Goal: Transaction & Acquisition: Purchase product/service

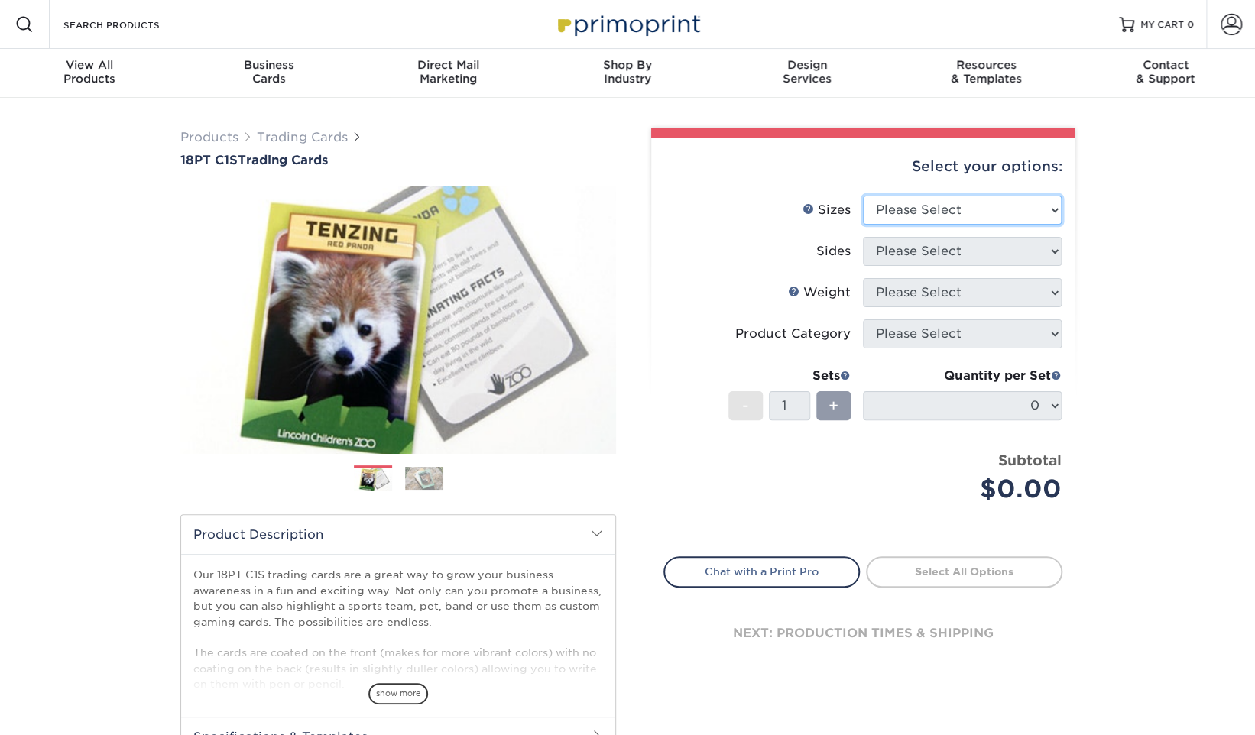
click at [902, 209] on select "Please Select 2.5" x 3.5"" at bounding box center [962, 210] width 199 height 29
select select "2.50x3.50"
click at [863, 196] on select "Please Select 2.5" x 3.5"" at bounding box center [962, 210] width 199 height 29
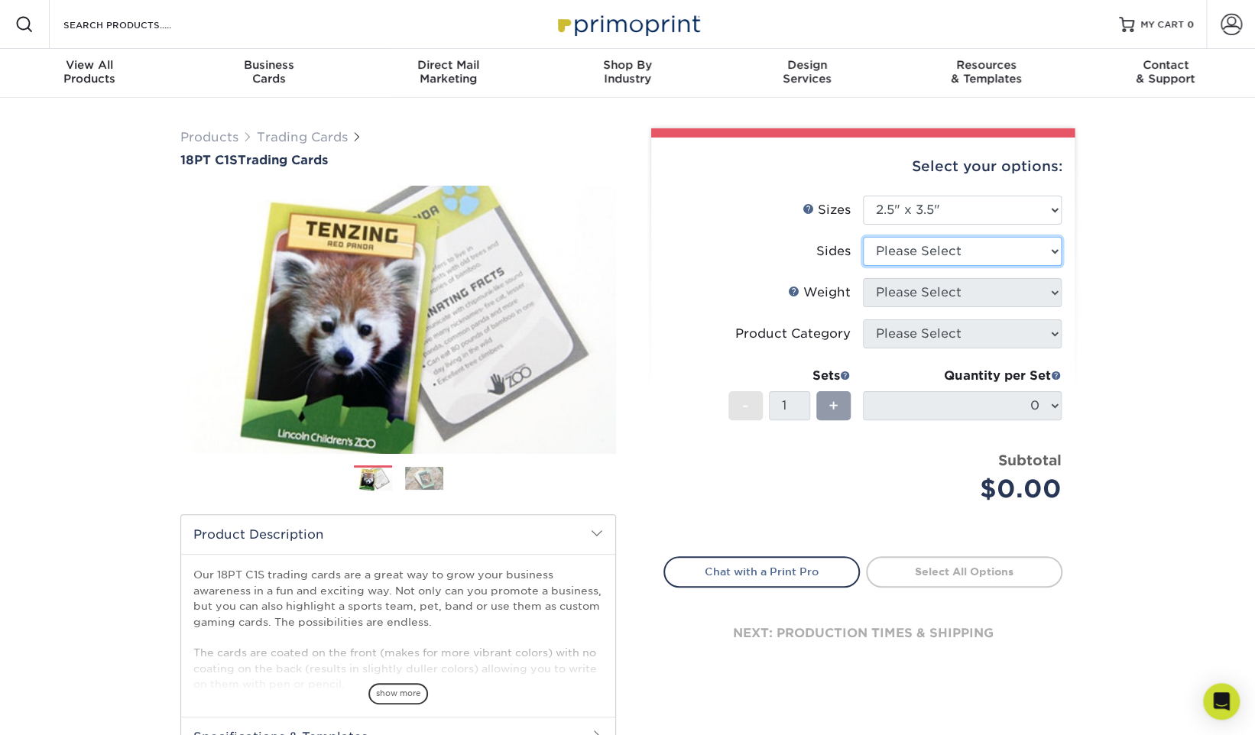
click at [928, 247] on select "Please Select Print Both Sides Print Front Only" at bounding box center [962, 251] width 199 height 29
select select "32d3c223-f82c-492b-b915-ba065a00862f"
click at [863, 237] on select "Please Select Print Both Sides Print Front Only" at bounding box center [962, 251] width 199 height 29
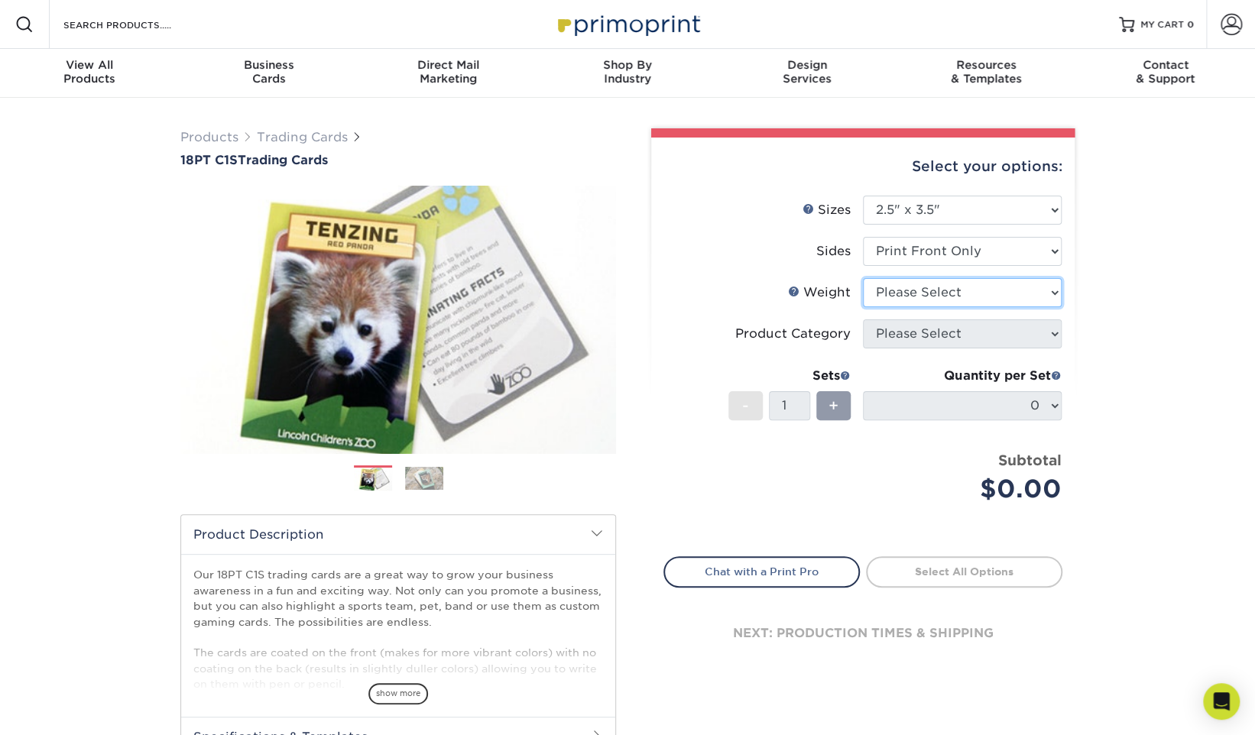
click at [938, 287] on select "Please Select 18PT C1S" at bounding box center [962, 292] width 199 height 29
select select "18PTC1S"
click at [863, 278] on select "Please Select 18PT C1S" at bounding box center [962, 292] width 199 height 29
click at [0, 0] on select at bounding box center [0, 0] width 0 height 0
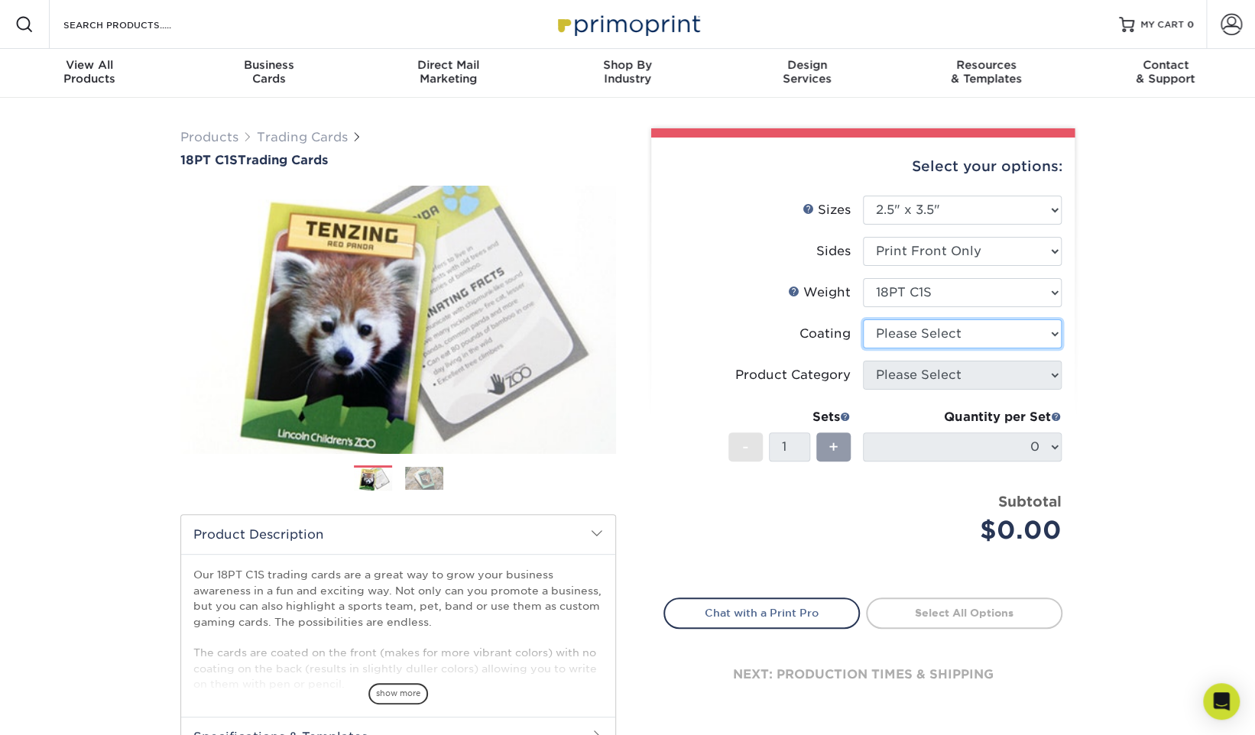
select select "3e7618de-abca-4bda-9f97-8b9129e913d8"
click at [863, 319] on select at bounding box center [962, 333] width 199 height 29
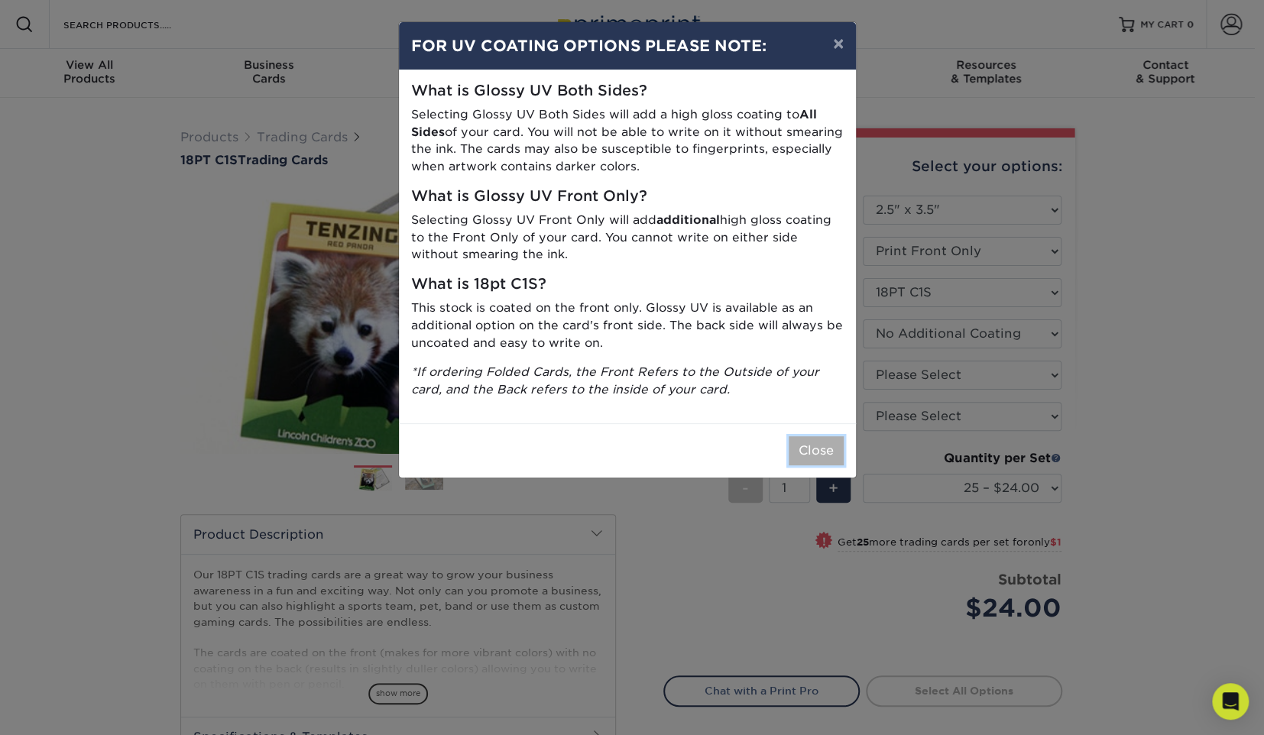
click at [821, 454] on button "Close" at bounding box center [816, 450] width 55 height 29
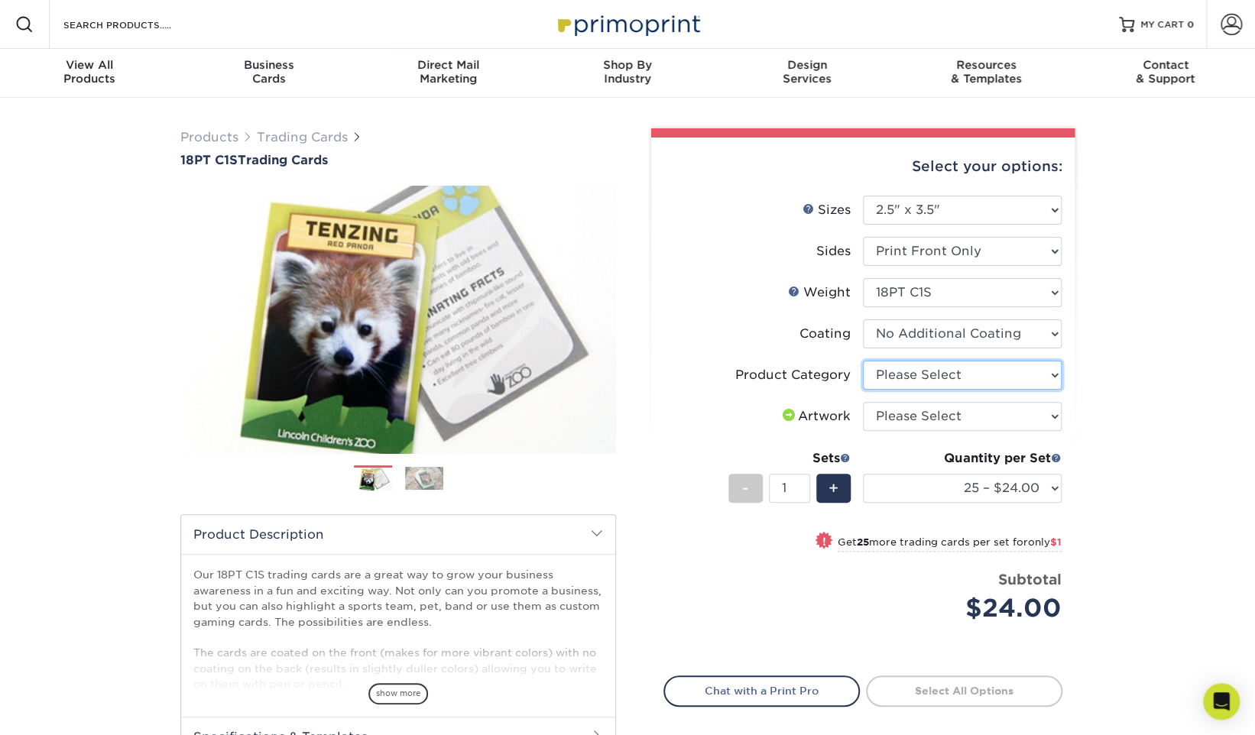
click at [931, 371] on select "Please Select Trading Cards" at bounding box center [962, 375] width 199 height 29
select select "c2f9bce9-36c2-409d-b101-c29d9d031e18"
click at [863, 361] on select "Please Select Trading Cards" at bounding box center [962, 375] width 199 height 29
click at [925, 410] on select "Please Select I will upload files I need a design - $100" at bounding box center [962, 416] width 199 height 29
select select "upload"
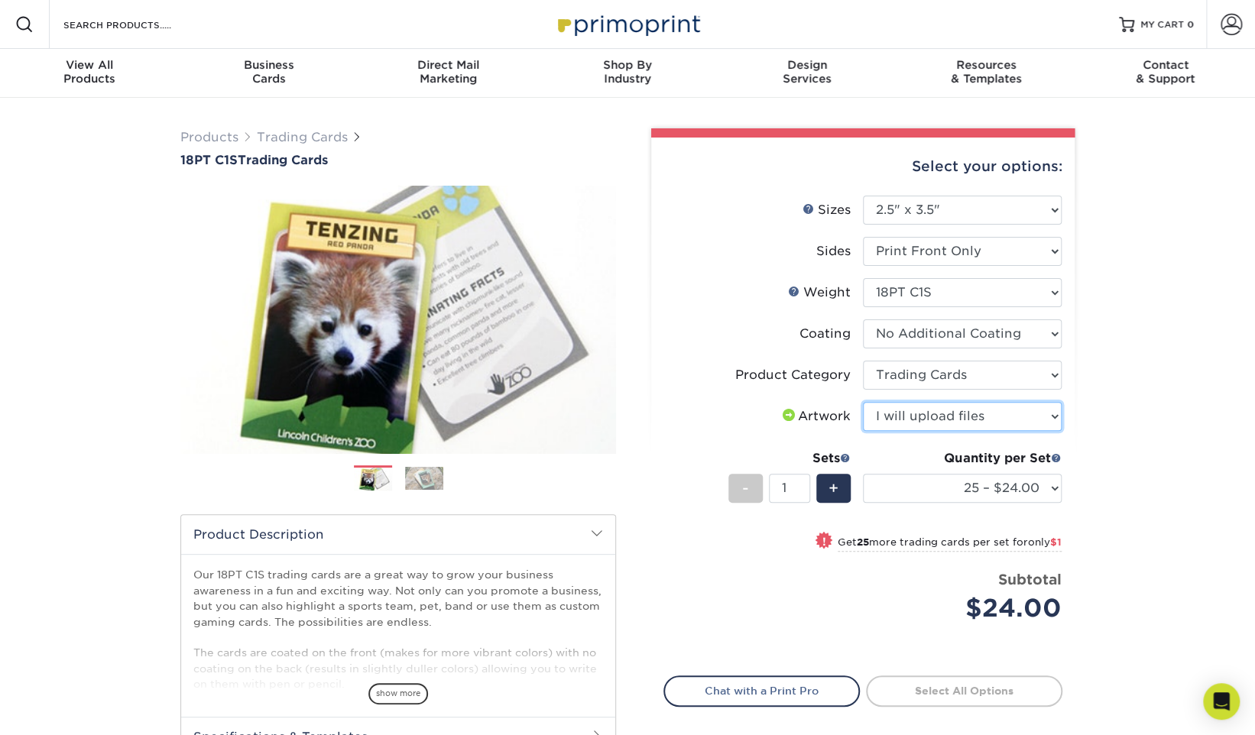
click at [863, 402] on select "Please Select I will upload files I need a design - $100" at bounding box center [962, 416] width 199 height 29
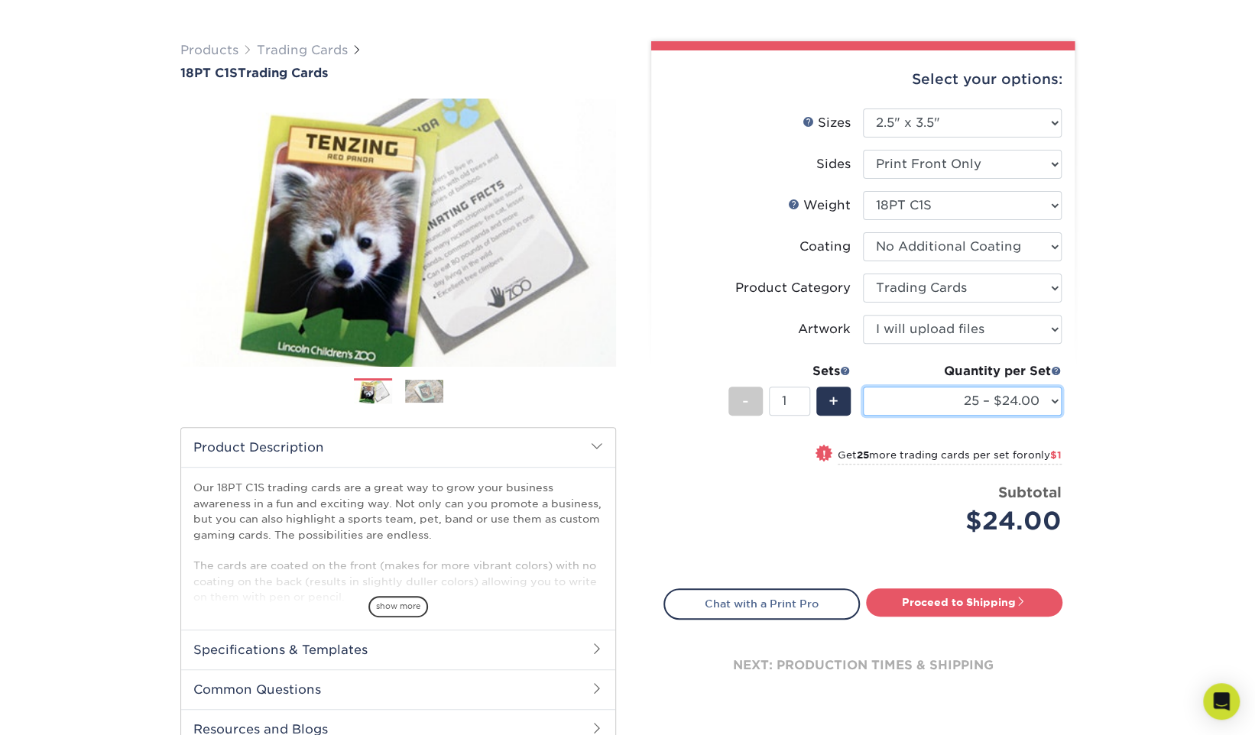
click at [960, 387] on select "25 – $24.00 50 – $25.00 75 – $25.00 100 – $35.00 250 – $45.00 500 – $55.00 1000…" at bounding box center [962, 401] width 199 height 29
select select "1000 – $71.00"
click at [863, 387] on select "25 – $24.00 50 – $25.00 75 – $25.00 100 – $35.00 250 – $45.00 500 – $55.00 1000…" at bounding box center [962, 401] width 199 height 29
click at [986, 396] on select "25 – $24.00 50 – $25.00 75 – $25.00 100 – $35.00 250 – $45.00 500 – $55.00 1000…" at bounding box center [962, 401] width 199 height 29
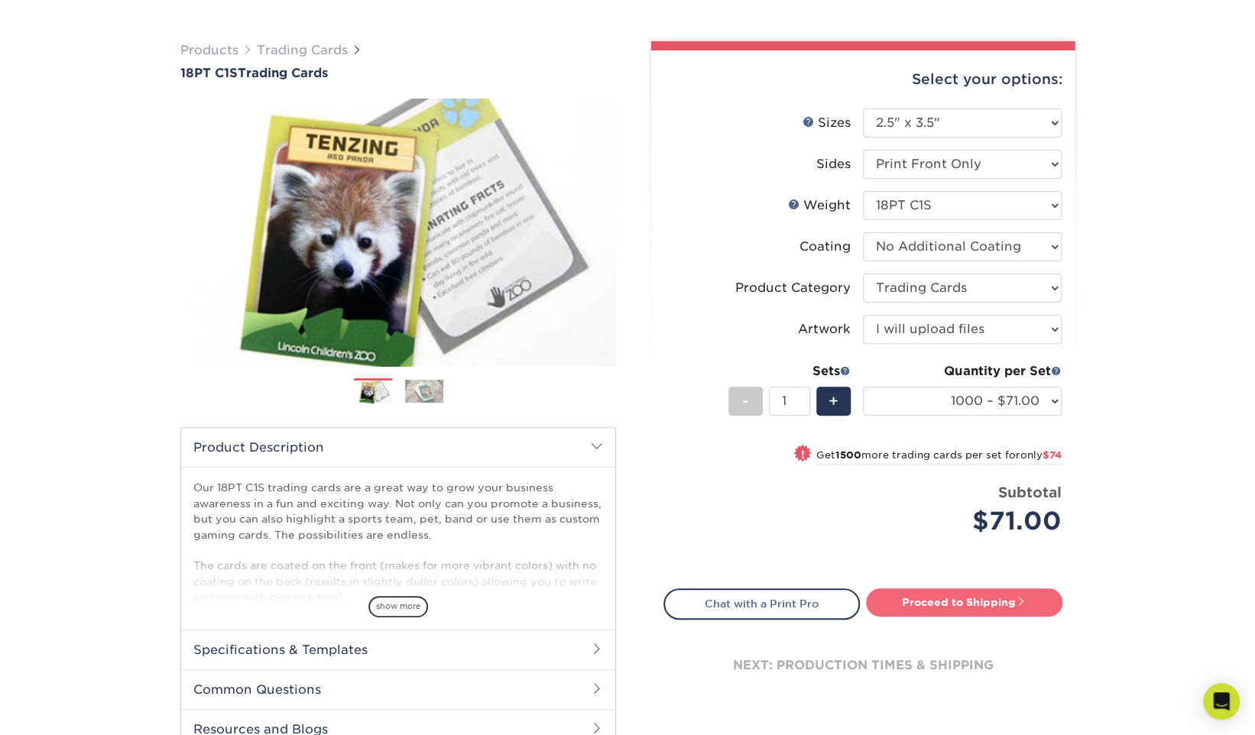
click at [973, 601] on link "Proceed to Shipping" at bounding box center [964, 602] width 196 height 28
type input "Set 1"
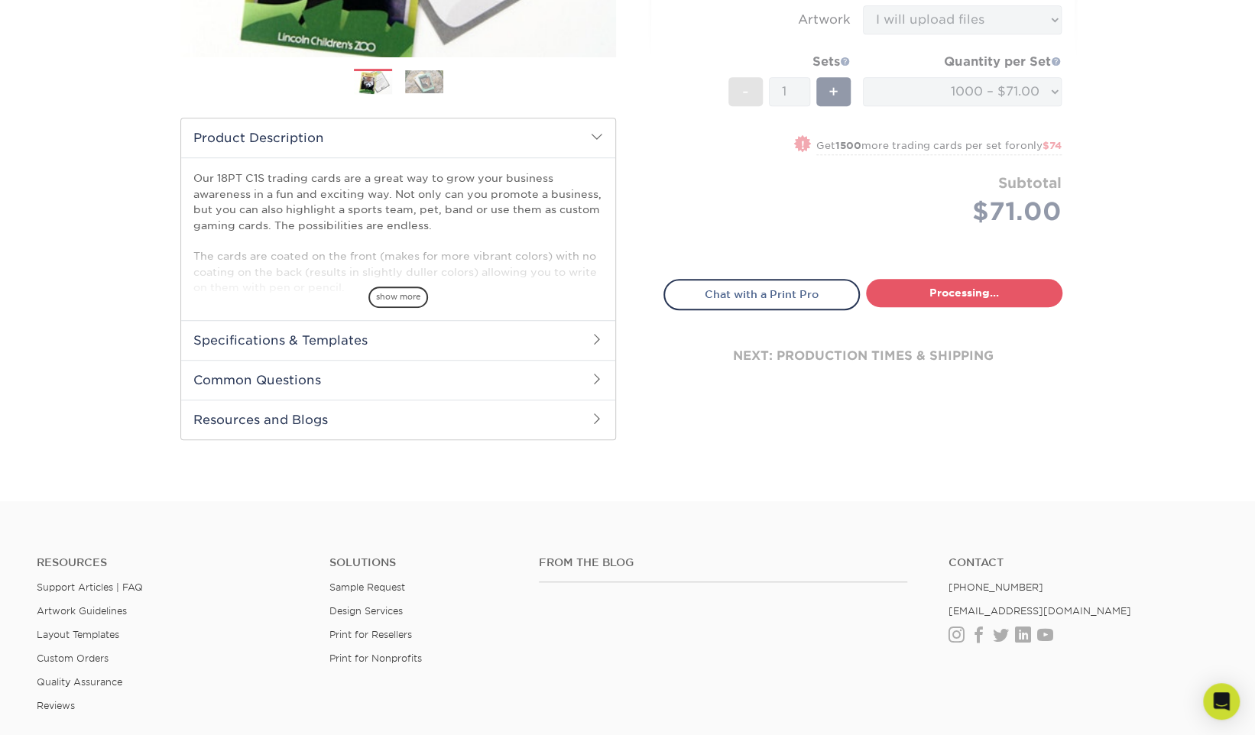
select select "5089c535-8d2e-4070-80e1-475064b4b9ac"
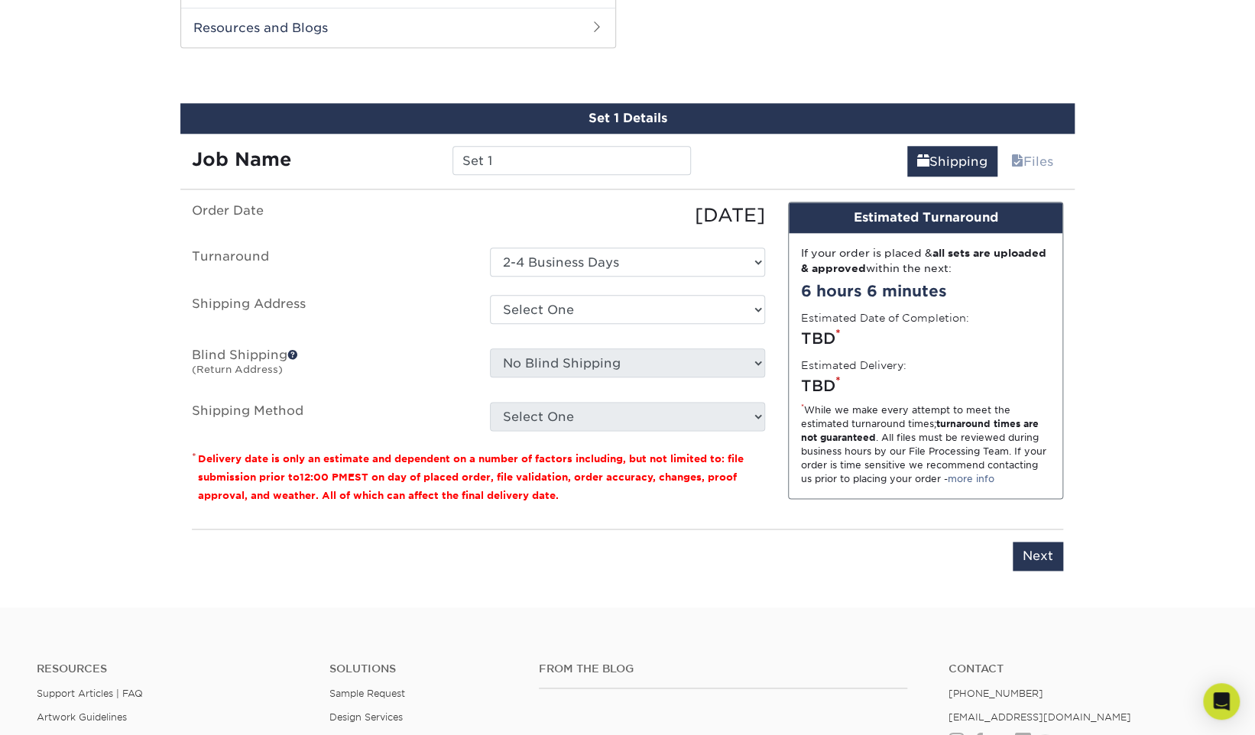
scroll to position [787, 0]
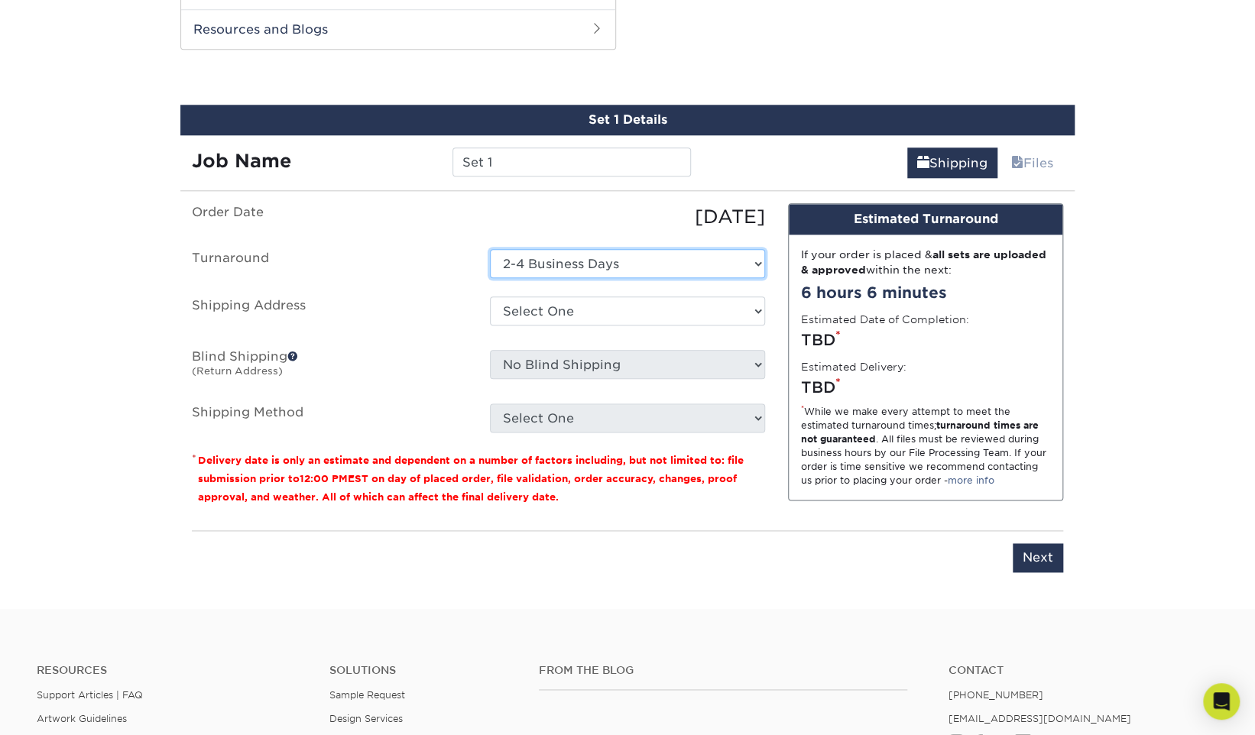
click at [594, 267] on select "Select One 2-4 Business Days" at bounding box center [627, 263] width 275 height 29
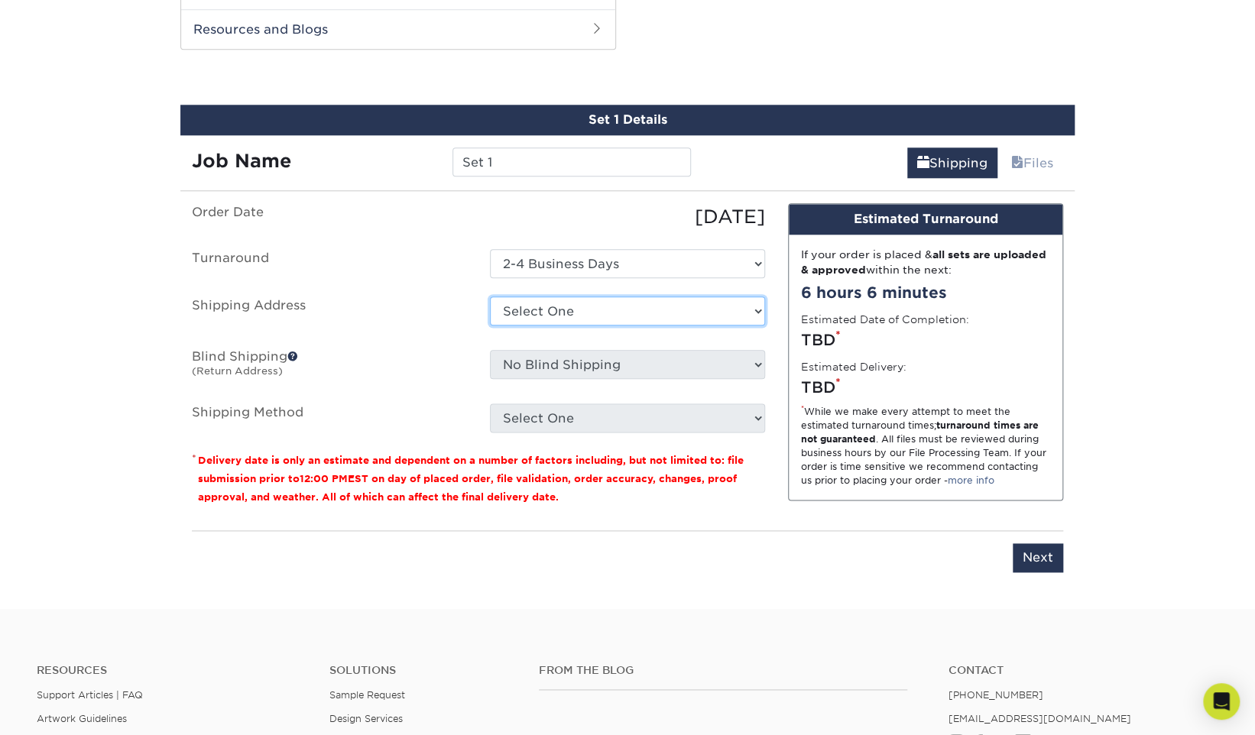
click at [572, 311] on select "Select One + Add New Address - Login" at bounding box center [627, 310] width 275 height 29
click at [490, 325] on select "Select One + Add New Address - Login" at bounding box center [627, 310] width 275 height 29
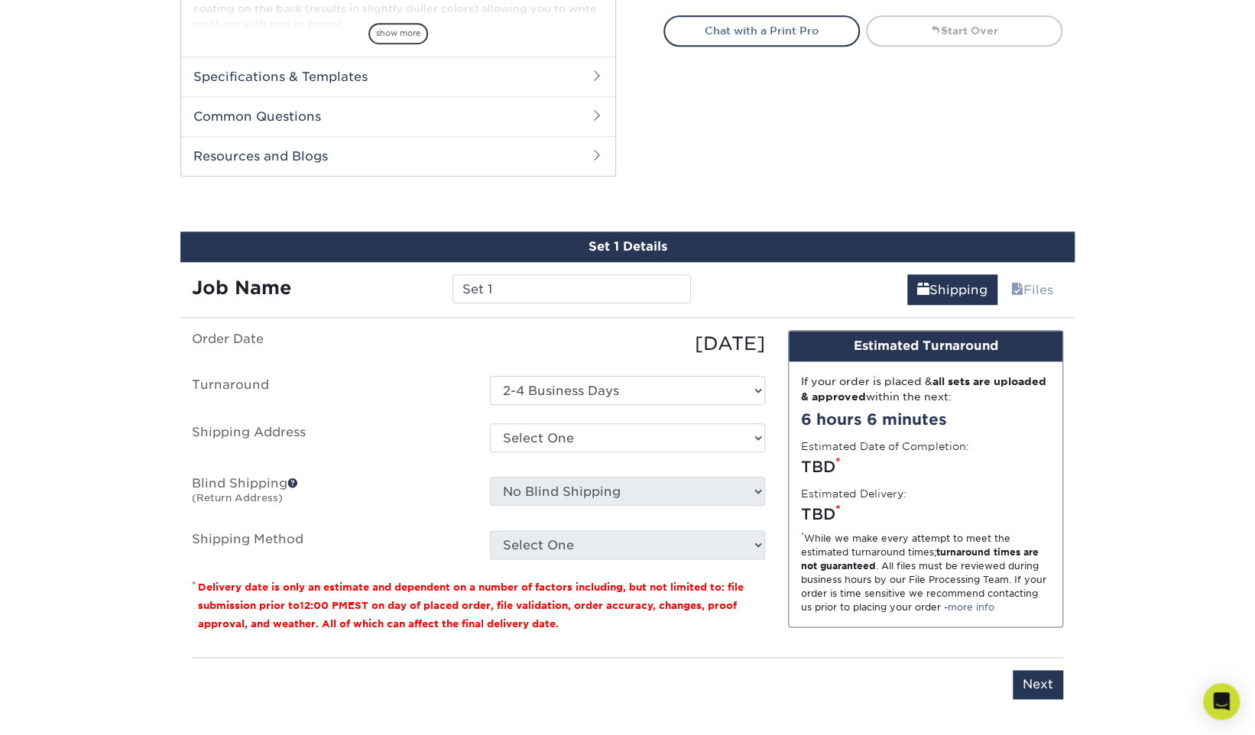
scroll to position [675, 0]
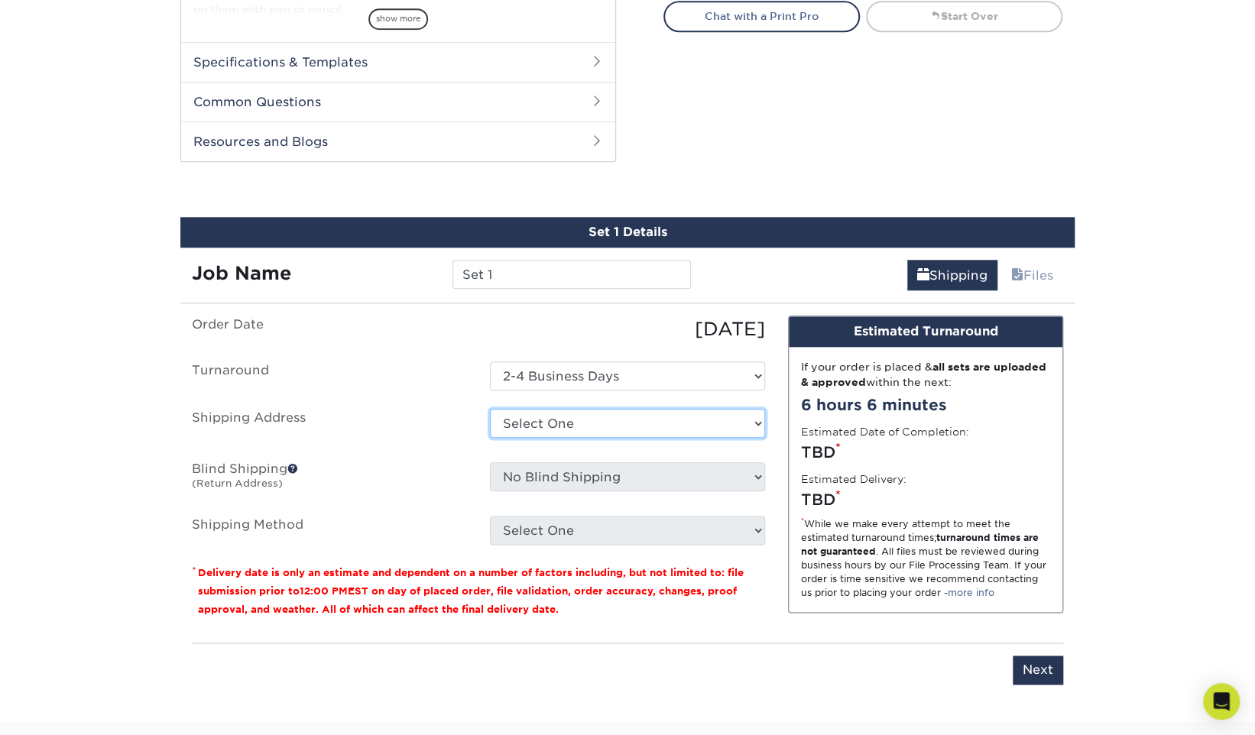
click at [642, 422] on select "Select One + Add New Address - Login" at bounding box center [627, 423] width 275 height 29
select select "newaddress"
click at [490, 409] on select "Select One + Add New Address - Login" at bounding box center [627, 423] width 275 height 29
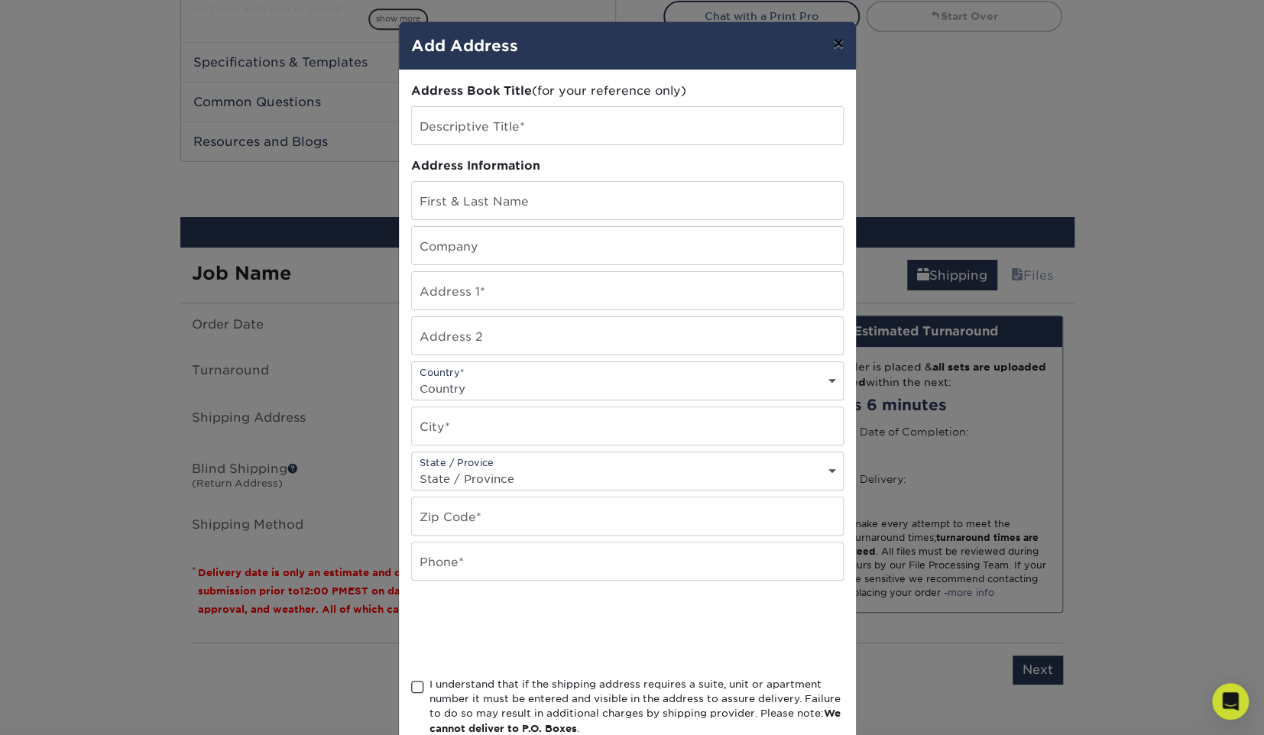
click at [832, 49] on button "×" at bounding box center [838, 43] width 35 height 43
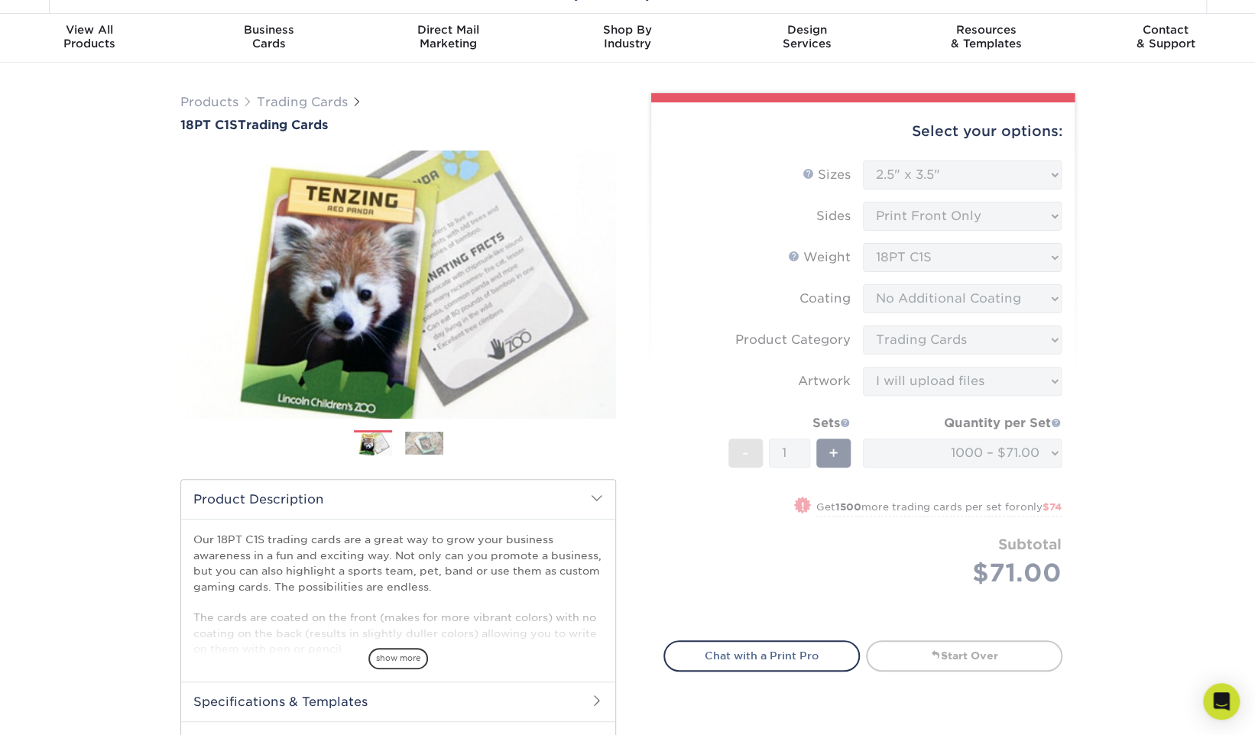
scroll to position [0, 0]
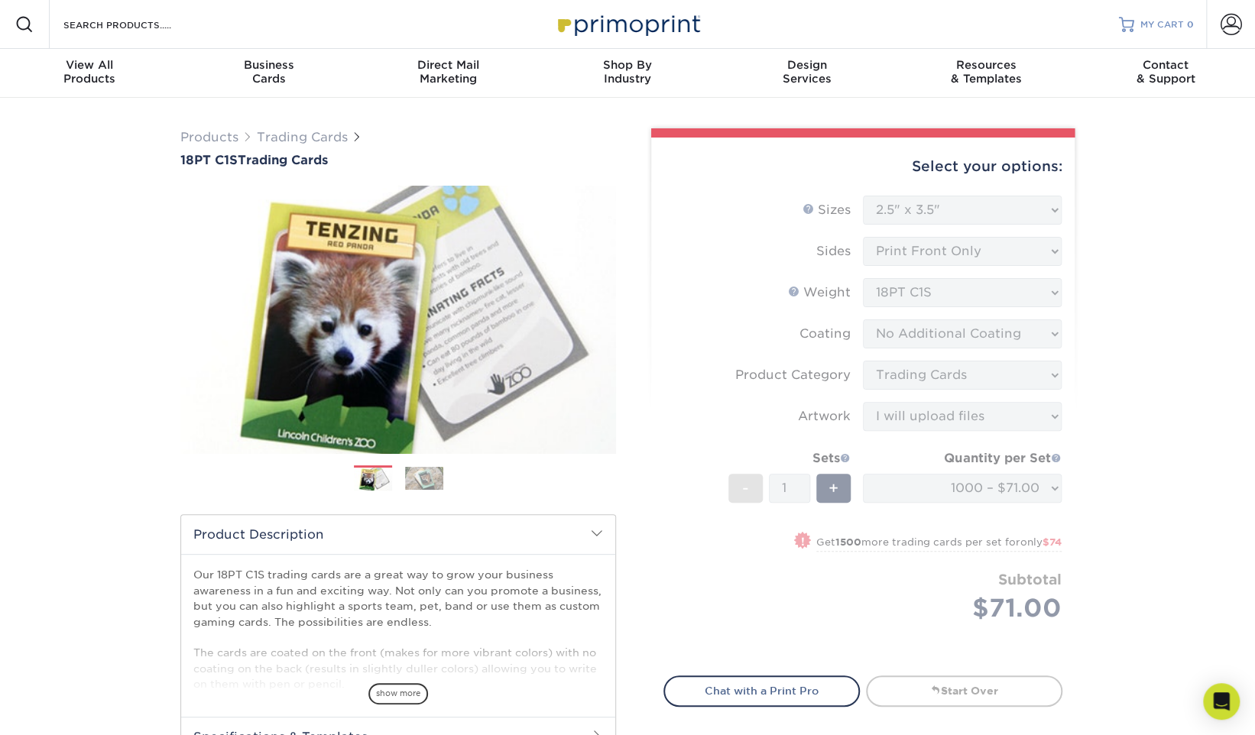
click at [1167, 18] on span "MY CART" at bounding box center [1162, 24] width 44 height 13
click at [1234, 19] on span at bounding box center [1230, 24] width 21 height 21
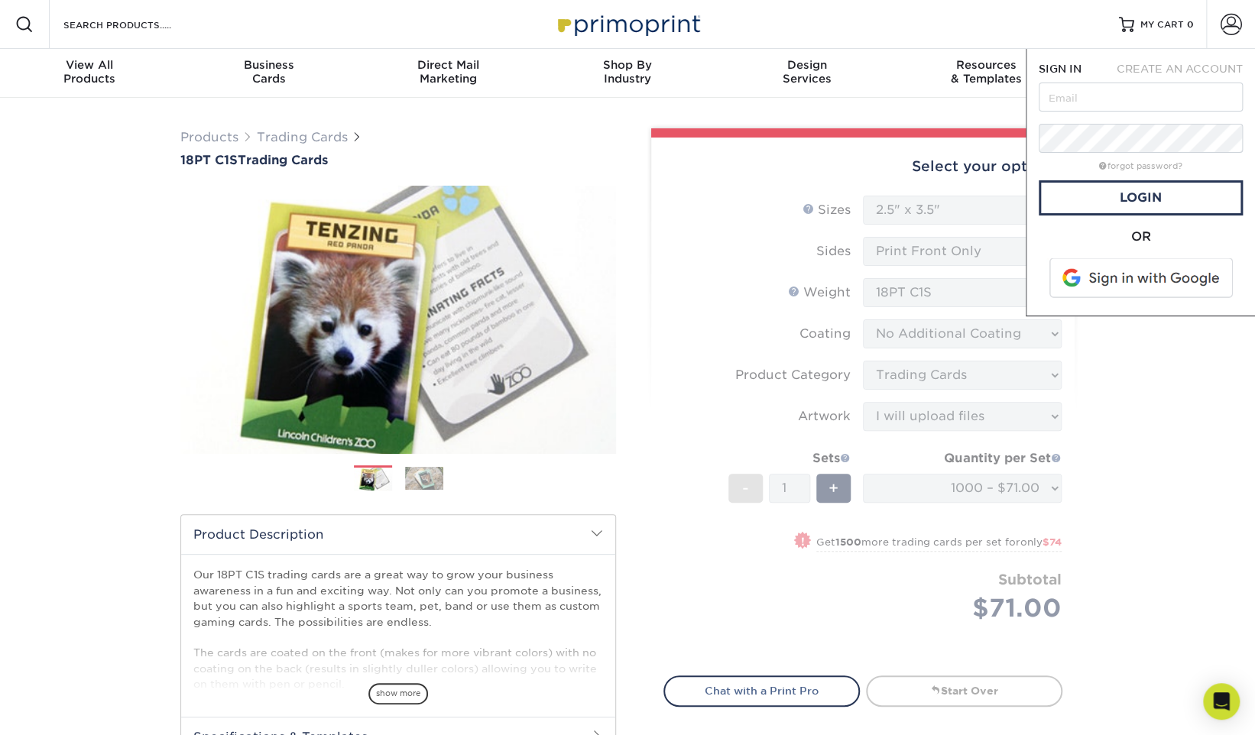
click at [1142, 273] on span at bounding box center [1141, 278] width 195 height 40
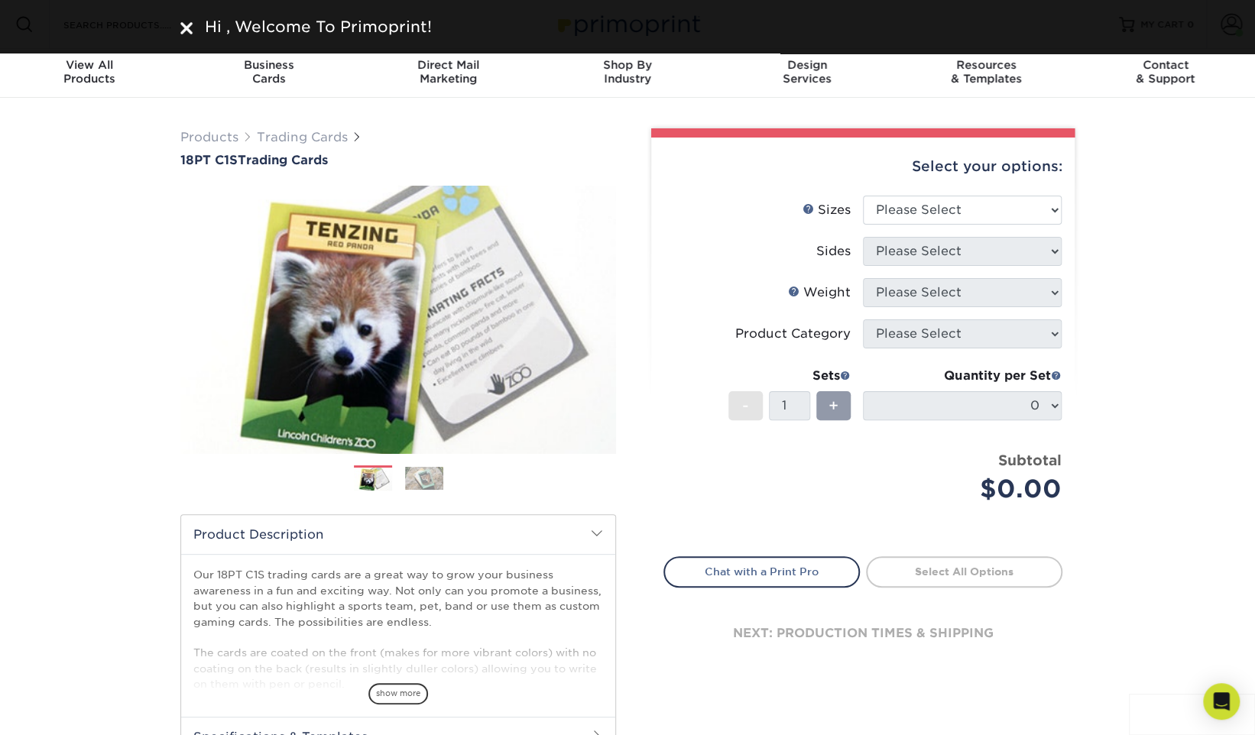
click at [195, 28] on div "Hi , Welcome To Primoprint!" at bounding box center [627, 26] width 894 height 23
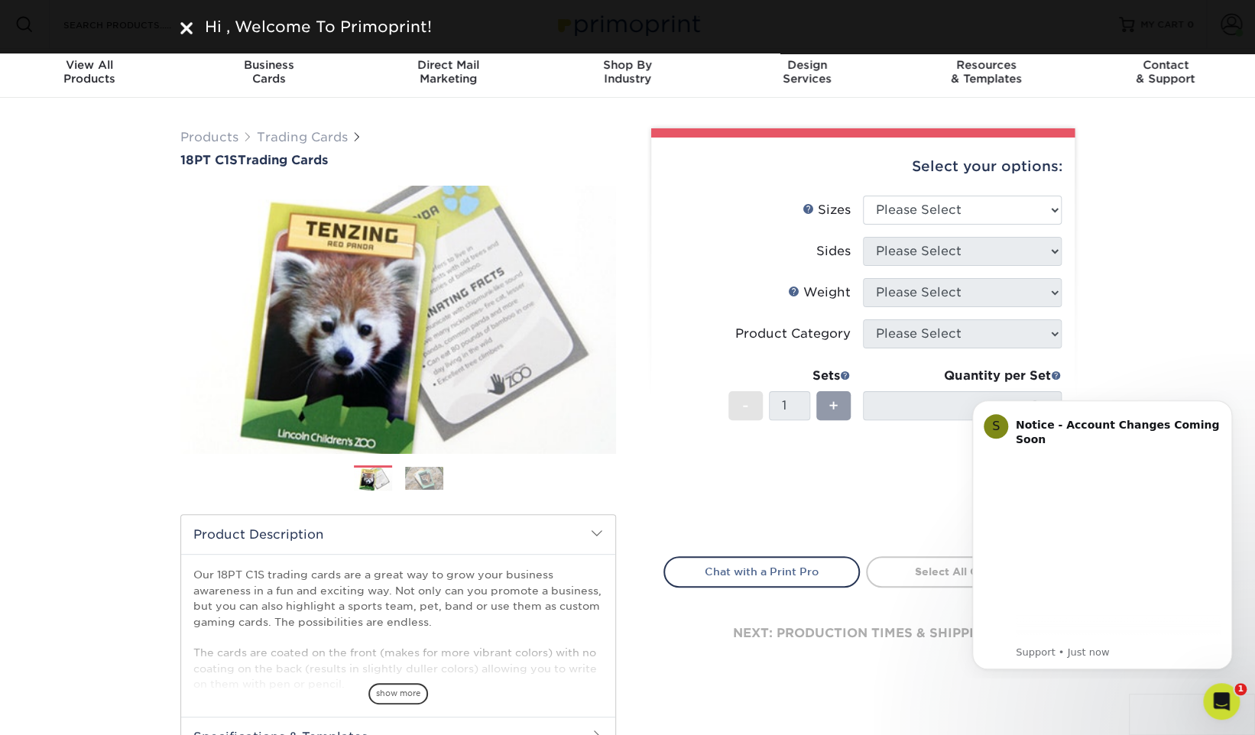
click at [189, 26] on img at bounding box center [186, 28] width 12 height 12
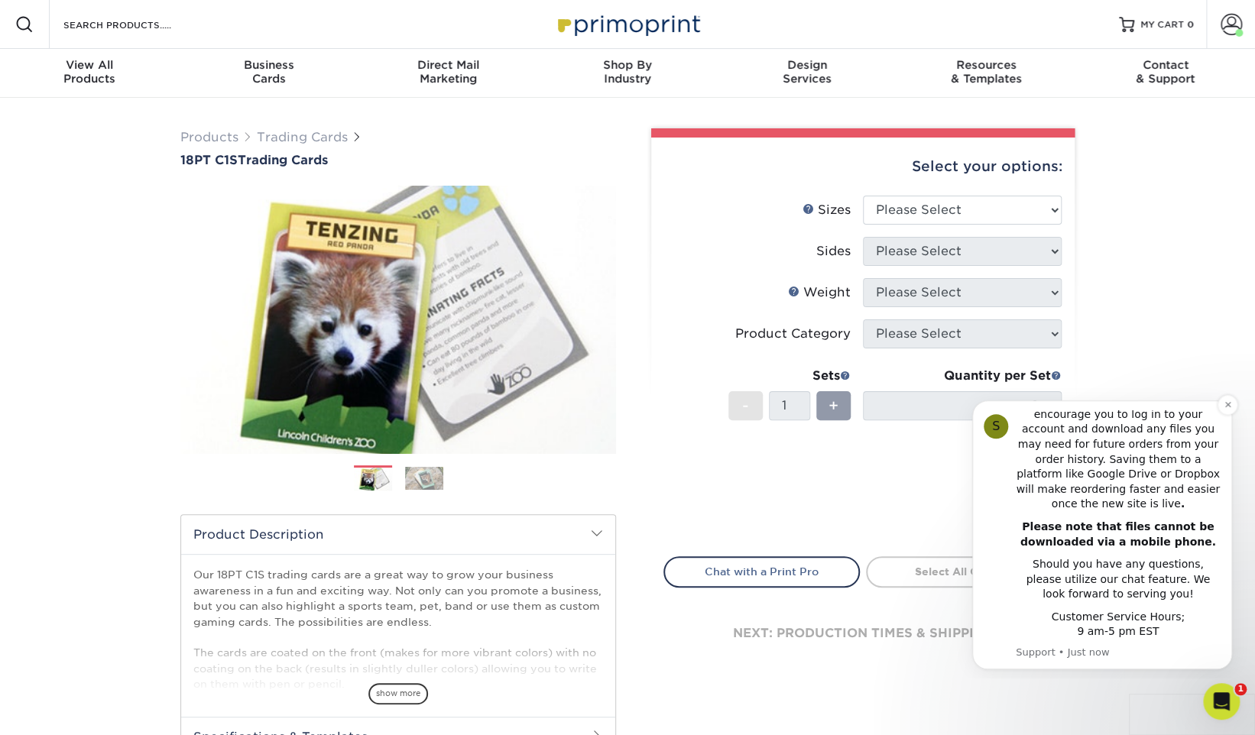
scroll to position [3, 0]
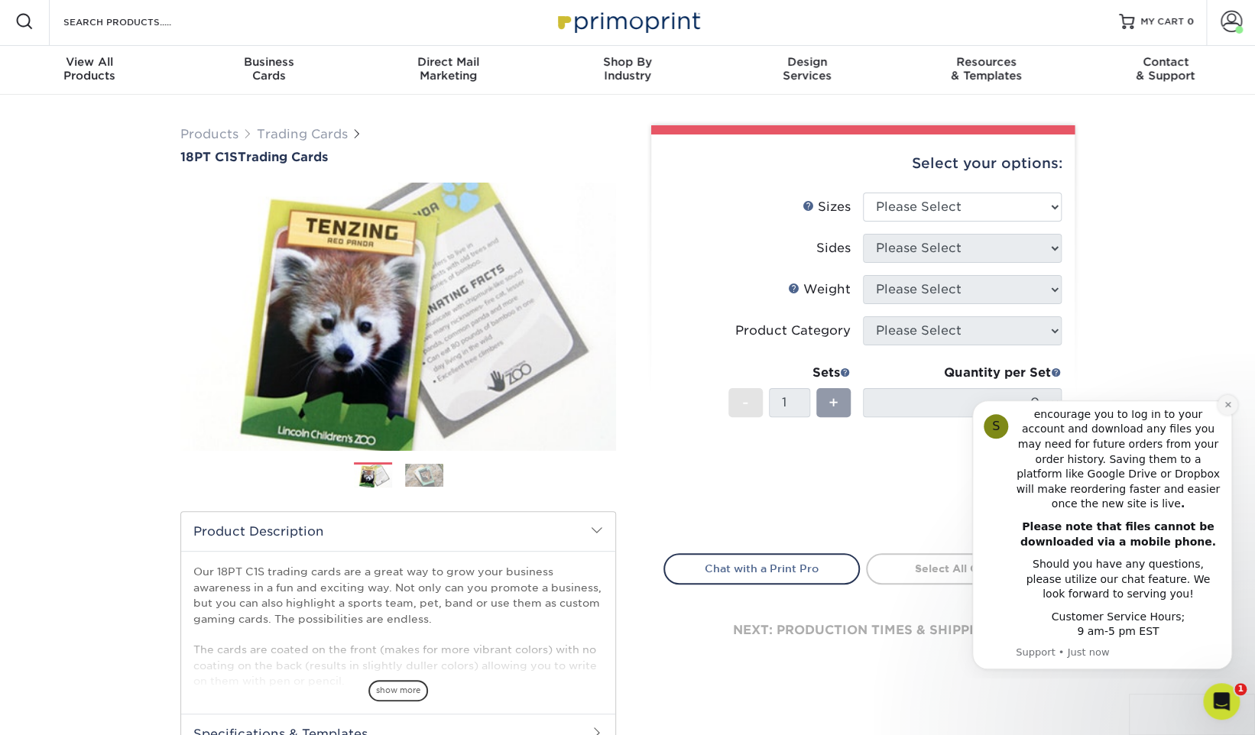
click at [1224, 406] on icon "Dismiss notification" at bounding box center [1227, 404] width 8 height 8
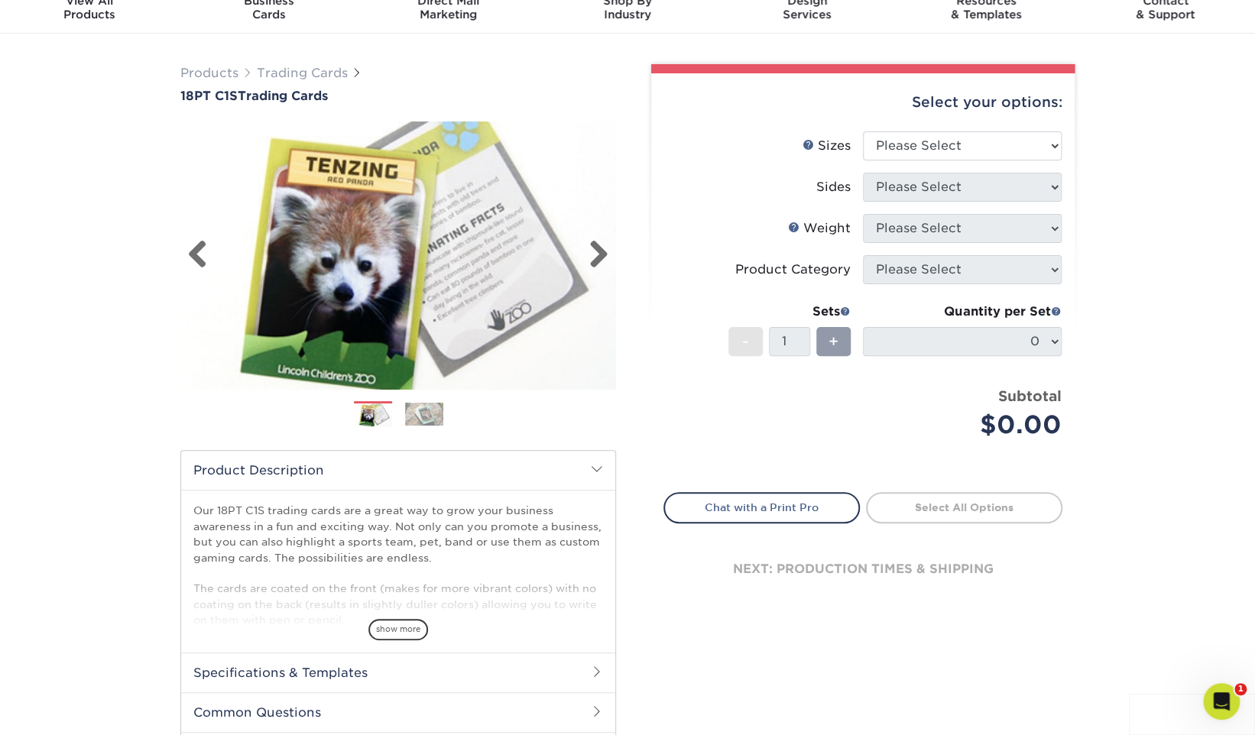
scroll to position [52, 0]
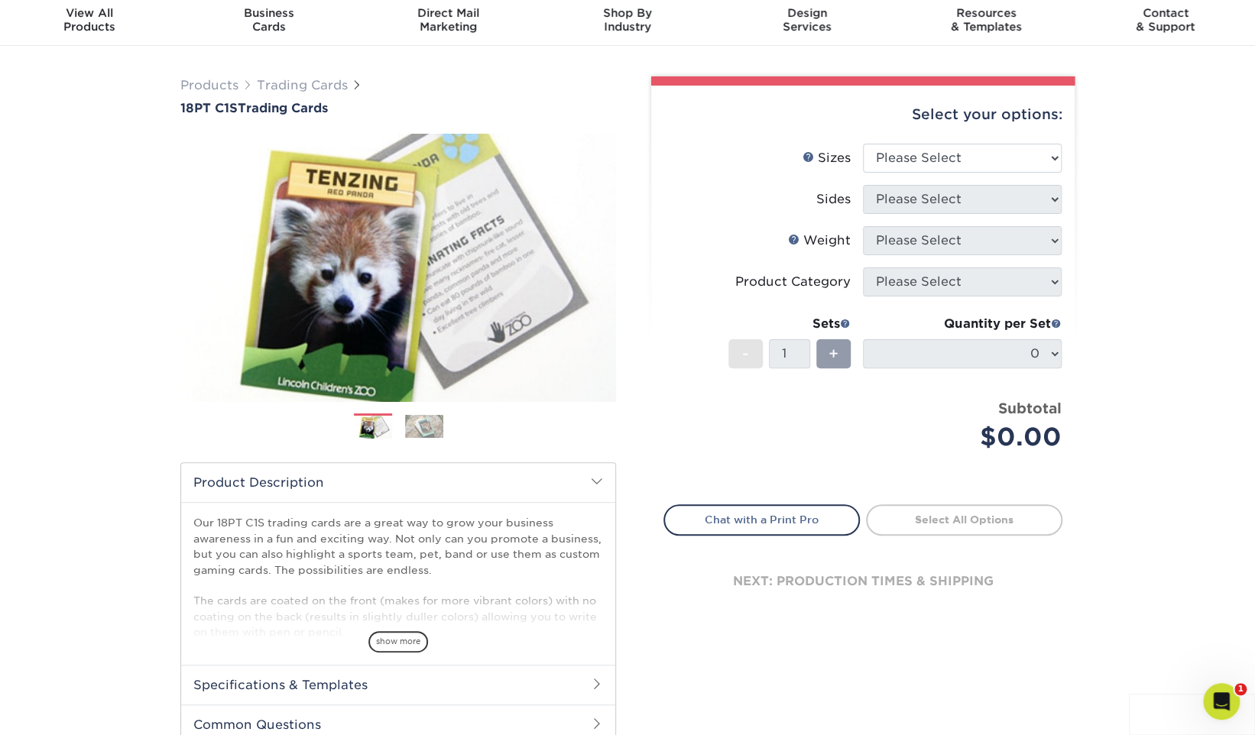
click at [436, 426] on img at bounding box center [424, 426] width 38 height 23
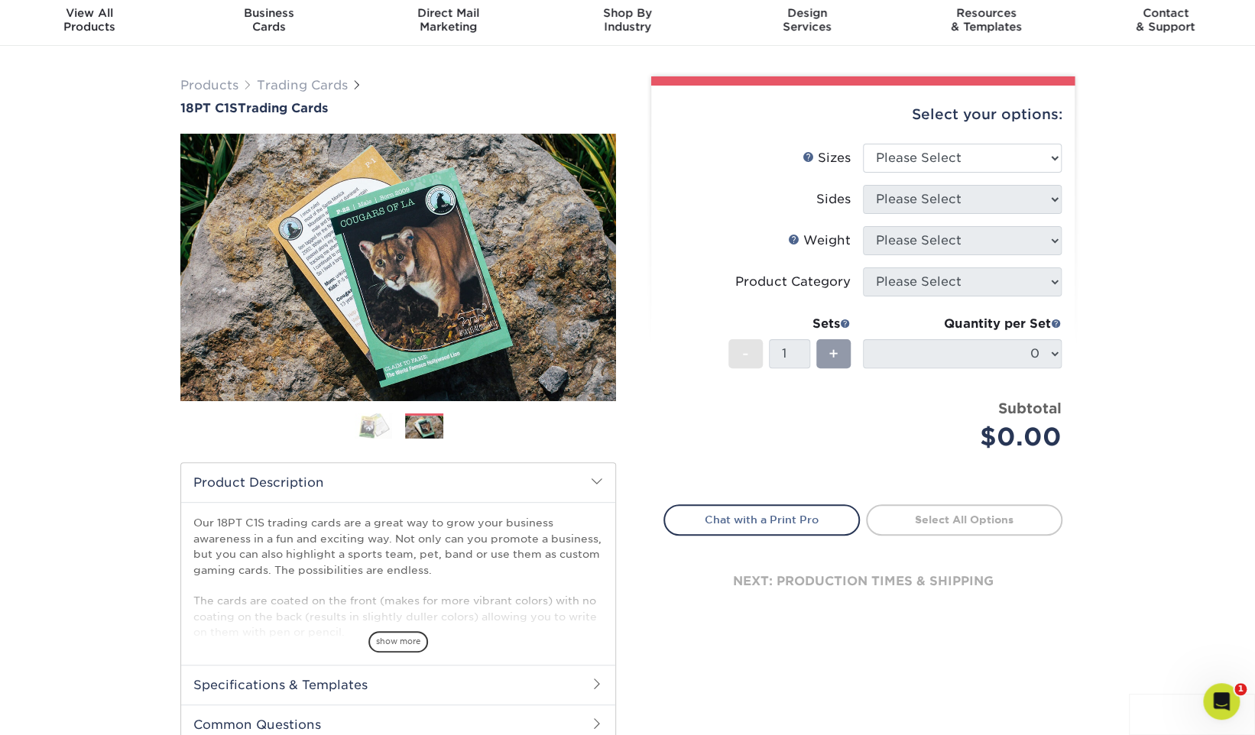
scroll to position [0, 0]
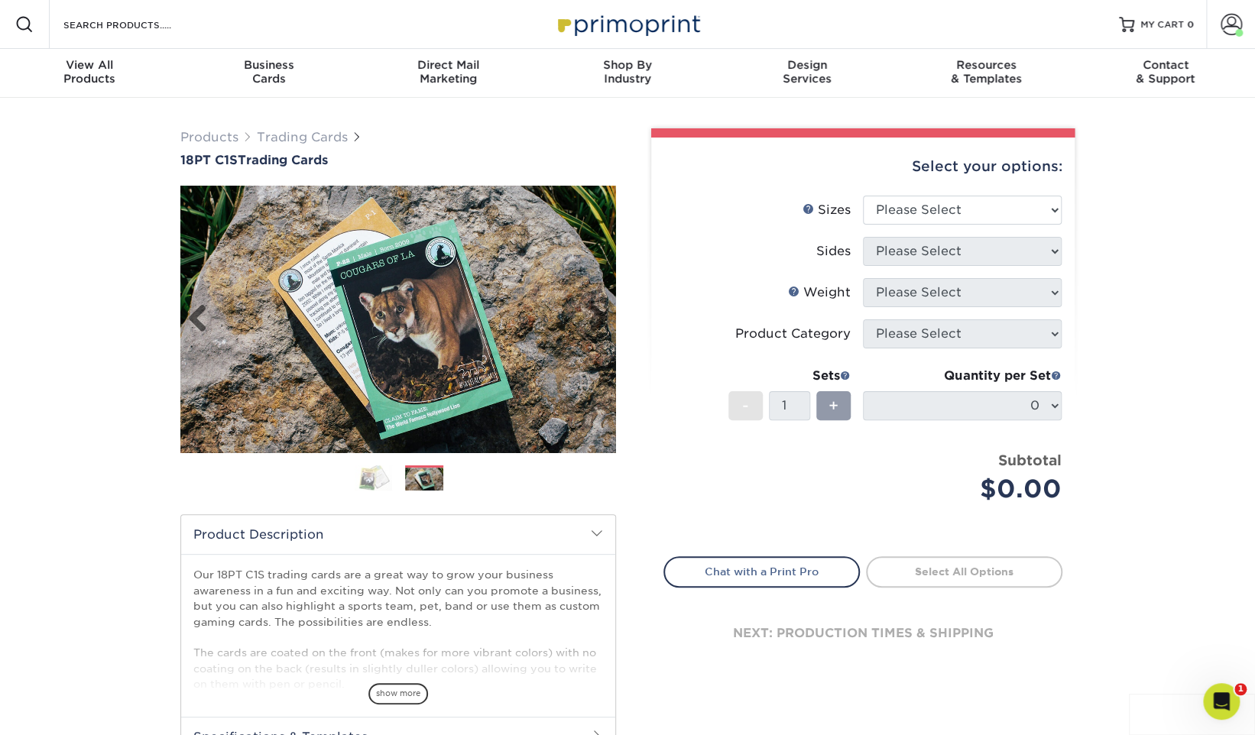
click at [424, 353] on img at bounding box center [398, 319] width 436 height 267
click at [415, 305] on img at bounding box center [398, 319] width 436 height 267
click at [423, 280] on img at bounding box center [398, 319] width 436 height 267
click at [224, 136] on link "Products" at bounding box center [209, 137] width 58 height 15
click at [283, 130] on link "Trading Cards" at bounding box center [302, 137] width 91 height 15
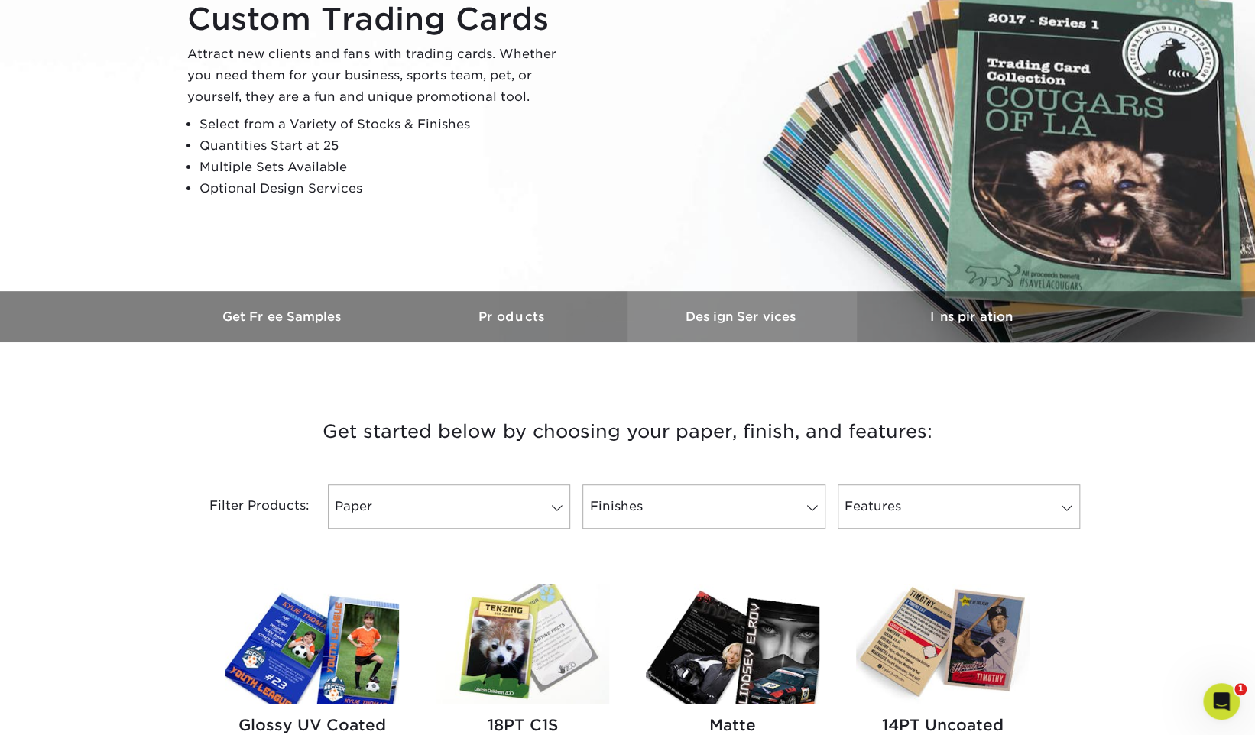
scroll to position [199, 0]
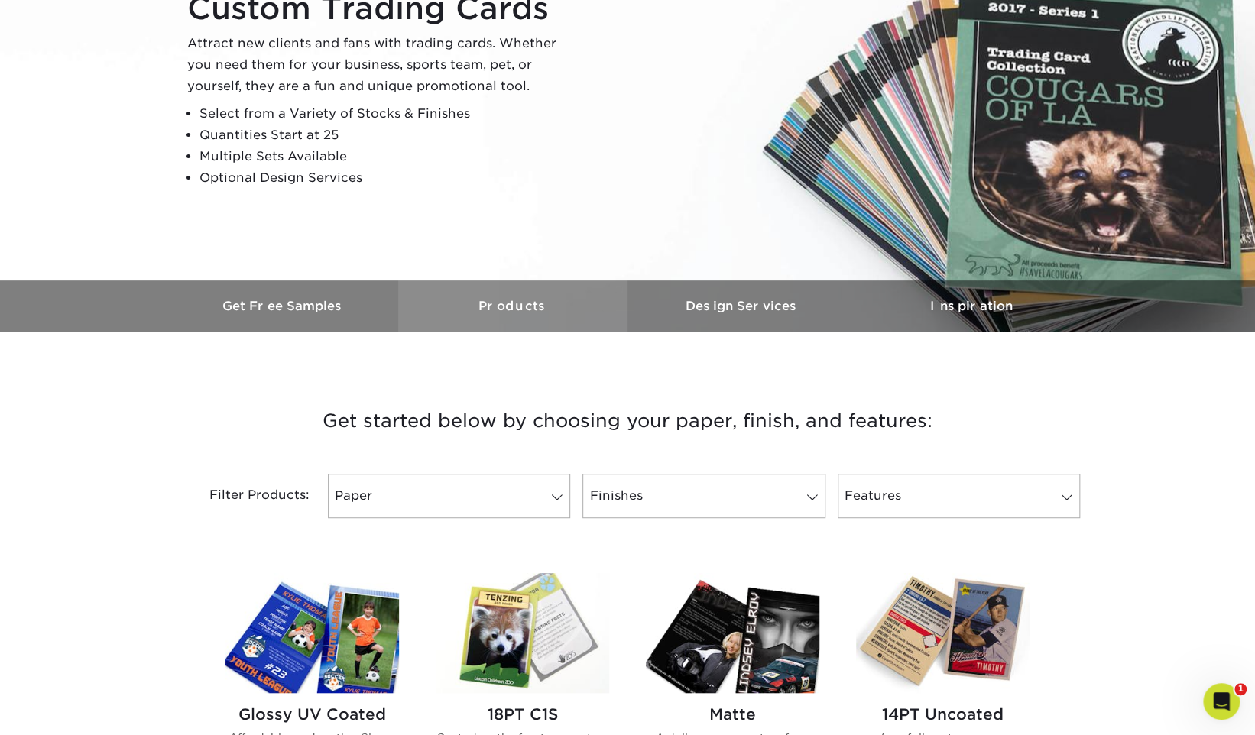
click at [494, 303] on h3 "Products" at bounding box center [512, 306] width 229 height 15
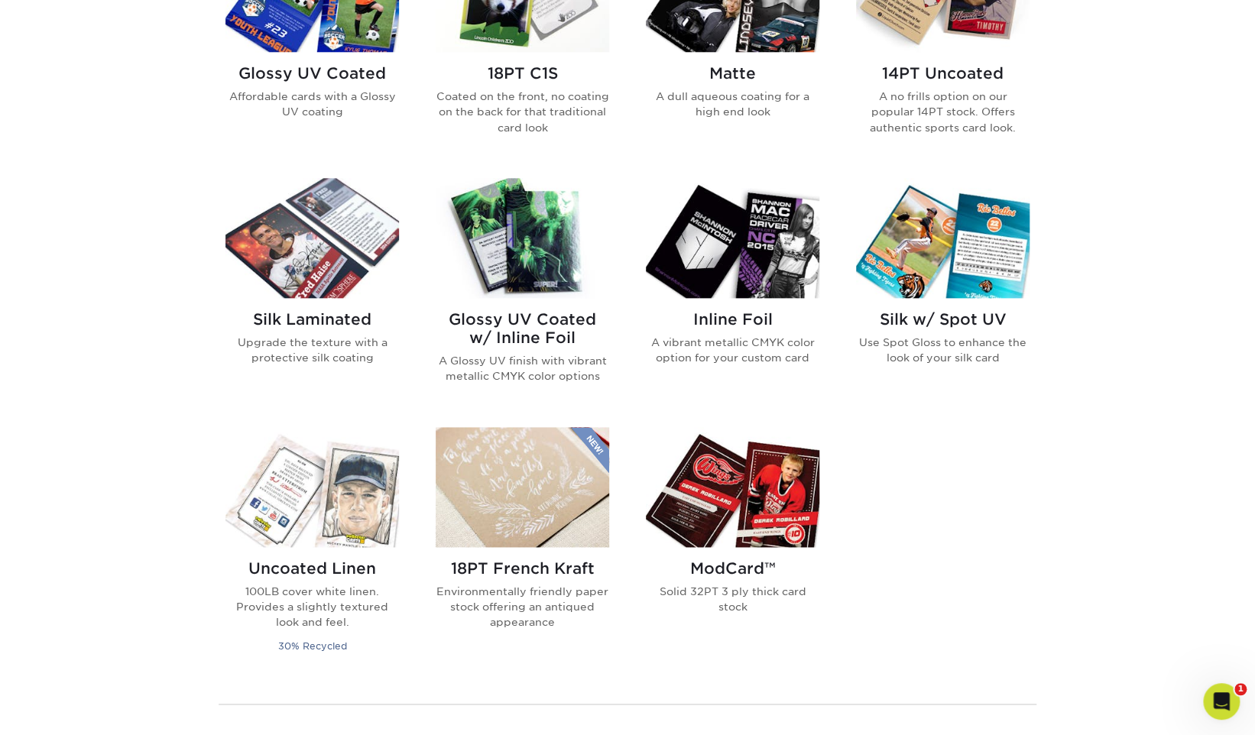
scroll to position [837, 0]
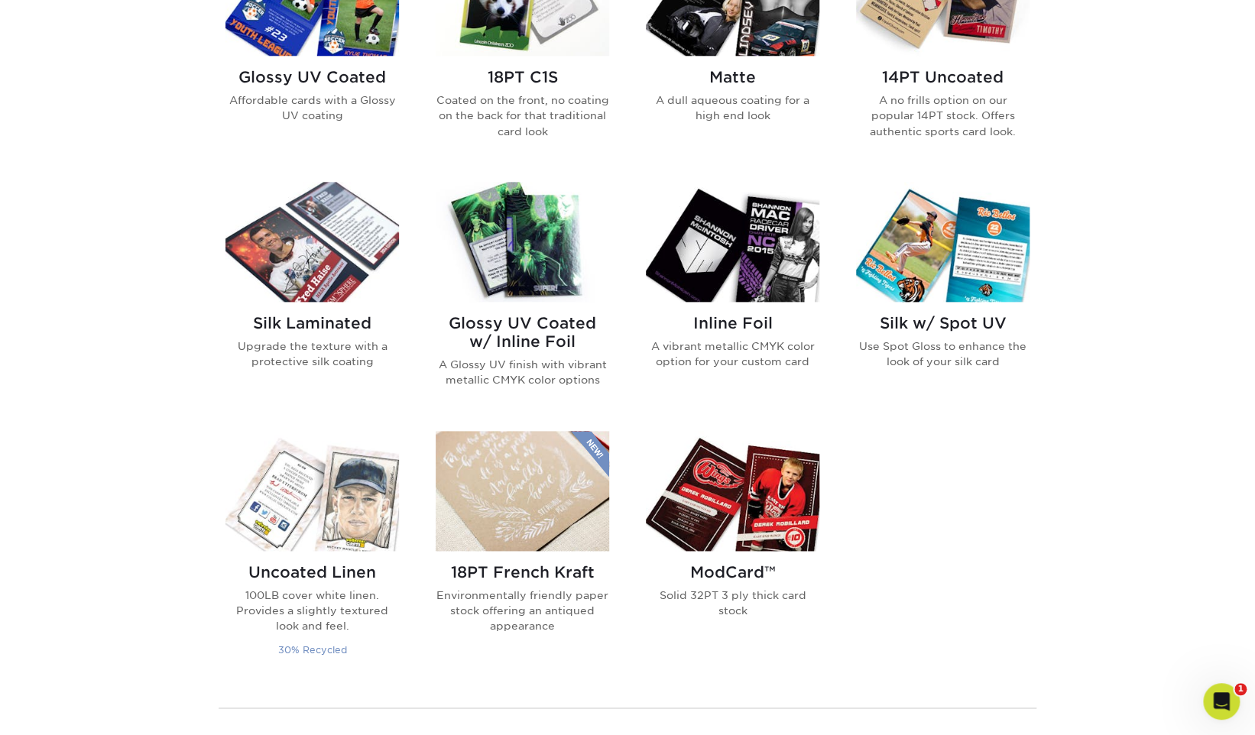
click at [325, 476] on img at bounding box center [311, 491] width 173 height 120
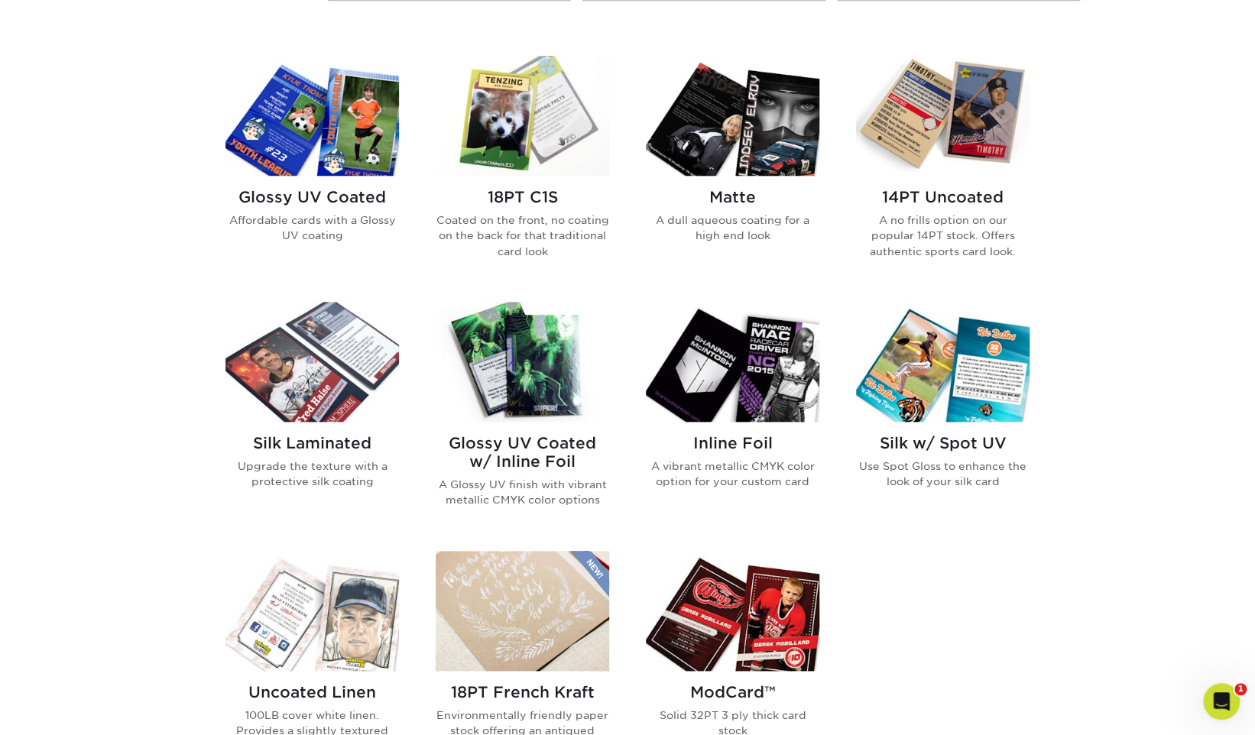
scroll to position [698, 0]
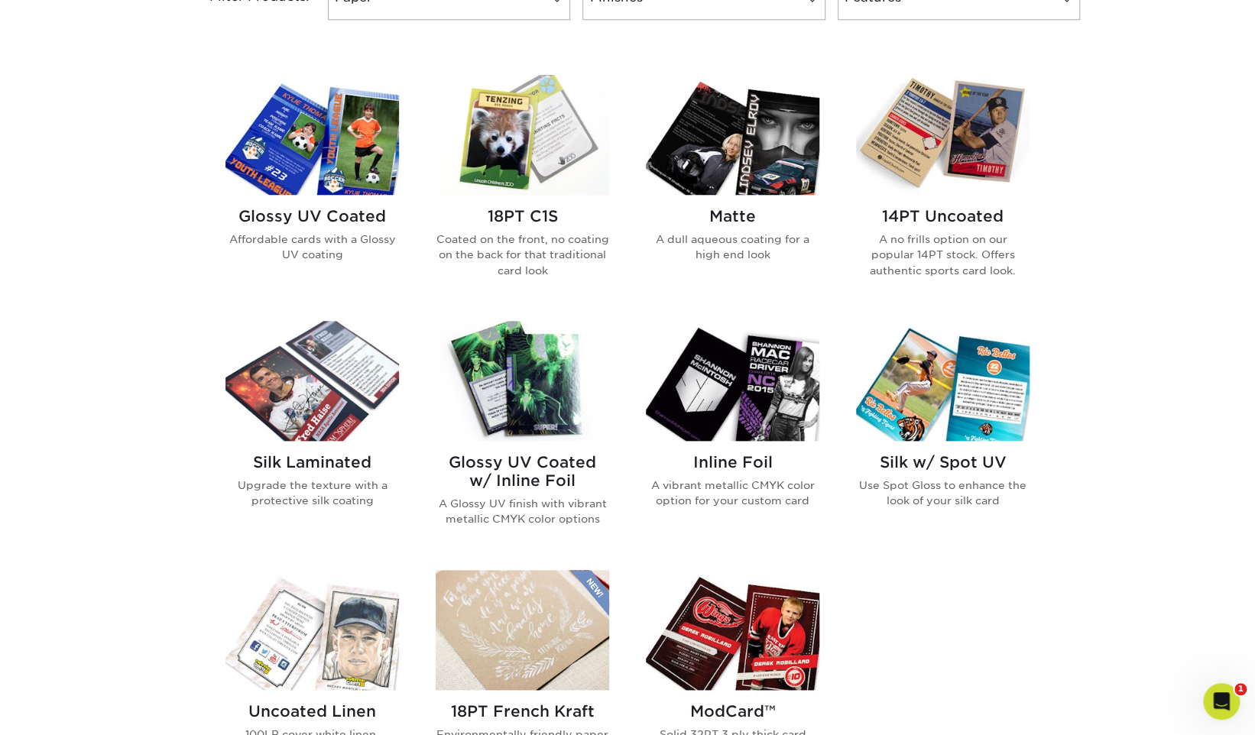
click at [923, 136] on img at bounding box center [942, 135] width 173 height 120
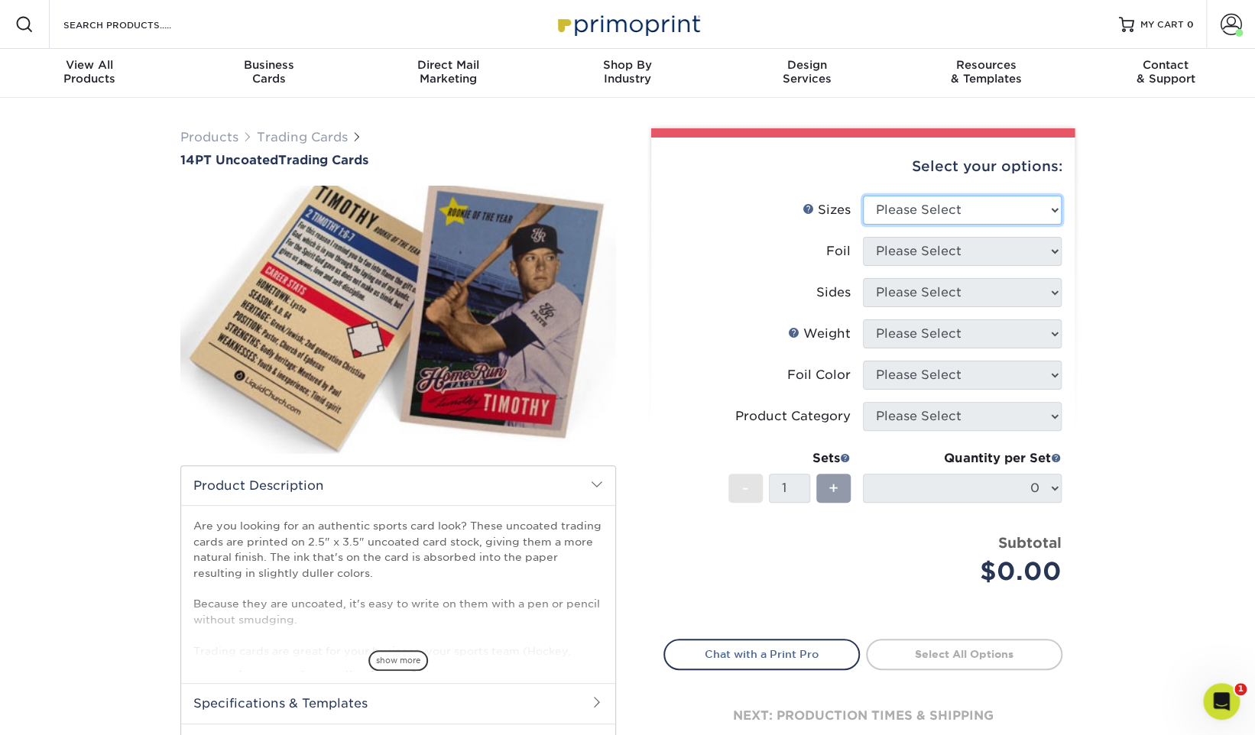
click at [983, 206] on select "Please Select 2.5" x 3.5"" at bounding box center [962, 210] width 199 height 29
select select "2.50x3.50"
click at [863, 196] on select "Please Select 2.5" x 3.5"" at bounding box center [962, 210] width 199 height 29
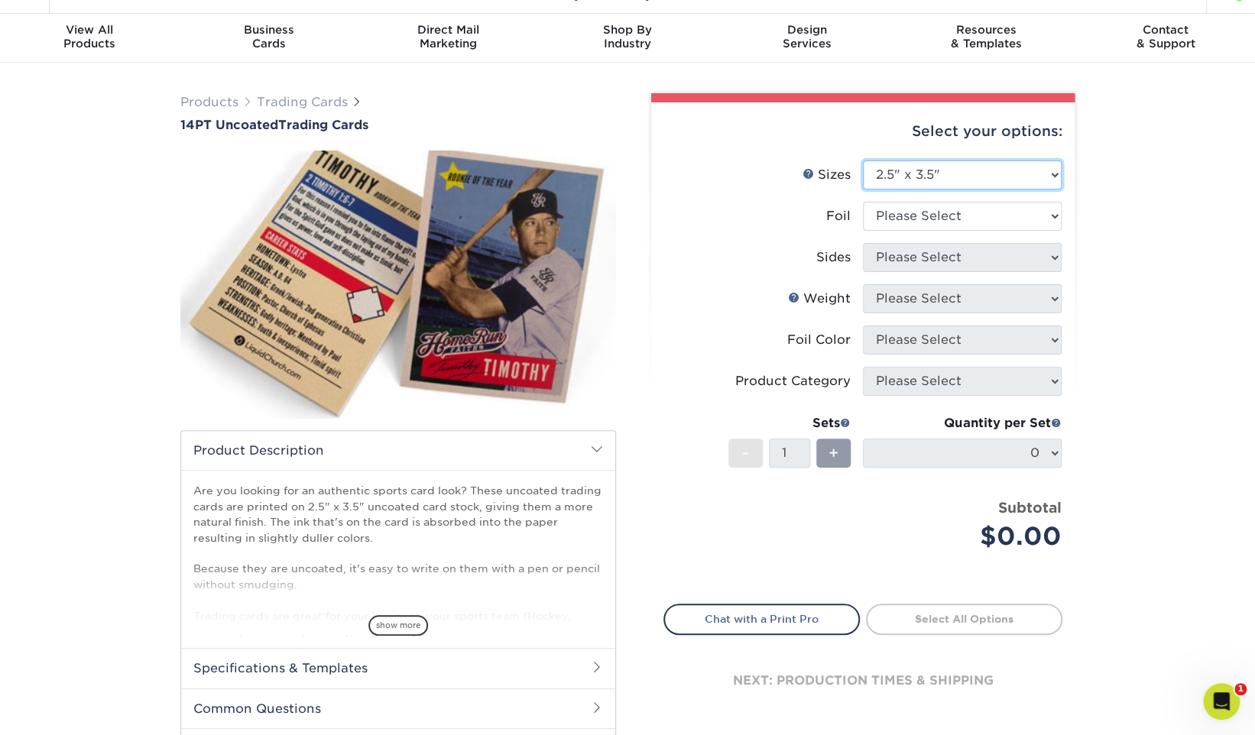
scroll to position [37, 0]
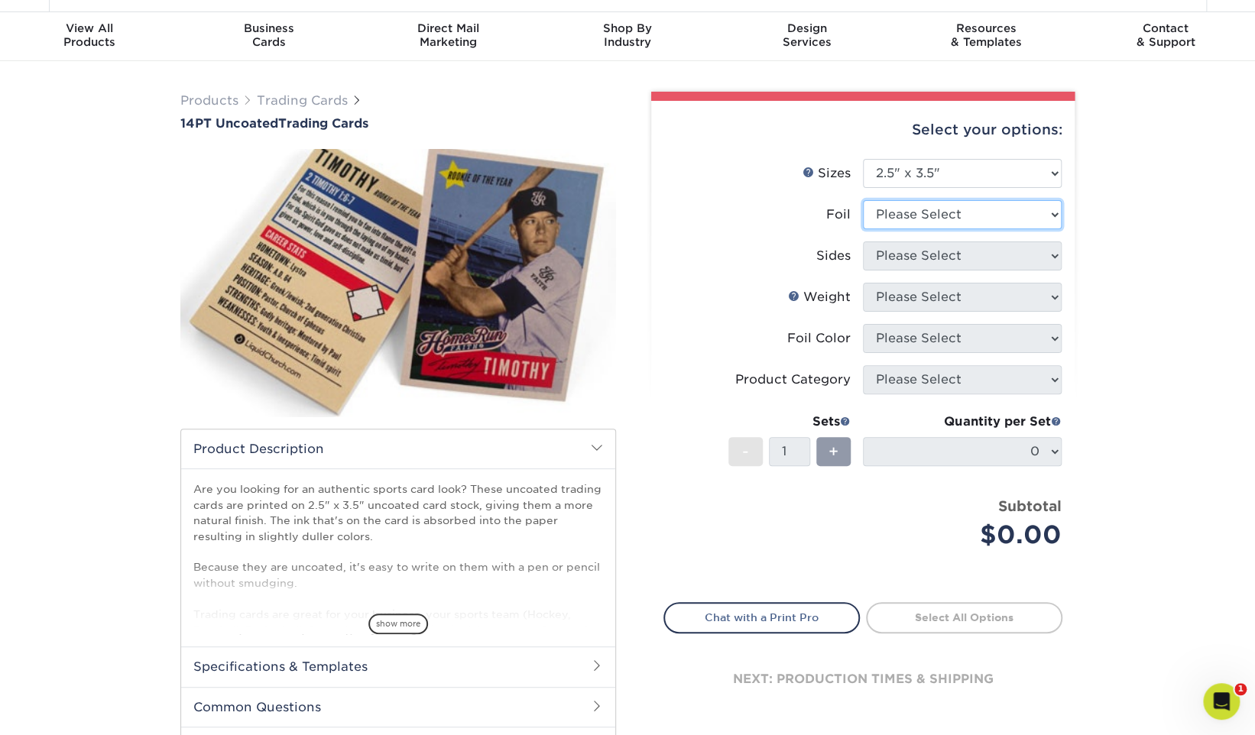
click at [986, 202] on select "Please Select Yes No" at bounding box center [962, 214] width 199 height 29
select select "1"
click at [863, 200] on select "Please Select Yes No" at bounding box center [962, 214] width 199 height 29
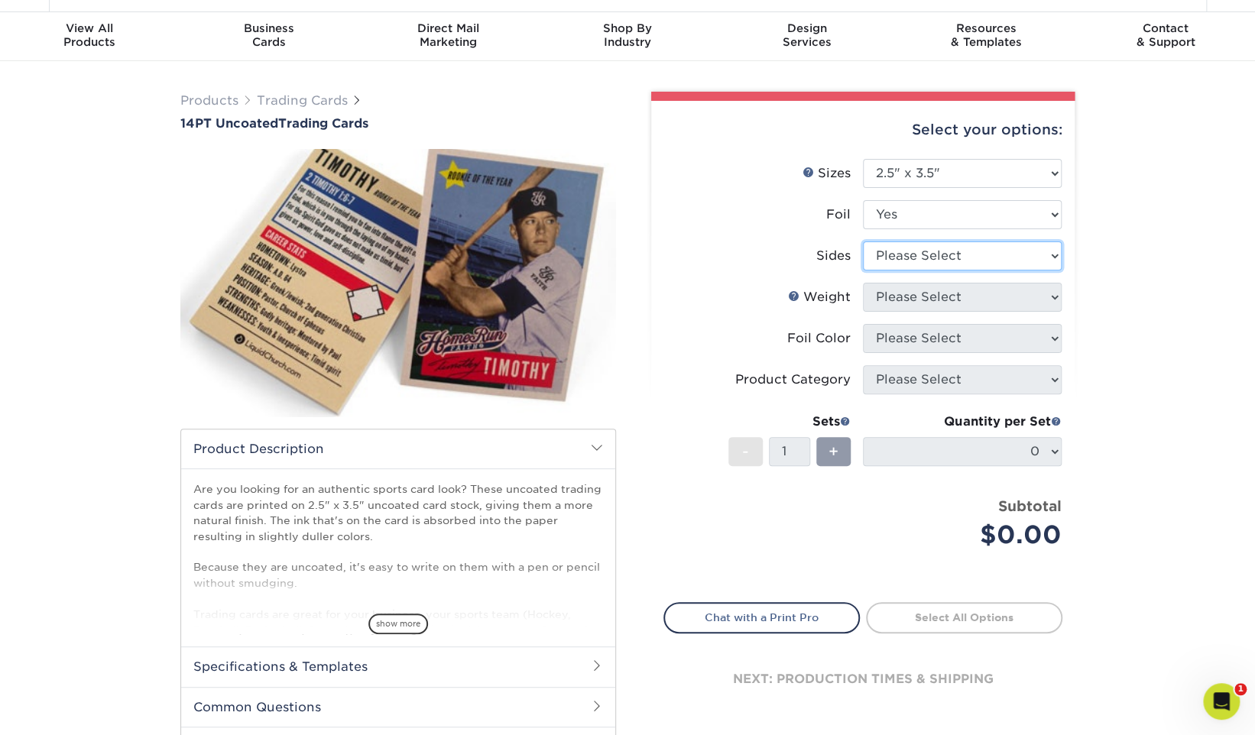
click at [960, 248] on select "Please Select Print Both Sides - Foil Both Sides Print Both Sides - Foil Front …" at bounding box center [962, 255] width 199 height 29
click at [863, 241] on select "Please Select Print Both Sides - Foil Both Sides Print Both Sides - Foil Front …" at bounding box center [962, 255] width 199 height 29
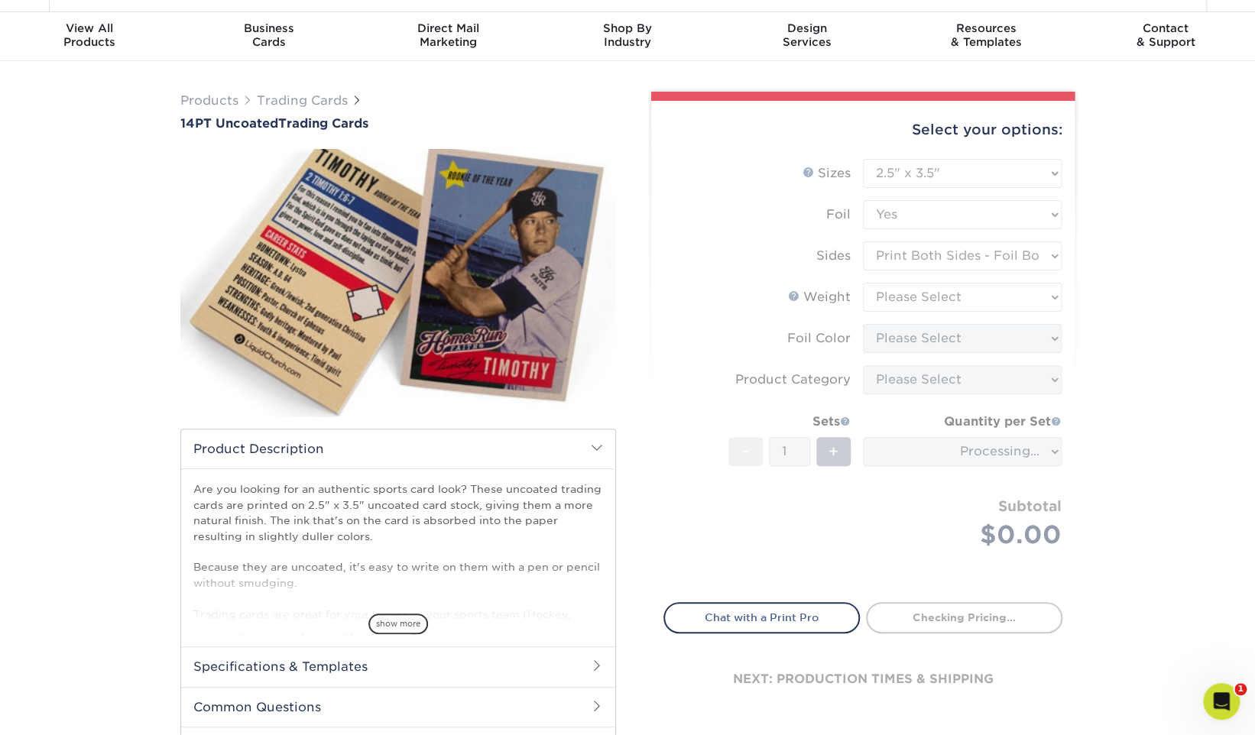
click at [961, 267] on form "Sizes Help Sizes Please Select 2.5" x 3.5" Foil Please Select Yes No -" at bounding box center [862, 372] width 399 height 426
click at [973, 260] on form "Sizes Help Sizes Please Select 2.5" x 3.5" Foil Please Select Yes No -" at bounding box center [862, 372] width 399 height 426
click at [969, 256] on form "Sizes Help Sizes Please Select 2.5" x 3.5" Foil Please Select Yes No -" at bounding box center [862, 372] width 399 height 426
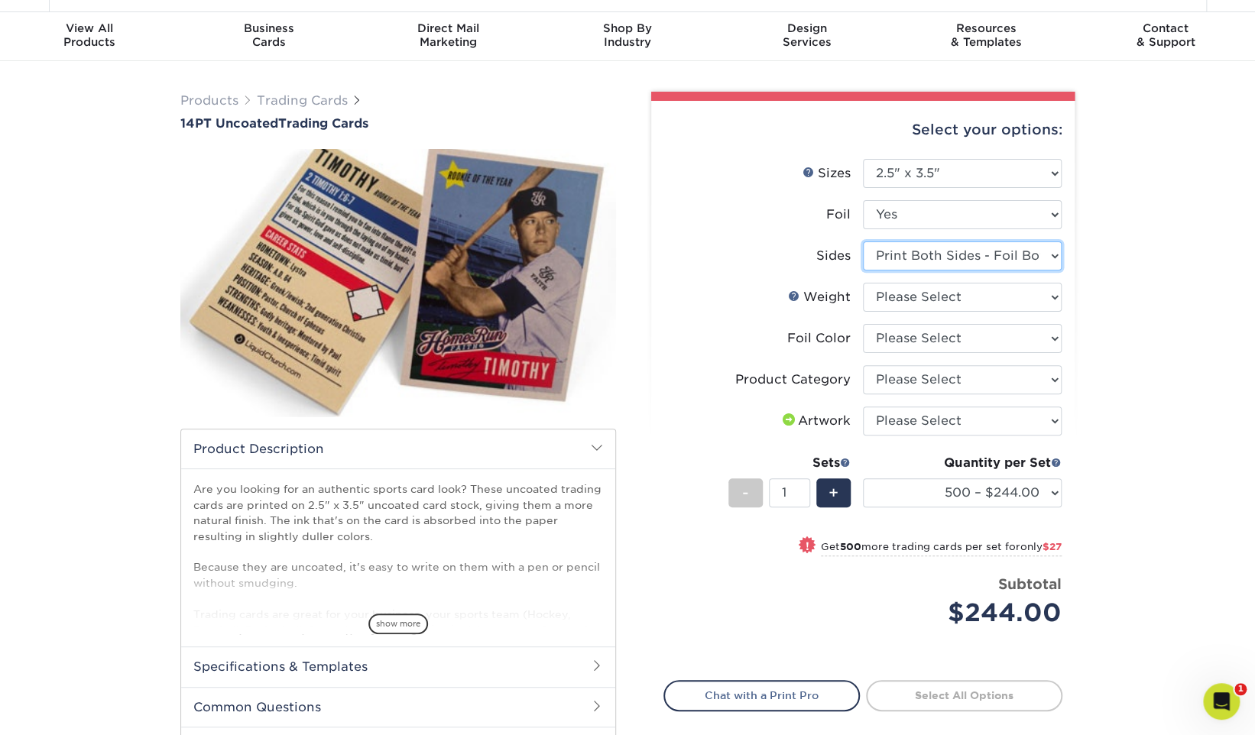
click at [969, 256] on select "Please Select Print Both Sides - Foil Both Sides Print Both Sides - Foil Front …" at bounding box center [962, 255] width 199 height 29
click at [863, 241] on select "Please Select Print Both Sides - Foil Both Sides Print Both Sides - Foil Front …" at bounding box center [962, 255] width 199 height 29
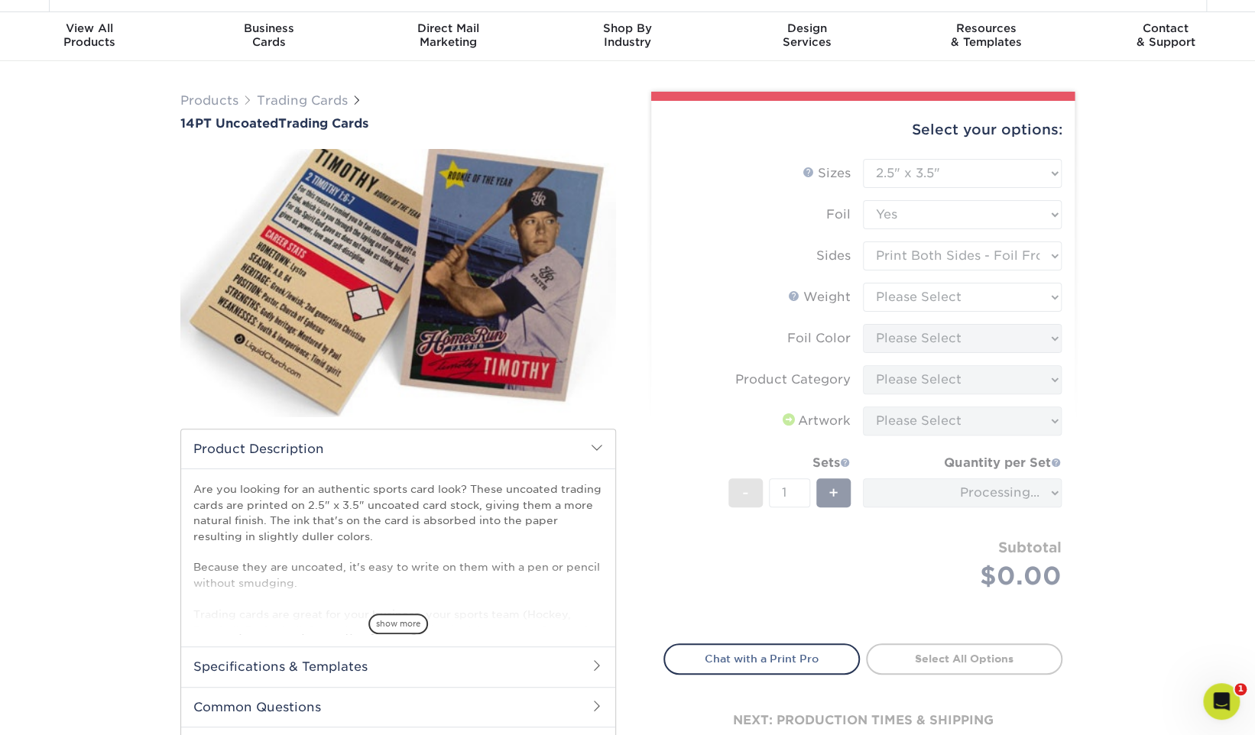
click at [948, 290] on form "Sizes Help Sizes Please Select 2.5" x 3.5" Foil Please Select Yes No -" at bounding box center [862, 392] width 399 height 467
click at [948, 296] on form "Sizes Help Sizes Please Select 2.5" x 3.5" Foil Please Select Yes No -" at bounding box center [862, 392] width 399 height 467
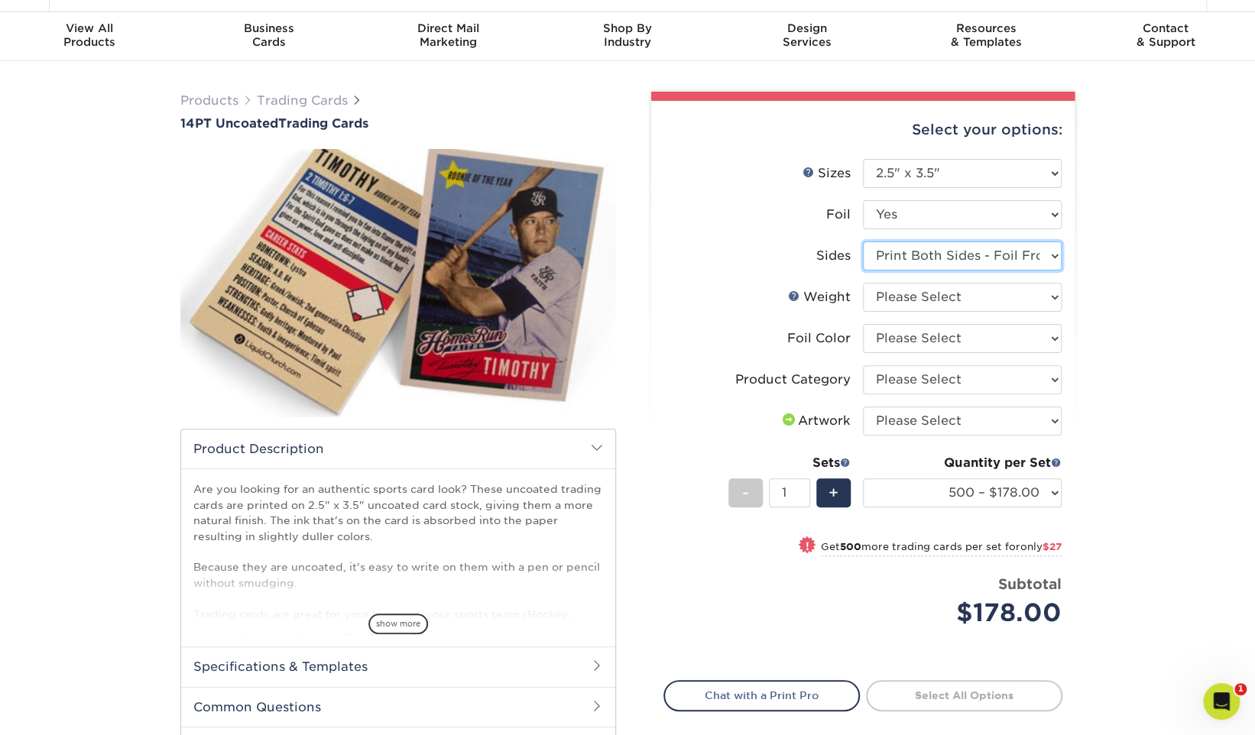
click at [960, 269] on select "Please Select Print Both Sides - Foil Both Sides Print Both Sides - Foil Front …" at bounding box center [962, 255] width 199 height 29
select select "a75ac2f1-9911-48d6-841d-245b5ac08f27"
click at [863, 241] on select "Please Select Print Both Sides - Foil Both Sides Print Both Sides - Foil Front …" at bounding box center [962, 255] width 199 height 29
click at [952, 296] on select "Please Select 14PT Uncoated" at bounding box center [962, 297] width 199 height 29
select select "14PT Uncoated"
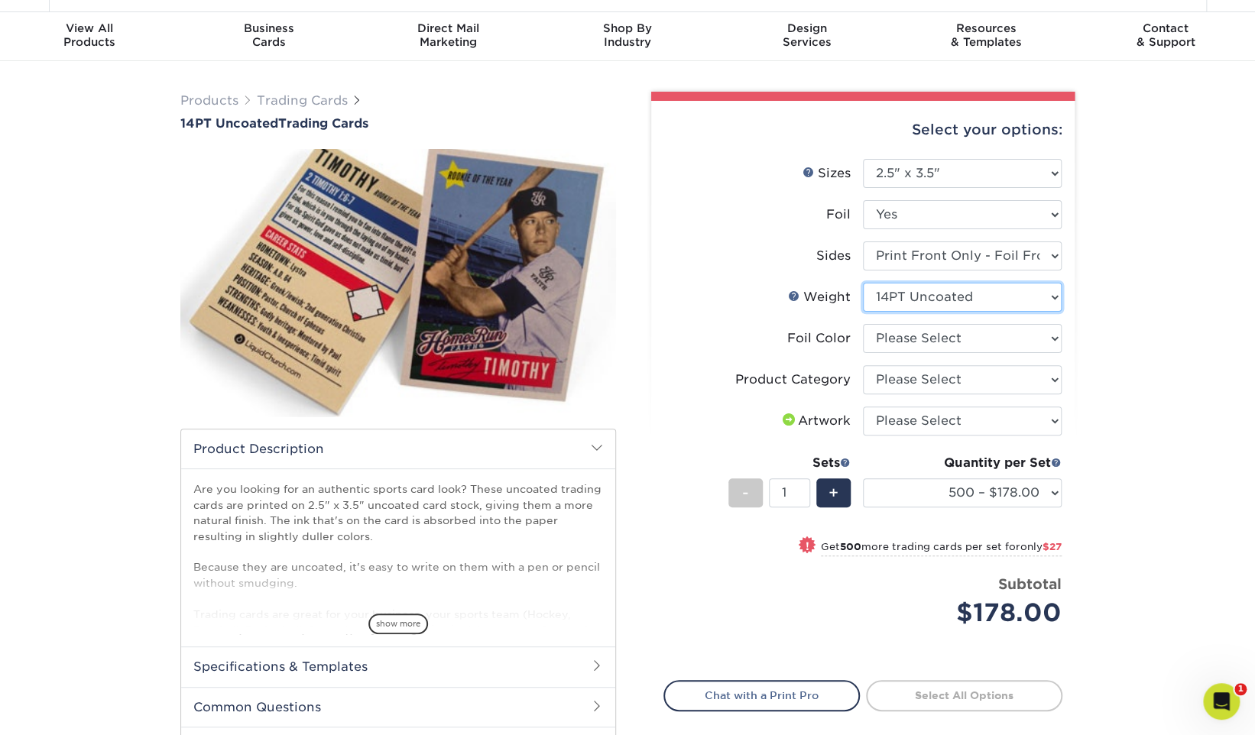
click at [863, 283] on select "Please Select 14PT Uncoated" at bounding box center [962, 297] width 199 height 29
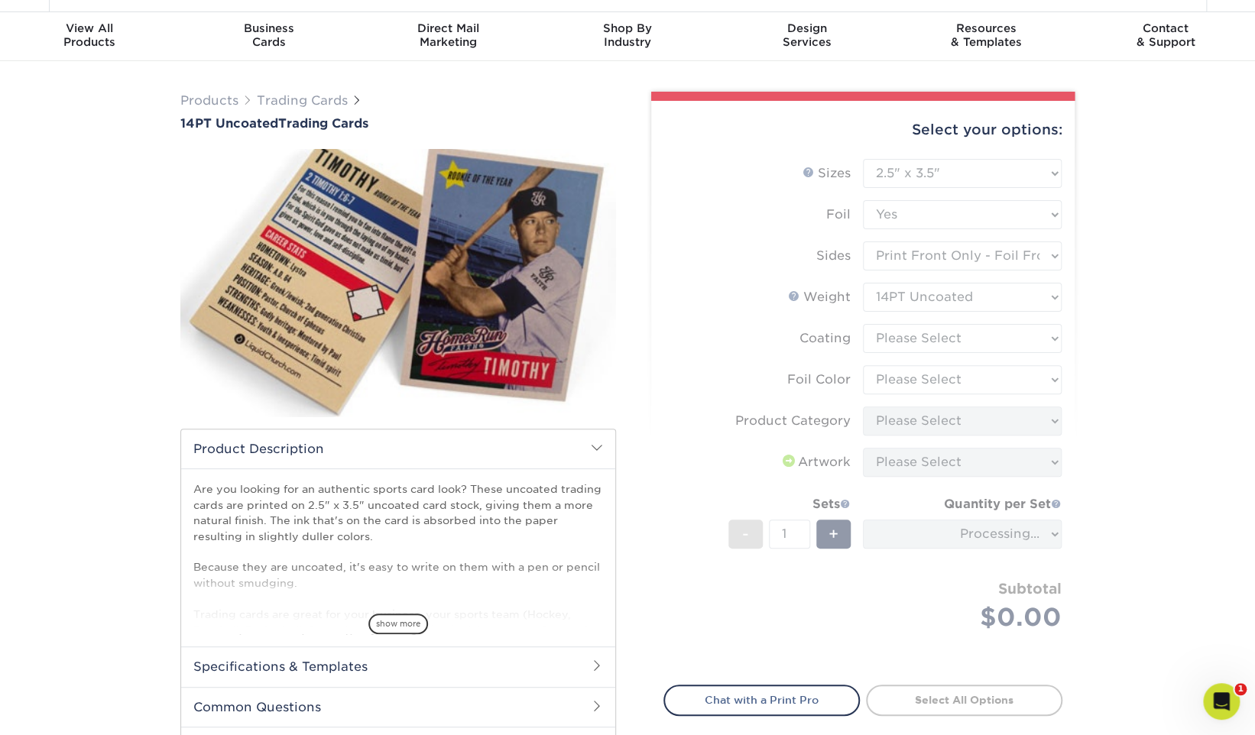
click at [932, 378] on form "Sizes Help Sizes Please Select 2.5" x 3.5" Foil Please Select Yes No -" at bounding box center [862, 413] width 399 height 508
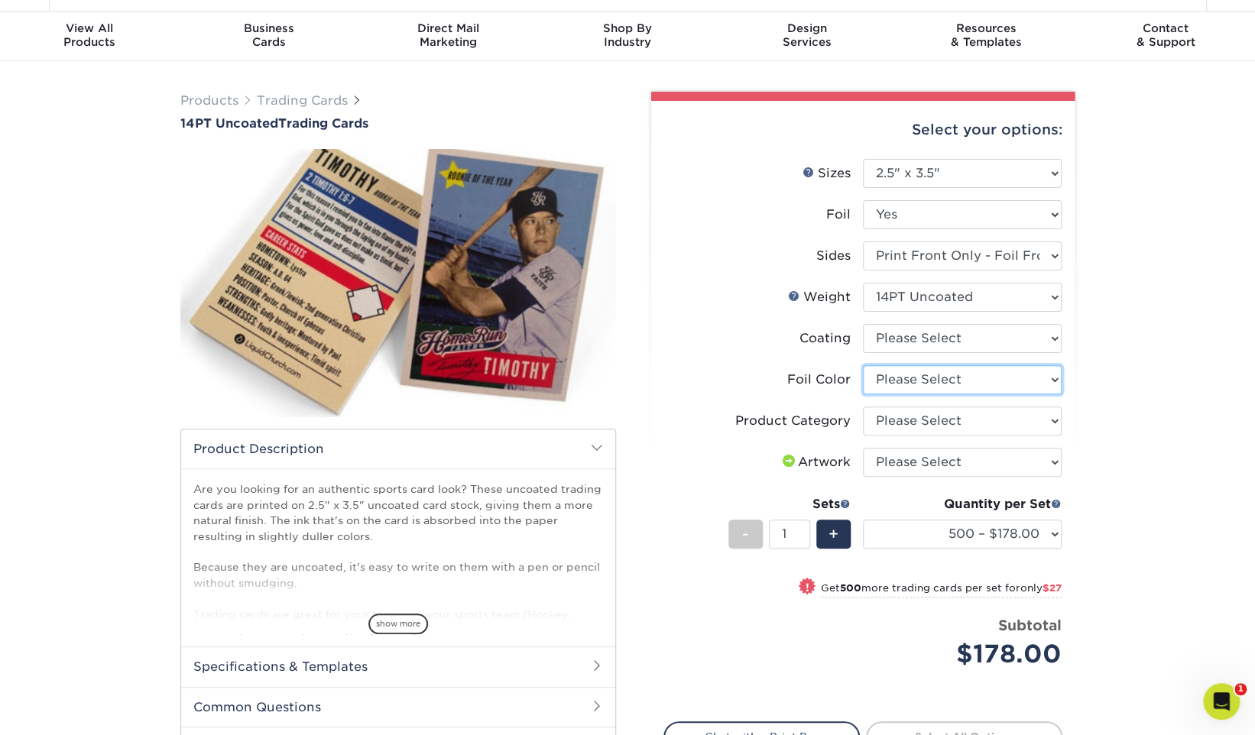
click at [935, 378] on select "Please Select Silver Foil Rose Gold Foil Red Foil Gold Foil Copper Foil Black F…" at bounding box center [962, 379] width 199 height 29
select select "0f01133c-0ff0-451e-ba4e-12f7b4531a1f"
click at [863, 365] on select "Please Select Silver Foil Rose Gold Foil Red Foil Gold Foil Copper Foil Black F…" at bounding box center [962, 379] width 199 height 29
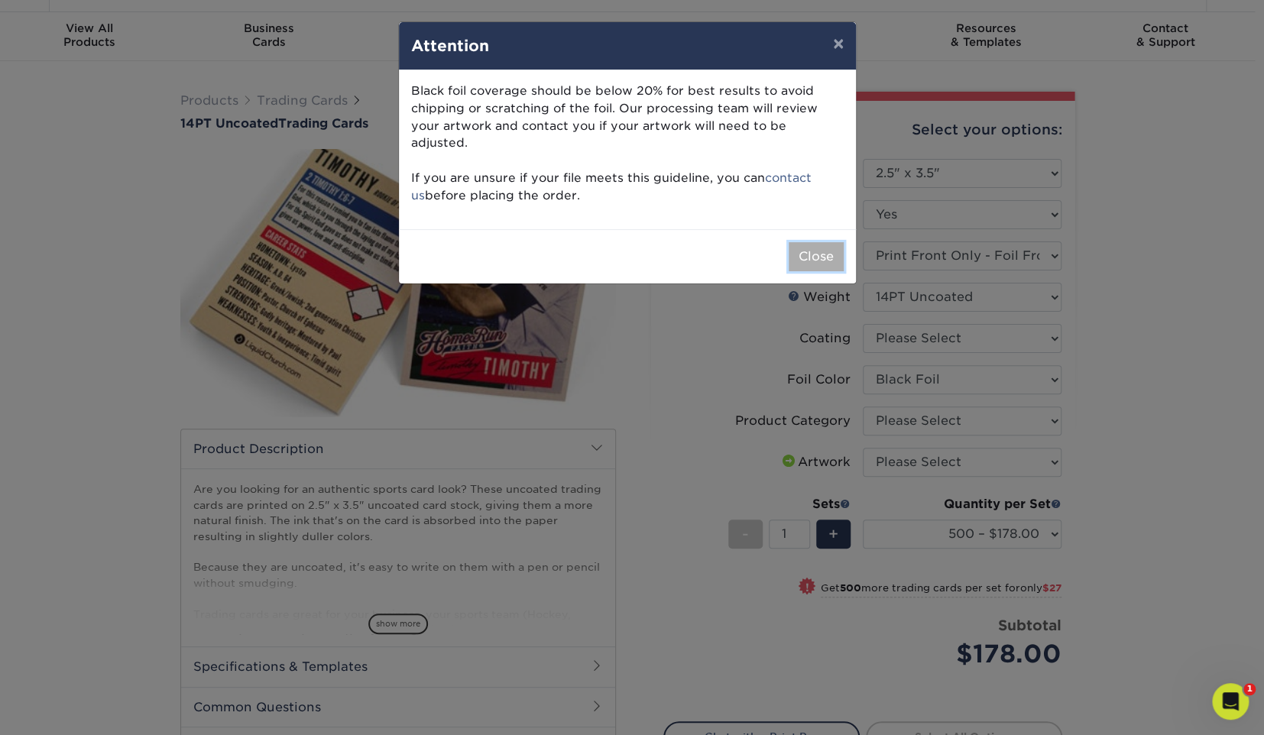
click at [801, 242] on button "Close" at bounding box center [816, 256] width 55 height 29
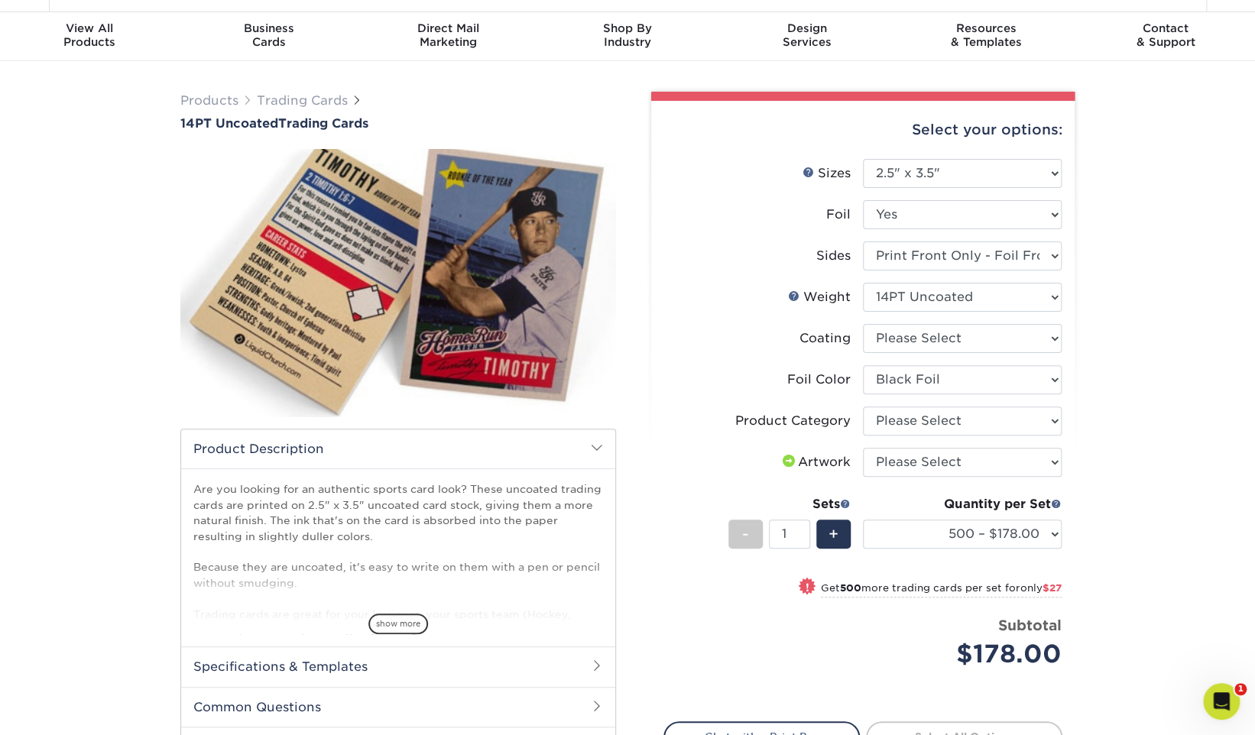
scroll to position [81, 0]
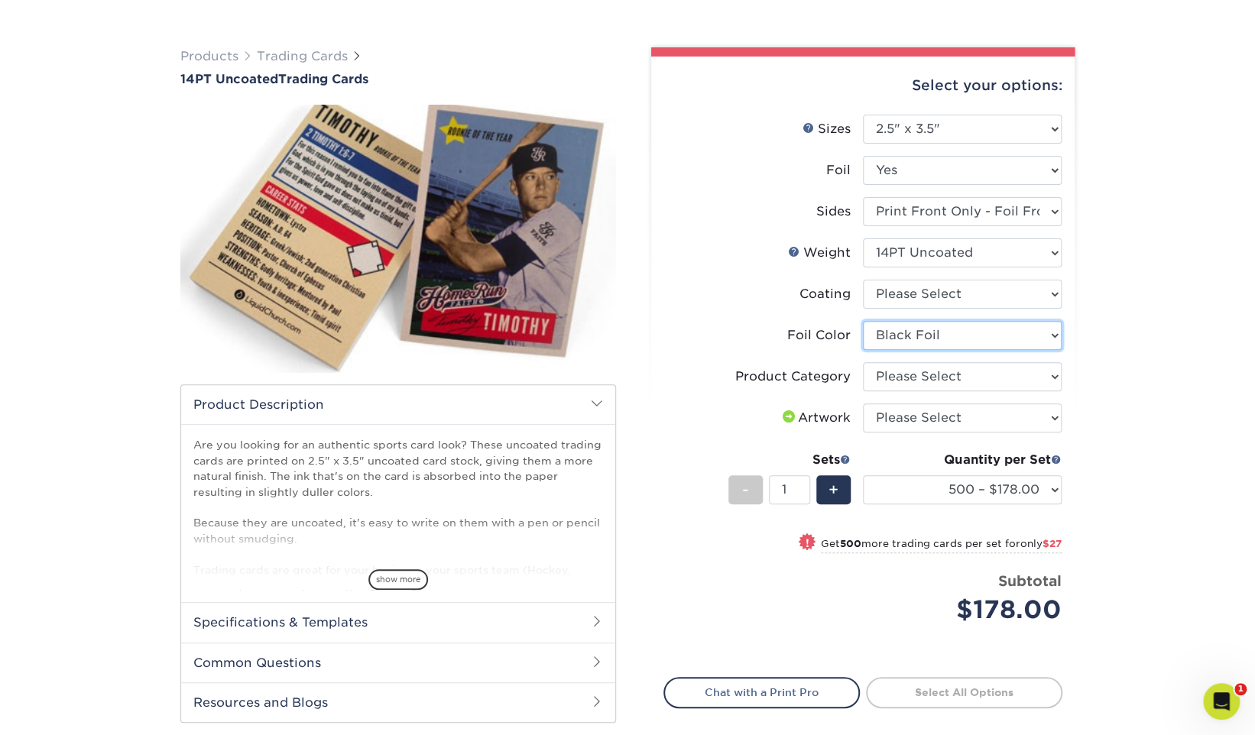
click at [968, 335] on select "Please Select Silver Foil Rose Gold Foil Red Foil Gold Foil Copper Foil Black F…" at bounding box center [962, 335] width 199 height 29
click at [1025, 306] on select at bounding box center [962, 294] width 199 height 29
select select "3e7618de-abca-4bda-9f97-8b9129e913d8"
click at [863, 280] on select at bounding box center [962, 294] width 199 height 29
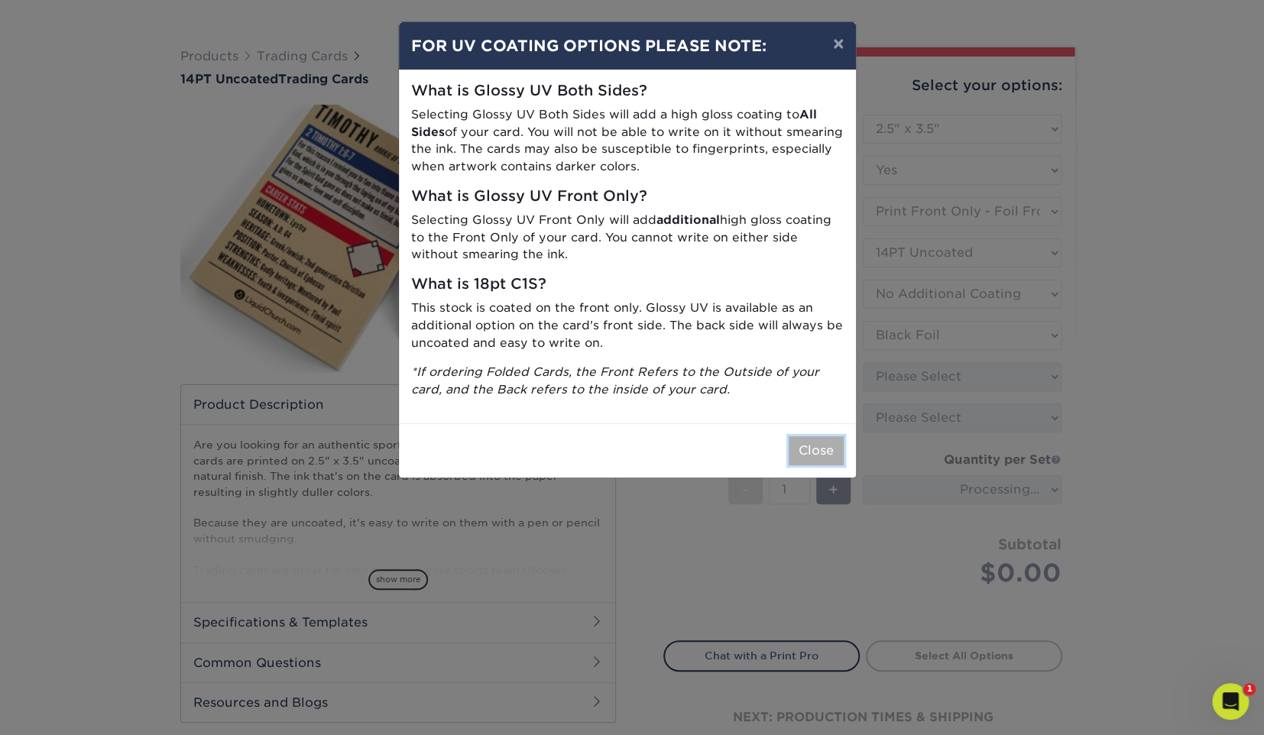
click at [817, 449] on button "Close" at bounding box center [816, 450] width 55 height 29
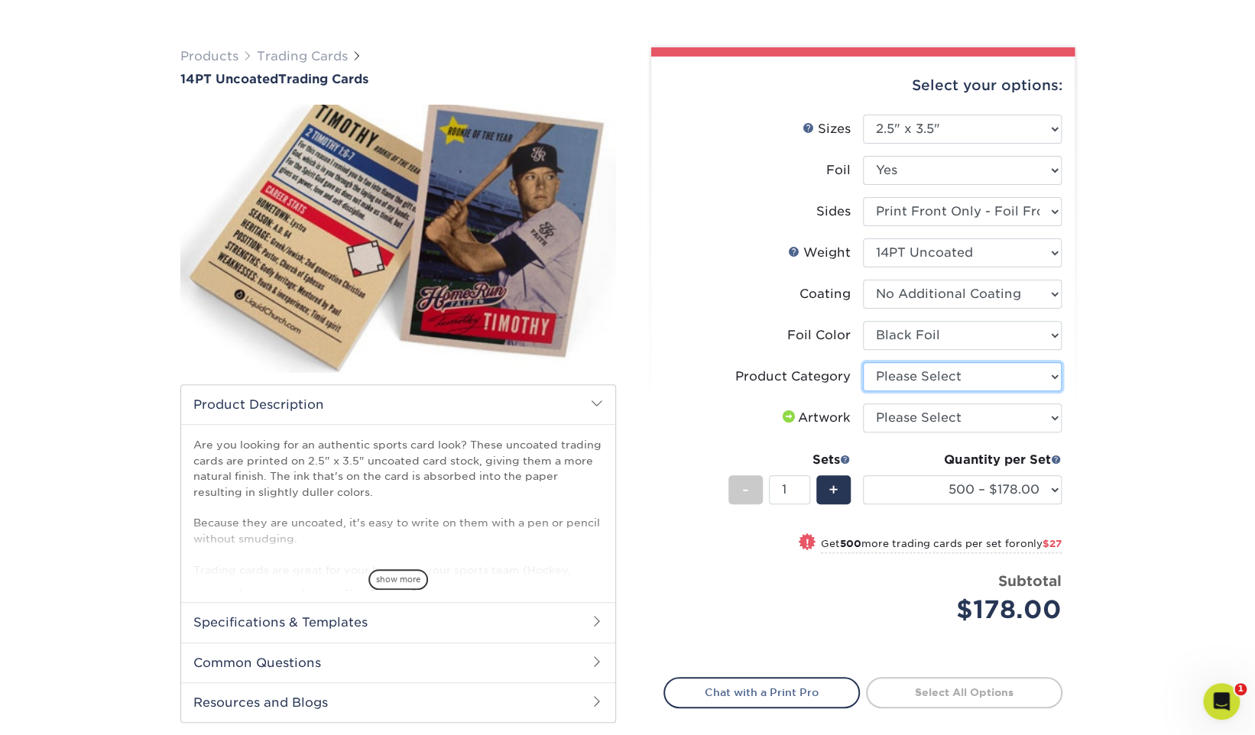
click at [952, 374] on select "Please Select Trading Cards" at bounding box center [962, 376] width 199 height 29
select select "c2f9bce9-36c2-409d-b101-c29d9d031e18"
click at [863, 362] on select "Please Select Trading Cards" at bounding box center [962, 376] width 199 height 29
click at [935, 413] on select "Please Select I will upload files I need a design - $100" at bounding box center [962, 417] width 199 height 29
select select "upload"
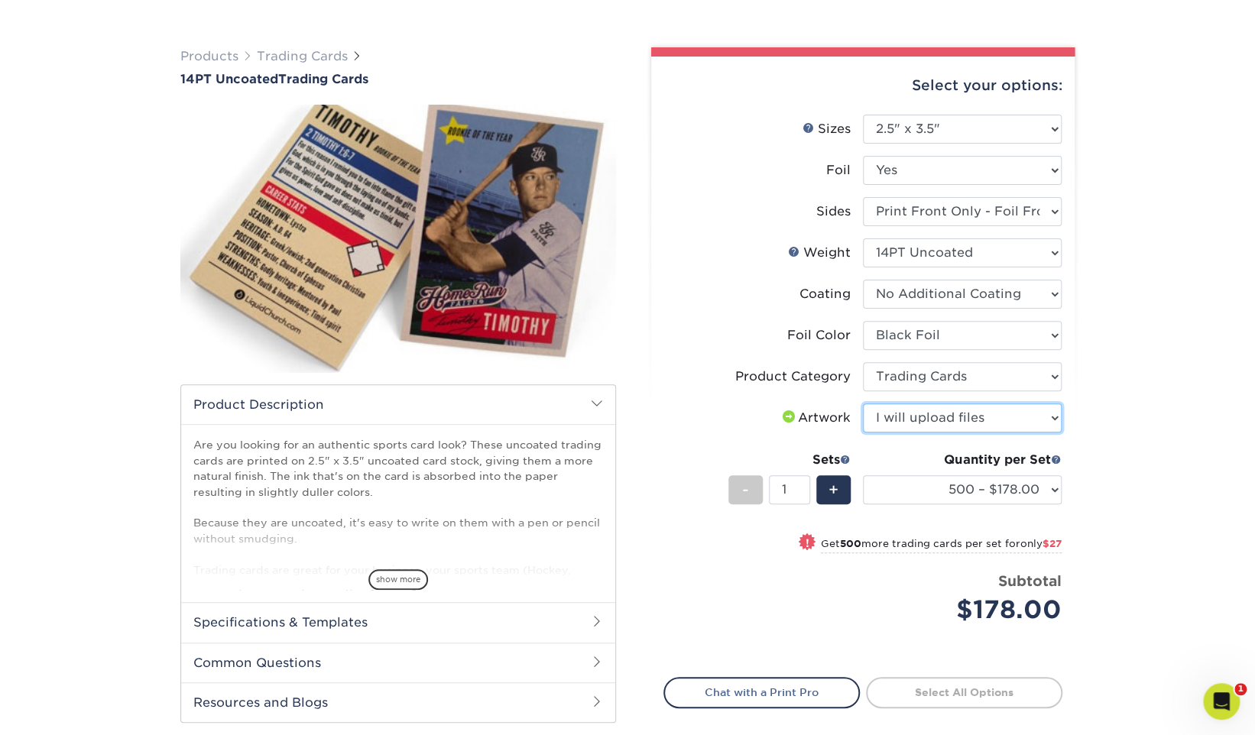
click at [863, 403] on select "Please Select I will upload files I need a design - $100" at bounding box center [962, 417] width 199 height 29
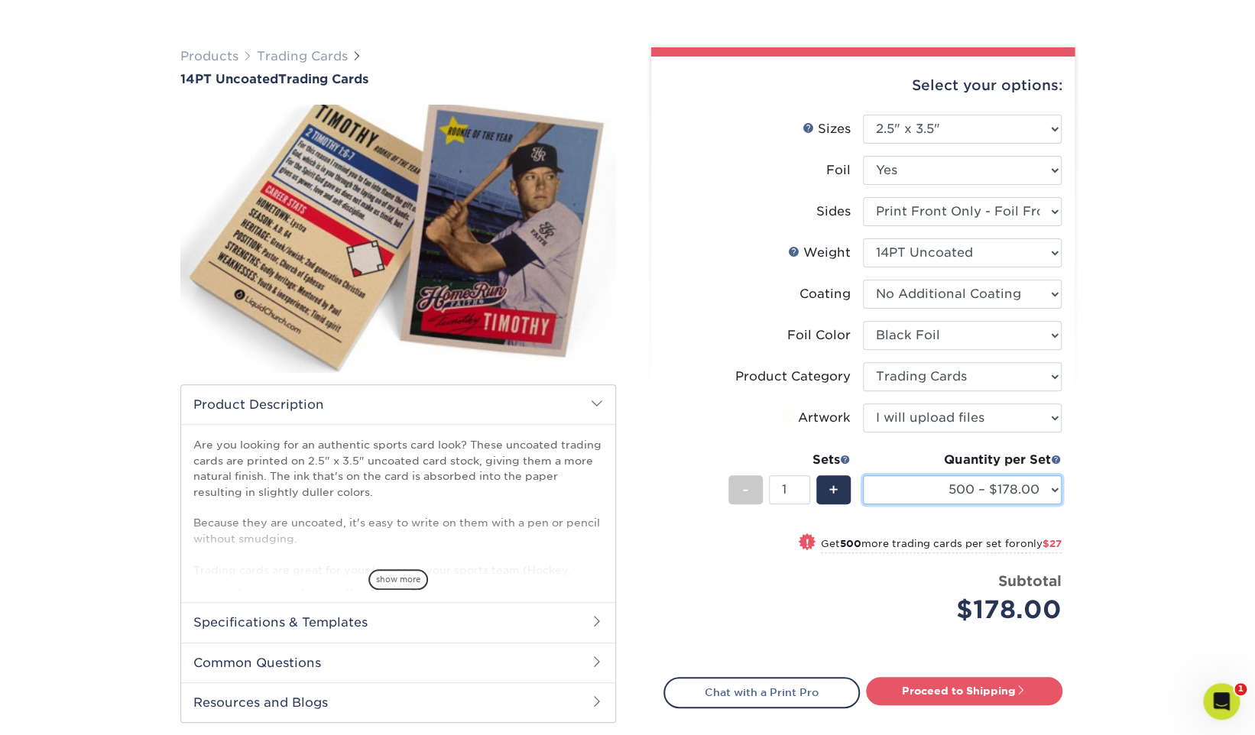
click at [926, 480] on select "500 – $178.00 1000 – $205.00 2500 – $478.00 5000 – $908.00" at bounding box center [962, 489] width 199 height 29
click at [863, 475] on select "500 – $178.00 1000 – $205.00 2500 – $478.00 5000 – $908.00" at bounding box center [962, 489] width 199 height 29
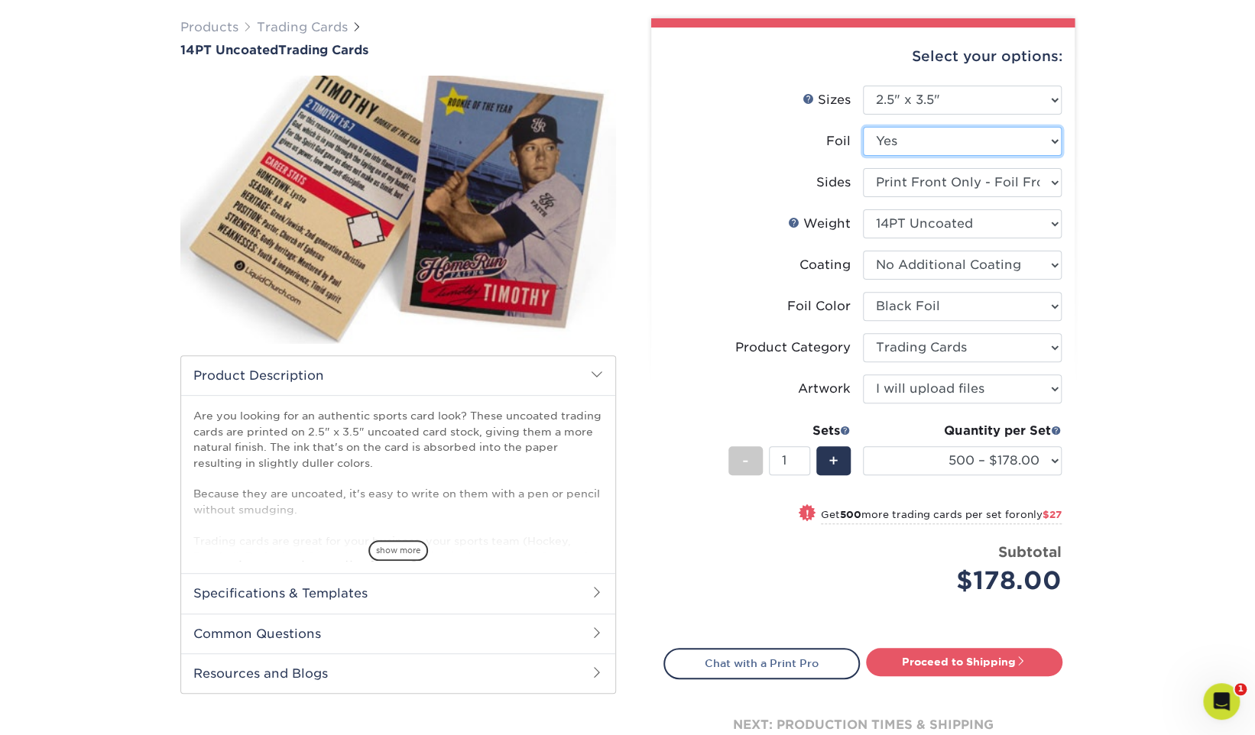
click at [937, 151] on select "Please Select Yes No" at bounding box center [962, 141] width 199 height 29
select select "0"
click at [863, 127] on select "Please Select Yes No" at bounding box center [962, 141] width 199 height 29
select select "-1"
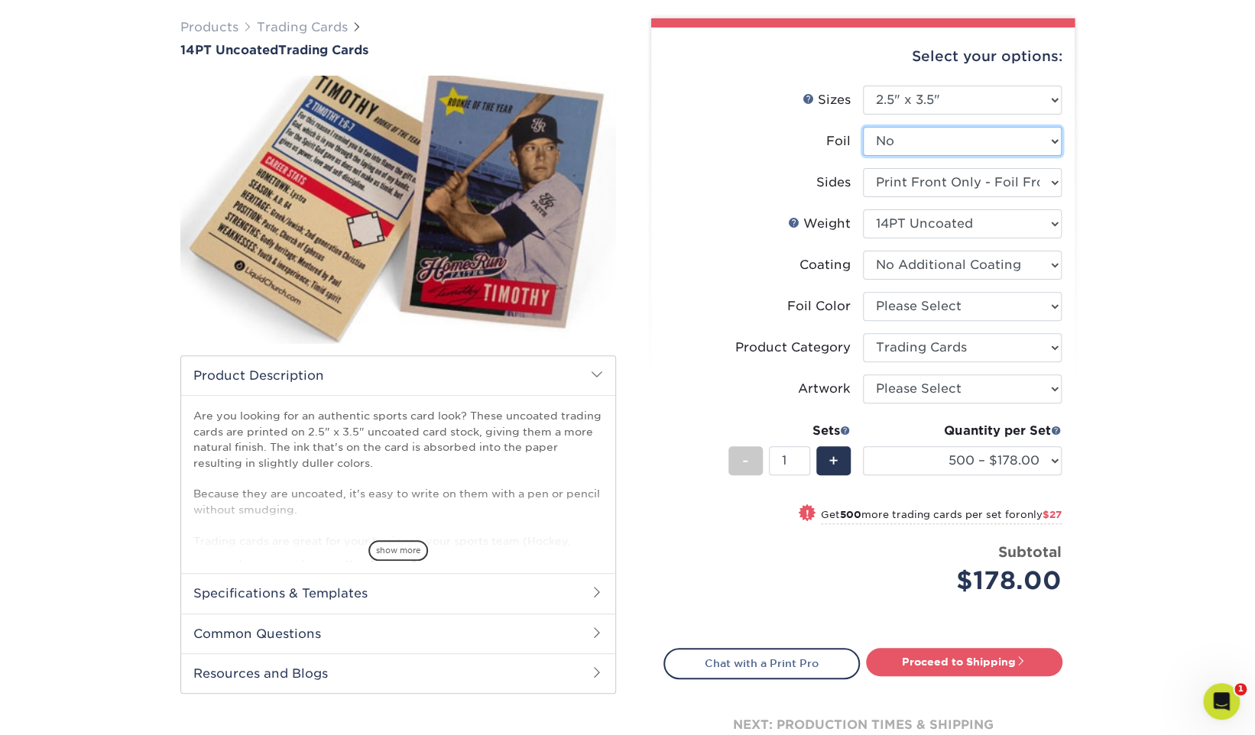
select select "-1"
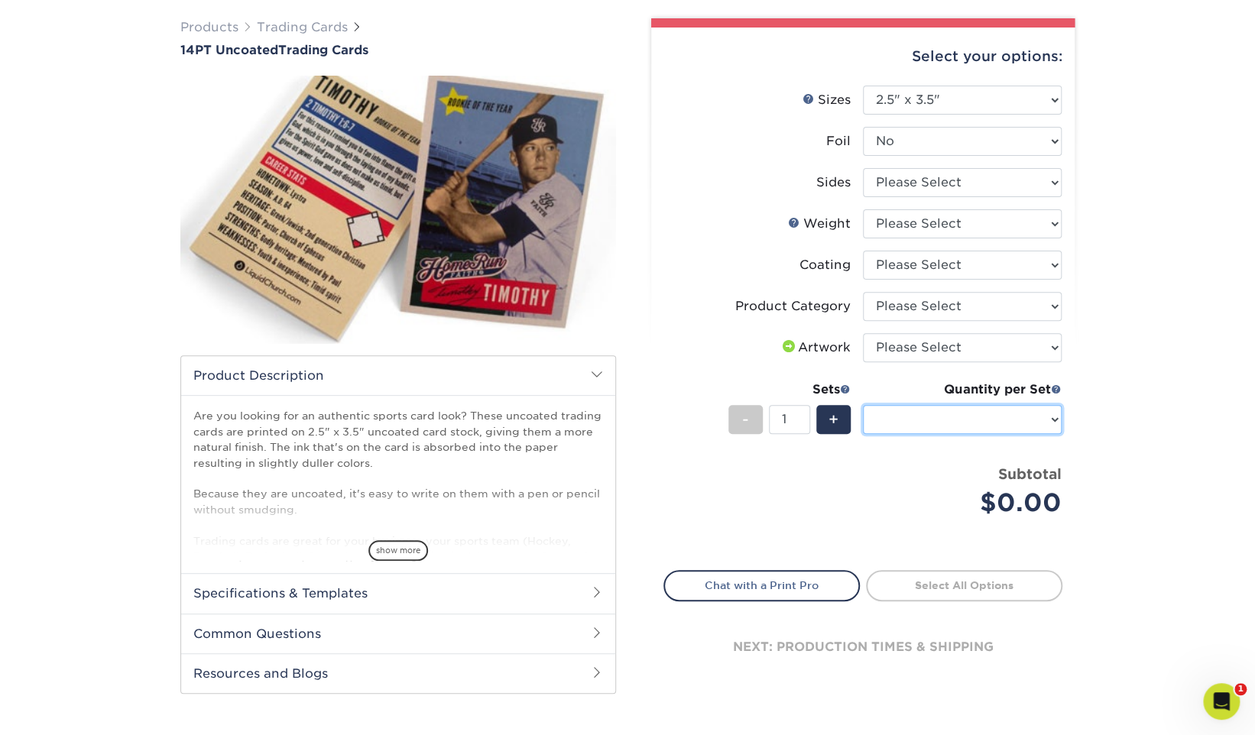
click at [1045, 422] on select "Sizes Help Sizes" at bounding box center [962, 419] width 199 height 29
click at [989, 416] on select "Sizes Help Sizes" at bounding box center [962, 419] width 199 height 29
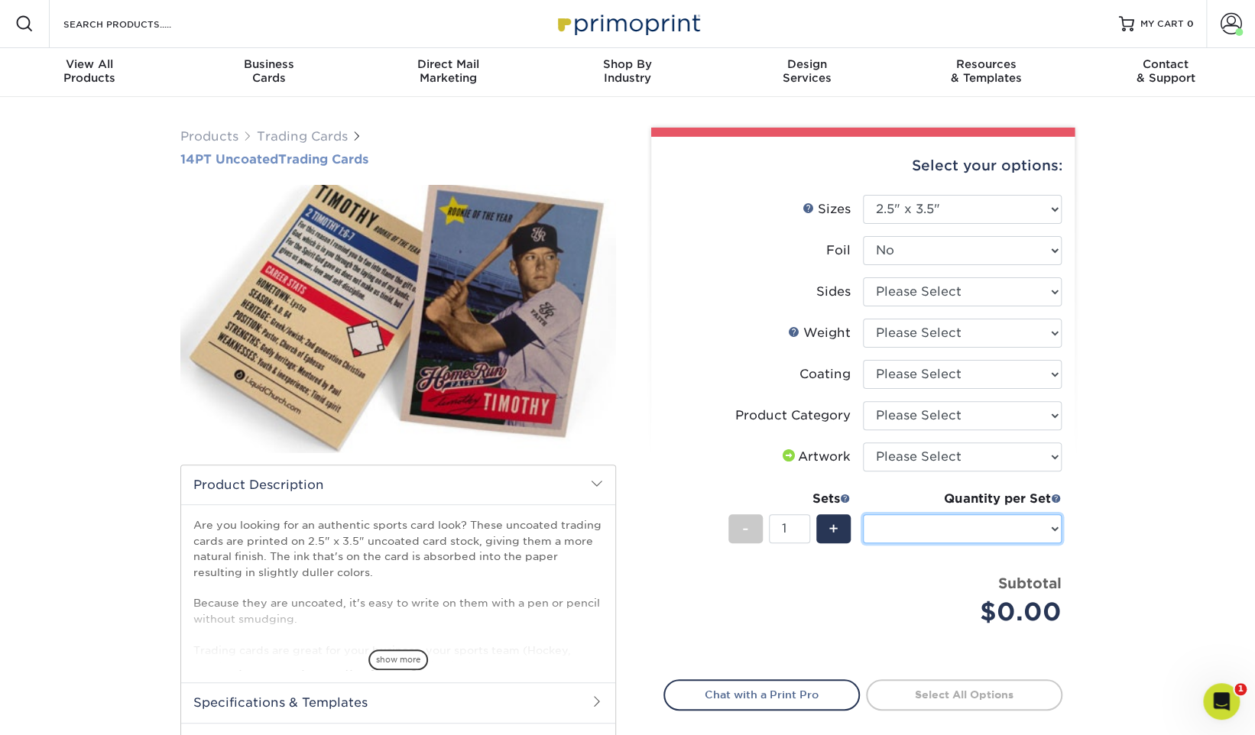
scroll to position [0, 0]
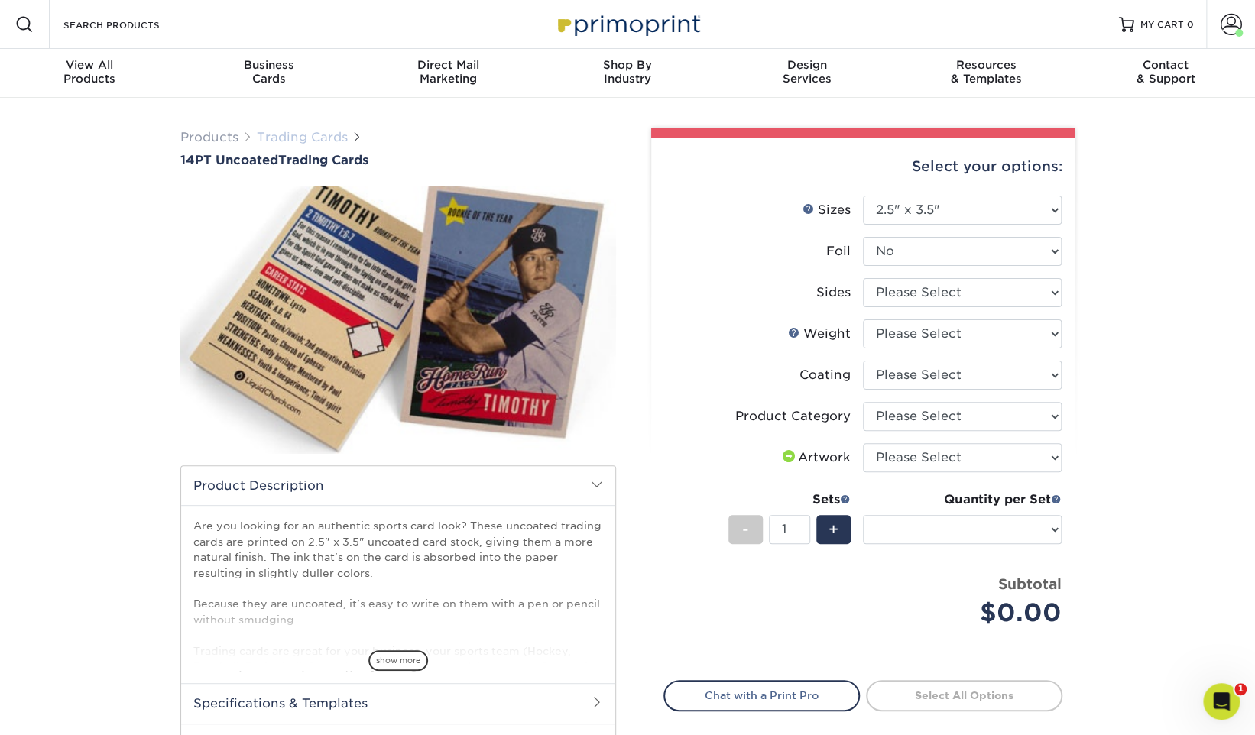
click at [323, 135] on link "Trading Cards" at bounding box center [302, 137] width 91 height 15
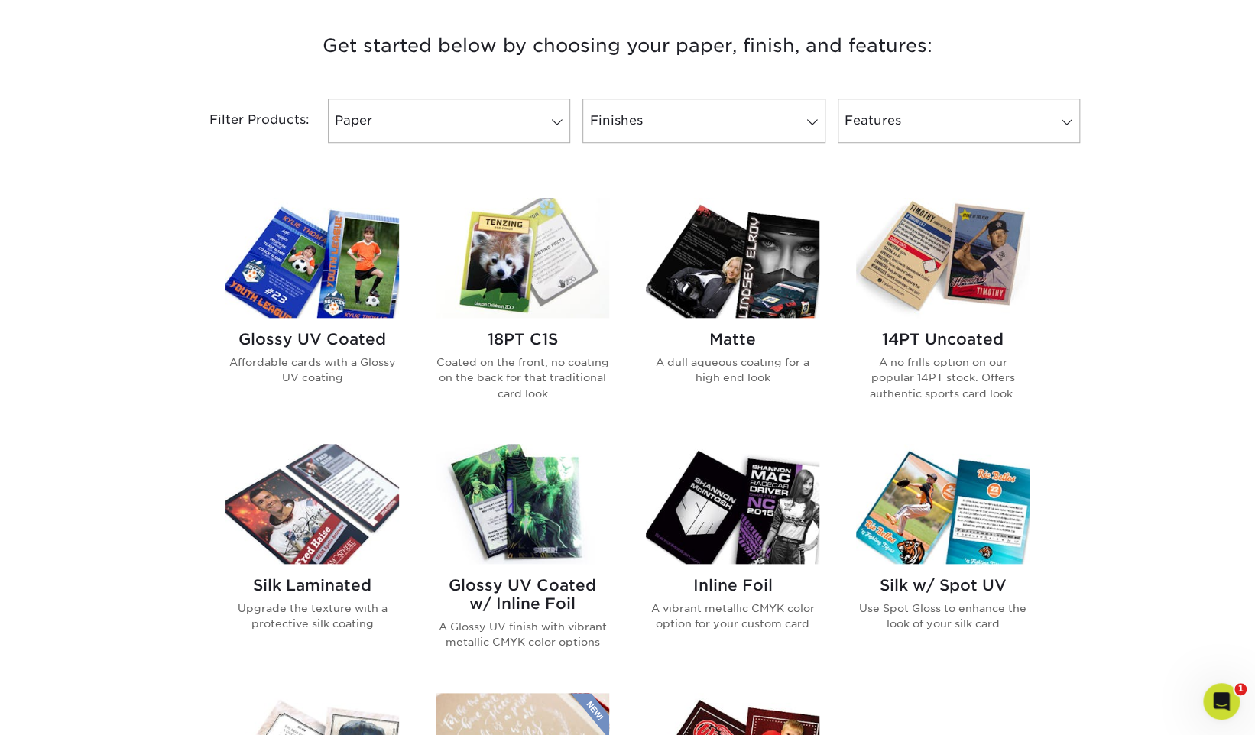
scroll to position [636, 0]
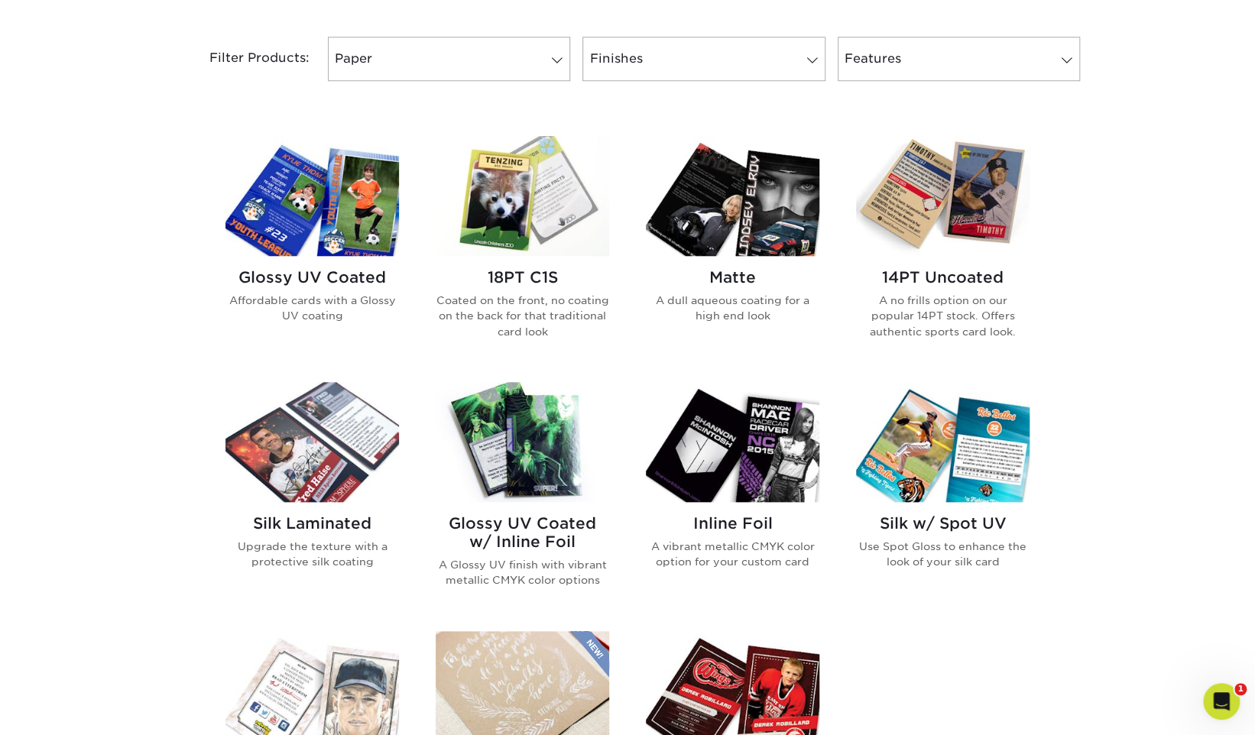
click at [757, 206] on img at bounding box center [732, 196] width 173 height 120
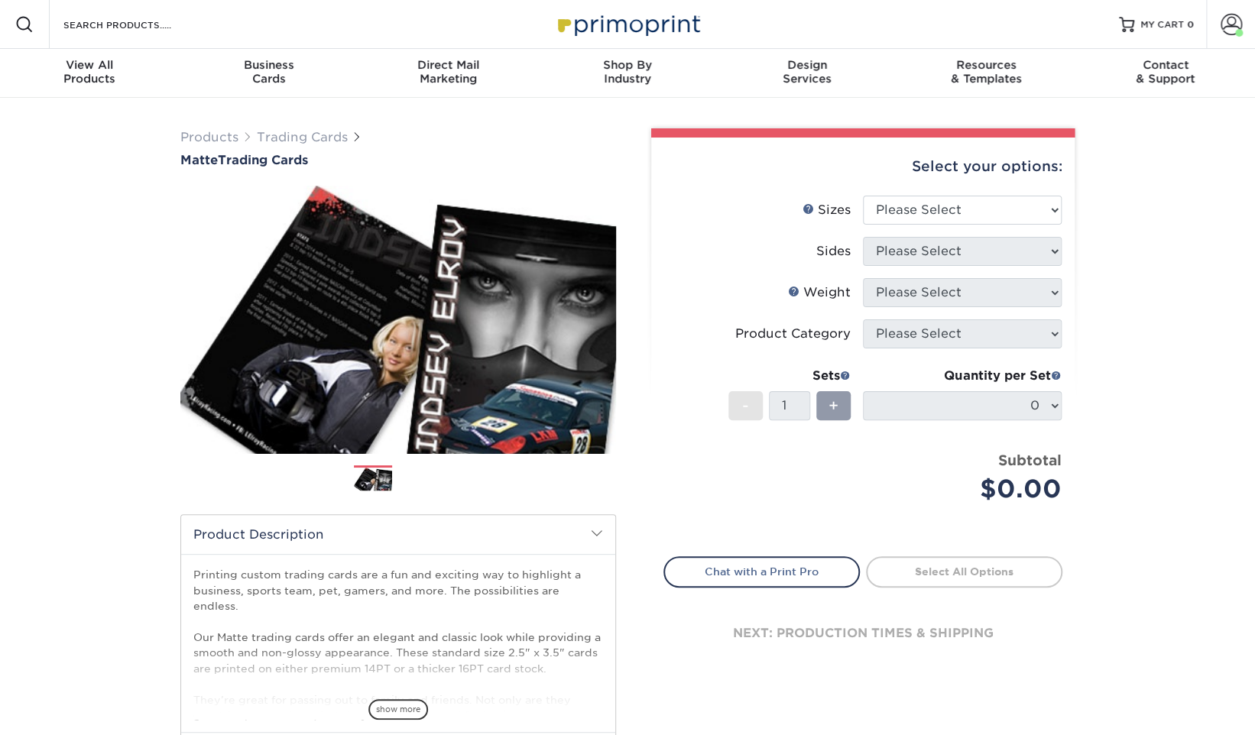
click at [953, 224] on li "Sizes Help Sizes Please Select 2.5" x 3.5"" at bounding box center [862, 216] width 397 height 41
click at [975, 204] on select "Please Select 2.5" x 3.5"" at bounding box center [962, 210] width 199 height 29
select select "2.50x3.50"
click at [863, 196] on select "Please Select 2.5" x 3.5"" at bounding box center [962, 210] width 199 height 29
click at [956, 254] on select "Please Select Print Both Sides Print Front Only" at bounding box center [962, 251] width 199 height 29
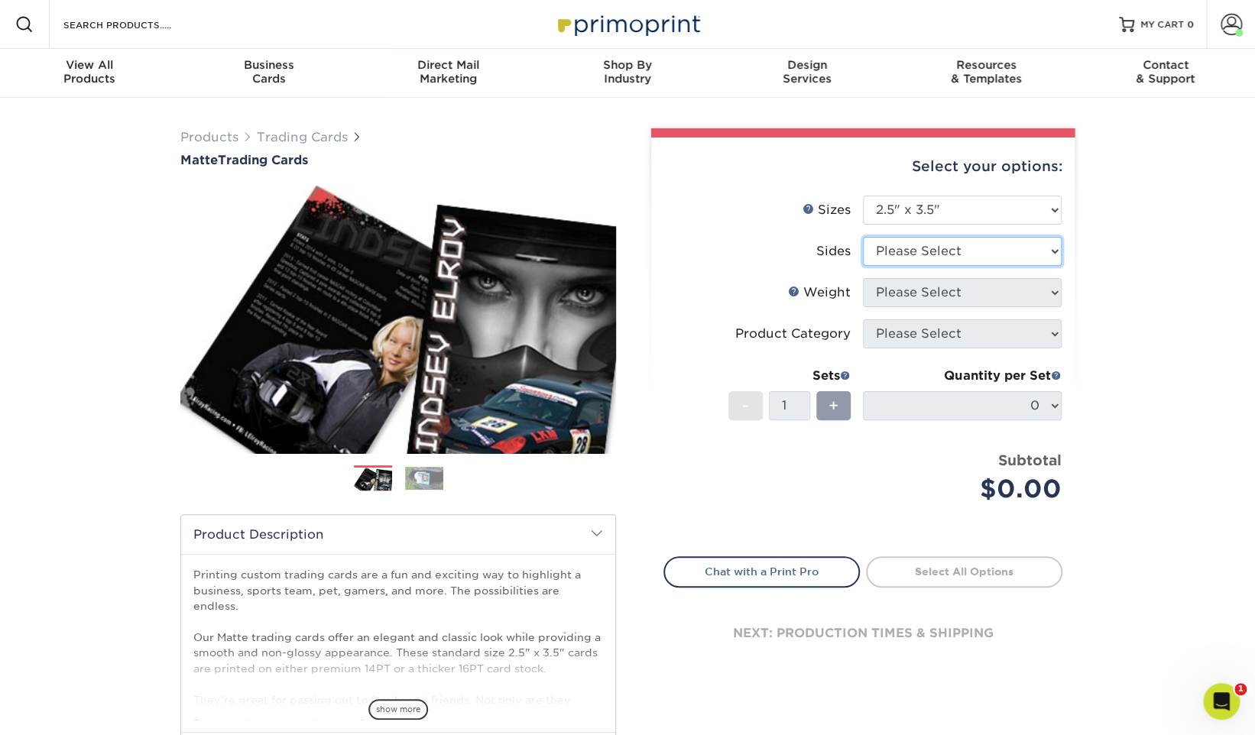
select select "32d3c223-f82c-492b-b915-ba065a00862f"
click at [863, 237] on select "Please Select Print Both Sides Print Front Only" at bounding box center [962, 251] width 199 height 29
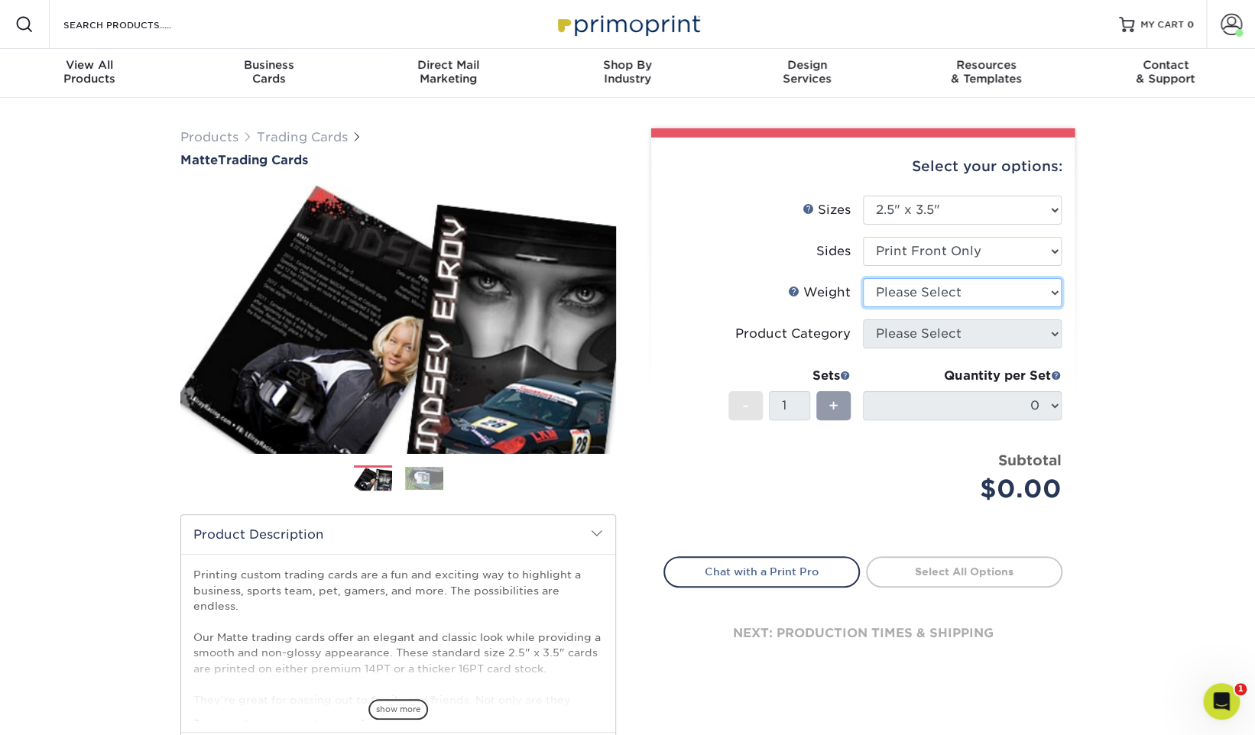
click at [961, 290] on select "Please Select 16PT 14PT" at bounding box center [962, 292] width 199 height 29
select select "16PT"
click at [863, 278] on select "Please Select 16PT 14PT" at bounding box center [962, 292] width 199 height 29
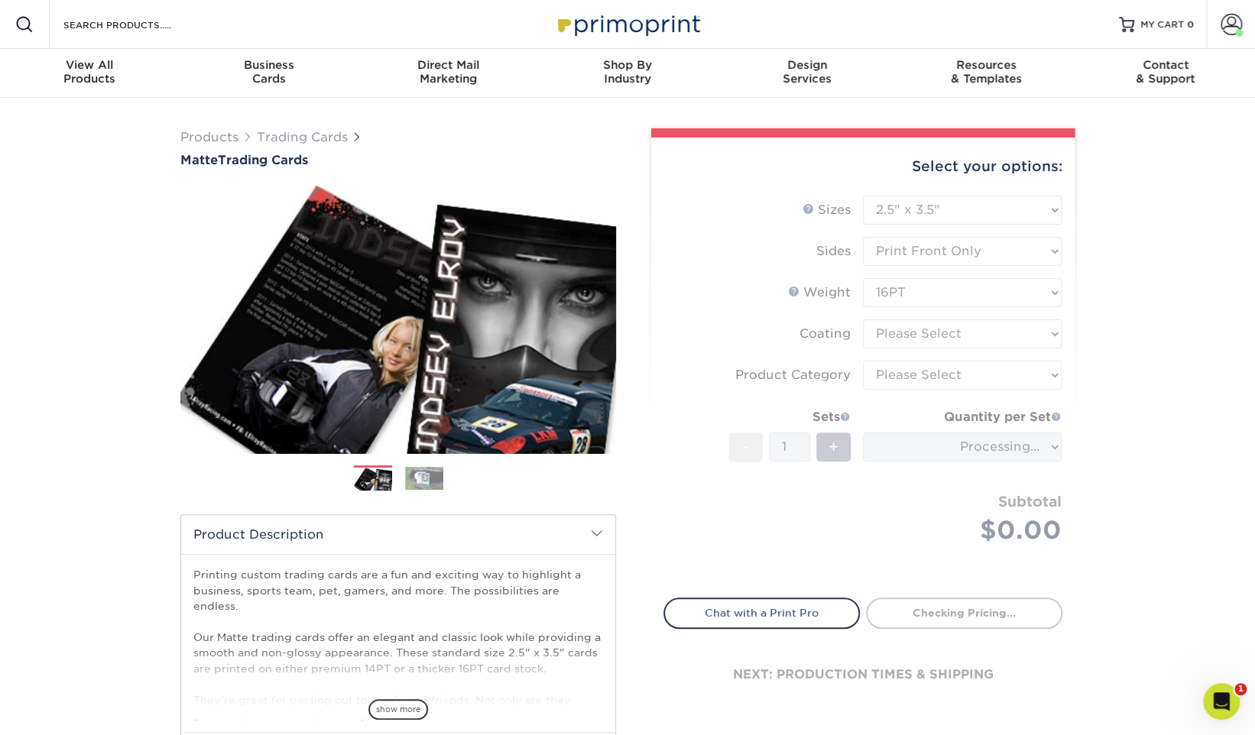
click at [945, 332] on form "Sizes Help Sizes Please Select 2.5" x 3.5" Sides Please Select 16PT - 1" at bounding box center [862, 388] width 399 height 384
click at [954, 332] on form "Sizes Help Sizes Please Select 2.5" x 3.5" Sides Please Select 16PT - 1" at bounding box center [862, 388] width 399 height 384
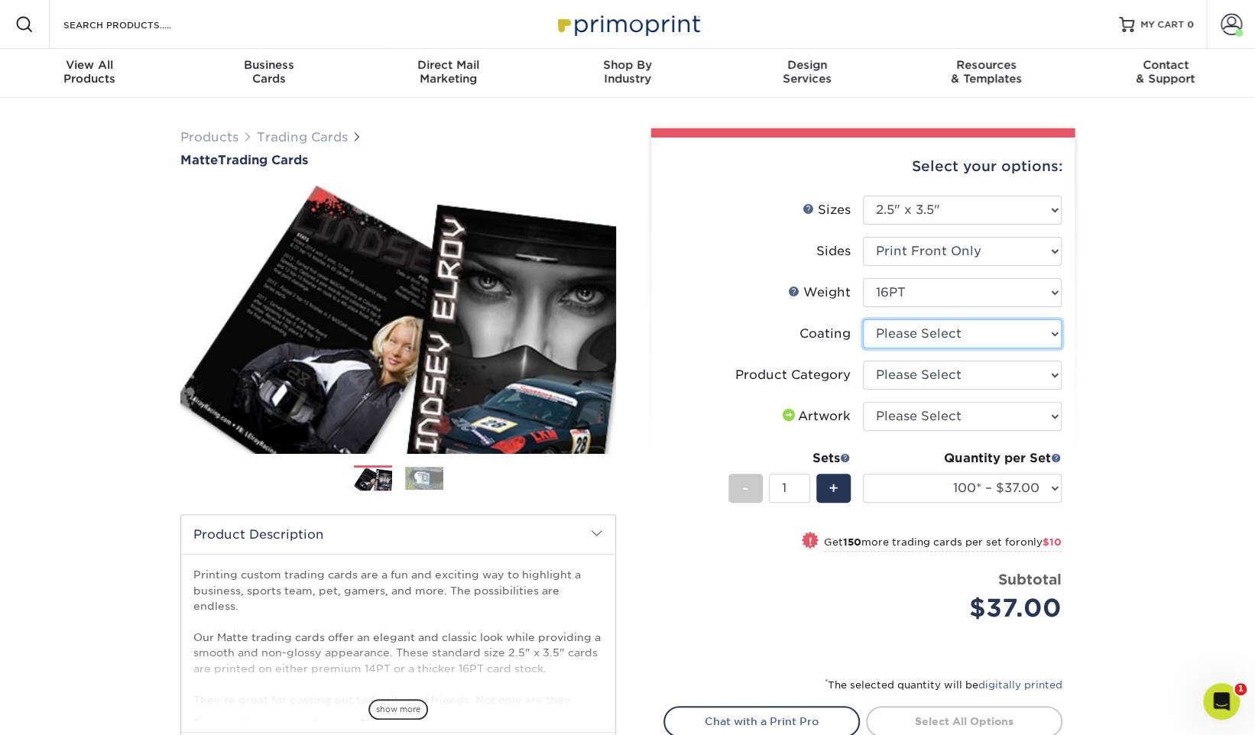
click at [952, 332] on select at bounding box center [962, 333] width 199 height 29
select select "121bb7b5-3b4d-429f-bd8d-bbf80e953313"
click at [863, 319] on select at bounding box center [962, 333] width 199 height 29
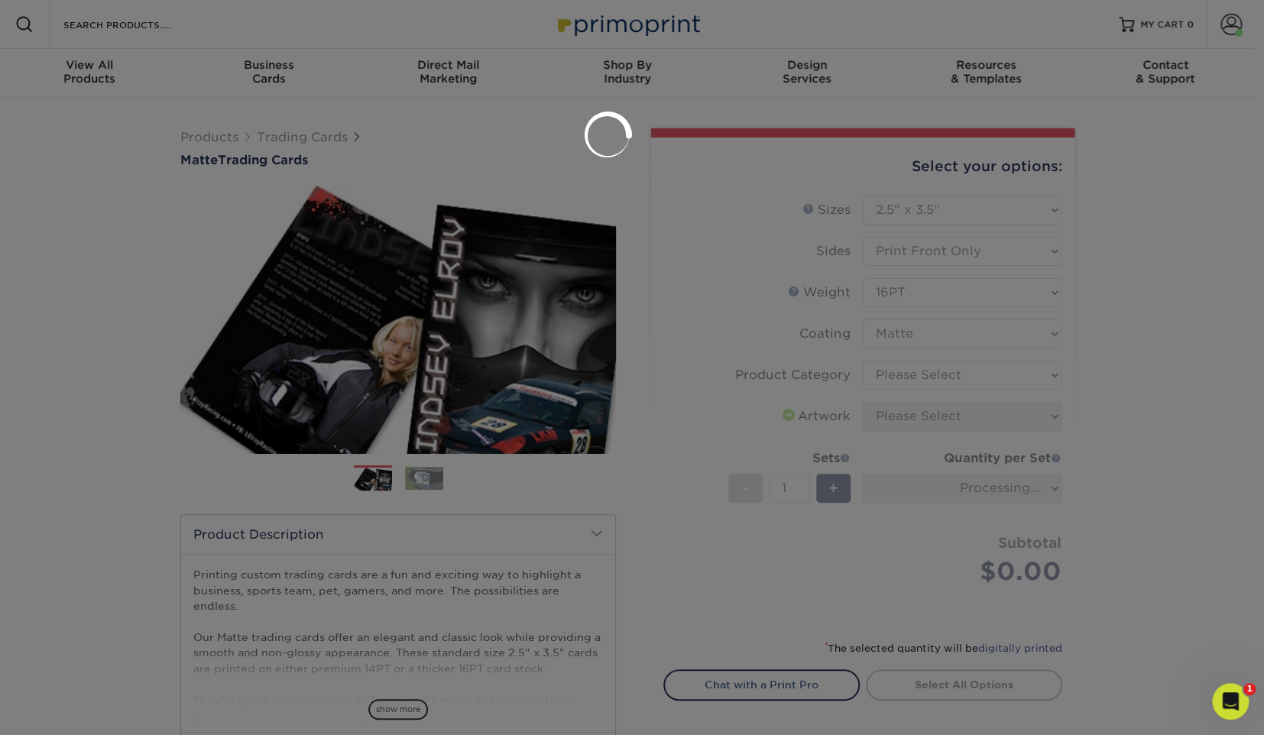
click at [931, 372] on div at bounding box center [632, 367] width 1264 height 735
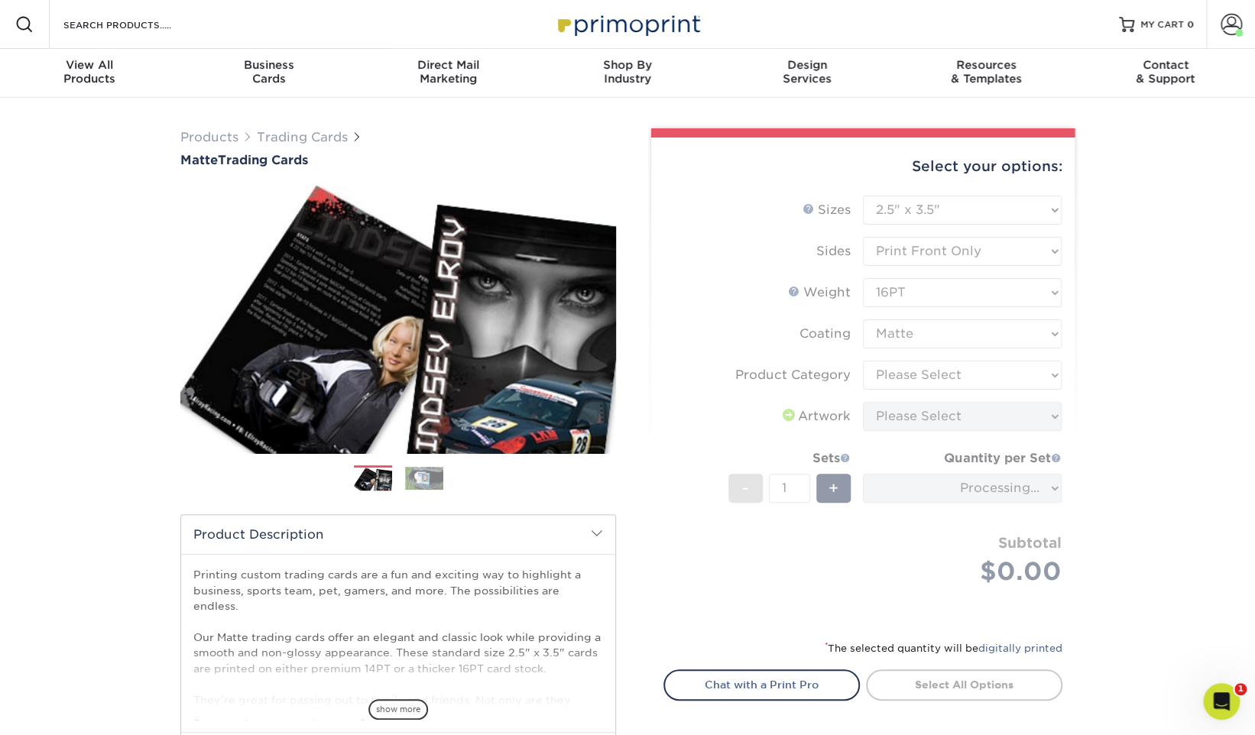
click at [949, 372] on form "Sizes Help Sizes Please Select 2.5" x 3.5" Sides Please Select 16PT - 1" at bounding box center [862, 409] width 399 height 426
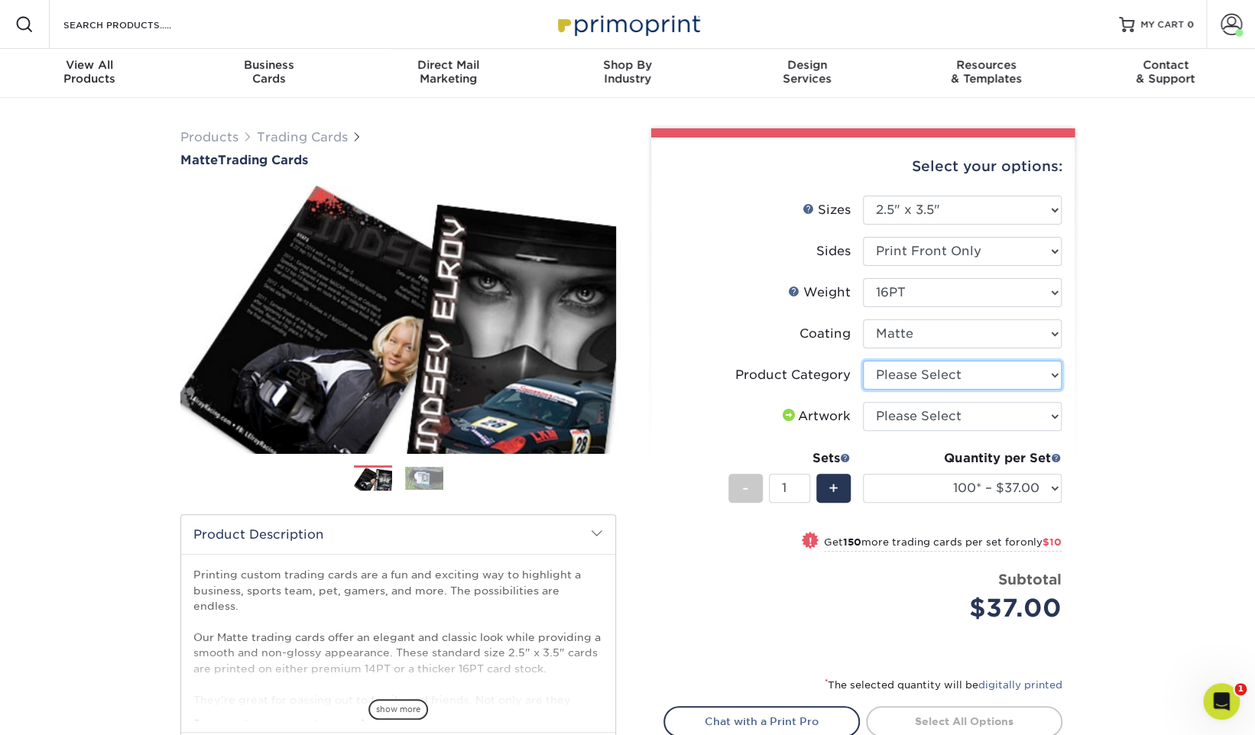
click at [949, 372] on select "Please Select Trading Cards" at bounding box center [962, 375] width 199 height 29
select select "c2f9bce9-36c2-409d-b101-c29d9d031e18"
click at [863, 361] on select "Please Select Trading Cards" at bounding box center [962, 375] width 199 height 29
click at [944, 417] on select "Please Select I will upload files I need a design - $100" at bounding box center [962, 416] width 199 height 29
select select "upload"
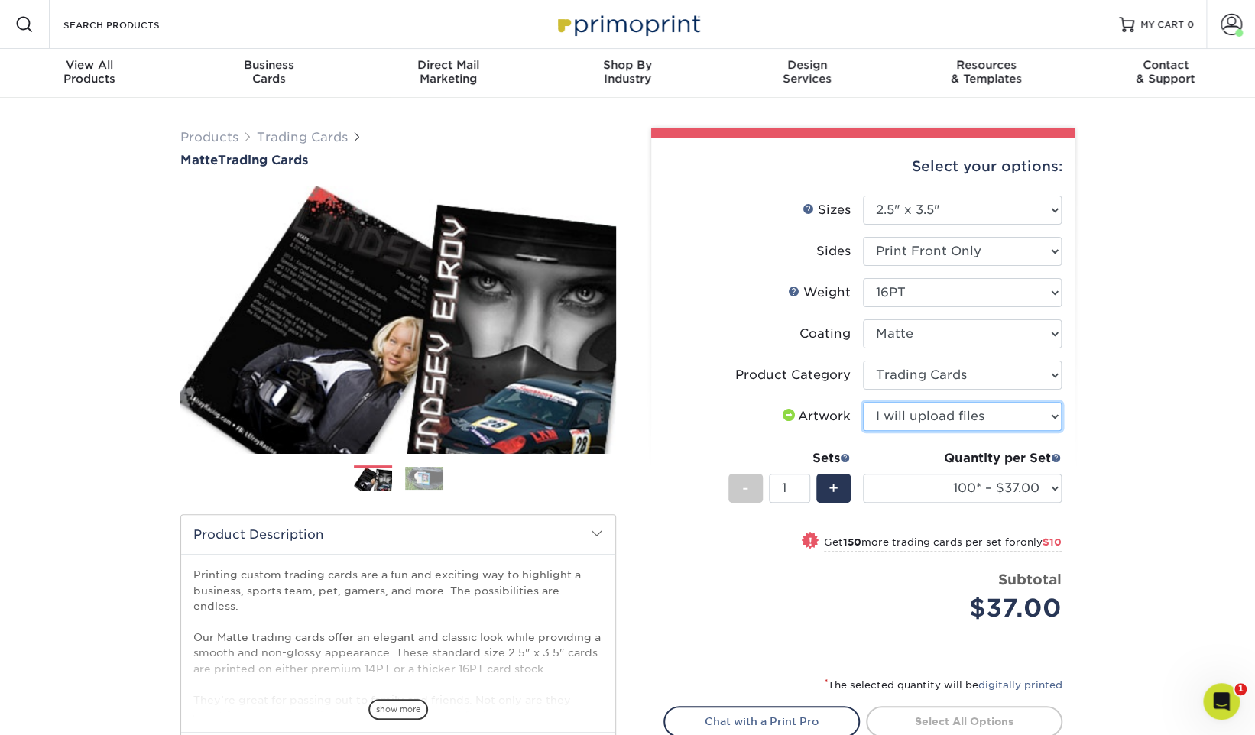
click at [863, 402] on select "Please Select I will upload files I need a design - $100" at bounding box center [962, 416] width 199 height 29
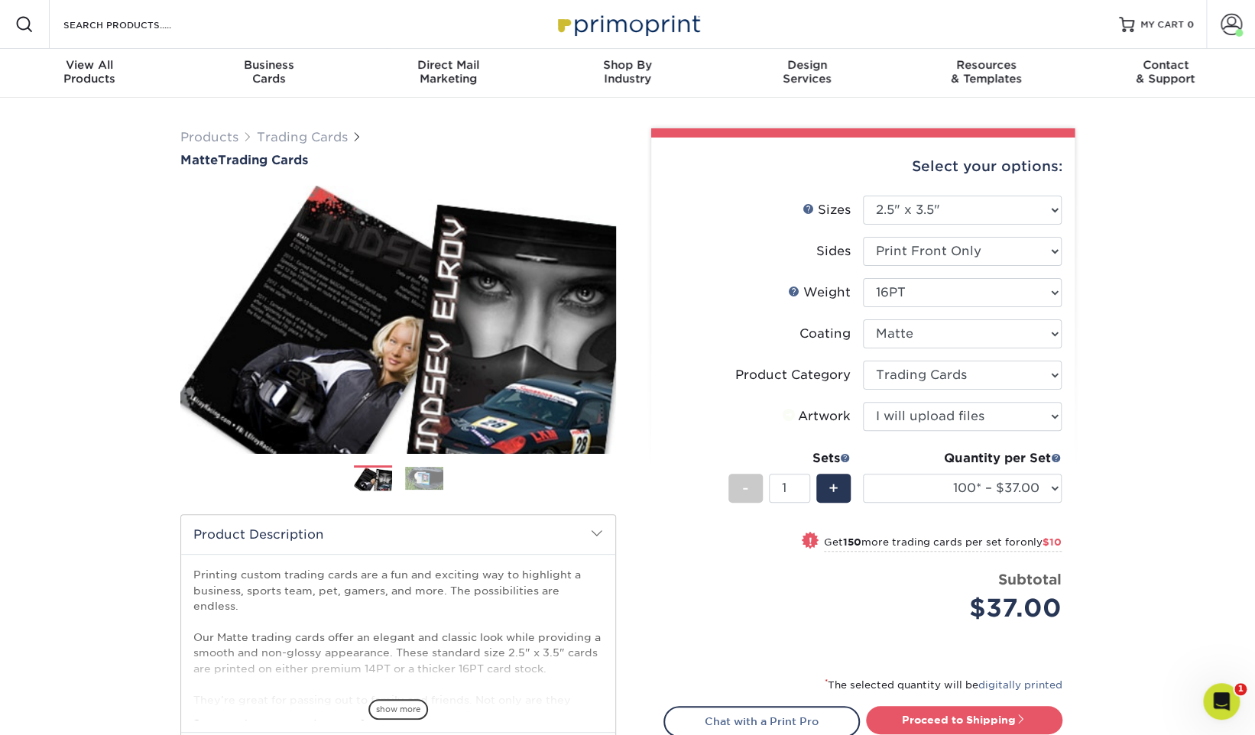
click at [1145, 407] on div "Products Trading Cards Matte Trading Cards" at bounding box center [627, 506] width 1255 height 816
click at [921, 481] on select "100* – $37.00 250* – $47.00 500* – $58.00 1000 – $71.00 2500 – $138.00 5000 – $…" at bounding box center [962, 488] width 199 height 29
select select "1000 – $71.00"
click at [863, 474] on select "100* – $37.00 250* – $47.00 500* – $58.00 1000 – $71.00 2500 – $138.00 5000 – $…" at bounding box center [962, 488] width 199 height 29
click at [1167, 487] on div "Products Trading Cards Matte Trading Cards" at bounding box center [627, 506] width 1255 height 816
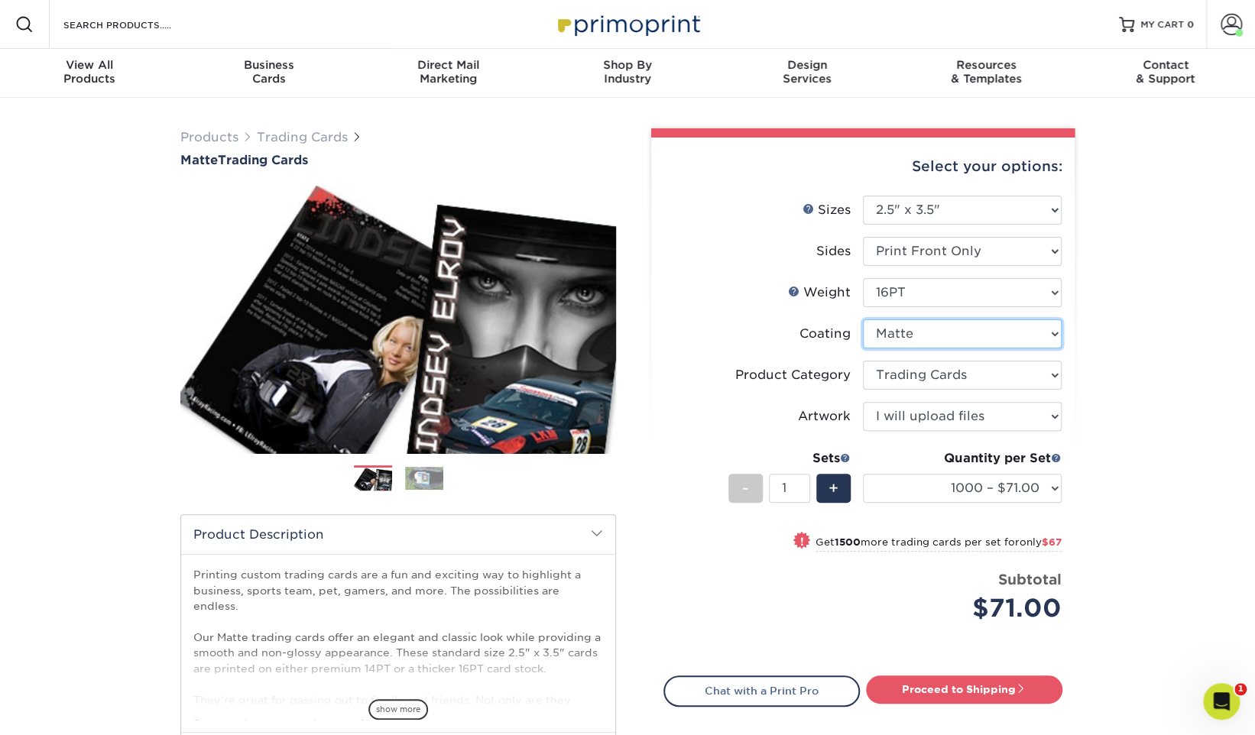
click at [922, 327] on select at bounding box center [962, 333] width 199 height 29
click at [1011, 297] on select "Please Select 16PT 14PT" at bounding box center [962, 292] width 199 height 29
select select "14PT"
click at [863, 278] on select "Please Select 16PT 14PT" at bounding box center [962, 292] width 199 height 29
select select "-1"
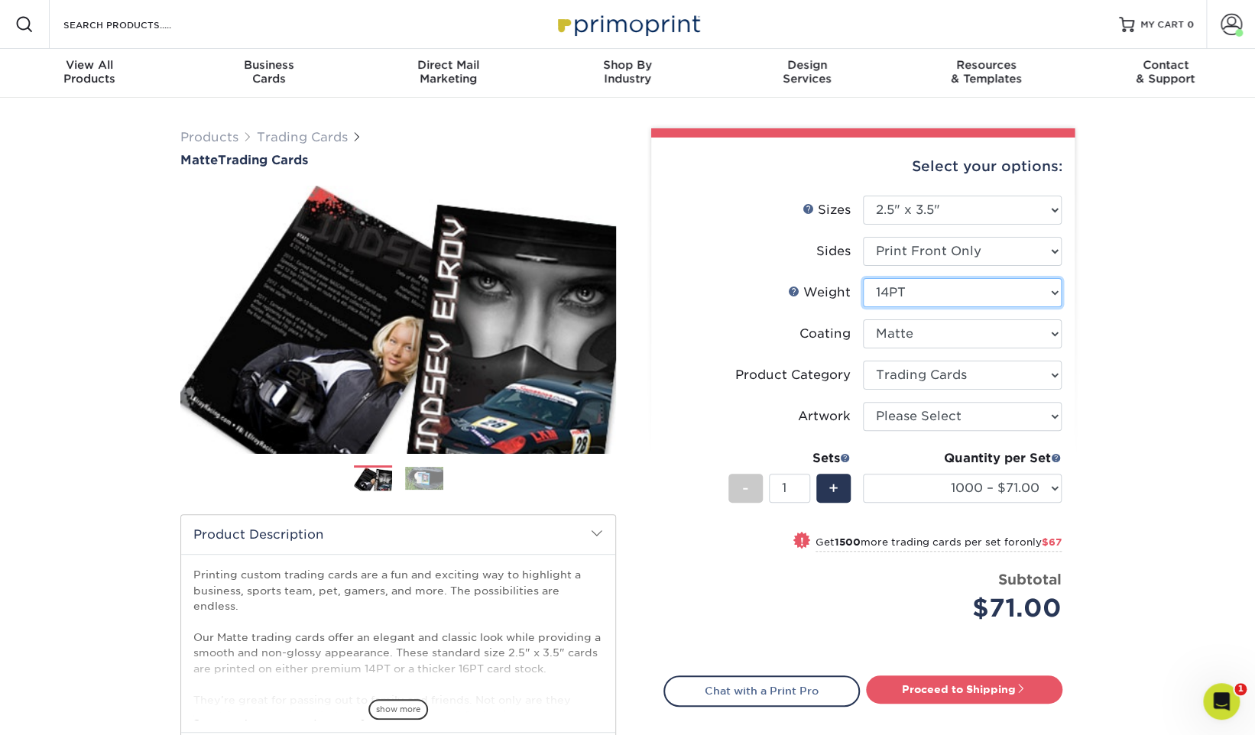
select select "-1"
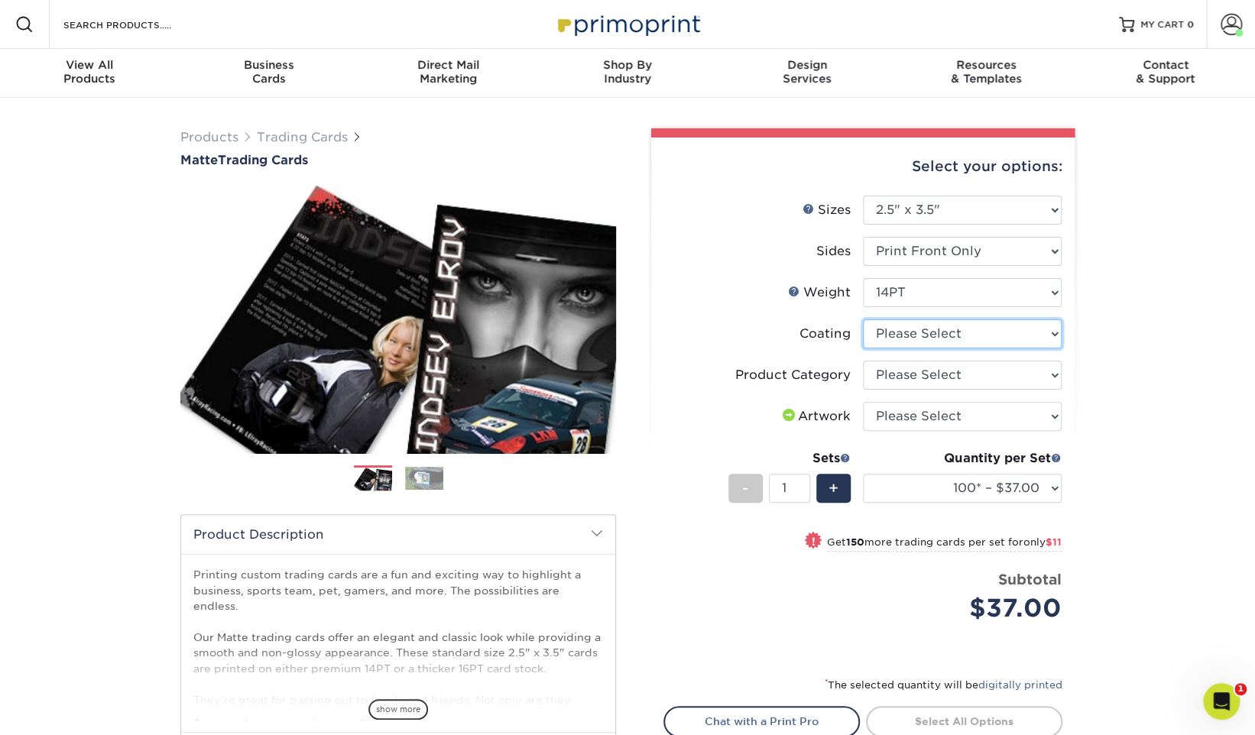
click at [957, 331] on select at bounding box center [962, 333] width 199 height 29
select select "121bb7b5-3b4d-429f-bd8d-bbf80e953313"
click at [863, 319] on select at bounding box center [962, 333] width 199 height 29
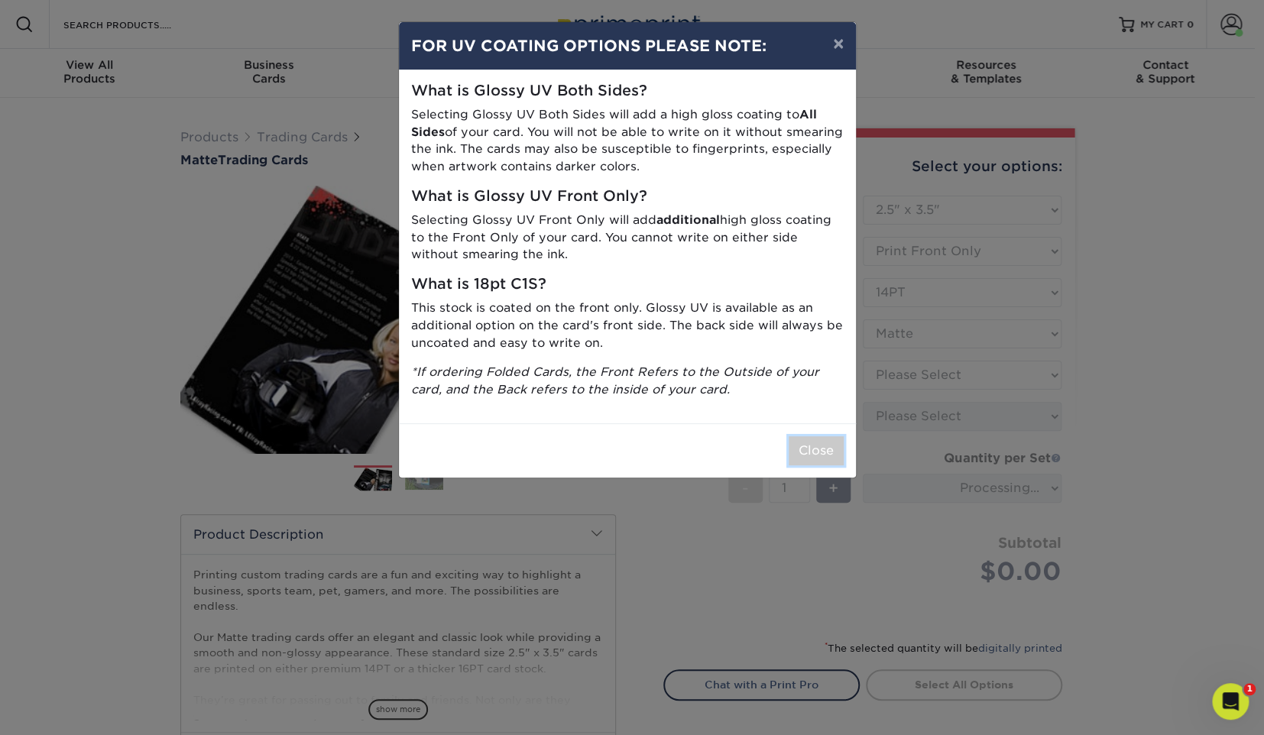
click at [802, 444] on button "Close" at bounding box center [816, 450] width 55 height 29
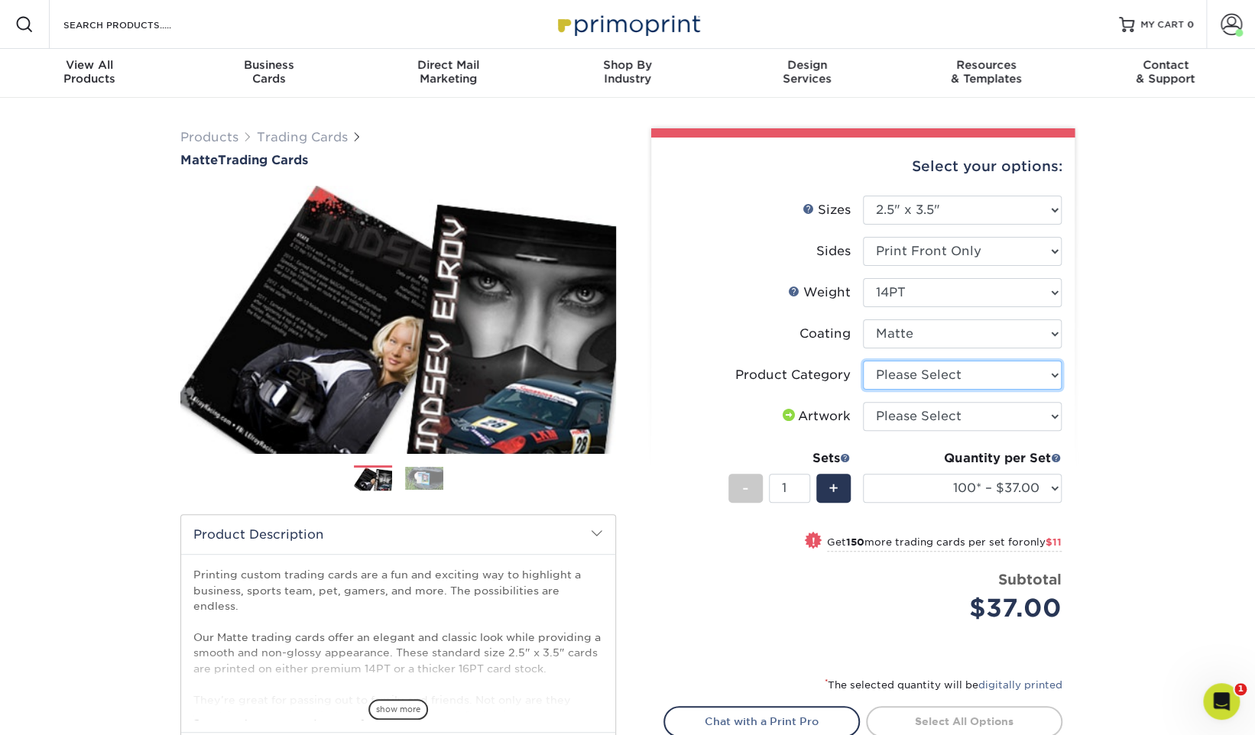
click at [958, 376] on select "Please Select Trading Cards" at bounding box center [962, 375] width 199 height 29
select select "c2f9bce9-36c2-409d-b101-c29d9d031e18"
click at [863, 361] on select "Please Select Trading Cards" at bounding box center [962, 375] width 199 height 29
click at [968, 416] on select "Please Select I will upload files I need a design - $100" at bounding box center [962, 416] width 199 height 29
select select "upload"
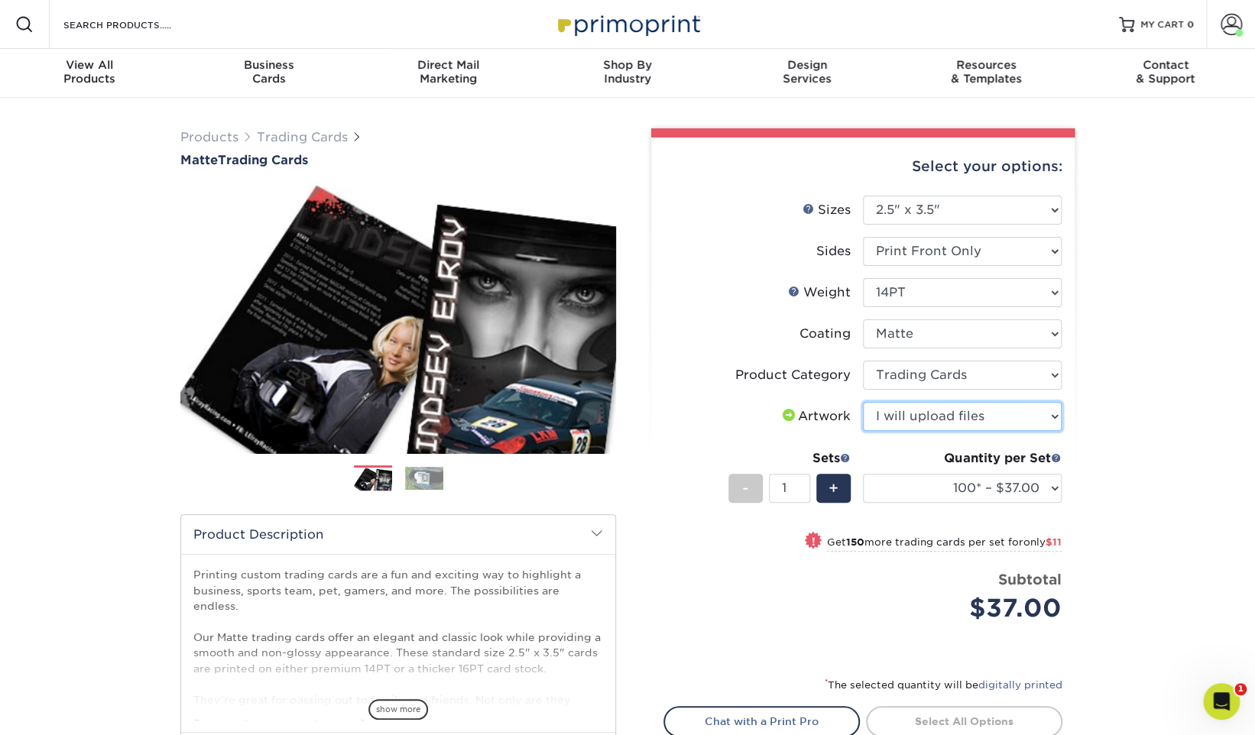
click at [863, 402] on select "Please Select I will upload files I need a design - $100" at bounding box center [962, 416] width 199 height 29
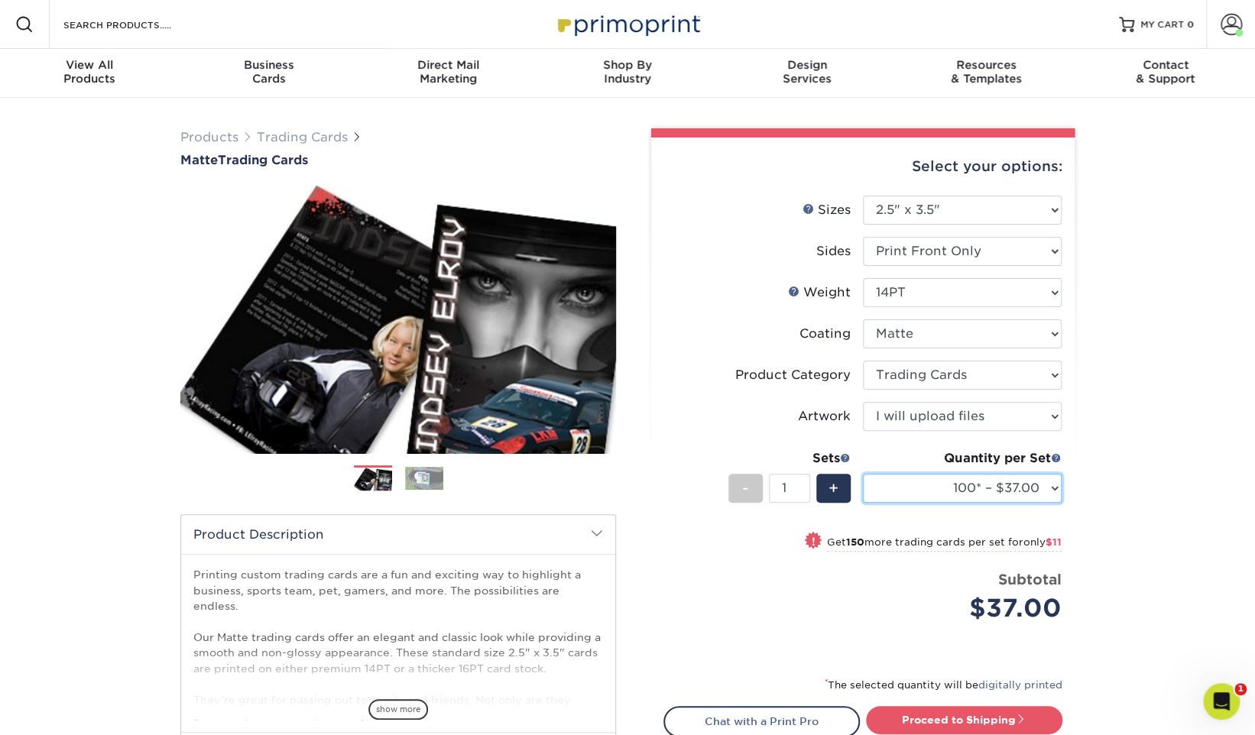
click at [978, 484] on select "100* – $37.00 250* – $48.00 500* – $59.00 1000 – $72.00 2500 – $141.00 5000 – $…" at bounding box center [962, 488] width 199 height 29
select select "1000 – $72.00"
click at [863, 474] on select "100* – $37.00 250* – $48.00 500* – $59.00 1000 – $72.00 2500 – $141.00 5000 – $…" at bounding box center [962, 488] width 199 height 29
click at [1145, 438] on div "Products Trading Cards Matte Trading Cards" at bounding box center [627, 506] width 1255 height 816
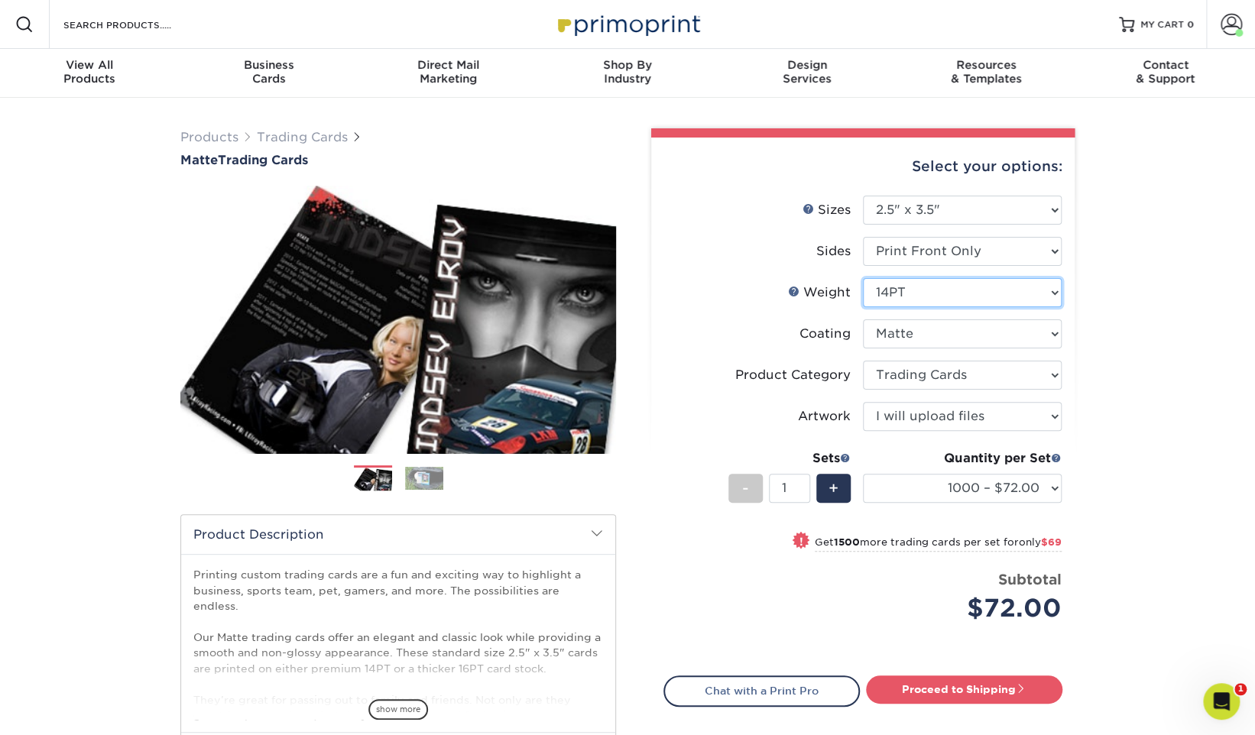
click at [931, 289] on select "Please Select 16PT 14PT" at bounding box center [962, 292] width 199 height 29
select select "16PT"
click at [863, 278] on select "Please Select 16PT 14PT" at bounding box center [962, 292] width 199 height 29
select select "-1"
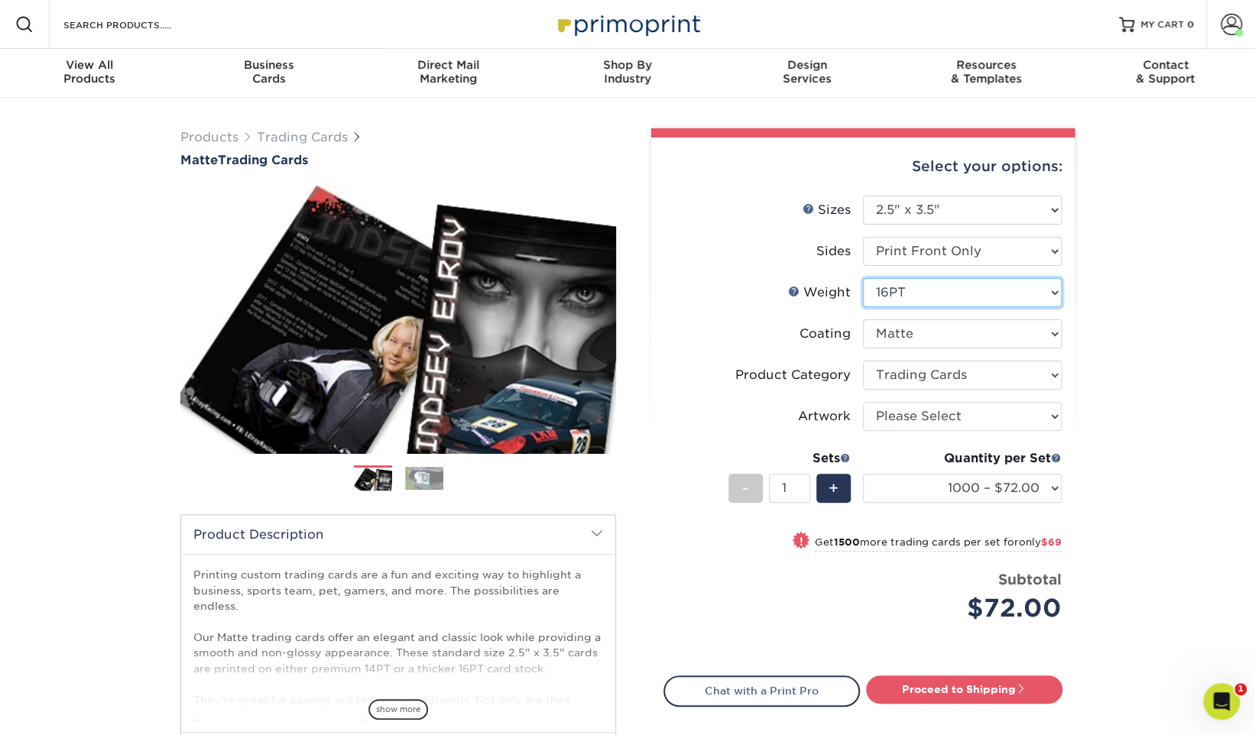
select select "-1"
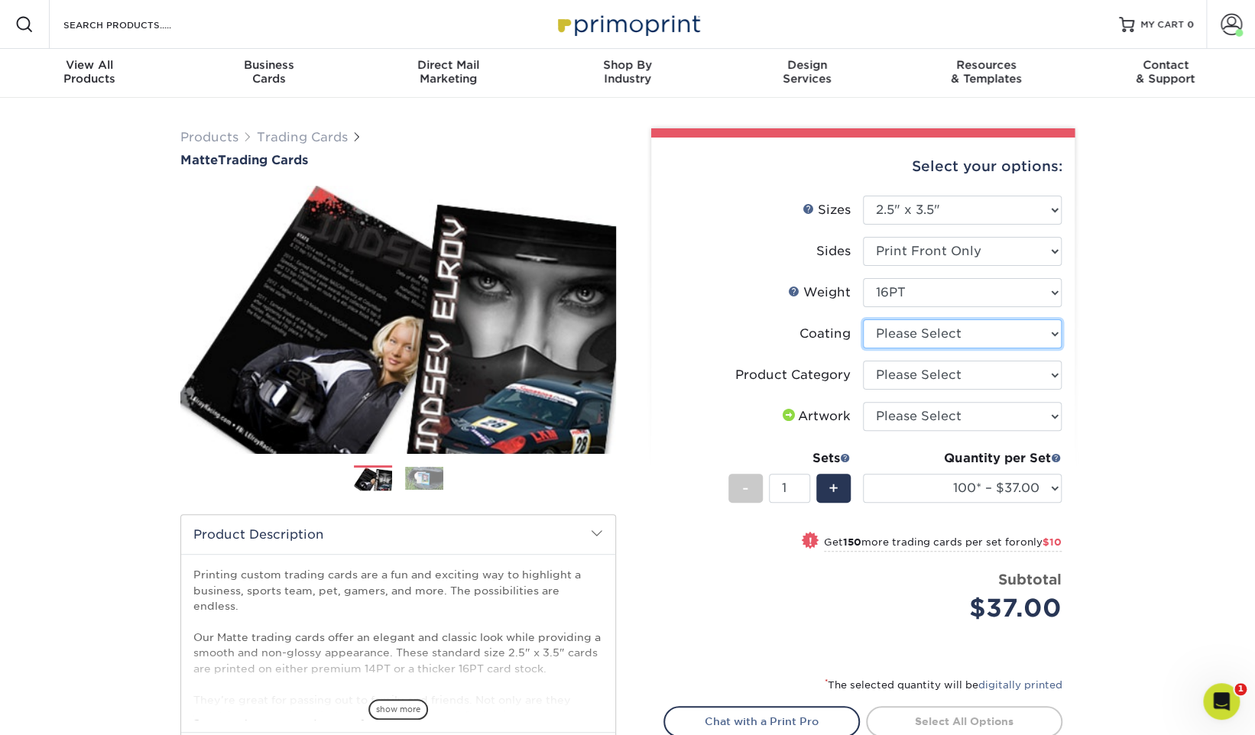
click at [952, 336] on select at bounding box center [962, 333] width 199 height 29
select select "121bb7b5-3b4d-429f-bd8d-bbf80e953313"
click at [863, 319] on select at bounding box center [962, 333] width 199 height 29
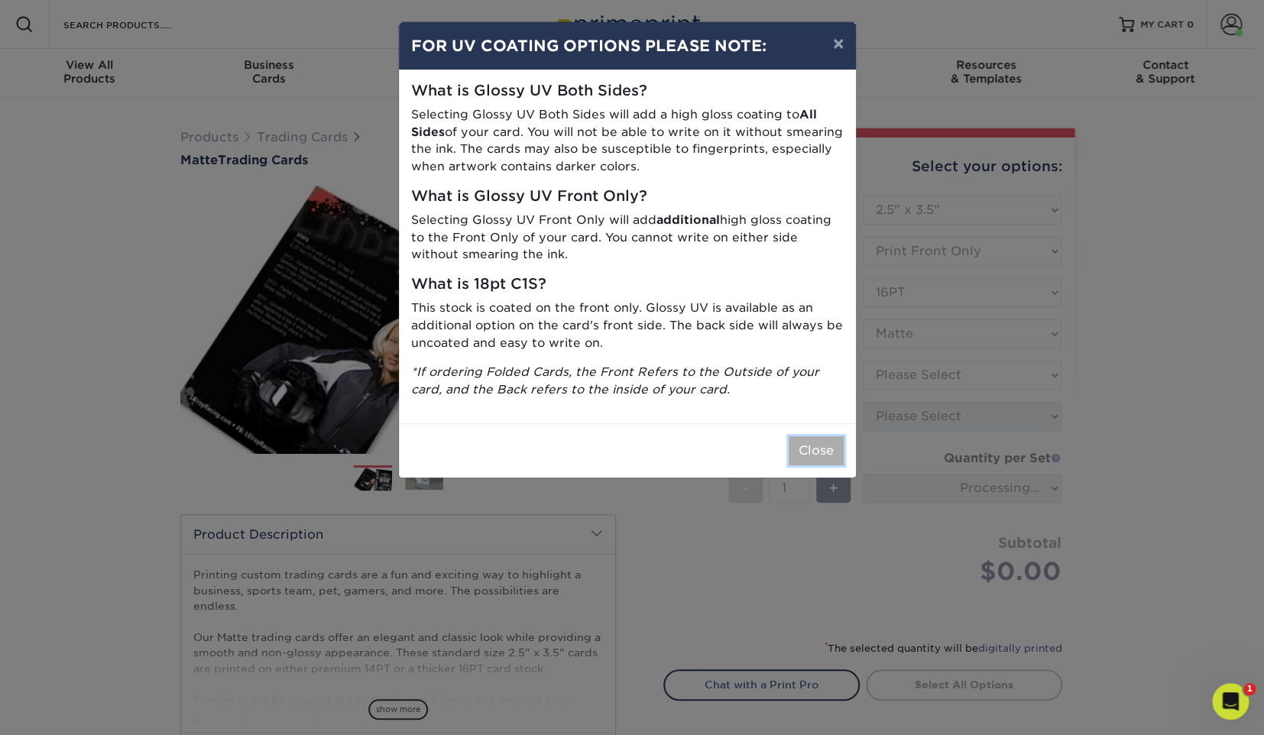
click at [805, 445] on button "Close" at bounding box center [816, 450] width 55 height 29
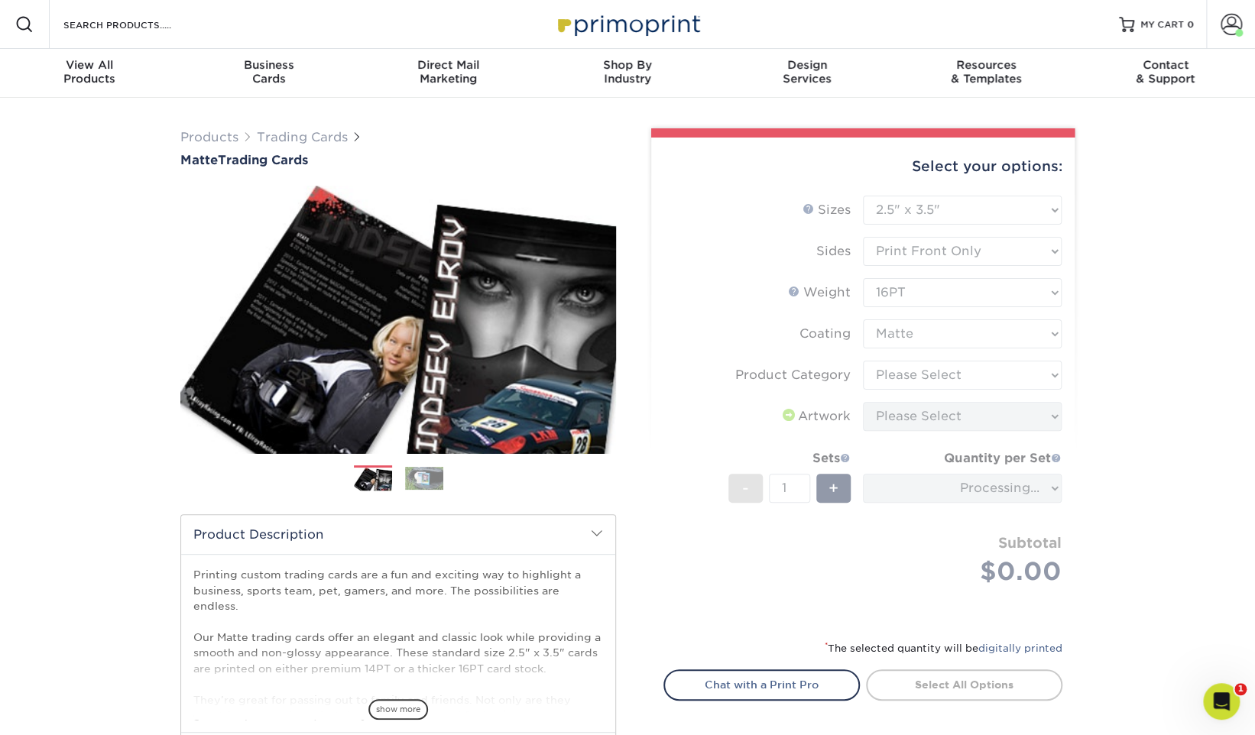
click at [931, 382] on form "Sizes Help Sizes Please Select 2.5" x 3.5" Sides Please Select 16PT - 1" at bounding box center [862, 409] width 399 height 426
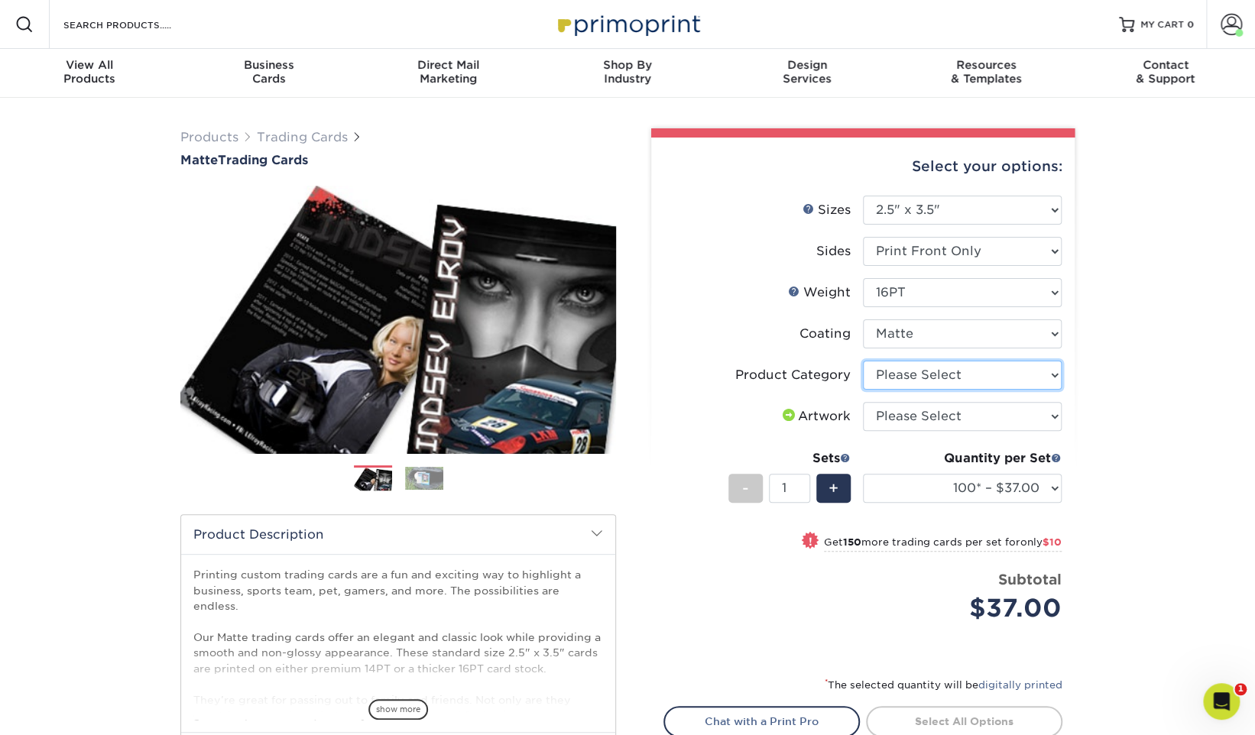
click at [954, 377] on select "Please Select Trading Cards" at bounding box center [962, 375] width 199 height 29
select select "c2f9bce9-36c2-409d-b101-c29d9d031e18"
click at [863, 361] on select "Please Select Trading Cards" at bounding box center [962, 375] width 199 height 29
click at [951, 406] on select "Please Select I will upload files I need a design - $100" at bounding box center [962, 416] width 199 height 29
select select "upload"
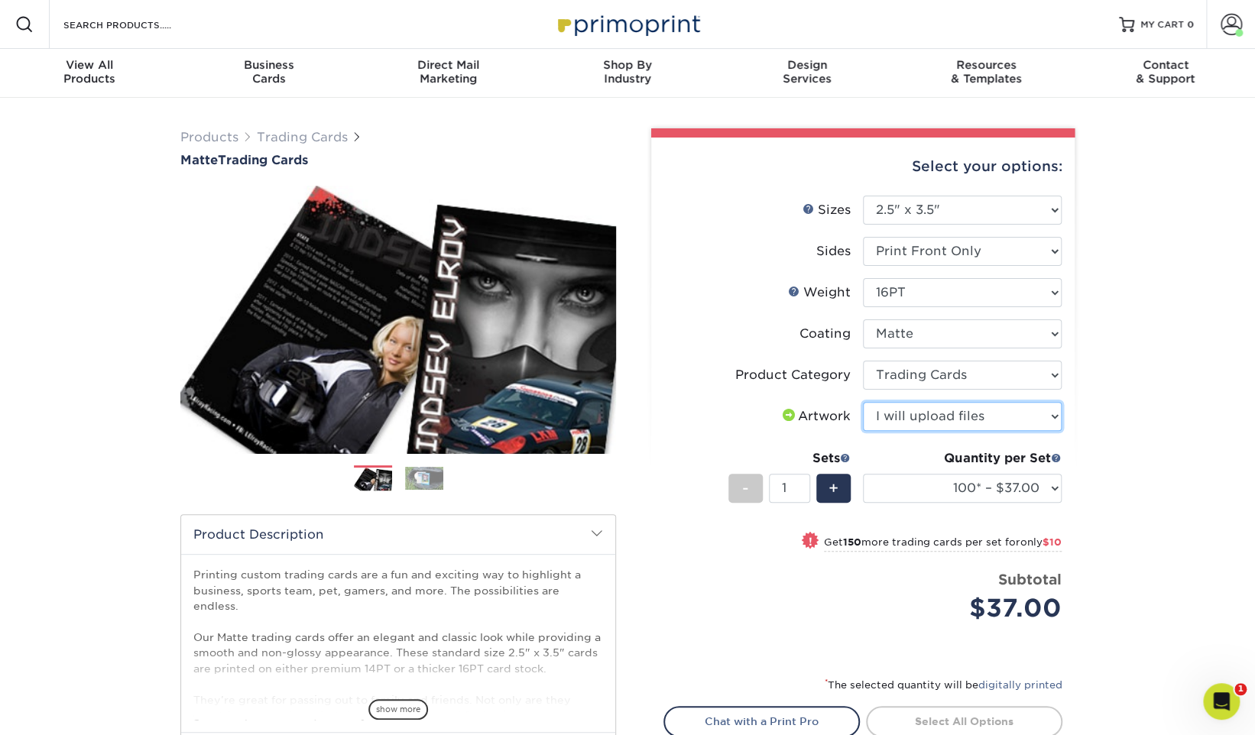
click at [863, 402] on select "Please Select I will upload files I need a design - $100" at bounding box center [962, 416] width 199 height 29
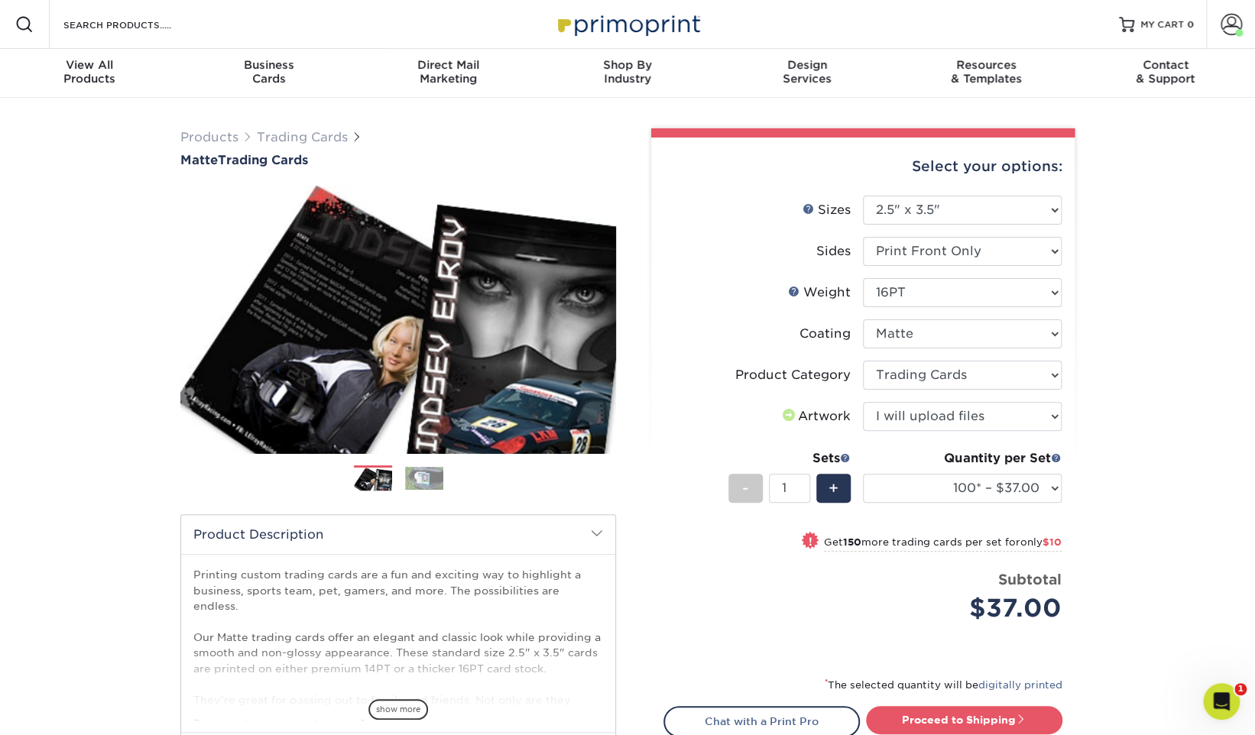
click at [1114, 449] on div "Products Trading Cards Matte Trading Cards" at bounding box center [627, 506] width 1255 height 816
click at [955, 481] on select "100* – $37.00 250* – $47.00 500* – $58.00 1000 – $71.00 2500 – $138.00 5000 – $…" at bounding box center [962, 488] width 199 height 29
select select "1000 – $71.00"
click at [863, 474] on select "100* – $37.00 250* – $47.00 500* – $58.00 1000 – $71.00 2500 – $138.00 5000 – $…" at bounding box center [962, 488] width 199 height 29
click at [1103, 453] on div "Products Trading Cards Matte Trading Cards" at bounding box center [627, 506] width 1255 height 816
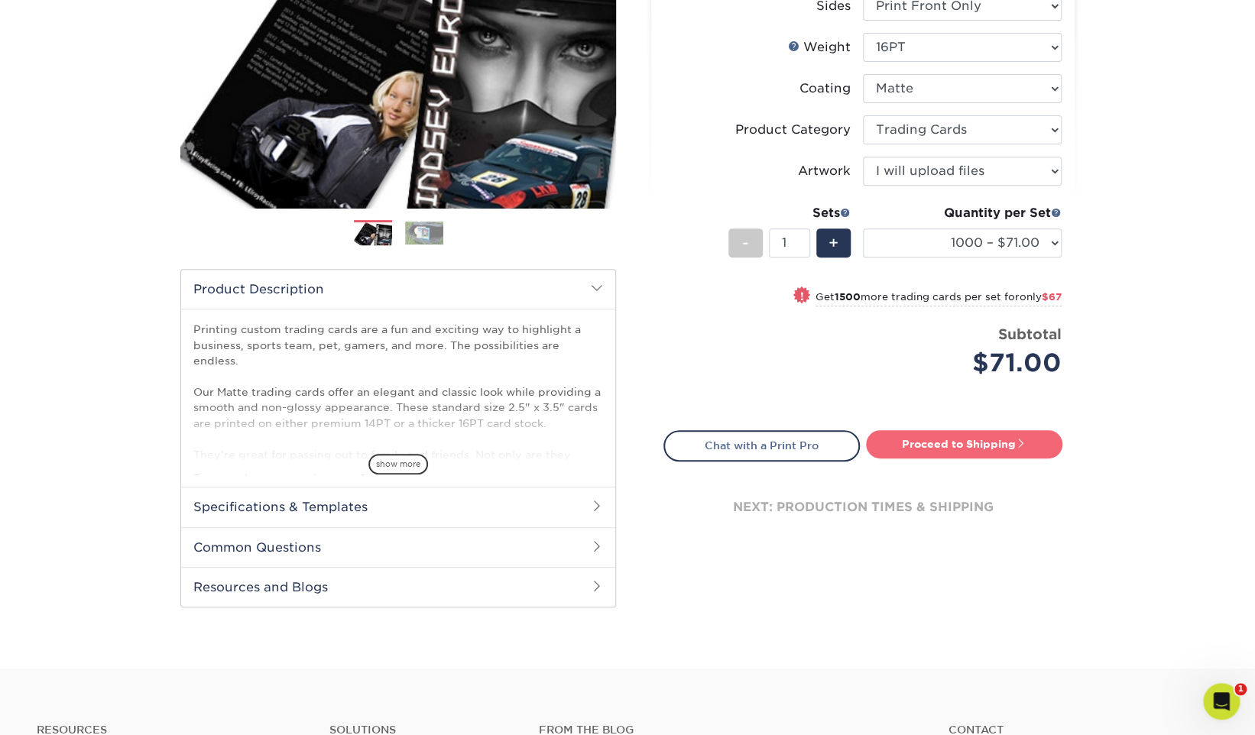
click at [946, 440] on link "Proceed to Shipping" at bounding box center [964, 444] width 196 height 28
type input "Set 1"
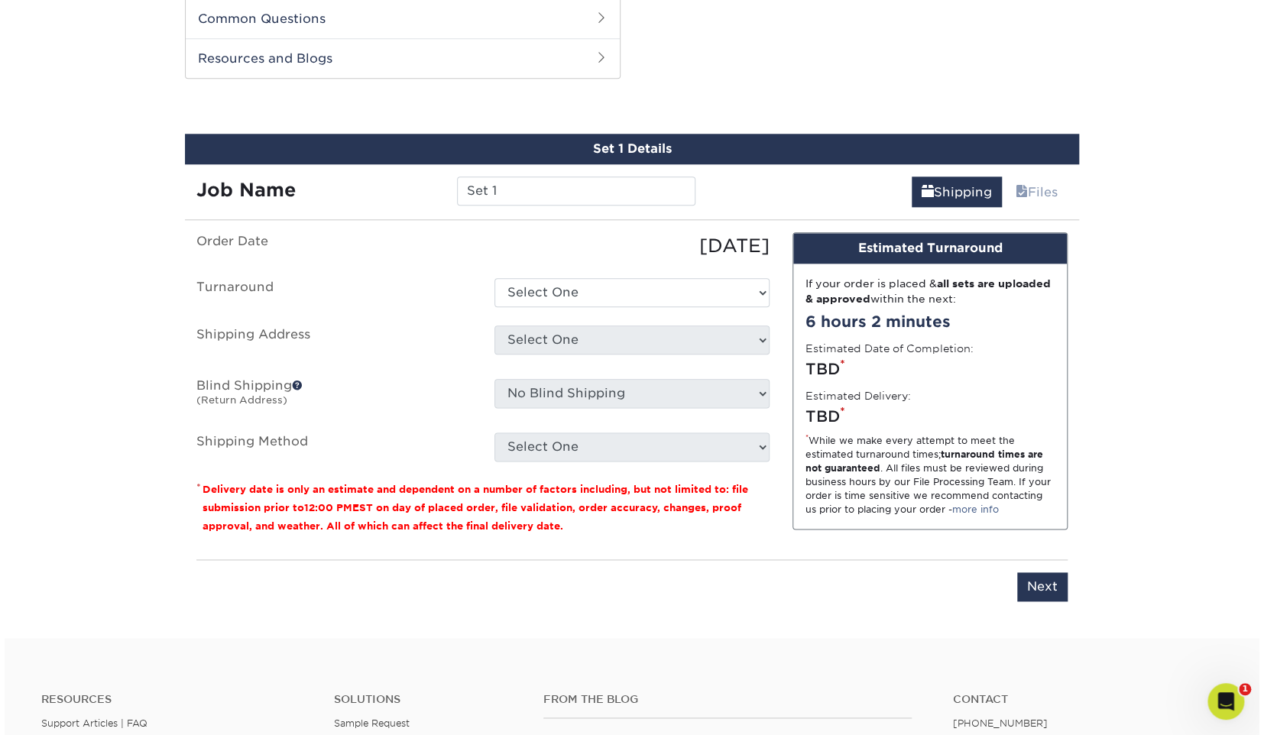
scroll to position [776, 0]
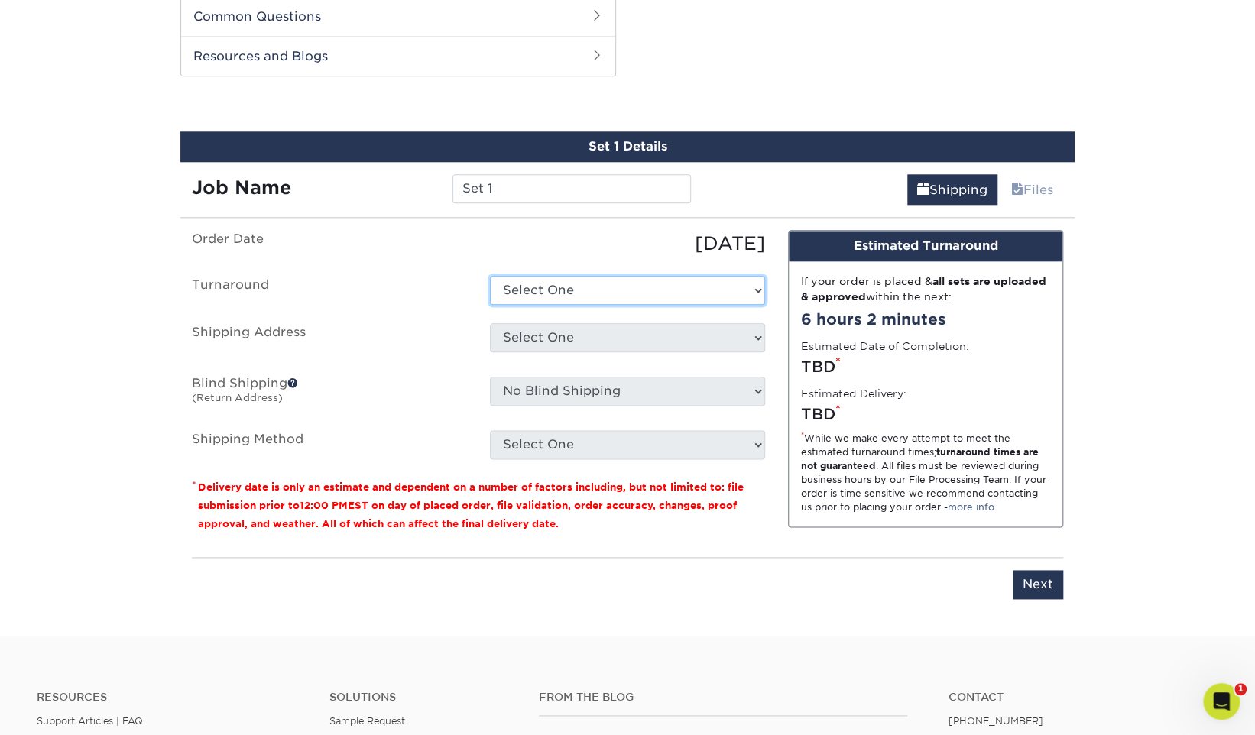
click at [596, 295] on select "Select One 2-4 Business Days 2 Day Next Business Day" at bounding box center [627, 290] width 275 height 29
select select "0a84de40-a964-435f-8415-6ee4bbf9d5ac"
click at [490, 276] on select "Select One 2-4 Business Days 2 Day Next Business Day" at bounding box center [627, 290] width 275 height 29
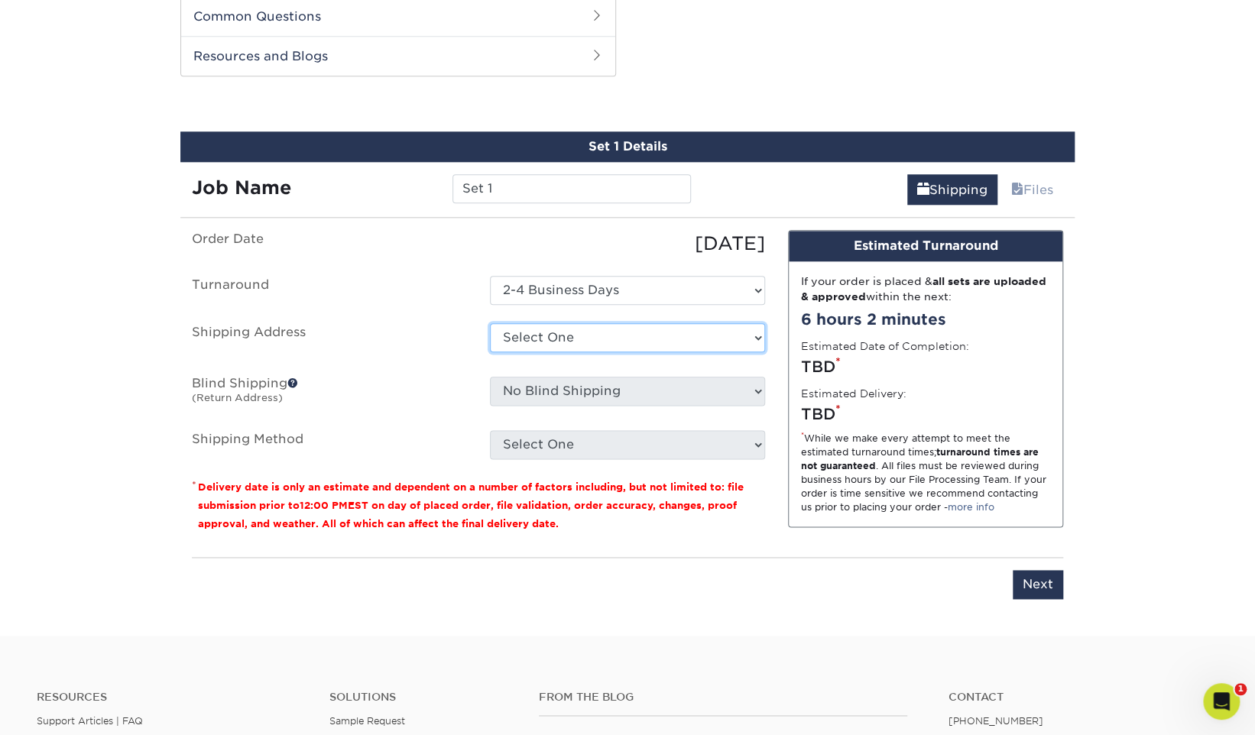
click at [611, 342] on select "Select One + Add New Address" at bounding box center [627, 337] width 275 height 29
select select "newaddress"
click at [490, 323] on select "Select One + Add New Address" at bounding box center [627, 337] width 275 height 29
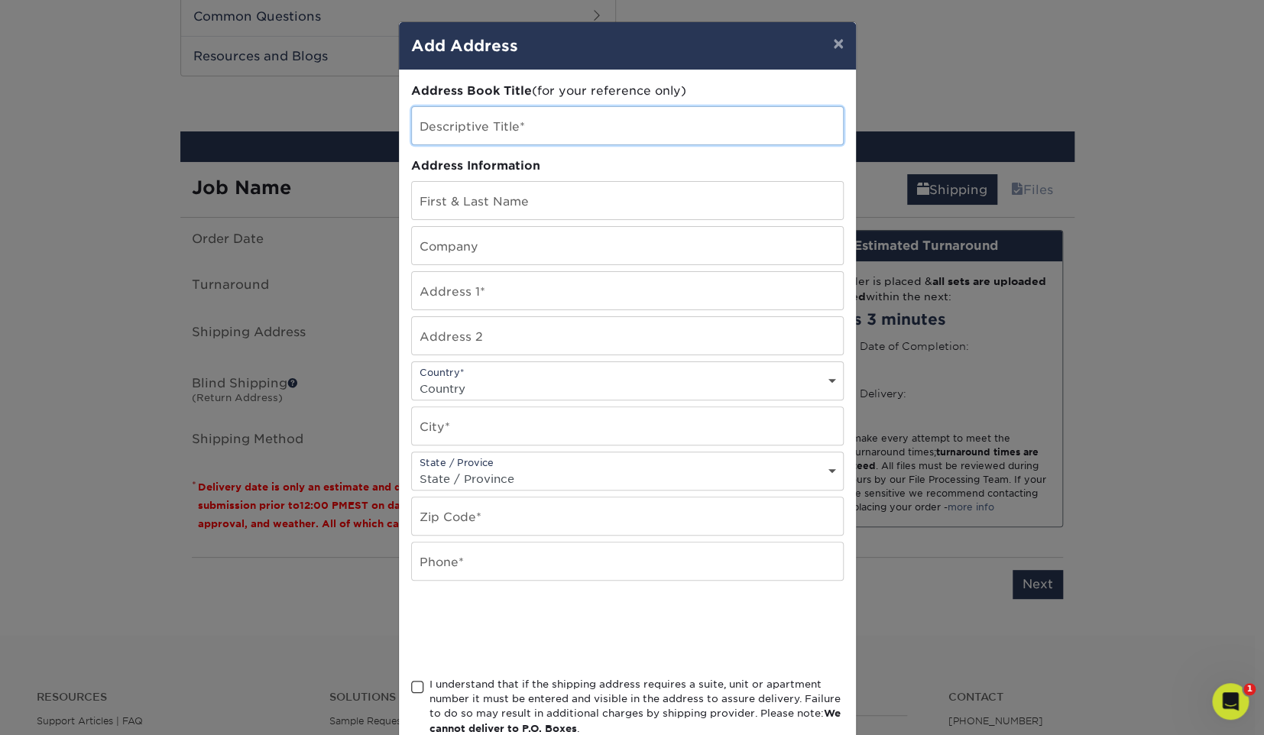
click at [508, 132] on input "text" at bounding box center [627, 125] width 431 height 37
type input "site"
type input "jason shao"
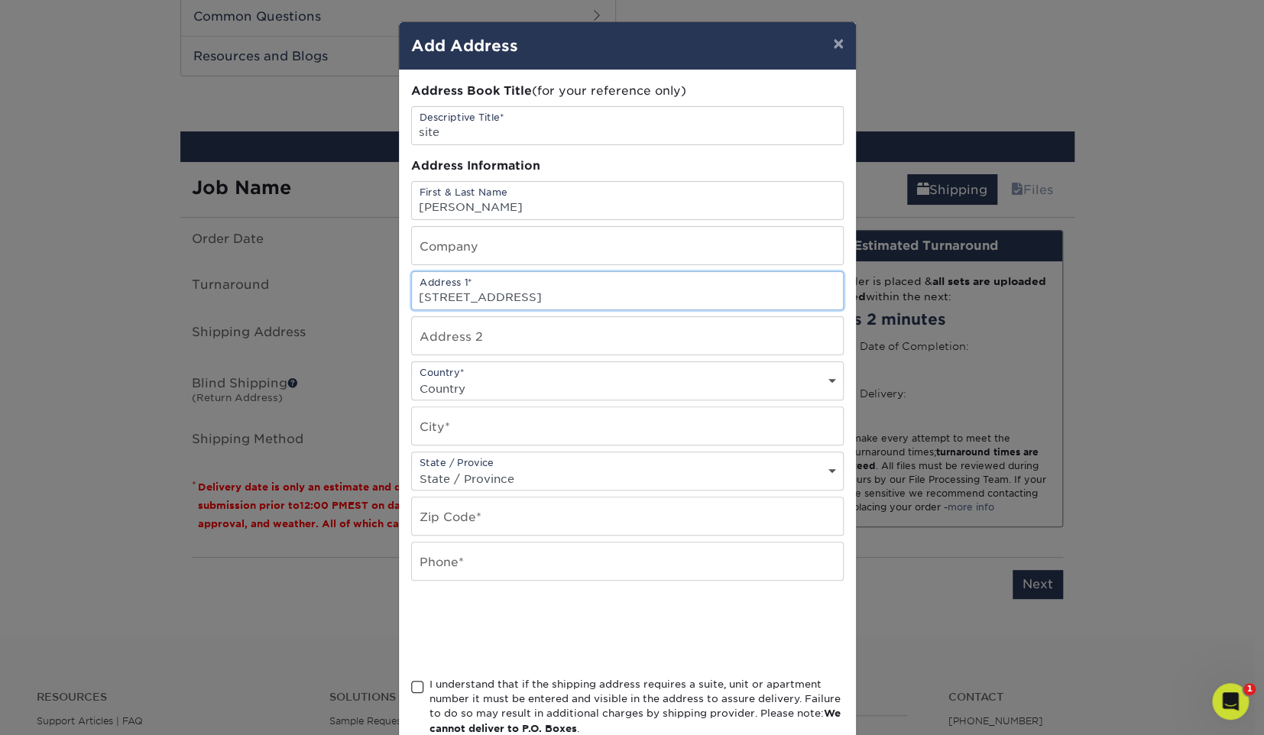
type input "[STREET_ADDRESS]"
click at [494, 329] on input "text" at bounding box center [627, 335] width 431 height 37
type input "Apt 8-326"
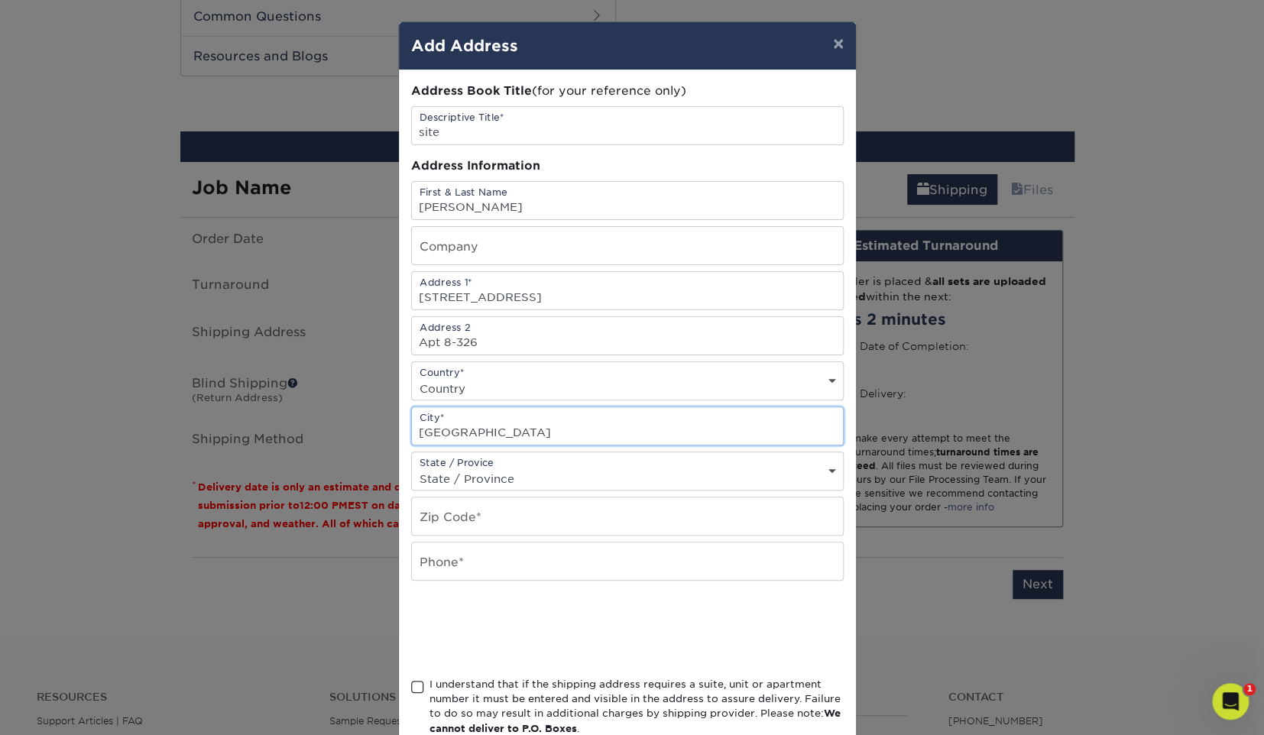
type input "Los Angeles"
click at [543, 468] on select "State / Province Alabama Alaska Arizona Arkansas California Colorado Connecticu…" at bounding box center [627, 479] width 431 height 22
select select "CA"
click at [412, 468] on select "State / Province Alabama Alaska Arizona Arkansas California Colorado Connecticu…" at bounding box center [627, 479] width 431 height 22
click at [487, 523] on input "text" at bounding box center [627, 515] width 431 height 37
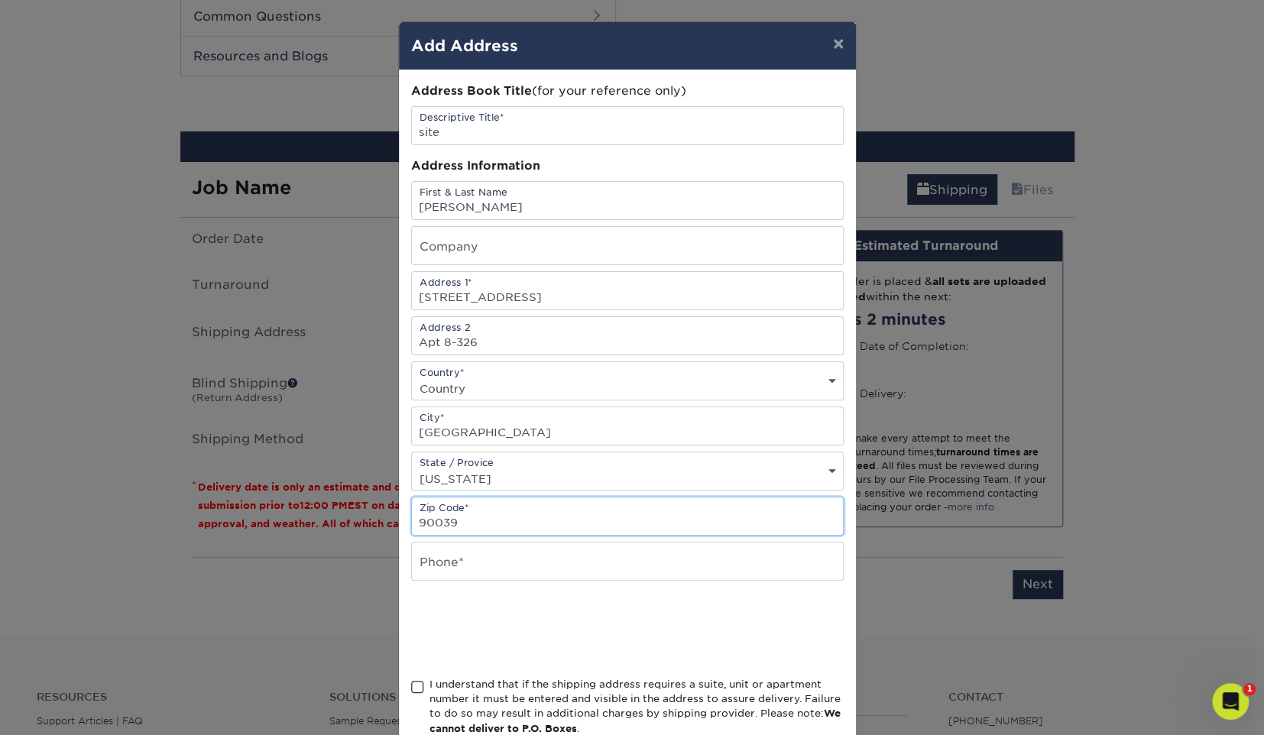
scroll to position [92, 0]
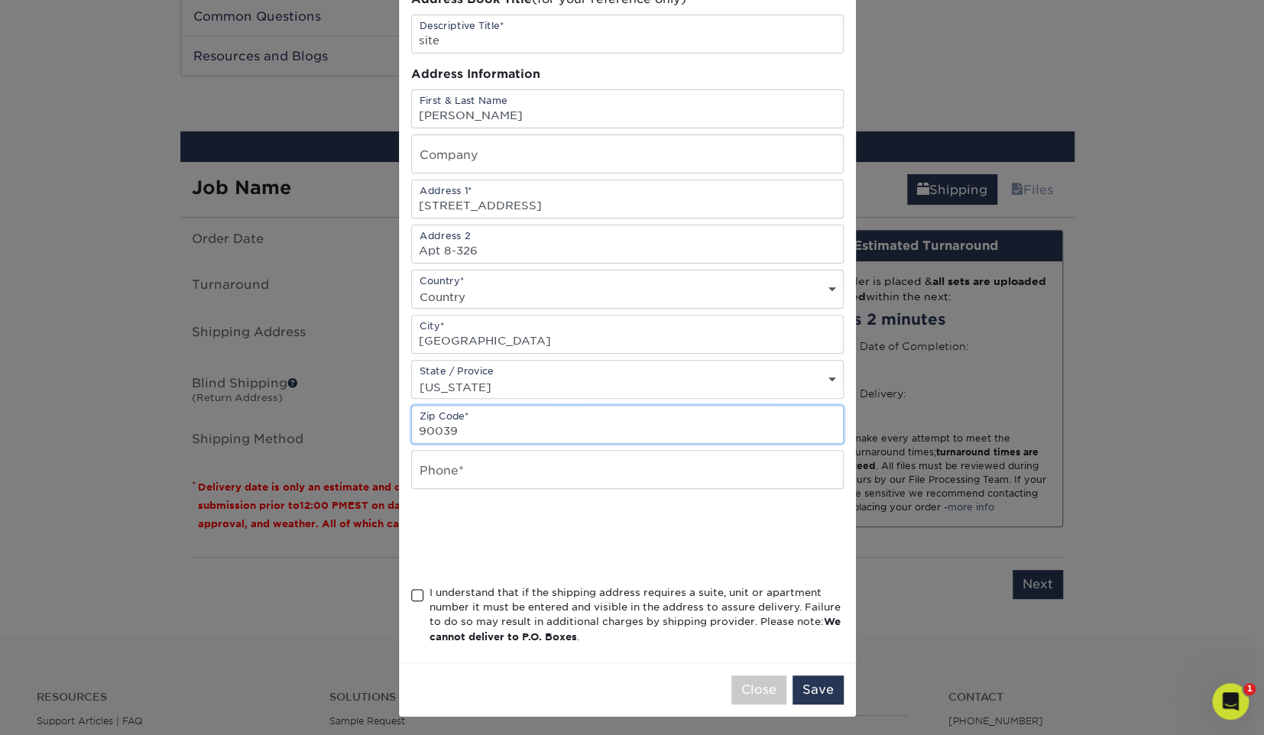
type input "90039"
click at [483, 473] on input "text" at bounding box center [627, 469] width 431 height 37
type input "7147268858"
click at [488, 595] on div "I understand that if the shipping address requires a suite, unit or apartment n…" at bounding box center [636, 615] width 414 height 60
click at [0, 0] on input "I understand that if the shipping address requires a suite, unit or apartment n…" at bounding box center [0, 0] width 0 height 0
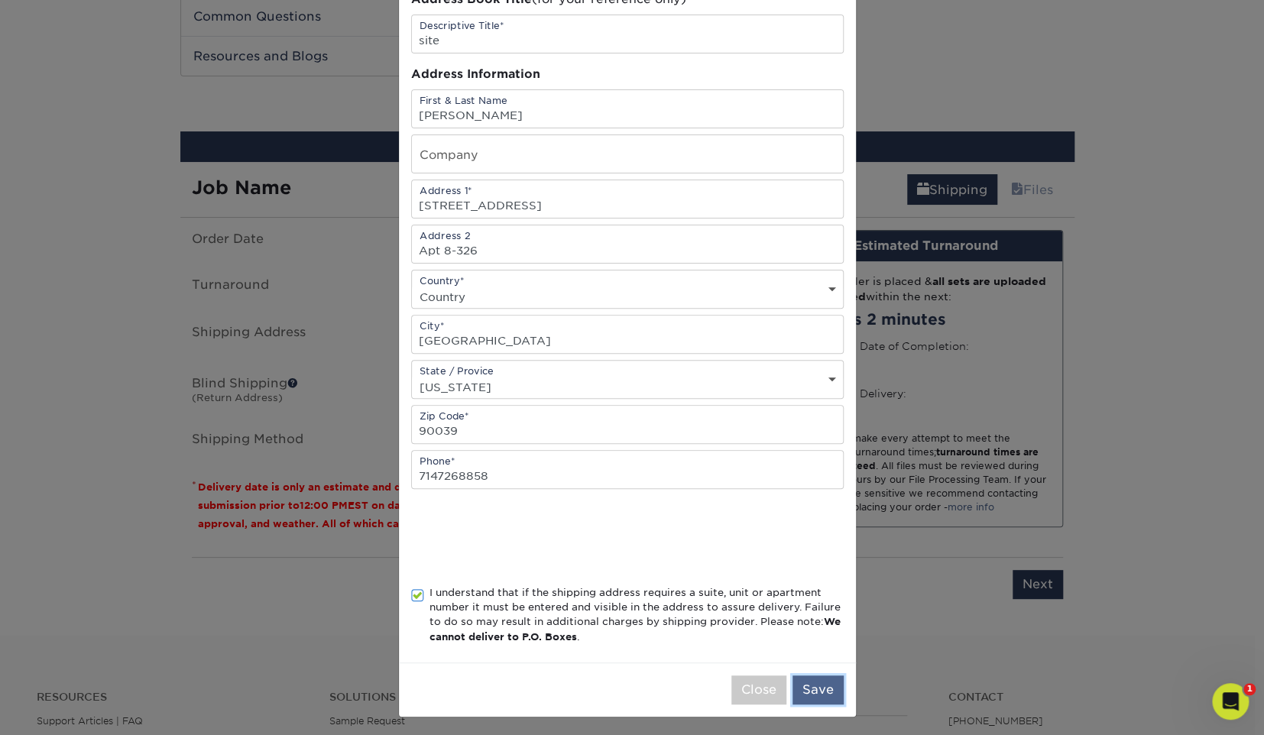
click at [818, 683] on button "Save" at bounding box center [817, 689] width 51 height 29
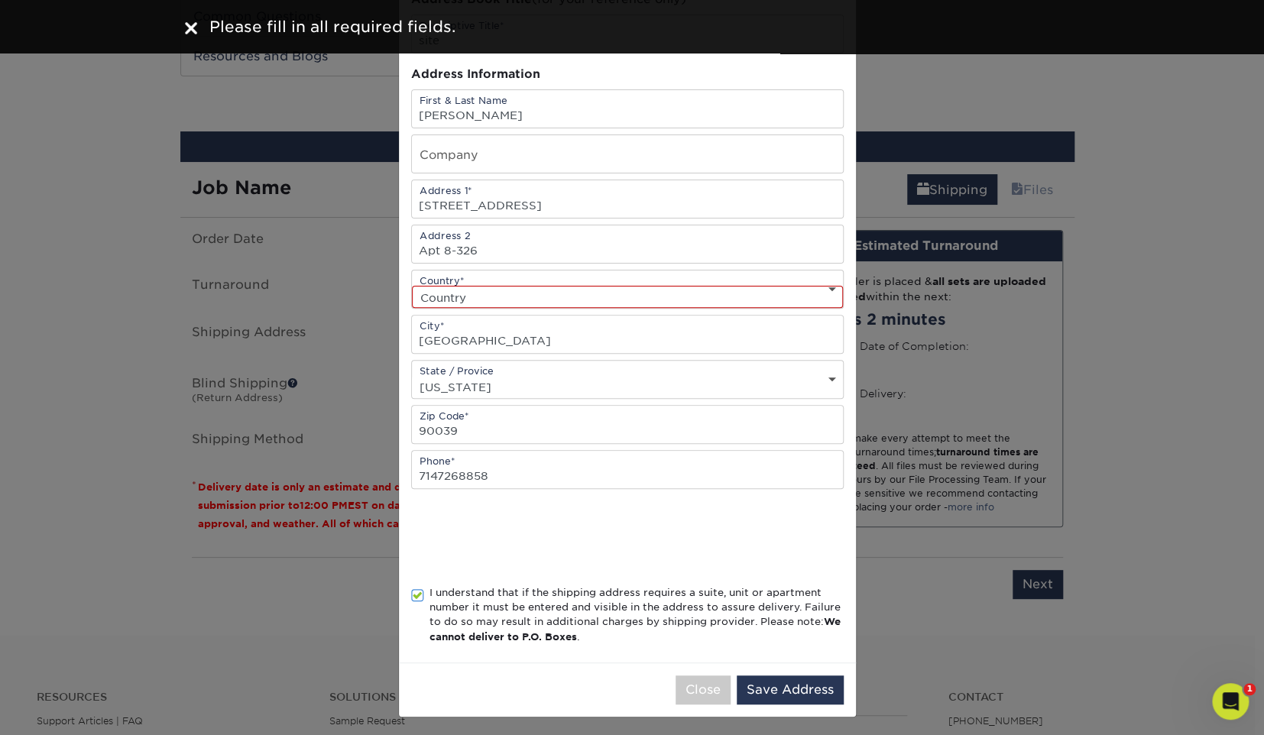
click at [672, 292] on select "Country United States Canada ----------------------------- Afghanistan Albania …" at bounding box center [627, 297] width 431 height 22
select select "US"
click at [412, 286] on select "Country United States Canada ----------------------------- Afghanistan Albania …" at bounding box center [627, 297] width 431 height 22
click at [810, 682] on button "Save Address" at bounding box center [790, 689] width 107 height 29
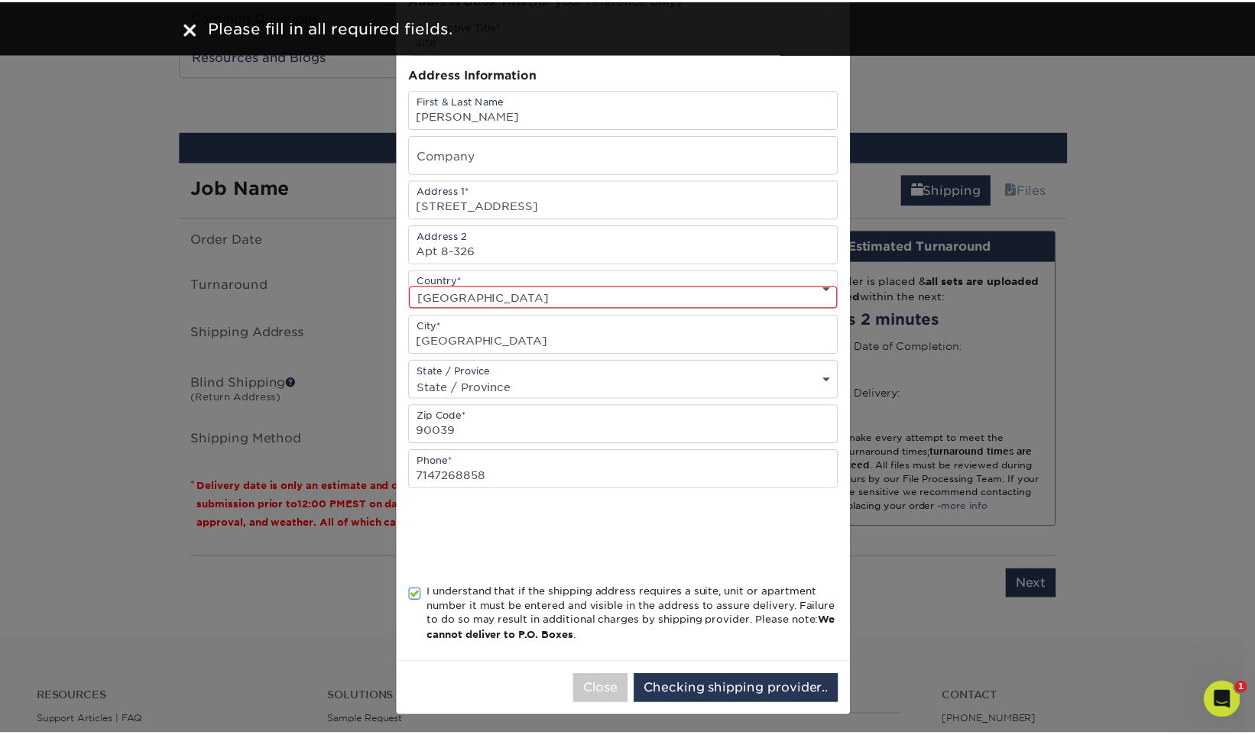
scroll to position [0, 0]
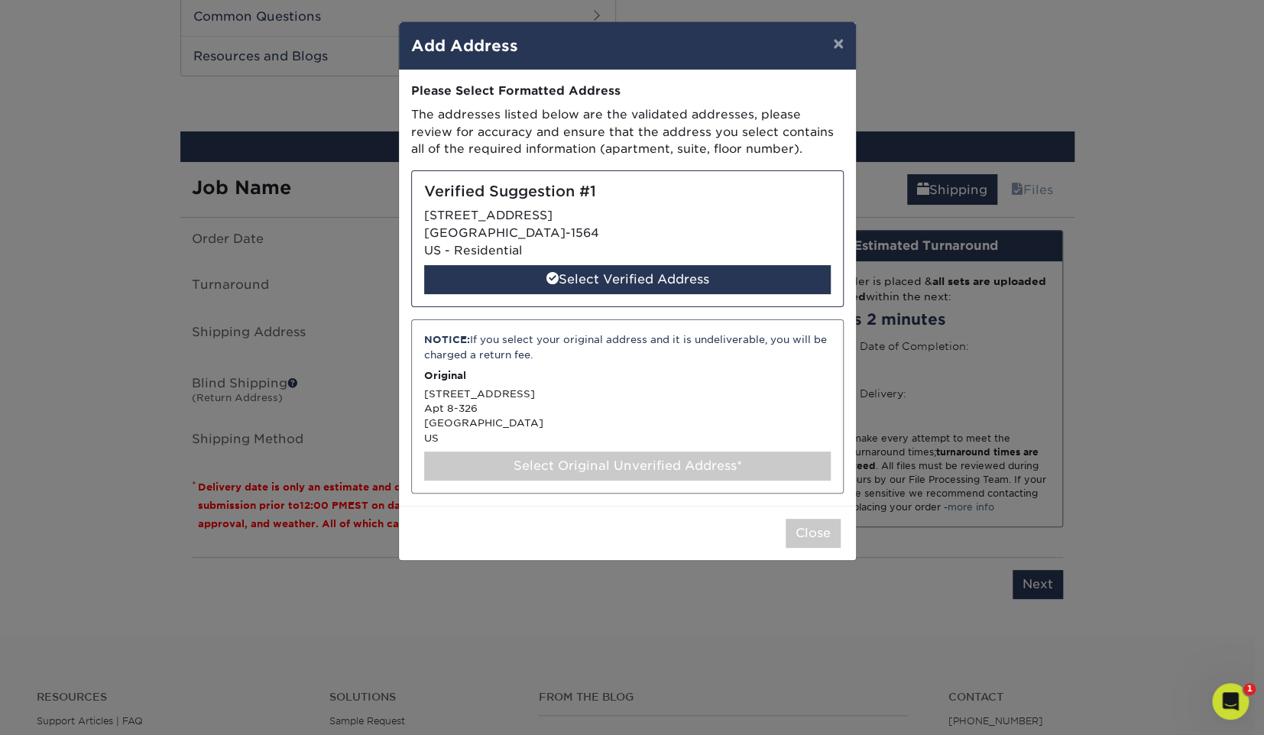
click at [620, 398] on div "NOTICE: If you select your original address and it is undeliverable, you will b…" at bounding box center [627, 406] width 432 height 174
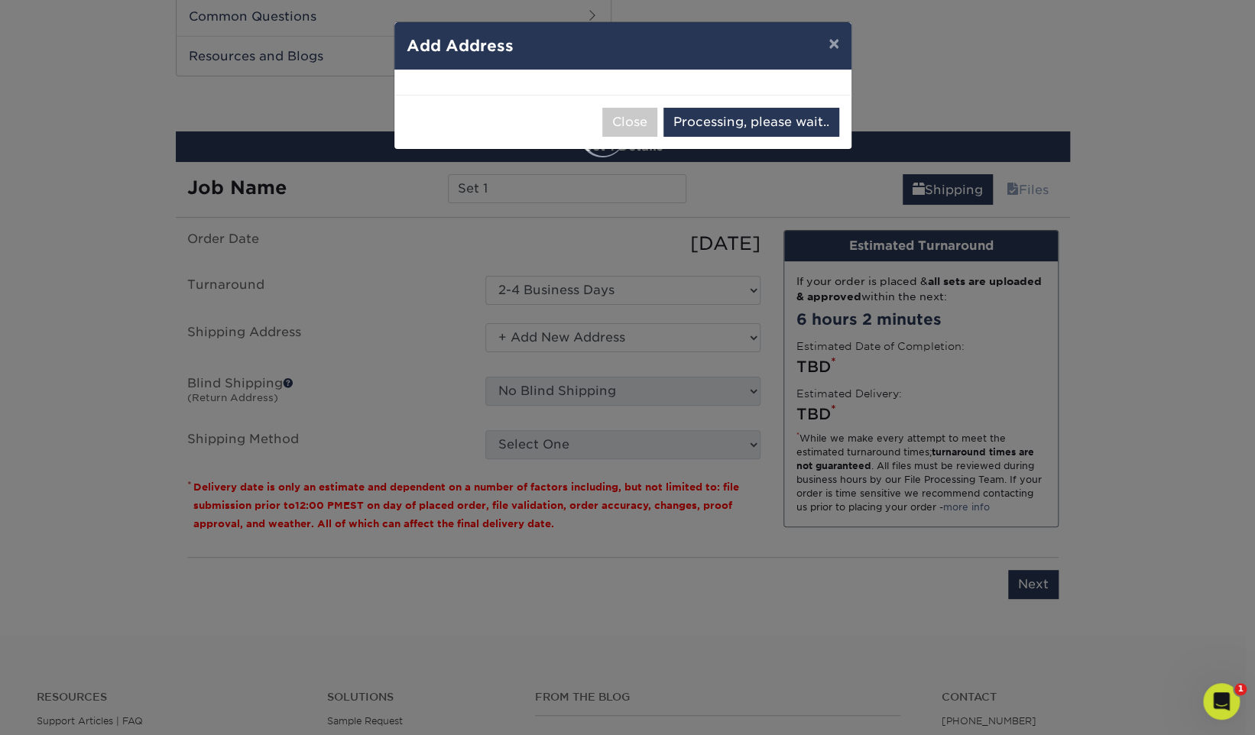
select select "285678"
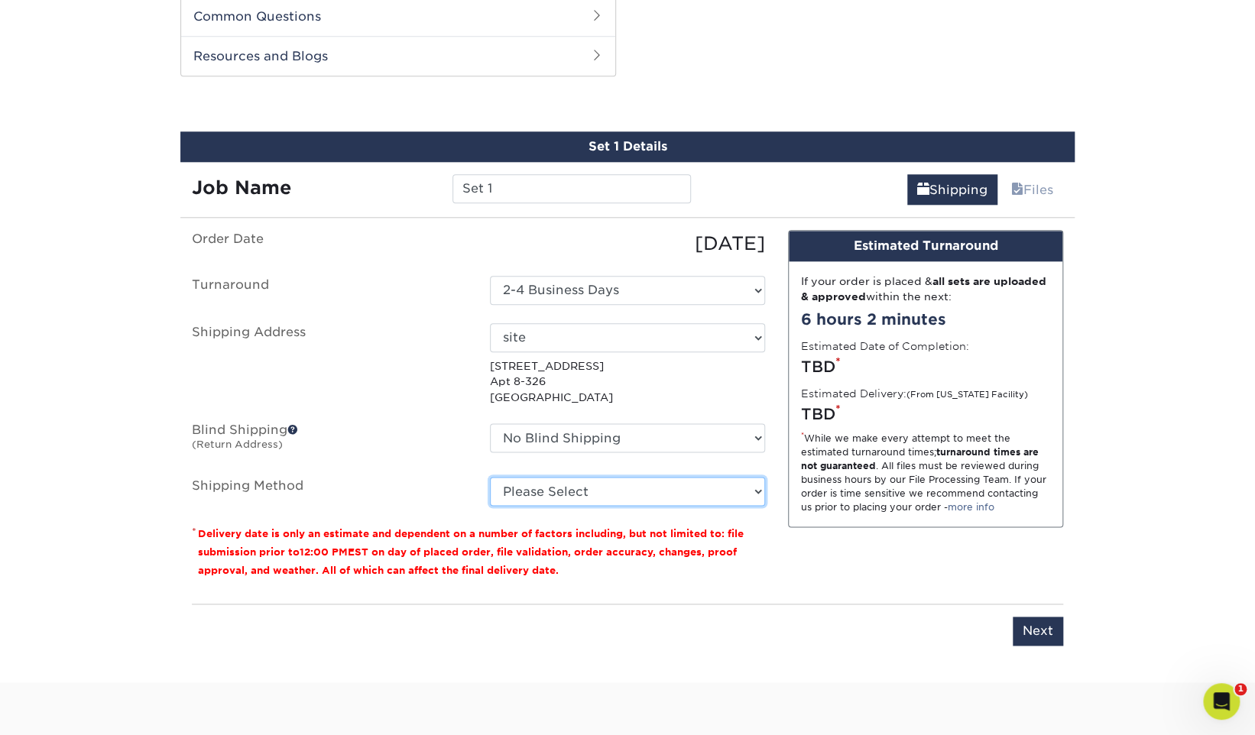
click at [623, 493] on select "Please Select Ground Shipping (+$26.61) 3 Day Shipping Service (+$33.36) 2 Day …" at bounding box center [627, 491] width 275 height 29
select select "03"
click at [490, 477] on select "Please Select Ground Shipping (+$26.61) 3 Day Shipping Service (+$33.36) 2 Day …" at bounding box center [627, 491] width 275 height 29
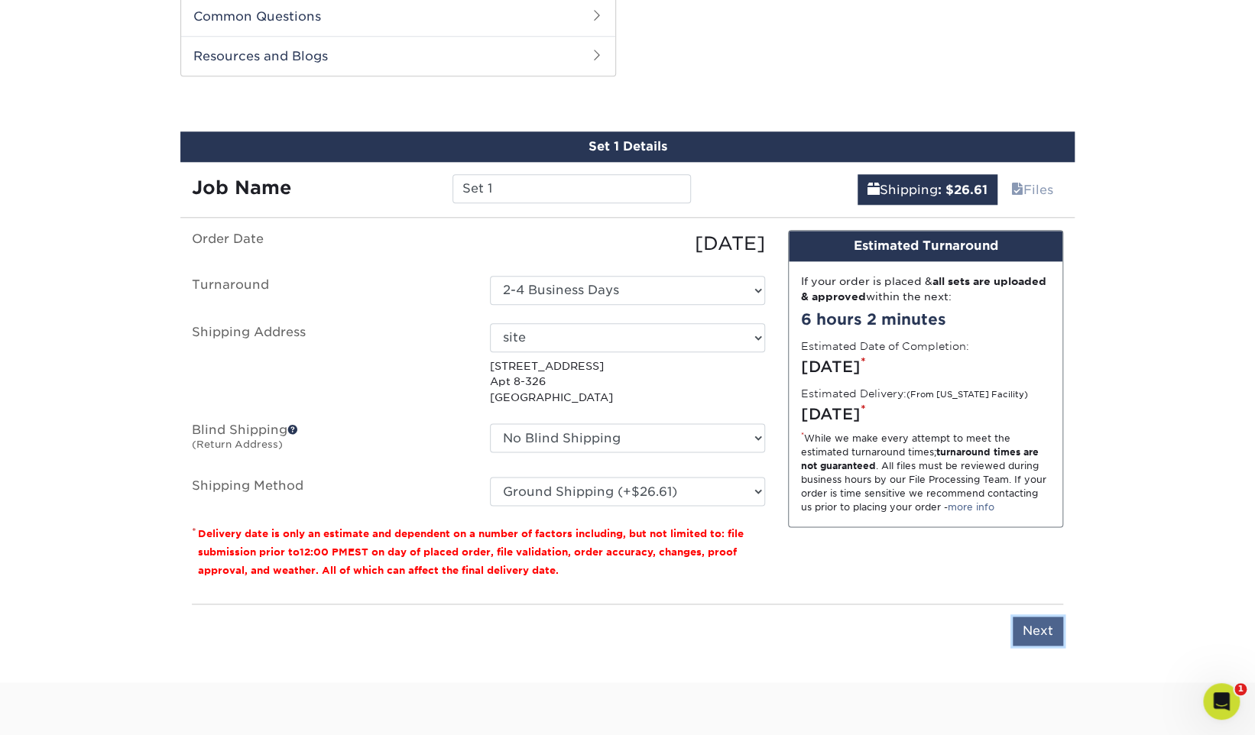
click at [1054, 625] on input "Next" at bounding box center [1037, 631] width 50 height 29
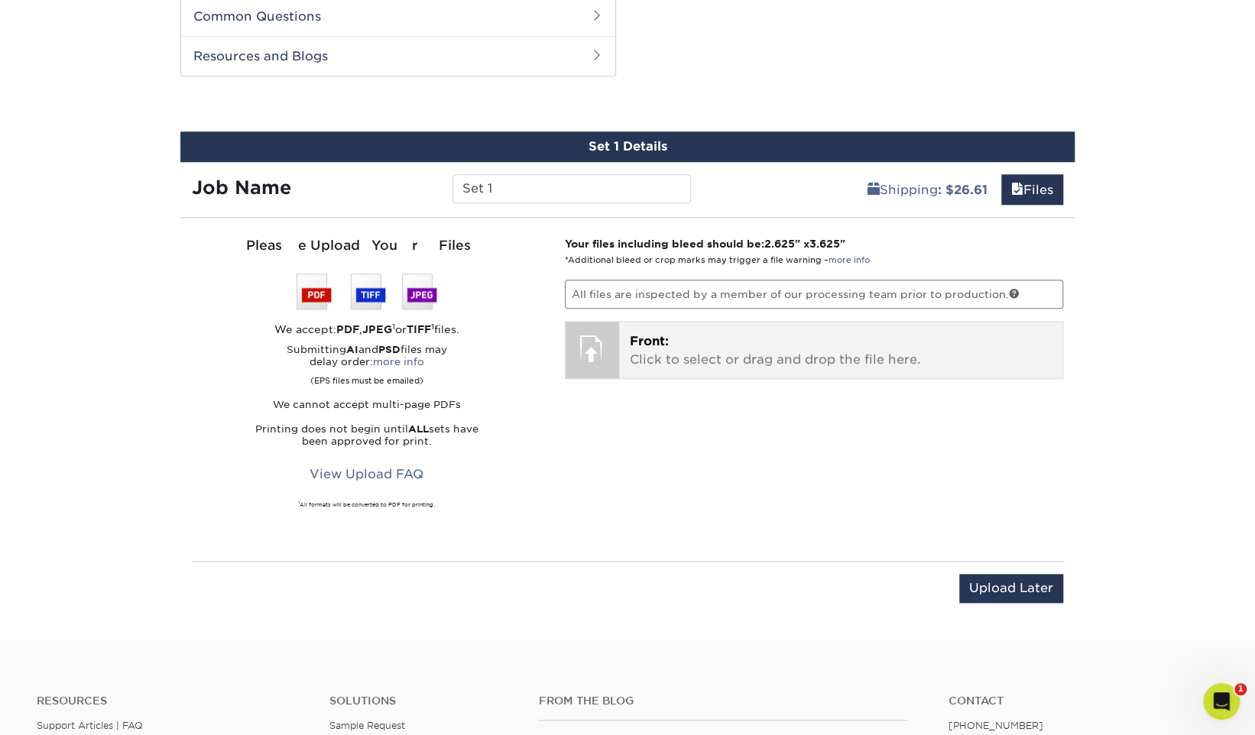
click at [747, 371] on div "Front: Click to select or drag and drop the file here. Choose file" at bounding box center [841, 350] width 444 height 57
click at [710, 343] on p "Front: Click to select or drag and drop the file here." at bounding box center [841, 350] width 423 height 37
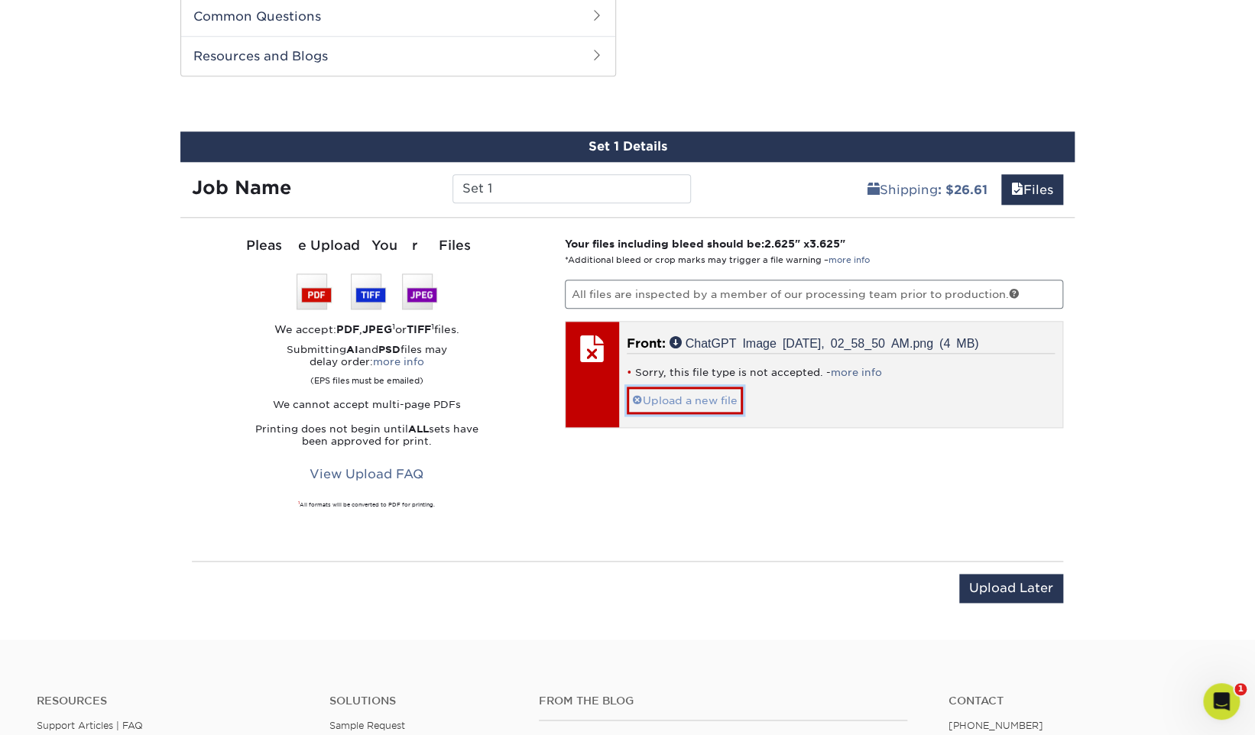
click at [690, 402] on link "Upload a new file" at bounding box center [685, 400] width 116 height 27
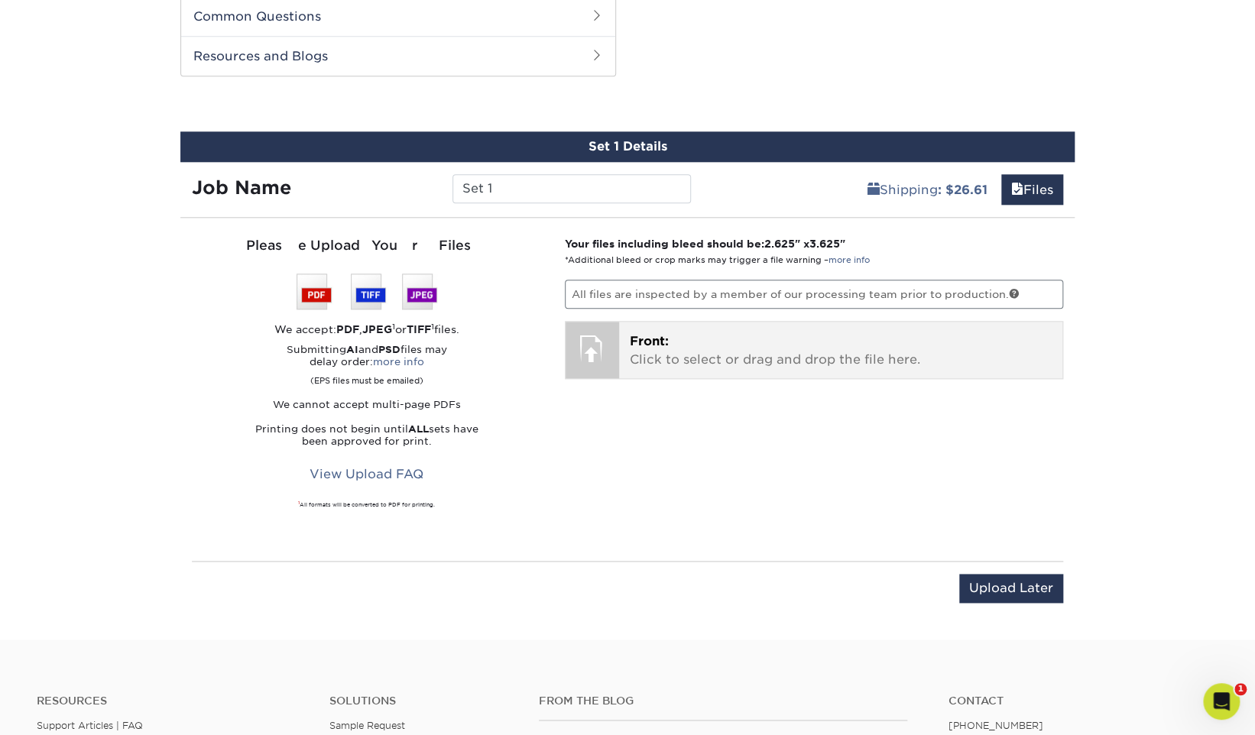
click at [659, 334] on span "Front:" at bounding box center [649, 341] width 39 height 15
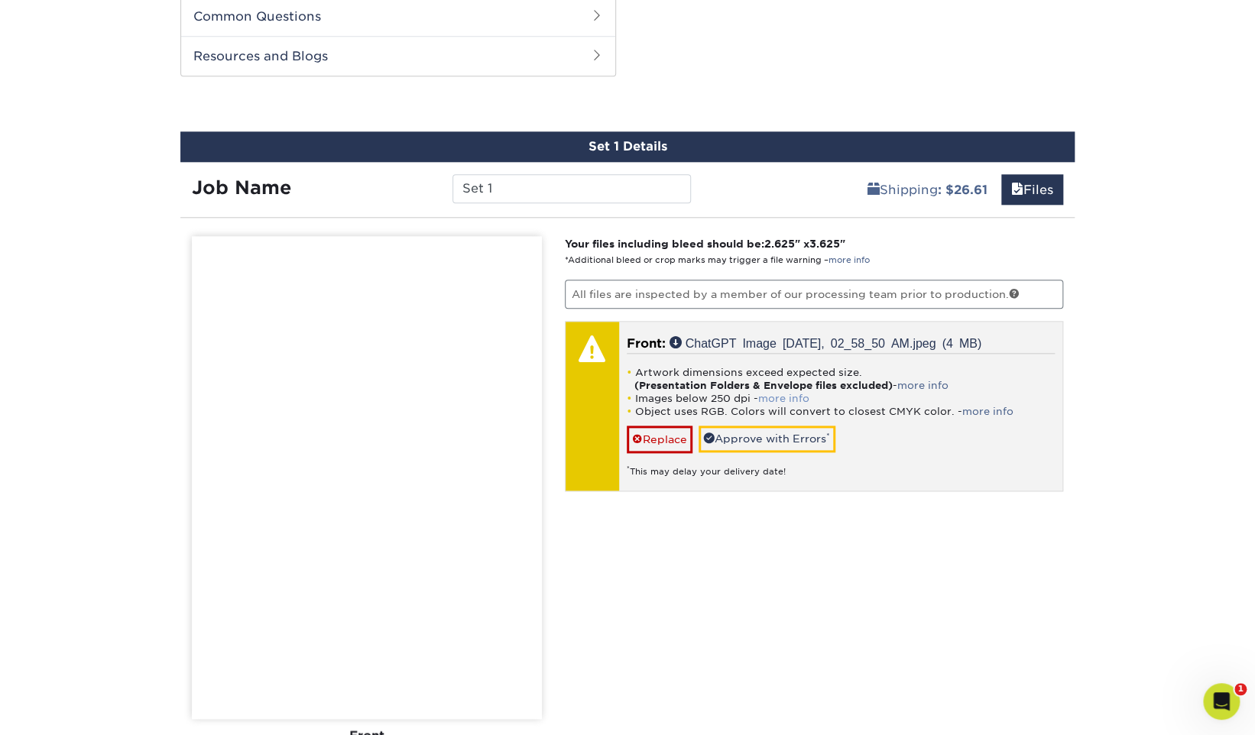
click at [791, 393] on link "more info" at bounding box center [783, 398] width 51 height 11
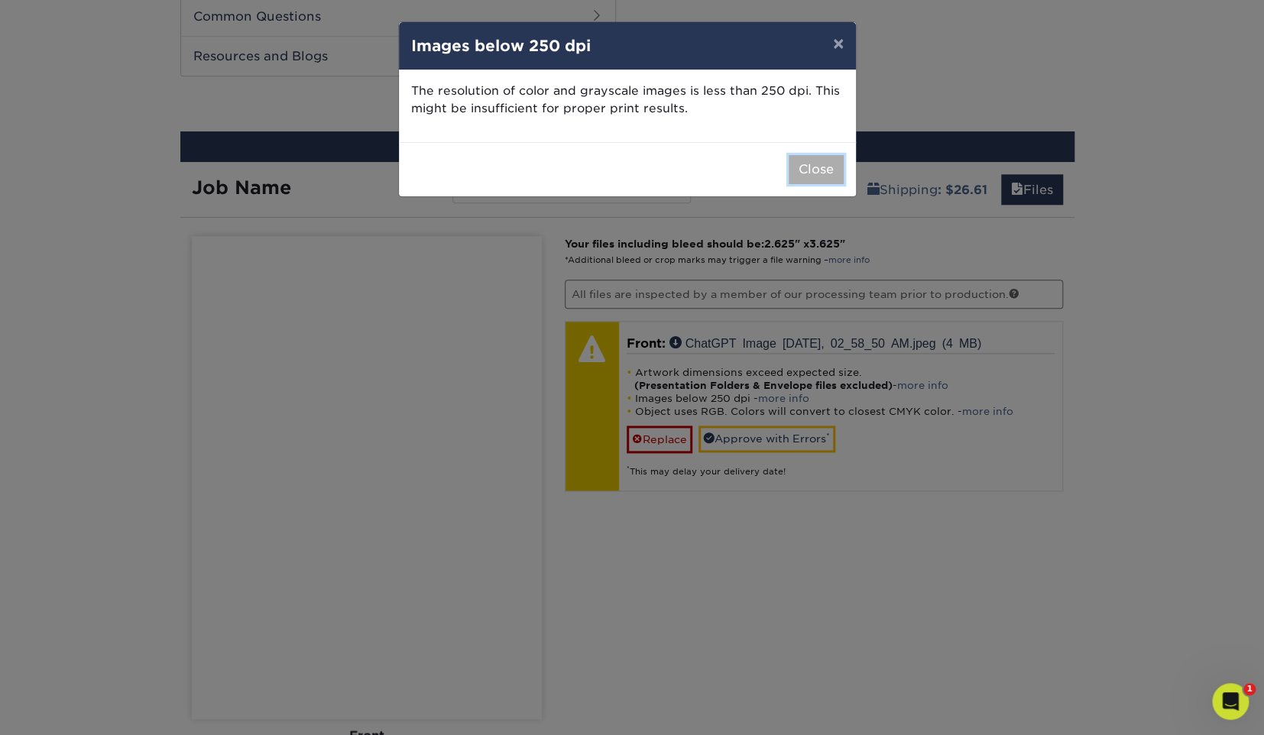
click at [811, 162] on button "Close" at bounding box center [816, 169] width 55 height 29
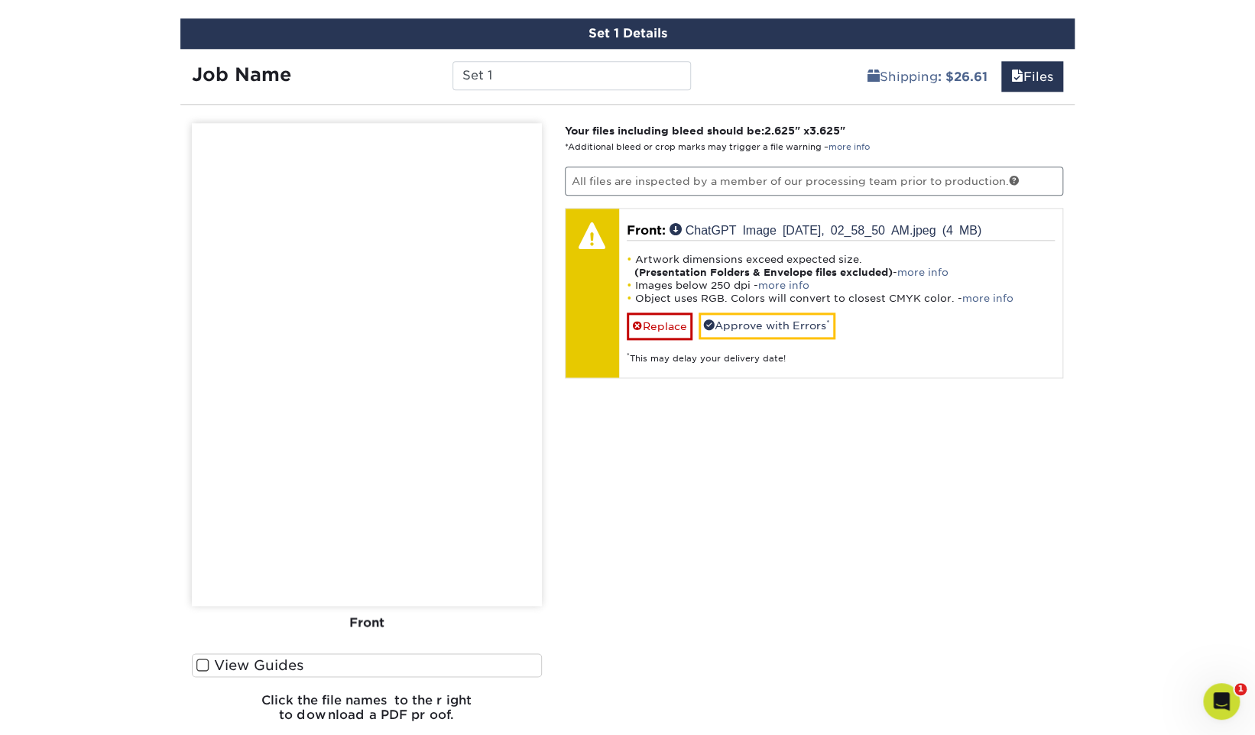
scroll to position [1079, 0]
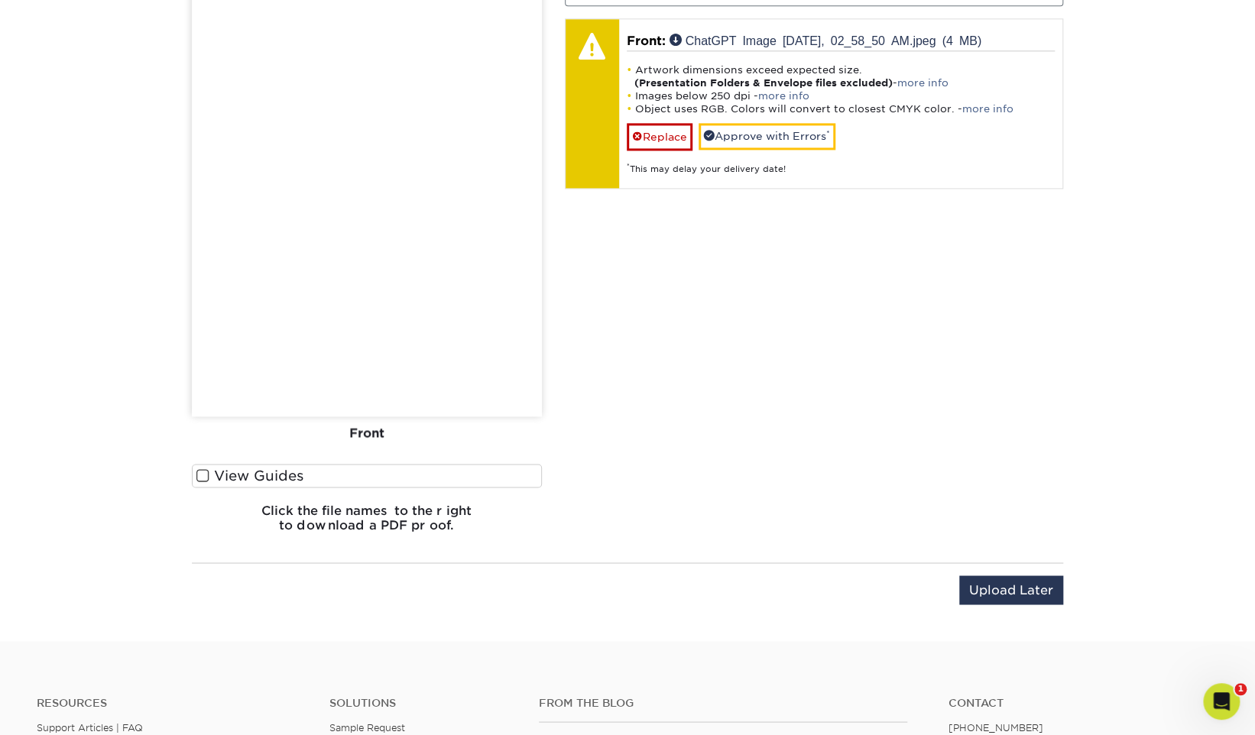
click at [368, 426] on div "Front" at bounding box center [367, 433] width 350 height 34
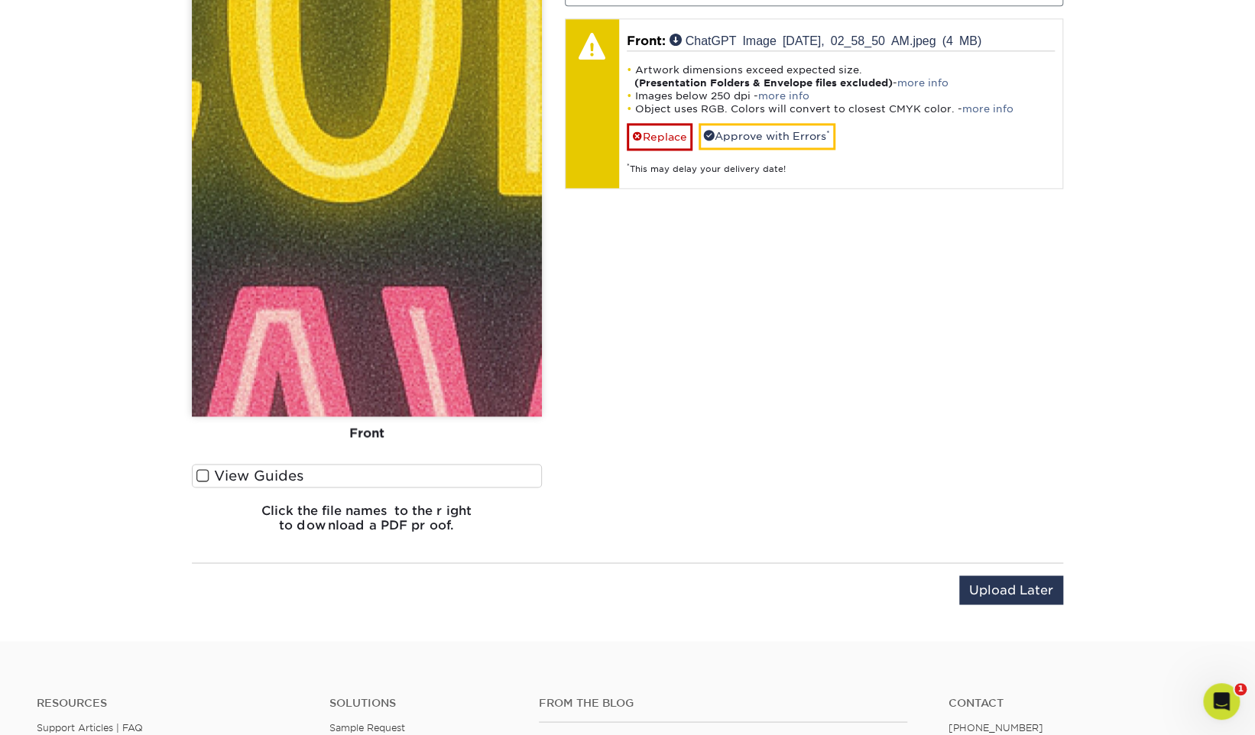
click at [274, 485] on div "View Guides" at bounding box center [367, 479] width 350 height 31
click at [277, 476] on label "View Guides" at bounding box center [367, 476] width 350 height 24
click at [0, 0] on input "View Guides" at bounding box center [0, 0] width 0 height 0
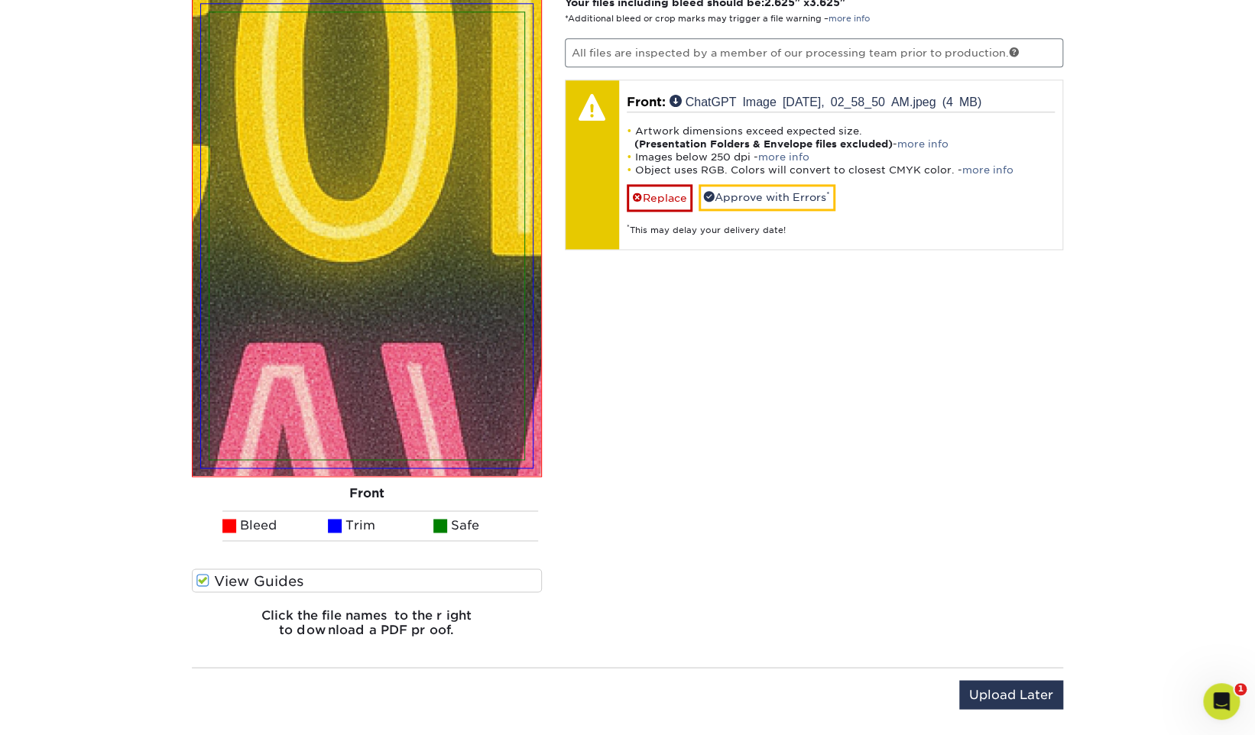
scroll to position [970, 0]
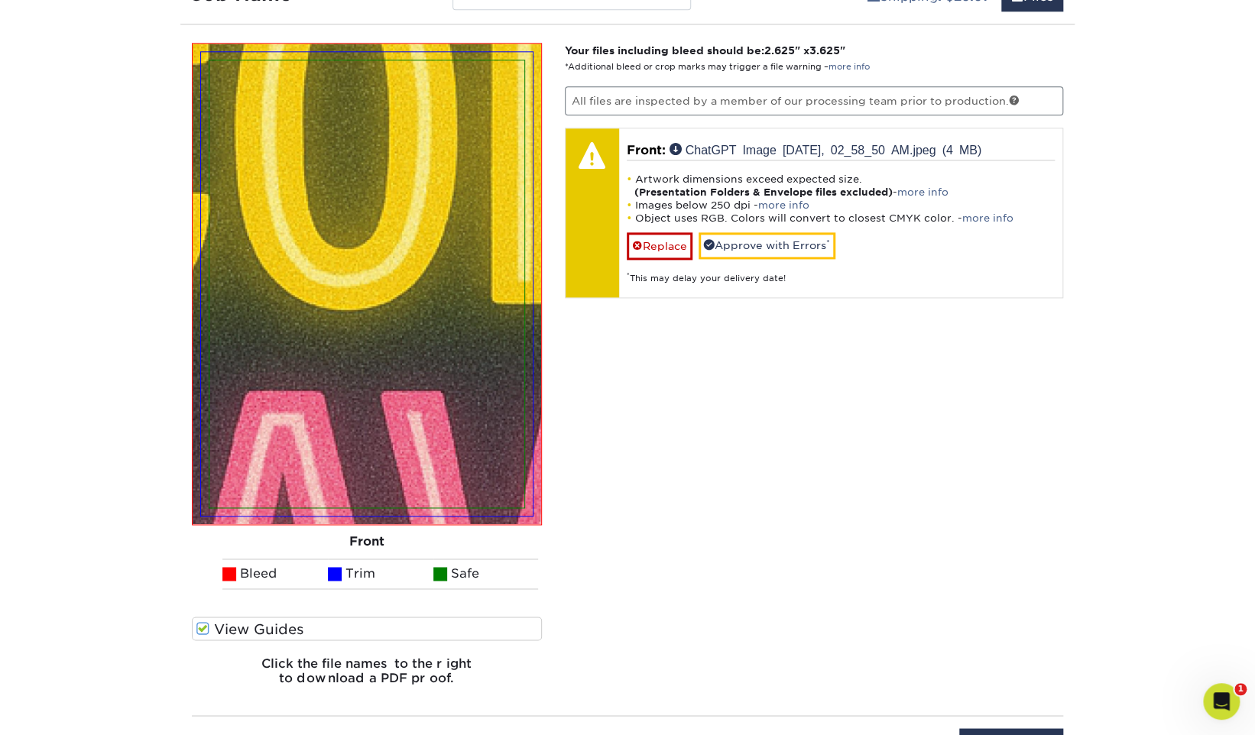
click at [389, 309] on img at bounding box center [366, 283] width 315 height 447
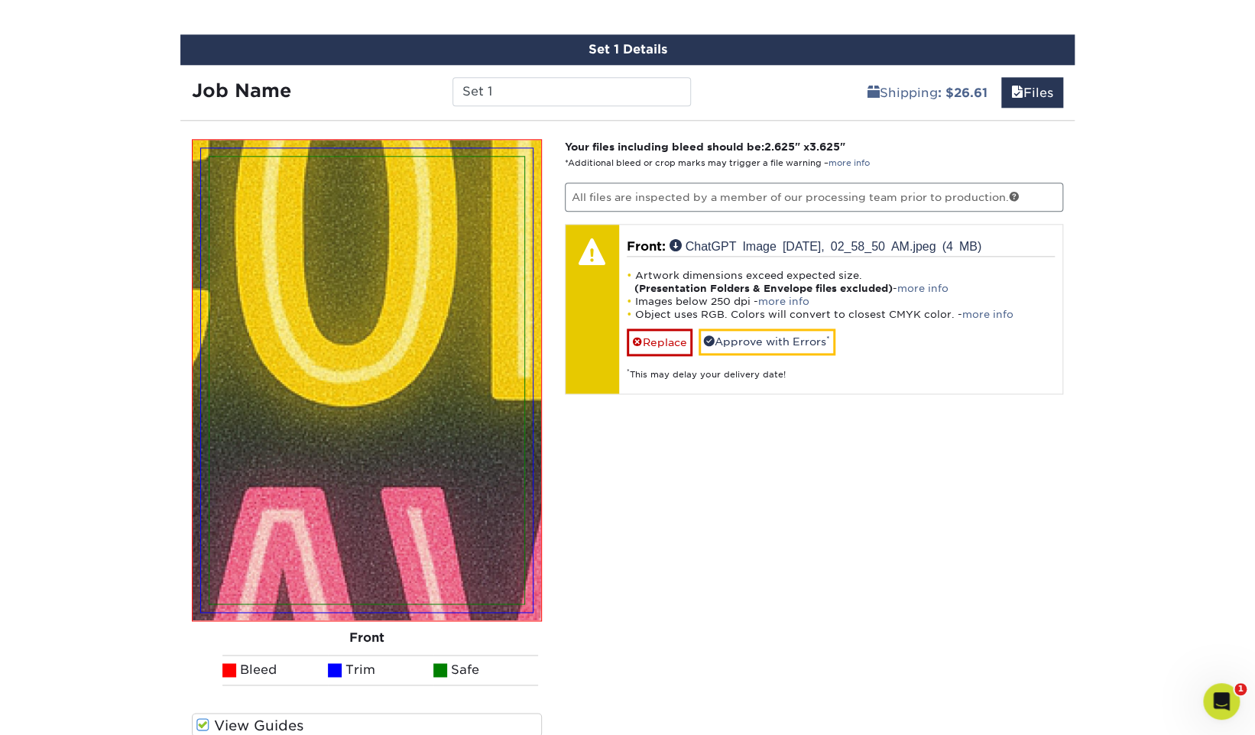
scroll to position [857, 0]
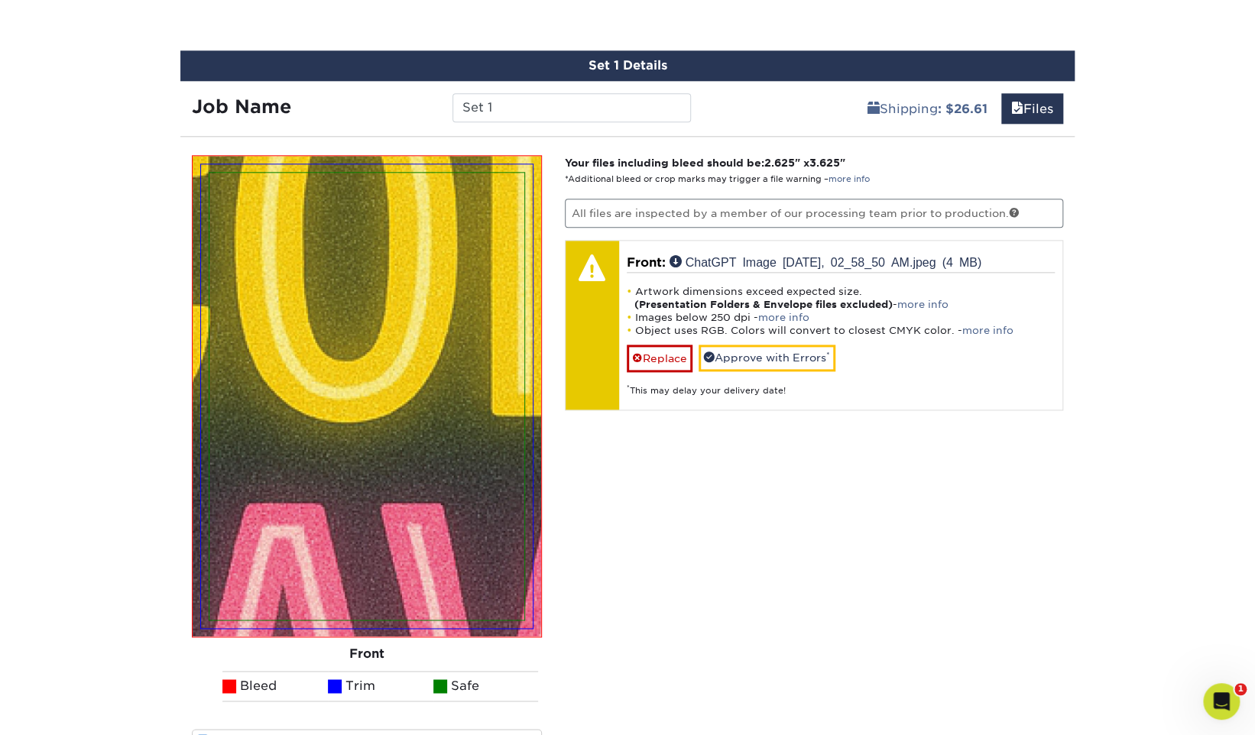
click at [425, 255] on img at bounding box center [366, 396] width 315 height 447
click at [444, 204] on img at bounding box center [366, 396] width 315 height 447
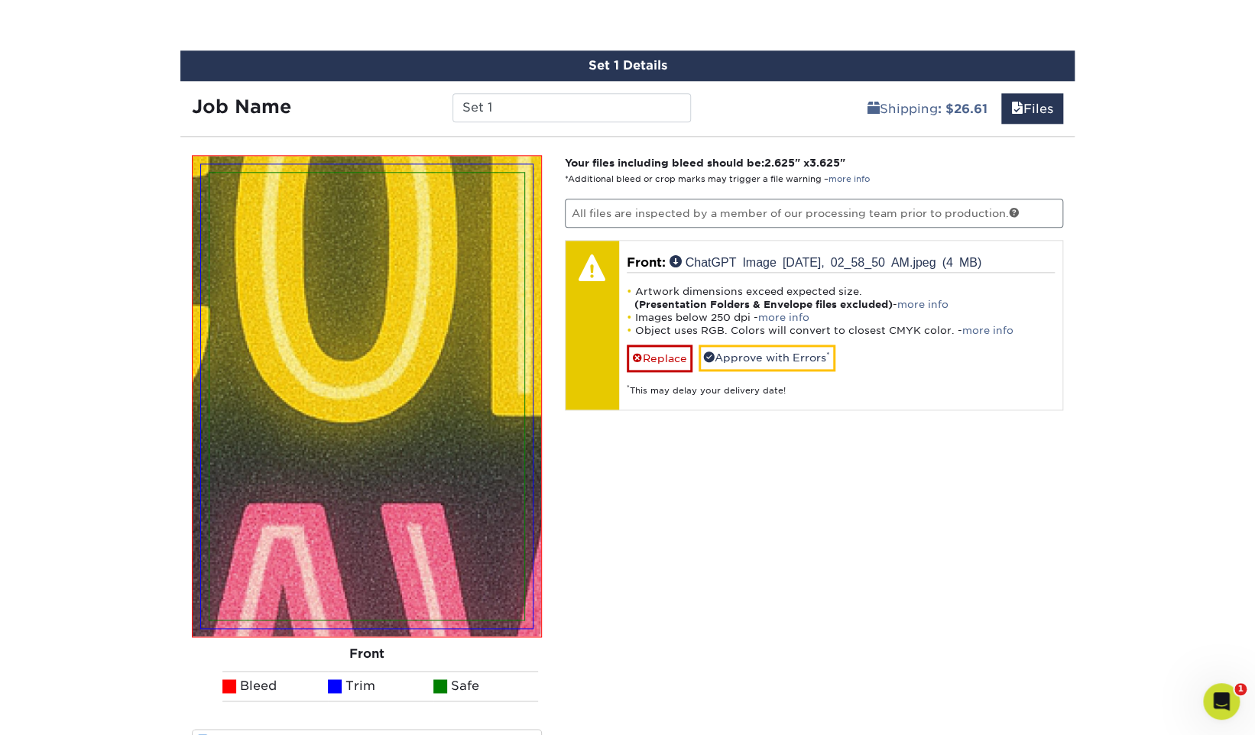
click at [444, 204] on img at bounding box center [366, 396] width 315 height 447
click at [624, 157] on strong "Your files including bleed should be: 2.625 " x 3.625 "" at bounding box center [705, 163] width 280 height 12
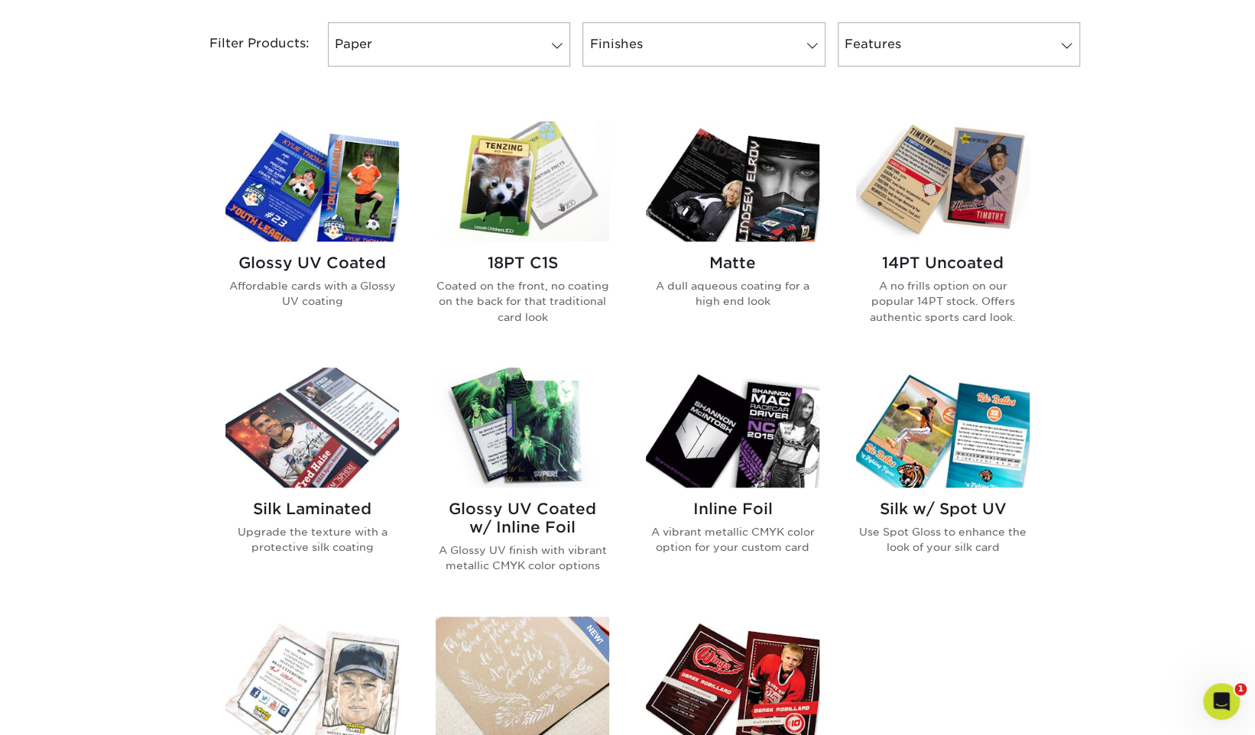
scroll to position [645, 0]
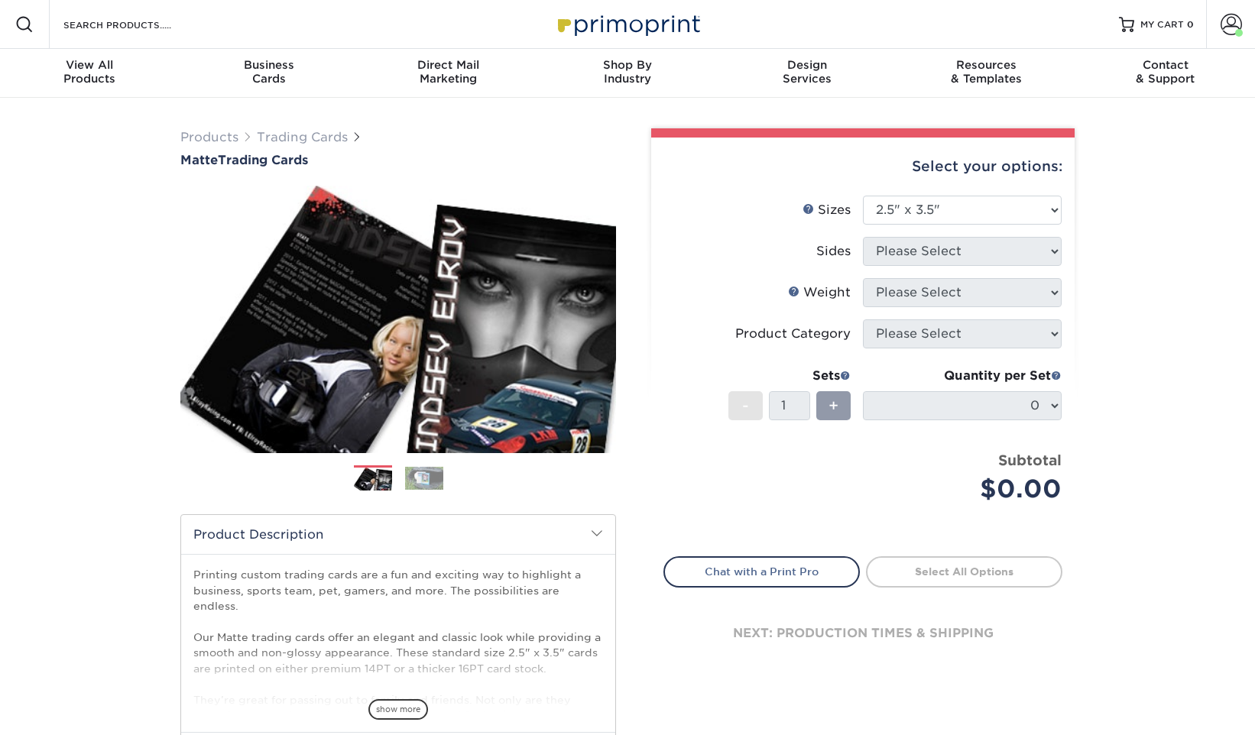
select select "2.50x3.50"
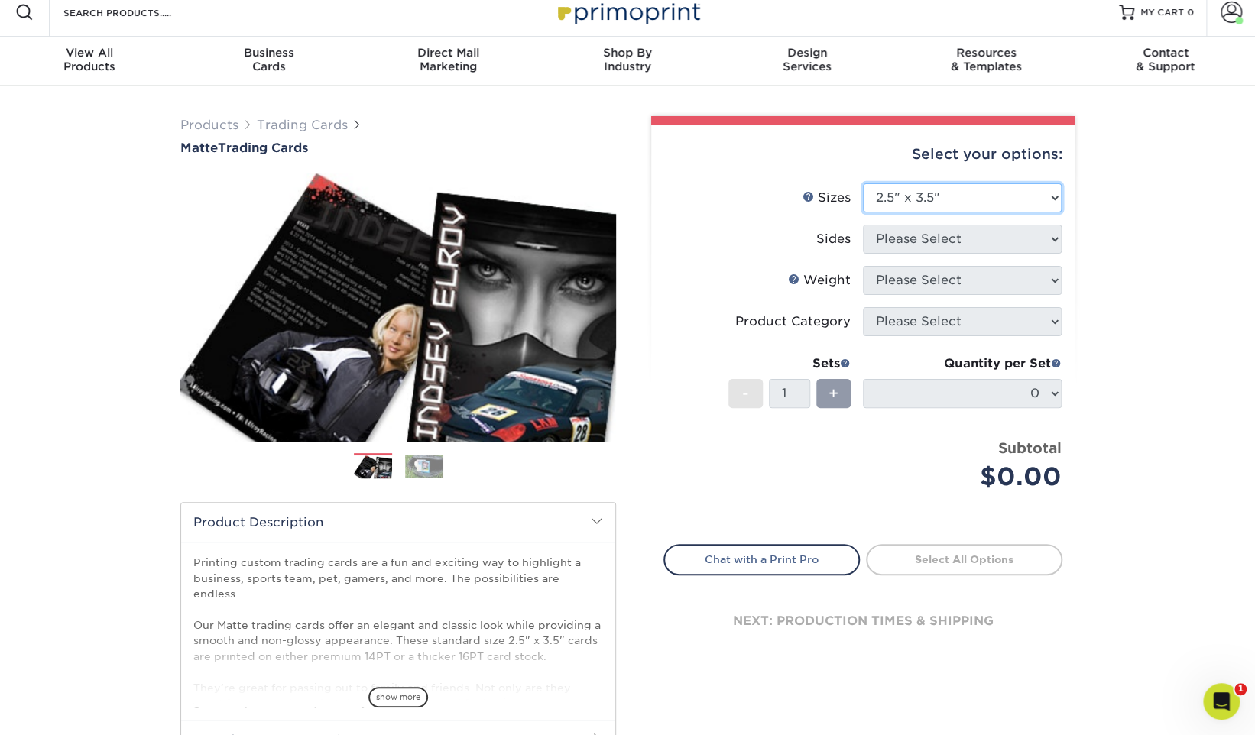
click at [978, 189] on select "Please Select 2.5" x 3.5"" at bounding box center [962, 197] width 199 height 29
click at [863, 183] on select "Please Select 2.5" x 3.5"" at bounding box center [962, 197] width 199 height 29
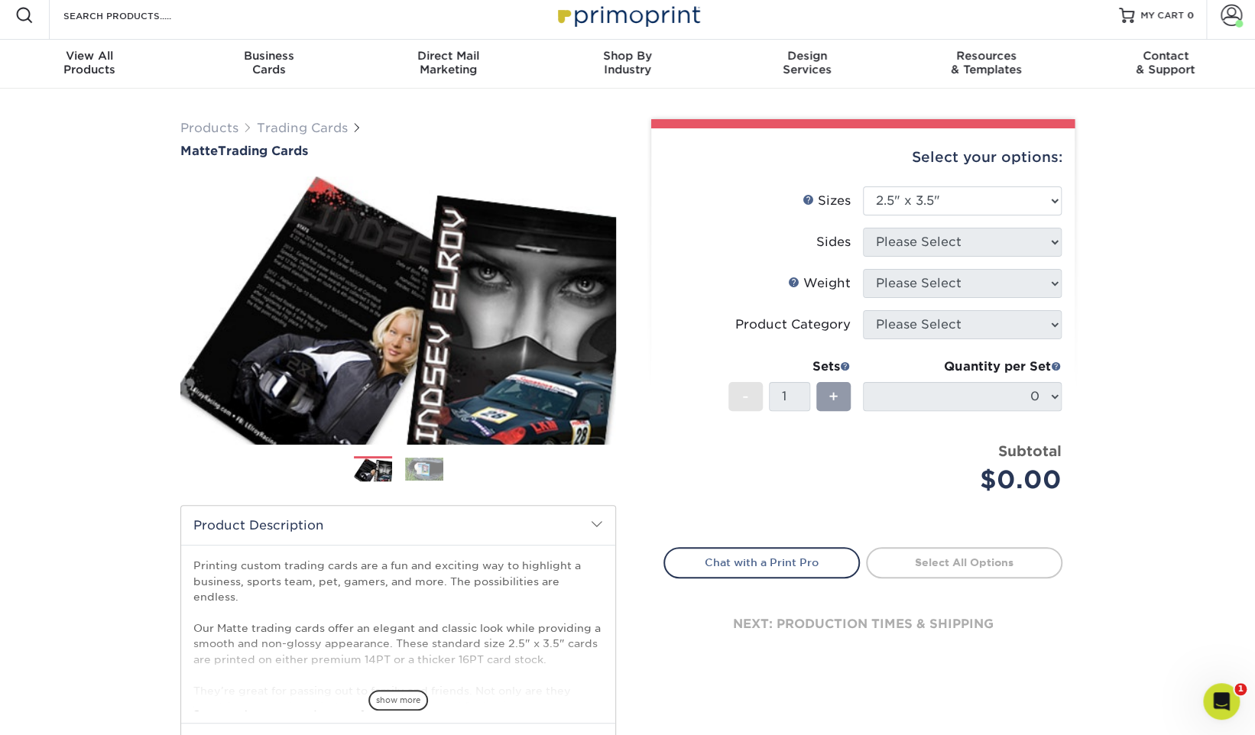
scroll to position [6, 0]
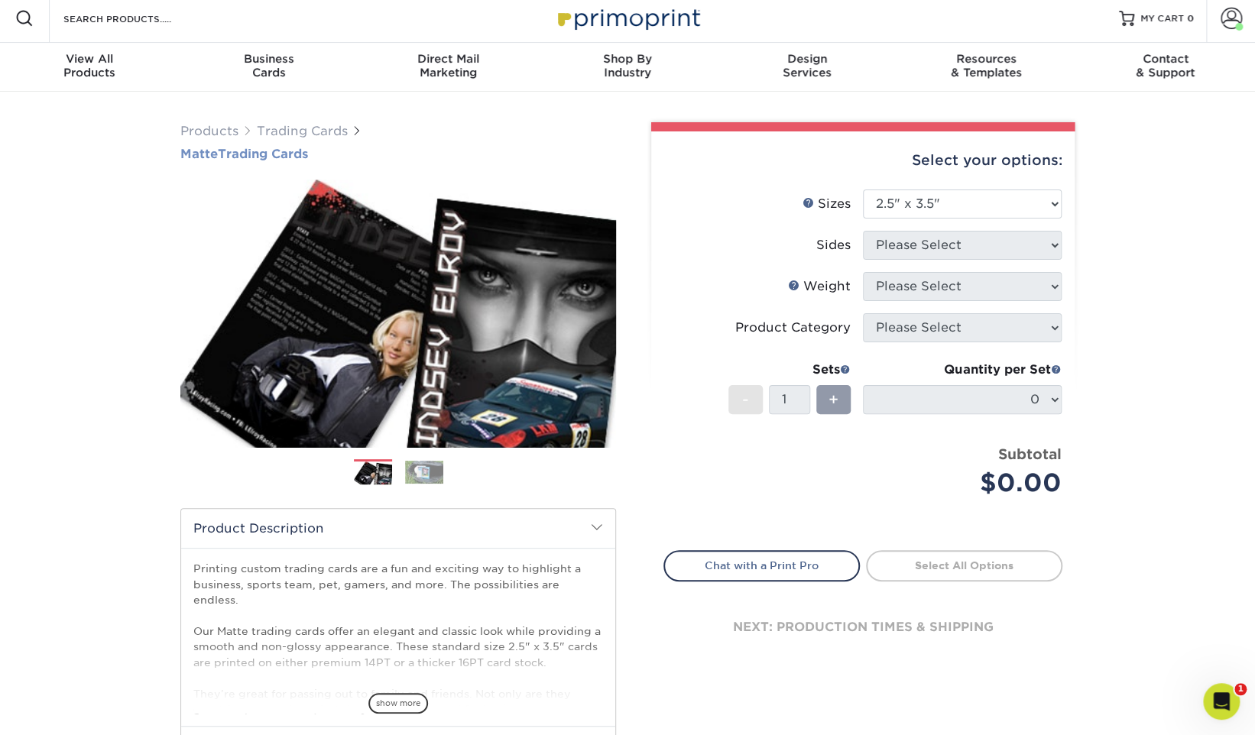
click at [257, 151] on h1 "Matte Trading Cards" at bounding box center [398, 154] width 436 height 15
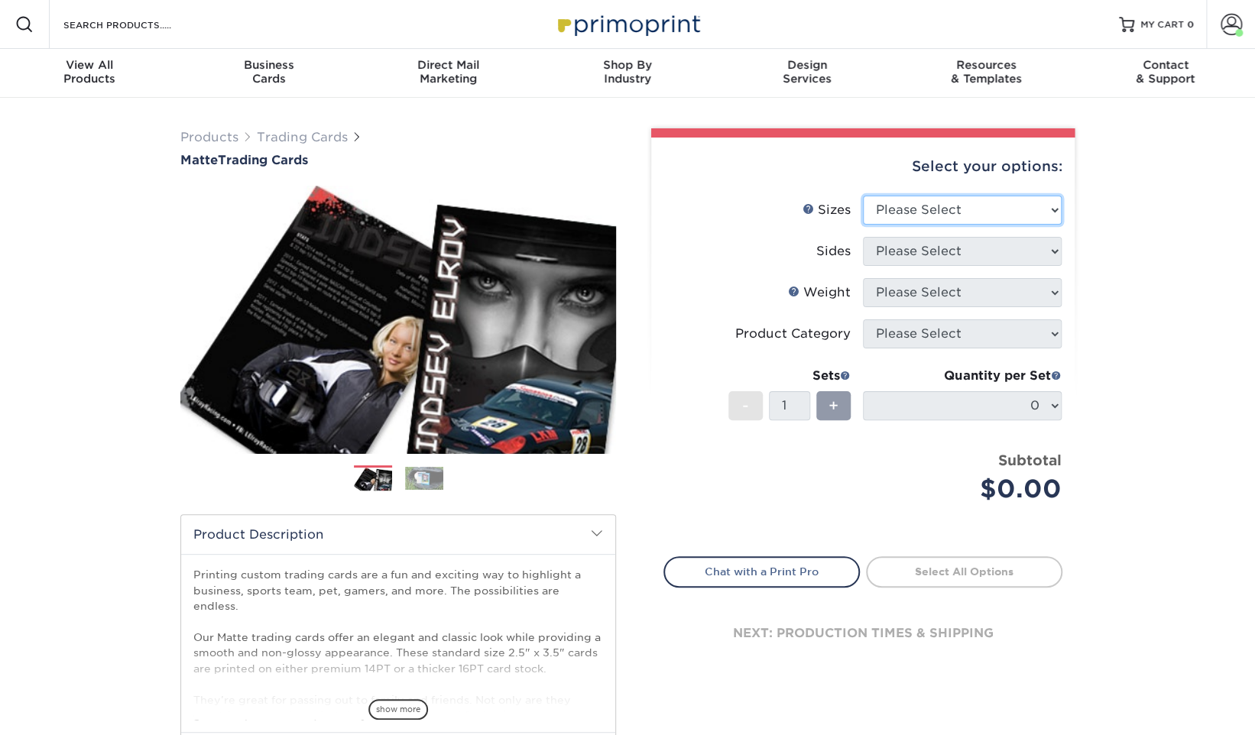
click at [978, 213] on select "Please Select 2.5" x 3.5"" at bounding box center [962, 210] width 199 height 29
select select "2.50x3.50"
click at [863, 196] on select "Please Select 2.5" x 3.5"" at bounding box center [962, 210] width 199 height 29
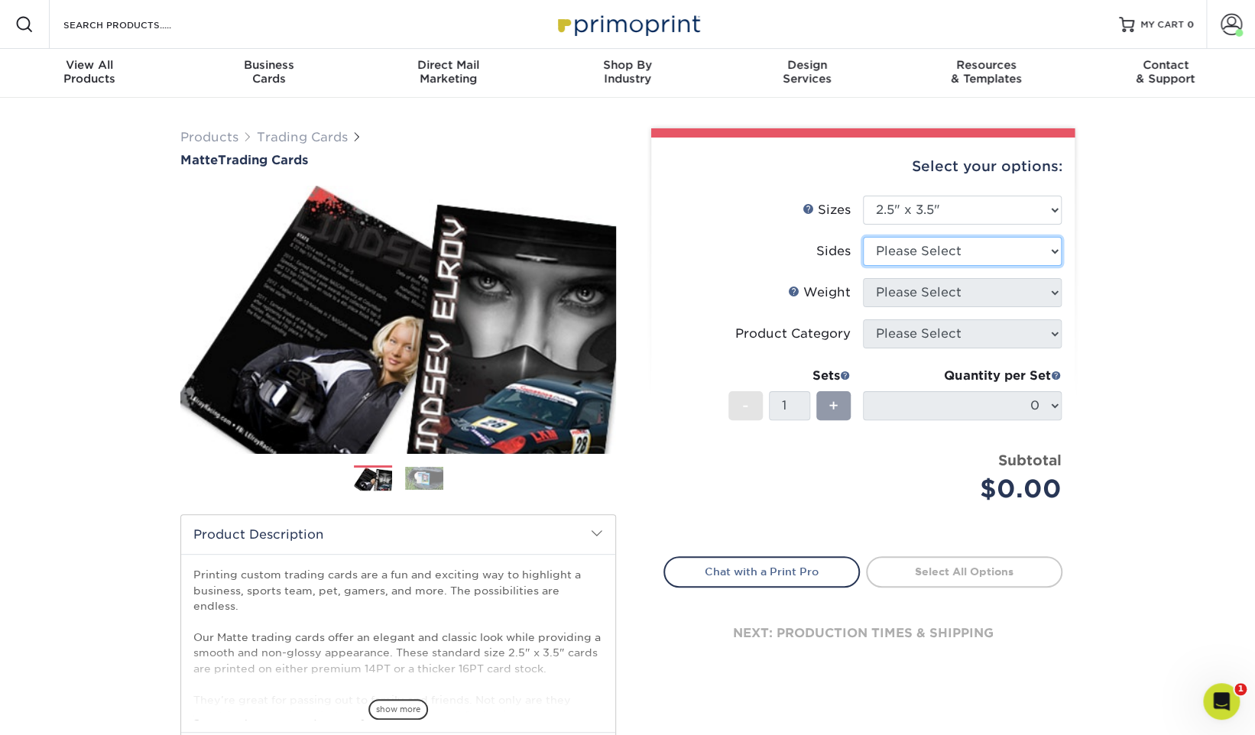
click at [967, 252] on select "Please Select Print Both Sides Print Front Only" at bounding box center [962, 251] width 199 height 29
select select "32d3c223-f82c-492b-b915-ba065a00862f"
click at [863, 237] on select "Please Select Print Both Sides Print Front Only" at bounding box center [962, 251] width 199 height 29
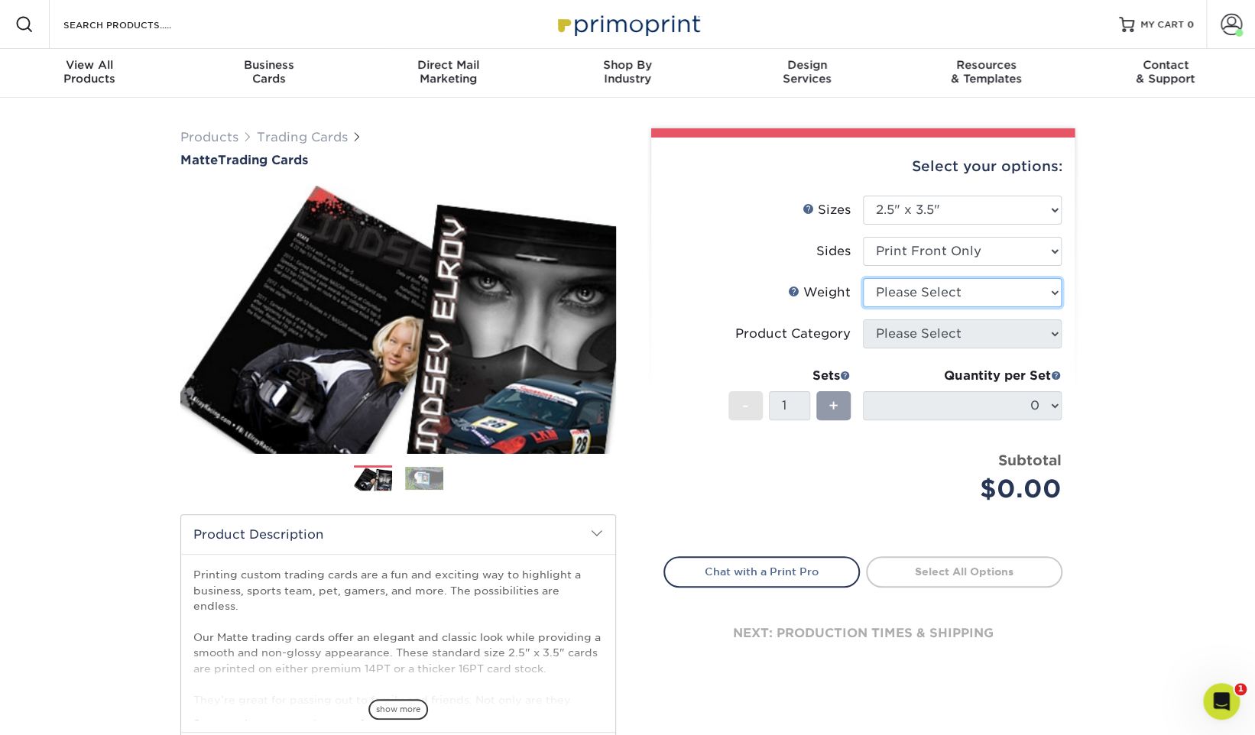
click at [967, 291] on select "Please Select 16PT 14PT" at bounding box center [962, 292] width 199 height 29
select select "16PT"
click at [863, 278] on select "Please Select 16PT 14PT" at bounding box center [962, 292] width 199 height 29
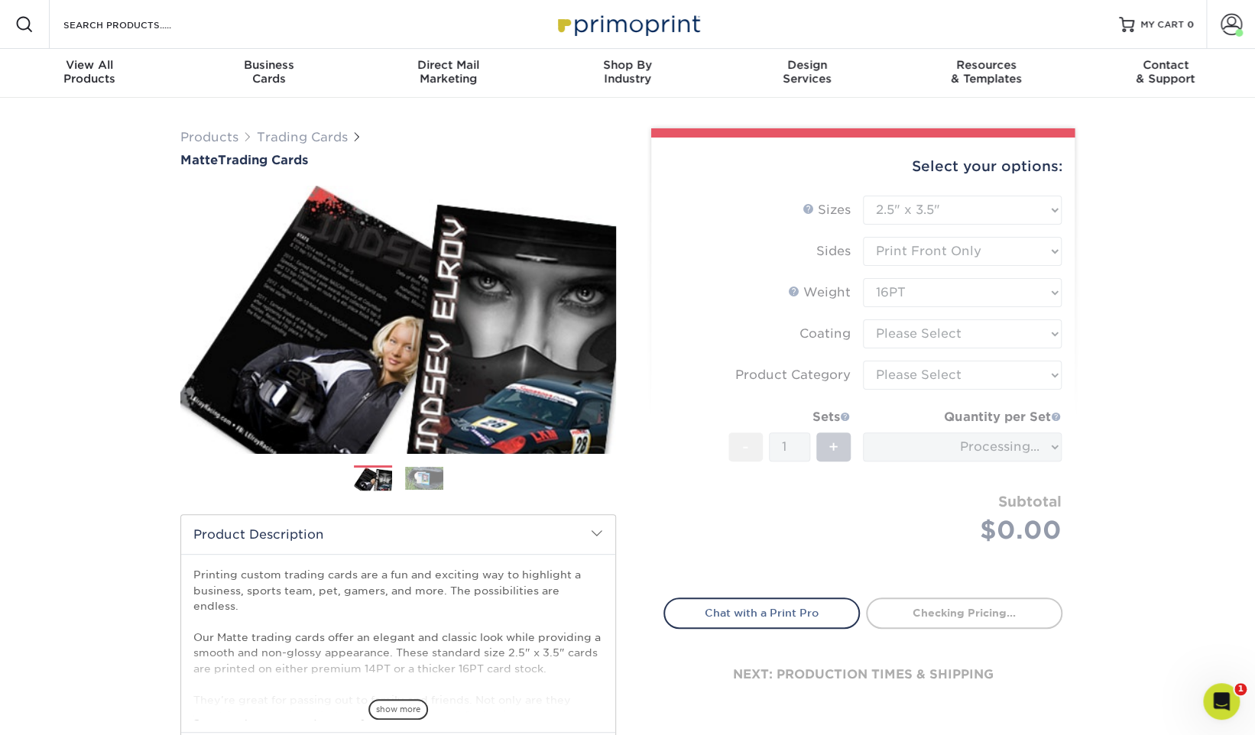
click at [954, 336] on form "Sizes Help Sizes Please Select 2.5" x 3.5" Sides Please Select 16PT - 1" at bounding box center [862, 388] width 399 height 384
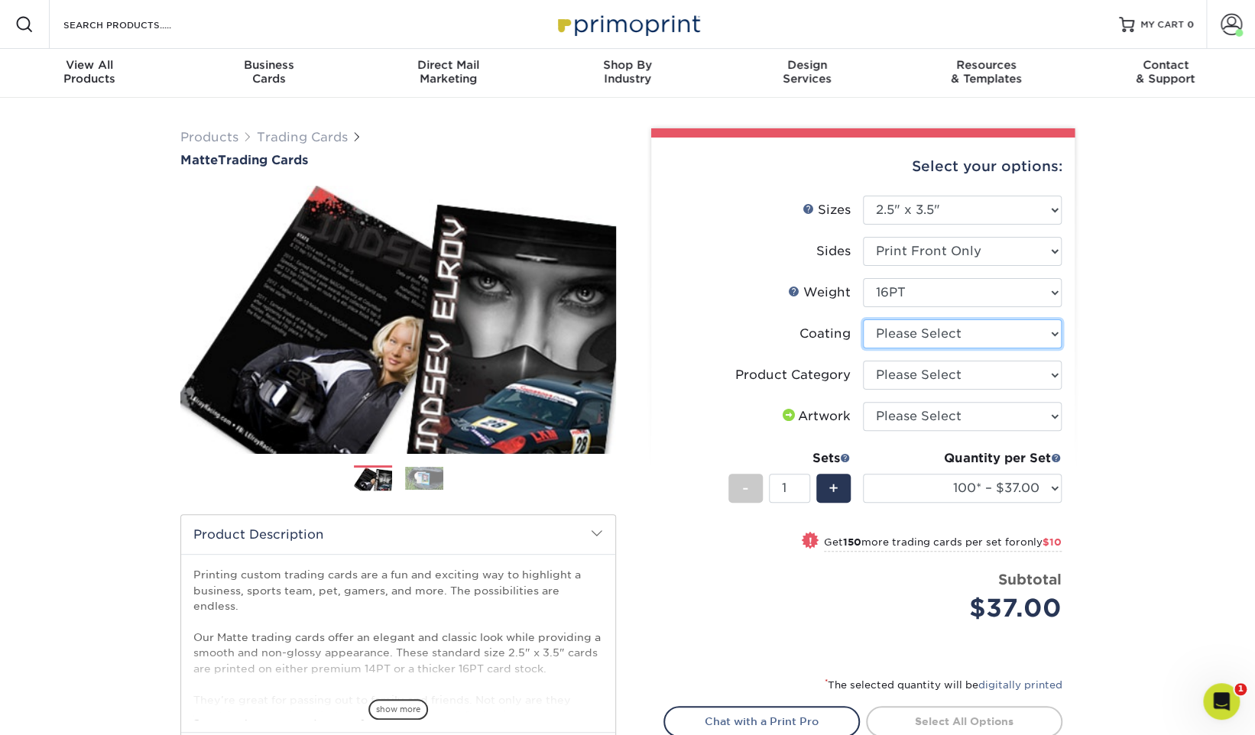
click at [965, 333] on select at bounding box center [962, 333] width 199 height 29
select select "121bb7b5-3b4d-429f-bd8d-bbf80e953313"
click at [863, 319] on select at bounding box center [962, 333] width 199 height 29
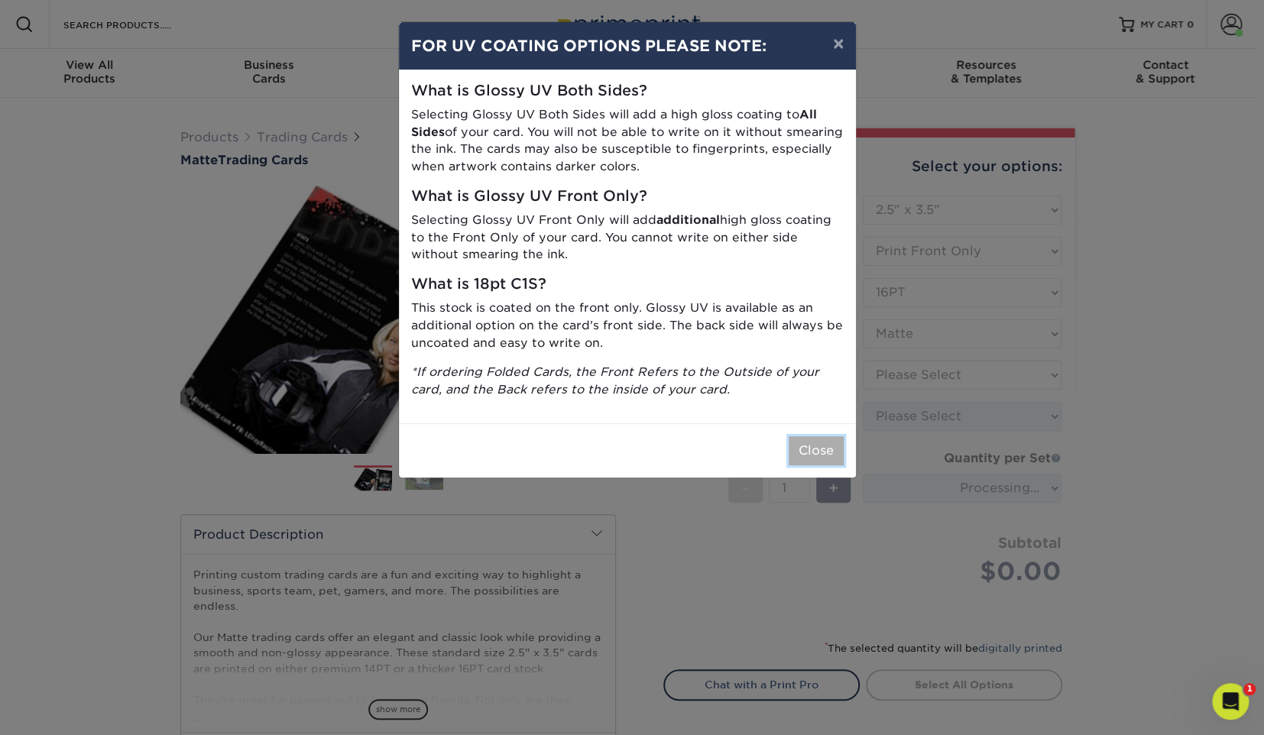
click at [821, 447] on button "Close" at bounding box center [816, 450] width 55 height 29
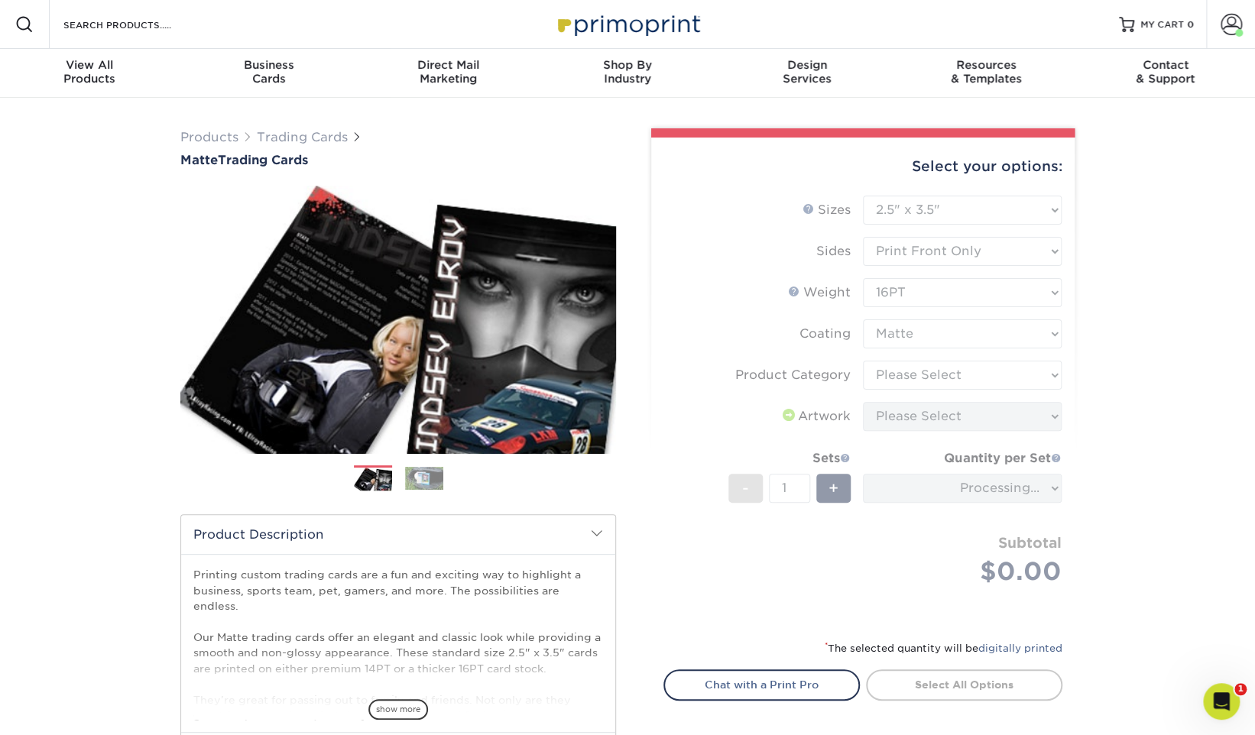
click at [976, 378] on form "Sizes Help Sizes Please Select 2.5" x 3.5" Sides Please Select 16PT - 1" at bounding box center [862, 409] width 399 height 426
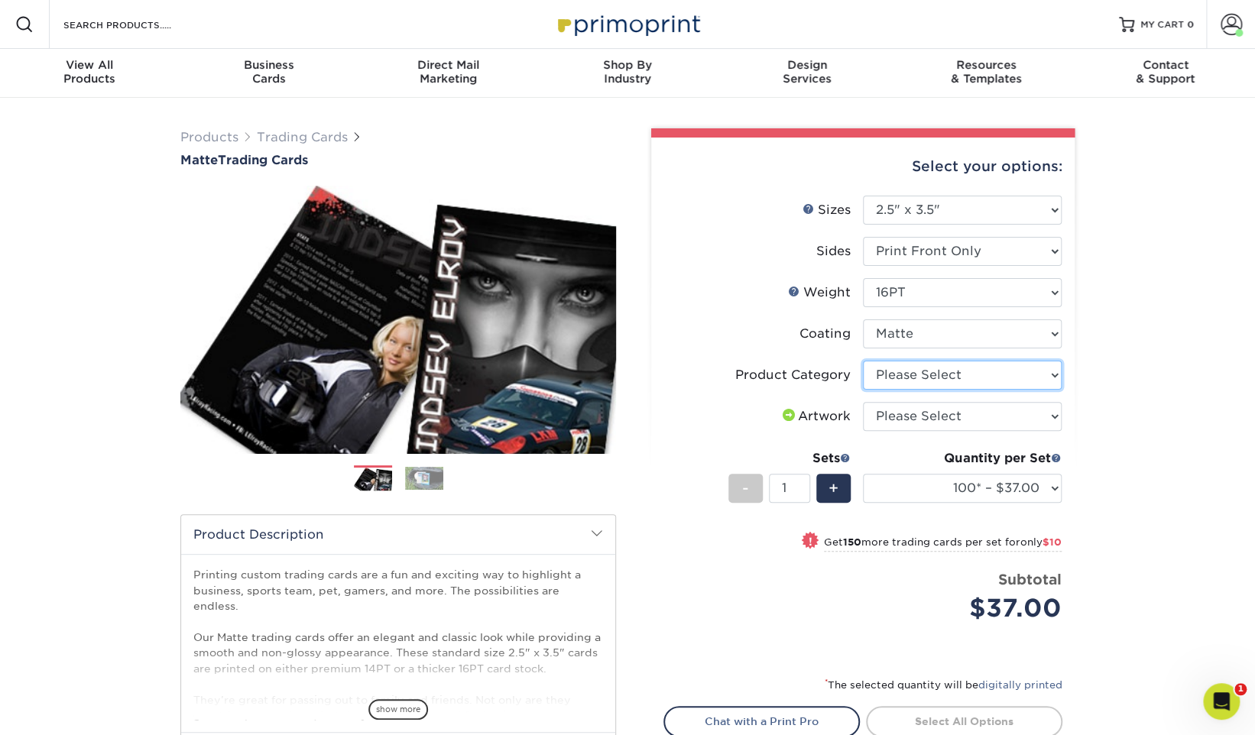
click at [960, 375] on select "Please Select Trading Cards" at bounding box center [962, 375] width 199 height 29
select select "c2f9bce9-36c2-409d-b101-c29d9d031e18"
click at [863, 361] on select "Please Select Trading Cards" at bounding box center [962, 375] width 199 height 29
click at [954, 416] on select "Please Select I will upload files I need a design - $100" at bounding box center [962, 416] width 199 height 29
select select "upload"
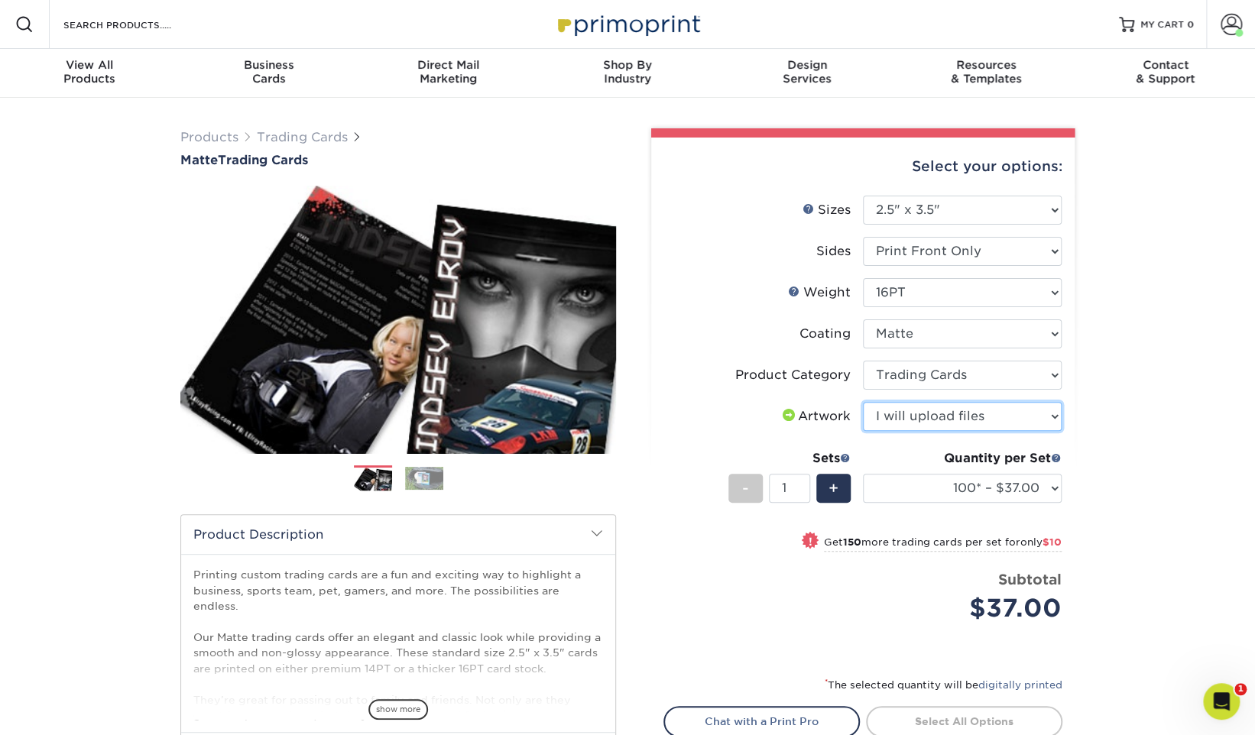
click at [863, 402] on select "Please Select I will upload files I need a design - $100" at bounding box center [962, 416] width 199 height 29
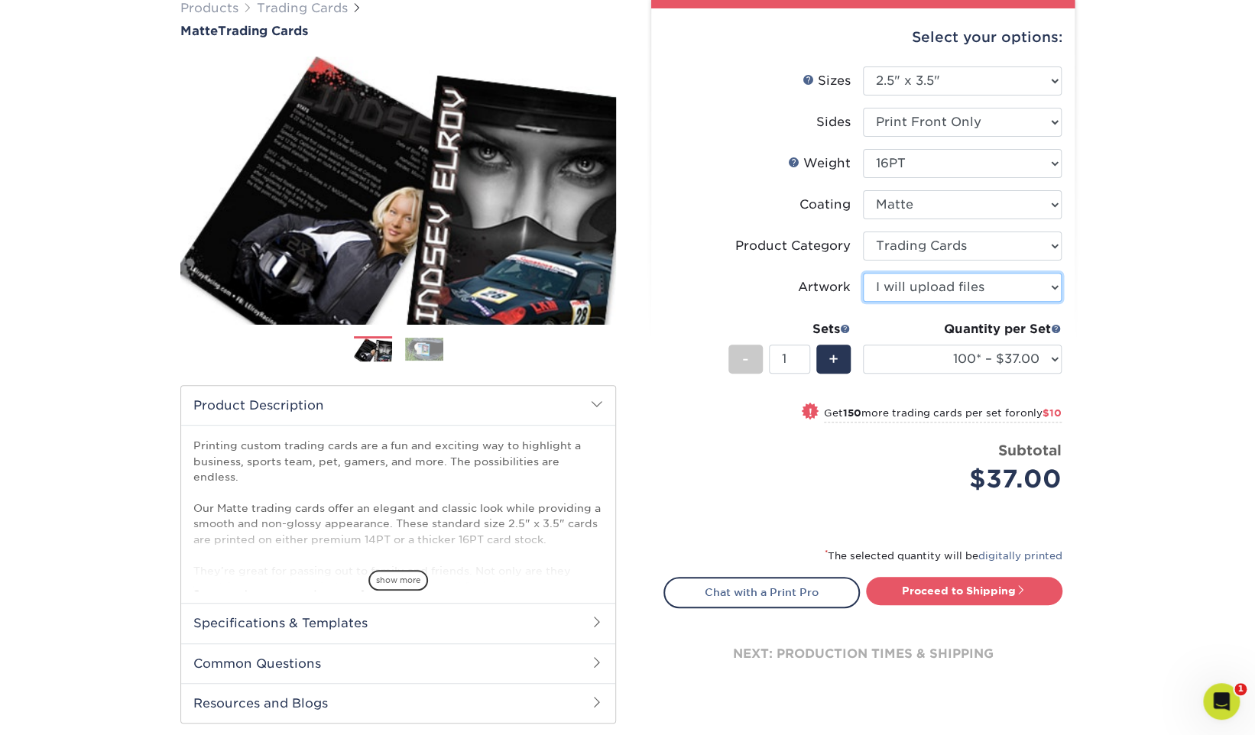
scroll to position [131, 0]
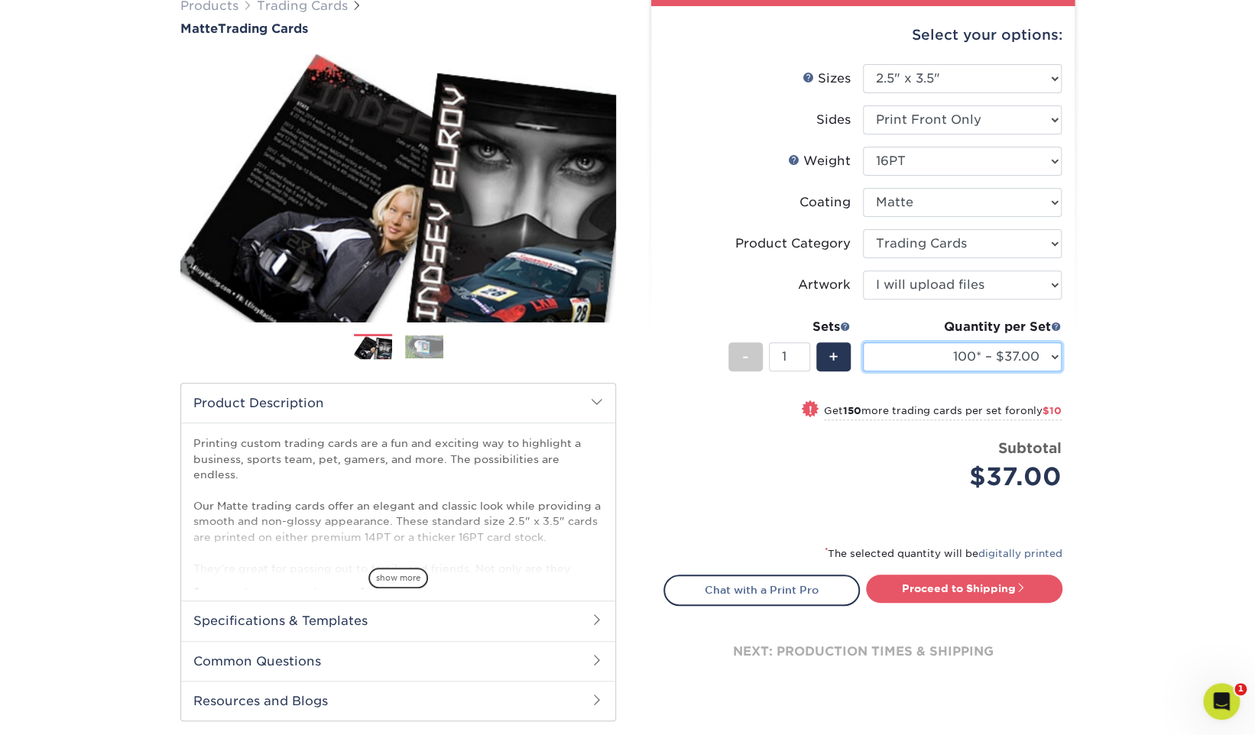
click at [998, 349] on select "100* – $37.00 250* – $47.00 500* – $58.00 1000 – $71.00 2500 – $138.00 5000 – $…" at bounding box center [962, 356] width 199 height 29
select select "1000 – $71.00"
click at [863, 342] on select "100* – $37.00 250* – $47.00 500* – $58.00 1000 – $71.00 2500 – $138.00 5000 – $…" at bounding box center [962, 356] width 199 height 29
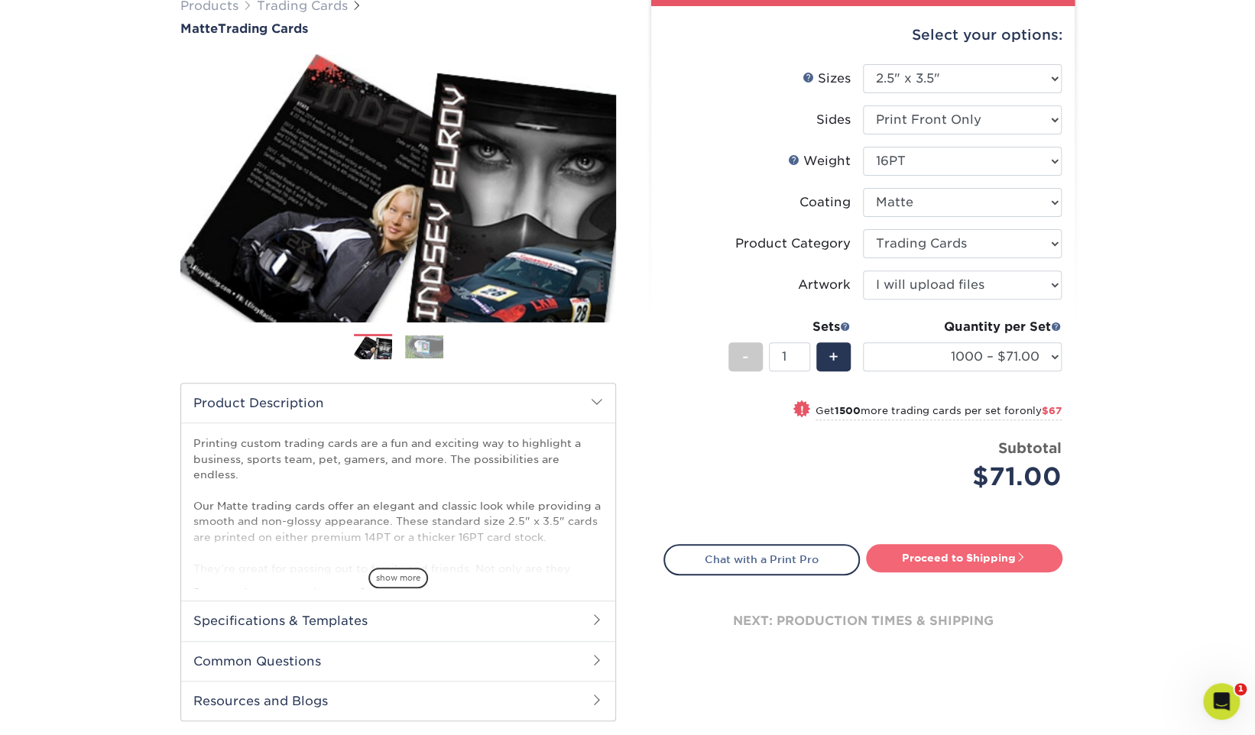
click at [946, 563] on link "Proceed to Shipping" at bounding box center [964, 558] width 196 height 28
type input "Set 1"
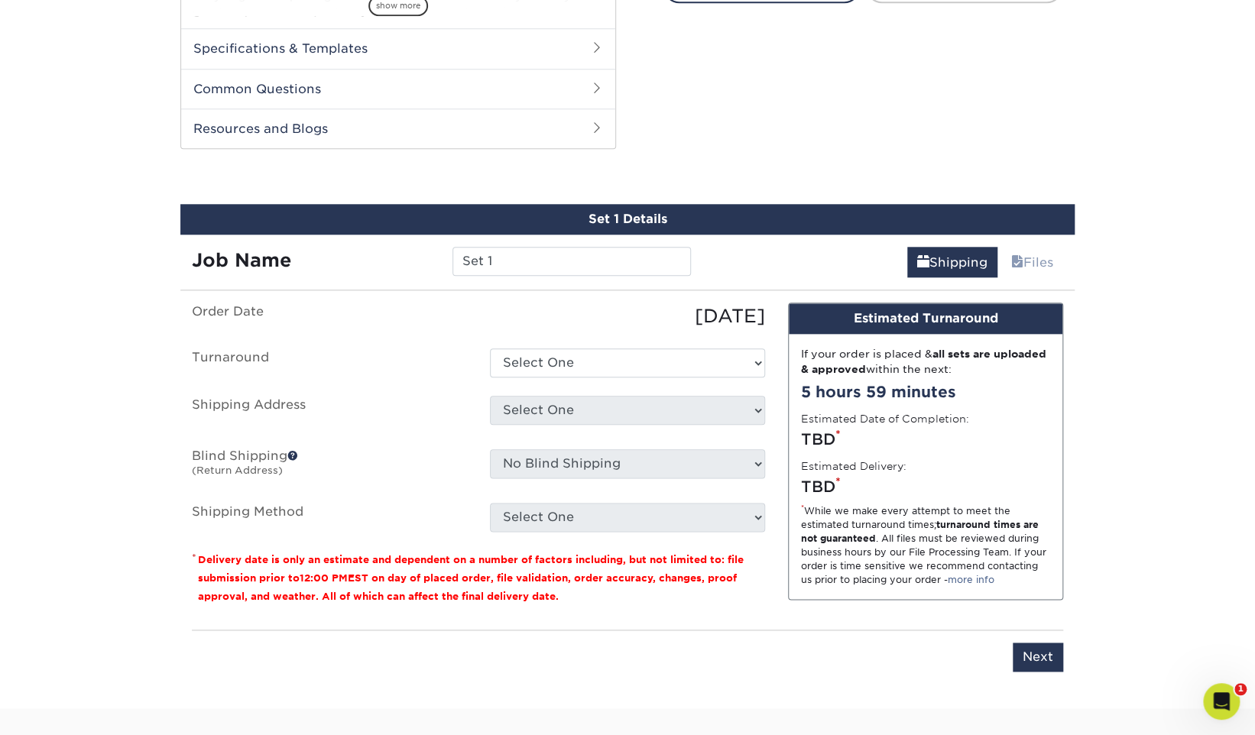
scroll to position [776, 0]
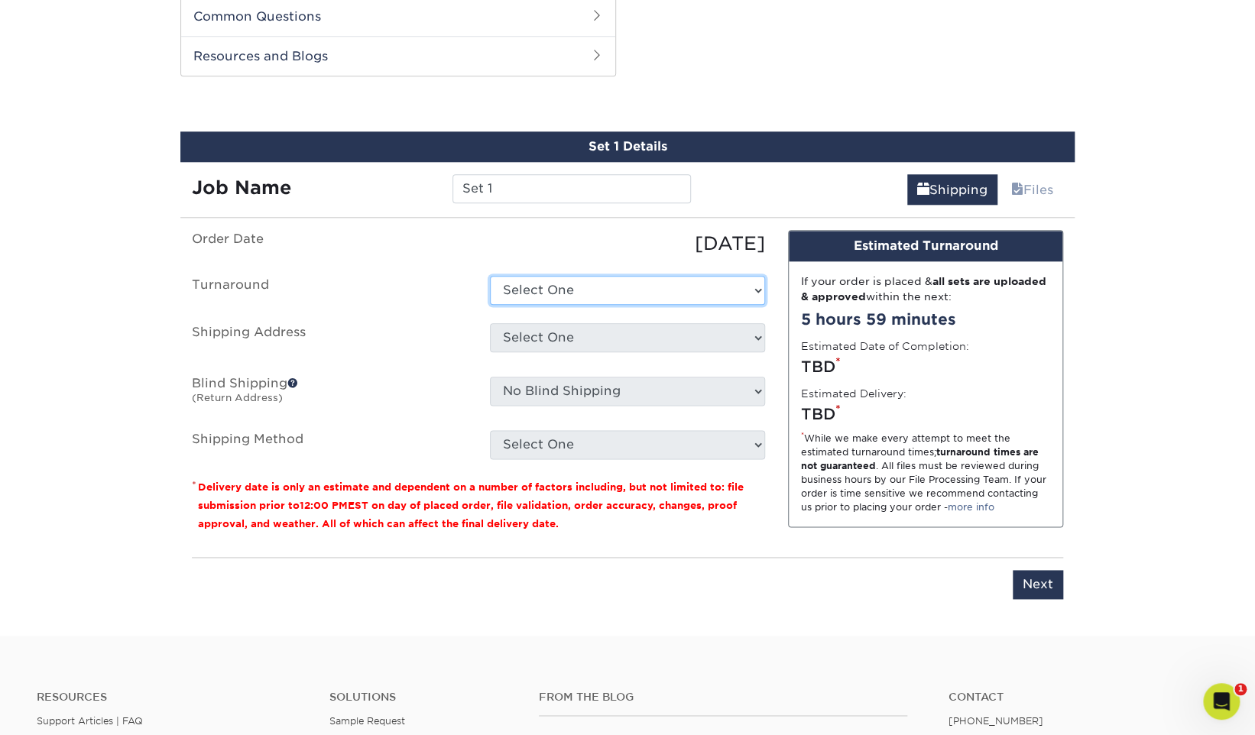
click at [599, 293] on select "Select One 2-4 Business Days 2 Day Next Business Day" at bounding box center [627, 290] width 275 height 29
select select "0a84de40-a964-435f-8415-6ee4bbf9d5ac"
click at [490, 276] on select "Select One 2-4 Business Days 2 Day Next Business Day" at bounding box center [627, 290] width 275 height 29
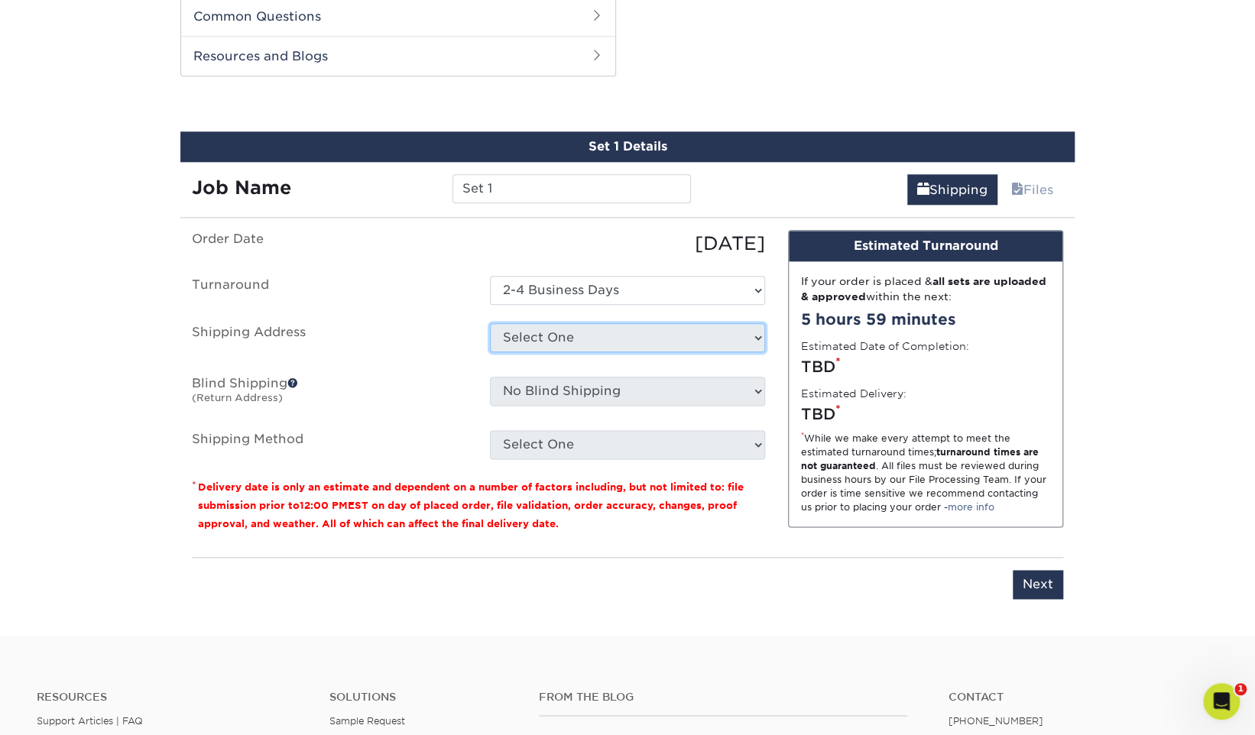
click at [599, 332] on select "Select One site + Add New Address" at bounding box center [627, 337] width 275 height 29
select select "285678"
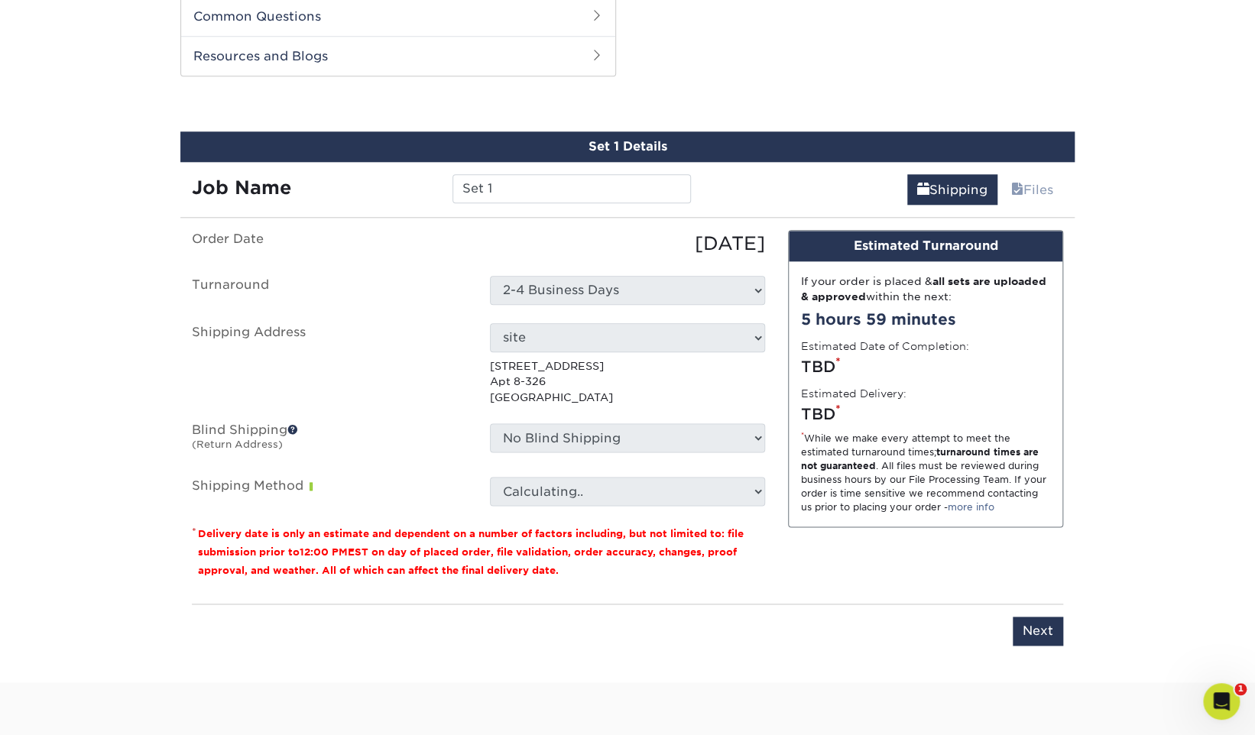
click at [610, 384] on p "3205 Los Feliz Blvd Apt 8-326 Los Angeles, CA 90039" at bounding box center [627, 381] width 275 height 47
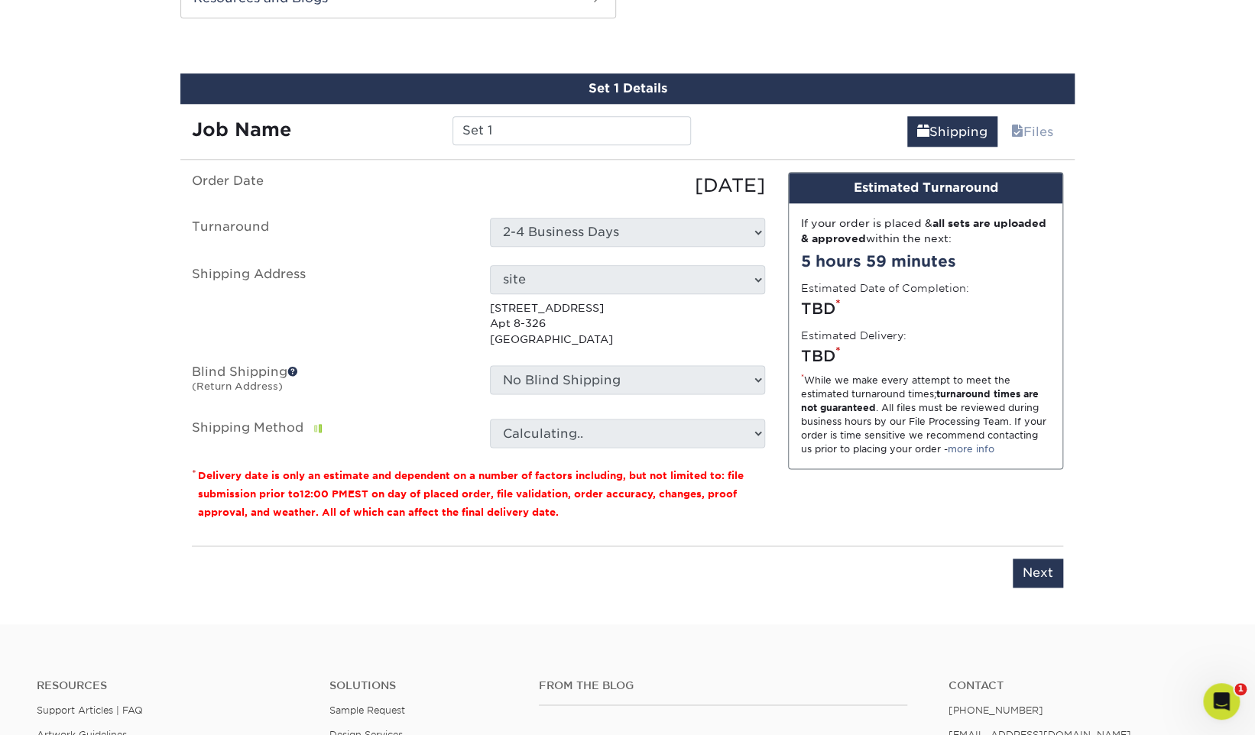
scroll to position [837, 0]
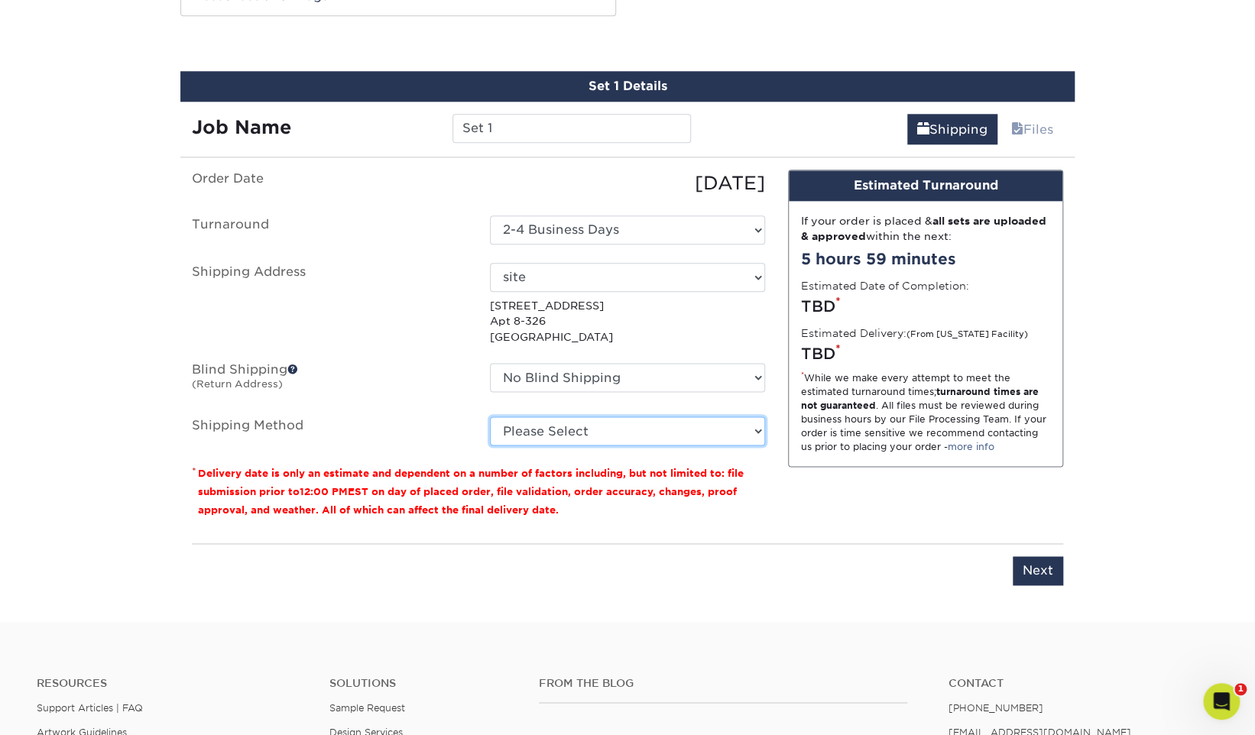
click at [708, 434] on select "Please Select Ground Shipping (+$26.61) 3 Day Shipping Service (+$33.36) 2 Day …" at bounding box center [627, 430] width 275 height 29
select select "03"
click at [490, 416] on select "Please Select Ground Shipping (+$26.61) 3 Day Shipping Service (+$33.36) 2 Day …" at bounding box center [627, 430] width 275 height 29
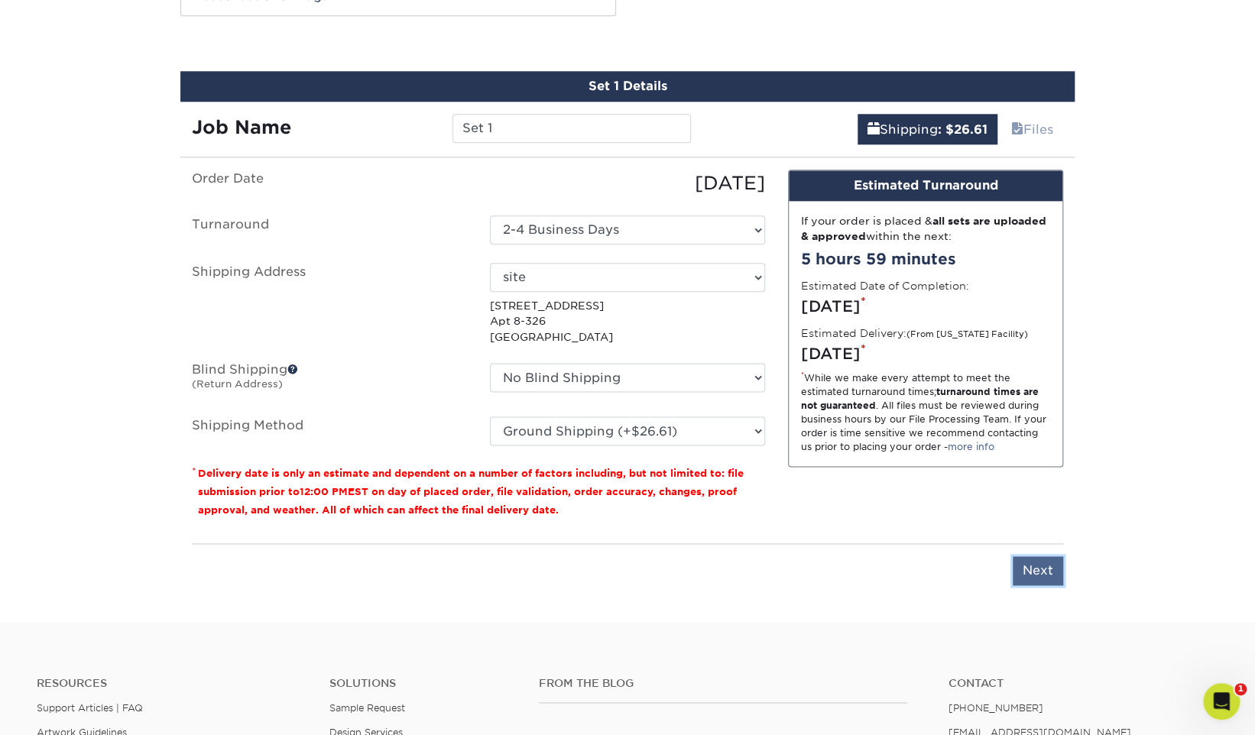
click at [1044, 575] on input "Next" at bounding box center [1037, 570] width 50 height 29
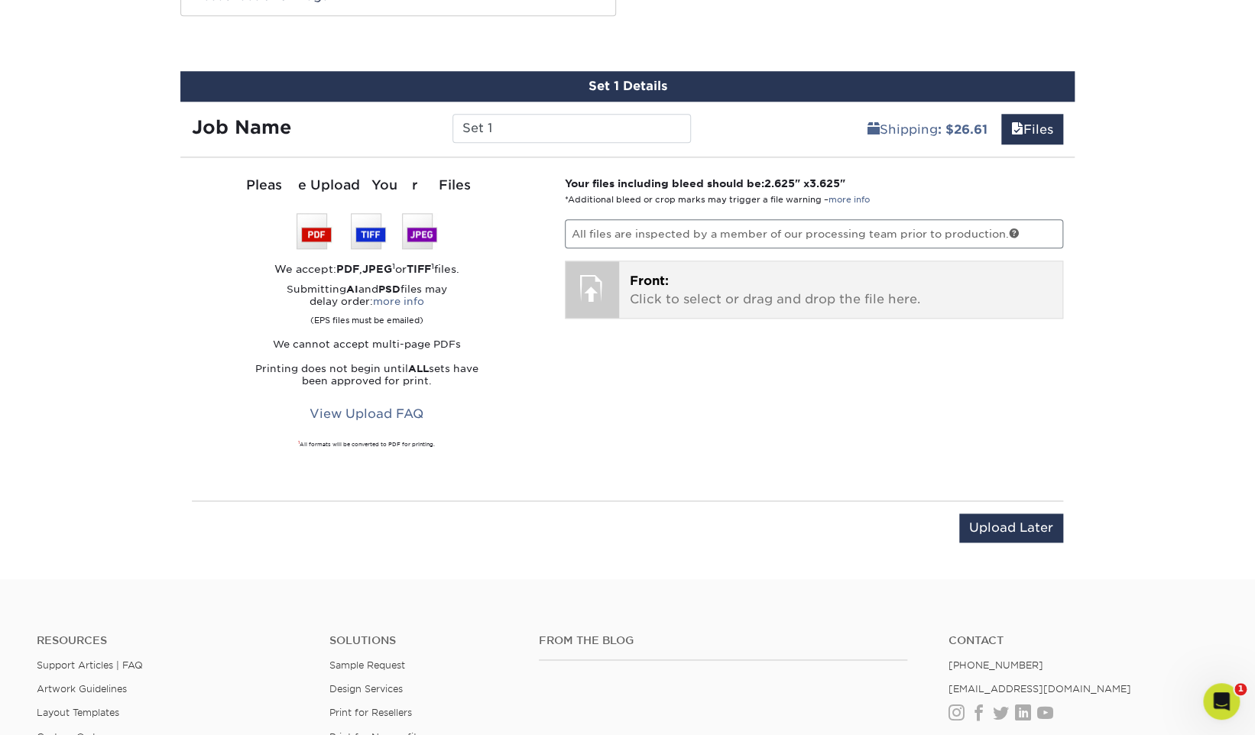
click at [620, 313] on div "Front: Click to select or drag and drop the file here. Choose file" at bounding box center [841, 289] width 444 height 57
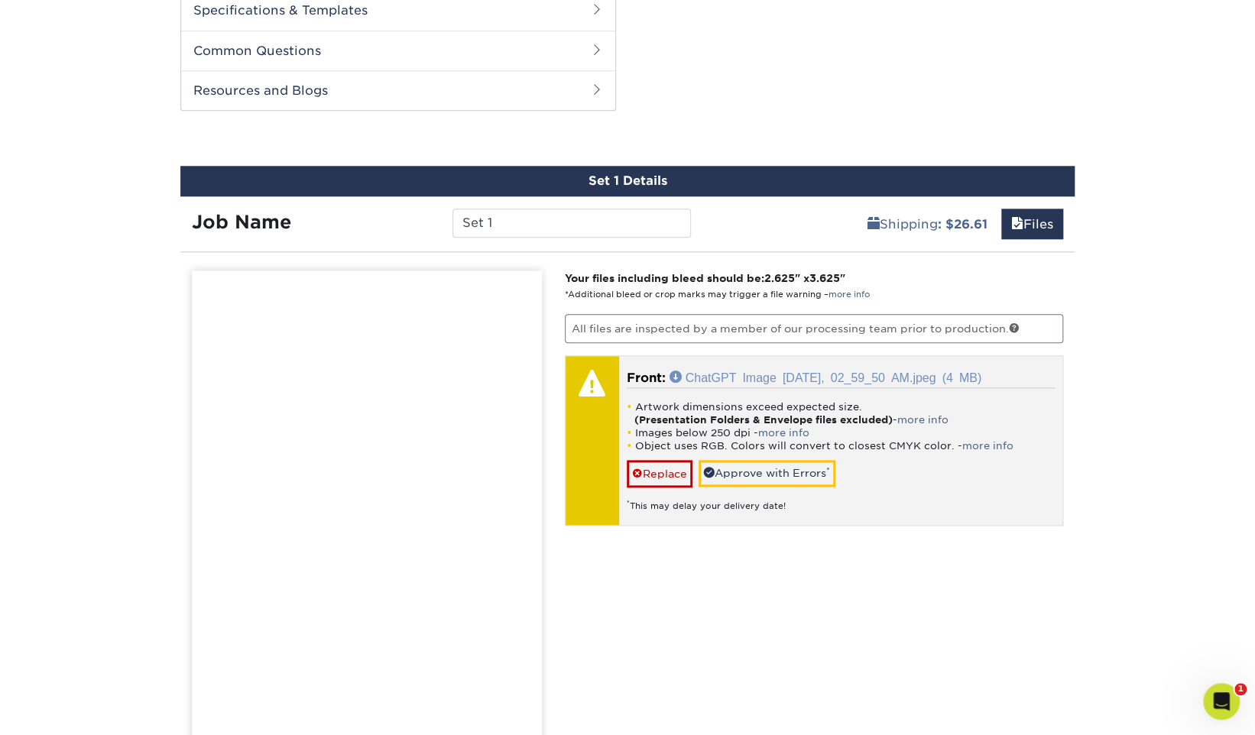
scroll to position [743, 0]
click at [766, 374] on link "ChatGPT Image Sep 4, 2025, 02_59_50 AM.jpeg (4 MB)" at bounding box center [825, 376] width 312 height 12
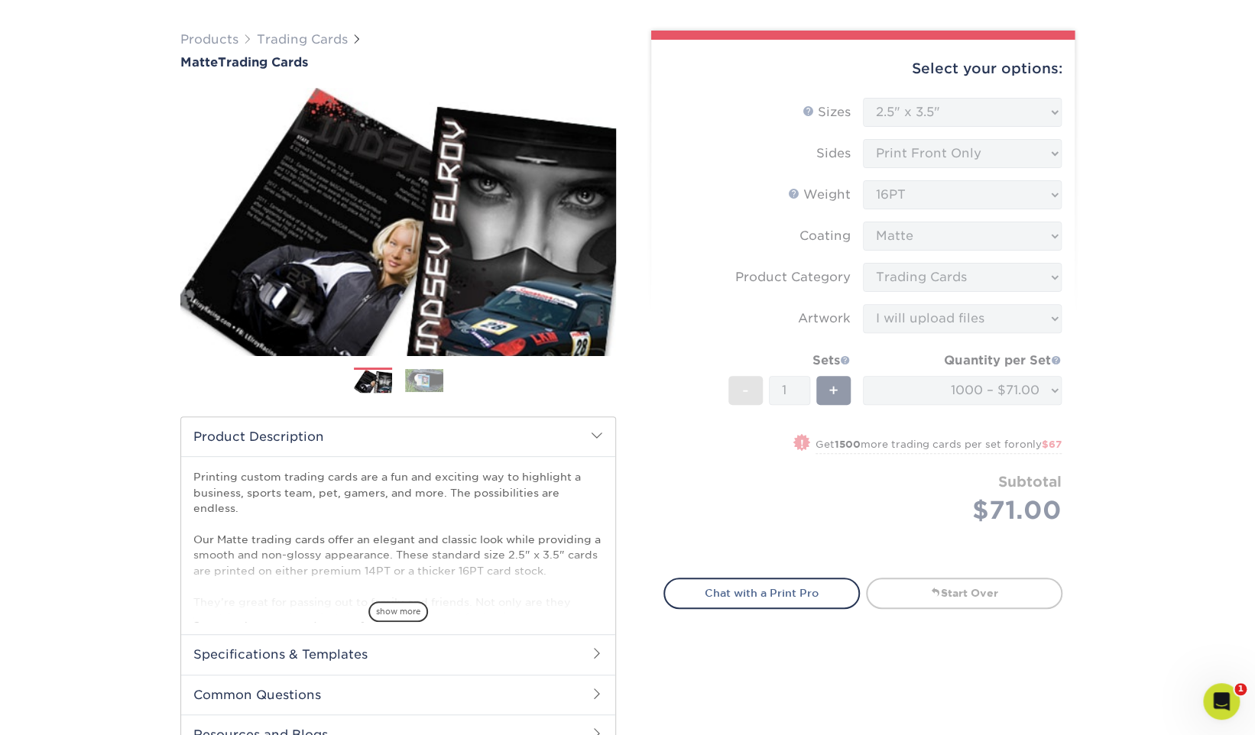
scroll to position [0, 0]
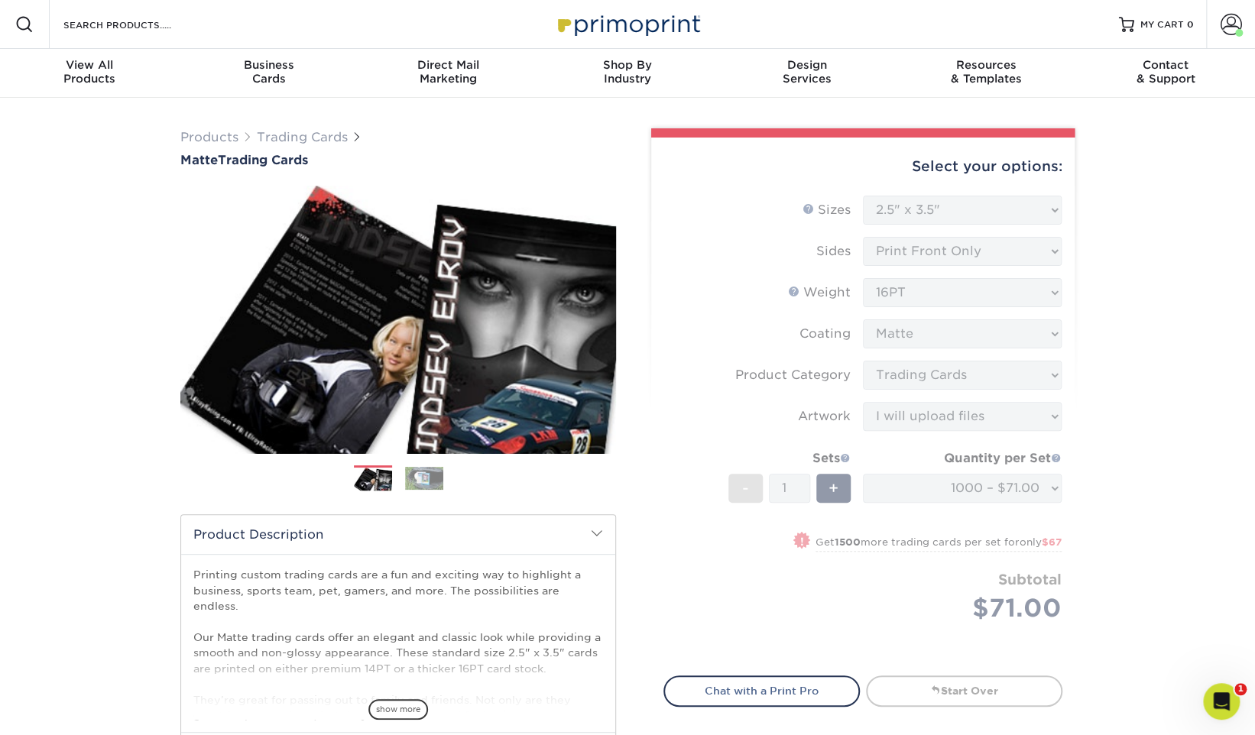
click at [1000, 260] on form "Sizes Help Sizes Please Select 2.5" x 3.5" Sides Please Select 16PT - 1" at bounding box center [862, 427] width 399 height 462
click at [981, 251] on form "Sizes Help Sizes Please Select 2.5" x 3.5" Sides Please Select 16PT - 1" at bounding box center [862, 427] width 399 height 462
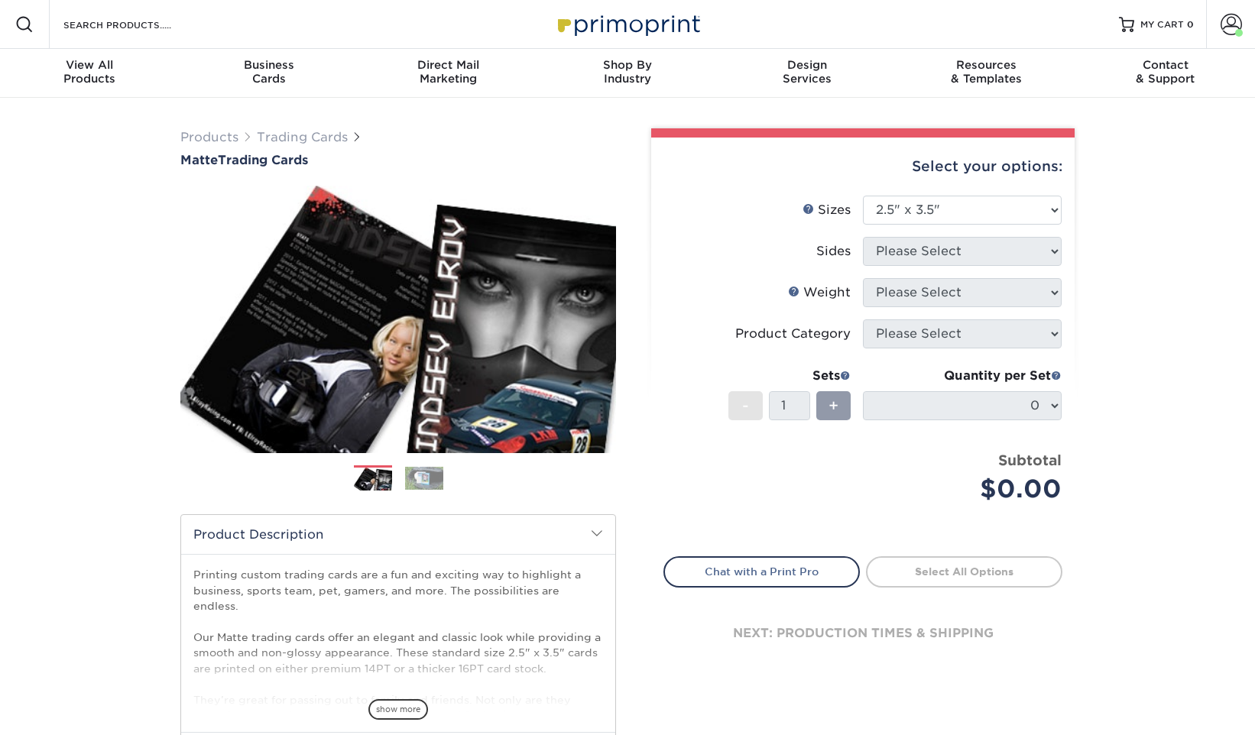
select select "2.50x3.50"
click at [950, 214] on select "Please Select 2.5" x 3.5"" at bounding box center [962, 210] width 199 height 29
click at [863, 196] on select "Please Select 2.5" x 3.5"" at bounding box center [962, 210] width 199 height 29
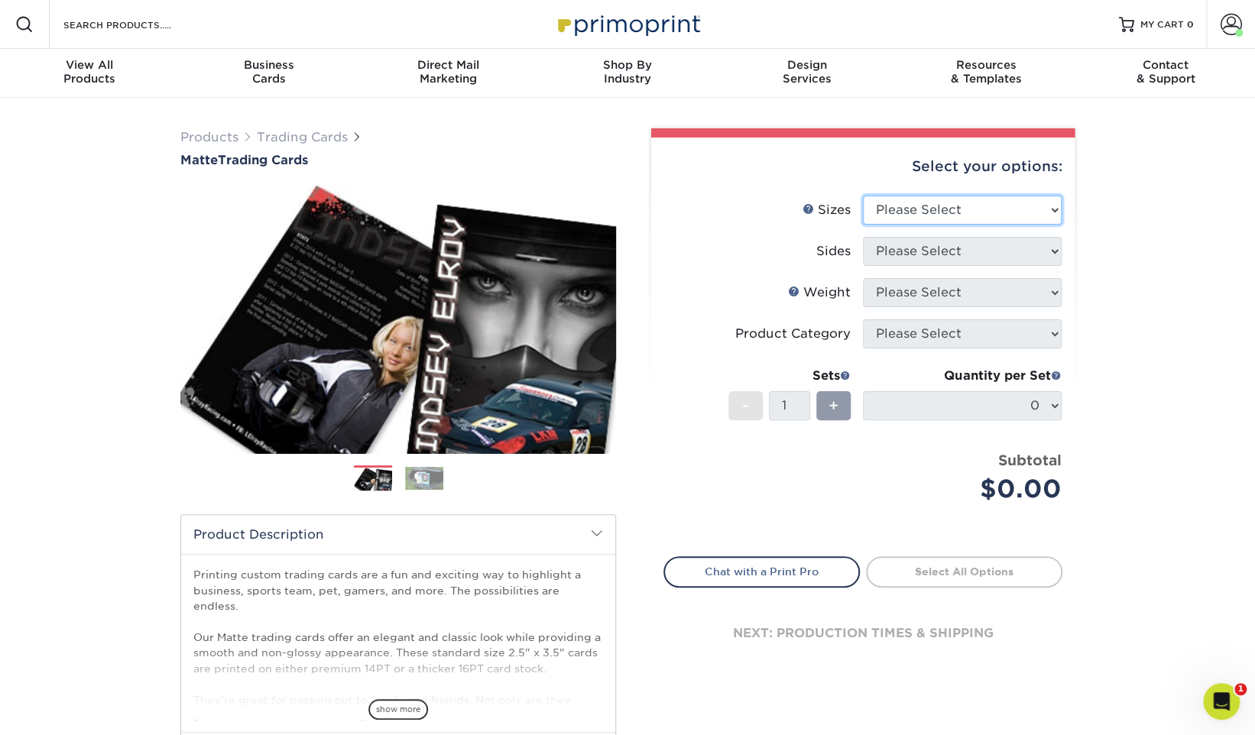
click at [924, 222] on select "Please Select 2.5" x 3.5"" at bounding box center [962, 210] width 199 height 29
select select "2.50x3.50"
click at [863, 196] on select "Please Select 2.5" x 3.5"" at bounding box center [962, 210] width 199 height 29
click at [929, 254] on select "Please Select" at bounding box center [962, 251] width 199 height 29
select select "13abbda7-1d64-4f25-8bb2-c179b224825d"
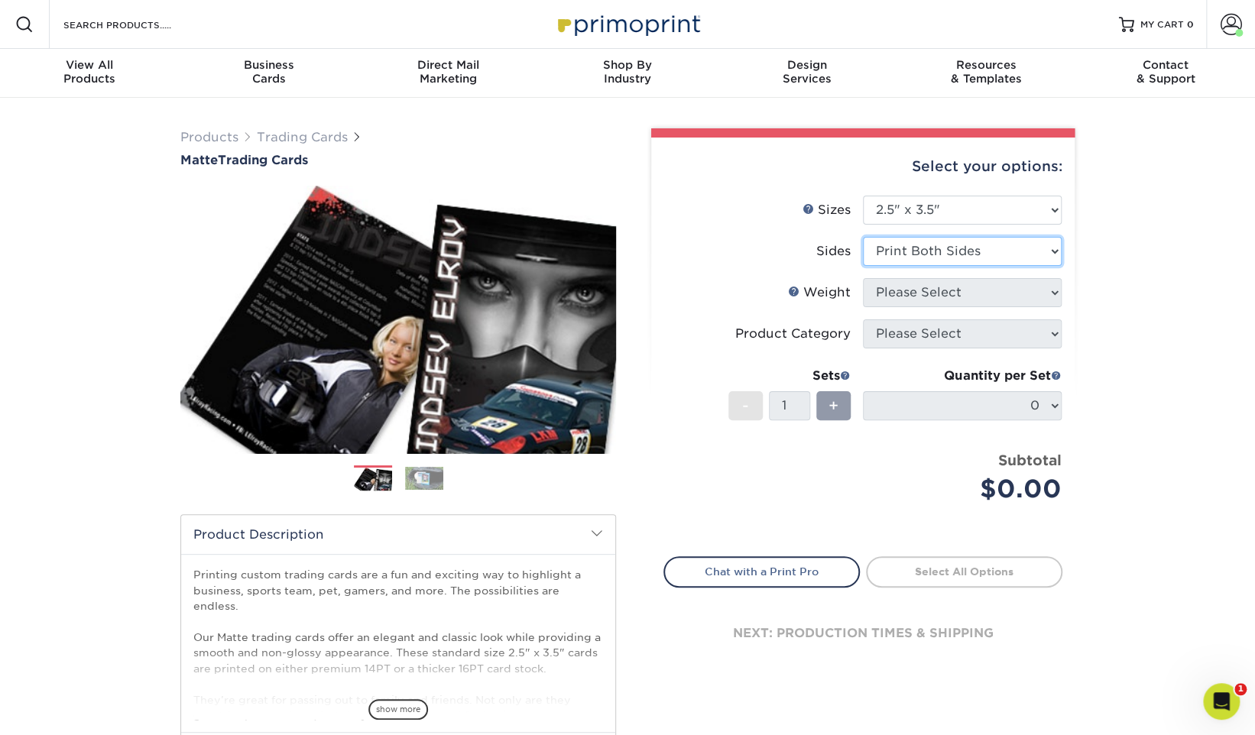
click at [863, 237] on select "Please Select Print Both Sides Print Front Only" at bounding box center [962, 251] width 199 height 29
click at [921, 288] on select "Please Select 16PT 14PT" at bounding box center [962, 292] width 199 height 29
select select "16PT"
click at [863, 278] on select "Please Select 16PT 14PT" at bounding box center [962, 292] width 199 height 29
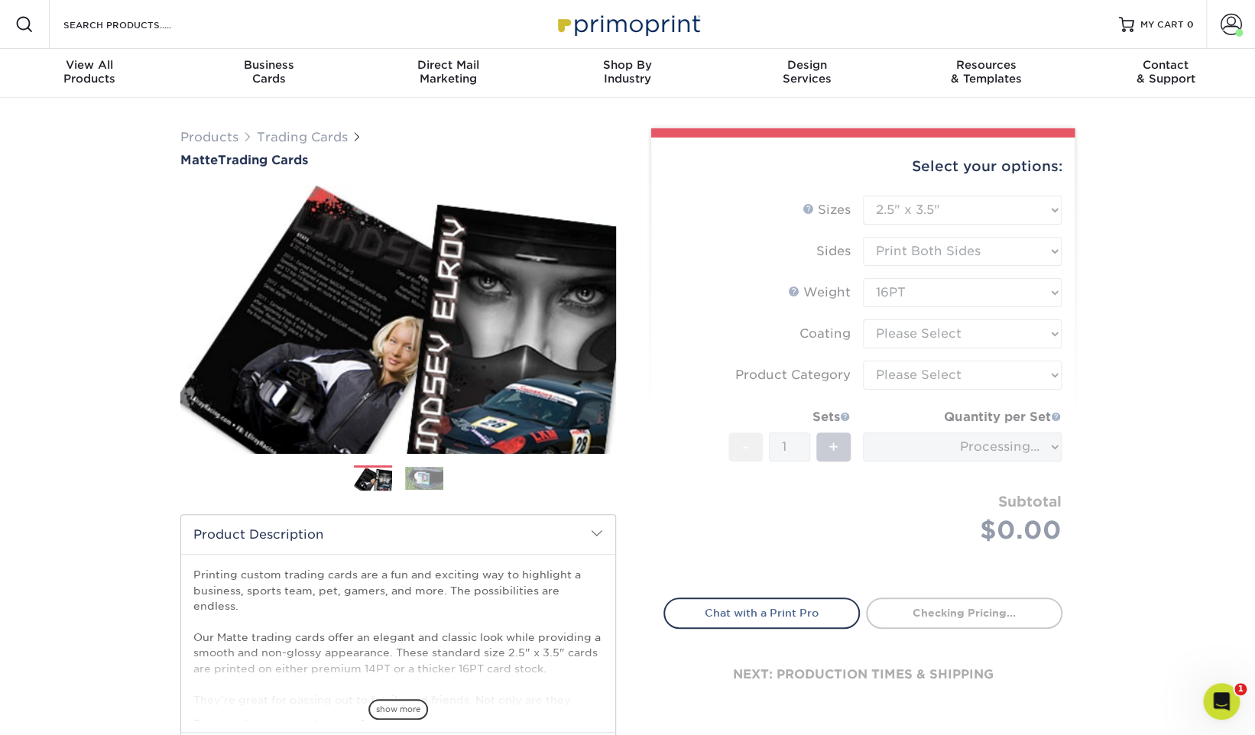
click at [933, 332] on form "Sizes Help Sizes Please Select 2.5" x 3.5" Sides Please Select 16PT - 1" at bounding box center [862, 388] width 399 height 384
click at [938, 332] on form "Sizes Help Sizes Please Select 2.5" x 3.5" Sides Please Select 16PT - 1" at bounding box center [862, 388] width 399 height 384
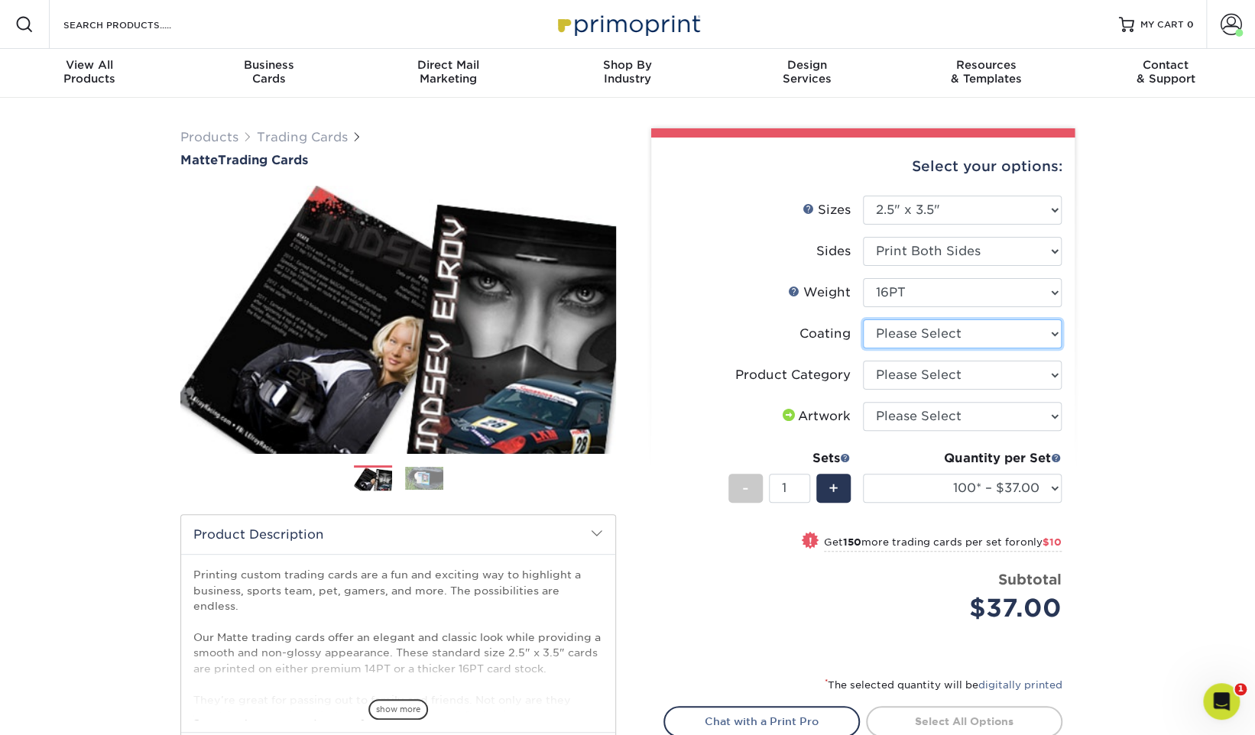
click at [938, 332] on select at bounding box center [962, 333] width 199 height 29
select select "121bb7b5-3b4d-429f-bd8d-bbf80e953313"
click at [863, 319] on select at bounding box center [962, 333] width 199 height 29
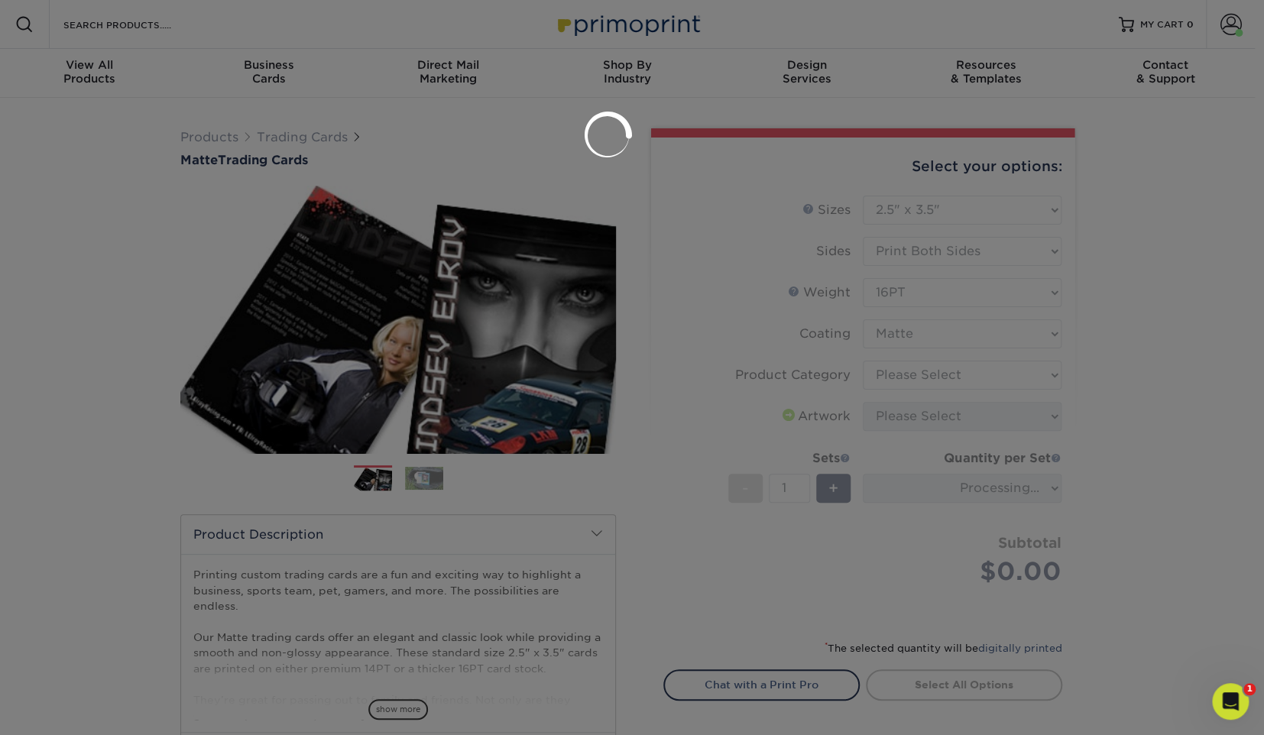
click at [928, 371] on div at bounding box center [632, 367] width 1264 height 735
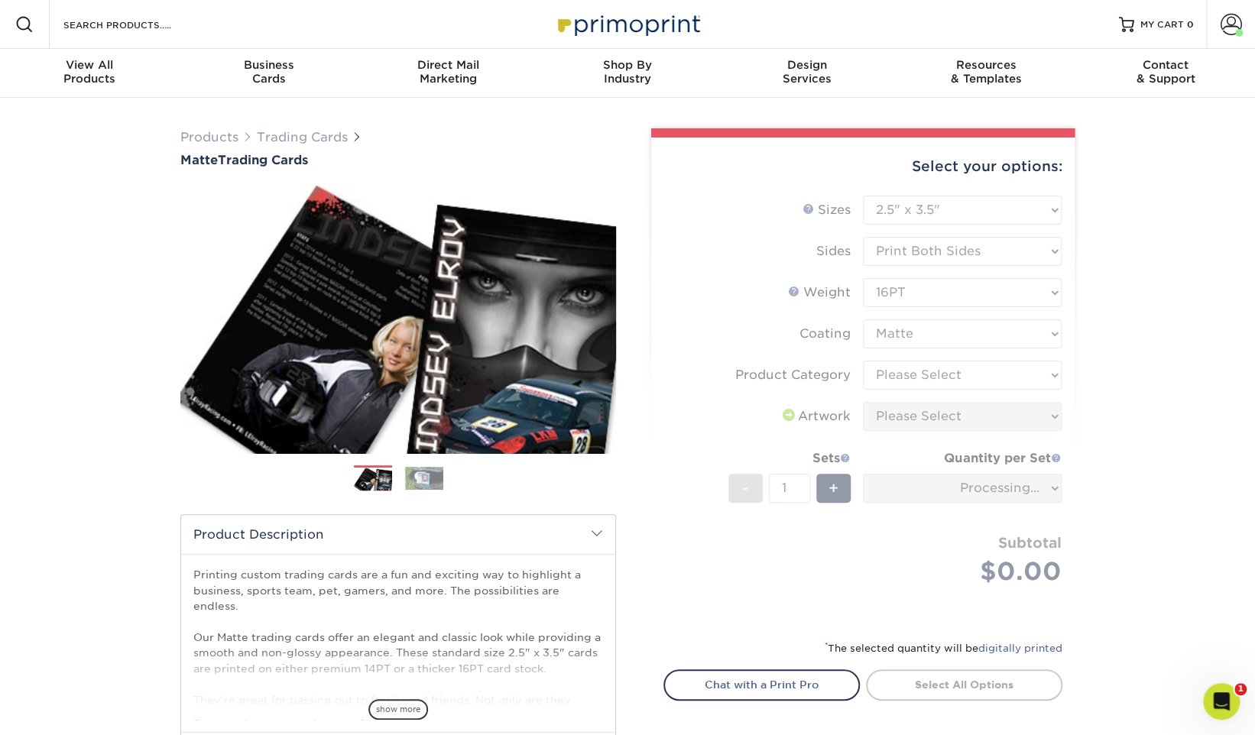
click at [938, 372] on form "Sizes Help Sizes Please Select 2.5" x 3.5" Sides Please Select 16PT - 1" at bounding box center [862, 409] width 399 height 426
click at [935, 373] on form "Sizes Help Sizes Please Select 2.5" x 3.5" Sides Please Select 16PT - 1" at bounding box center [862, 409] width 399 height 426
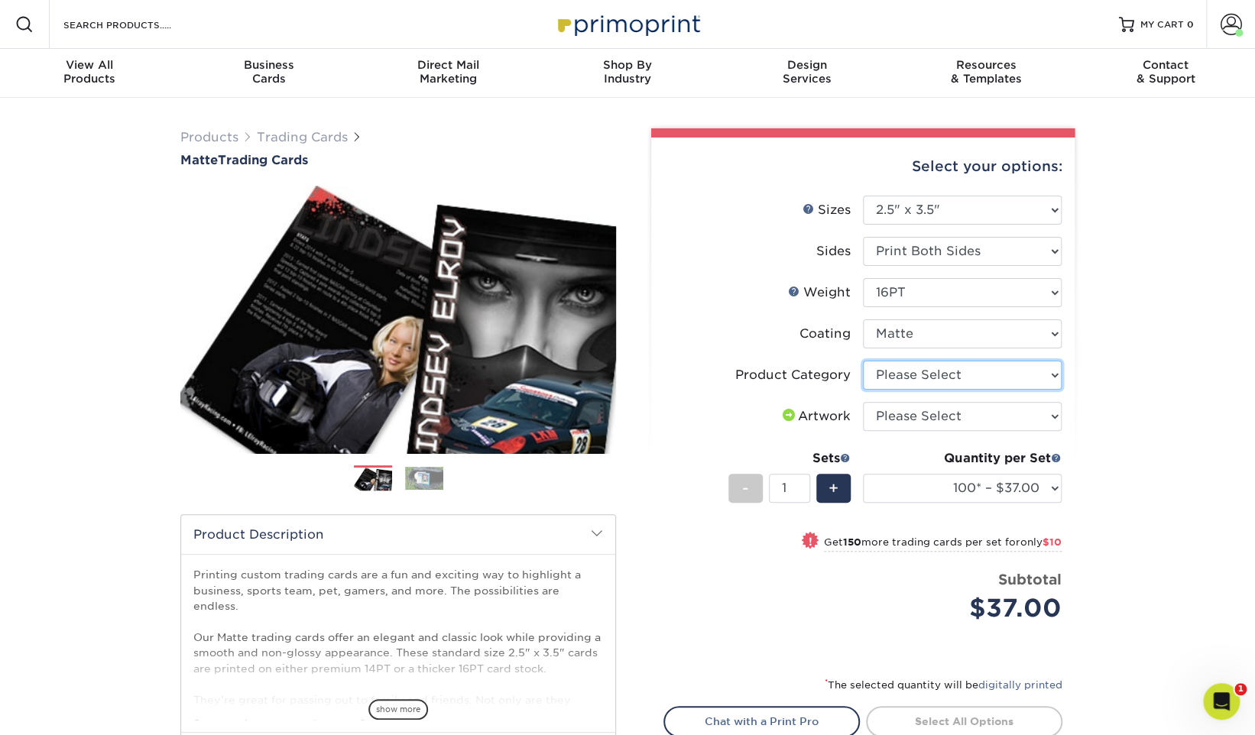
click at [942, 373] on select "Please Select Trading Cards" at bounding box center [962, 375] width 199 height 29
select select "c2f9bce9-36c2-409d-b101-c29d9d031e18"
click at [863, 361] on select "Please Select Trading Cards" at bounding box center [962, 375] width 199 height 29
click at [931, 413] on select "Please Select I will upload files I need a design - $100" at bounding box center [962, 416] width 199 height 29
select select "upload"
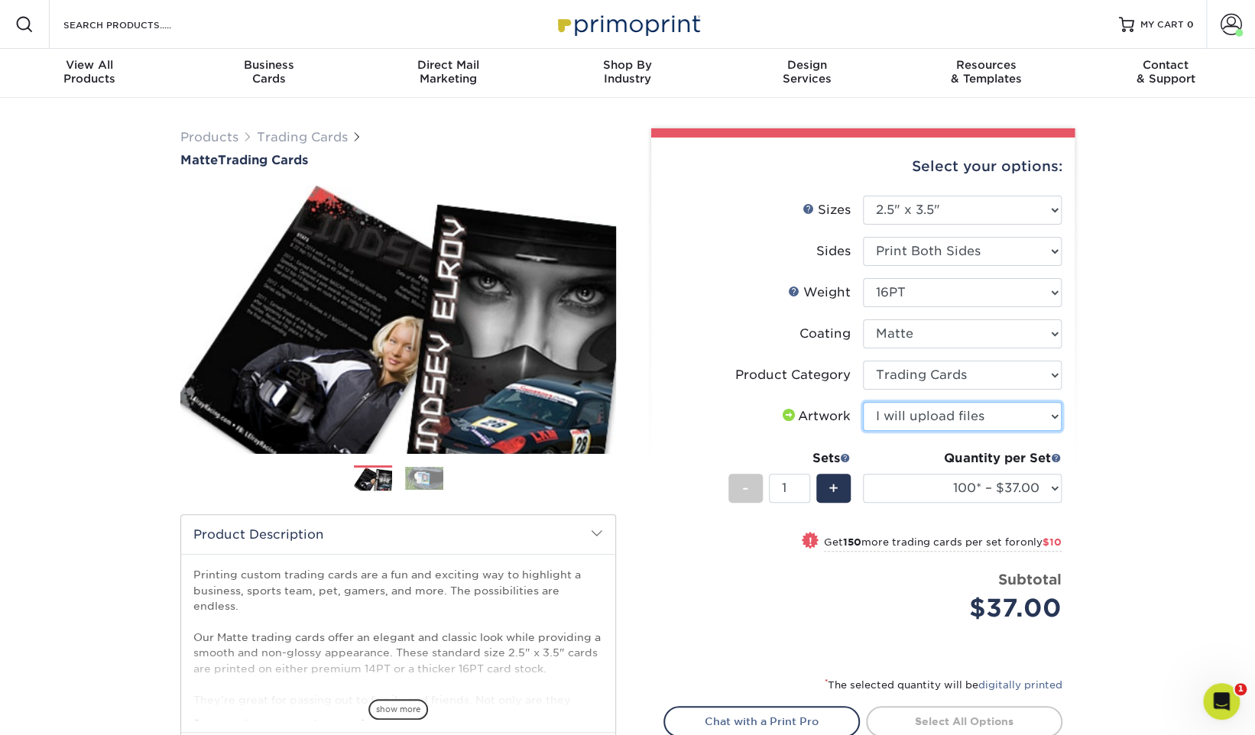
click at [863, 402] on select "Please Select I will upload files I need a design - $100" at bounding box center [962, 416] width 199 height 29
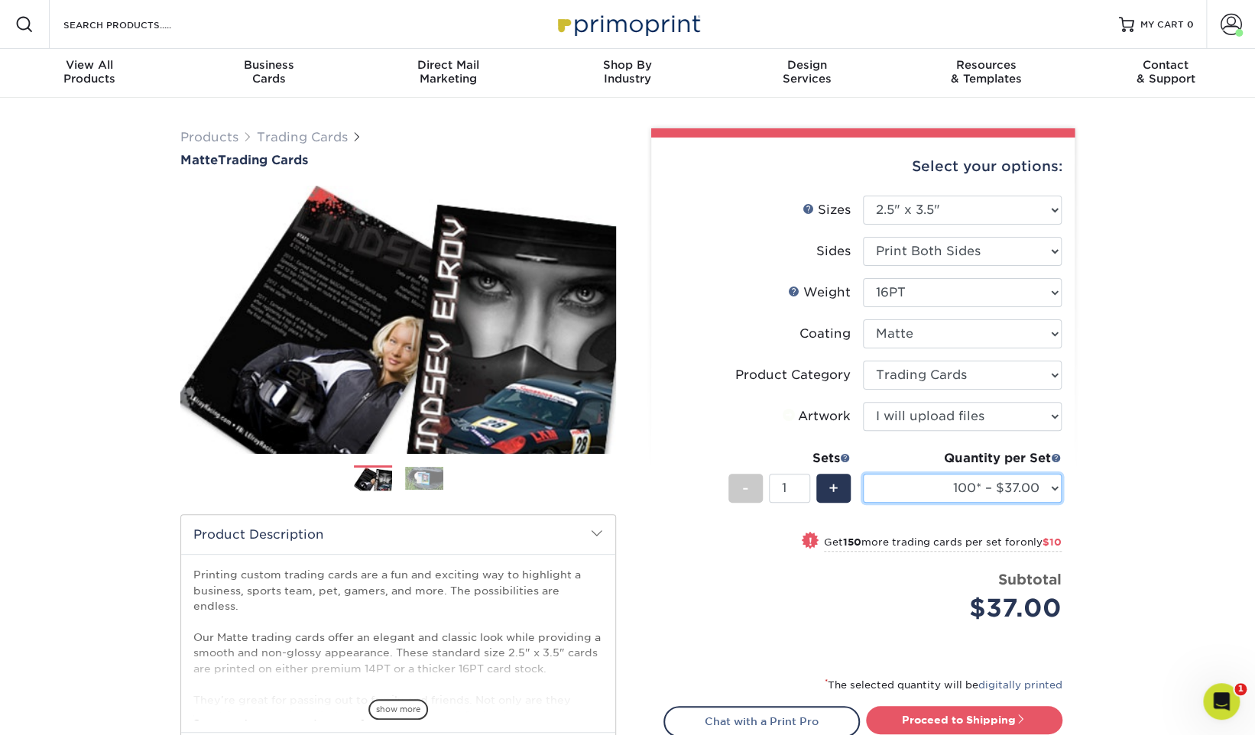
click at [958, 487] on select "100* – $37.00 250* – $47.00 500* – $58.00 1000 – $71.00 2500 – $141.00 5000 – $…" at bounding box center [962, 488] width 199 height 29
select select "1000 – $71.00"
click at [863, 474] on select "100* – $37.00 250* – $47.00 500* – $58.00 1000 – $71.00 2500 – $141.00 5000 – $…" at bounding box center [962, 488] width 199 height 29
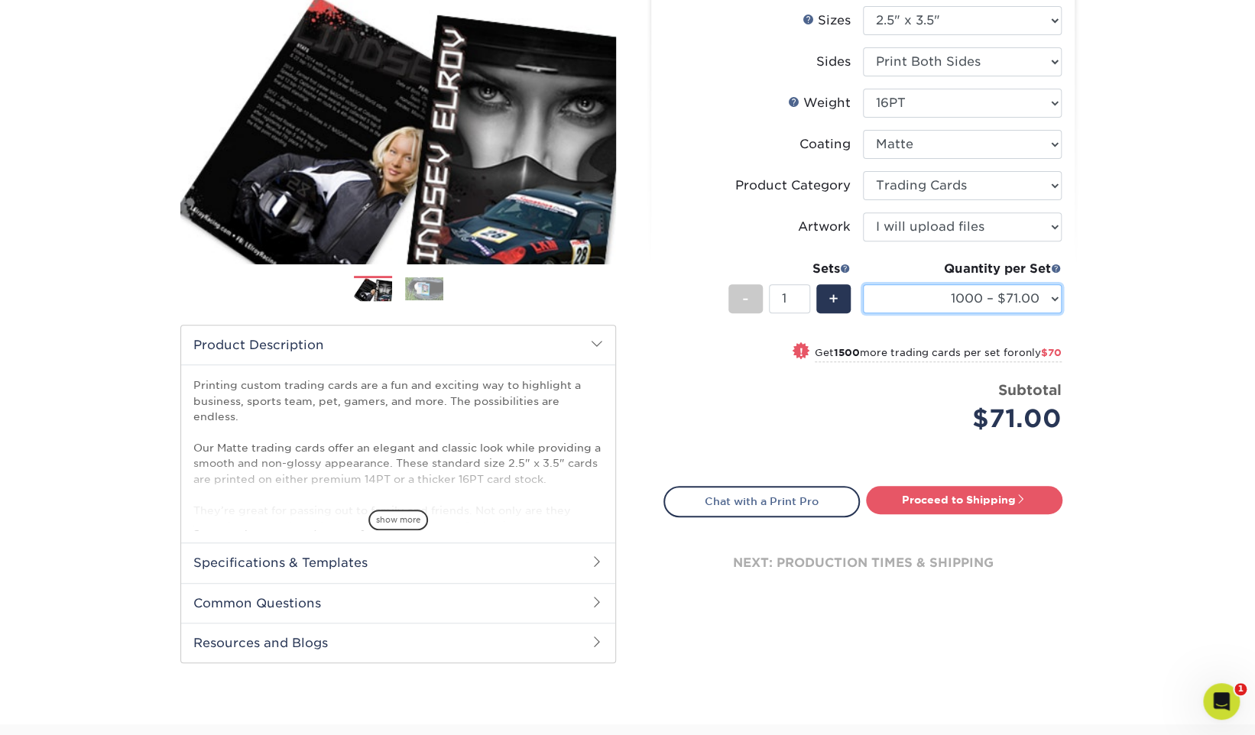
scroll to position [217, 0]
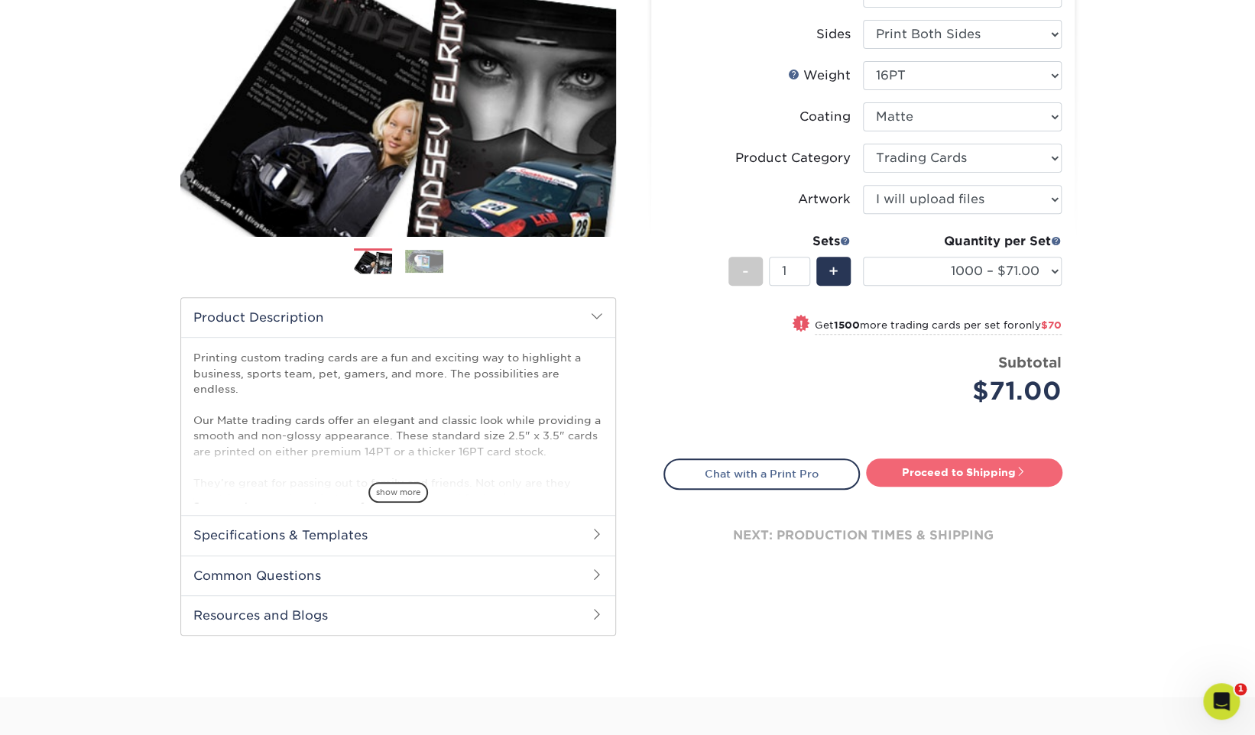
click at [998, 476] on link "Proceed to Shipping" at bounding box center [964, 472] width 196 height 28
type input "Set 1"
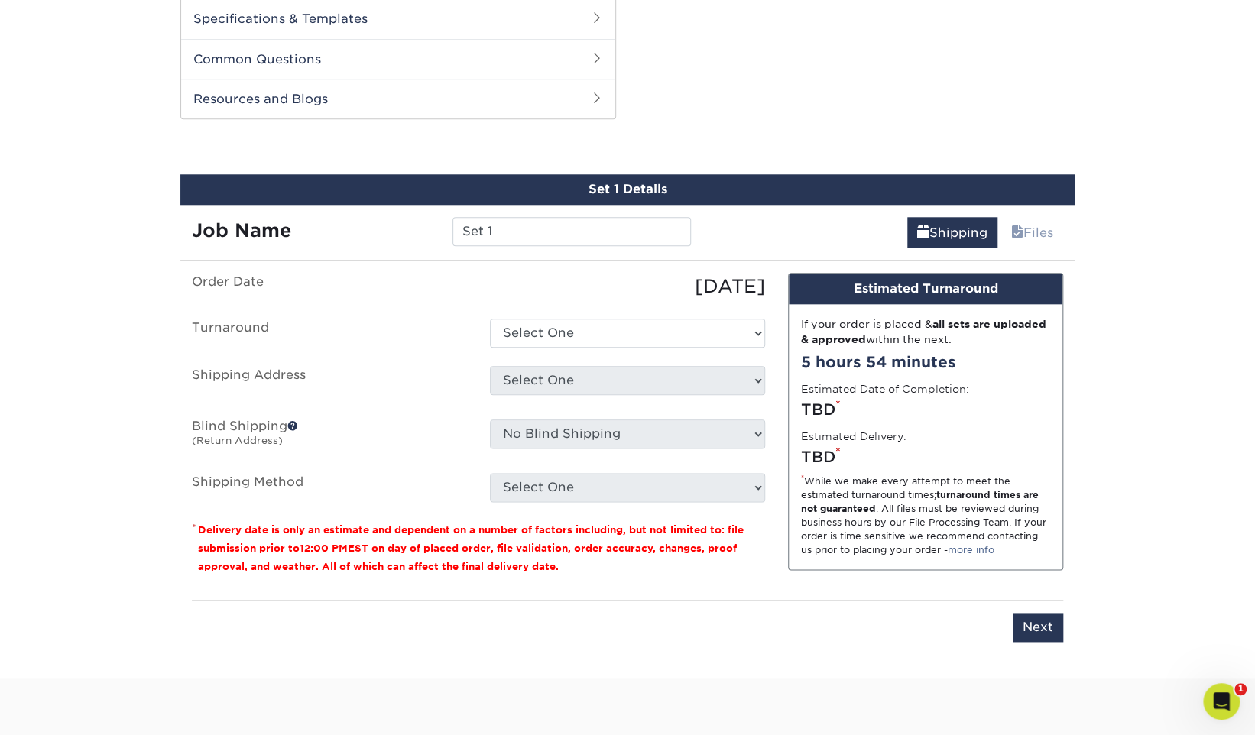
scroll to position [776, 0]
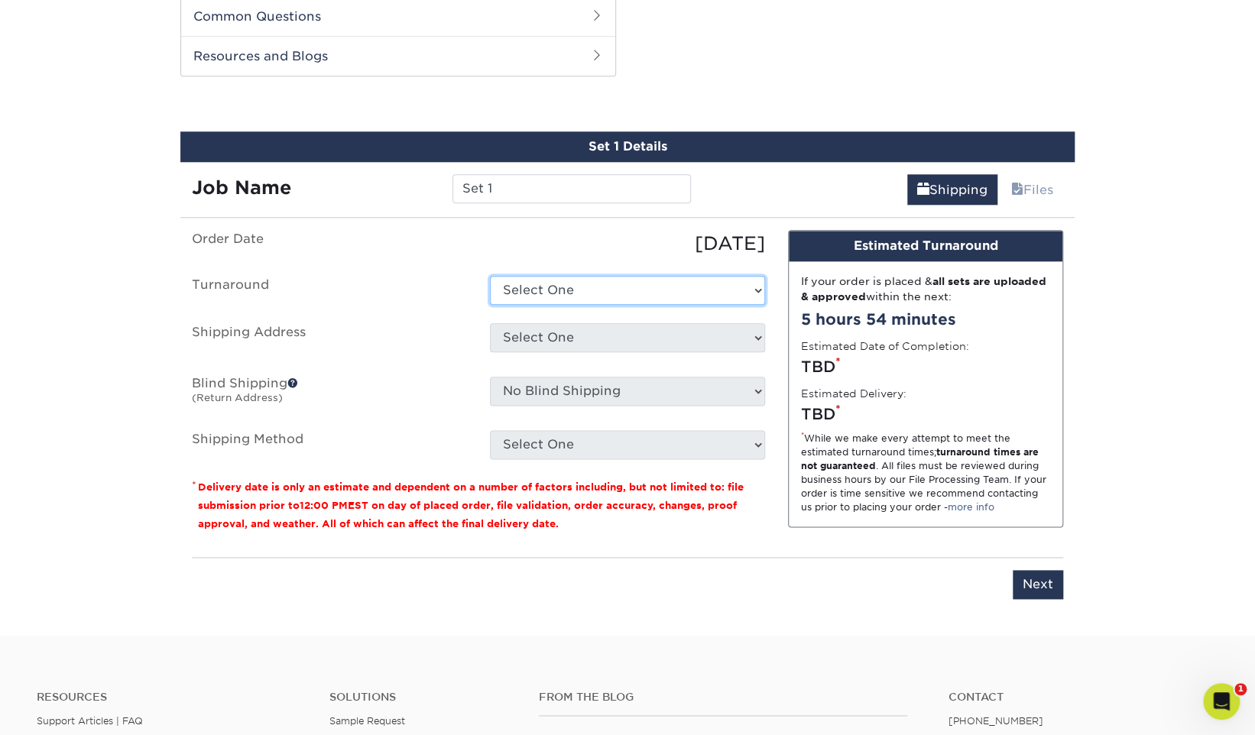
click at [642, 293] on select "Select One 2-4 Business Days 2 Day Next Business Day" at bounding box center [627, 290] width 275 height 29
select select "145548aa-6319-4e39-aa37-e975b69f208c"
click at [490, 276] on select "Select One 2-4 Business Days 2 Day Next Business Day" at bounding box center [627, 290] width 275 height 29
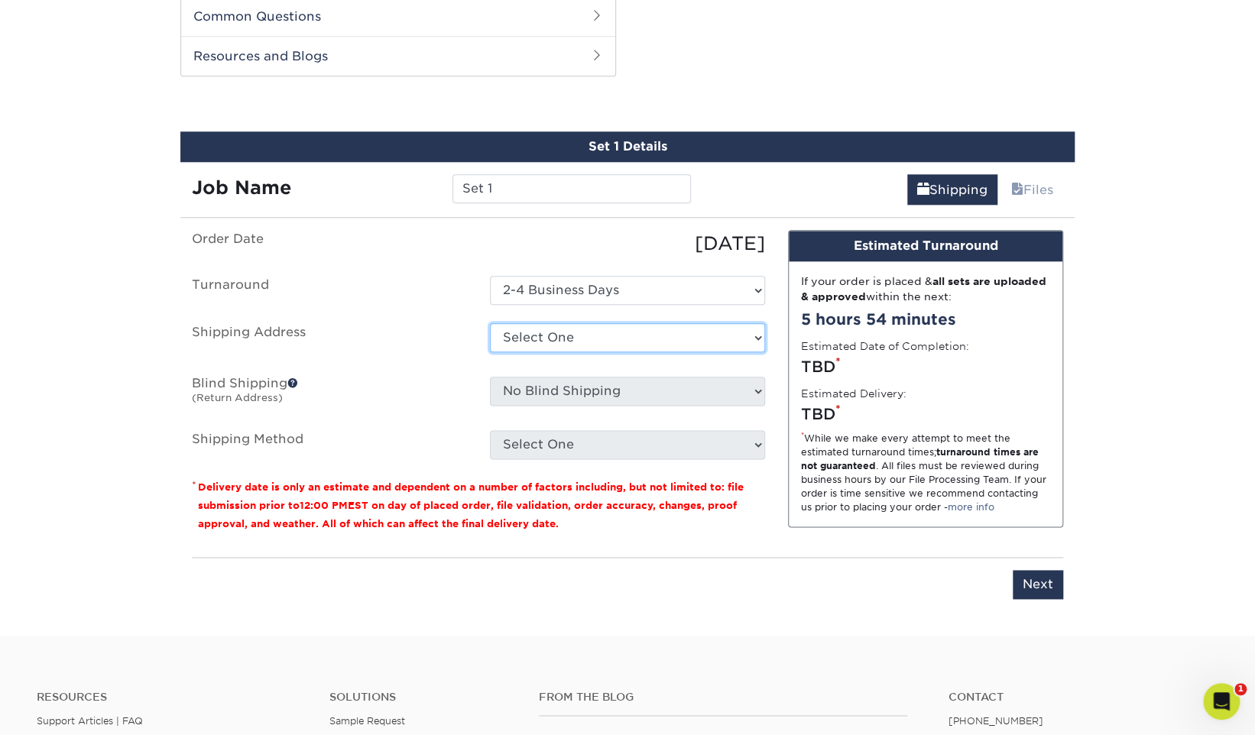
click at [616, 341] on select "Select One site + Add New Address" at bounding box center [627, 337] width 275 height 29
select select "285678"
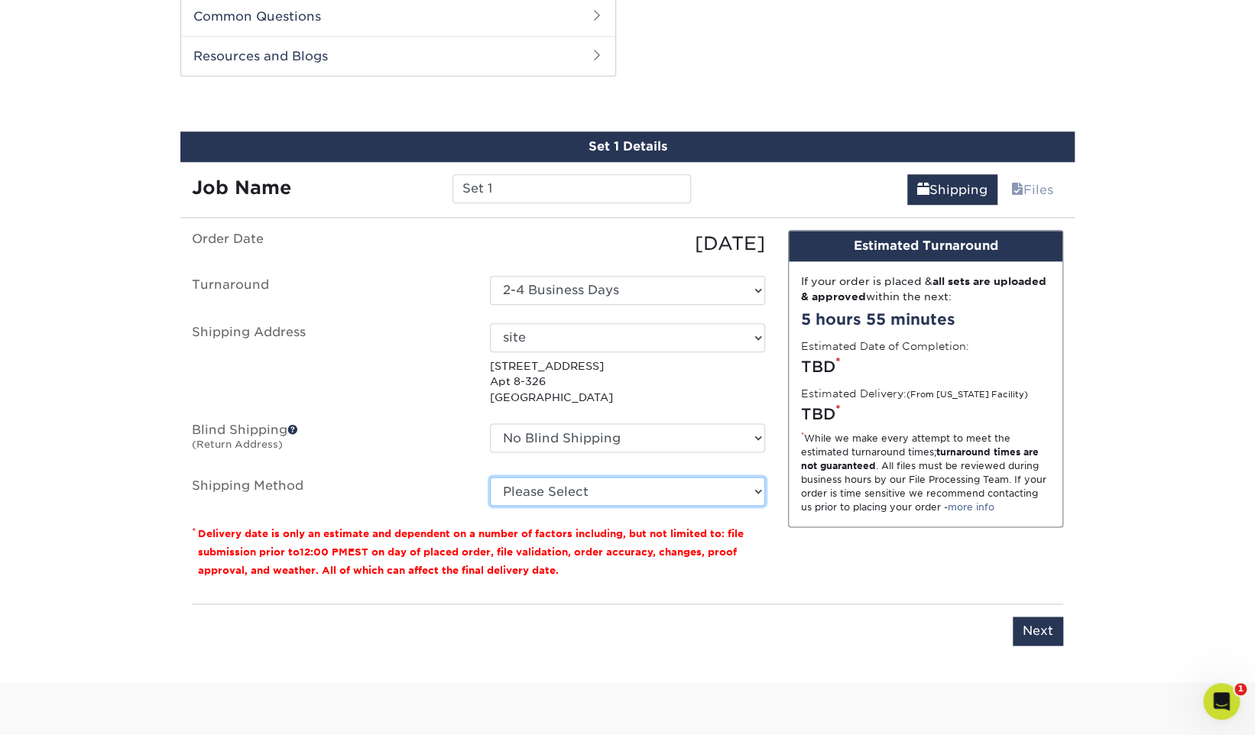
click at [631, 494] on select "Please Select Ground Shipping (+$26.61) 3 Day Shipping Service (+$33.36) 2 Day …" at bounding box center [627, 491] width 275 height 29
select select "03"
click at [490, 477] on select "Please Select Ground Shipping (+$26.61) 3 Day Shipping Service (+$33.36) 2 Day …" at bounding box center [627, 491] width 275 height 29
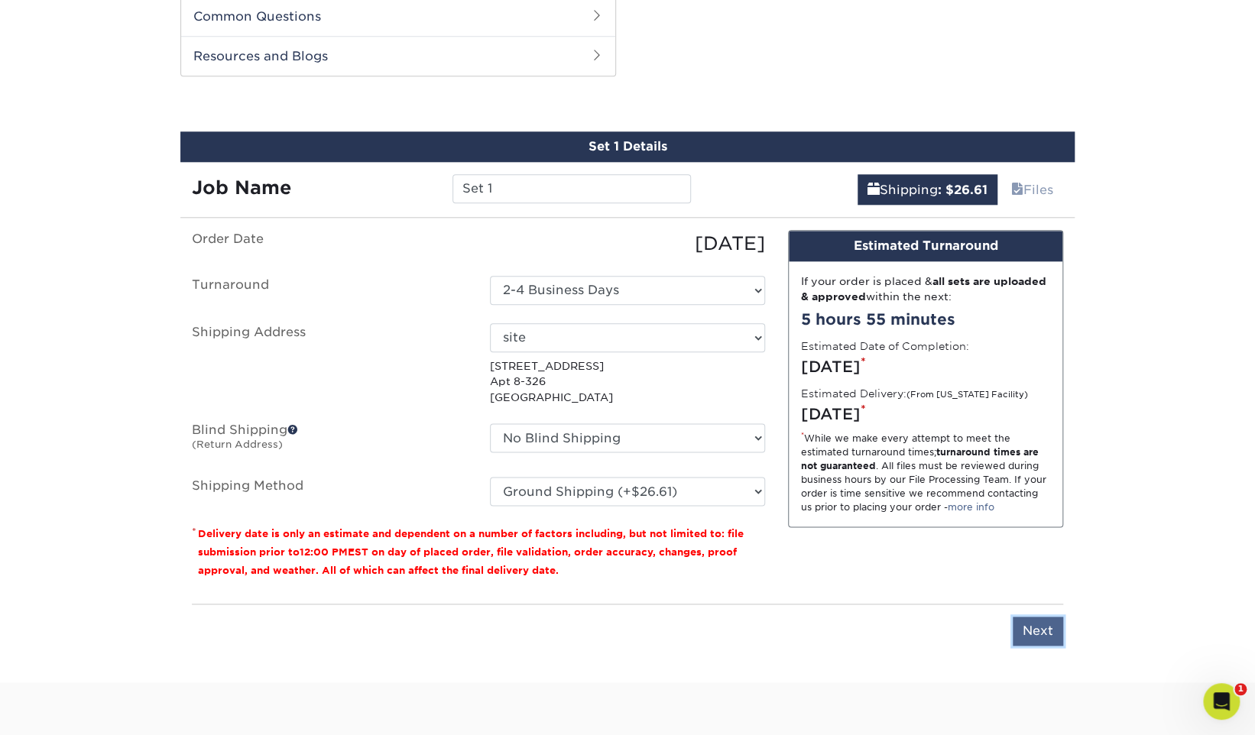
click at [1031, 623] on input "Next" at bounding box center [1037, 631] width 50 height 29
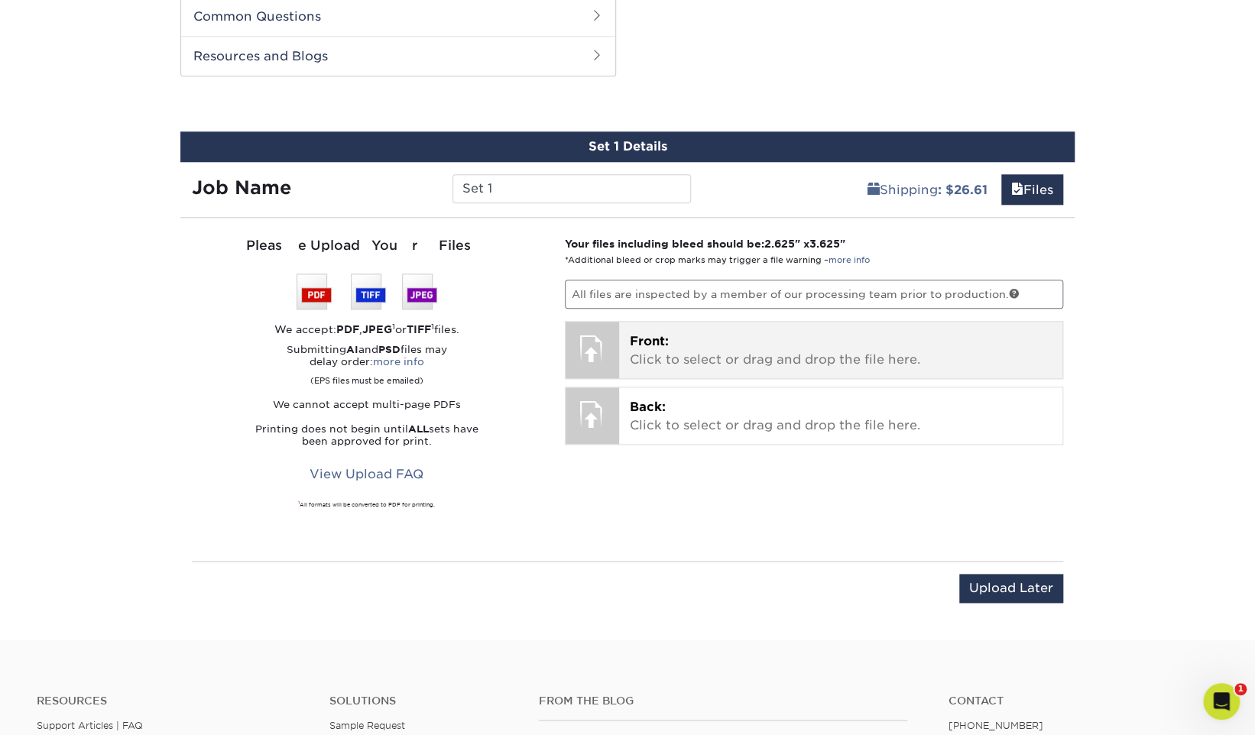
click at [834, 353] on p "Front: Click to select or drag and drop the file here." at bounding box center [841, 350] width 423 height 37
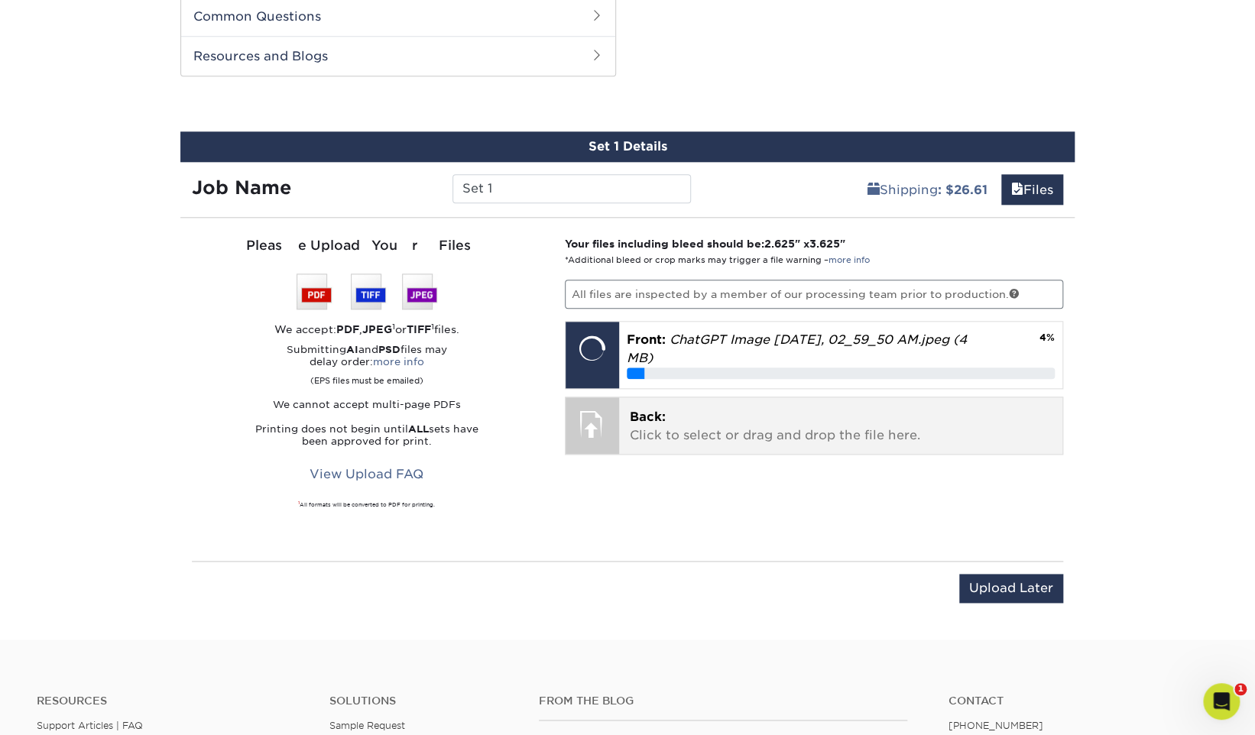
click at [690, 408] on p "Back: Click to select or drag and drop the file here." at bounding box center [841, 426] width 423 height 37
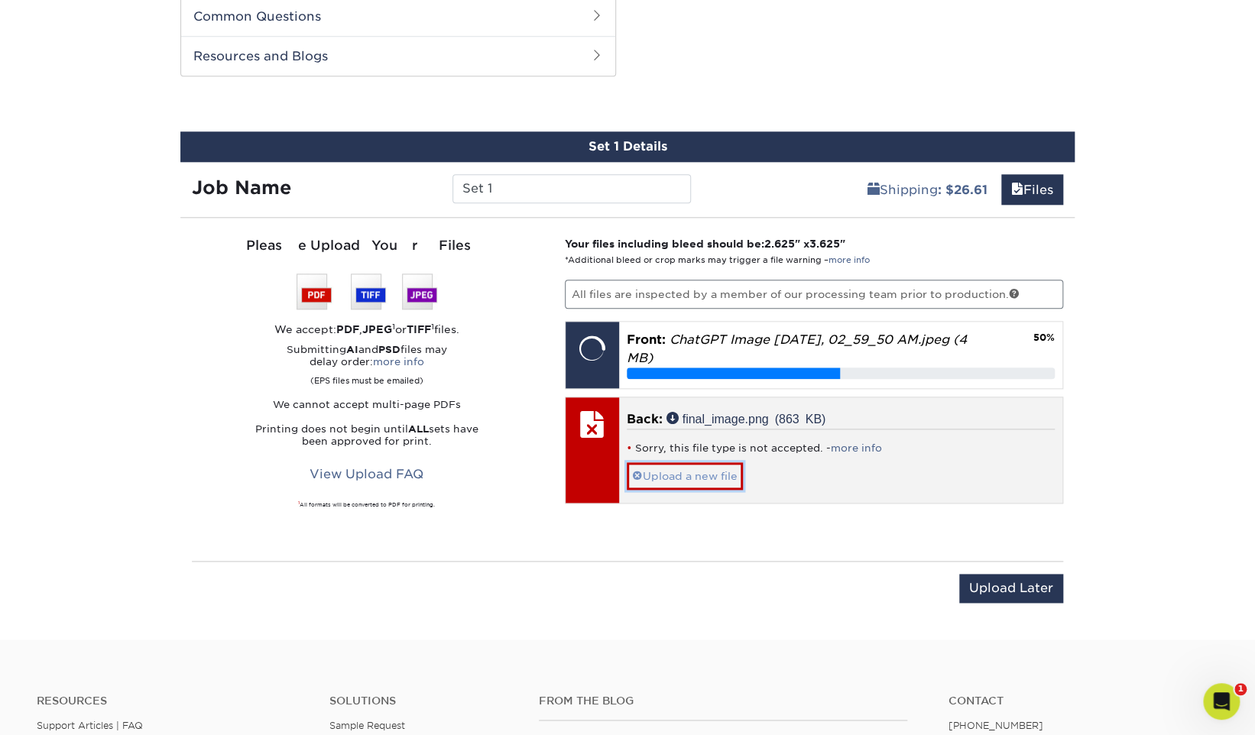
click at [730, 477] on link "Upload a new file" at bounding box center [685, 475] width 116 height 27
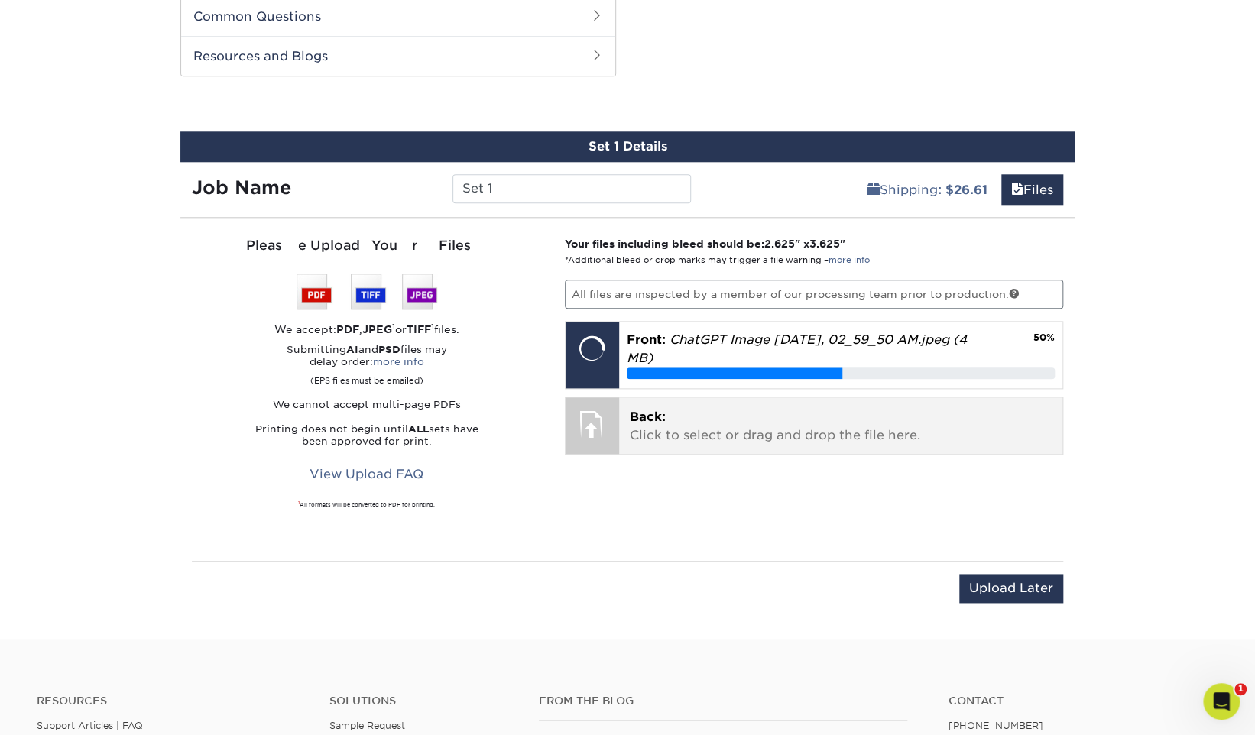
click at [666, 431] on p "Back: Click to select or drag and drop the file here." at bounding box center [841, 426] width 423 height 37
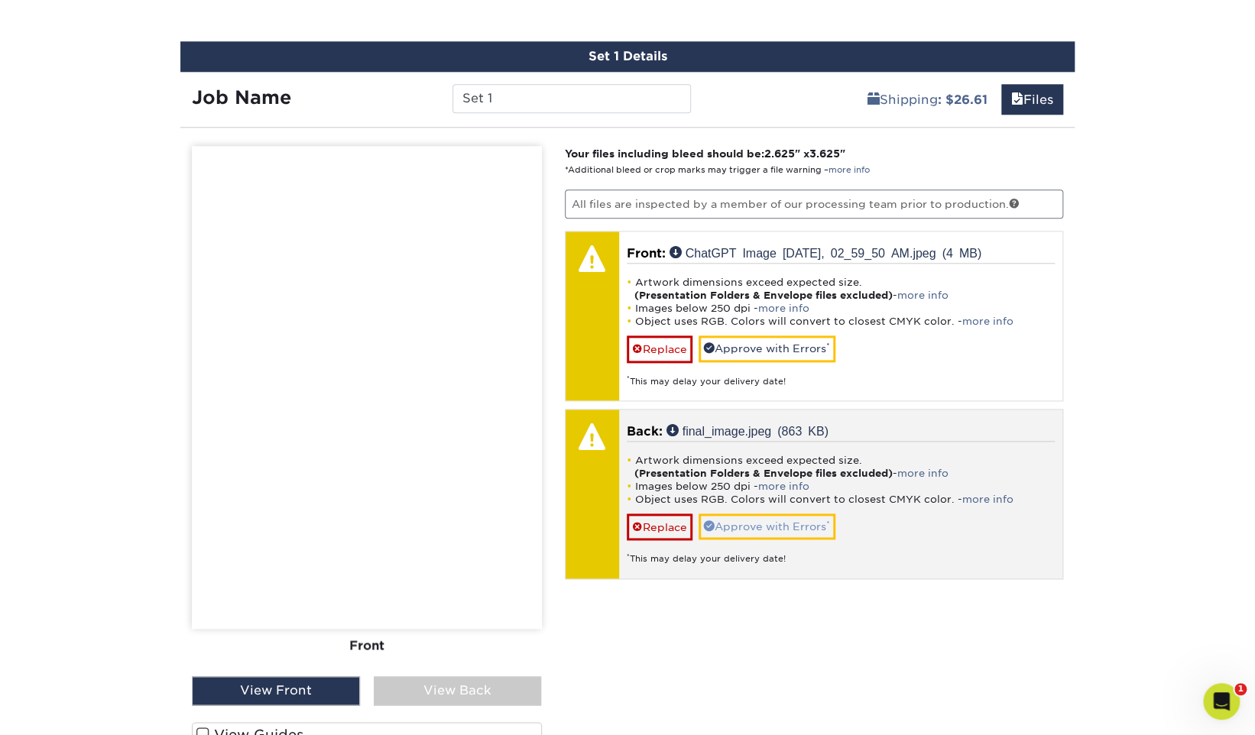
scroll to position [877, 0]
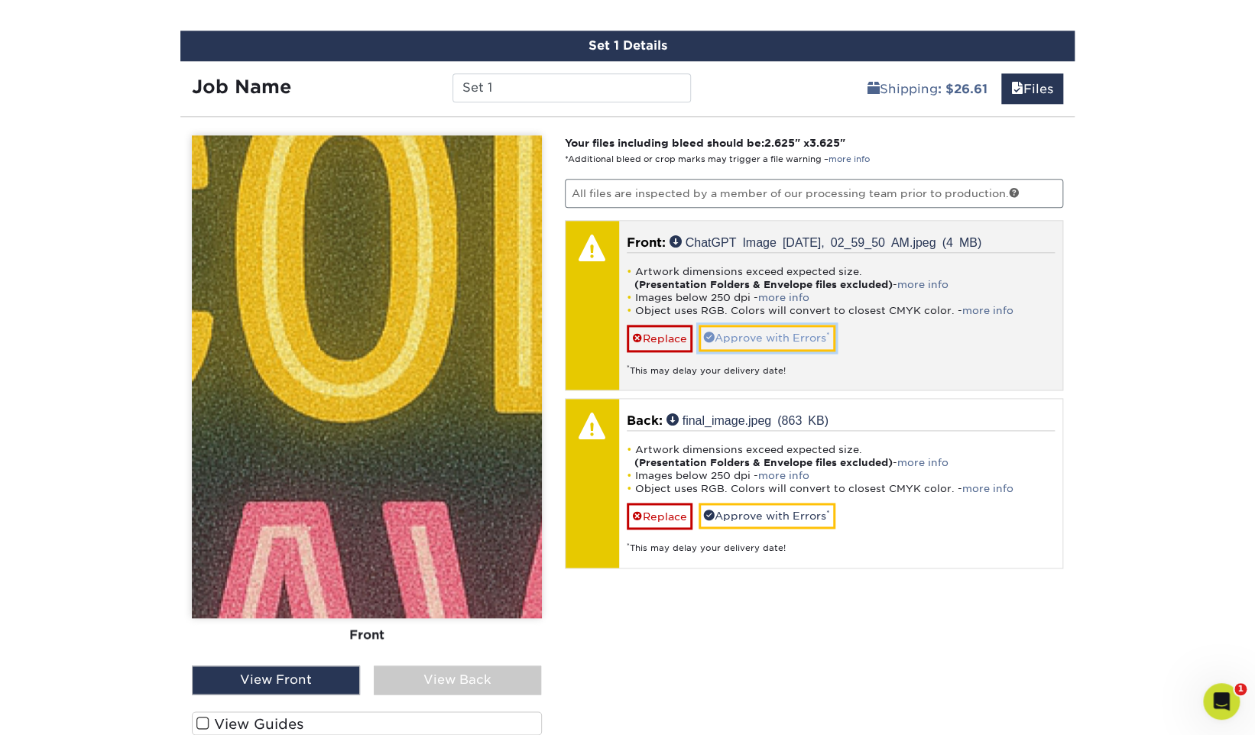
click at [805, 332] on link "Approve with Errors *" at bounding box center [766, 338] width 137 height 26
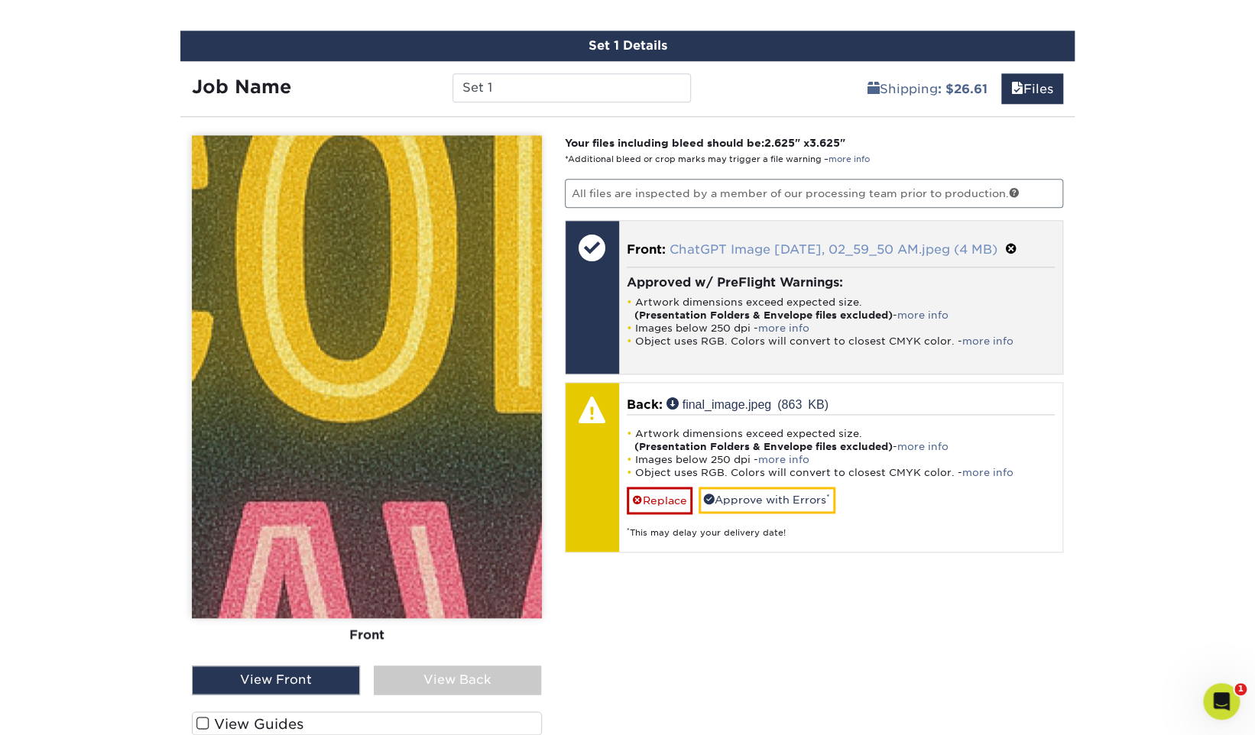
click at [836, 248] on link "ChatGPT Image Sep 4, 2025, 02_59_50 AM.jpeg (4 MB)" at bounding box center [833, 249] width 328 height 15
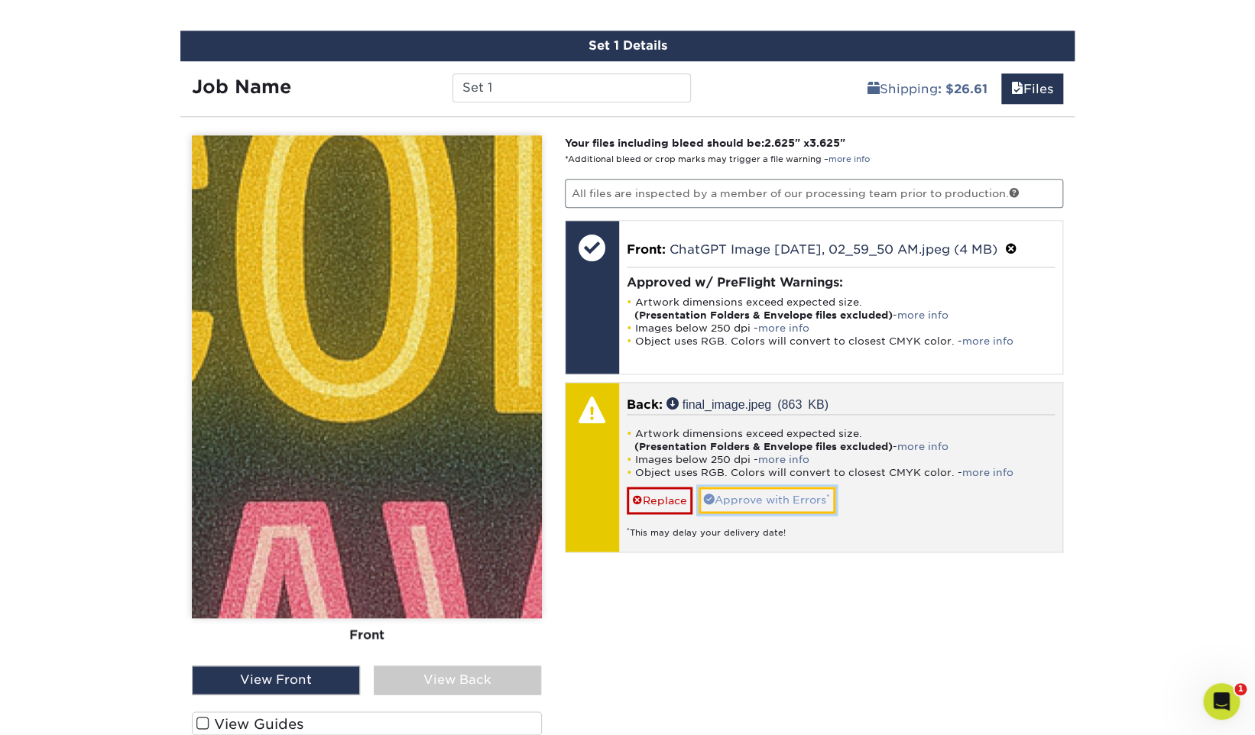
click at [791, 487] on link "Approve with Errors *" at bounding box center [766, 500] width 137 height 26
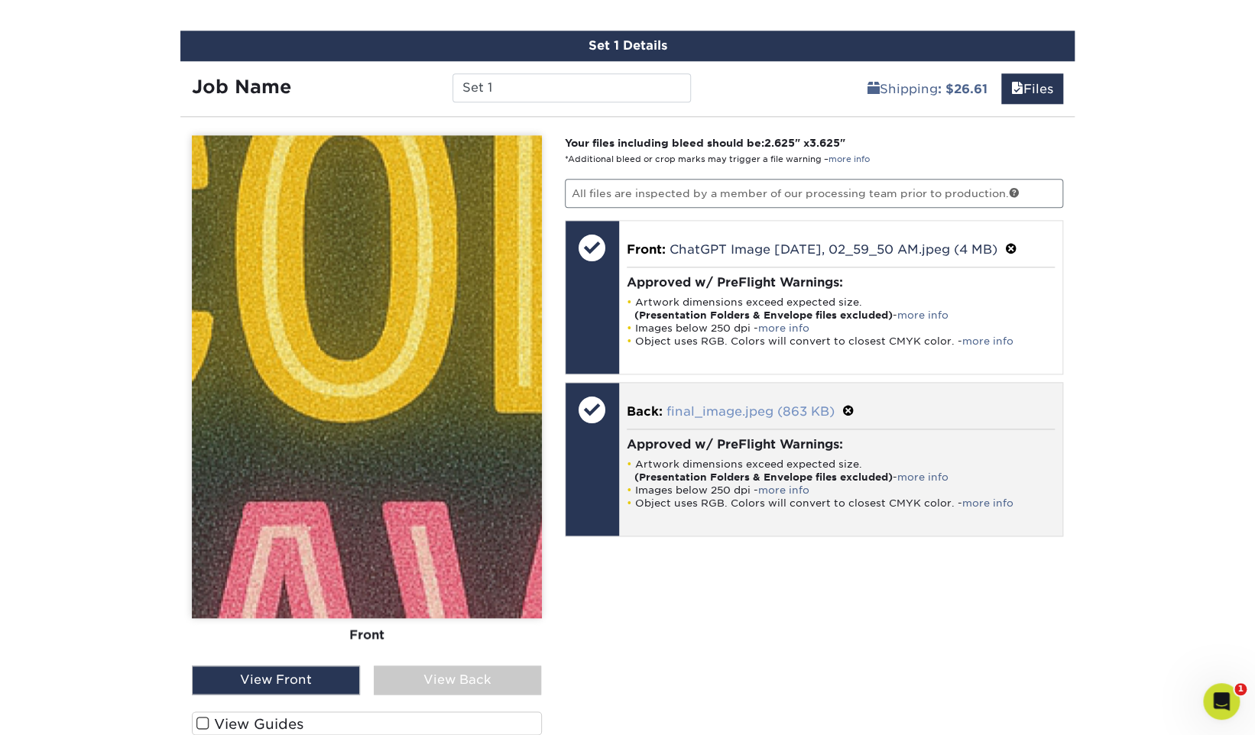
click at [759, 406] on link "final_image.jpeg (863 KB)" at bounding box center [750, 411] width 168 height 15
click at [848, 406] on span at bounding box center [848, 411] width 12 height 15
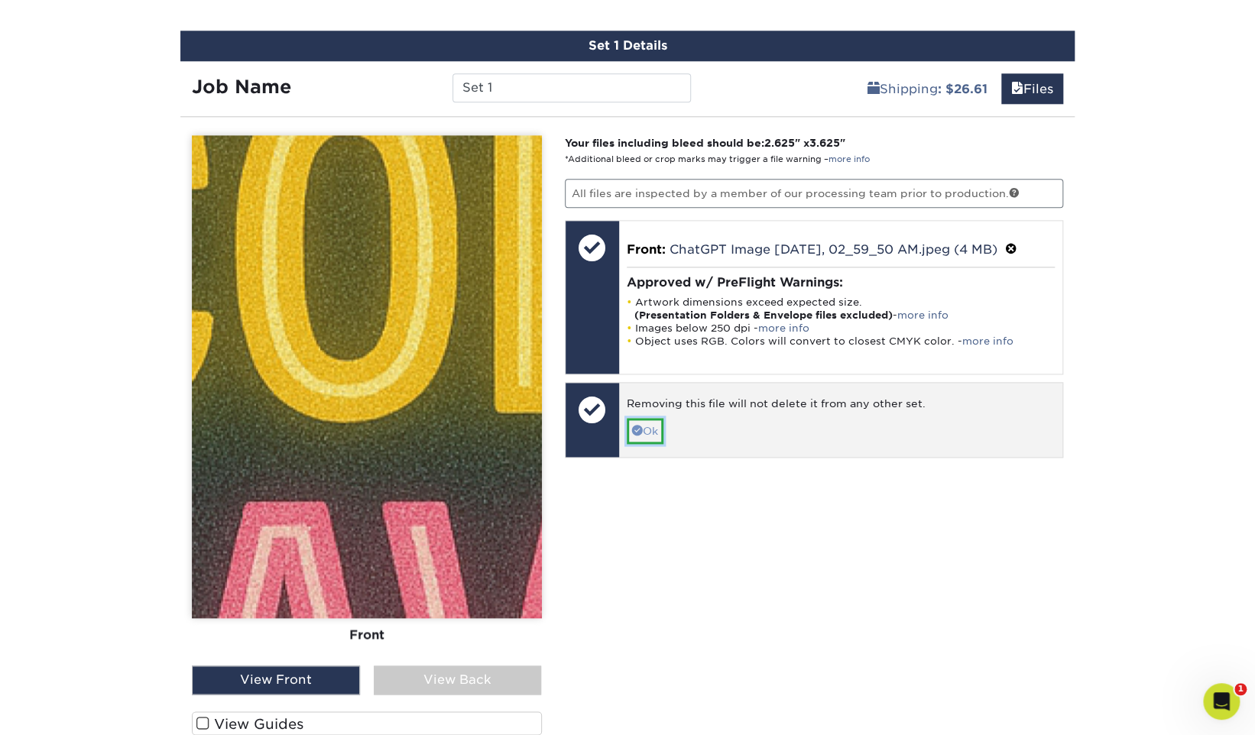
click at [649, 423] on link "Ok" at bounding box center [645, 431] width 37 height 26
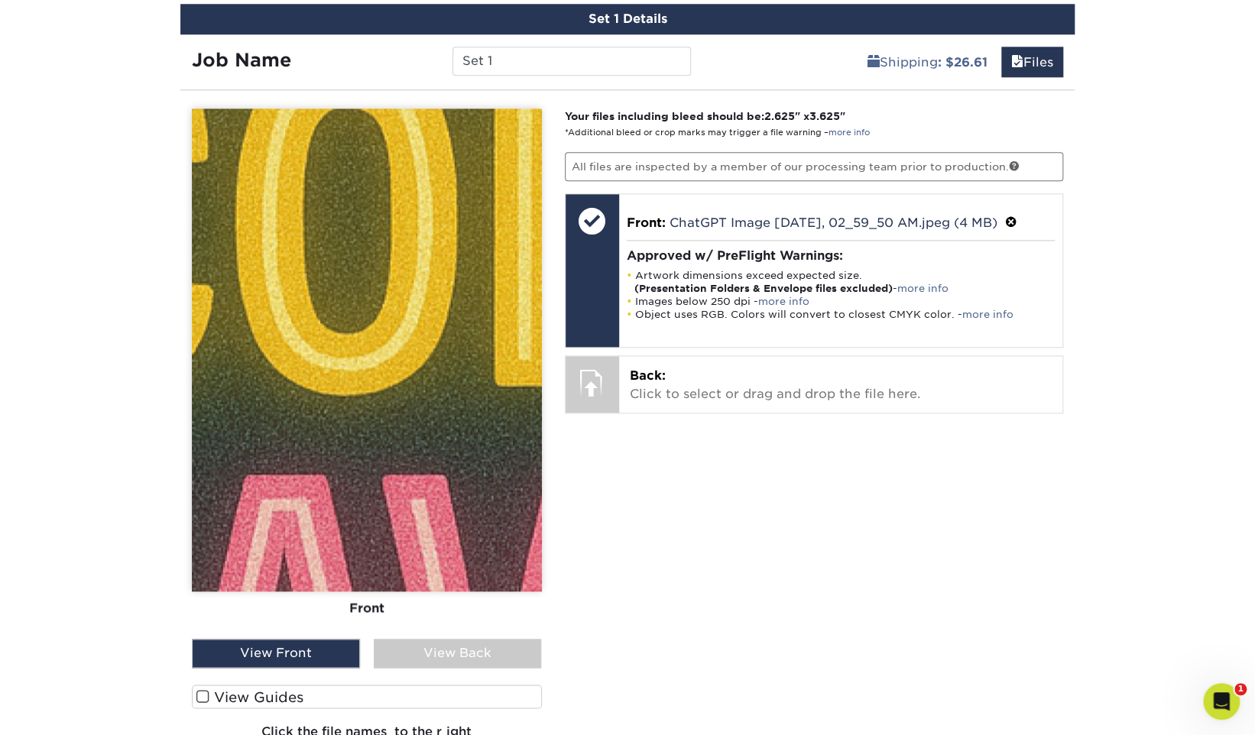
scroll to position [895, 0]
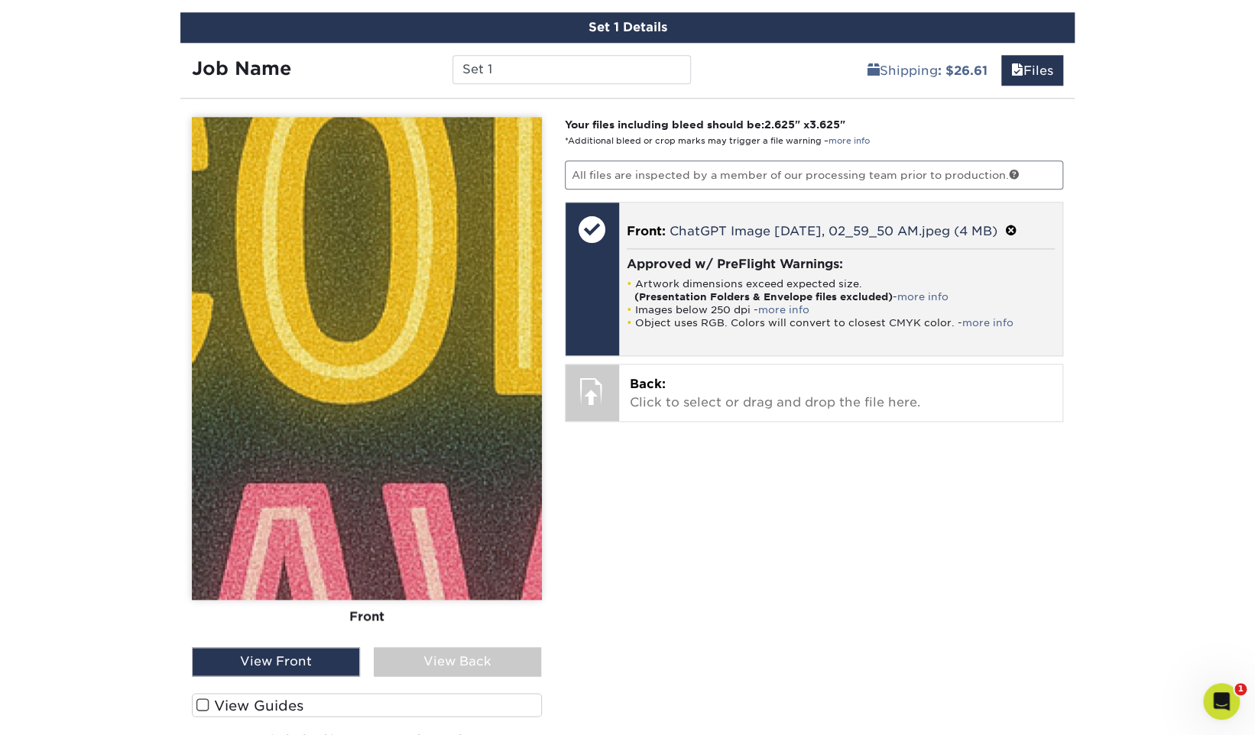
click at [1017, 226] on span at bounding box center [1011, 231] width 12 height 15
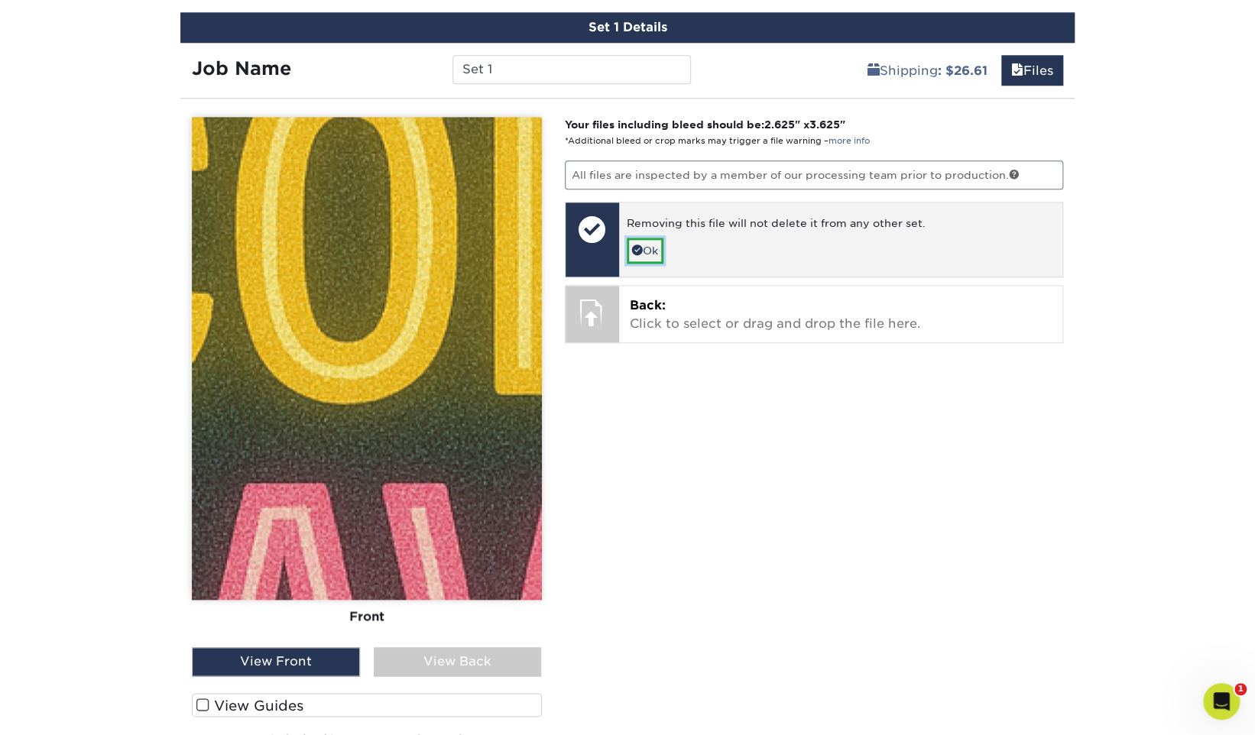
click at [656, 239] on link "Ok" at bounding box center [645, 251] width 37 height 26
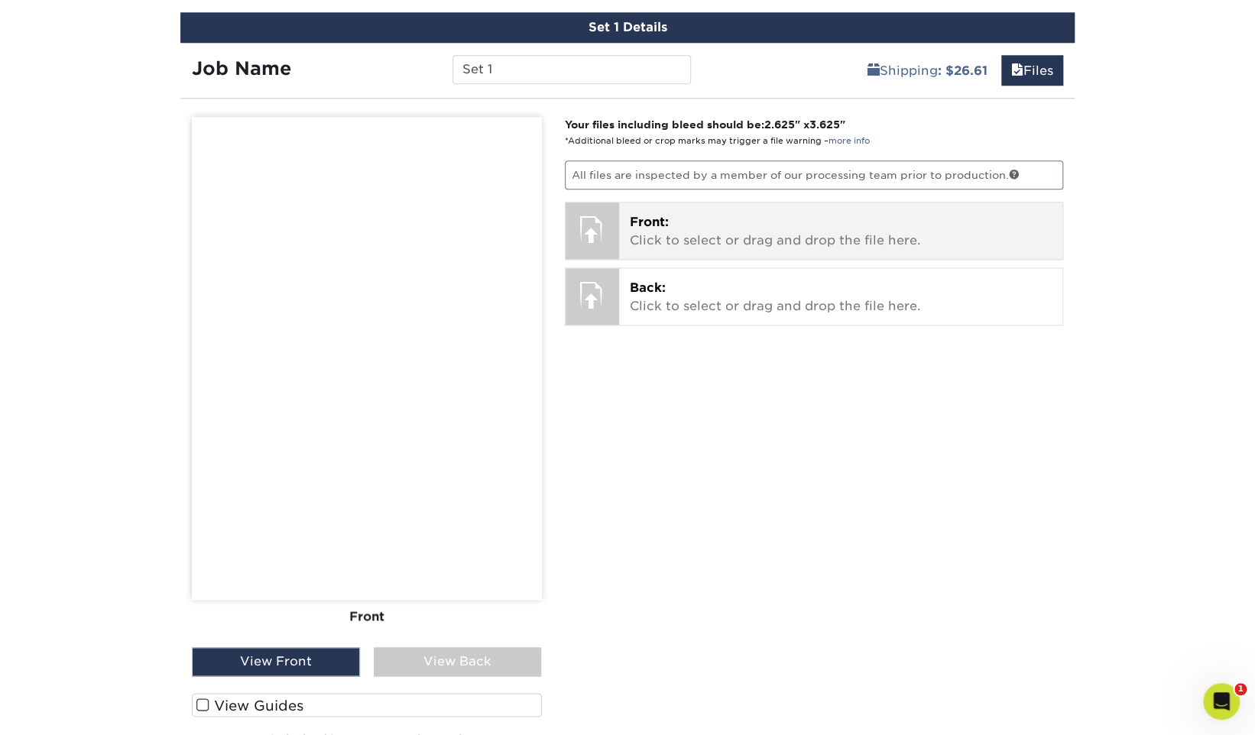
click at [792, 236] on p "Front: Click to select or drag and drop the file here." at bounding box center [841, 231] width 423 height 37
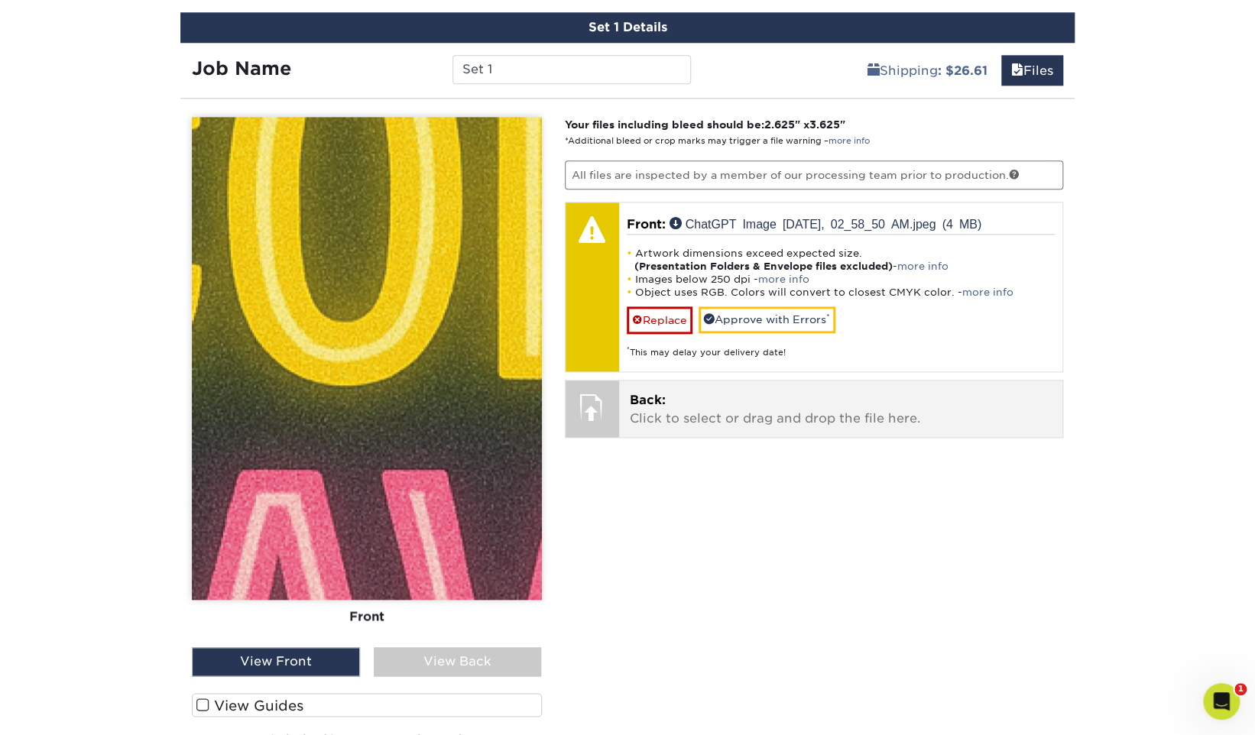
click at [770, 413] on p "Back: Click to select or drag and drop the file here." at bounding box center [841, 409] width 423 height 37
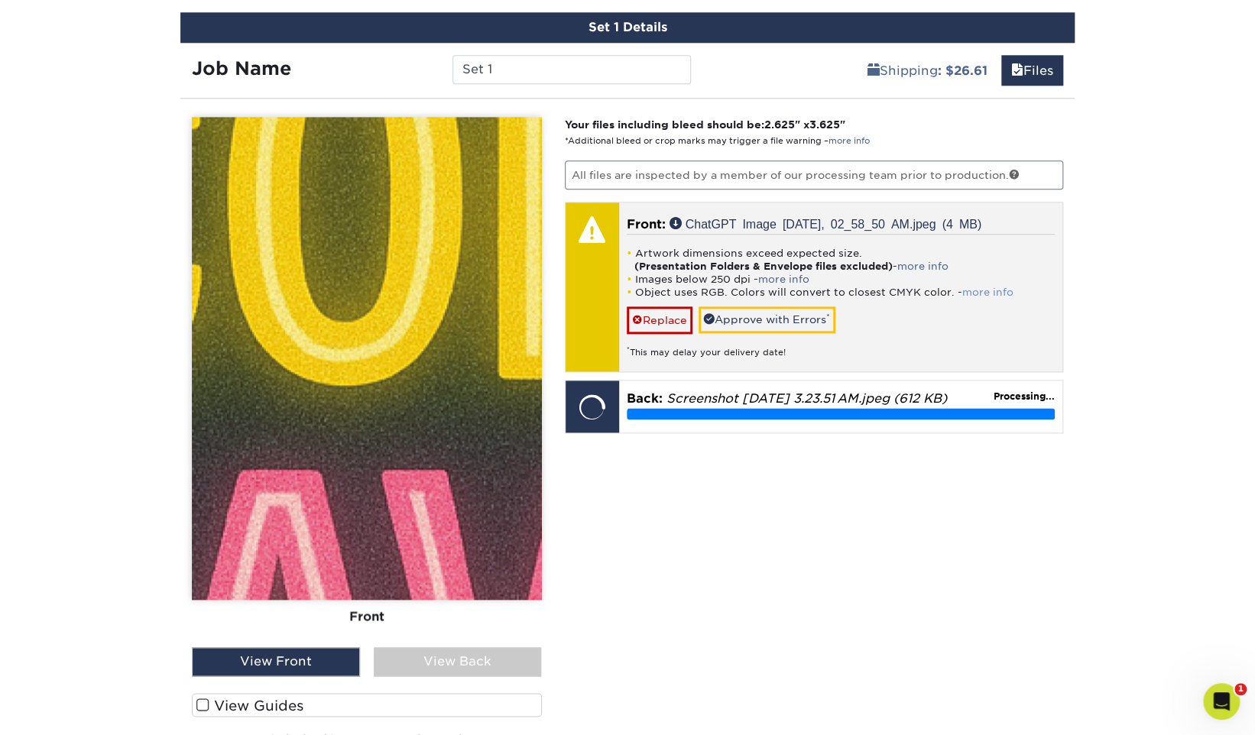
click at [976, 287] on link "more info" at bounding box center [987, 292] width 51 height 11
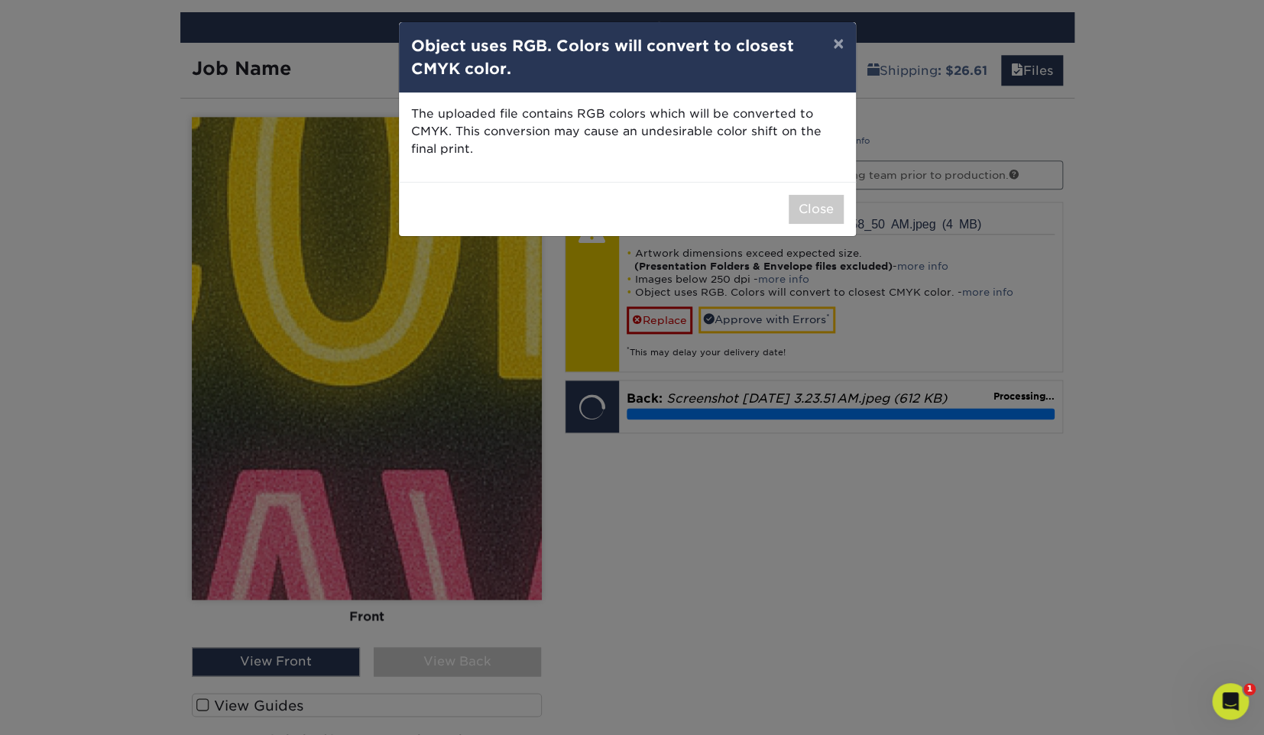
click at [440, 129] on p "The uploaded file contains RGB colors which will be converted to CMYK. This con…" at bounding box center [627, 131] width 432 height 52
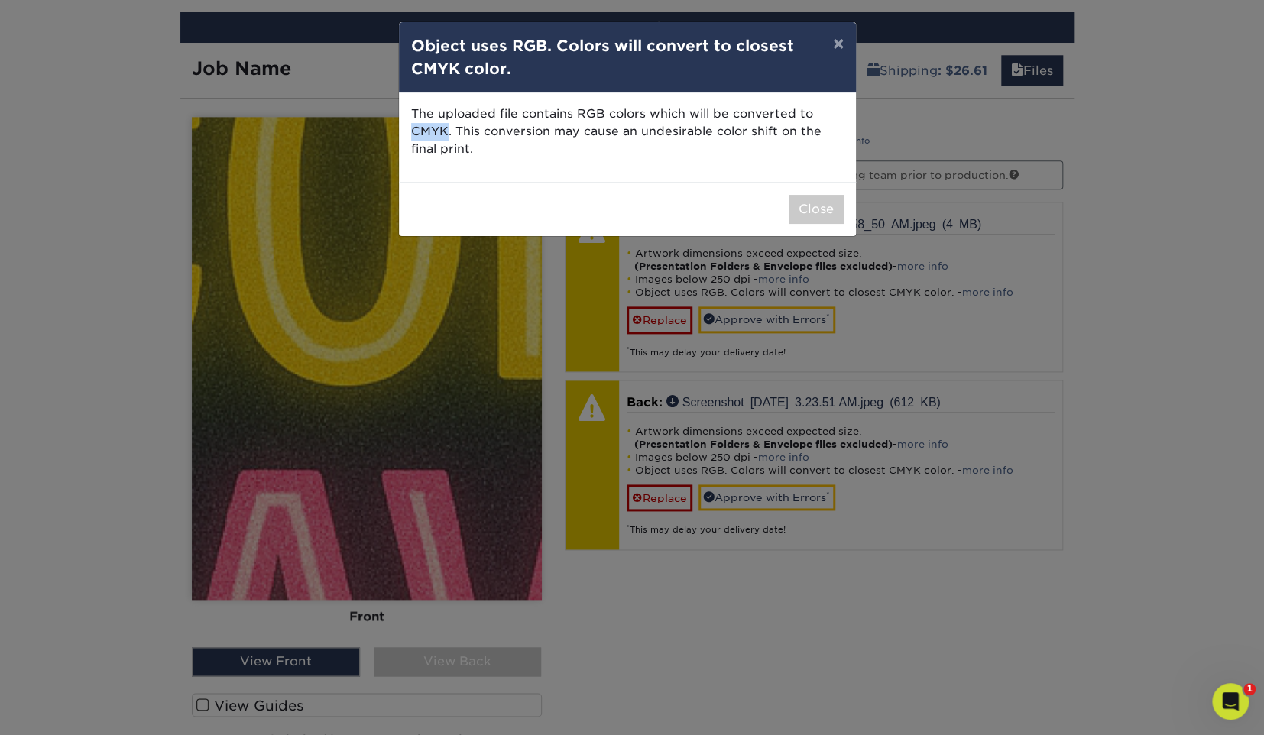
copy p "CMYK"
click at [813, 208] on button "Close" at bounding box center [816, 209] width 55 height 29
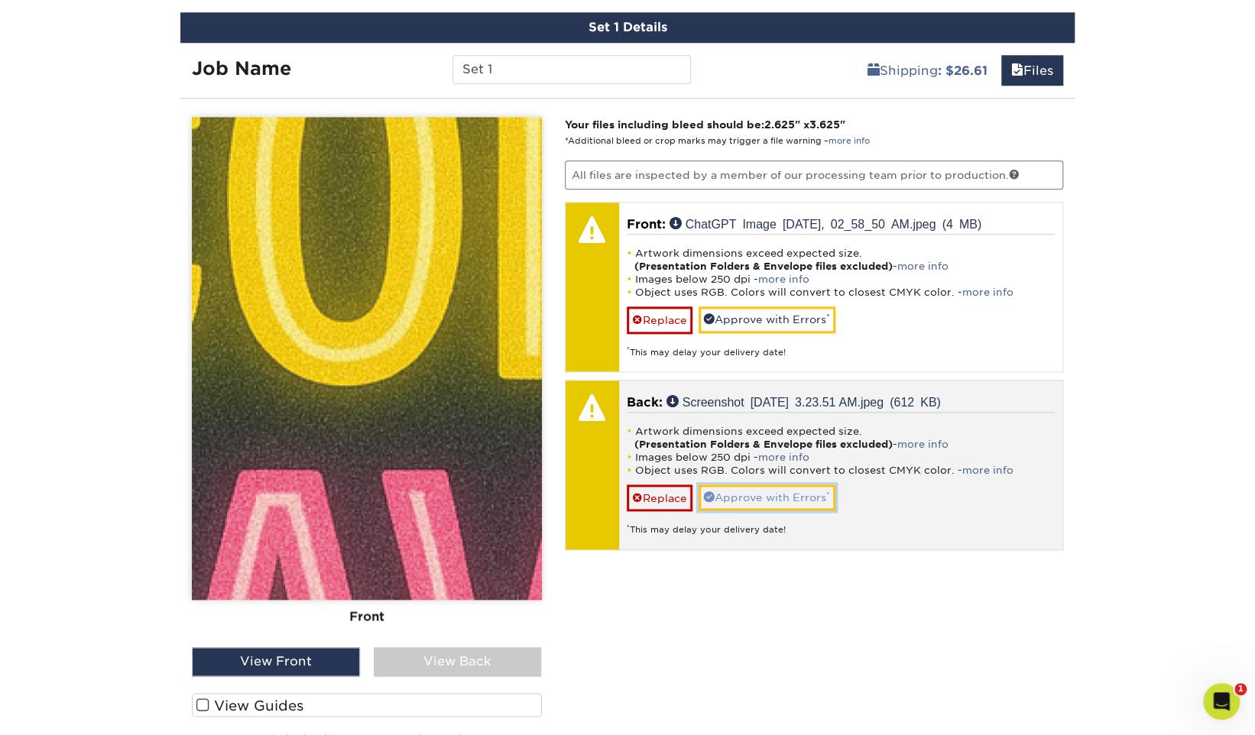
click at [779, 494] on link "Approve with Errors *" at bounding box center [766, 497] width 137 height 26
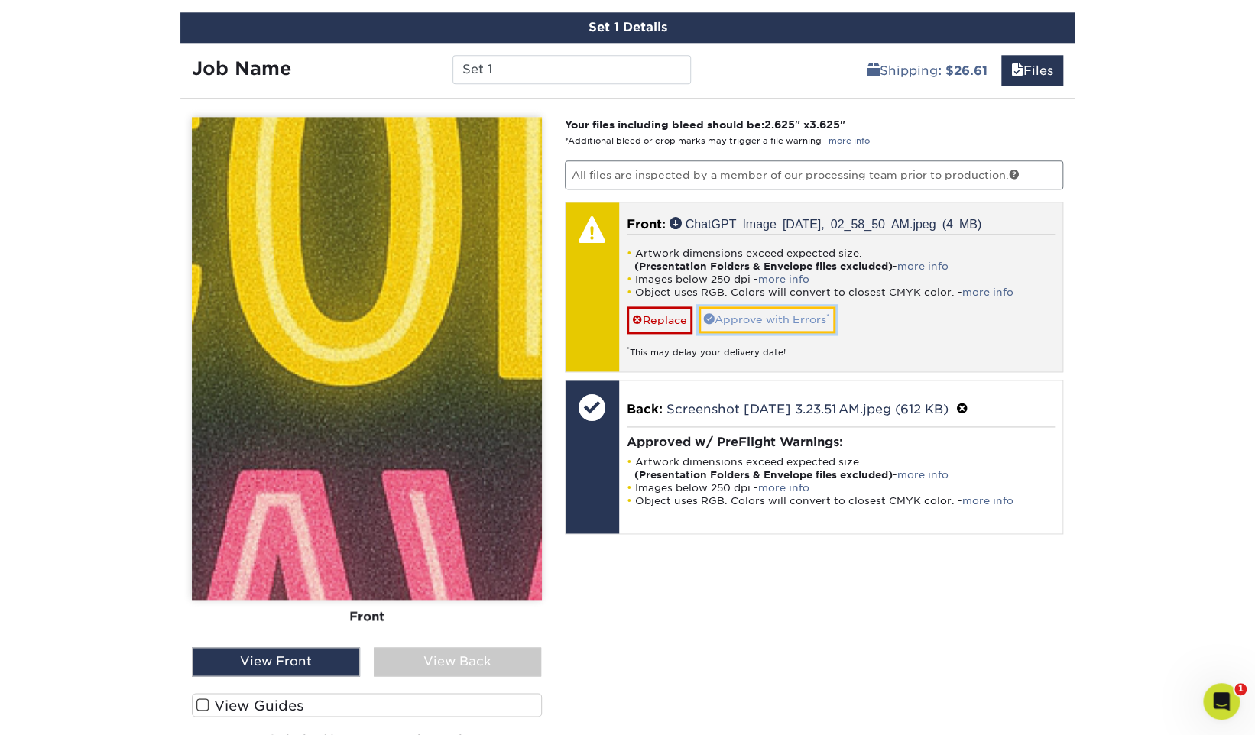
click at [811, 309] on link "Approve with Errors *" at bounding box center [766, 319] width 137 height 26
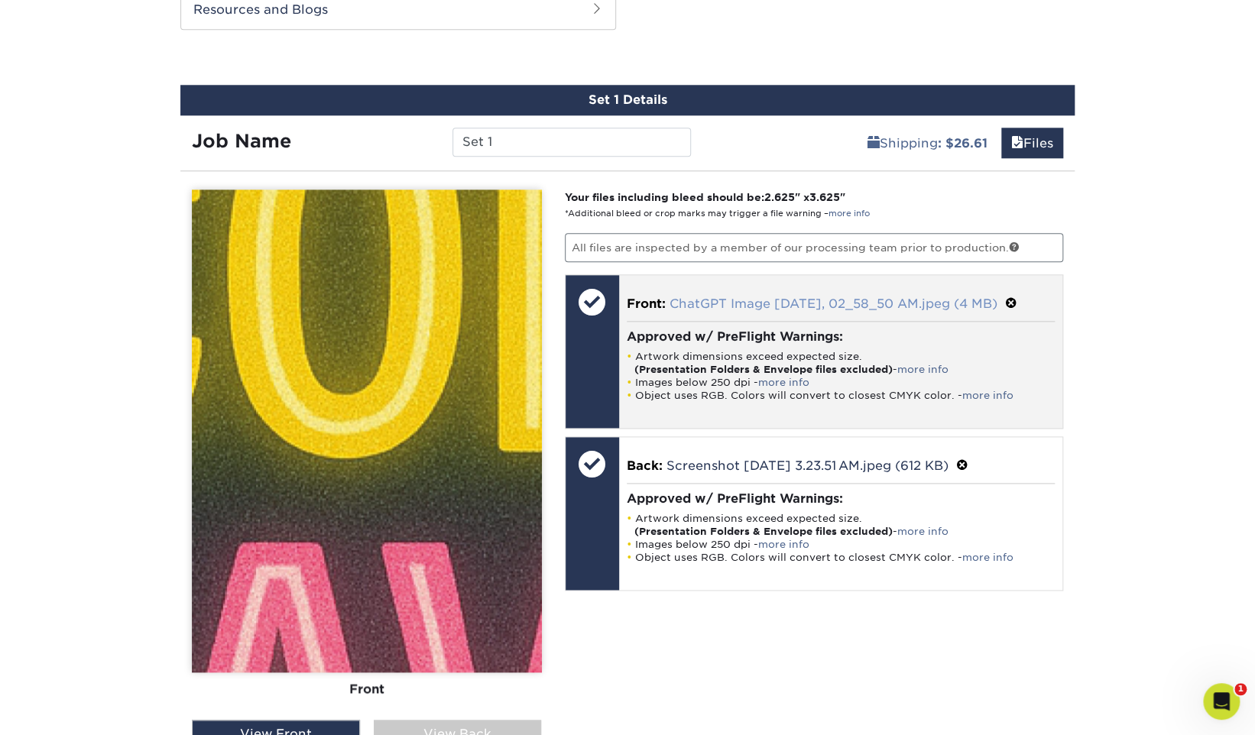
scroll to position [819, 0]
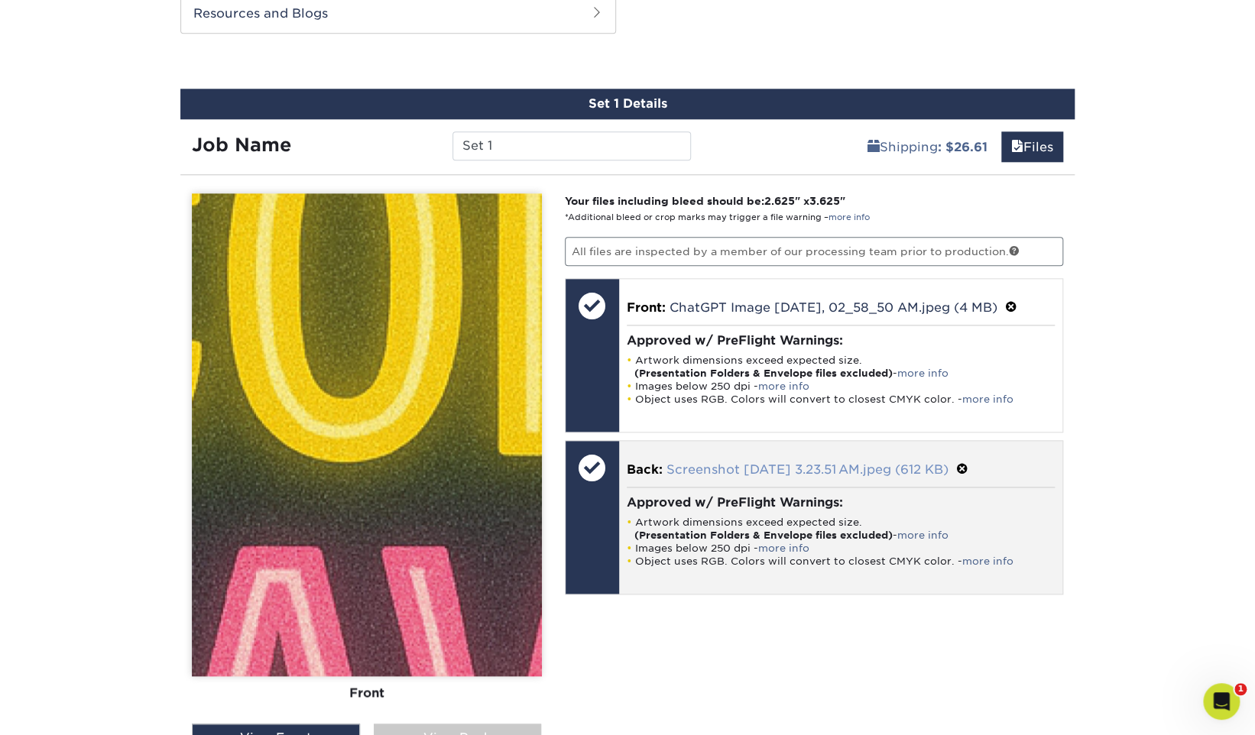
click at [900, 462] on link "Screenshot 2025-09-04 at 3.23.51 AM.jpeg (612 KB)" at bounding box center [807, 469] width 282 height 15
click at [968, 469] on span at bounding box center [962, 469] width 12 height 15
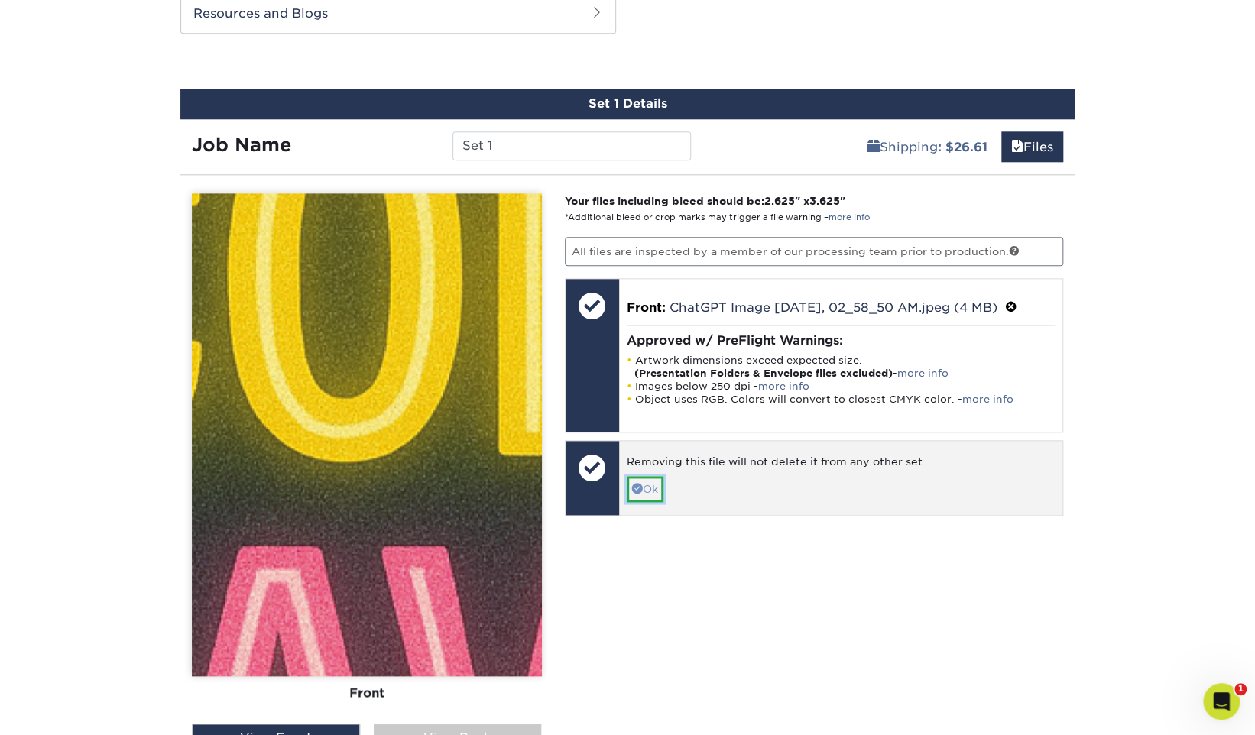
click at [654, 486] on link "Ok" at bounding box center [645, 489] width 37 height 26
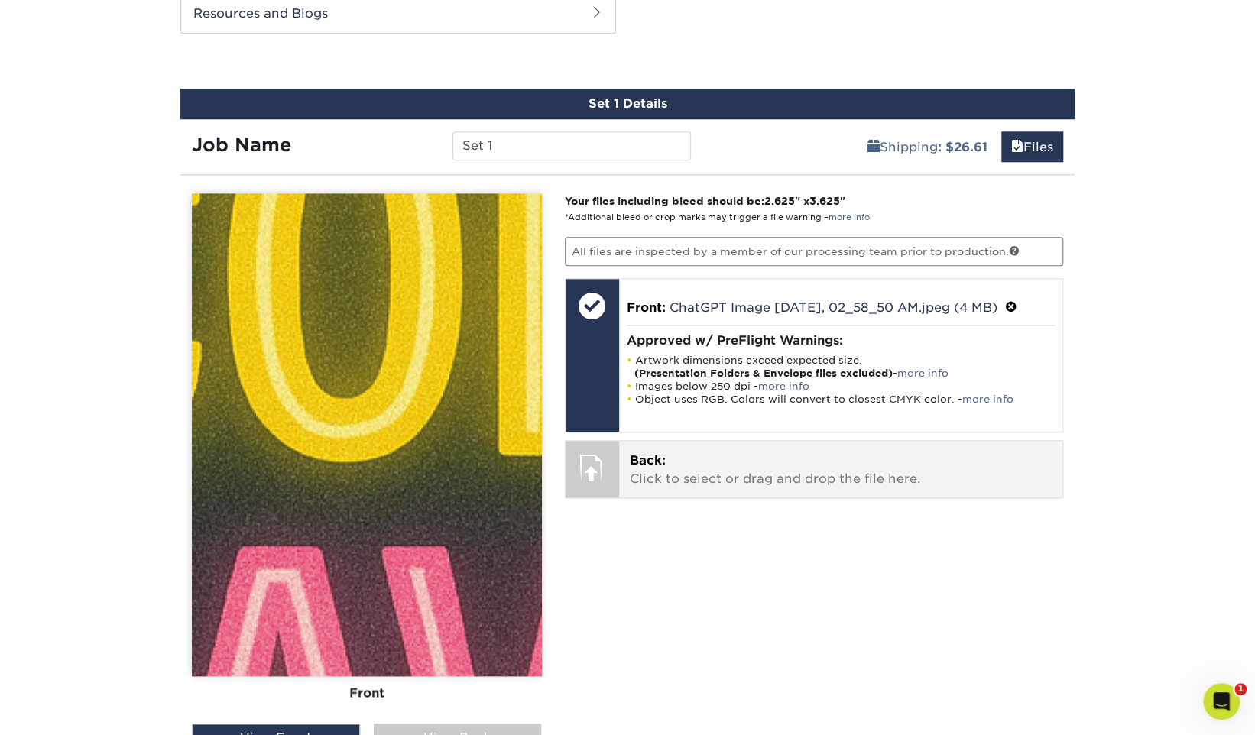
click at [753, 472] on p "Back: Click to select or drag and drop the file here." at bounding box center [841, 470] width 423 height 37
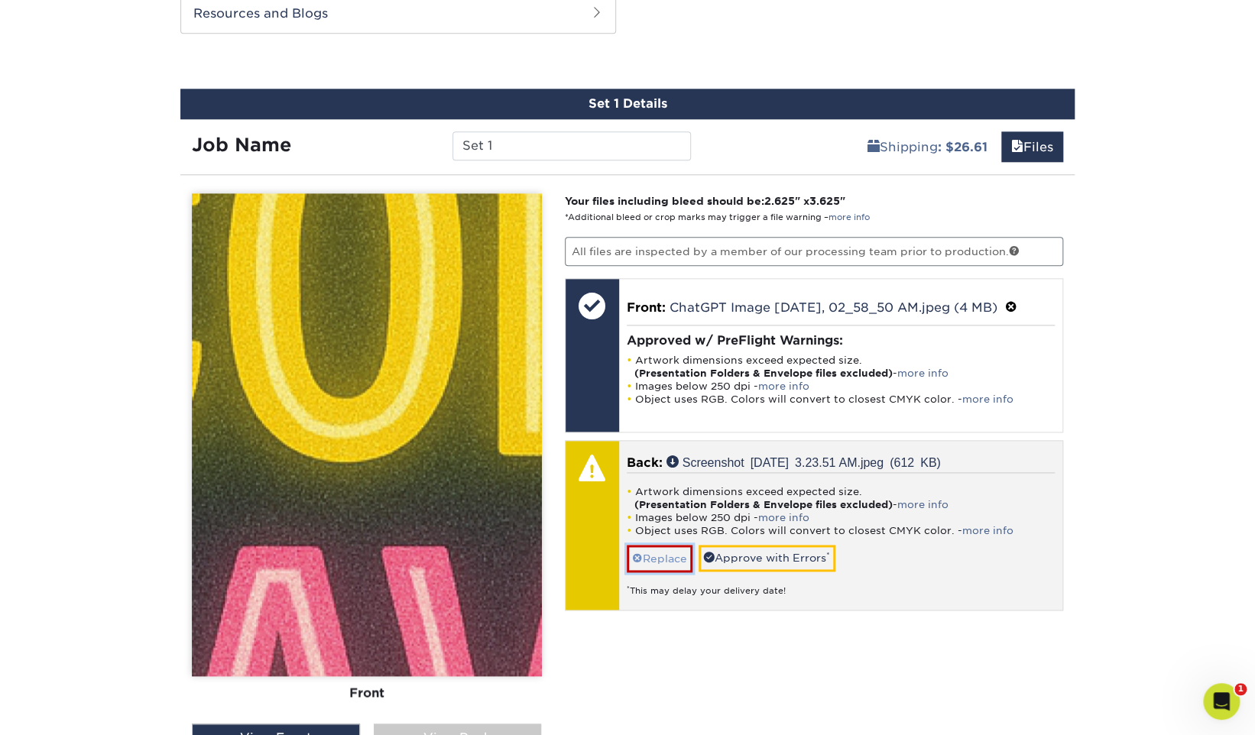
click at [673, 555] on link "Replace" at bounding box center [660, 558] width 66 height 27
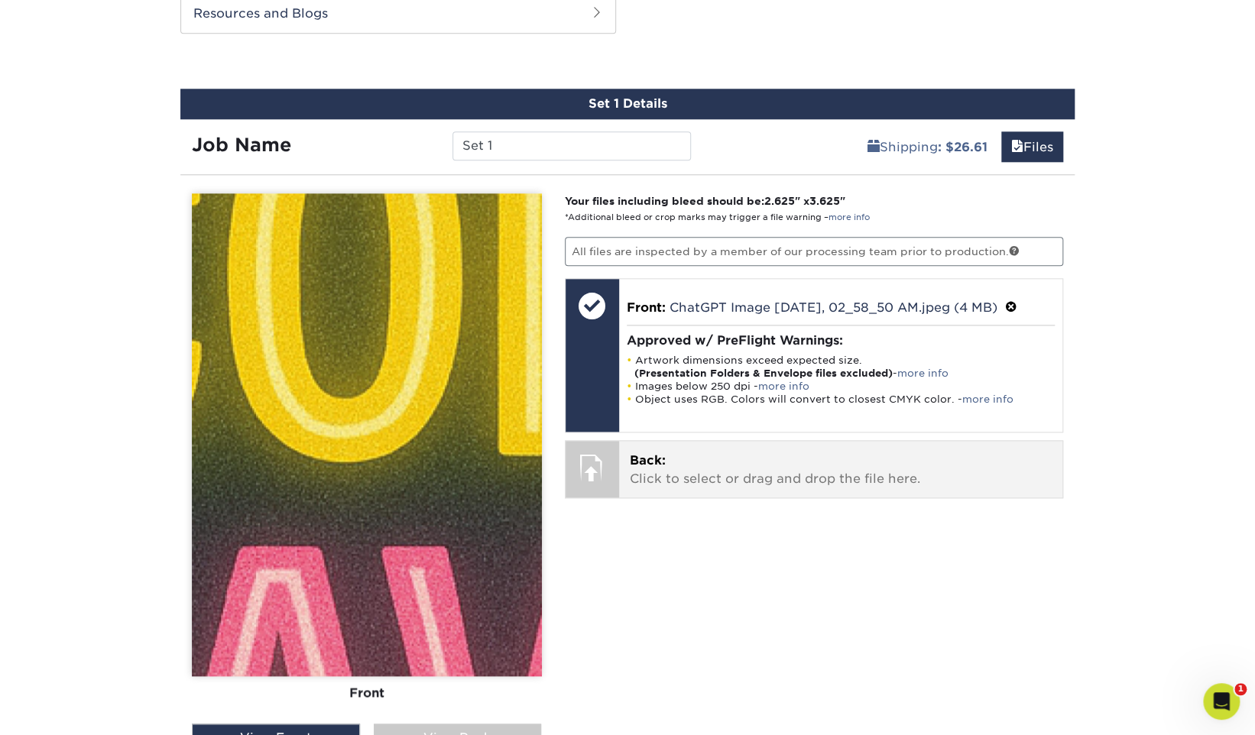
click at [707, 452] on p "Back: Click to select or drag and drop the file here." at bounding box center [841, 470] width 423 height 37
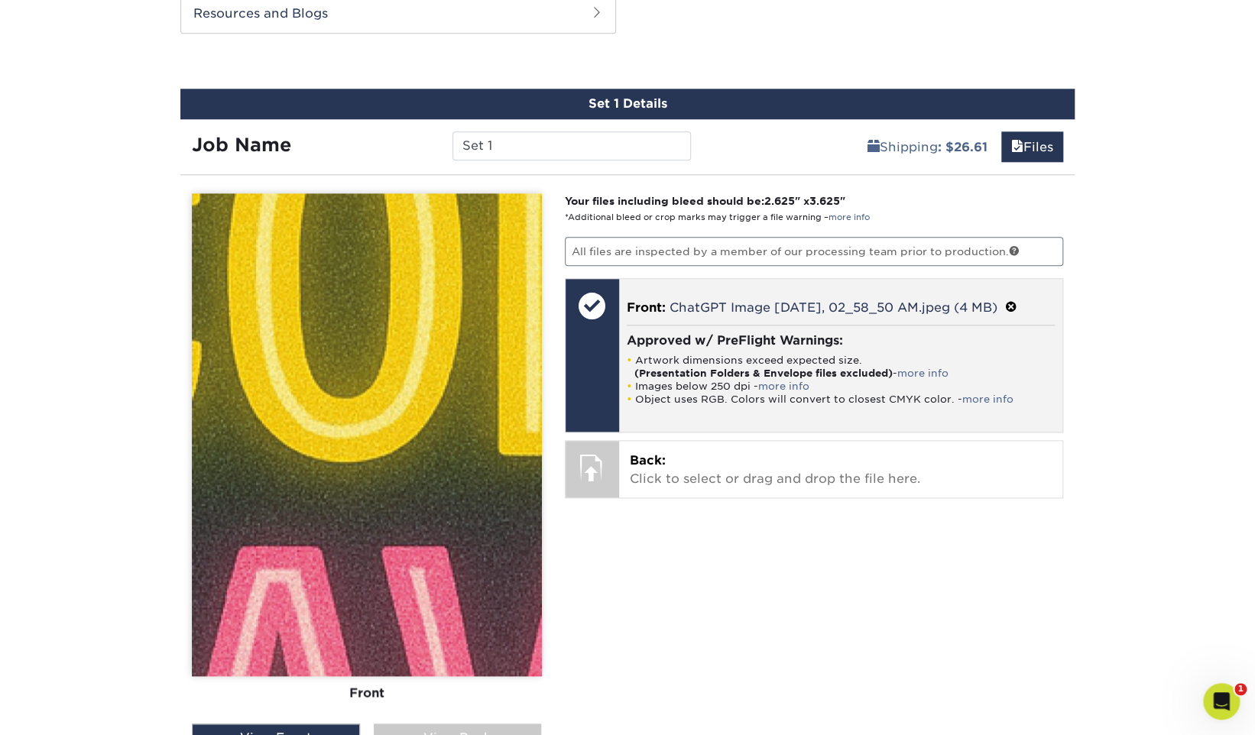
click at [1017, 300] on span at bounding box center [1011, 307] width 12 height 15
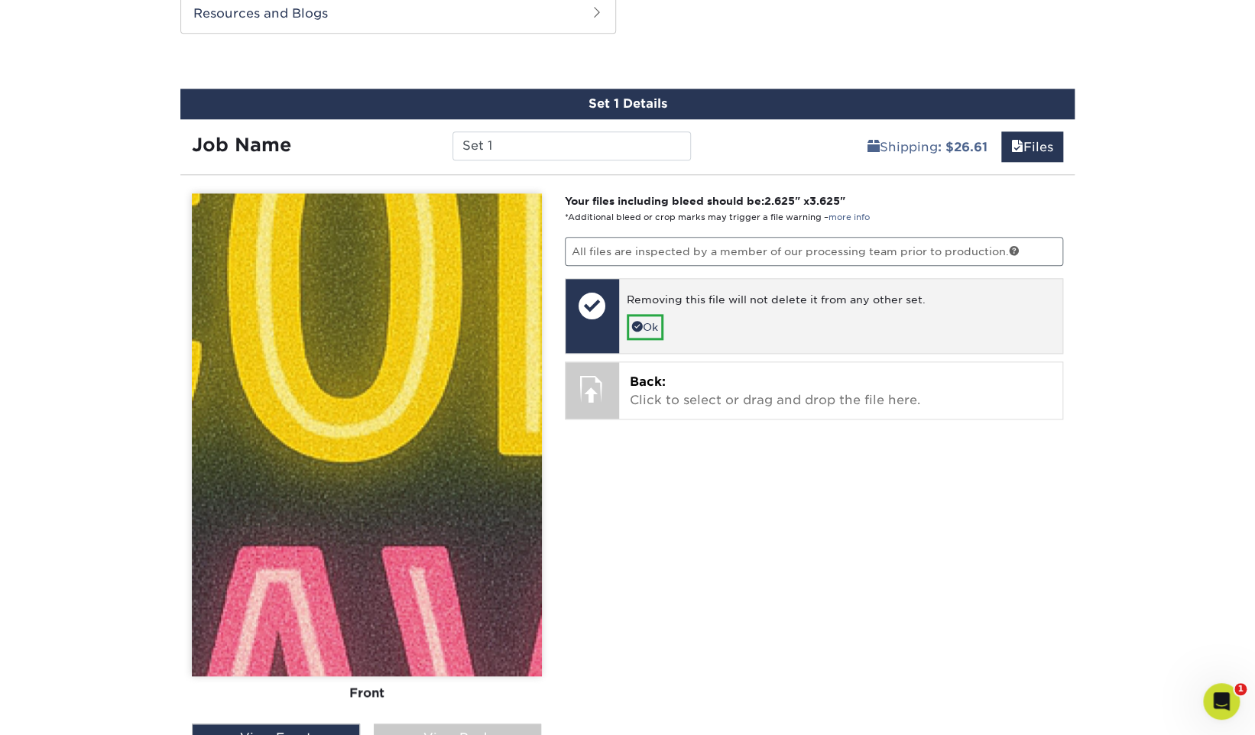
click at [749, 345] on div "Removing this file will not delete it from any other set. Ok" at bounding box center [841, 316] width 444 height 74
click at [648, 326] on link "Ok" at bounding box center [645, 327] width 37 height 26
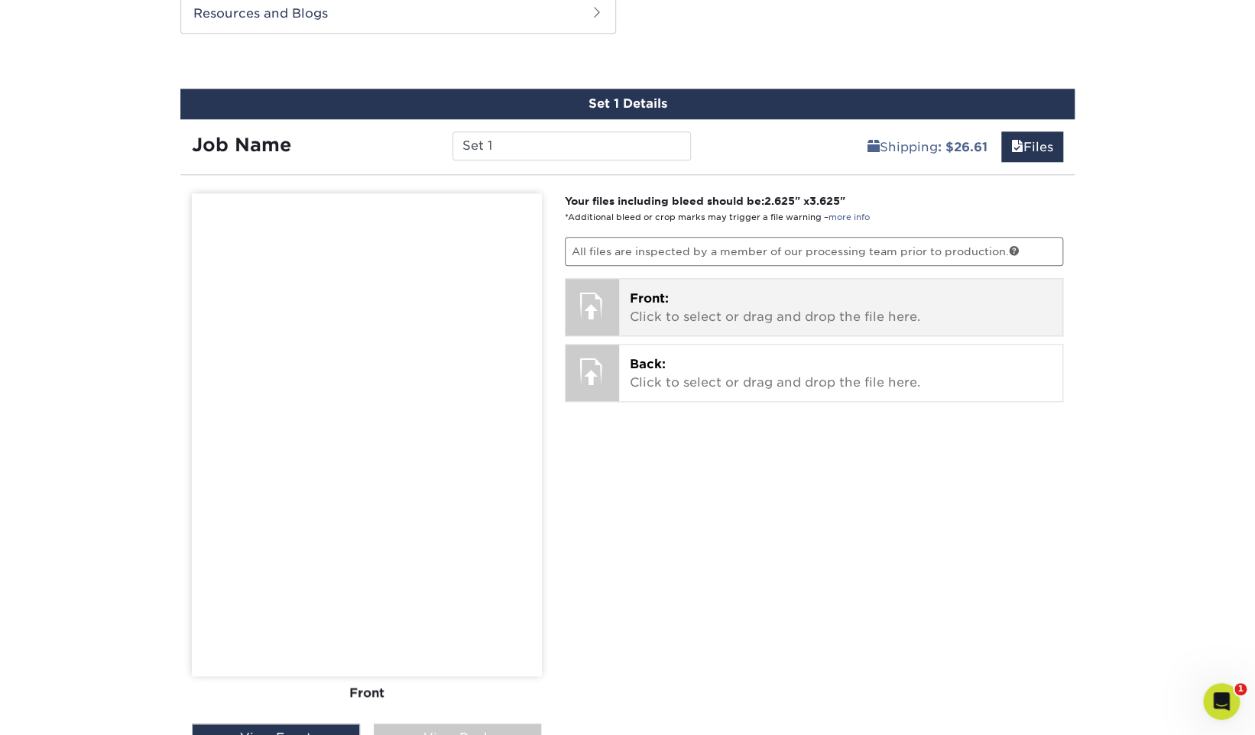
click at [716, 305] on p "Front: Click to select or drag and drop the file here." at bounding box center [841, 308] width 423 height 37
click at [753, 310] on p "Front: Click to select or drag and drop the file here." at bounding box center [841, 308] width 423 height 37
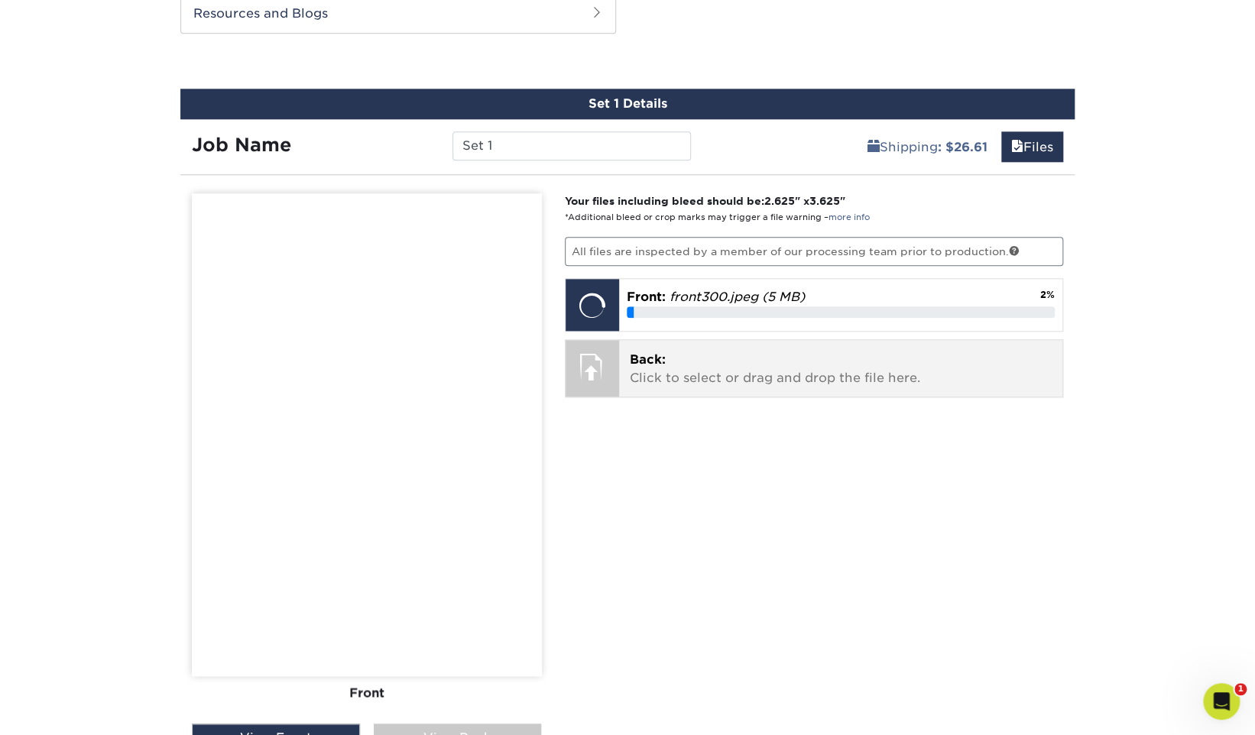
click at [759, 351] on p "Back: Click to select or drag and drop the file here." at bounding box center [841, 369] width 423 height 37
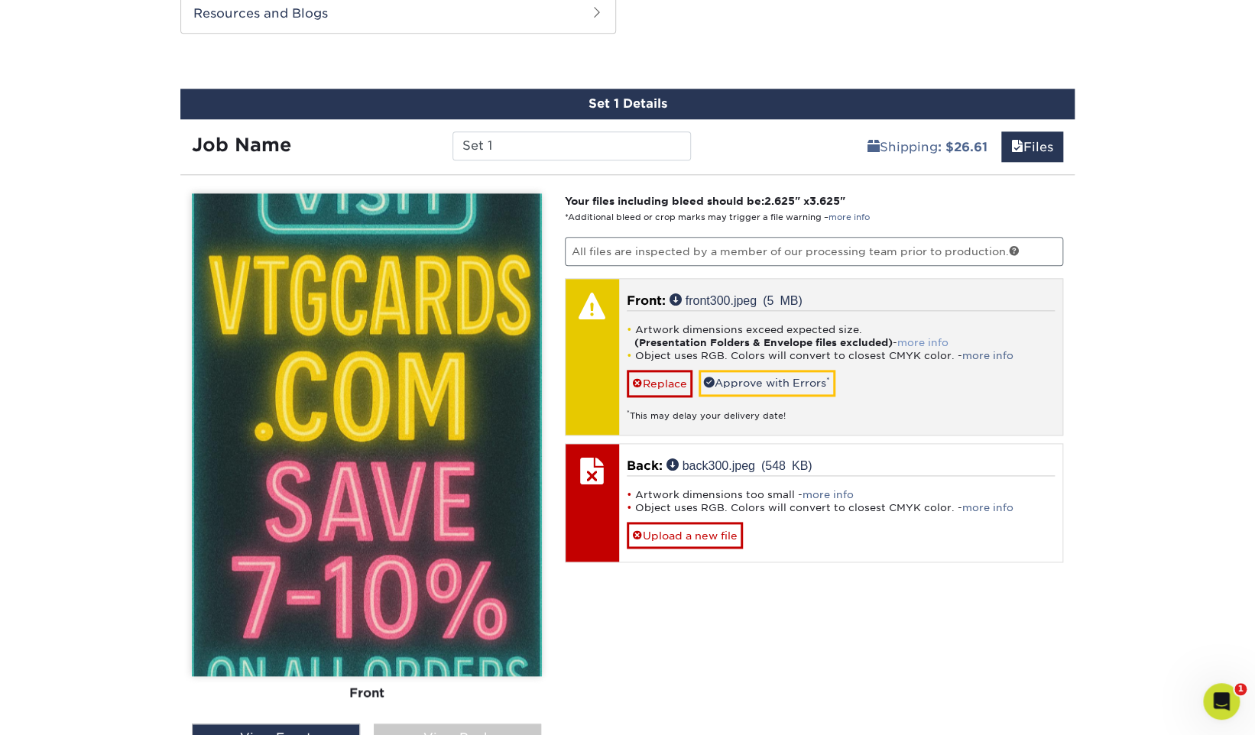
click at [925, 338] on link "more info" at bounding box center [922, 342] width 51 height 11
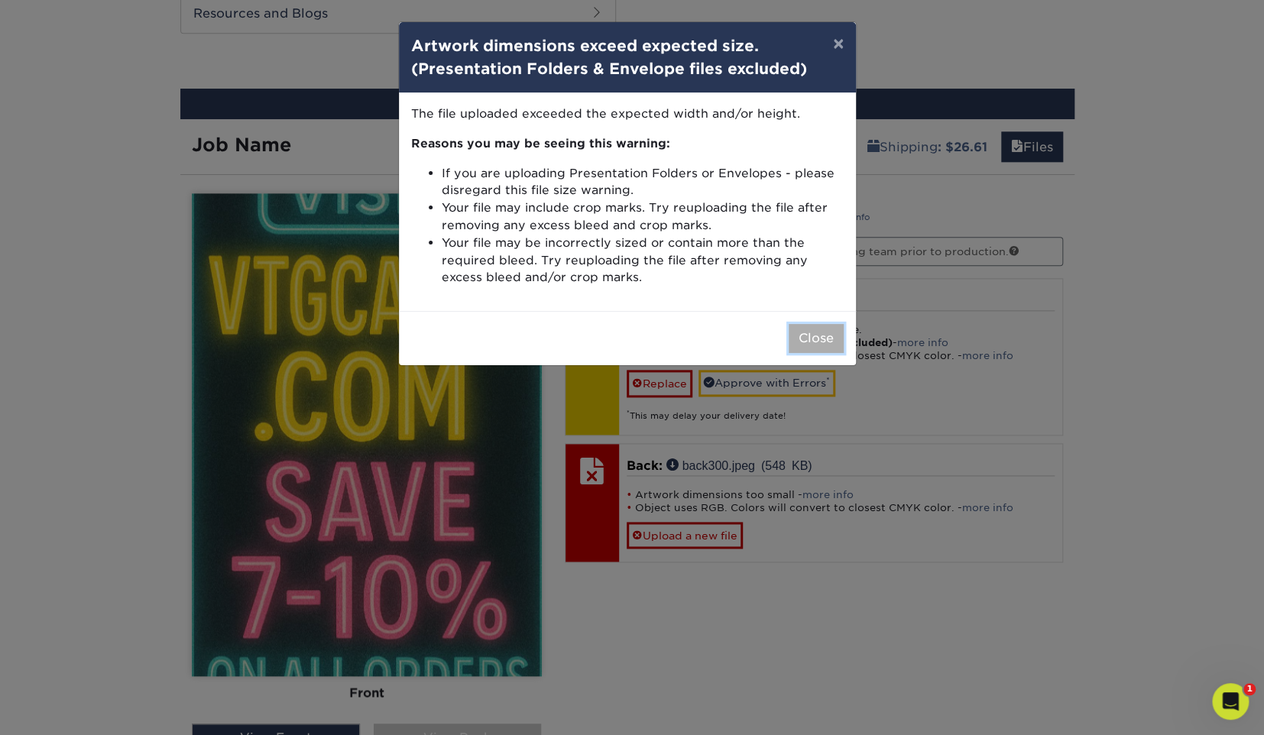
click at [814, 342] on button "Close" at bounding box center [816, 338] width 55 height 29
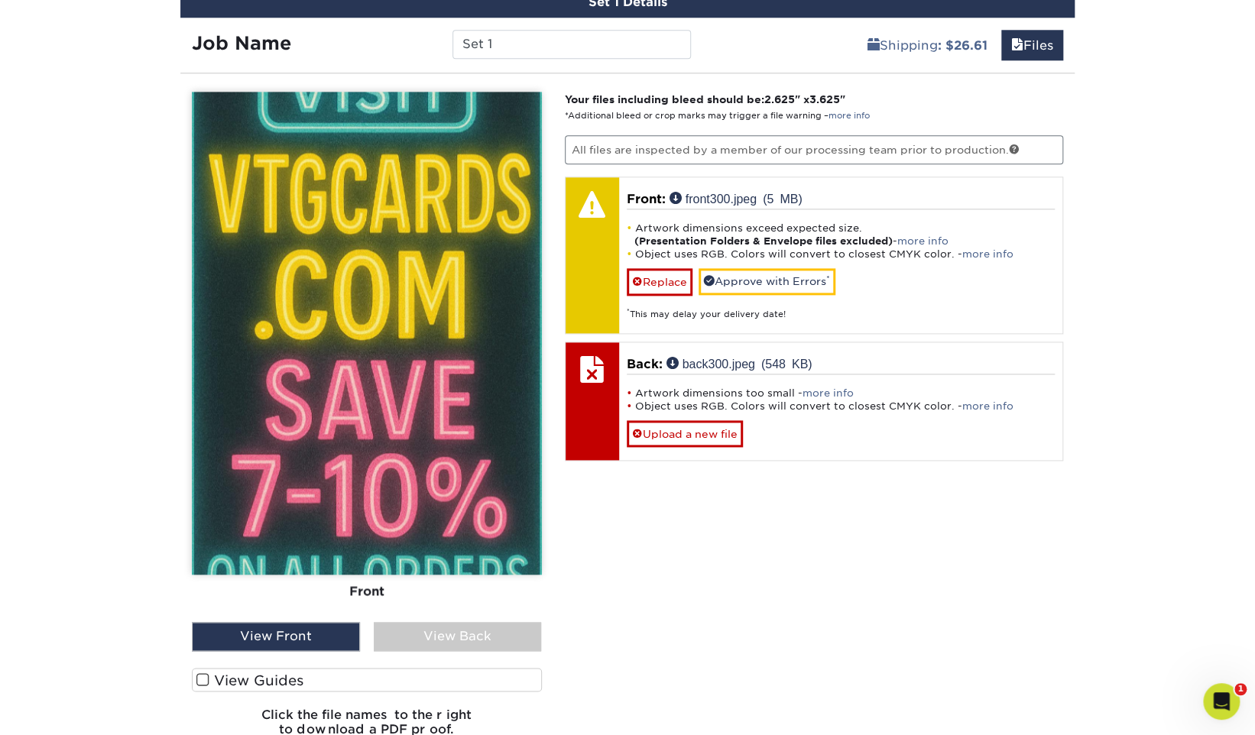
scroll to position [924, 0]
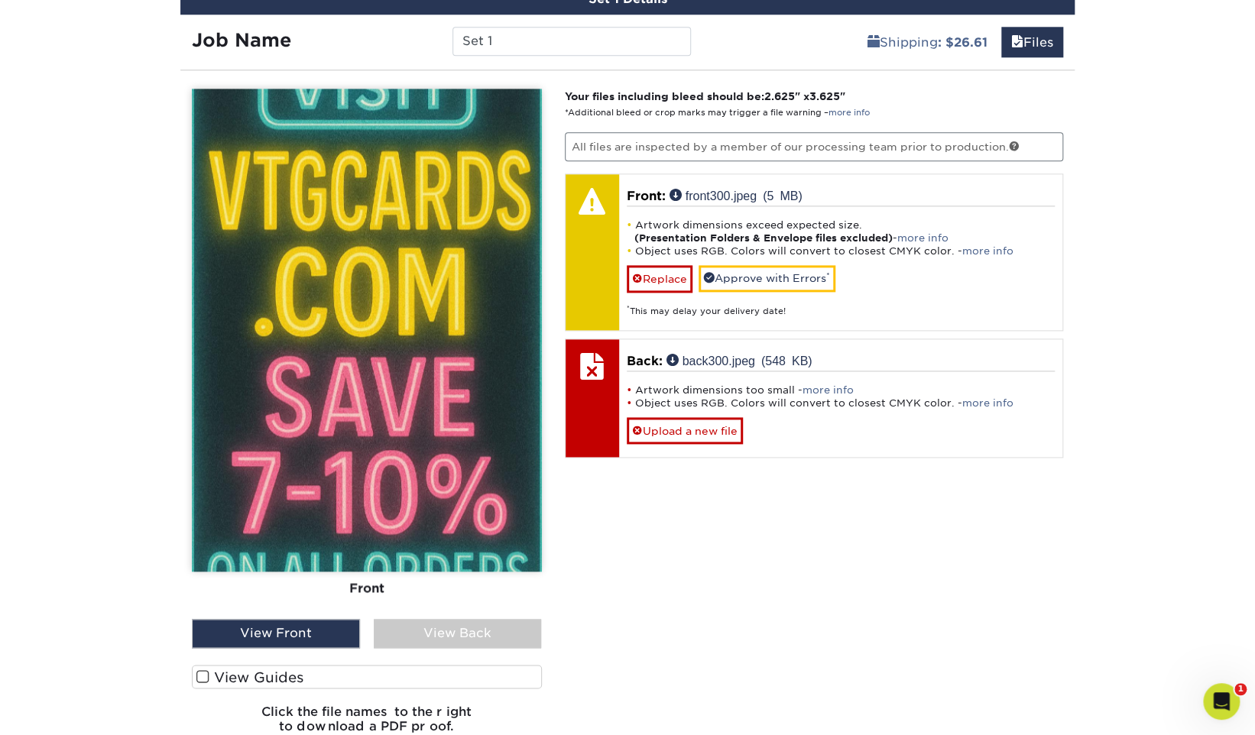
click at [339, 381] on img at bounding box center [367, 330] width 350 height 483
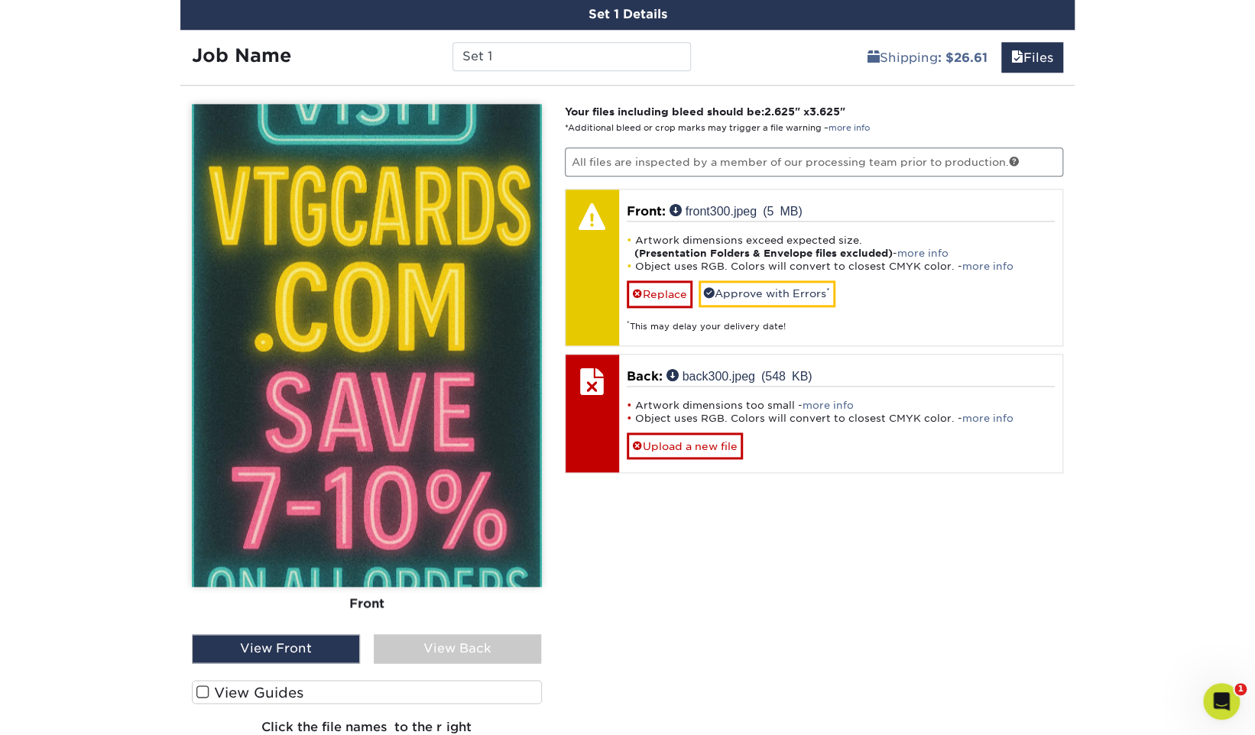
scroll to position [908, 0]
click at [365, 385] on img at bounding box center [367, 346] width 350 height 483
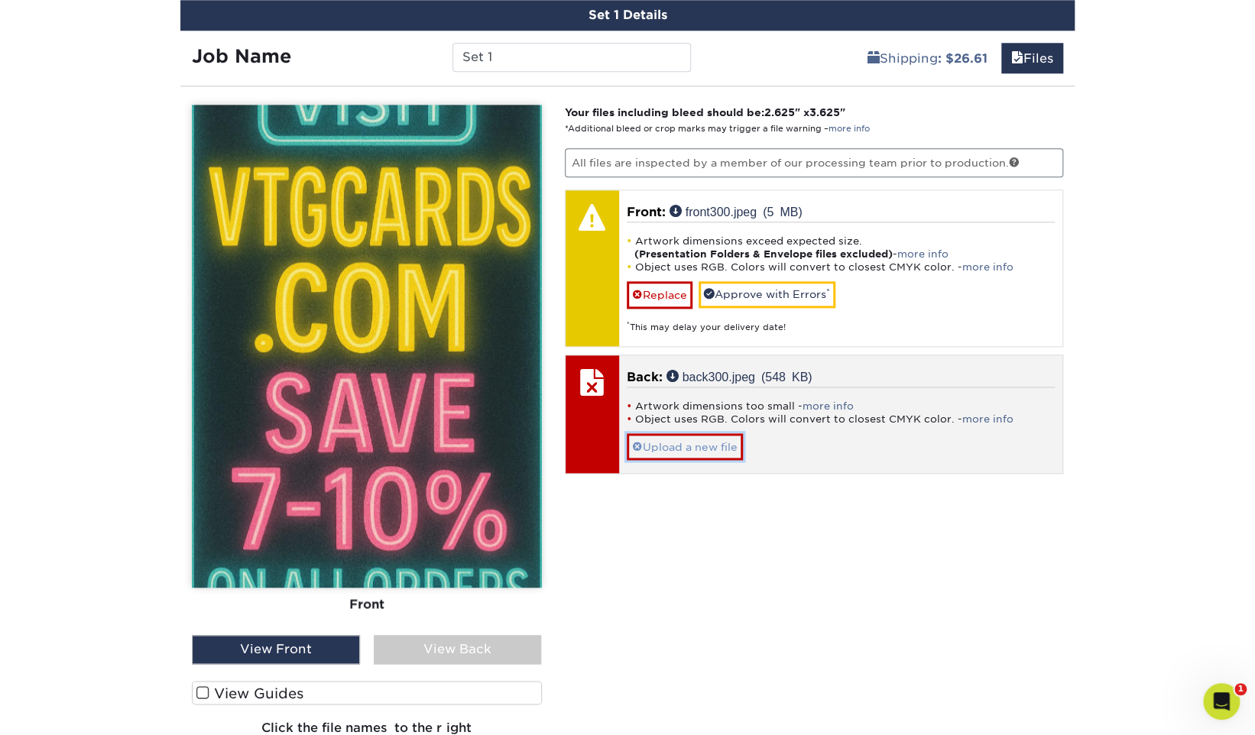
click at [708, 447] on link "Upload a new file" at bounding box center [685, 446] width 116 height 27
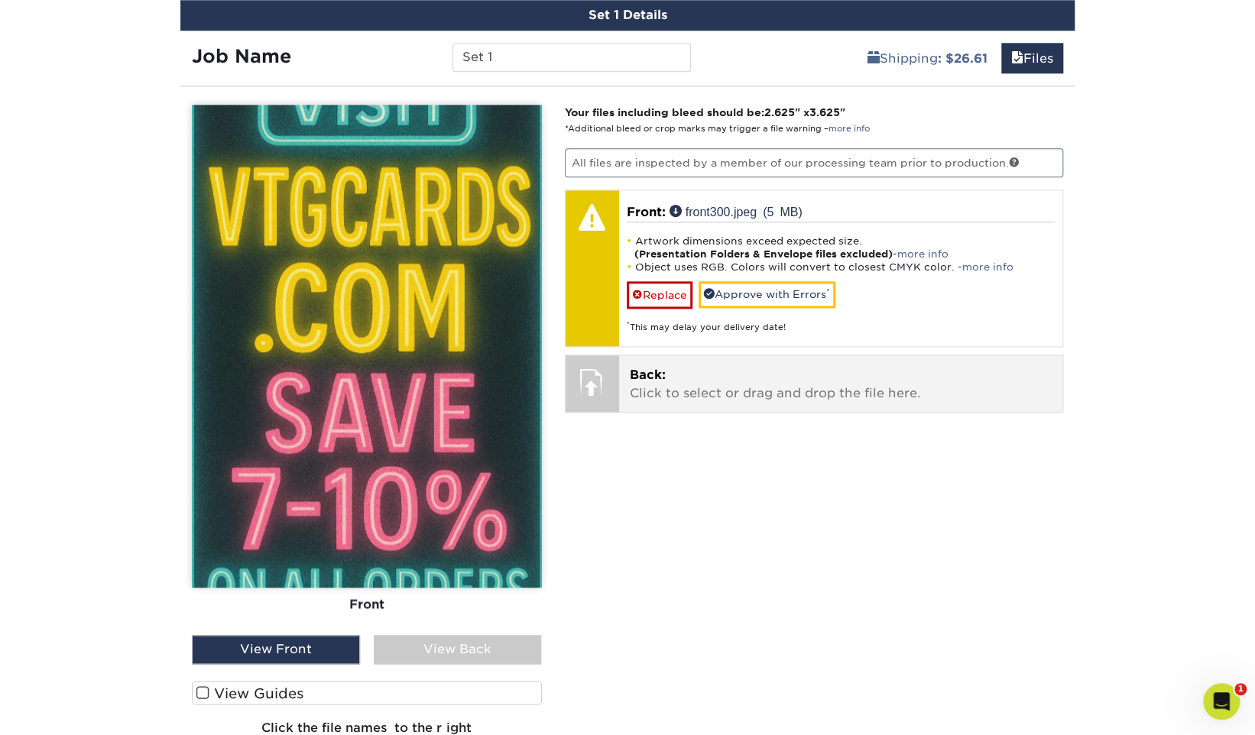
click at [766, 400] on div "Back: Click to select or drag and drop the file here. Choose file final_image.p…" at bounding box center [841, 383] width 444 height 57
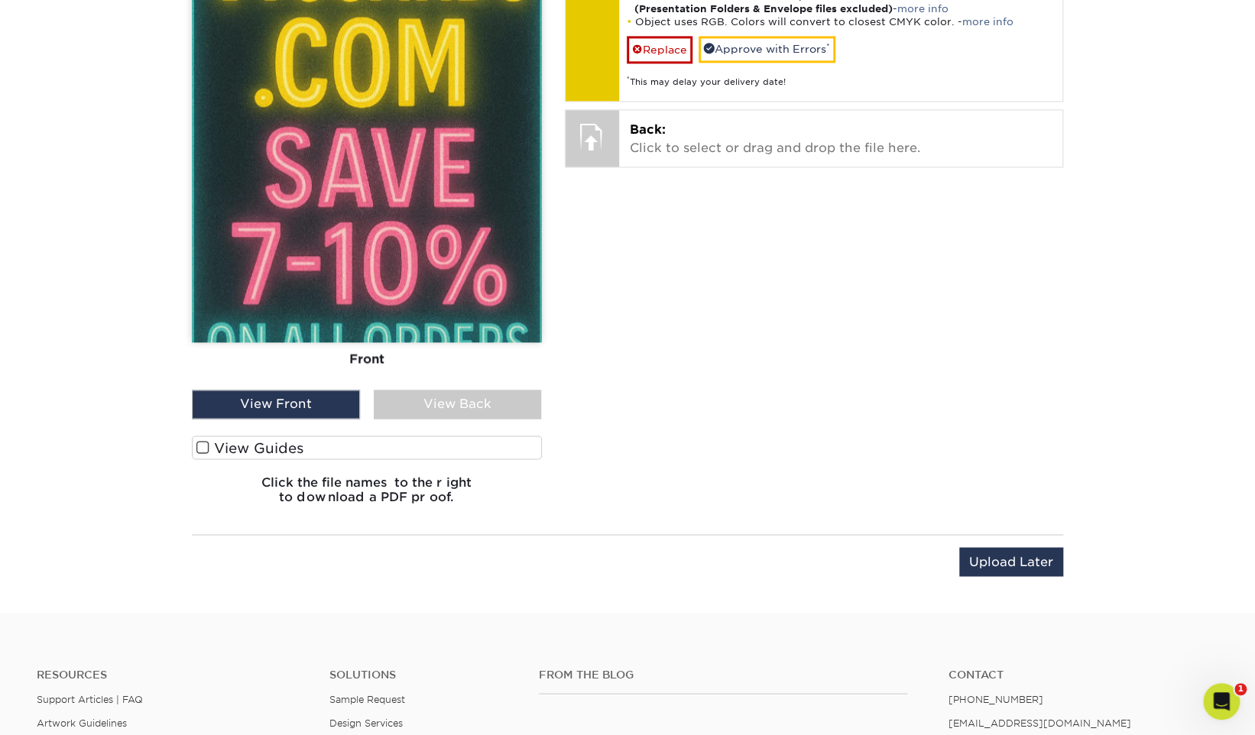
click at [284, 448] on label "View Guides" at bounding box center [367, 448] width 350 height 24
click at [0, 0] on input "View Guides" at bounding box center [0, 0] width 0 height 0
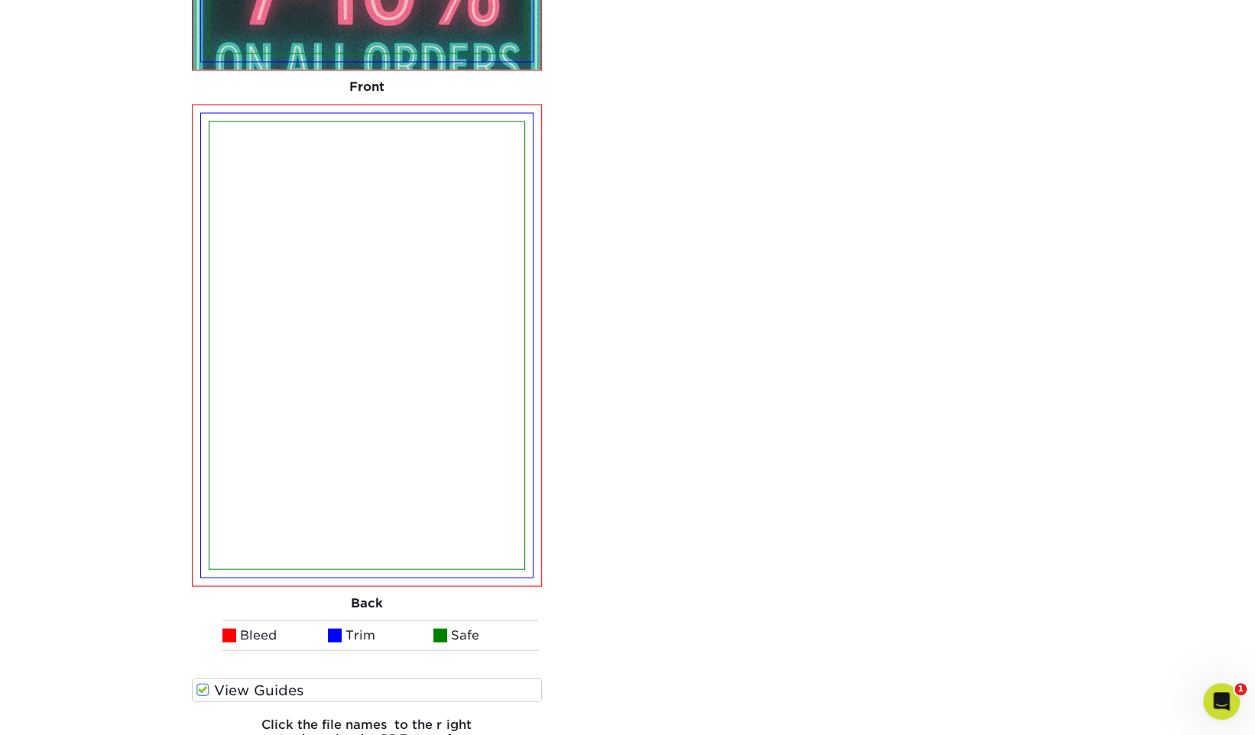
scroll to position [1421, 0]
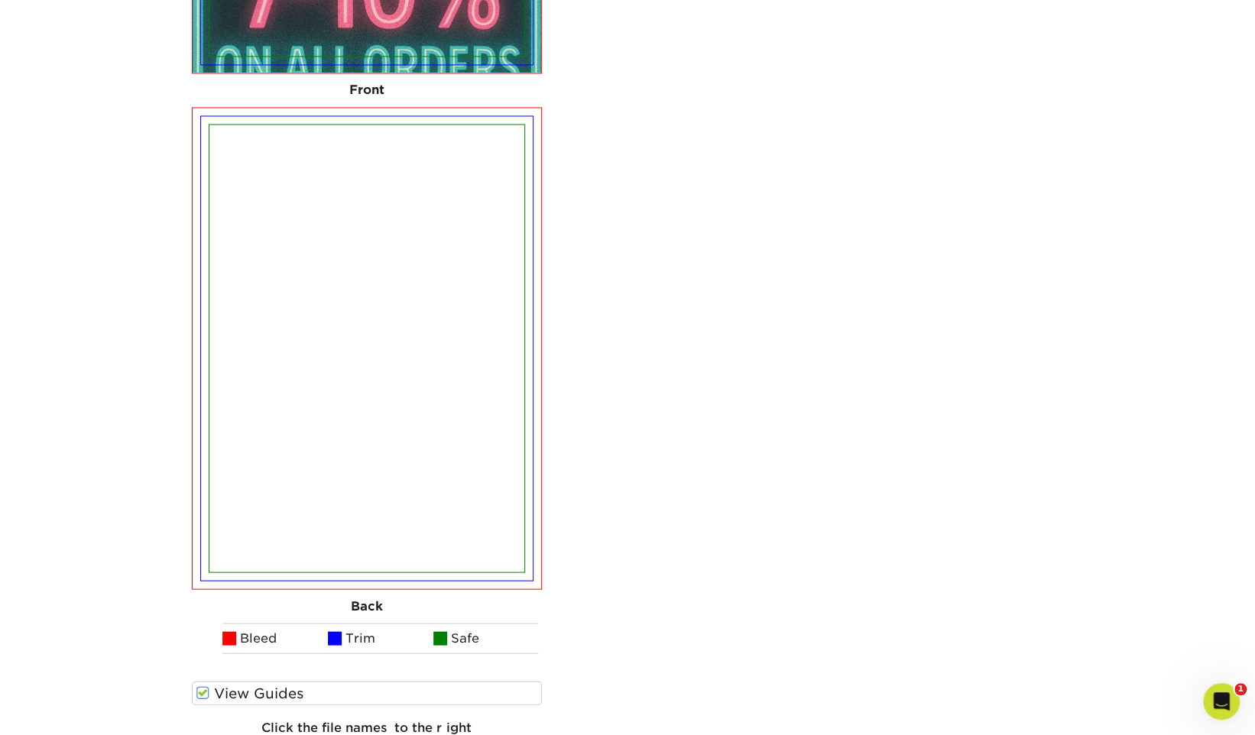
click at [287, 681] on label "View Guides" at bounding box center [367, 693] width 350 height 24
click at [0, 0] on input "View Guides" at bounding box center [0, 0] width 0 height 0
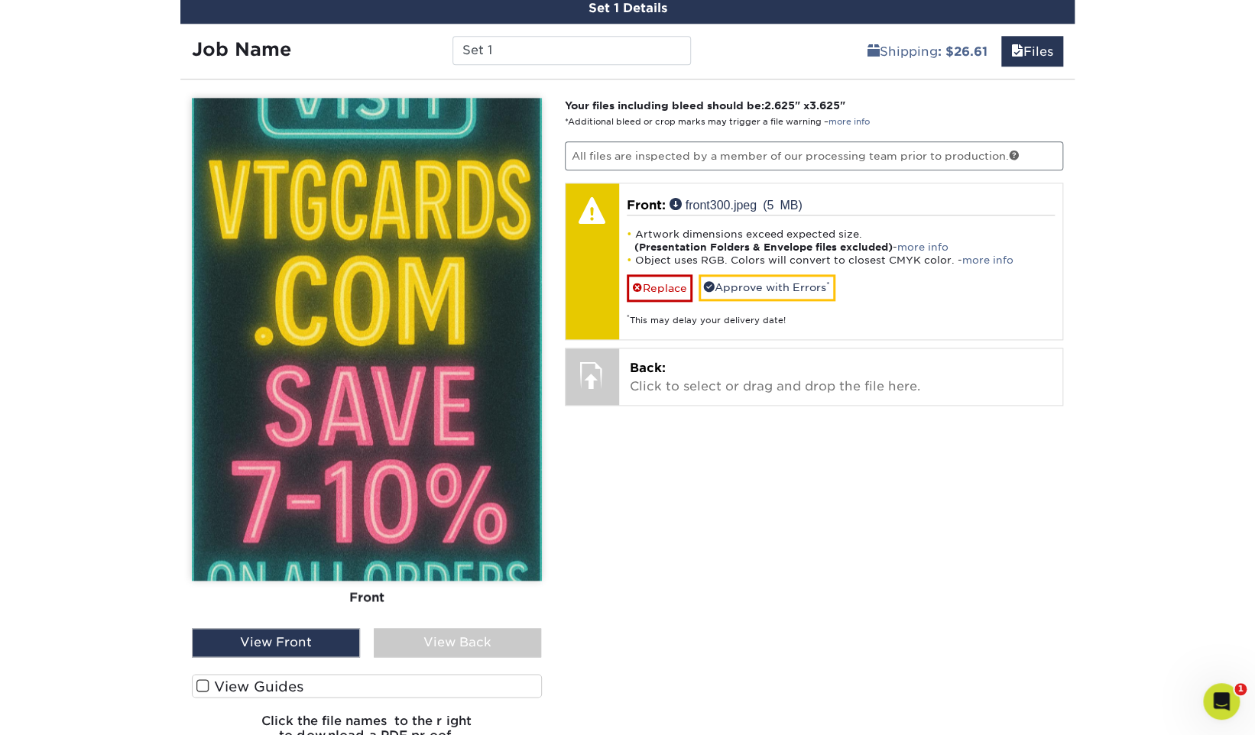
scroll to position [912, 0]
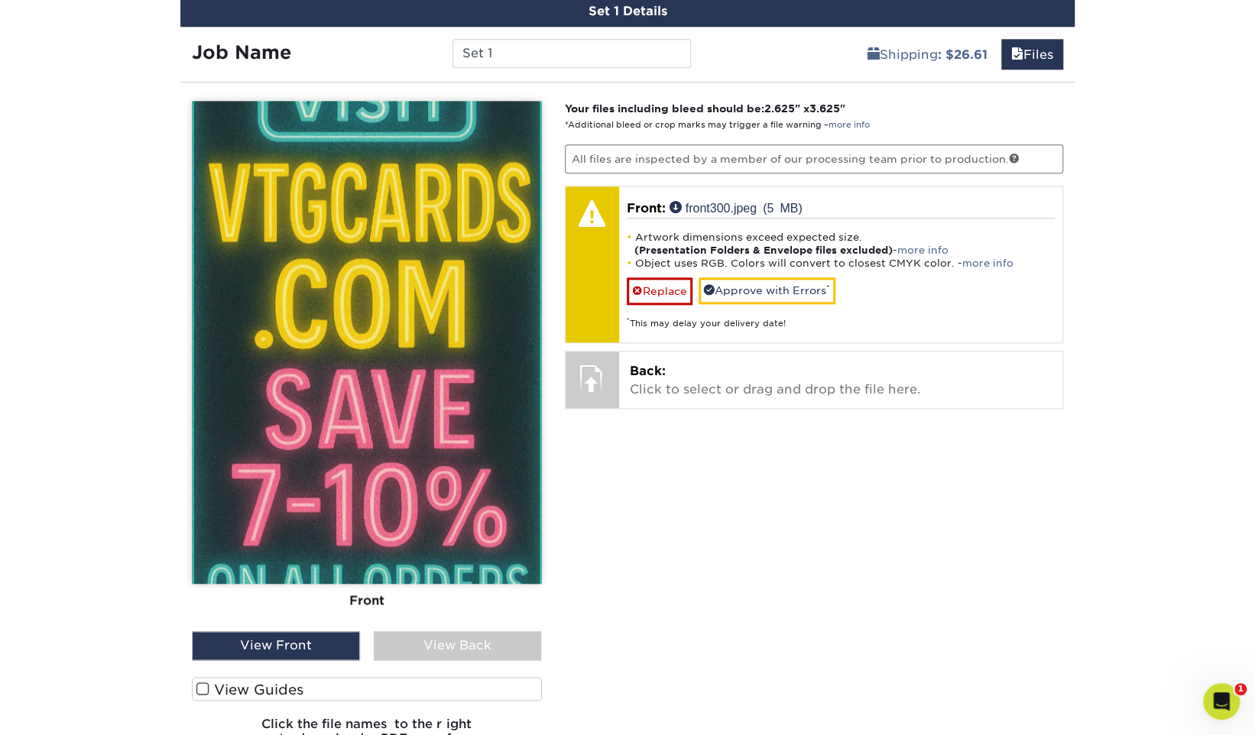
click at [313, 283] on img at bounding box center [367, 342] width 350 height 483
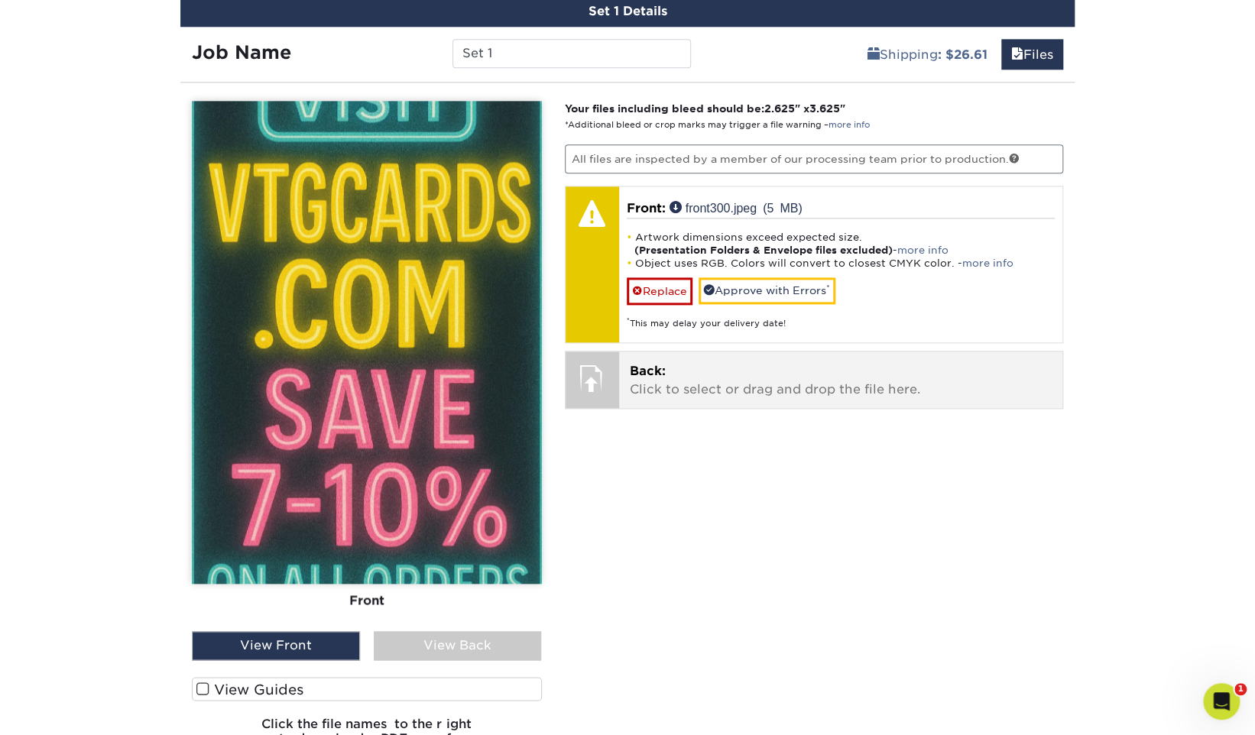
click at [732, 371] on p "Back: Click to select or drag and drop the file here." at bounding box center [841, 380] width 423 height 37
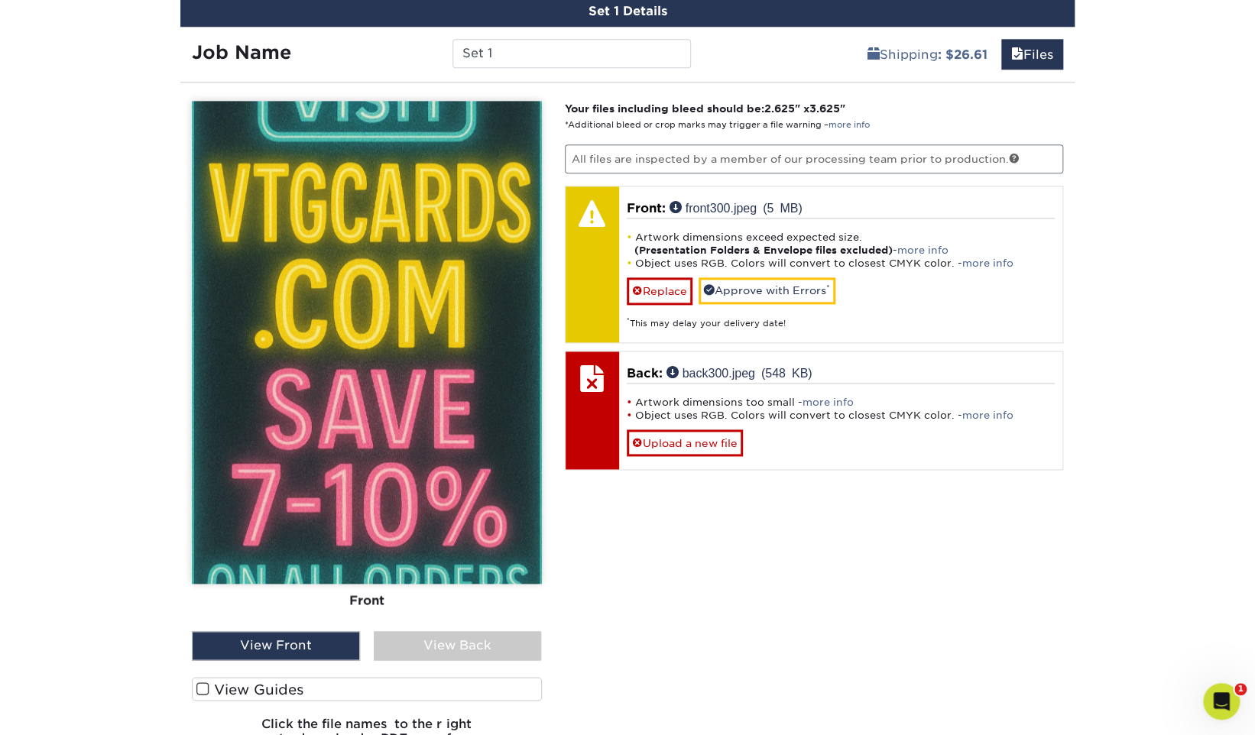
click at [666, 559] on div "Your files including bleed should be: 2.625 " x 3.625 " *Additional bleed or cr…" at bounding box center [814, 429] width 522 height 656
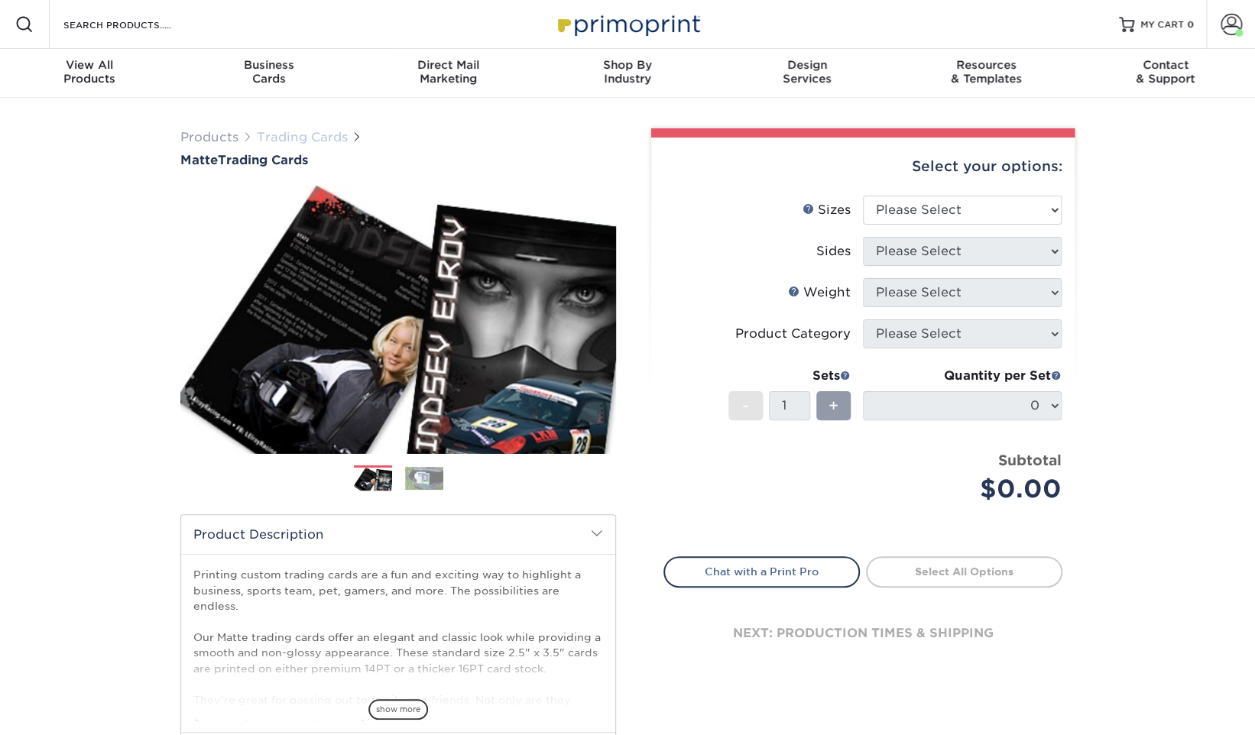
click at [299, 131] on link "Trading Cards" at bounding box center [302, 137] width 91 height 15
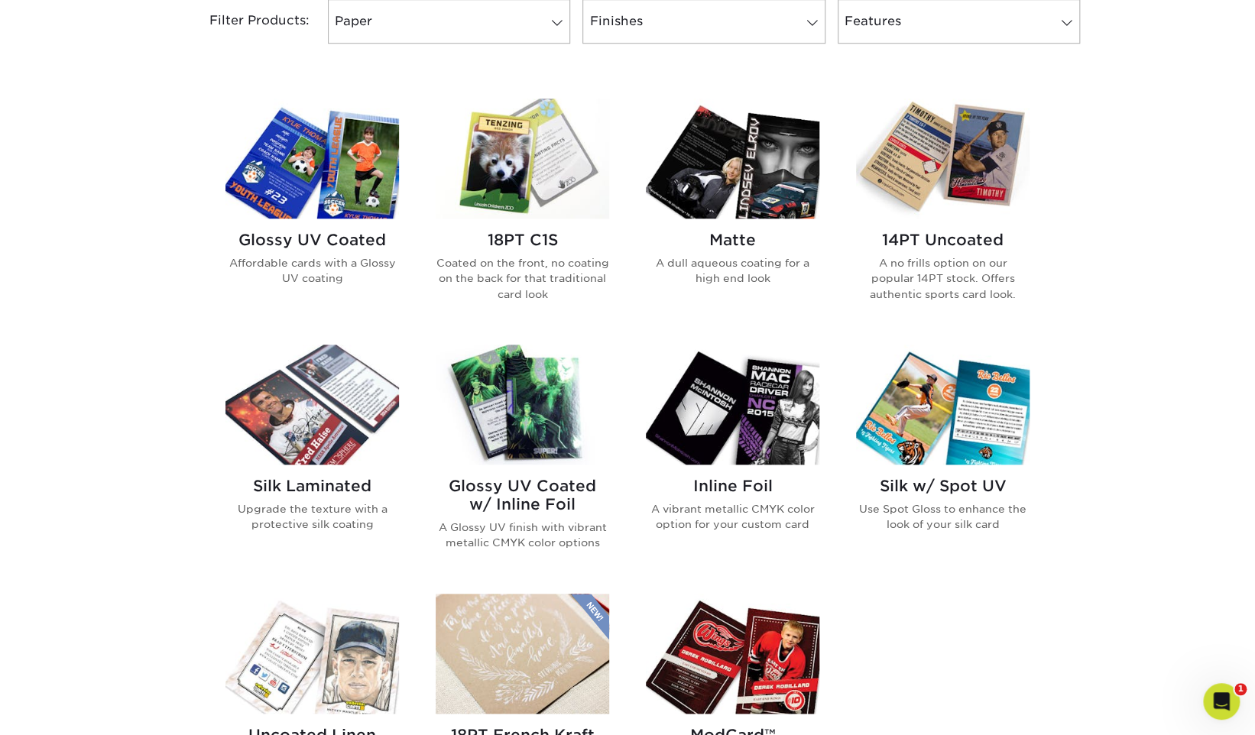
scroll to position [672, 0]
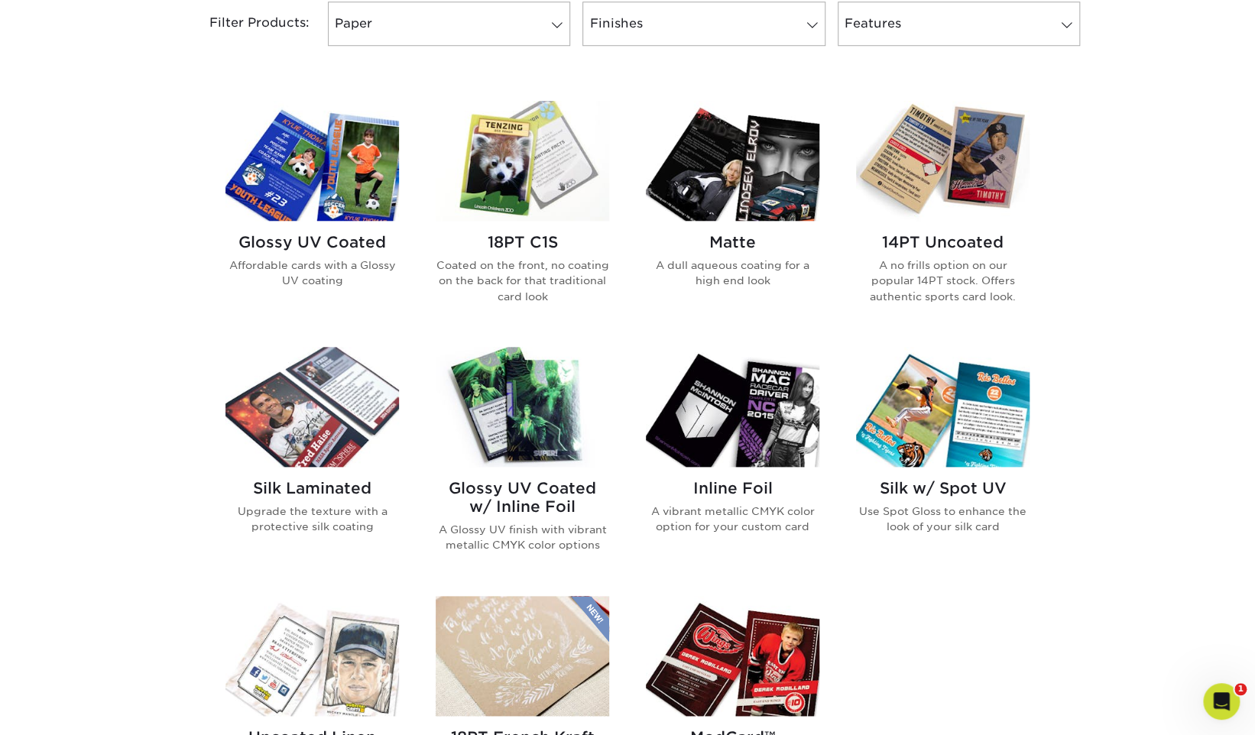
click at [505, 183] on img at bounding box center [522, 161] width 173 height 120
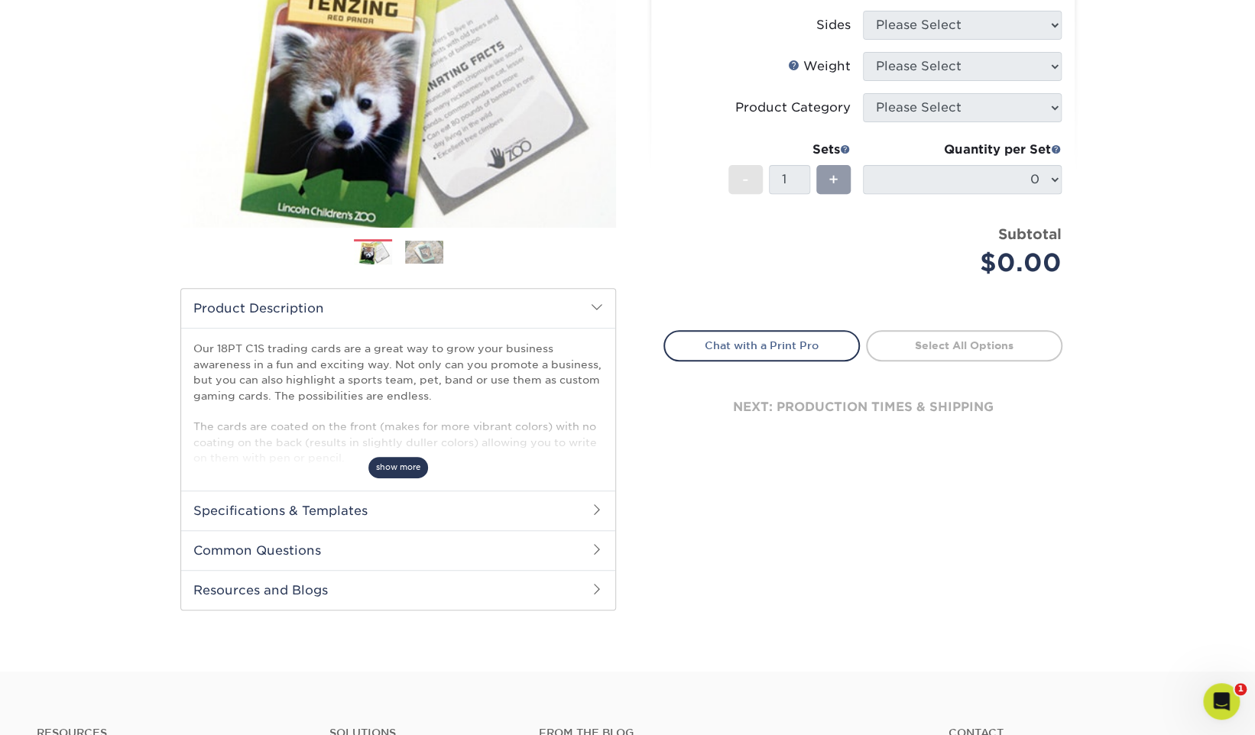
scroll to position [228, 0]
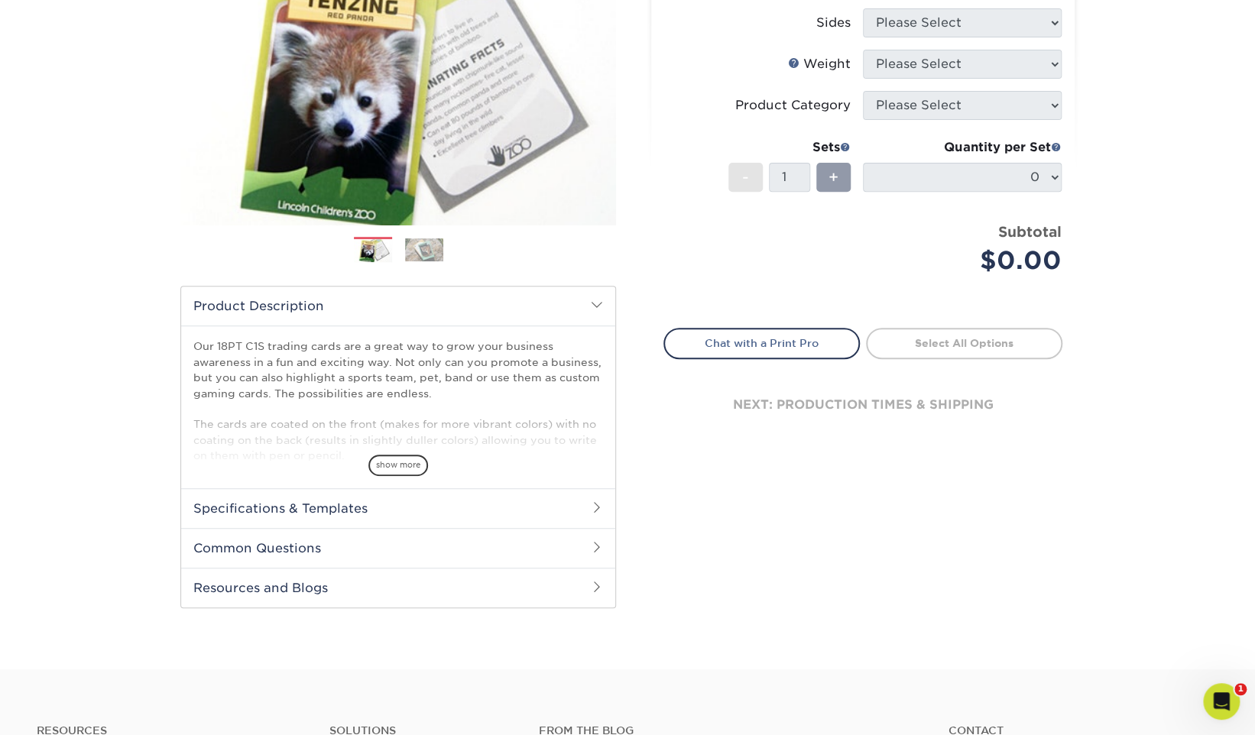
drag, startPoint x: 408, startPoint y: 457, endPoint x: 408, endPoint y: 449, distance: 8.4
click at [407, 457] on span "show more" at bounding box center [398, 465] width 60 height 21
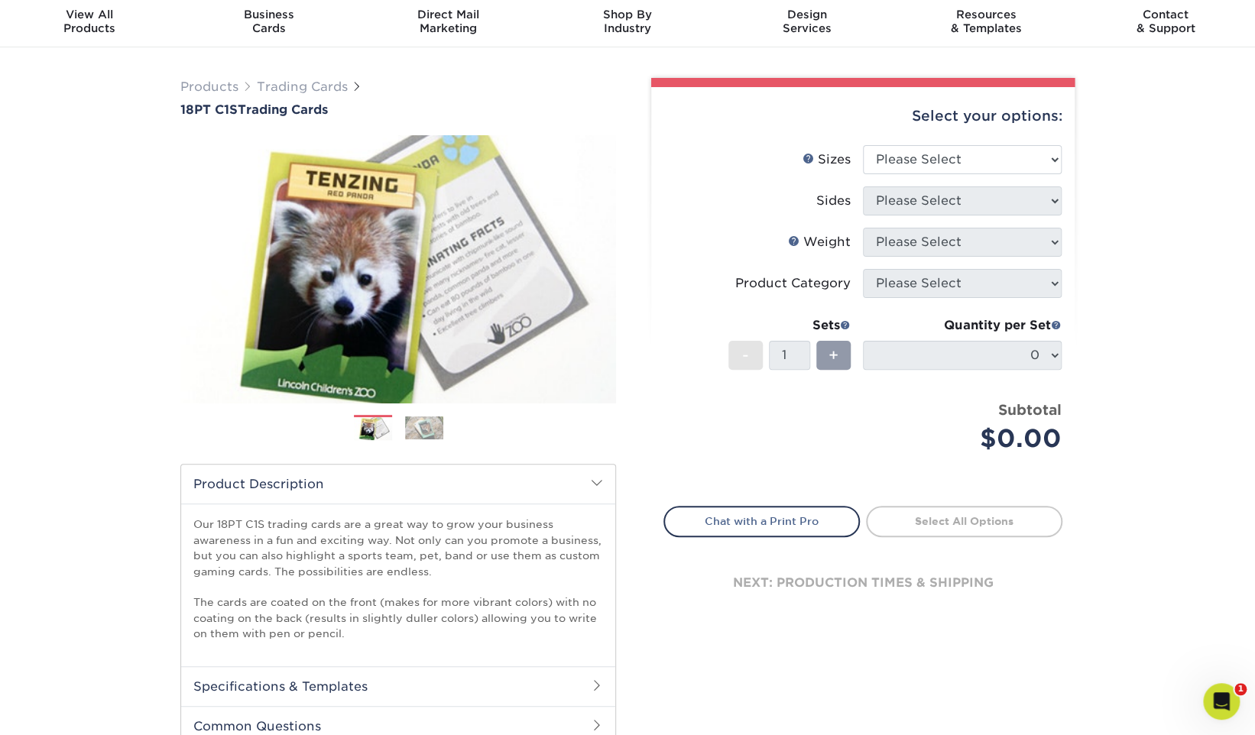
scroll to position [46, 0]
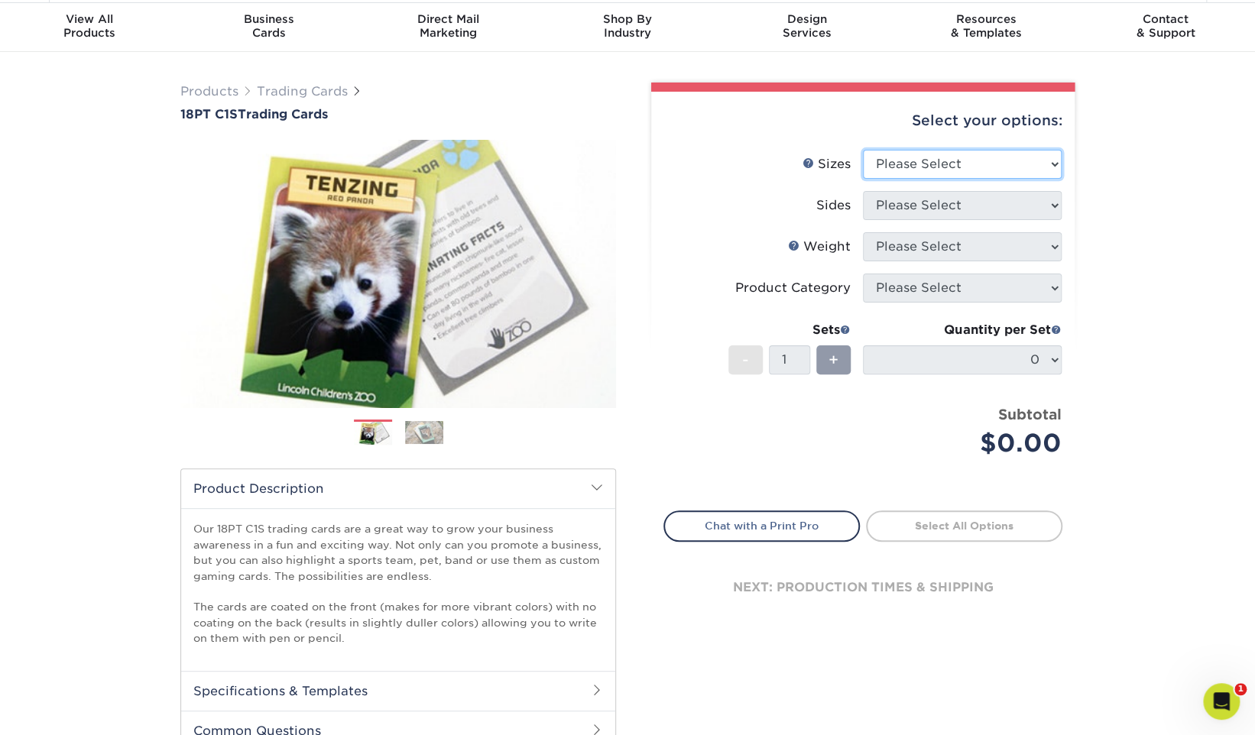
click at [951, 167] on select "Please Select 2.5" x 3.5"" at bounding box center [962, 164] width 199 height 29
select select "2.50x3.50"
click at [863, 150] on select "Please Select 2.5" x 3.5"" at bounding box center [962, 164] width 199 height 29
click at [941, 202] on select "Please Select Print Both Sides Print Front Only" at bounding box center [962, 205] width 199 height 29
select select "13abbda7-1d64-4f25-8bb2-c179b224825d"
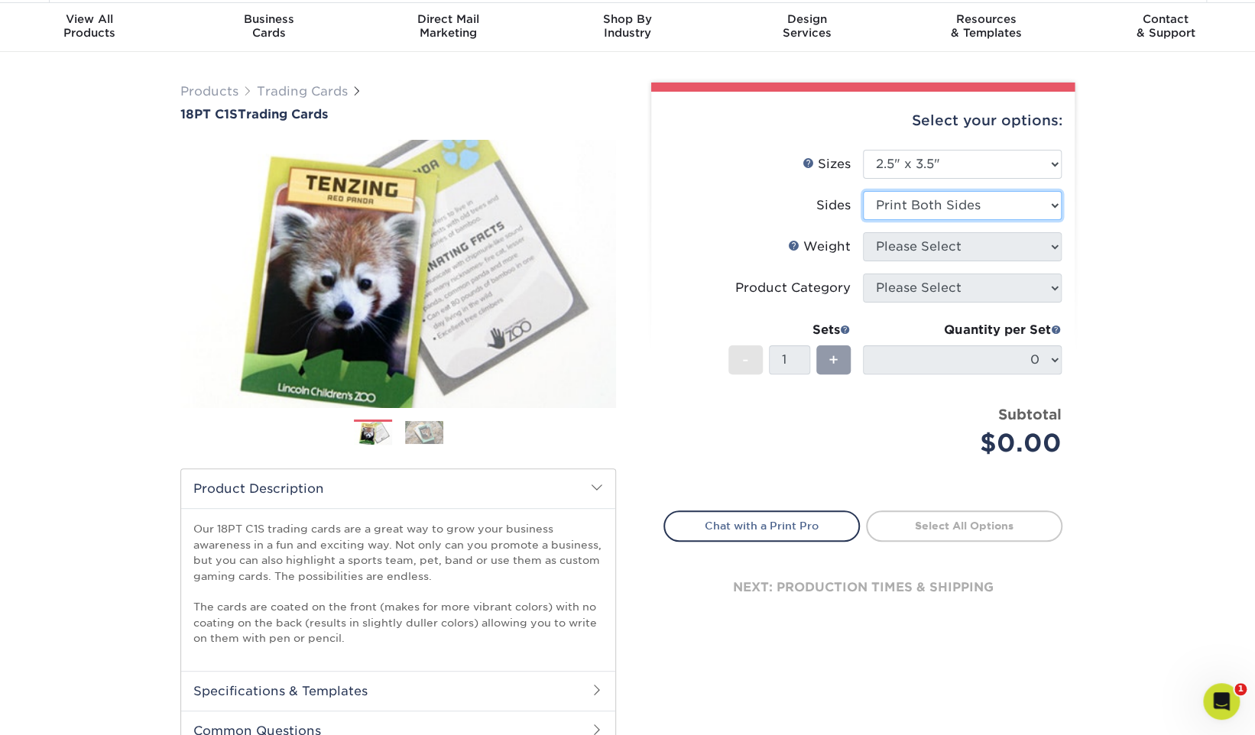
click at [863, 191] on select "Please Select Print Both Sides Print Front Only" at bounding box center [962, 205] width 199 height 29
click at [930, 245] on select "Please Select 18PT C1S" at bounding box center [962, 246] width 199 height 29
select select "18PTC1S"
click at [863, 232] on select "Please Select 18PT C1S" at bounding box center [962, 246] width 199 height 29
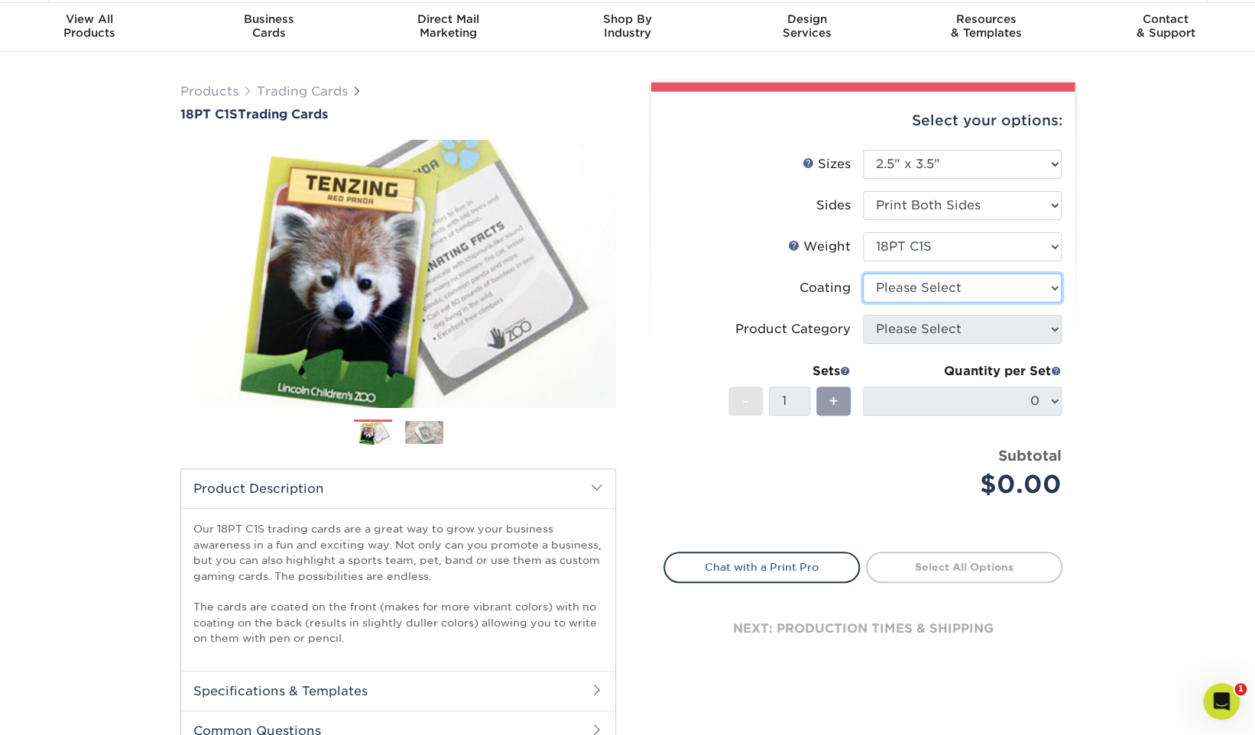
click at [934, 289] on select at bounding box center [962, 288] width 199 height 29
select select "1e8116af-acfc-44b1-83dc-8181aa338834"
click at [863, 274] on select at bounding box center [962, 288] width 199 height 29
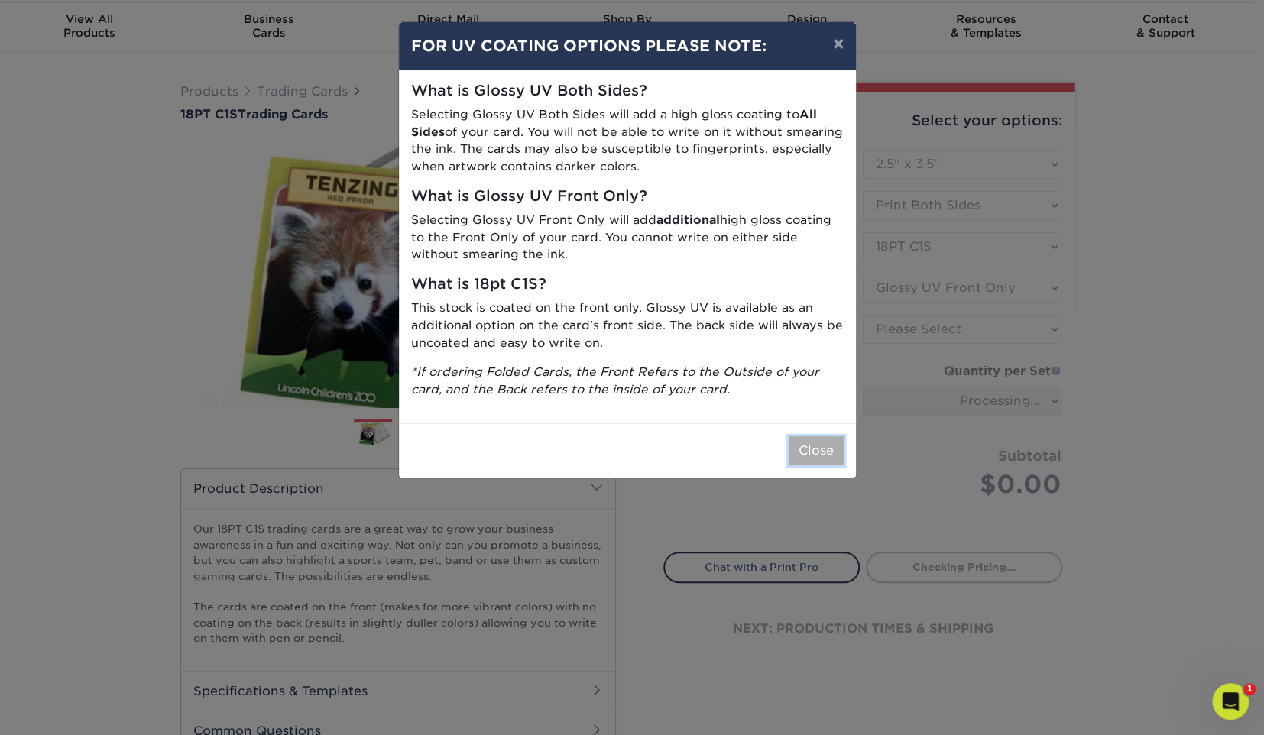
click at [811, 442] on button "Close" at bounding box center [816, 450] width 55 height 29
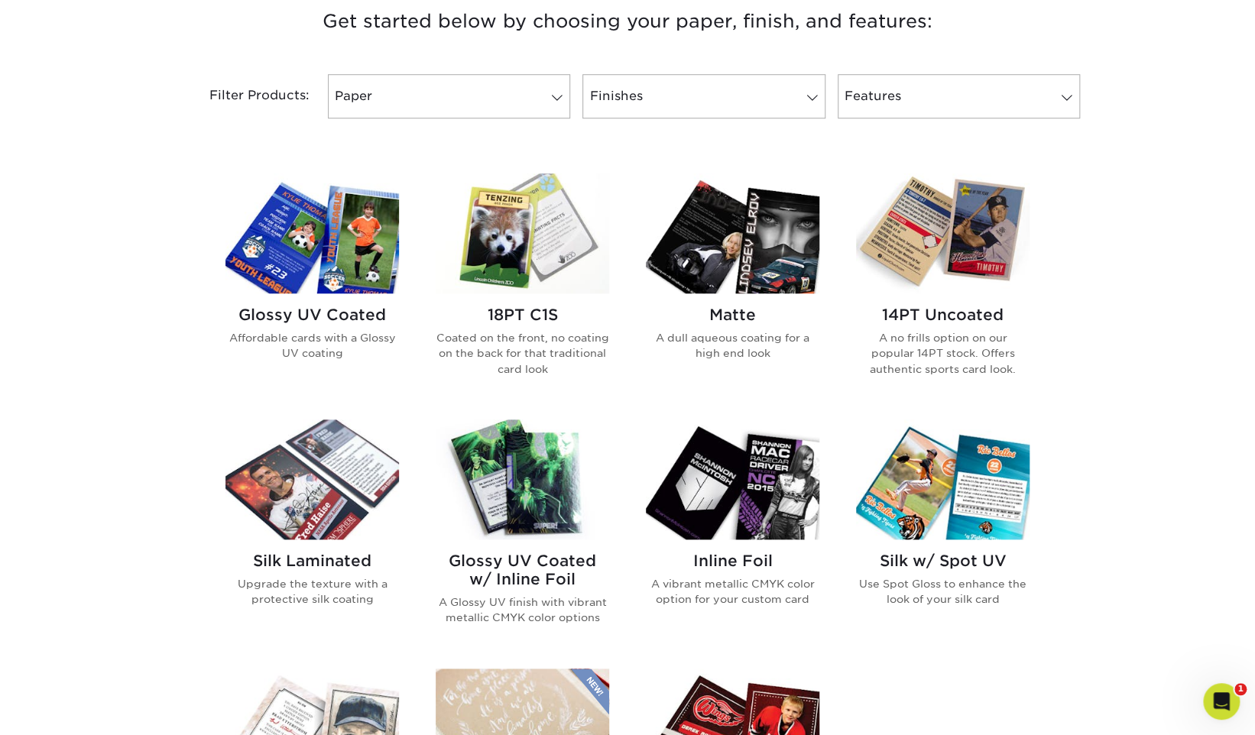
click at [737, 302] on div "Matte A dull aqueous coating for a high end look" at bounding box center [732, 339] width 173 height 92
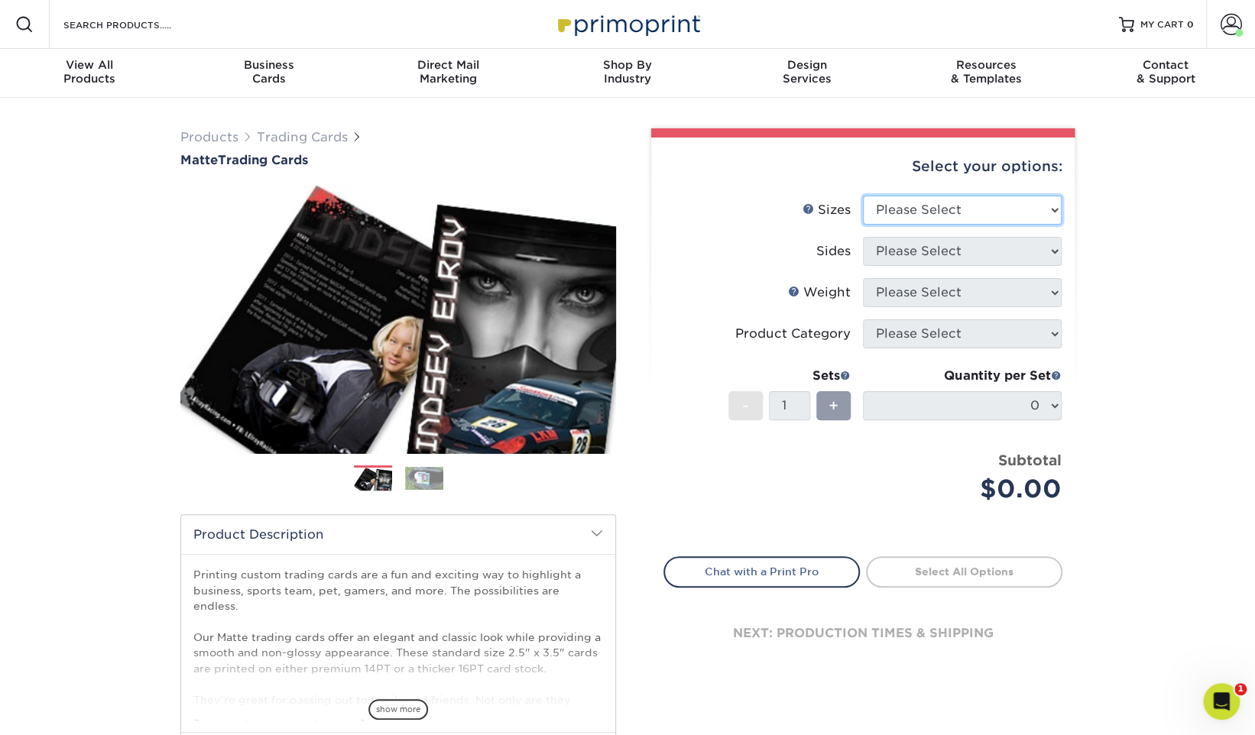
click at [1007, 209] on select "Please Select 2.5" x 3.5"" at bounding box center [962, 210] width 199 height 29
select select "2.50x3.50"
click at [863, 196] on select "Please Select 2.5" x 3.5"" at bounding box center [962, 210] width 199 height 29
click at [942, 250] on select "Please Select Print Both Sides Print Front Only" at bounding box center [962, 251] width 199 height 29
select select "32d3c223-f82c-492b-b915-ba065a00862f"
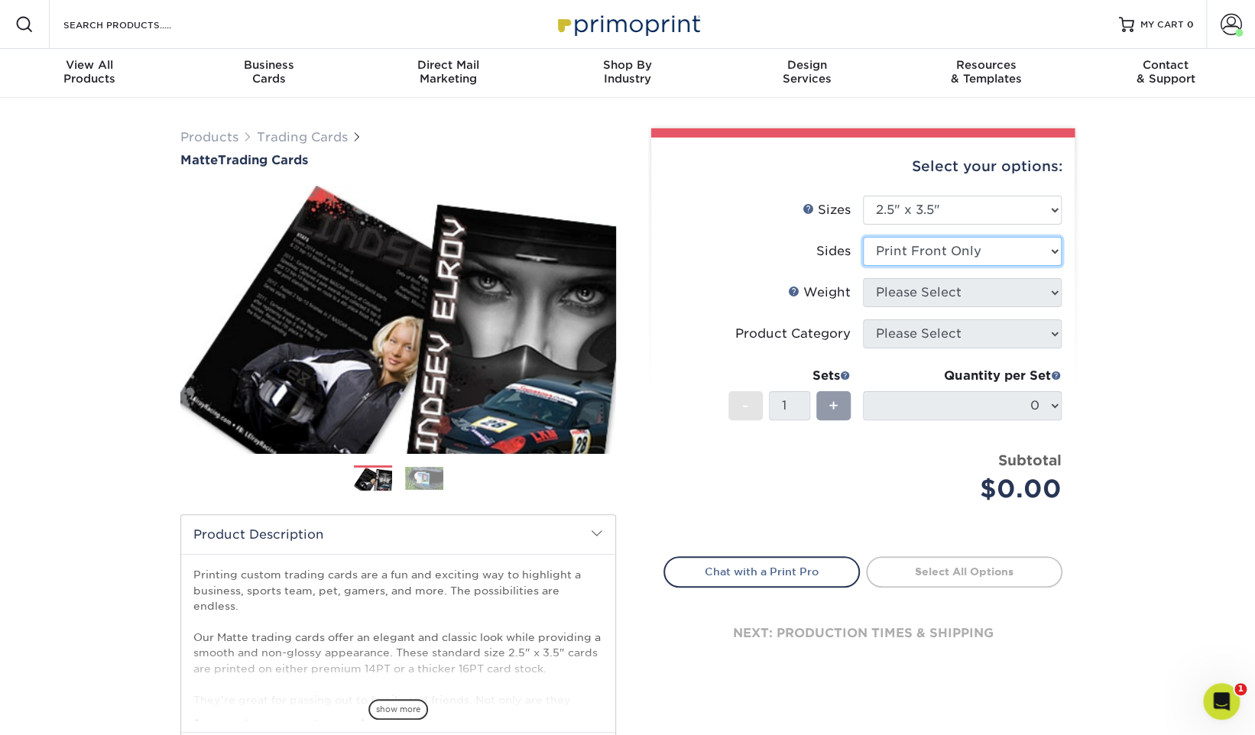
click at [863, 237] on select "Please Select Print Both Sides Print Front Only" at bounding box center [962, 251] width 199 height 29
click at [952, 287] on select "Please Select 16PT 14PT" at bounding box center [962, 292] width 199 height 29
select select "16PT"
click at [863, 278] on select "Please Select 16PT 14PT" at bounding box center [962, 292] width 199 height 29
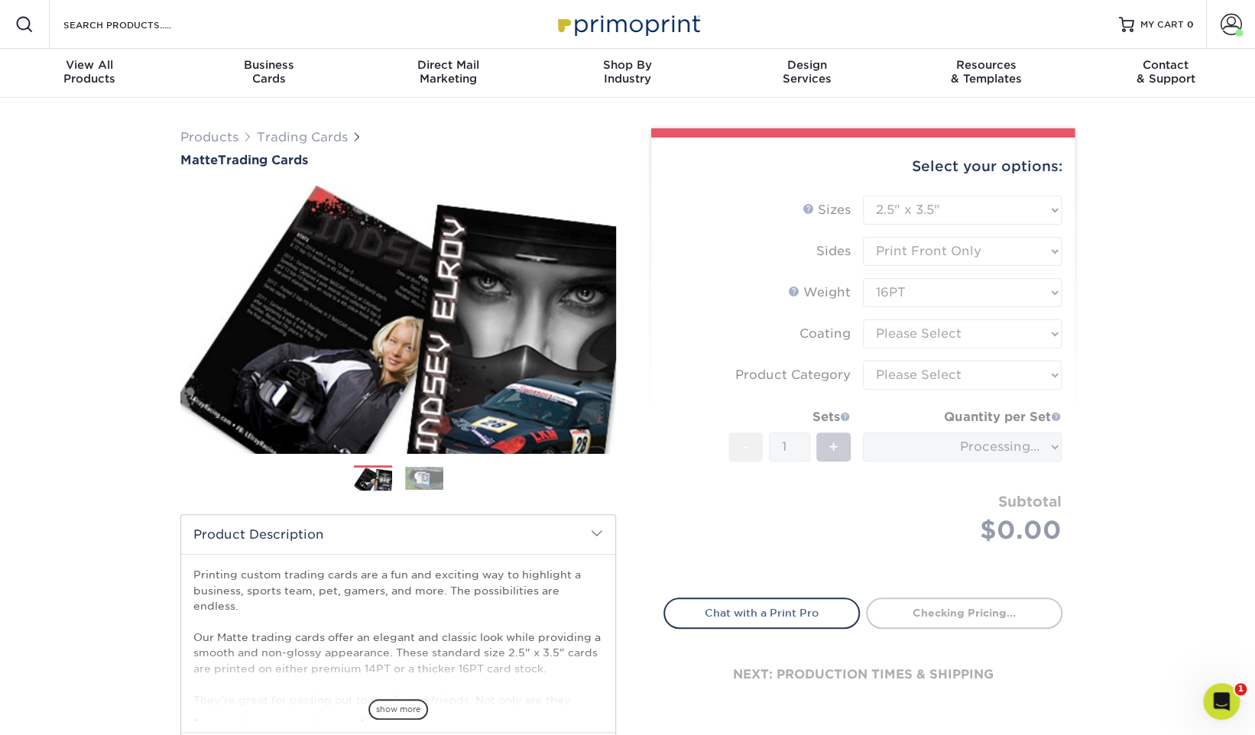
click at [964, 251] on form "Sizes Help Sizes Please Select 2.5" x 3.5" Sides Please Select 16PT - 1" at bounding box center [862, 388] width 399 height 384
click at [967, 247] on select "Please Select Print Both Sides Print Front Only" at bounding box center [962, 251] width 199 height 29
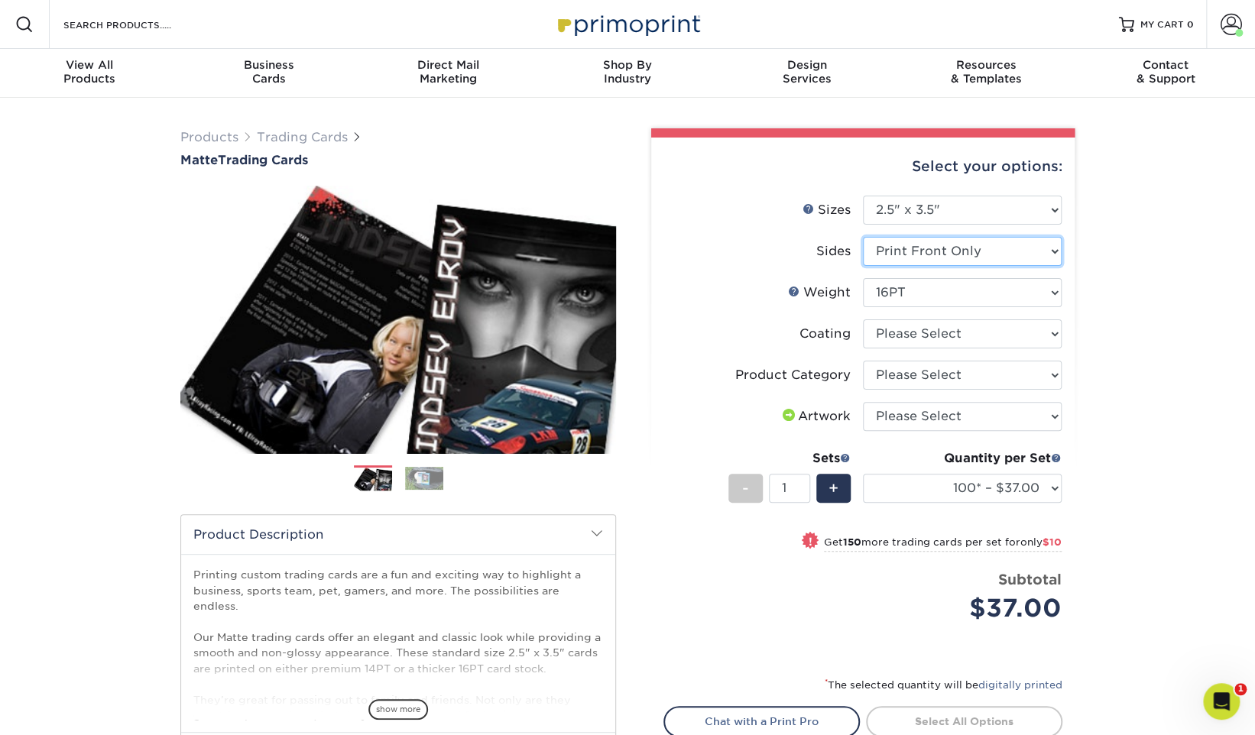
select select "13abbda7-1d64-4f25-8bb2-c179b224825d"
click at [863, 237] on select "Please Select Print Both Sides Print Front Only" at bounding box center [962, 251] width 199 height 29
select select
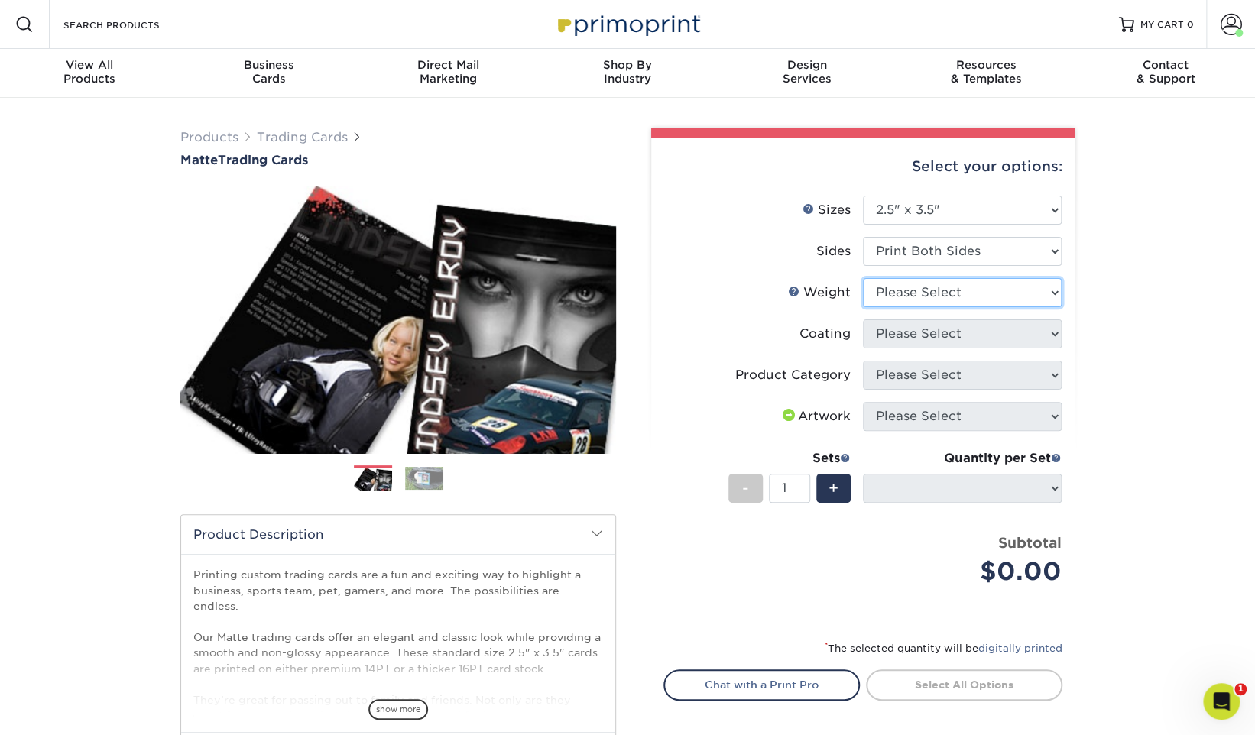
click at [937, 290] on select "Please Select 16PT 14PT" at bounding box center [962, 292] width 199 height 29
select select "16PT"
click at [863, 278] on select "Please Select 16PT 14PT" at bounding box center [962, 292] width 199 height 29
select select "-1"
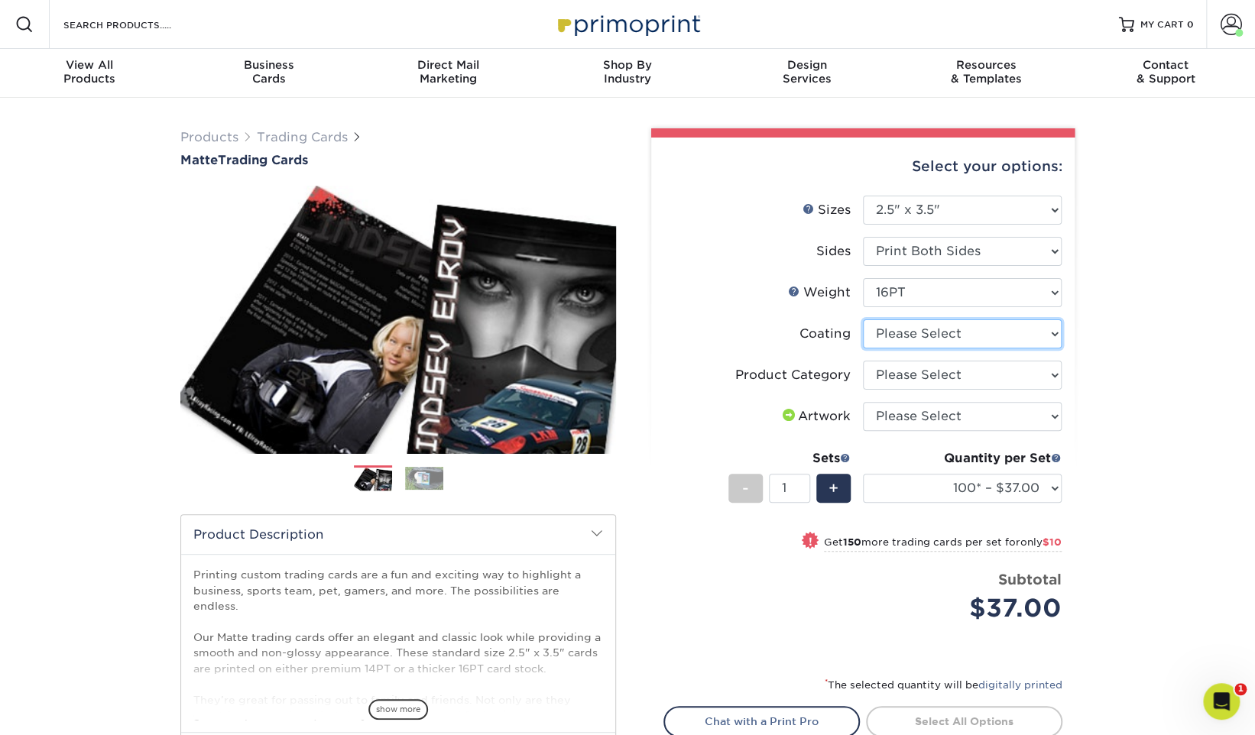
click at [909, 344] on select at bounding box center [962, 333] width 199 height 29
select select "121bb7b5-3b4d-429f-bd8d-bbf80e953313"
click at [863, 319] on select at bounding box center [962, 333] width 199 height 29
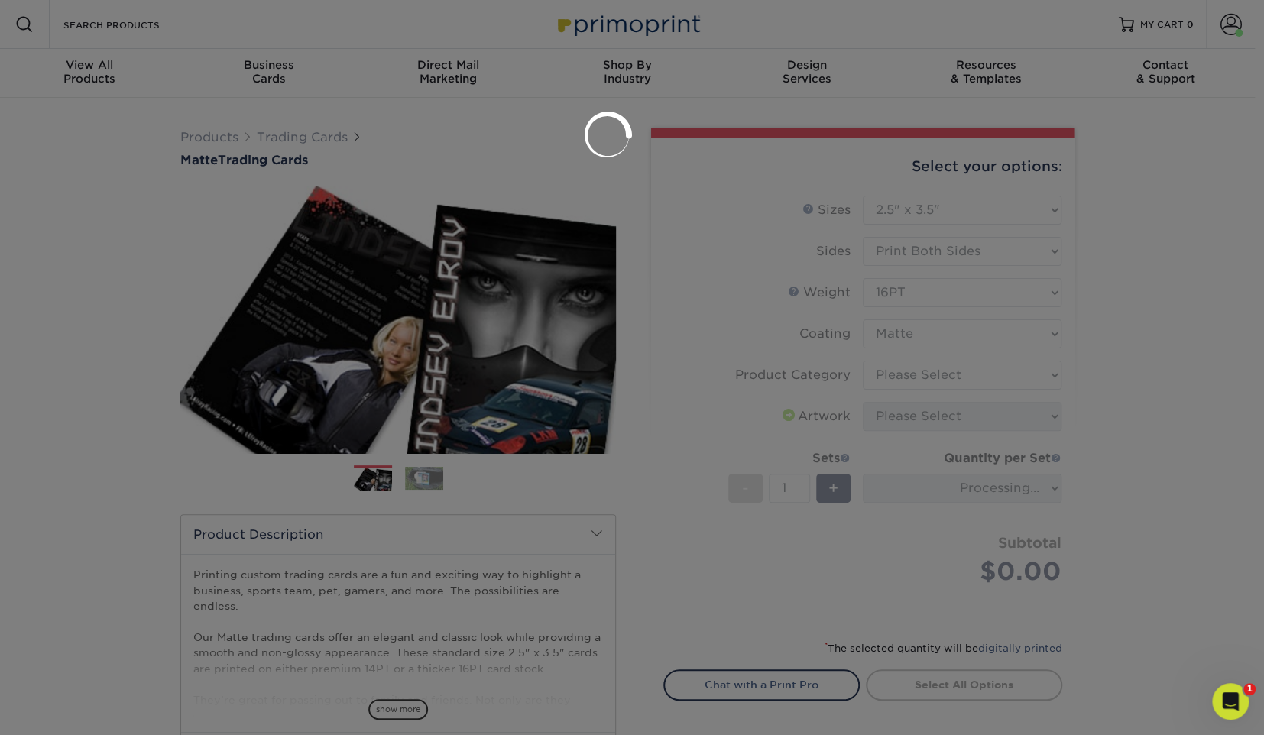
click at [949, 372] on div at bounding box center [632, 367] width 1264 height 735
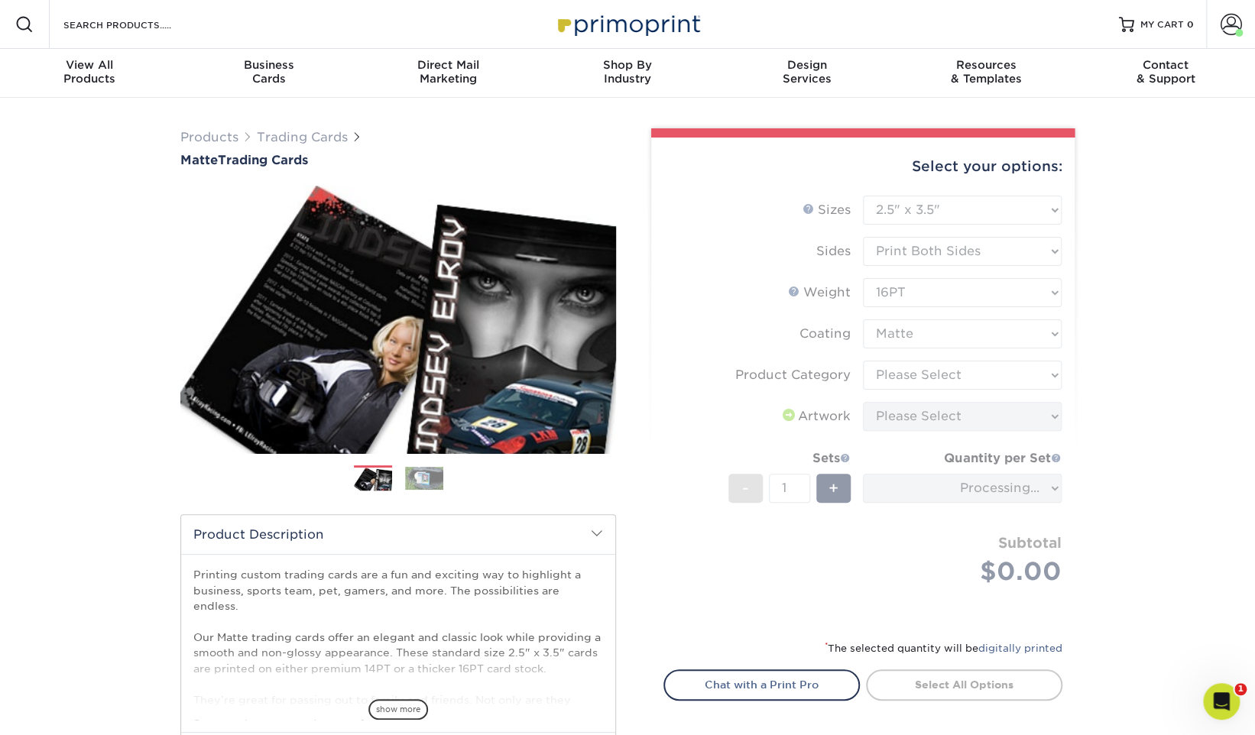
click at [940, 380] on form "Sizes Help Sizes Please Select 2.5" x 3.5" Sides Please Select 16PT - 1" at bounding box center [862, 409] width 399 height 426
click at [937, 376] on form "Sizes Help Sizes Please Select 2.5" x 3.5" Sides Please Select 16PT - 1" at bounding box center [862, 409] width 399 height 426
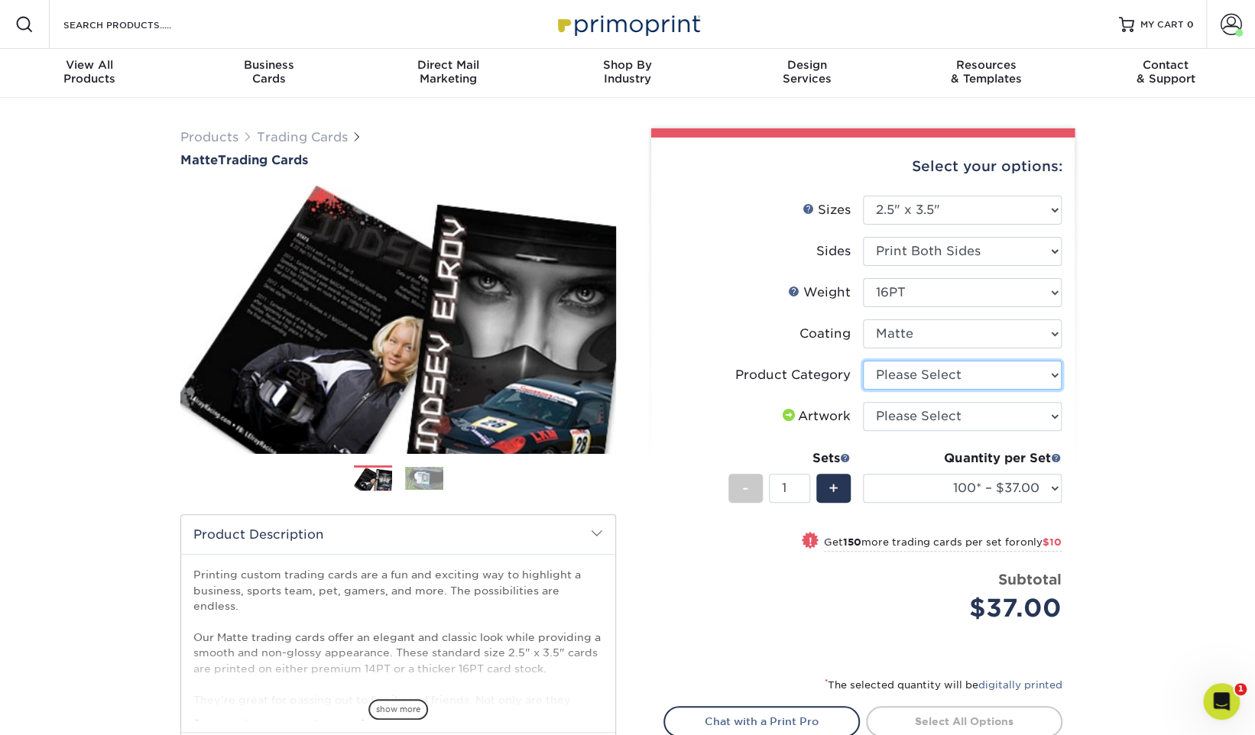
click at [941, 374] on select "Please Select Trading Cards" at bounding box center [962, 375] width 199 height 29
select select "c2f9bce9-36c2-409d-b101-c29d9d031e18"
click at [863, 361] on select "Please Select Trading Cards" at bounding box center [962, 375] width 199 height 29
click at [939, 416] on select "Please Select I will upload files I need a design - $100" at bounding box center [962, 416] width 199 height 29
select select "upload"
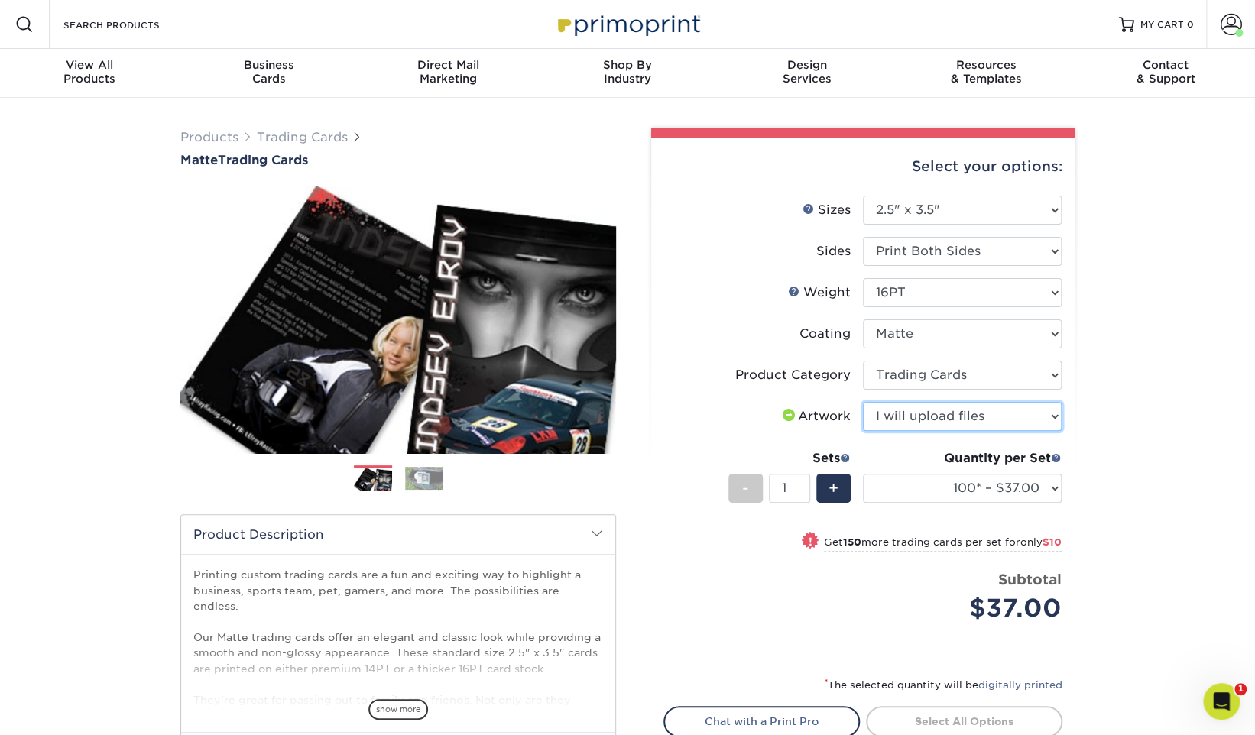
click at [863, 402] on select "Please Select I will upload files I need a design - $100" at bounding box center [962, 416] width 199 height 29
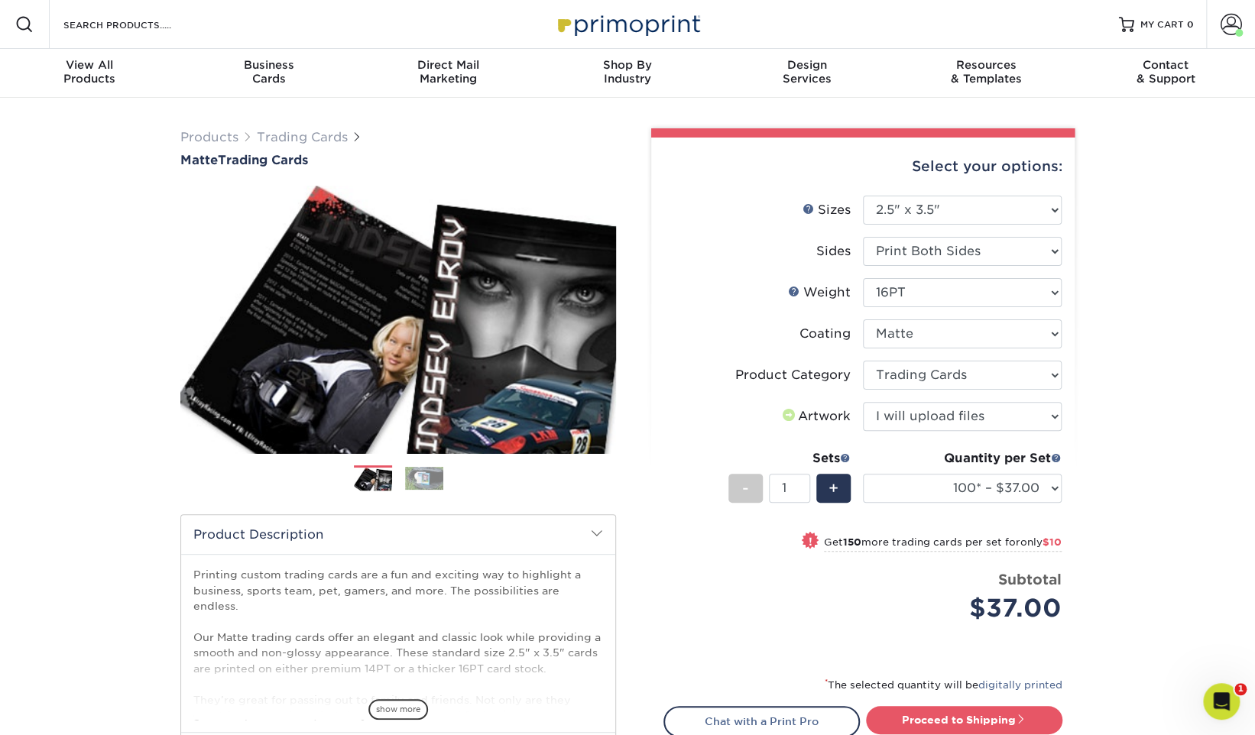
click at [763, 548] on div "! Get 150 more trading cards per set for only $10" at bounding box center [862, 551] width 397 height 37
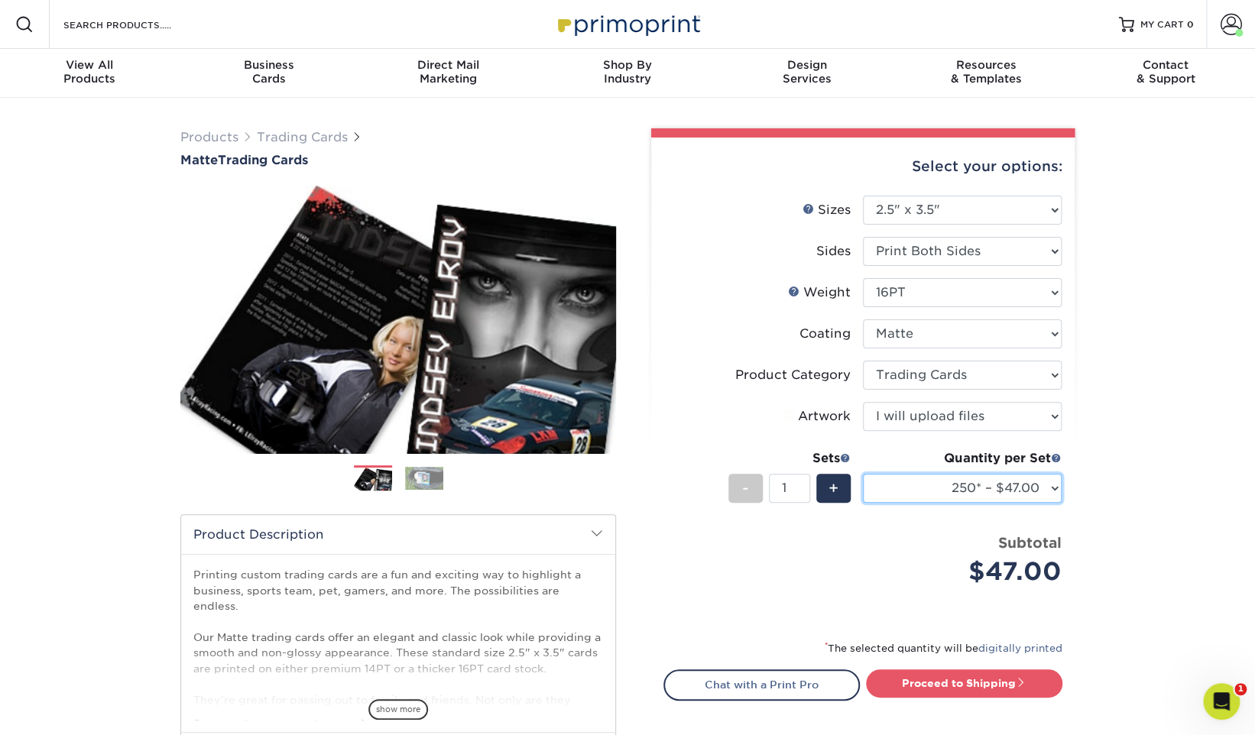
click at [995, 491] on select "100* – $37.00 250* – $47.00 500* – $58.00 1000 – $71.00 2500 – $141.00 5000 – $…" at bounding box center [962, 488] width 199 height 29
select select "1000 – $71.00"
click at [863, 474] on select "100* – $37.00 250* – $47.00 500* – $58.00 1000 – $71.00 2500 – $141.00 5000 – $…" at bounding box center [962, 488] width 199 height 29
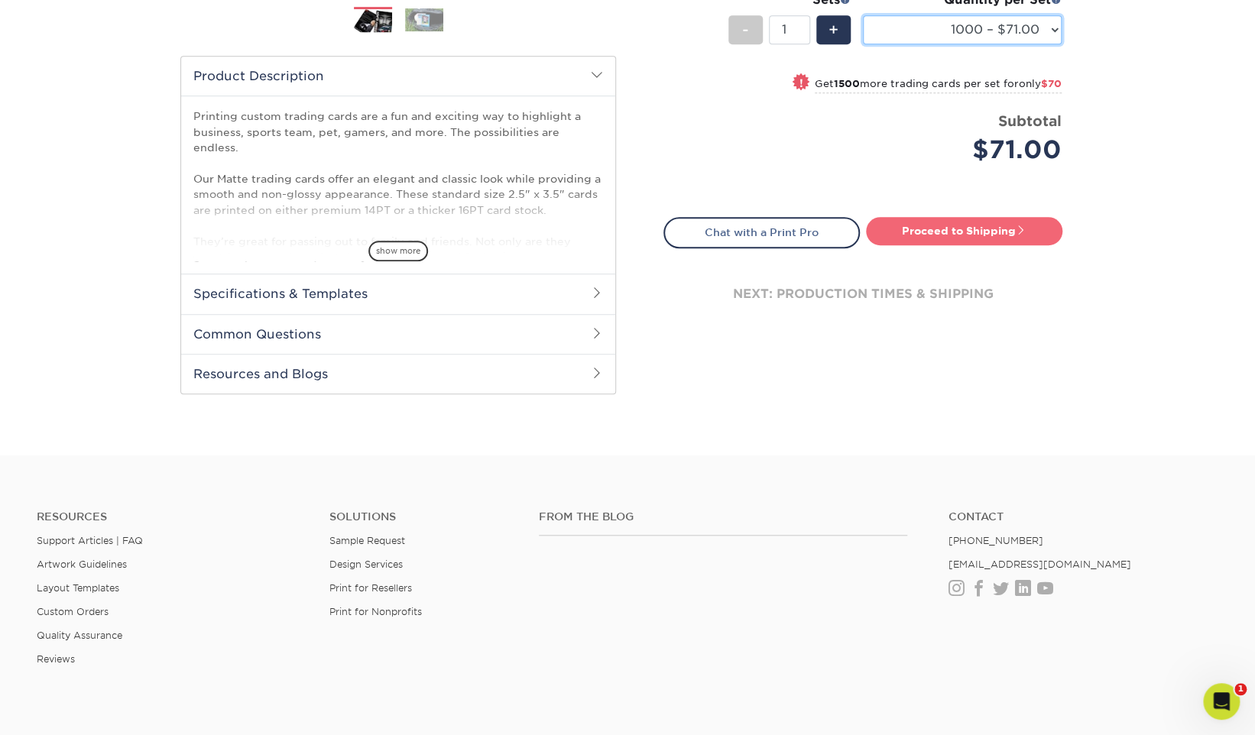
scroll to position [459, 0]
click at [984, 228] on link "Proceed to Shipping" at bounding box center [964, 230] width 196 height 28
type input "Set 1"
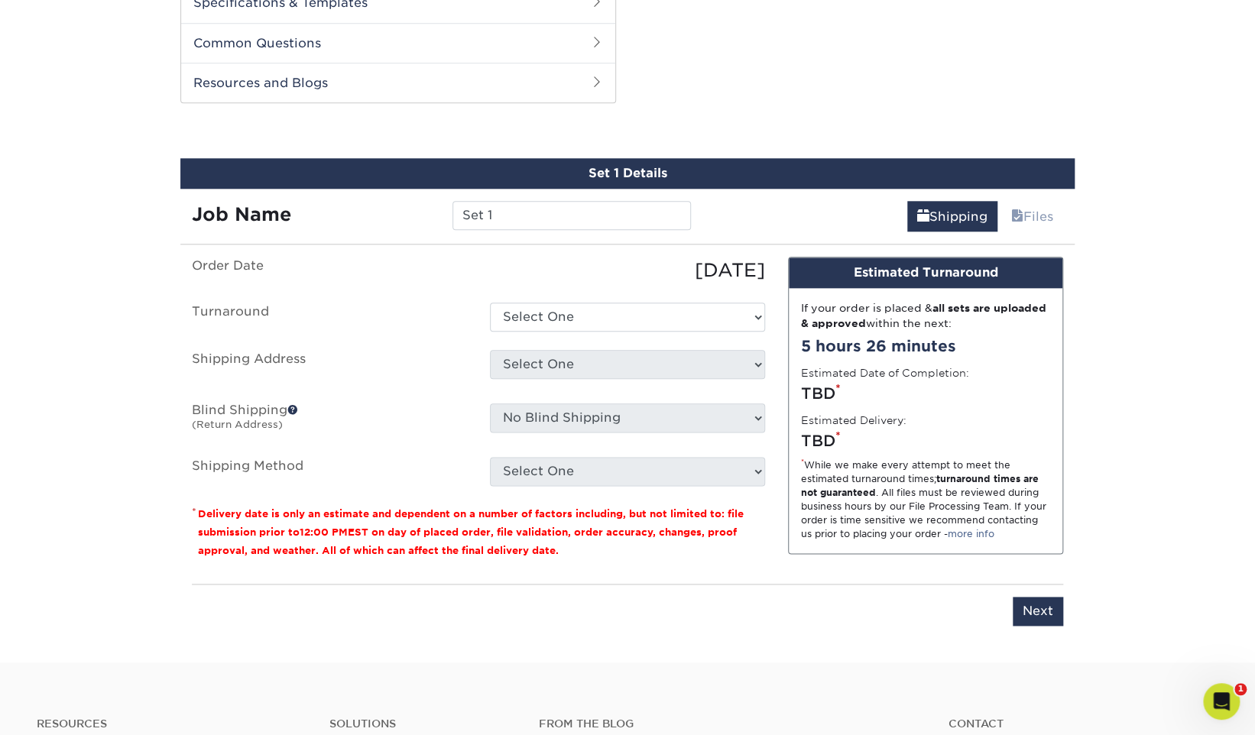
scroll to position [776, 0]
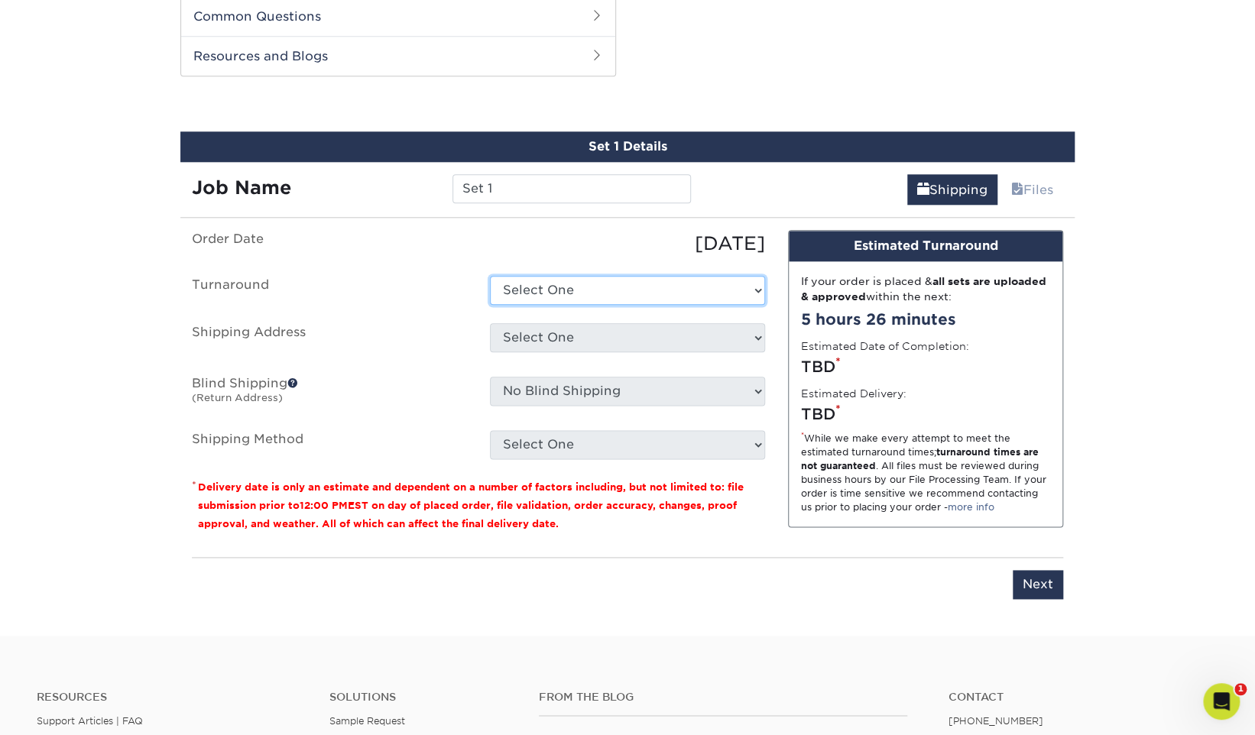
click at [666, 294] on select "Select One 2-4 Business Days 2 Day Next Business Day" at bounding box center [627, 290] width 275 height 29
select select "145548aa-6319-4e39-aa37-e975b69f208c"
click at [490, 276] on select "Select One 2-4 Business Days 2 Day Next Business Day" at bounding box center [627, 290] width 275 height 29
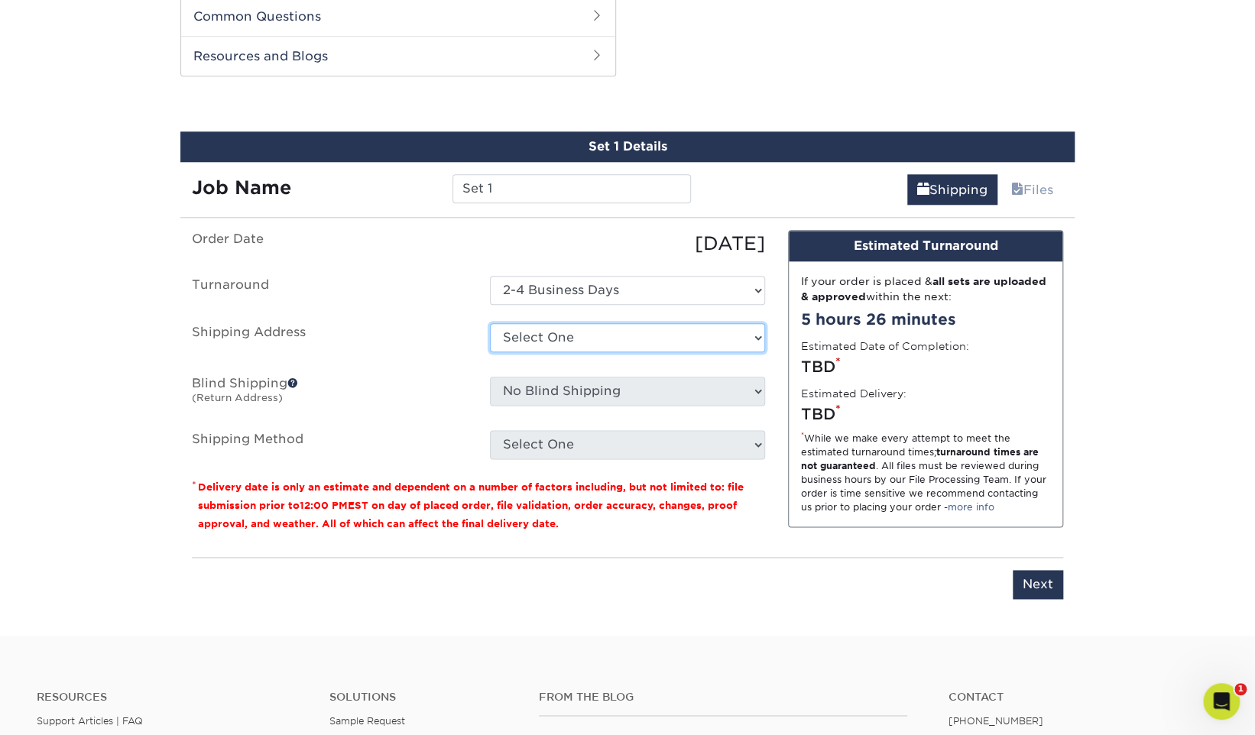
click at [616, 341] on select "Select One site + Add New Address" at bounding box center [627, 337] width 275 height 29
select select "285678"
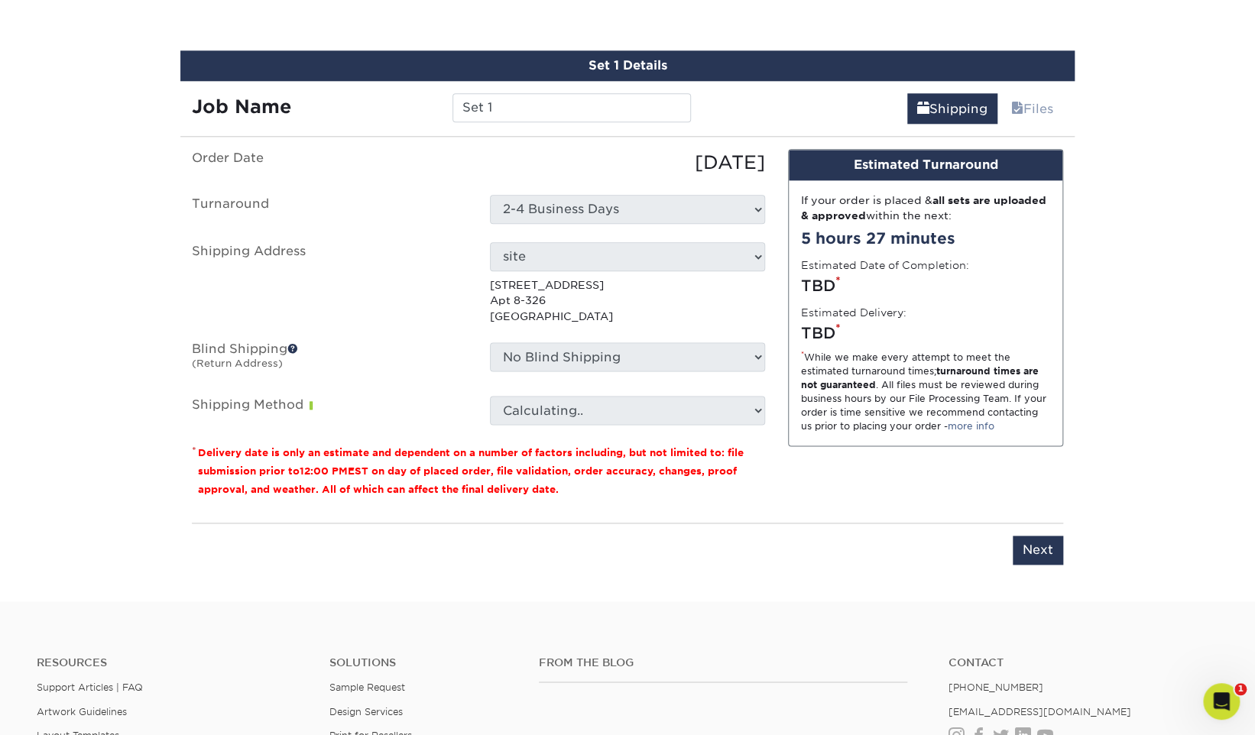
scroll to position [860, 0]
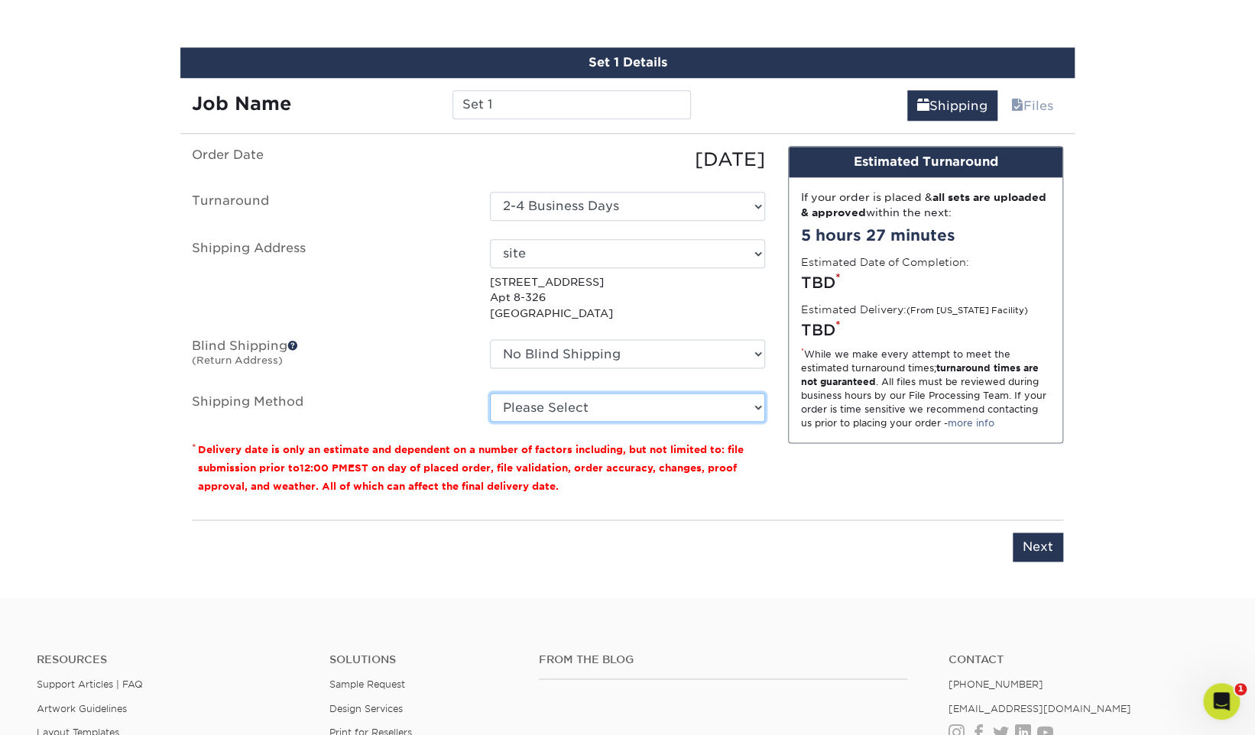
click at [682, 408] on select "Please Select Ground Shipping (+$26.61) 3 Day Shipping Service (+$33.36) 2 Day …" at bounding box center [627, 407] width 275 height 29
select select "03"
click at [490, 393] on select "Please Select Ground Shipping (+$26.61) 3 Day Shipping Service (+$33.36) 2 Day …" at bounding box center [627, 407] width 275 height 29
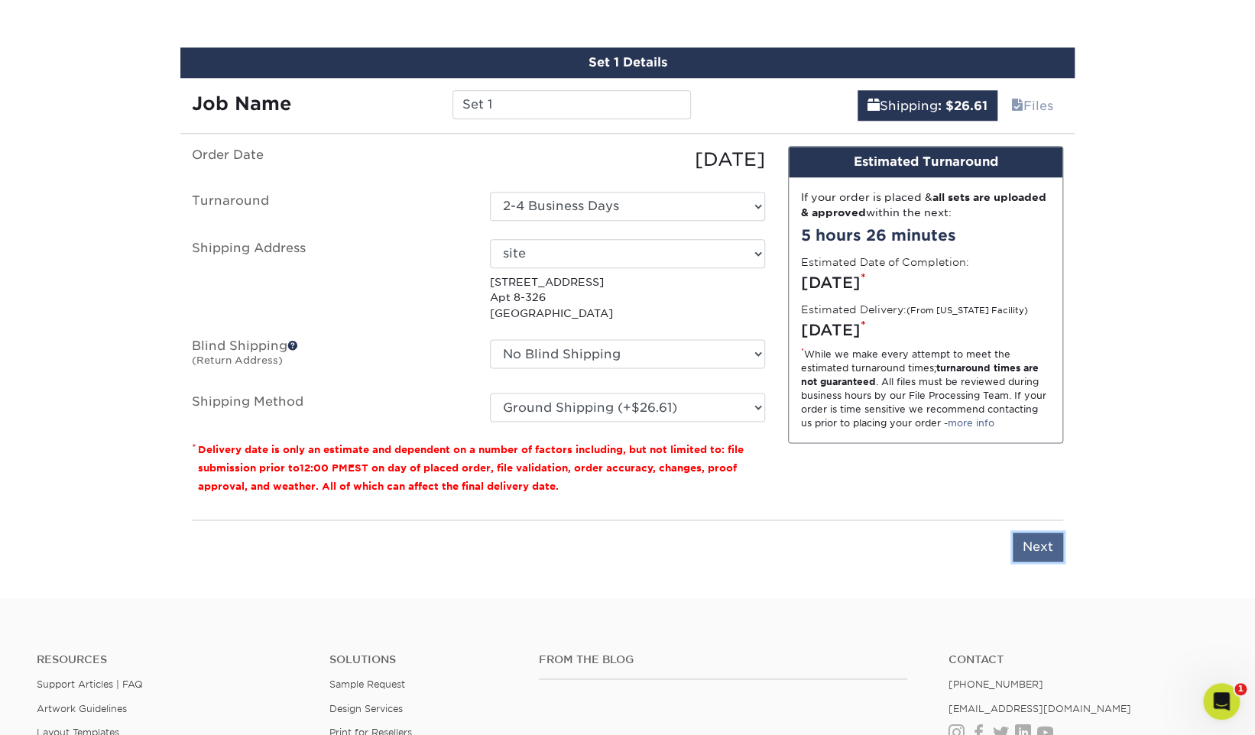
click at [1038, 554] on input "Next" at bounding box center [1037, 547] width 50 height 29
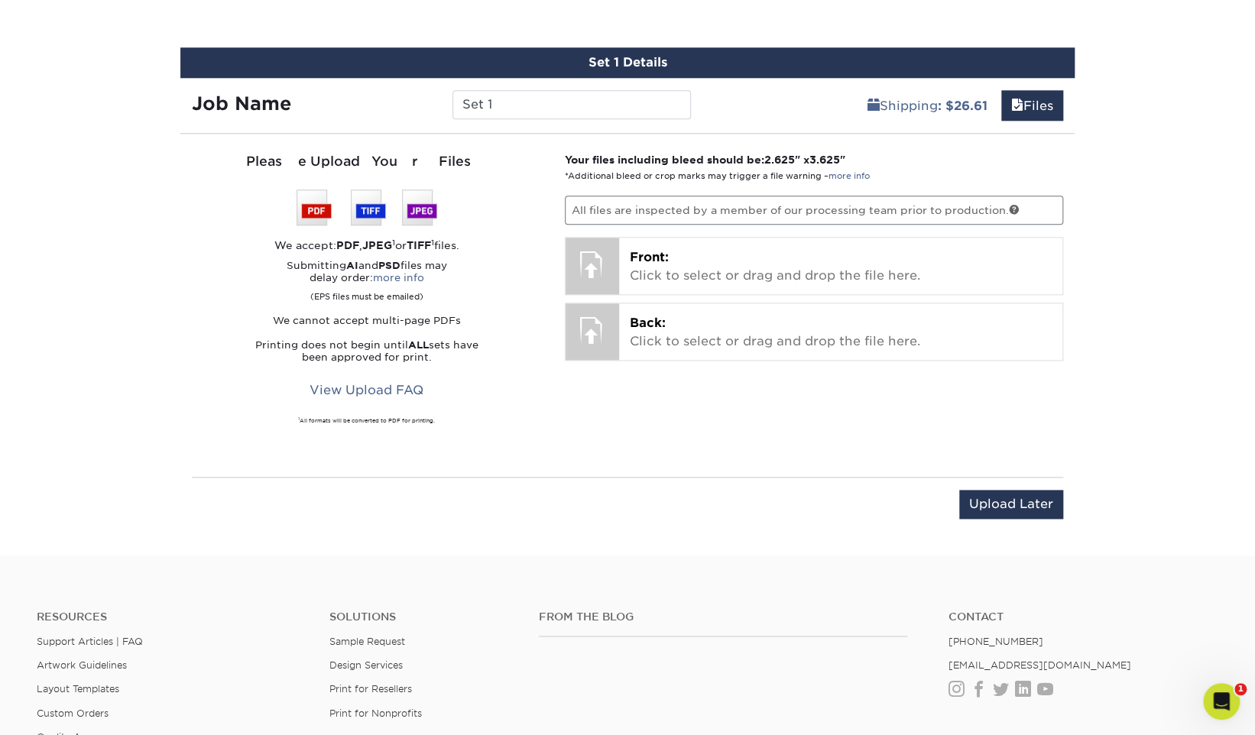
scroll to position [854, 0]
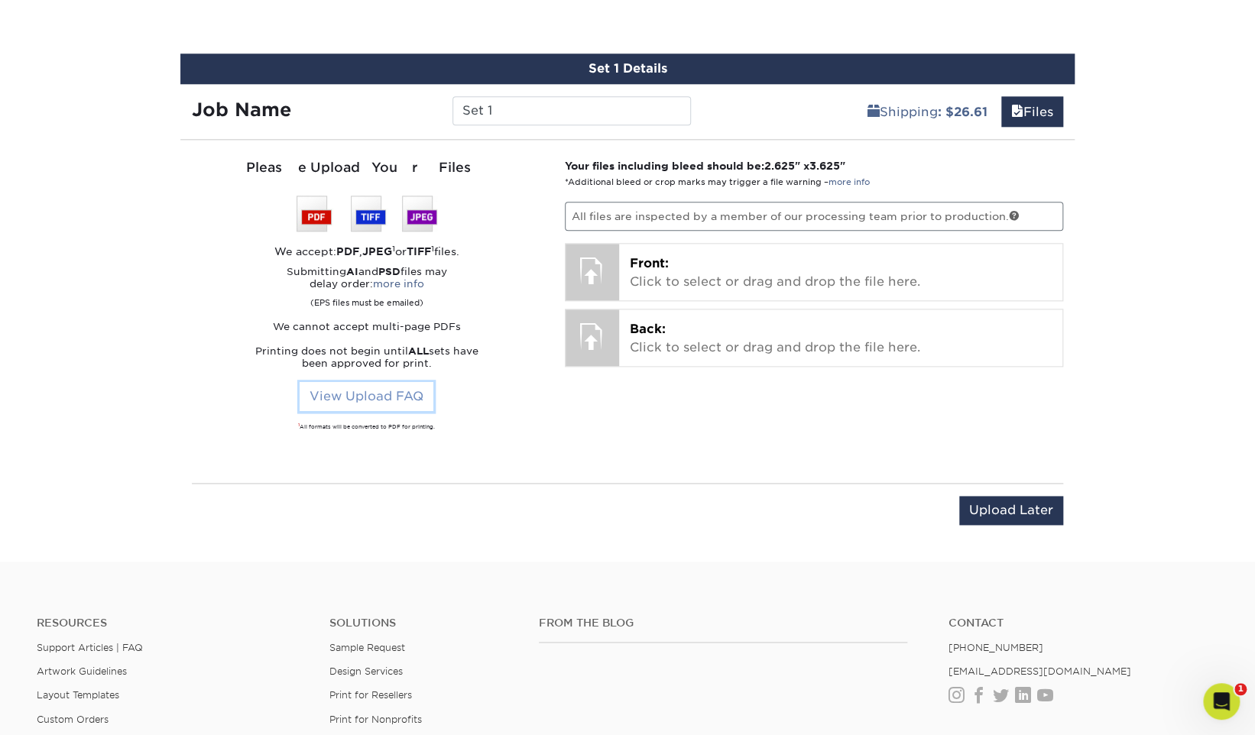
click at [402, 391] on link "View Upload FAQ" at bounding box center [367, 396] width 134 height 29
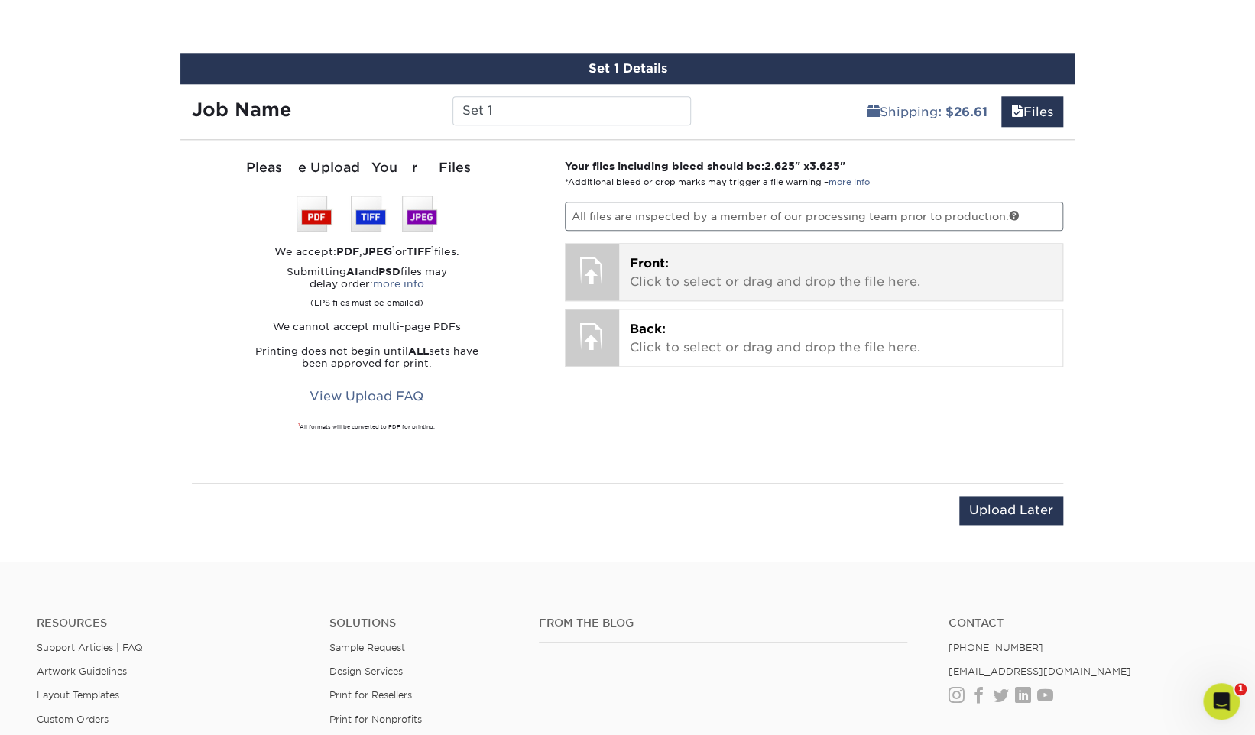
click at [673, 282] on p "Front: Click to select or drag and drop the file here." at bounding box center [841, 272] width 423 height 37
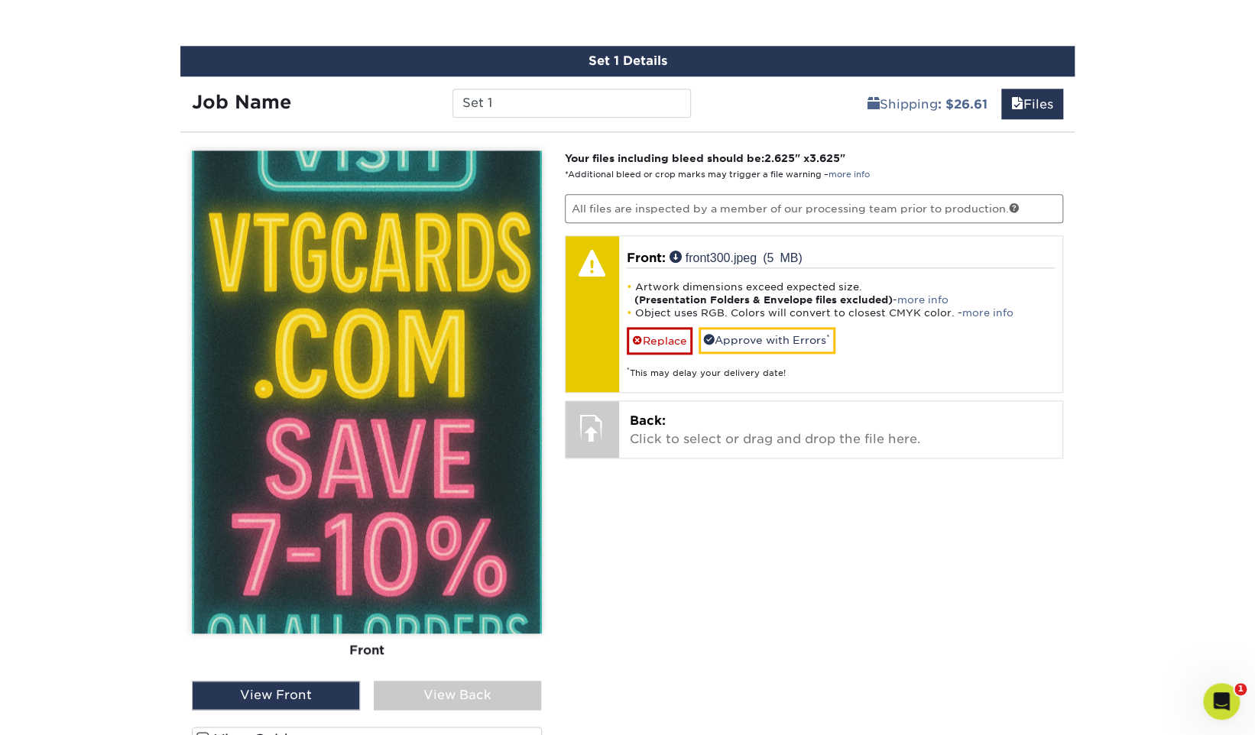
scroll to position [864, 0]
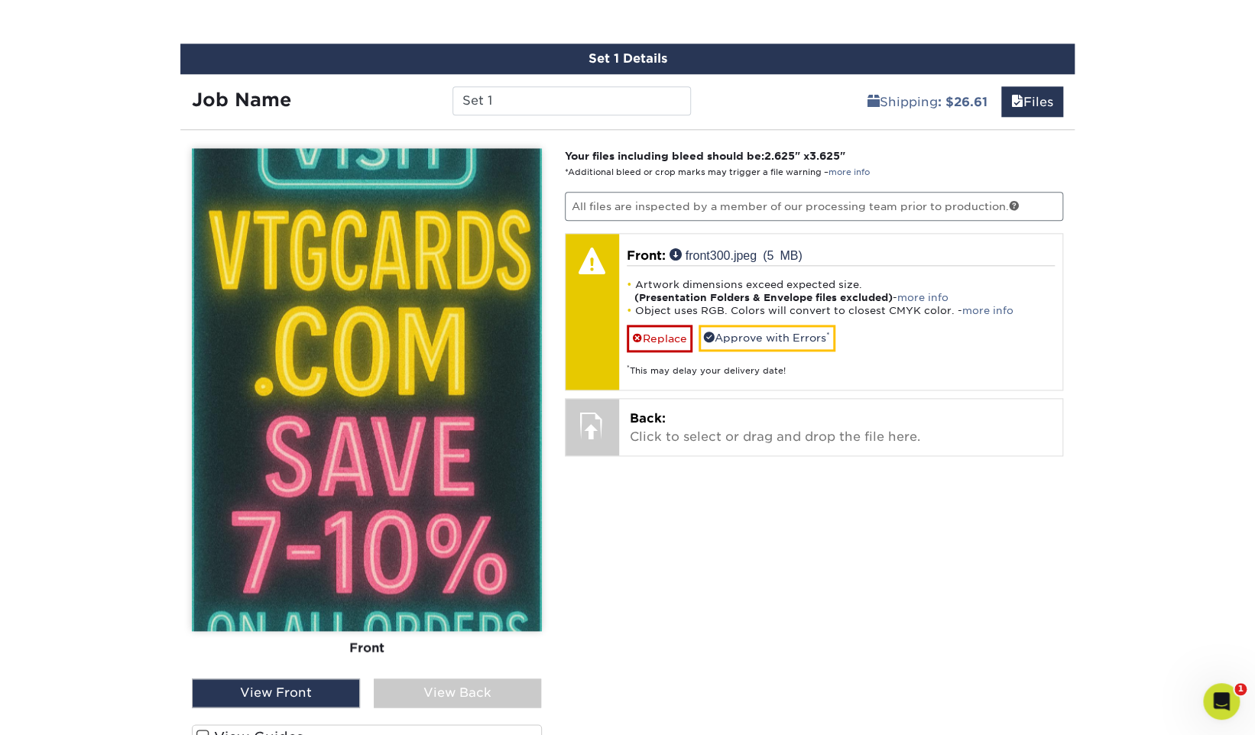
click at [393, 379] on img at bounding box center [367, 389] width 350 height 483
click at [400, 399] on img at bounding box center [367, 389] width 350 height 483
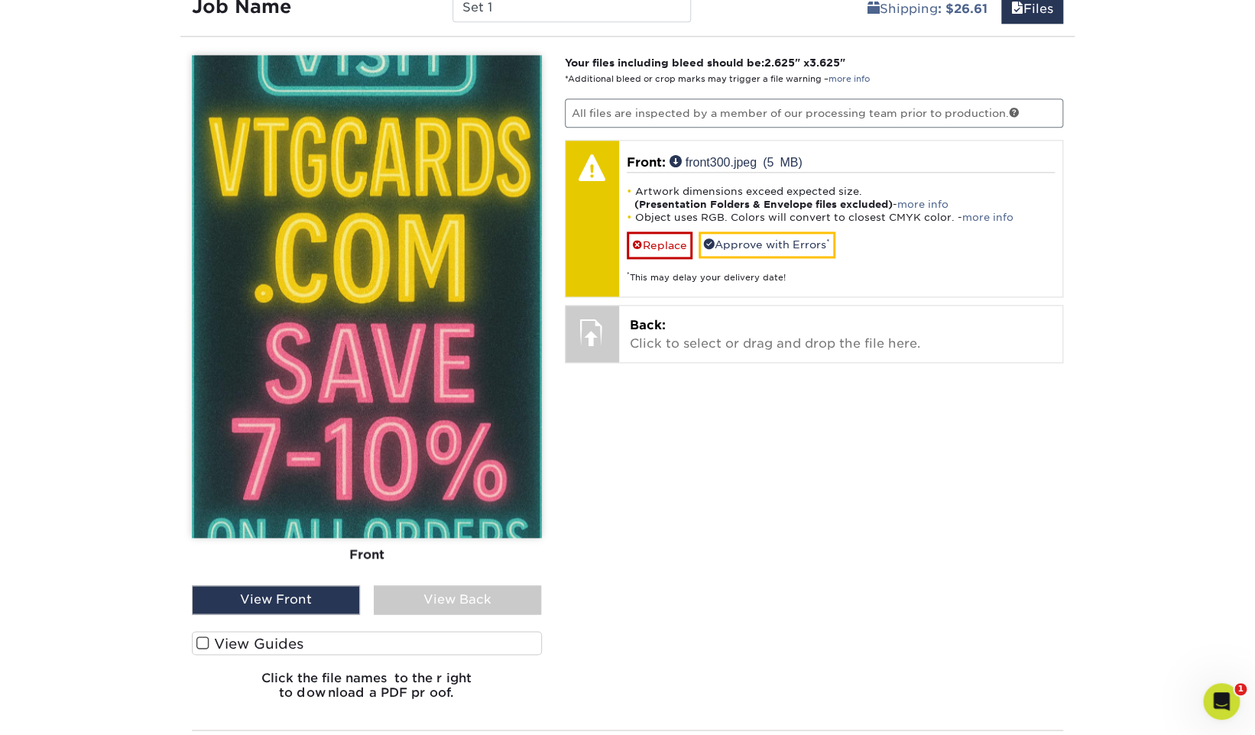
scroll to position [951, 0]
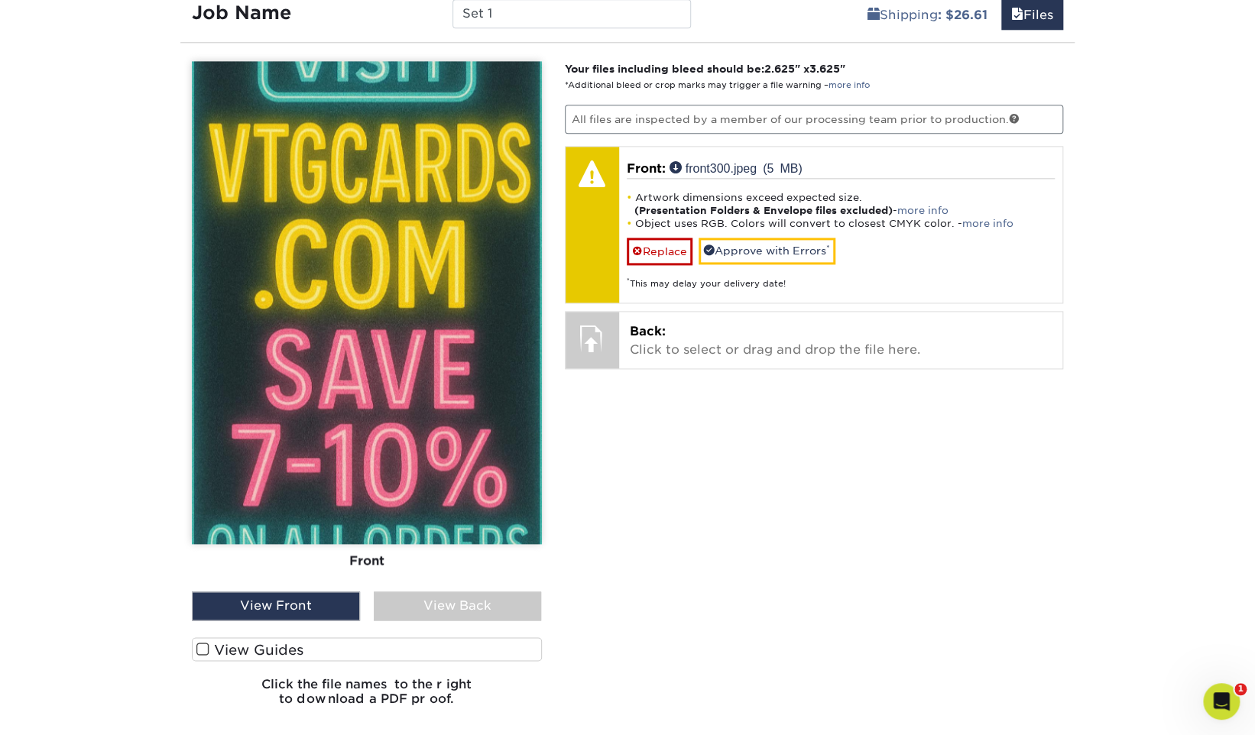
click at [265, 646] on label "View Guides" at bounding box center [367, 649] width 350 height 24
click at [0, 0] on input "View Guides" at bounding box center [0, 0] width 0 height 0
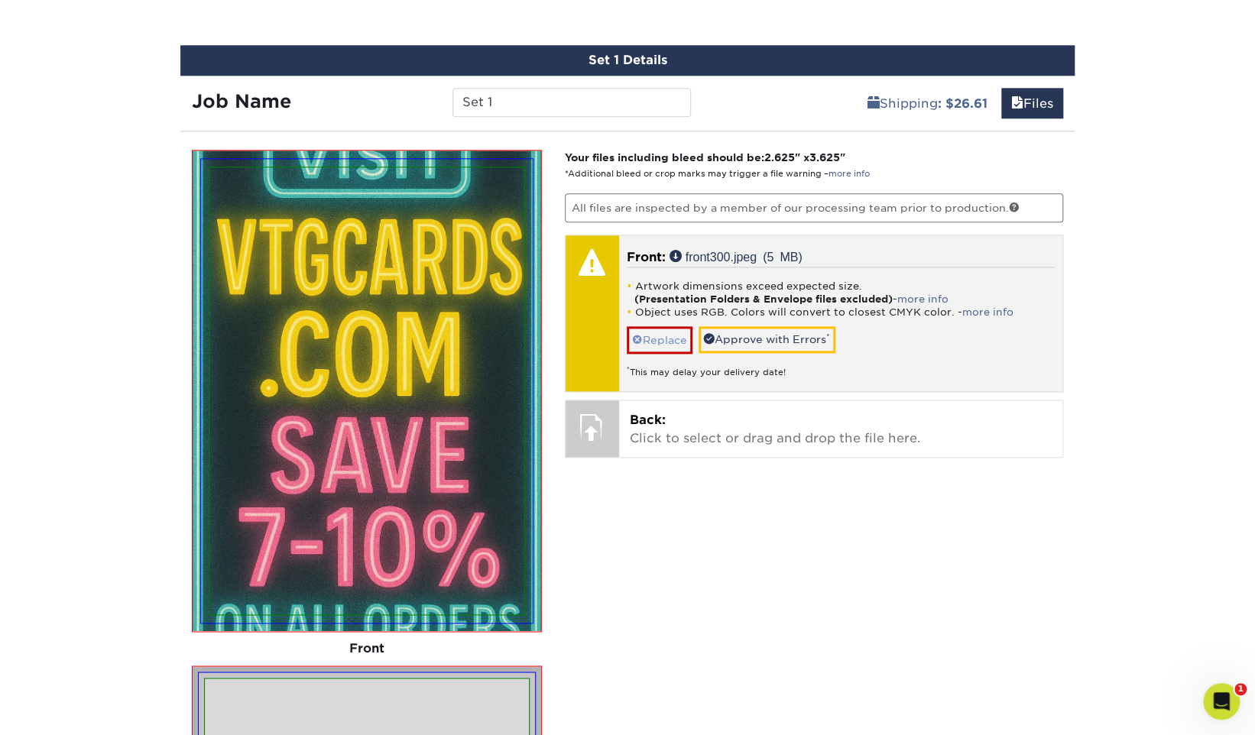
scroll to position [862, 0]
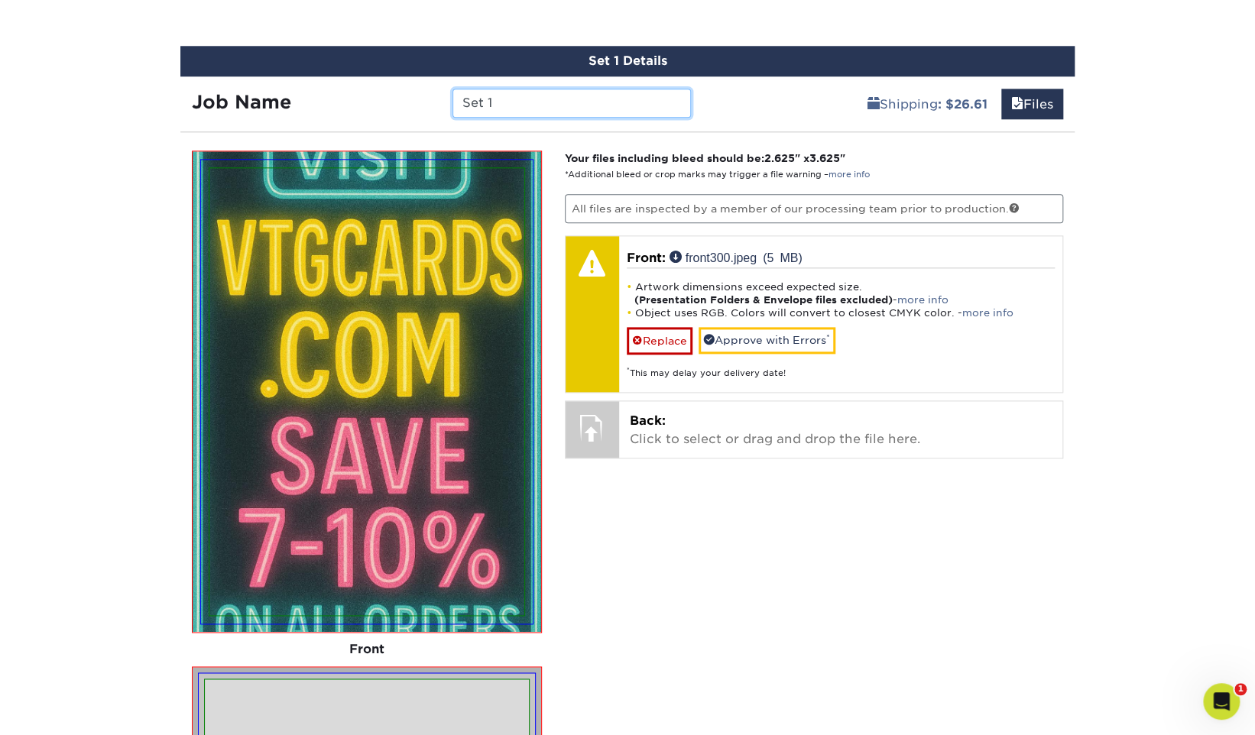
click at [544, 101] on input "Set 1" at bounding box center [571, 103] width 238 height 29
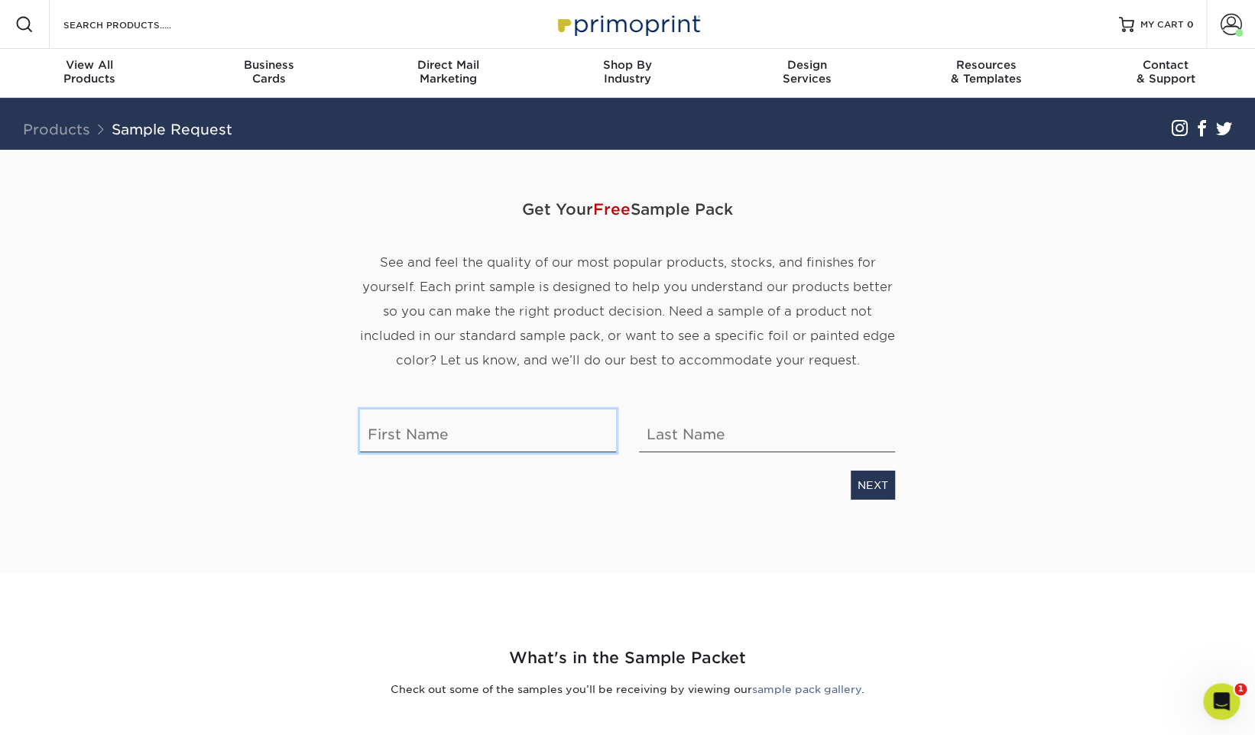
click at [518, 426] on input "text" at bounding box center [488, 431] width 256 height 43
click at [899, 508] on div "Get Your Free Sample Pack See and feel the quality of our most popular products…" at bounding box center [627, 361] width 894 height 423
click at [889, 491] on link "NEXT" at bounding box center [872, 485] width 44 height 29
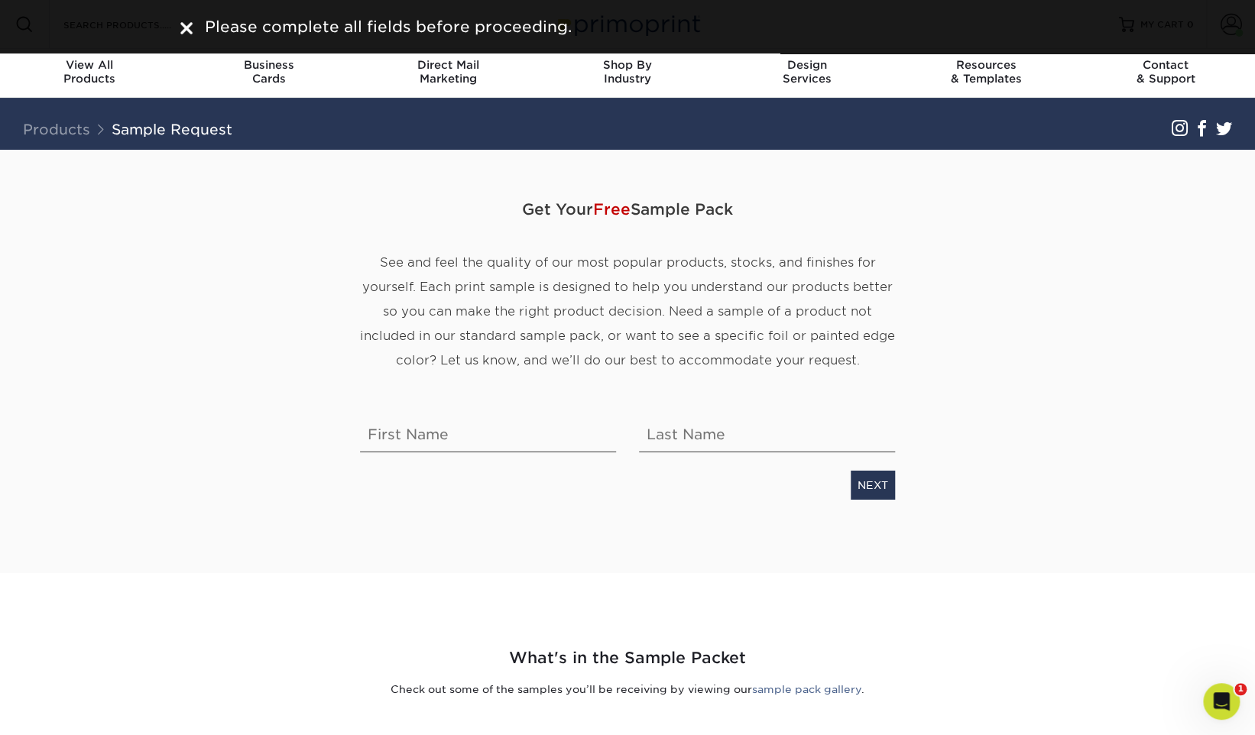
click at [520, 399] on div "Get Your Free Sample Pack See and feel the quality of our most popular products…" at bounding box center [627, 297] width 558 height 223
click at [497, 410] on input "text" at bounding box center [488, 431] width 256 height 43
type input "[PERSON_NAME]"
type input "[DEMOGRAPHIC_DATA]"
click at [866, 500] on div "Get Your Free Sample Pack See and feel the quality of our most popular products…" at bounding box center [627, 343] width 535 height 387
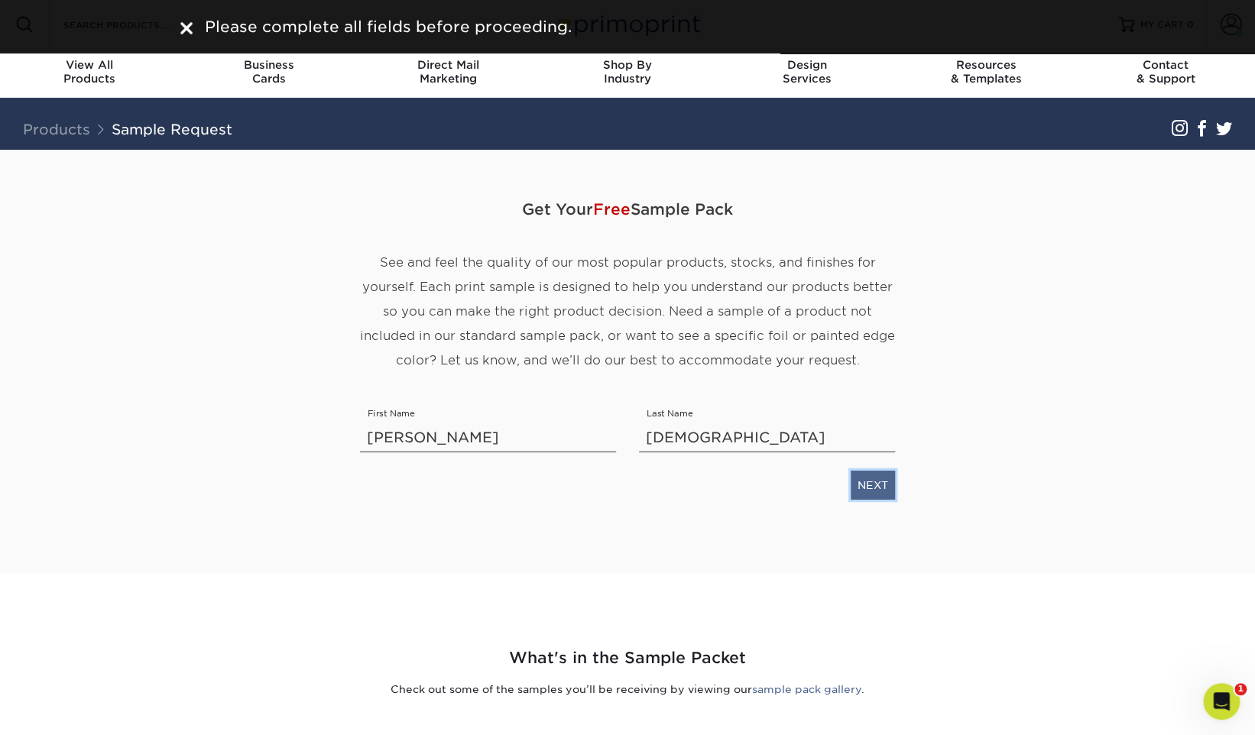
click at [873, 497] on link "NEXT" at bounding box center [872, 485] width 44 height 29
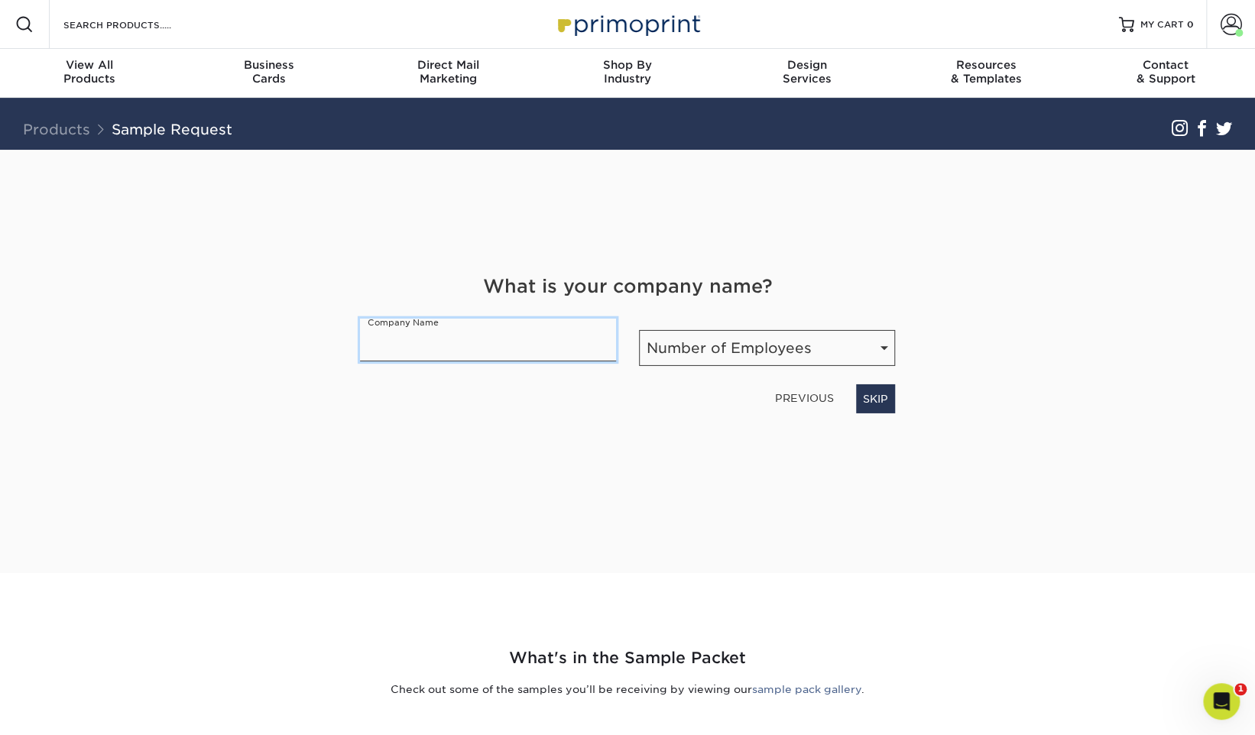
click at [517, 348] on input "text" at bounding box center [488, 340] width 256 height 43
click at [780, 340] on select "Number of Employees Self-employed 1-10 employees 11-50 employees 51-200 employe…" at bounding box center [767, 348] width 256 height 36
select select "Self-employed"
click at [639, 330] on select "Number of Employees Self-employed 1-10 employees 11-50 employees 51-200 employe…" at bounding box center [767, 348] width 256 height 36
click at [580, 352] on input "text" at bounding box center [488, 340] width 256 height 43
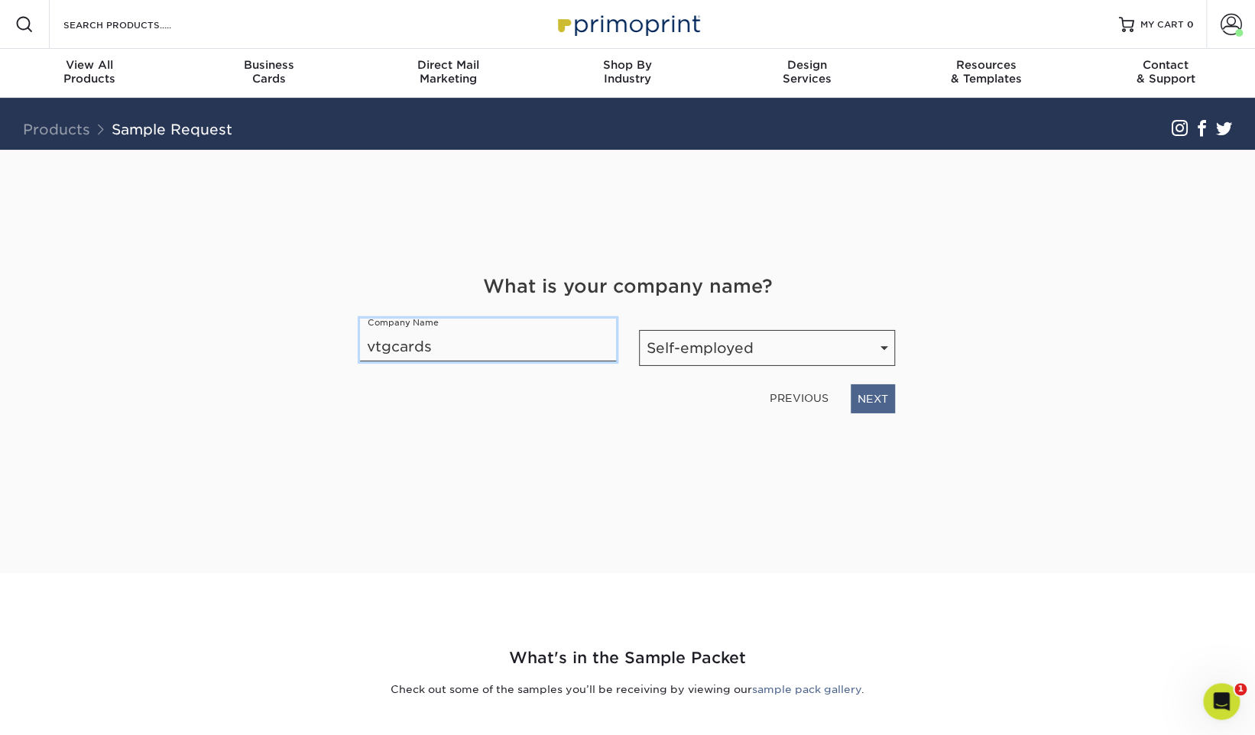
type input "vtgcards"
click at [889, 406] on link "NEXT" at bounding box center [872, 398] width 44 height 29
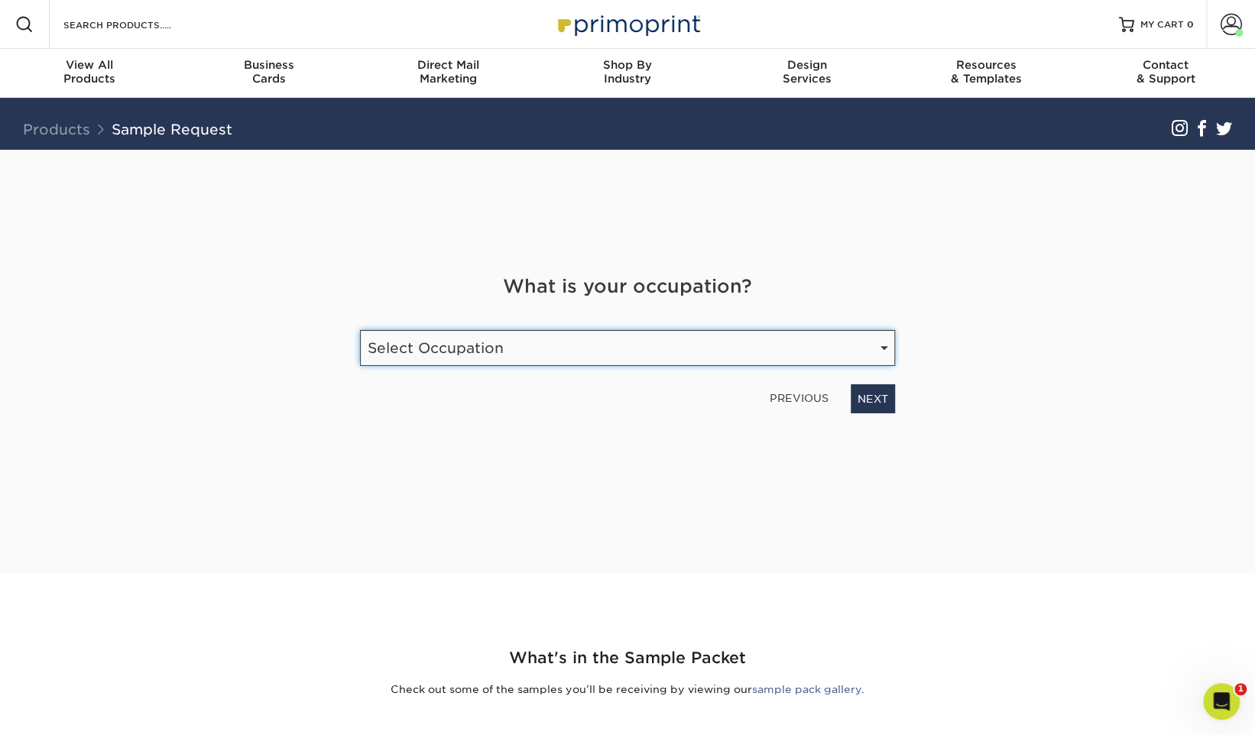
click at [820, 356] on select "Select Occupation Agency Automotive Blogger Cleaning Services Construction Educ…" at bounding box center [627, 348] width 535 height 36
select select "Retail"
click at [360, 330] on select "Select Occupation Agency Automotive Blogger Cleaning Services Construction Educ…" at bounding box center [627, 348] width 535 height 36
click at [873, 394] on link "NEXT" at bounding box center [872, 398] width 44 height 29
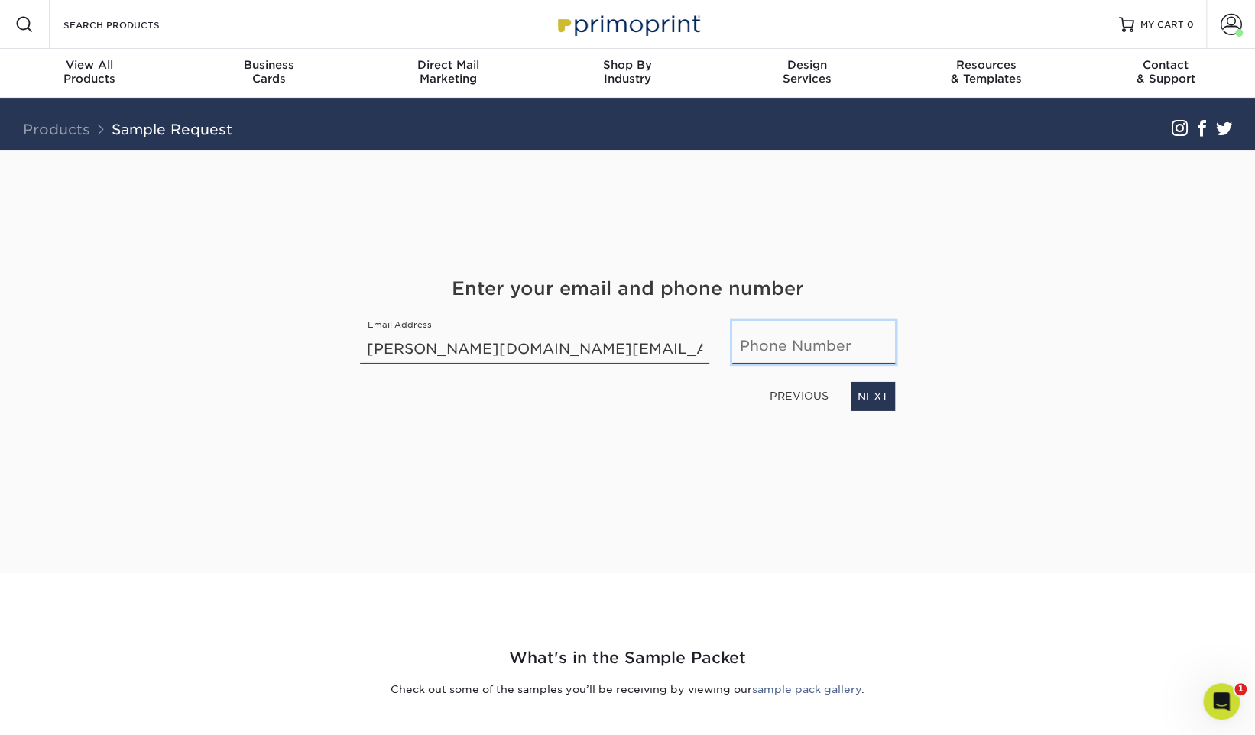
click at [865, 333] on input "text" at bounding box center [813, 342] width 163 height 43
type input "7147268858"
click at [878, 404] on link "NEXT" at bounding box center [872, 396] width 44 height 29
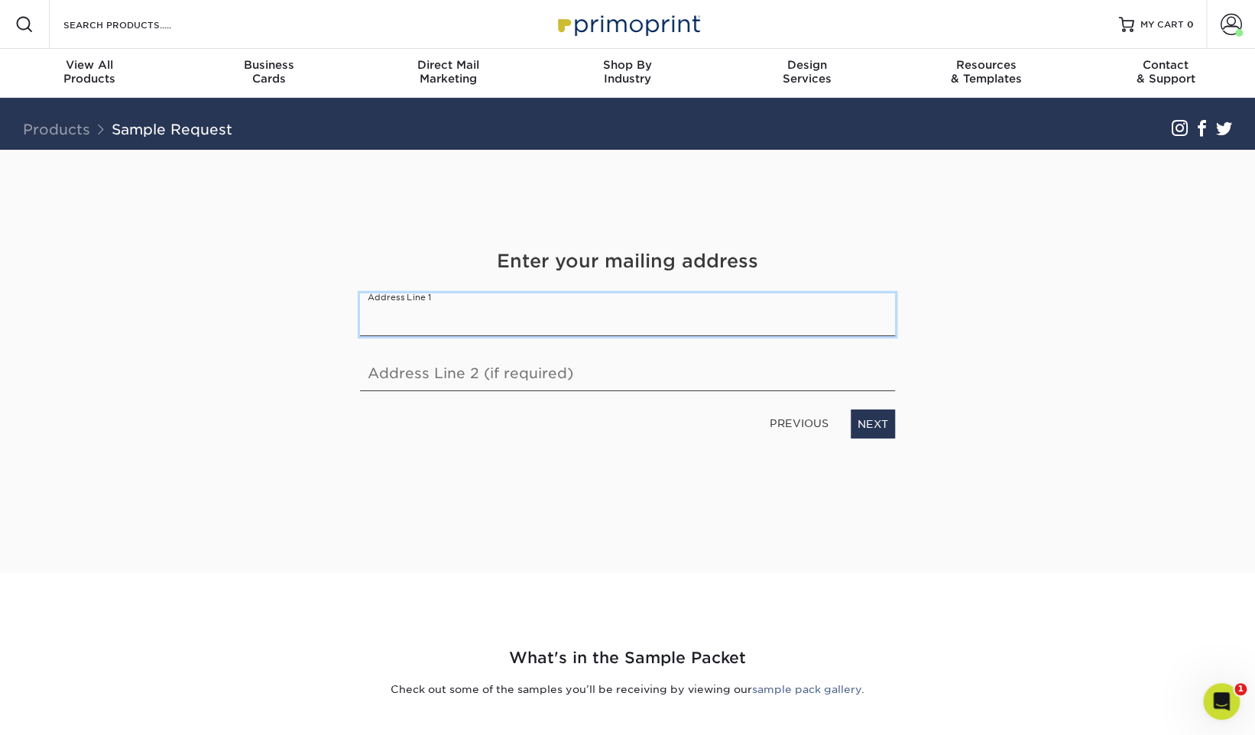
click at [730, 313] on input "text" at bounding box center [627, 314] width 535 height 43
type input "3205 Los Feliz Blvd"
type input "Apt 8-326"
click at [866, 423] on link "NEXT" at bounding box center [872, 424] width 44 height 29
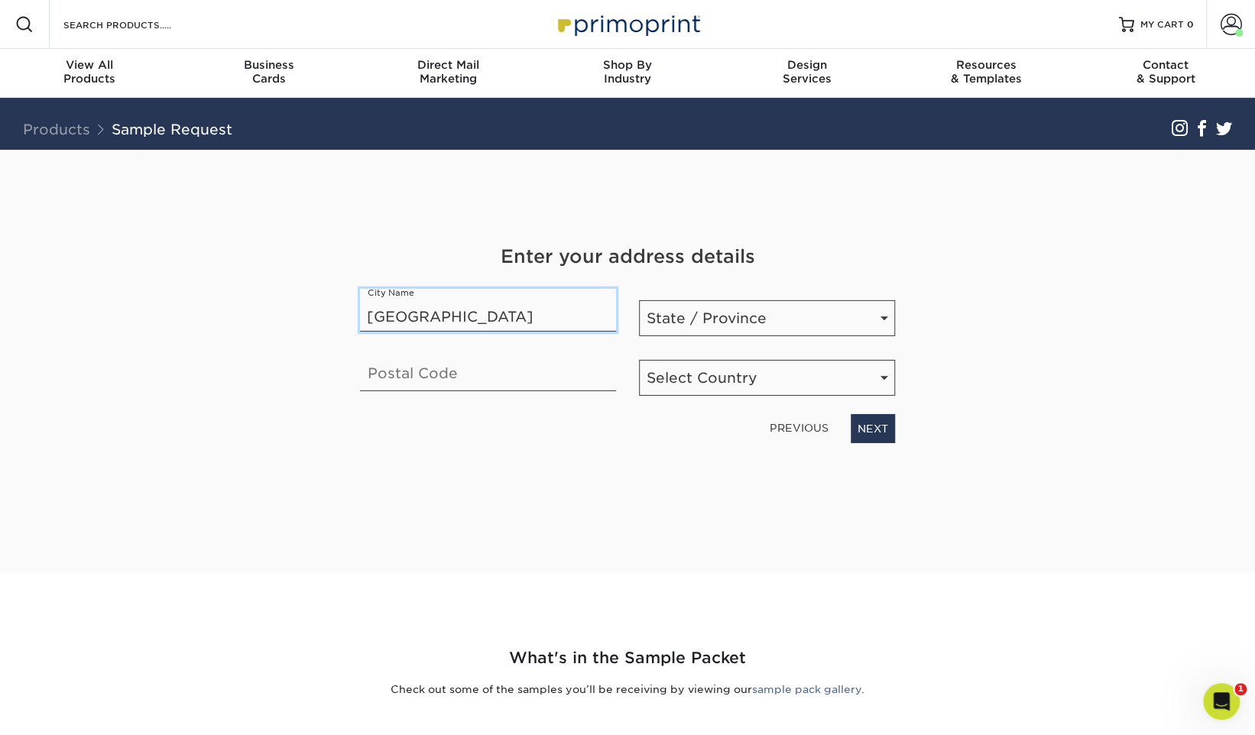
type input "Los Angeles"
select select "CA"
type input "90039"
select select "US"
click at [880, 419] on link "NEXT" at bounding box center [872, 428] width 44 height 29
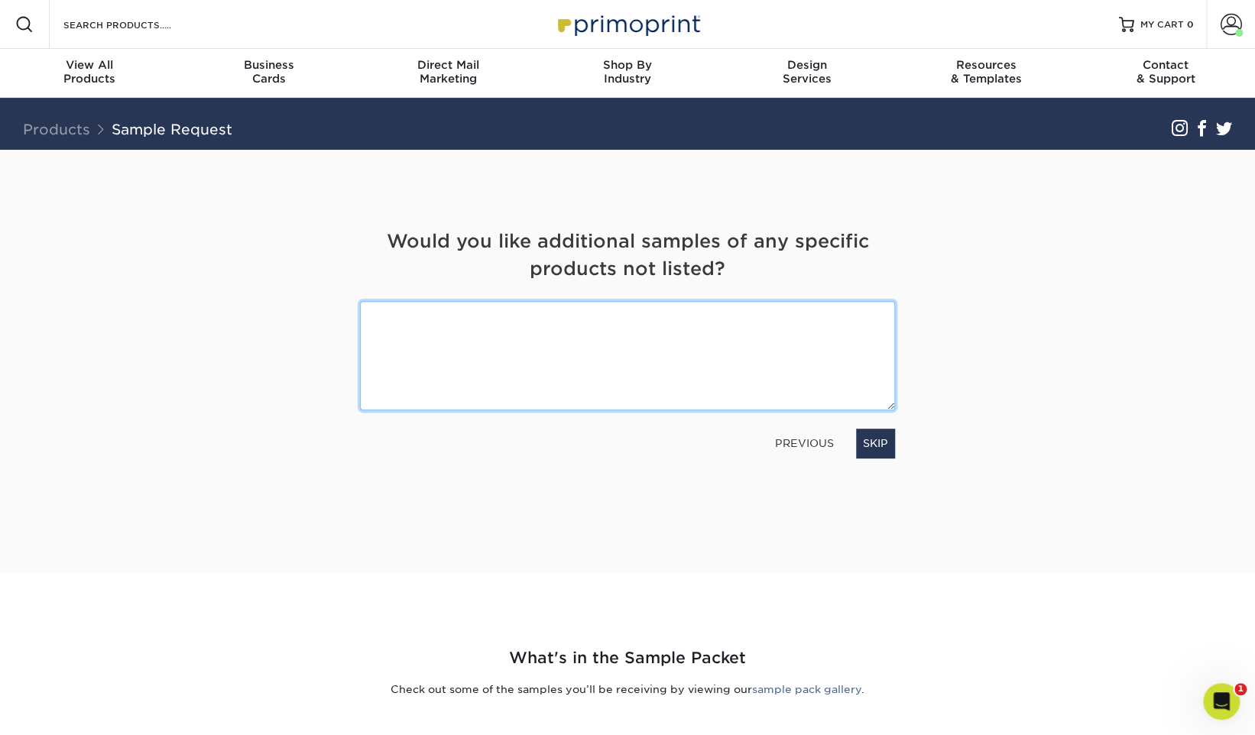
click at [716, 355] on textarea at bounding box center [627, 355] width 535 height 109
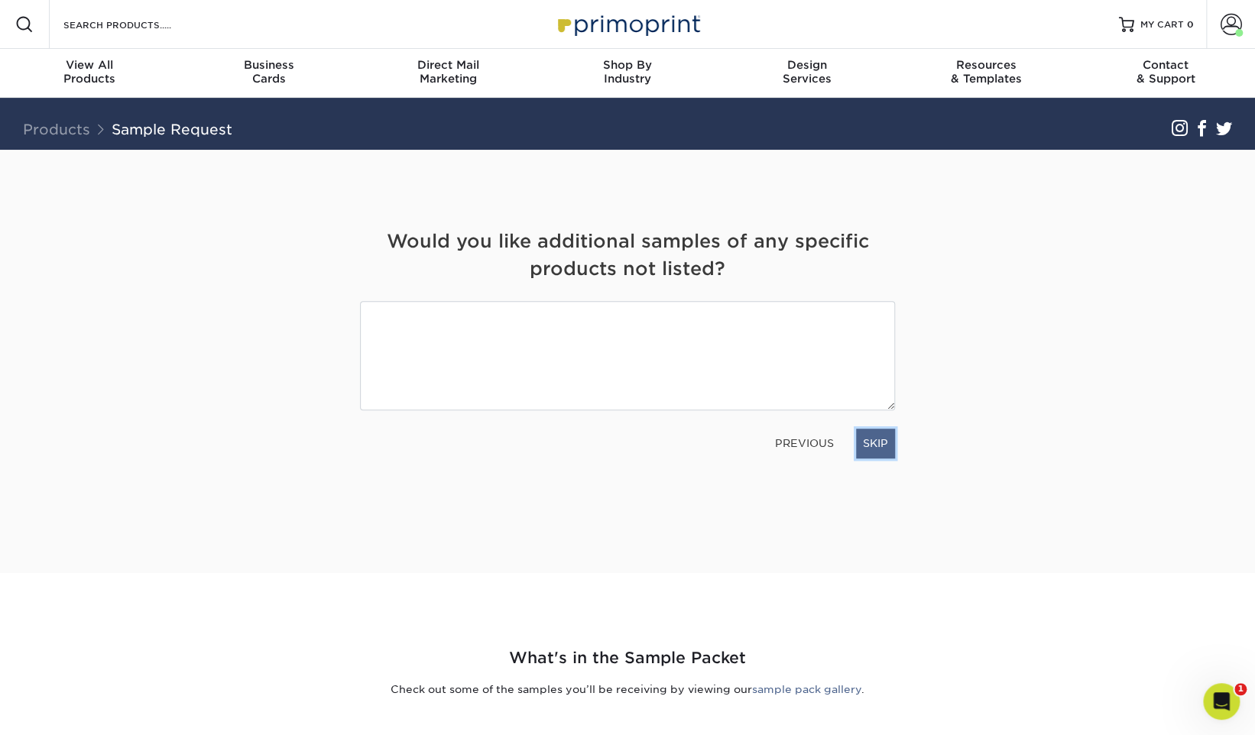
click at [879, 445] on link "SKIP" at bounding box center [875, 443] width 39 height 29
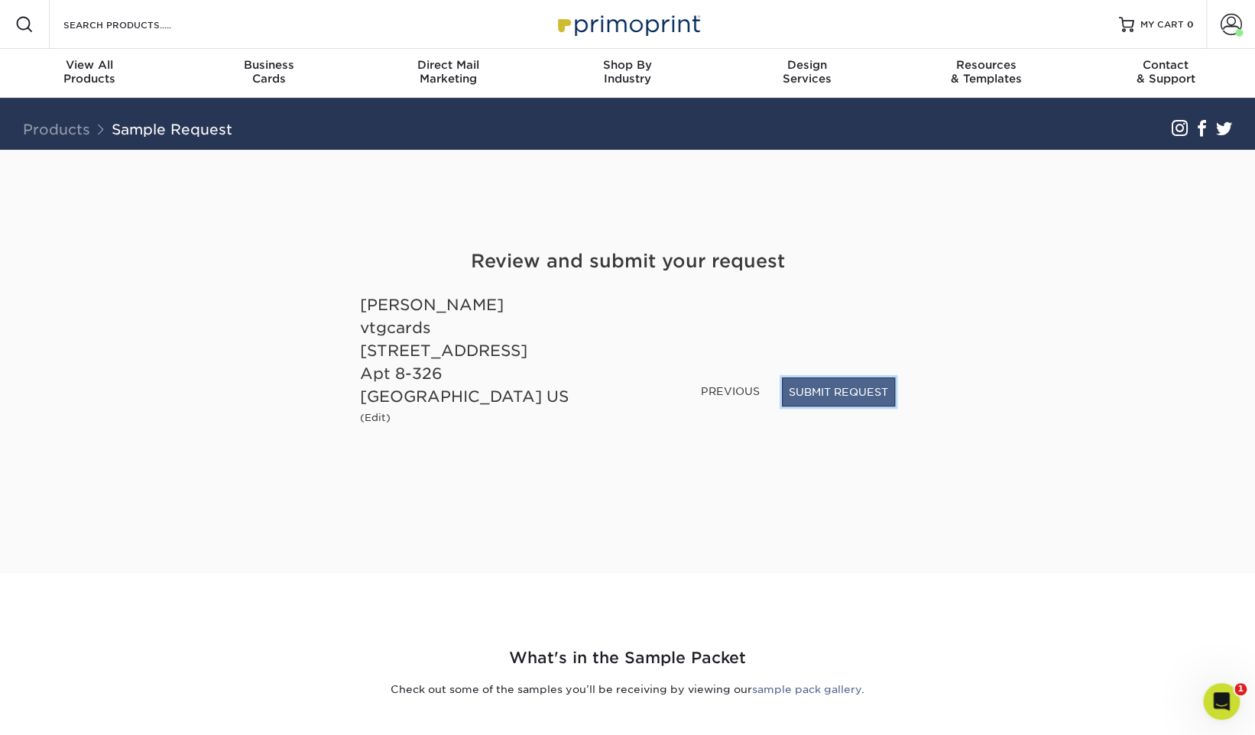
click at [843, 389] on button "SUBMIT REQUEST" at bounding box center [838, 391] width 113 height 29
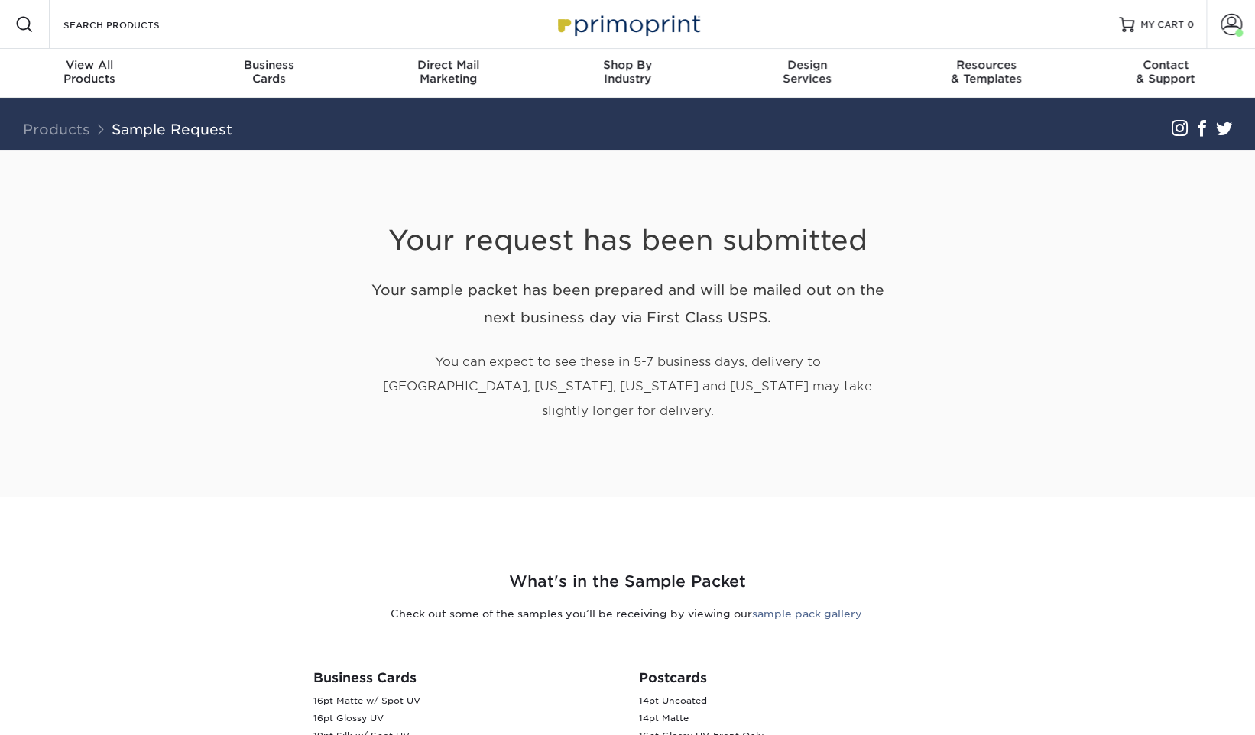
click at [959, 423] on div "Your request has been submitted Your sample packet has been prepared and will b…" at bounding box center [627, 324] width 894 height 348
click at [750, 289] on h2 "Your sample packet has been prepared and will be mailed out on the next busines…" at bounding box center [627, 304] width 535 height 57
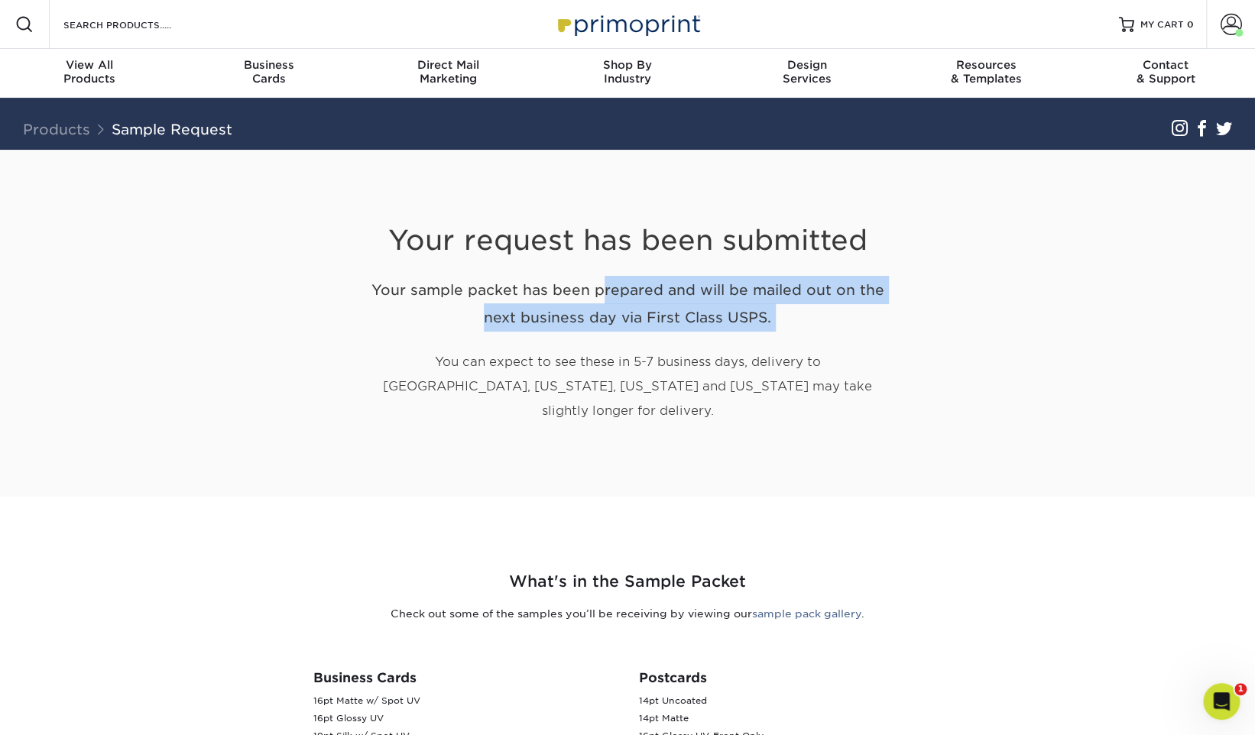
click at [750, 289] on h2 "Your sample packet has been prepared and will be mailed out on the next busines…" at bounding box center [627, 304] width 535 height 57
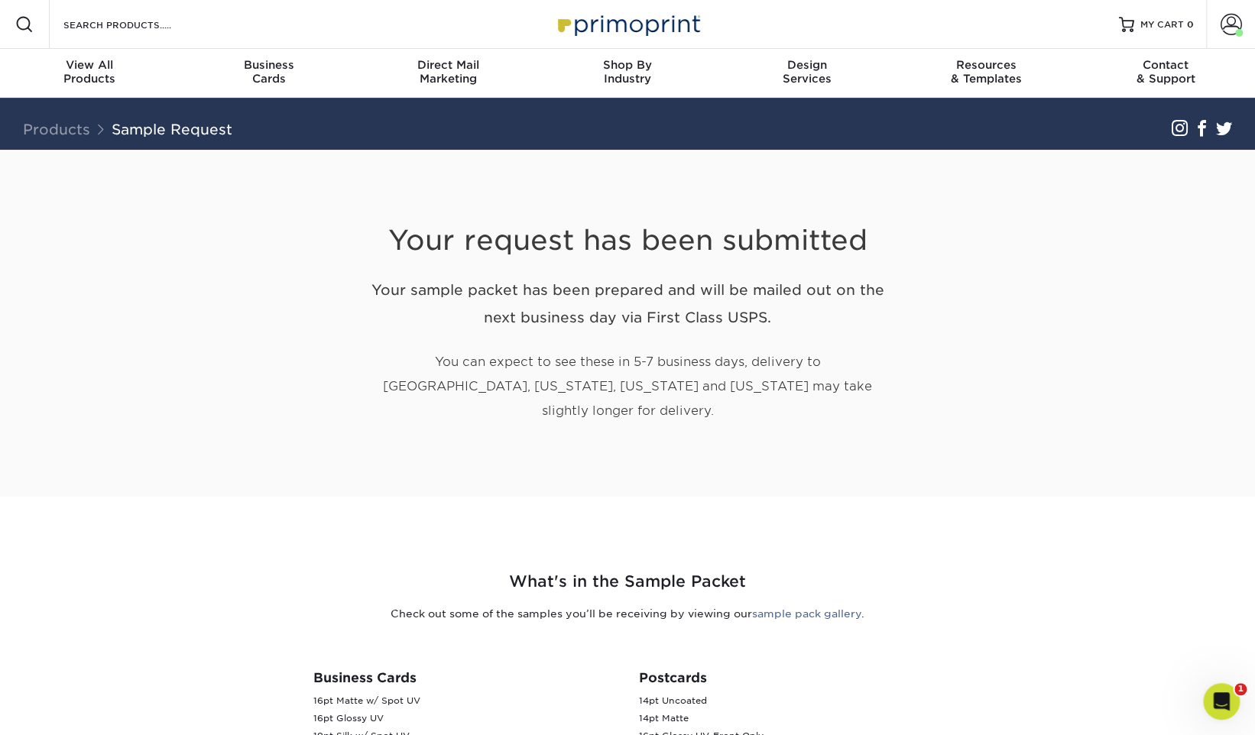
click at [719, 328] on h2 "Your sample packet has been prepared and will be mailed out on the next busines…" at bounding box center [627, 304] width 535 height 57
click at [719, 355] on p "You can expect to see these in 5-7 business days, delivery to [GEOGRAPHIC_DATA]…" at bounding box center [627, 386] width 535 height 73
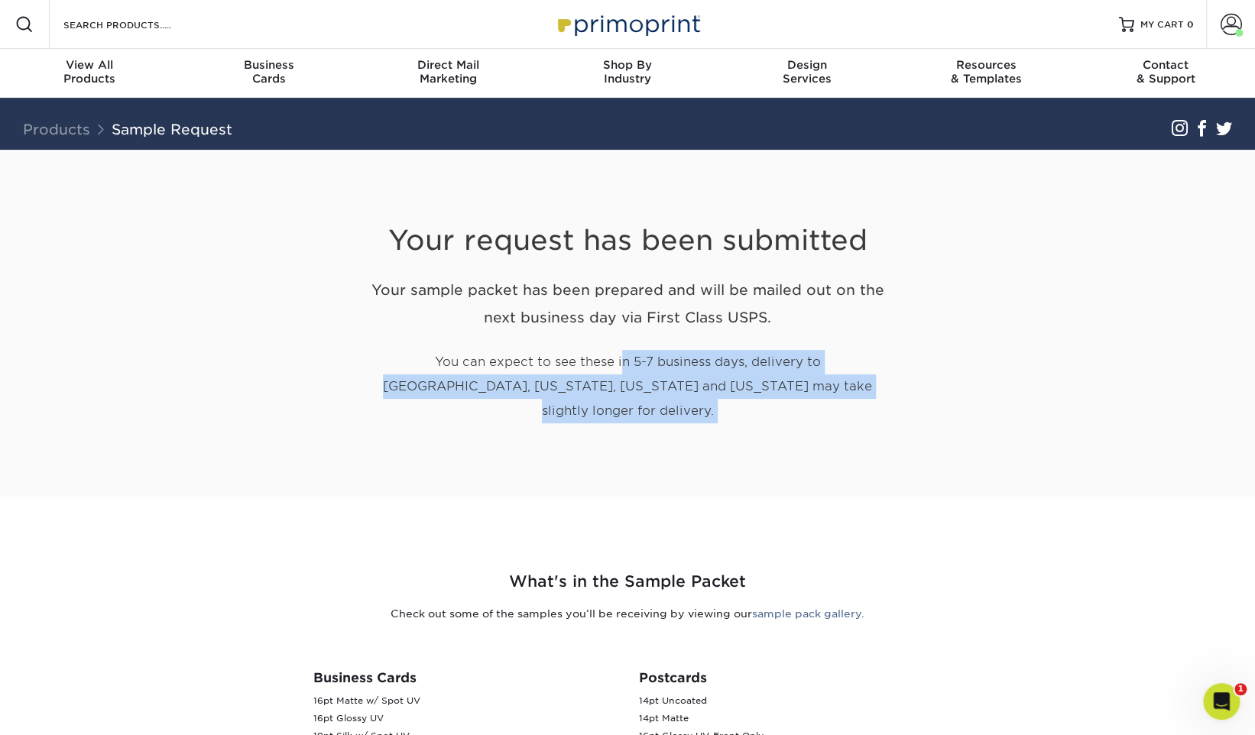
click at [719, 355] on p "You can expect to see these in 5-7 business days, delivery to [GEOGRAPHIC_DATA]…" at bounding box center [627, 386] width 535 height 73
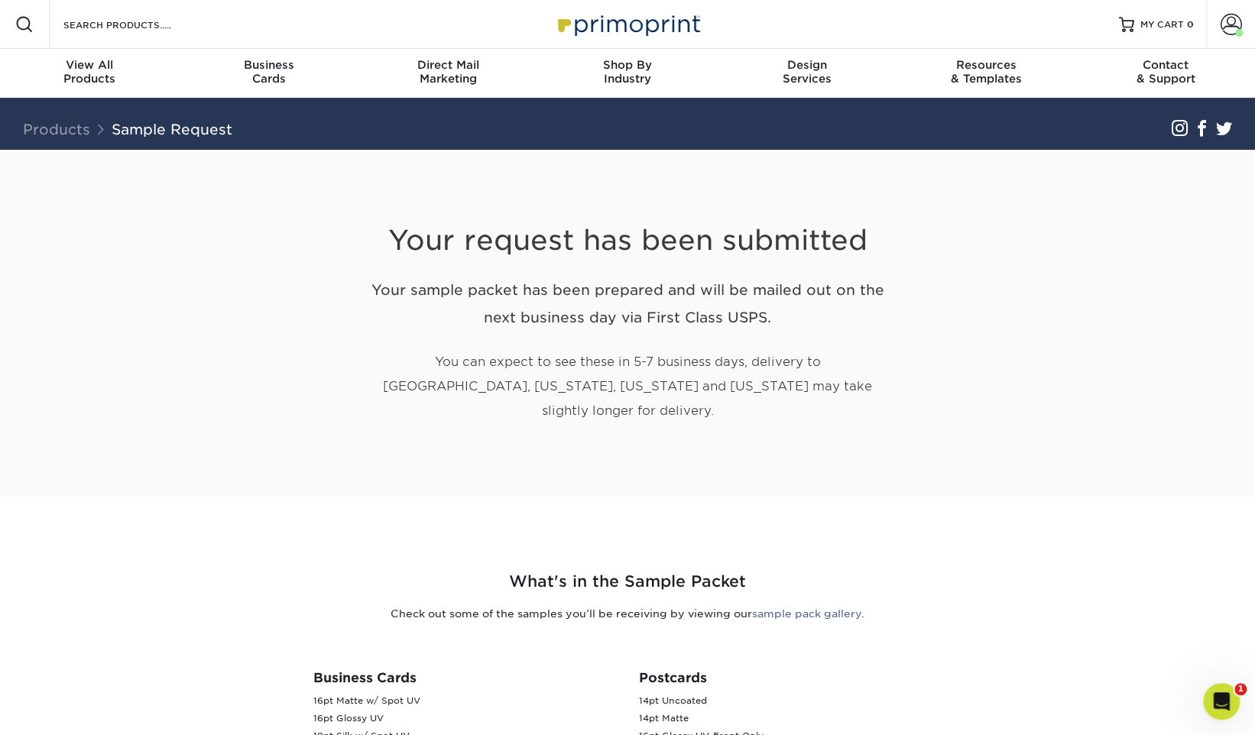
click at [719, 292] on h2 "Your sample packet has been prepared and will be mailed out on the next busines…" at bounding box center [627, 304] width 535 height 57
click at [703, 306] on h2 "Your sample packet has been prepared and will be mailed out on the next busines…" at bounding box center [627, 304] width 535 height 57
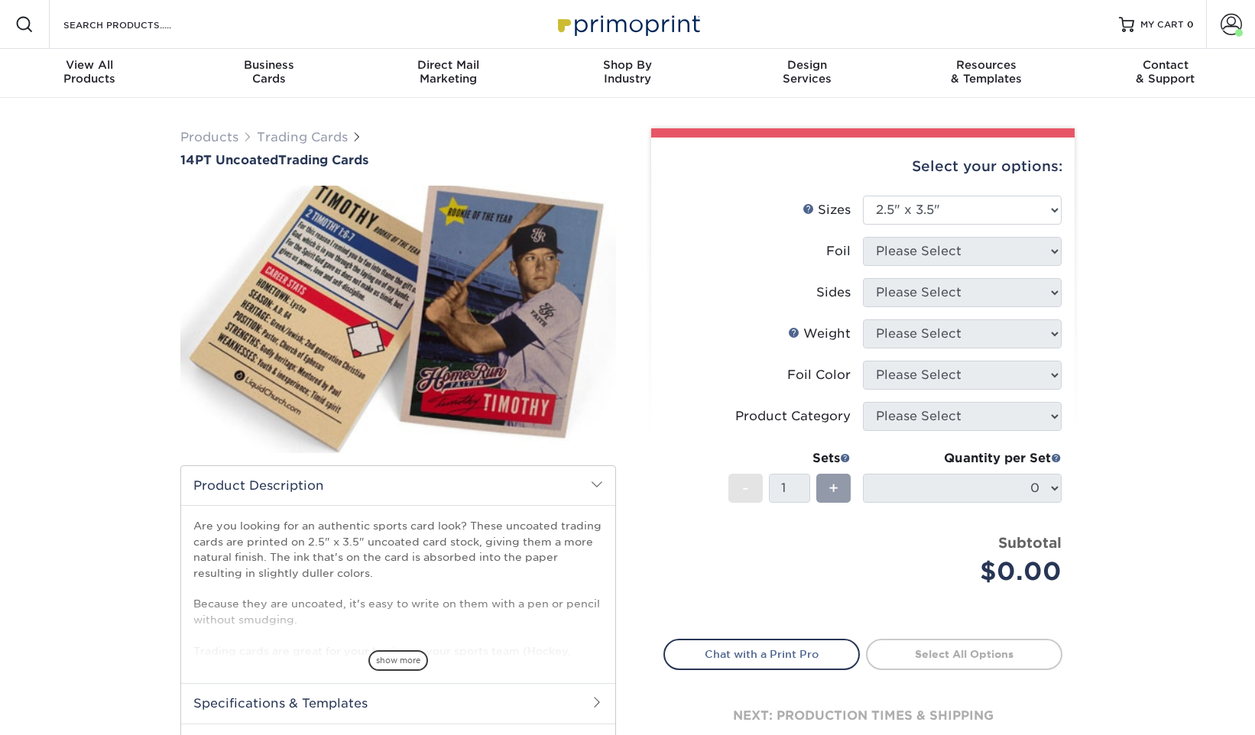
select select "2.50x3.50"
click at [263, 77] on div "Business Cards" at bounding box center [270, 72] width 180 height 28
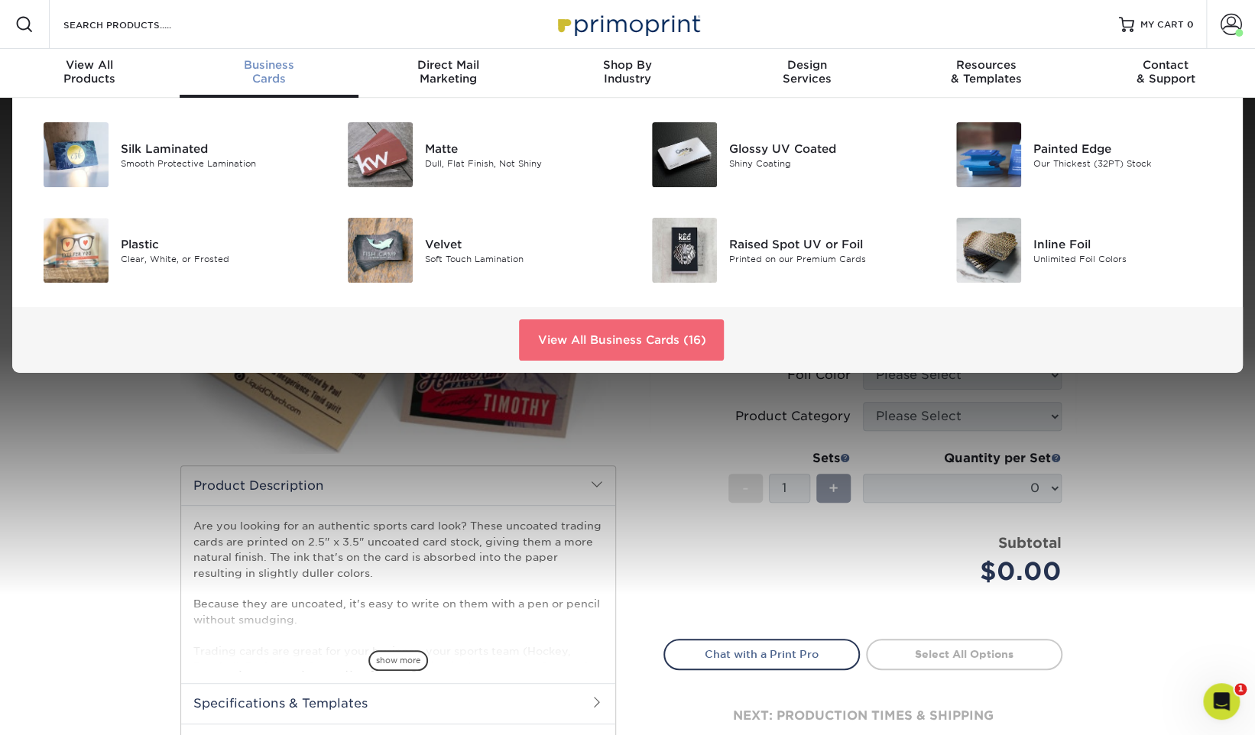
click at [621, 341] on link "View All Business Cards (16)" at bounding box center [621, 339] width 205 height 41
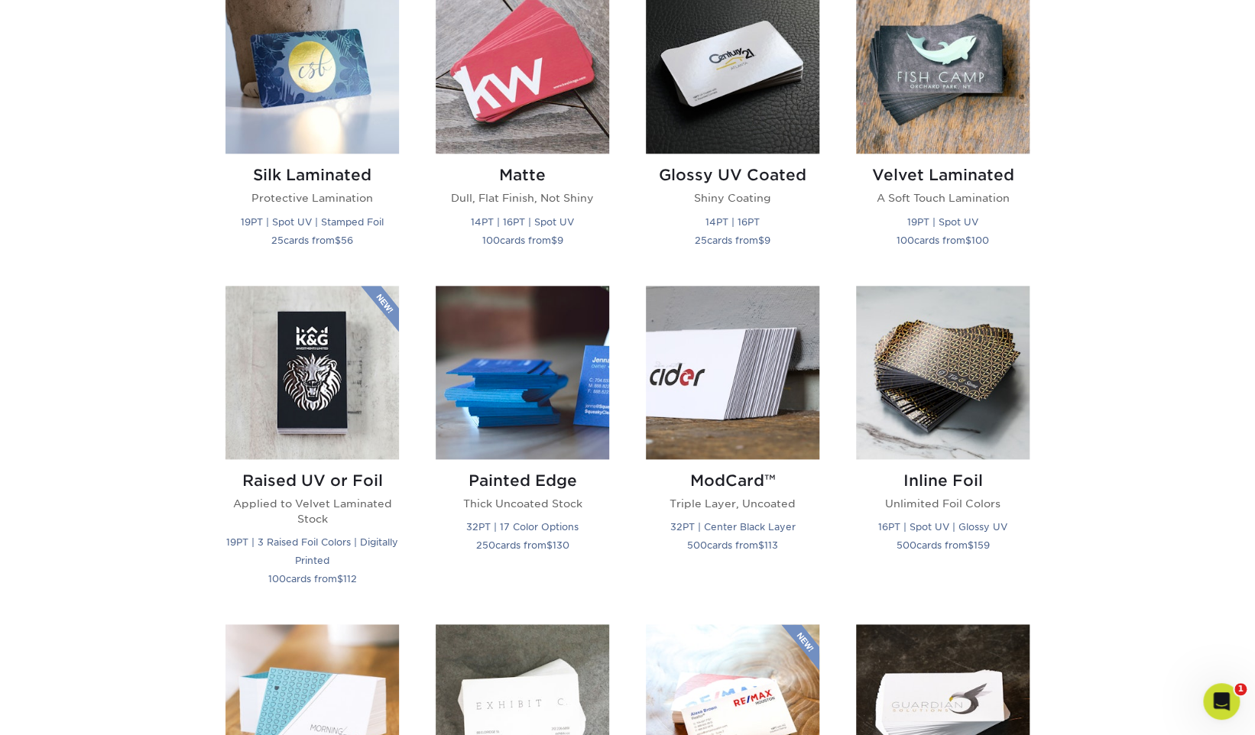
scroll to position [807, 0]
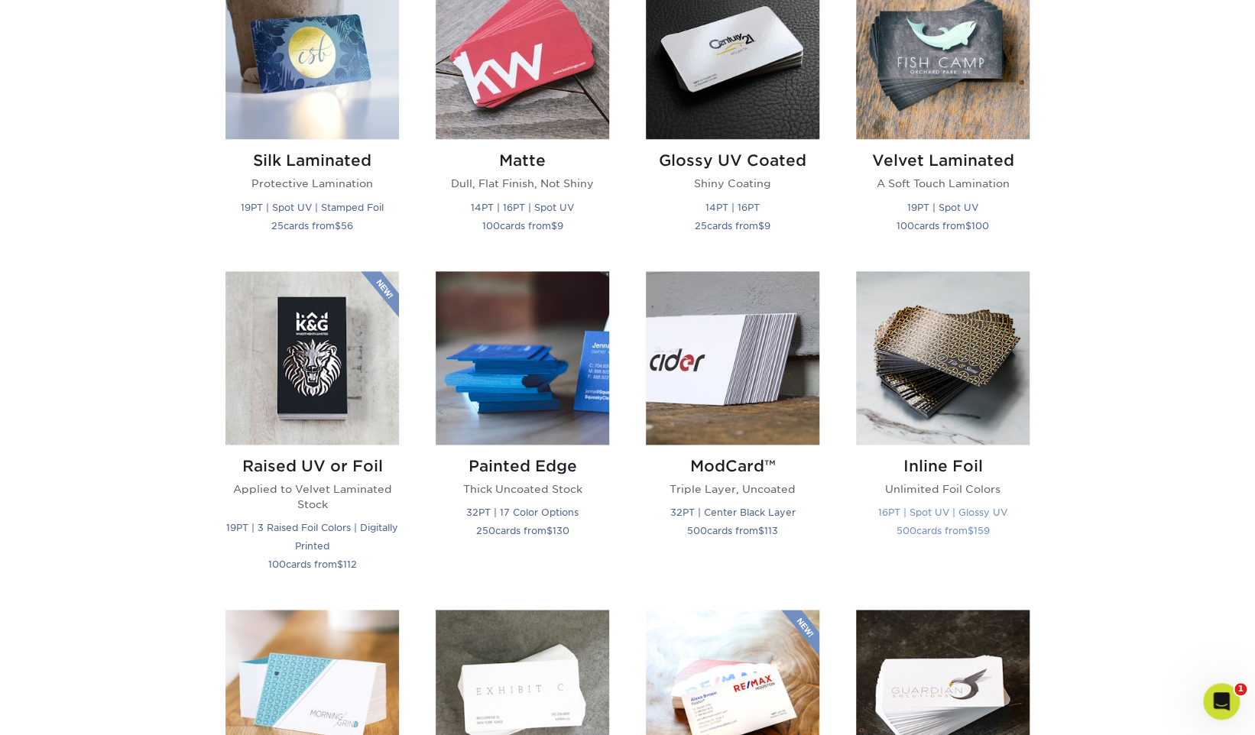
click at [960, 370] on img at bounding box center [942, 357] width 173 height 173
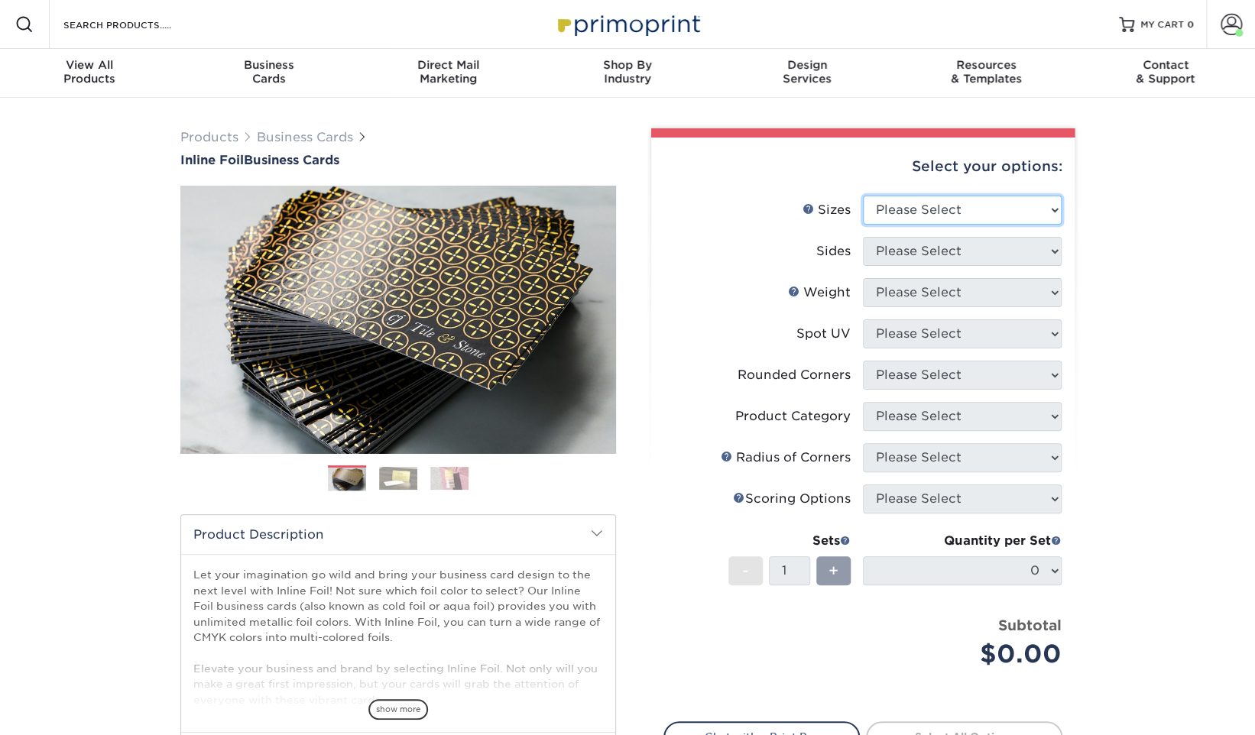
click at [957, 216] on select "Please Select 1.5" x 3.5" - Mini 1.75" x 3.5" - Mini 2" x 2" - Square 2" x 3" -…" at bounding box center [962, 210] width 199 height 29
select select "2.00x3.50"
click at [863, 196] on select "Please Select 1.5" x 3.5" - Mini 1.75" x 3.5" - Mini 2" x 2" - Square 2" x 3" -…" at bounding box center [962, 210] width 199 height 29
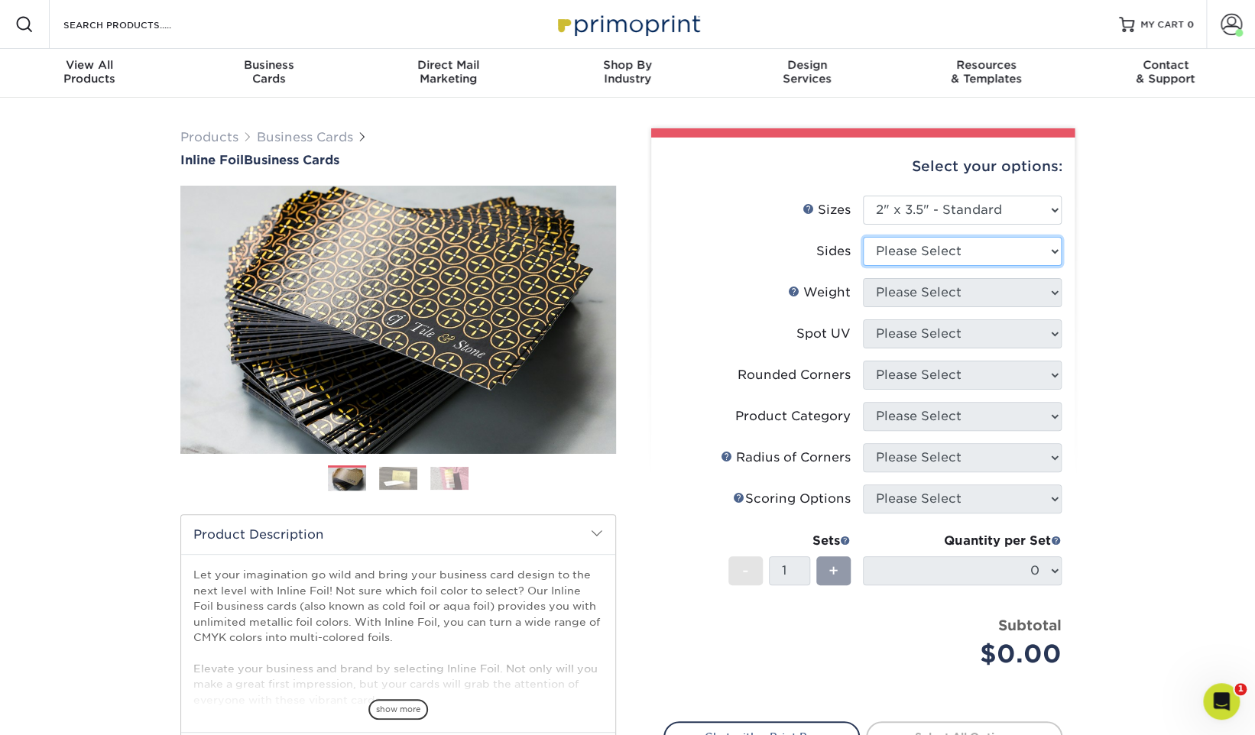
click at [936, 256] on select "Please Select Print Both Sides - Foil Back Only Print Both Sides - Foil Both Si…" at bounding box center [962, 251] width 199 height 29
select select "a75ac2f1-9911-48d6-841d-245b5ac08f27"
click at [863, 237] on select "Please Select Print Both Sides - Foil Back Only Print Both Sides - Foil Both Si…" at bounding box center [962, 251] width 199 height 29
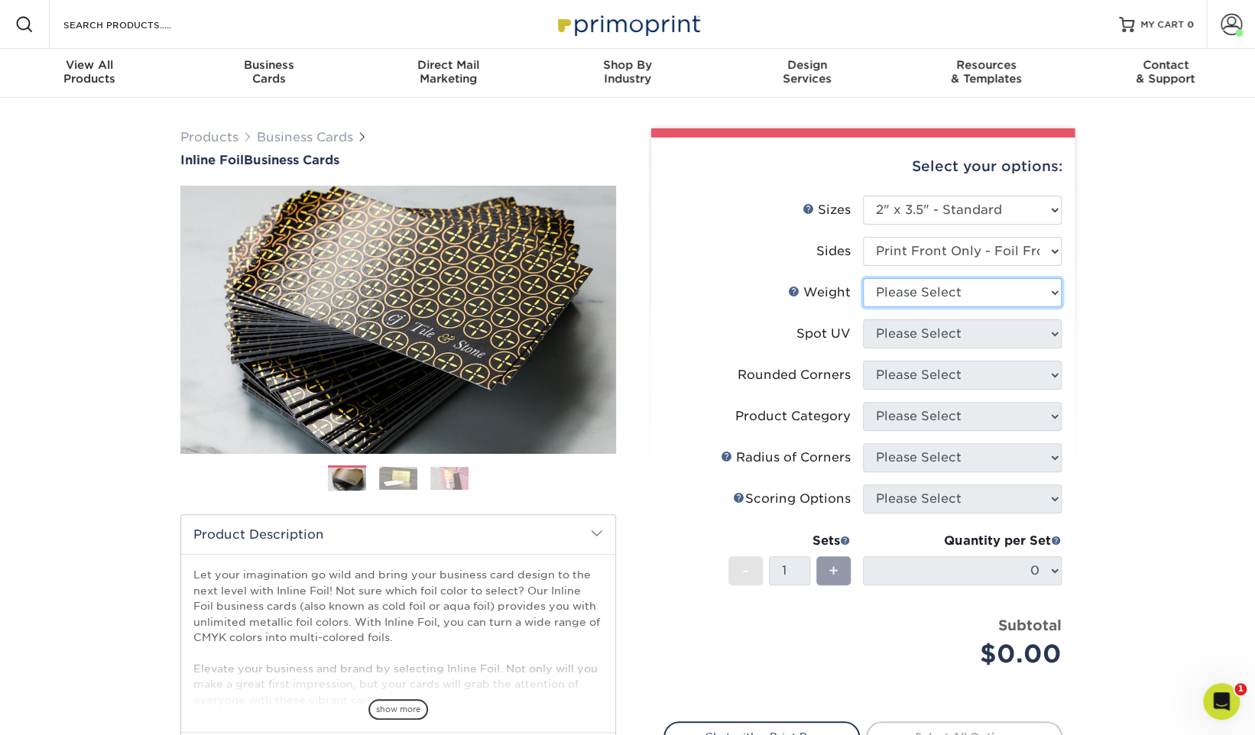
click at [938, 289] on select "Please Select 16PT" at bounding box center [962, 292] width 199 height 29
select select "16PT"
click at [863, 278] on select "Please Select 16PT" at bounding box center [962, 292] width 199 height 29
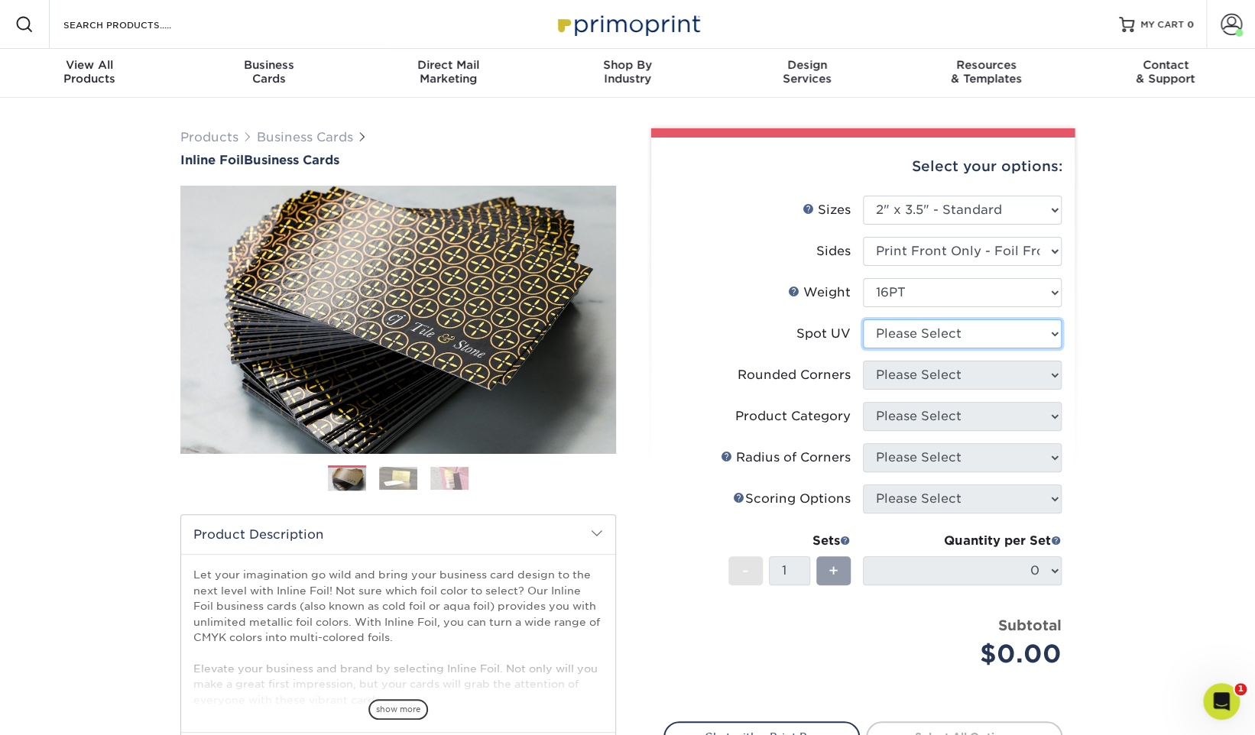
click at [937, 335] on select "Please Select No Spot UV Front Only Back Only" at bounding box center [962, 333] width 199 height 29
select select "1"
click at [863, 319] on select "Please Select No Spot UV Front Only Back Only" at bounding box center [962, 333] width 199 height 29
click at [928, 364] on select "Please Select Yes - Round 2 Corners Yes - Round 4 Corners No" at bounding box center [962, 375] width 199 height 29
select select "7672df9e-0e0a-464d-8e1f-920c575e4da3"
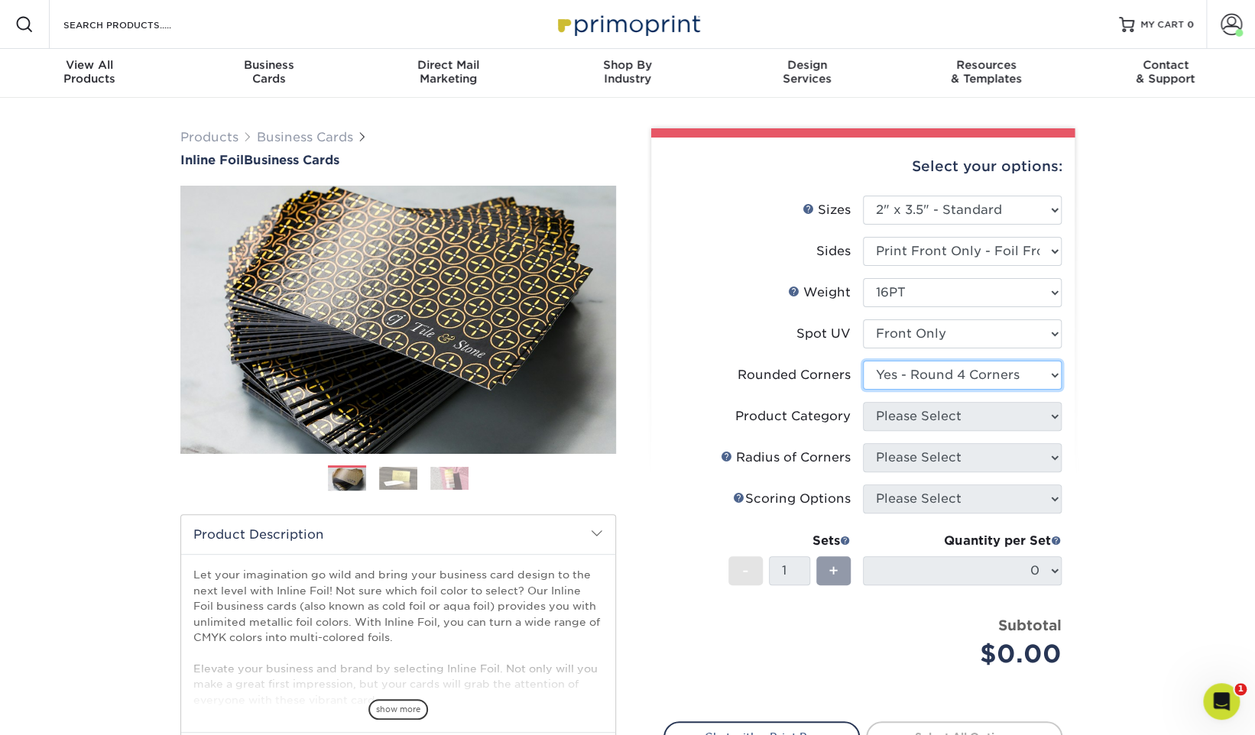
click at [863, 361] on select "Please Select Yes - Round 2 Corners Yes - Round 4 Corners No" at bounding box center [962, 375] width 199 height 29
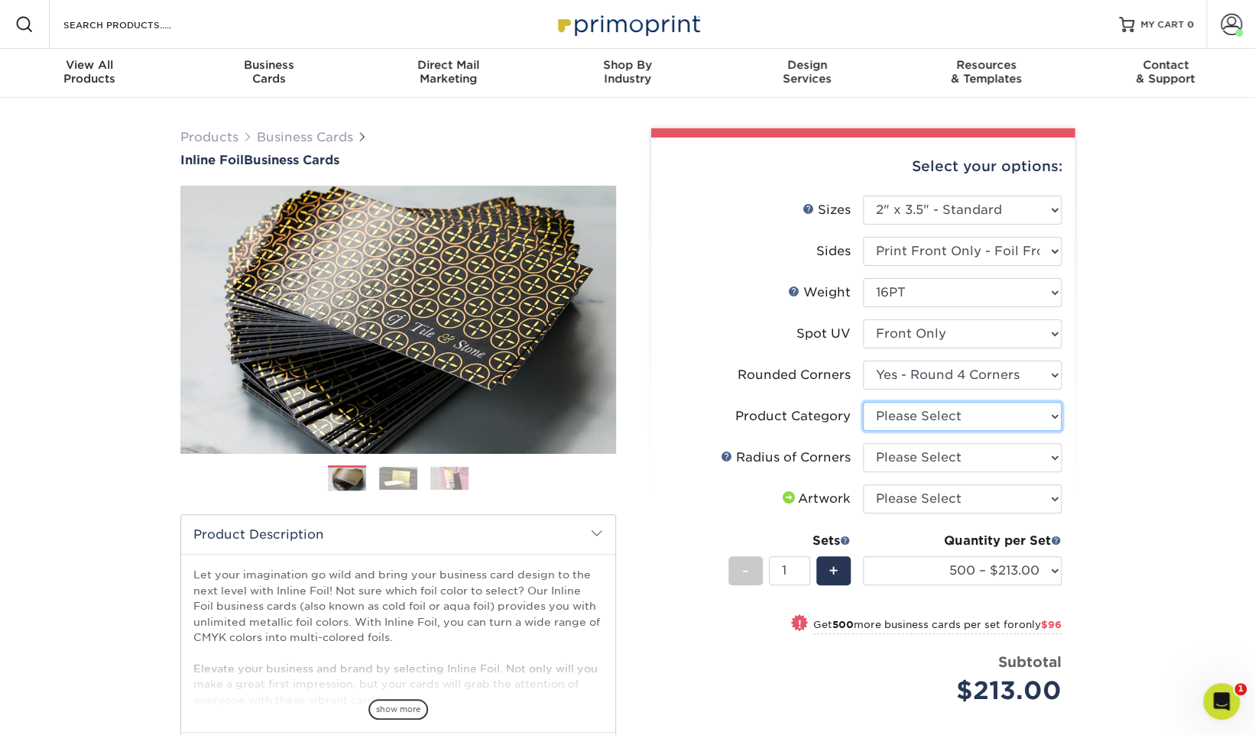
click at [931, 413] on select "Please Select Business Cards" at bounding box center [962, 416] width 199 height 29
select select "3b5148f1-0588-4f88-a218-97bcfdce65c1"
click at [863, 402] on select "Please Select Business Cards" at bounding box center [962, 416] width 199 height 29
click at [942, 452] on select "Please Select Rounded 1/8" Rounded 1/4"" at bounding box center [962, 457] width 199 height 29
select select "589680c7-ee9a-431b-9d12-d7aeb1386a97"
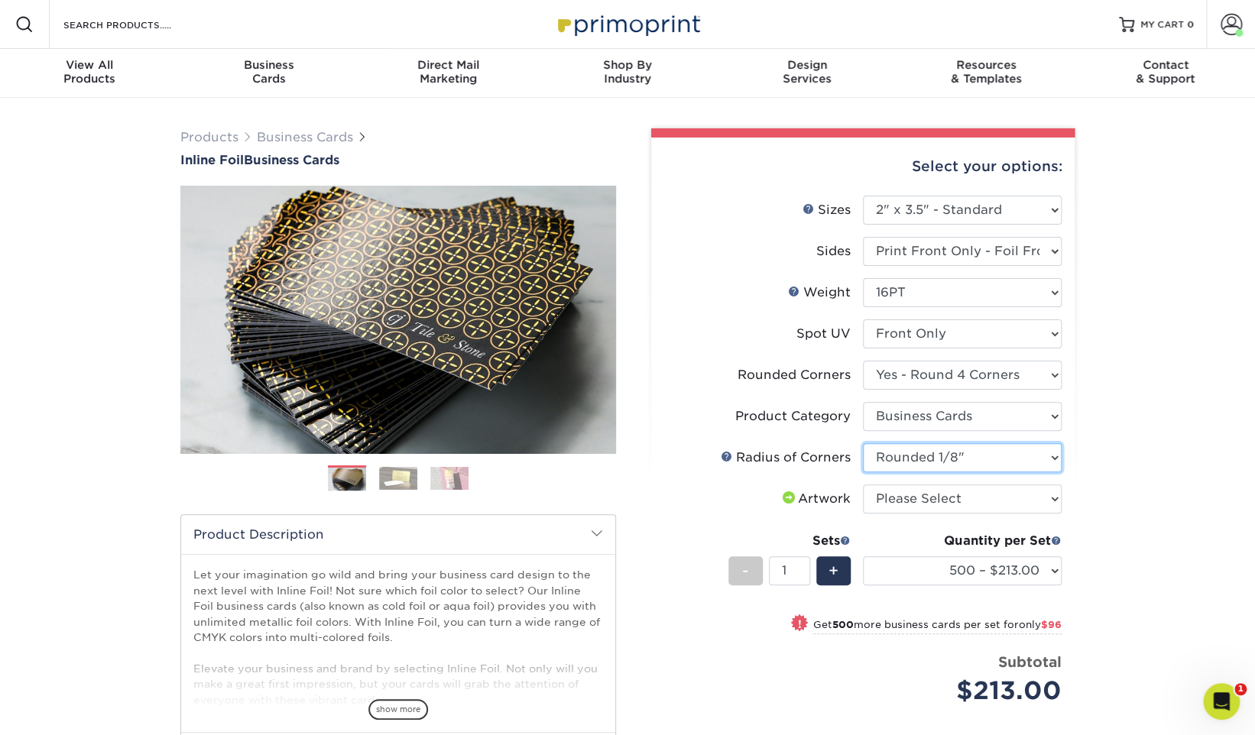
click at [863, 443] on select "Please Select Rounded 1/8" Rounded 1/4"" at bounding box center [962, 457] width 199 height 29
click at [947, 498] on select "Please Select I will upload files I need a design - $100" at bounding box center [962, 498] width 199 height 29
select select "upload"
click at [863, 484] on select "Please Select I will upload files I need a design - $100" at bounding box center [962, 498] width 199 height 29
click at [1124, 511] on div "Products Business Cards Inline Foil Business Cards Previous Next" at bounding box center [627, 517] width 1255 height 838
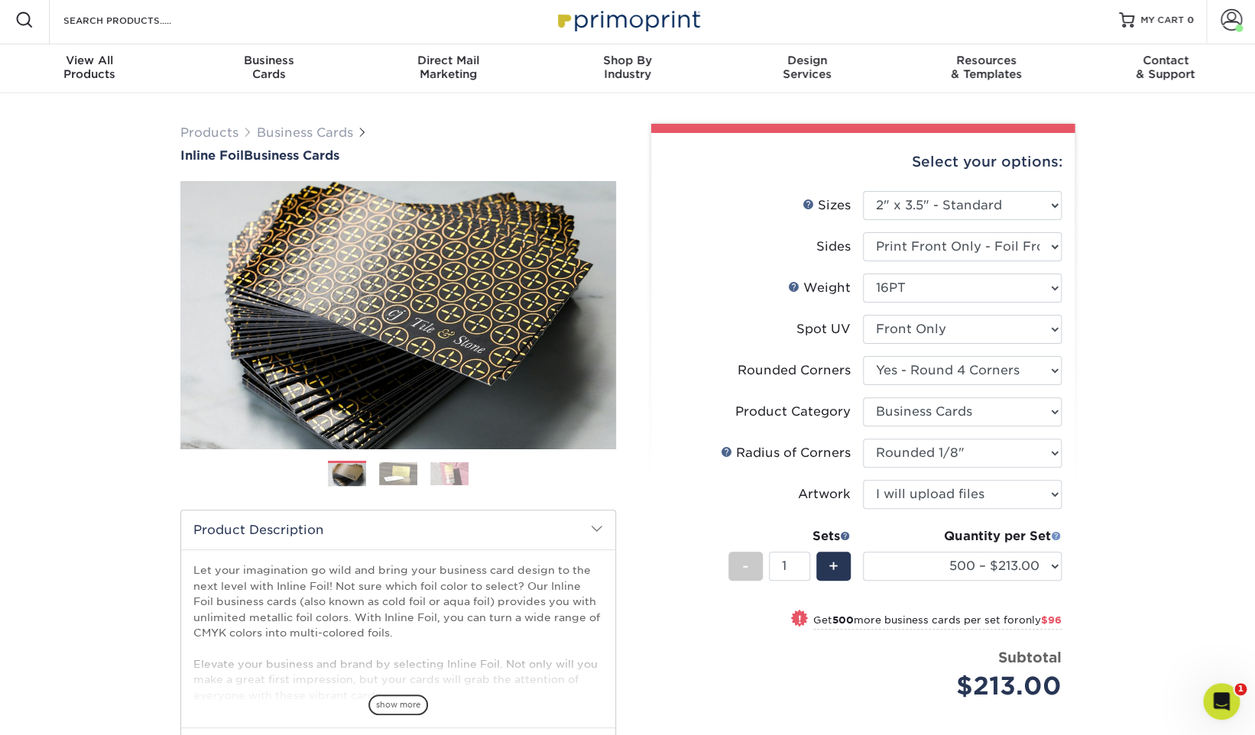
scroll to position [6, 0]
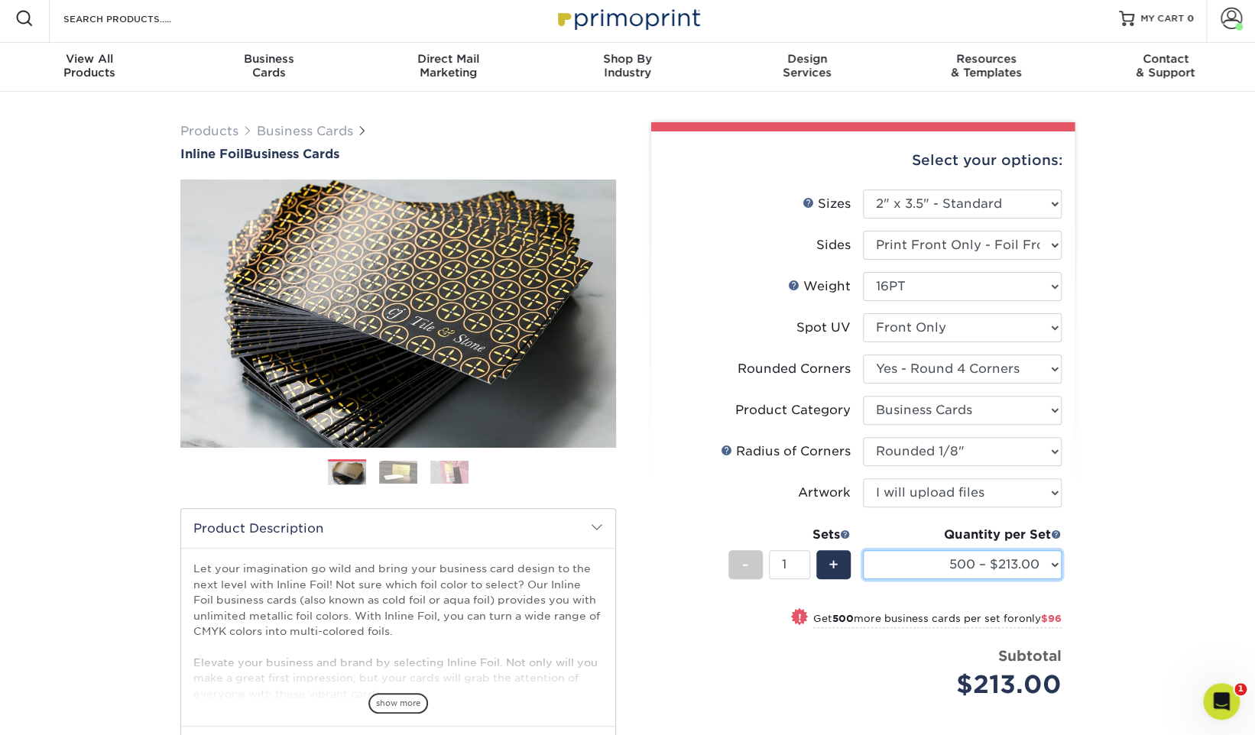
click at [1031, 558] on select "500 – $213.00 1000 – $309.00 2500 – $560.00 5000 – $860.00" at bounding box center [962, 564] width 199 height 29
click at [998, 362] on select "Please Select Yes - Round 2 Corners Yes - Round 4 Corners No" at bounding box center [962, 369] width 199 height 29
select select "0"
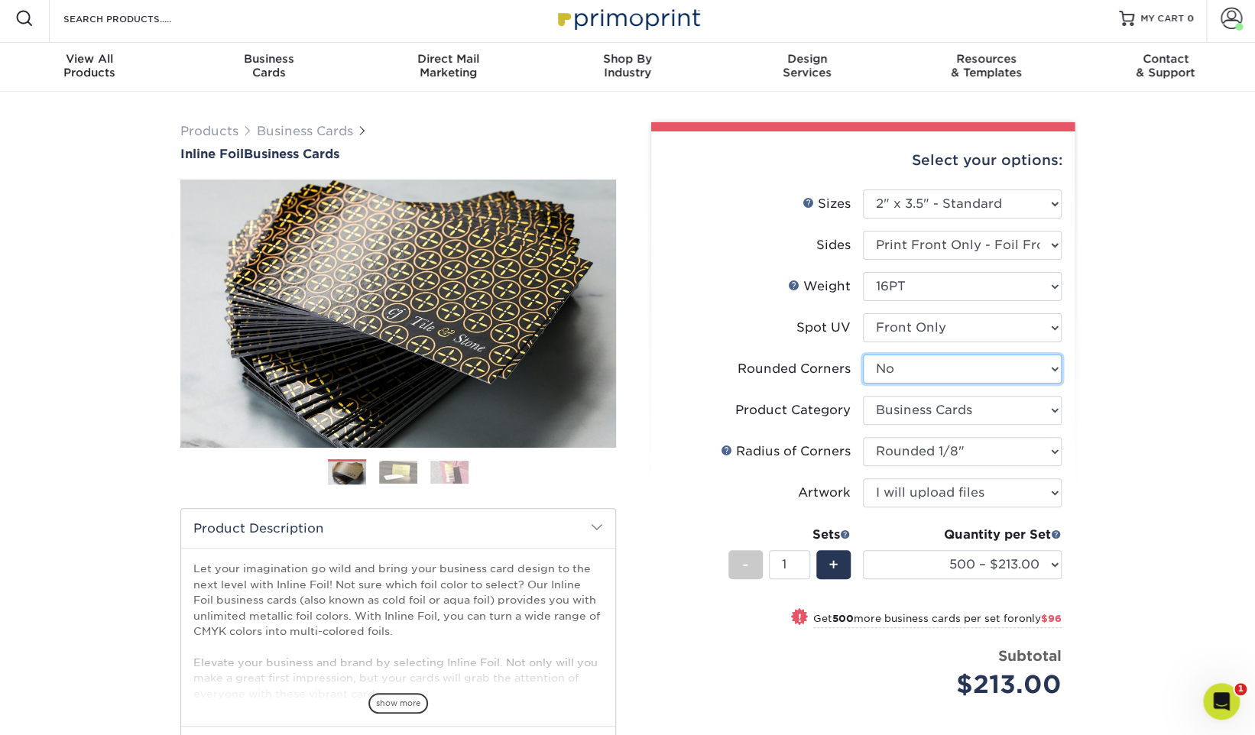
click at [863, 355] on select "Please Select Yes - Round 2 Corners Yes - Round 4 Corners No" at bounding box center [962, 369] width 199 height 29
select select "-1"
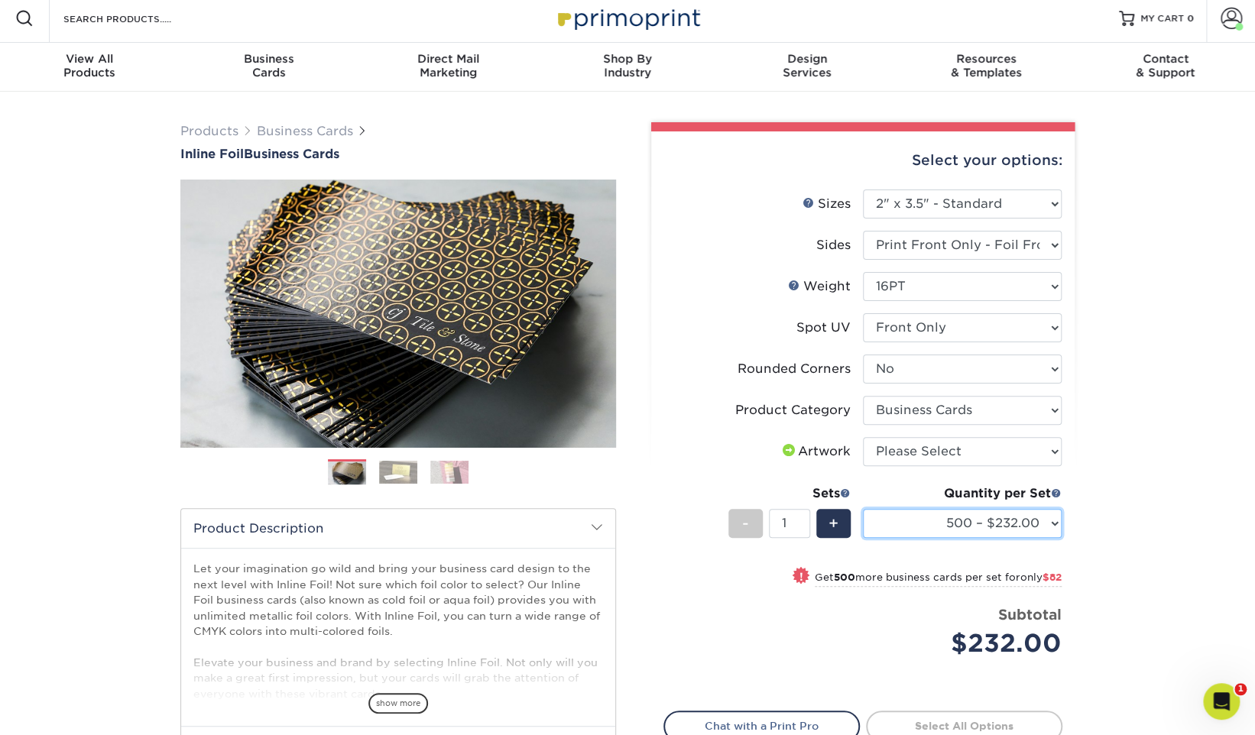
click at [1018, 518] on select "500 – $232.00 1000 – $314.00 2500 – $580.00 5000 – $918.00" at bounding box center [962, 523] width 199 height 29
select select "1000 – $314.00"
click at [863, 509] on select "500 – $232.00 1000 – $314.00 2500 – $580.00 5000 – $918.00" at bounding box center [962, 523] width 199 height 29
click at [1151, 487] on div "Products Business Cards Inline Foil Business Cards Previous Next" at bounding box center [627, 500] width 1255 height 816
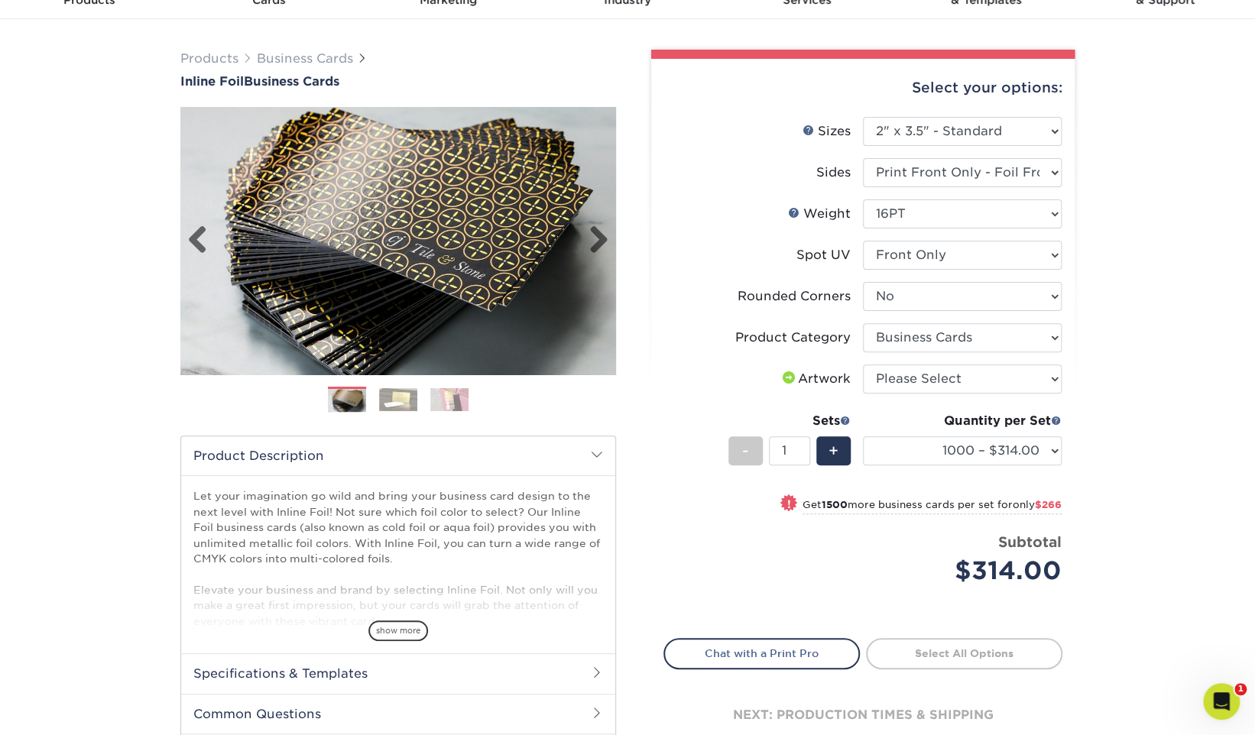
scroll to position [69, 0]
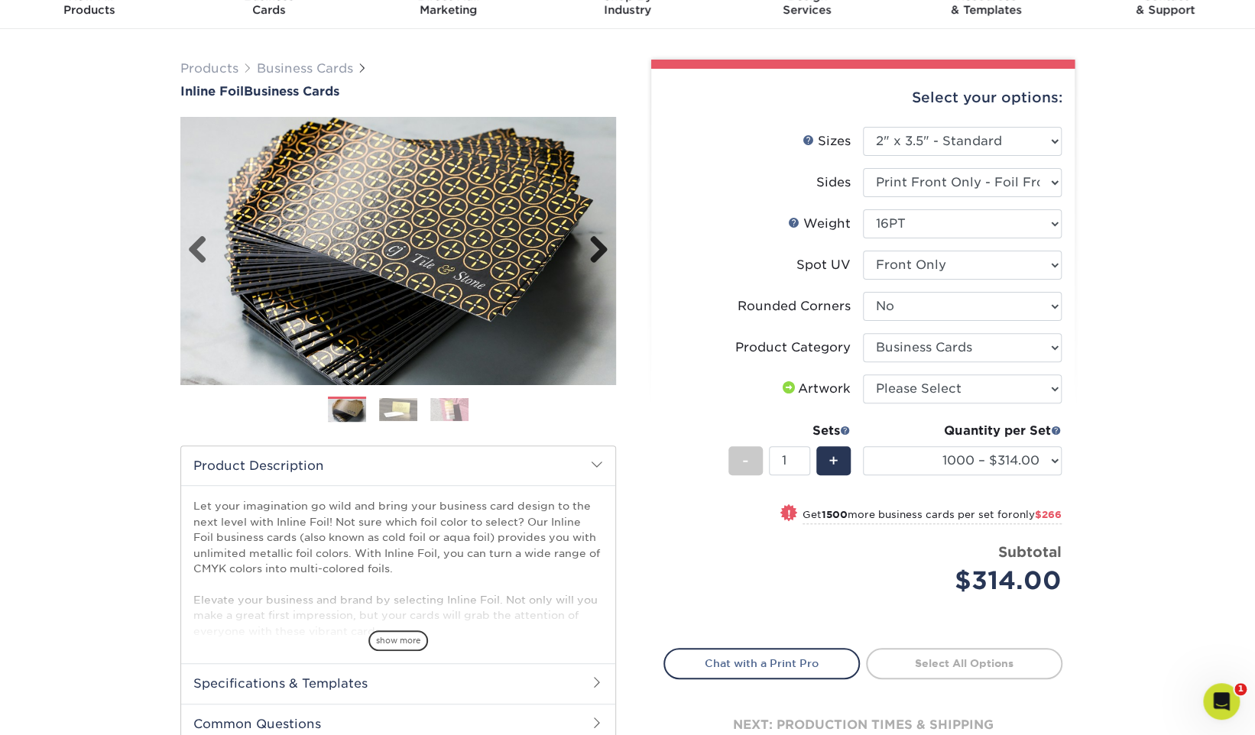
click at [603, 246] on link "Next" at bounding box center [593, 250] width 31 height 31
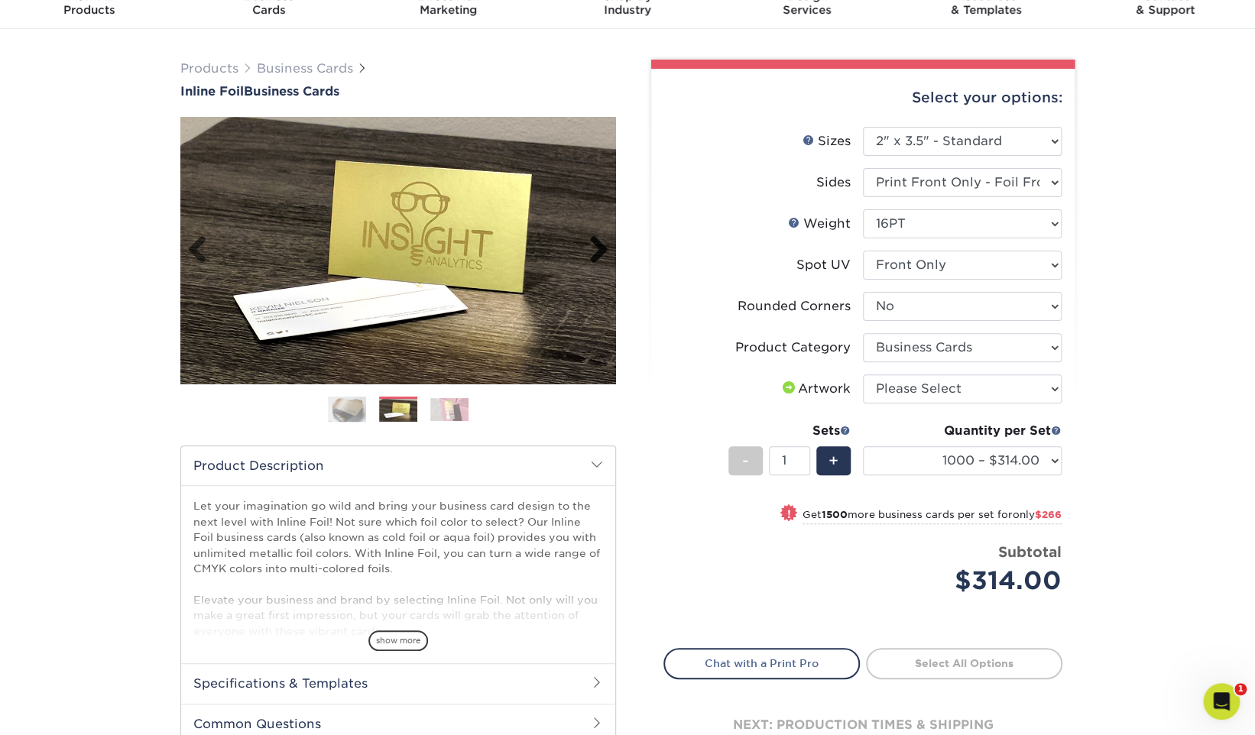
click at [603, 246] on link "Next" at bounding box center [593, 250] width 31 height 31
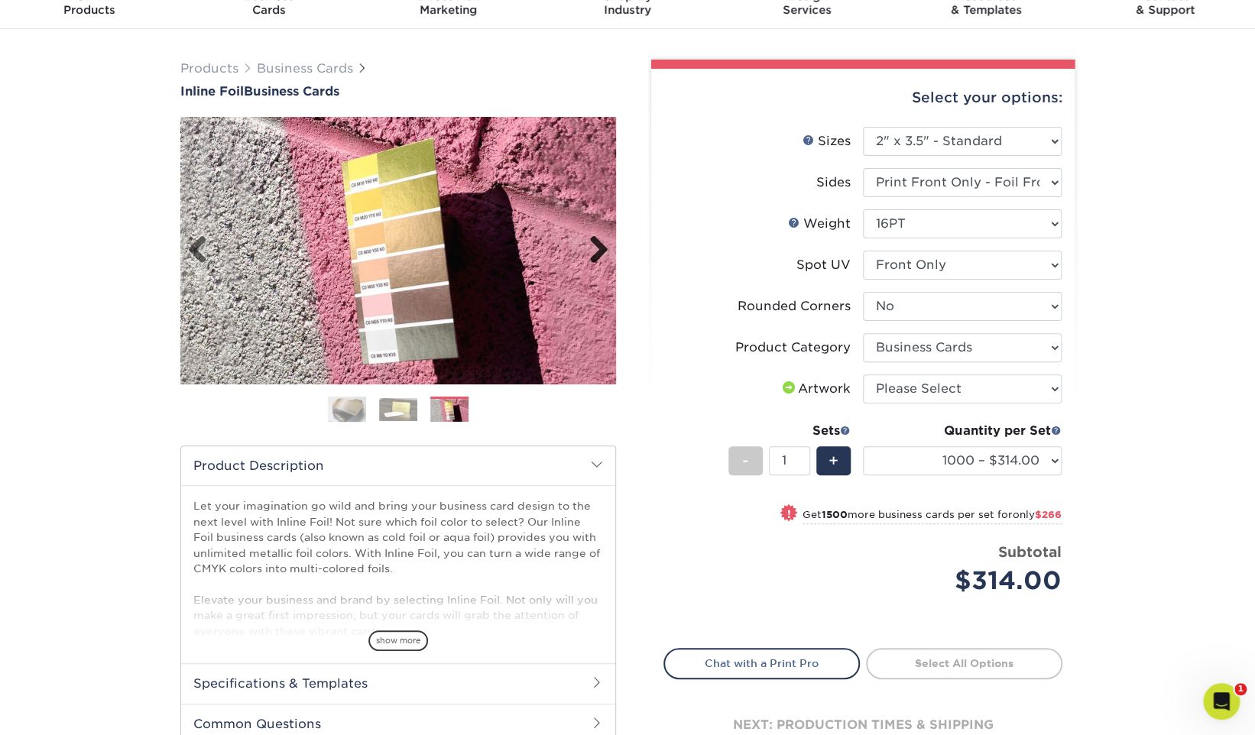
click at [603, 246] on link "Next" at bounding box center [593, 250] width 31 height 31
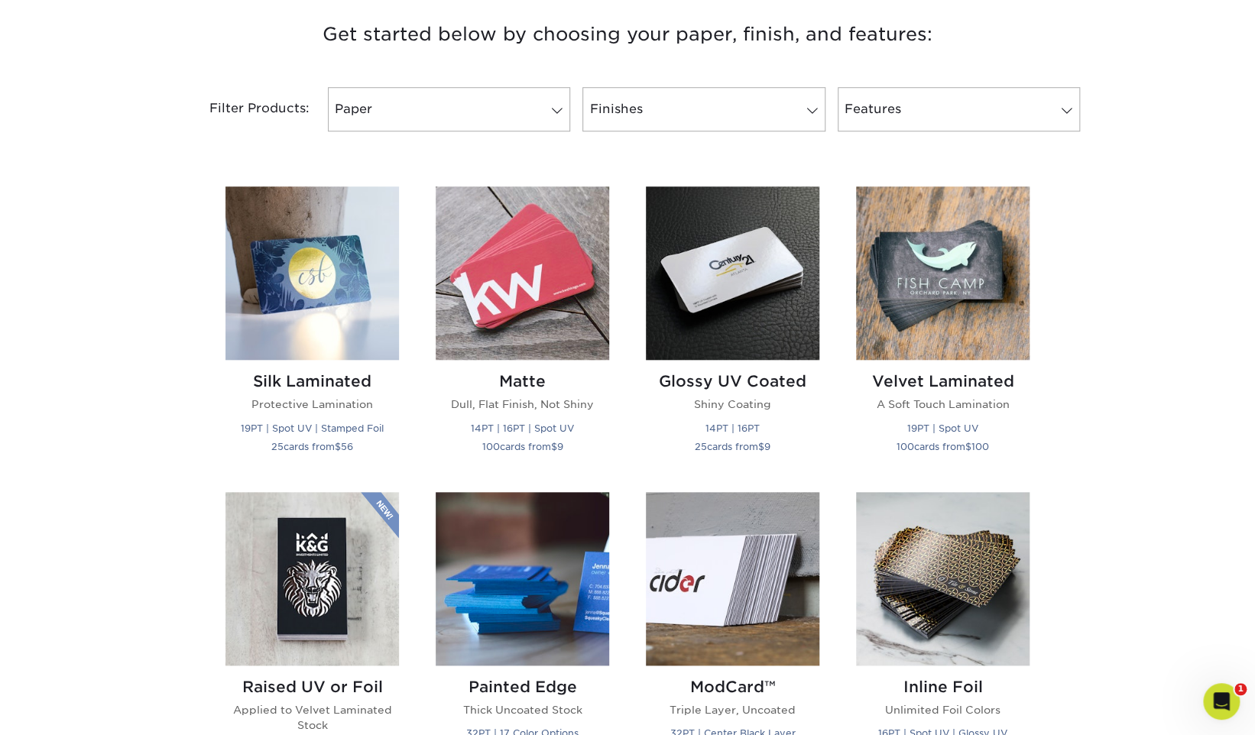
scroll to position [594, 0]
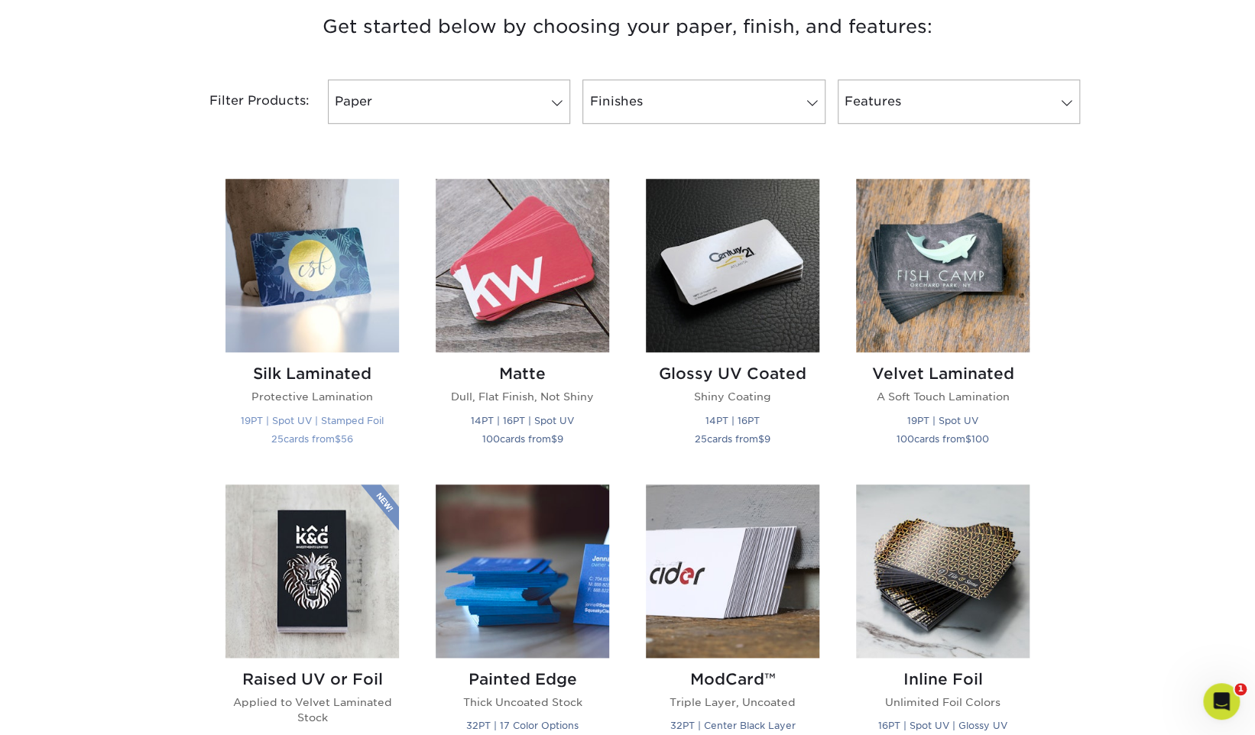
click at [333, 271] on img at bounding box center [311, 265] width 173 height 173
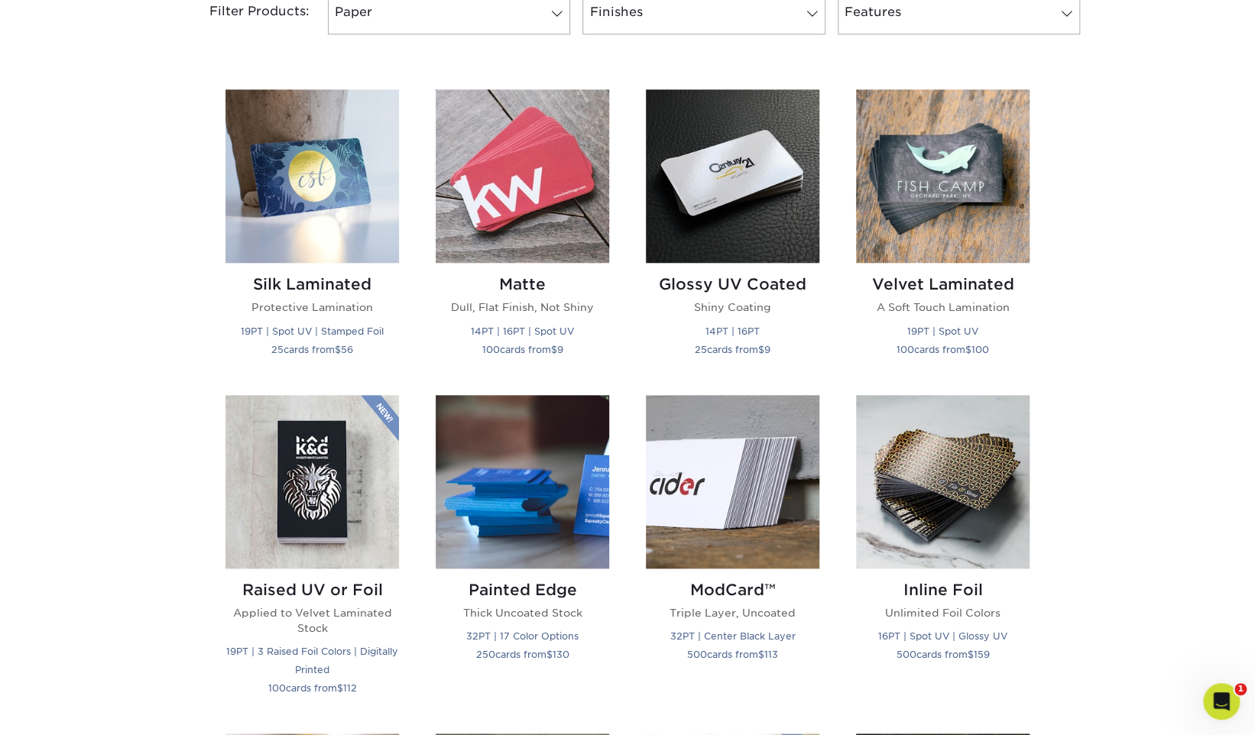
scroll to position [689, 0]
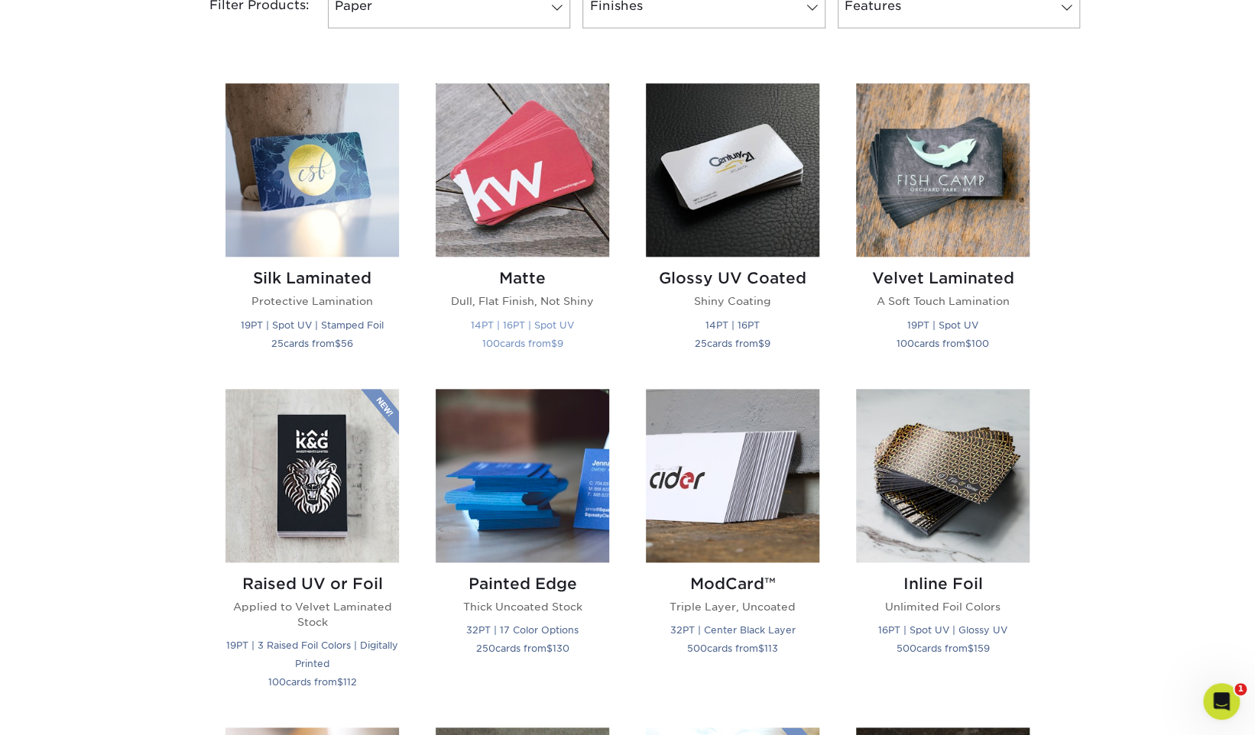
click at [529, 170] on img at bounding box center [522, 169] width 173 height 173
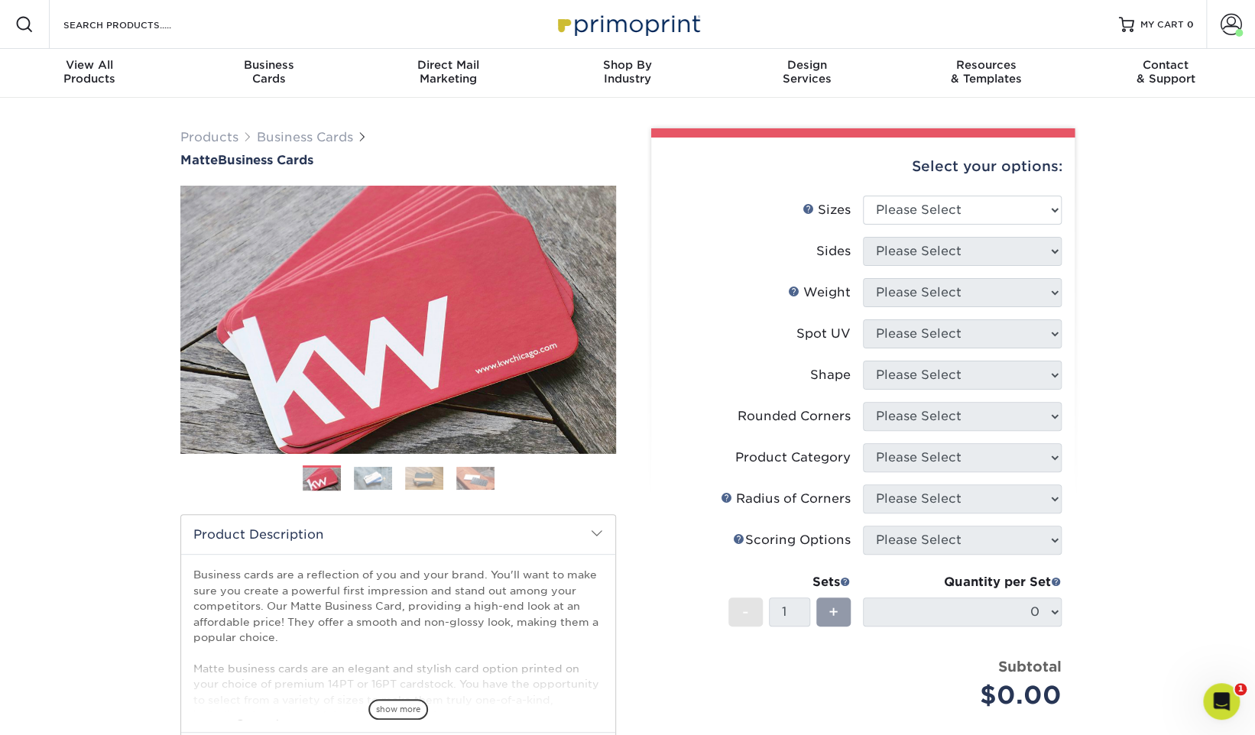
click at [377, 477] on img at bounding box center [373, 478] width 38 height 23
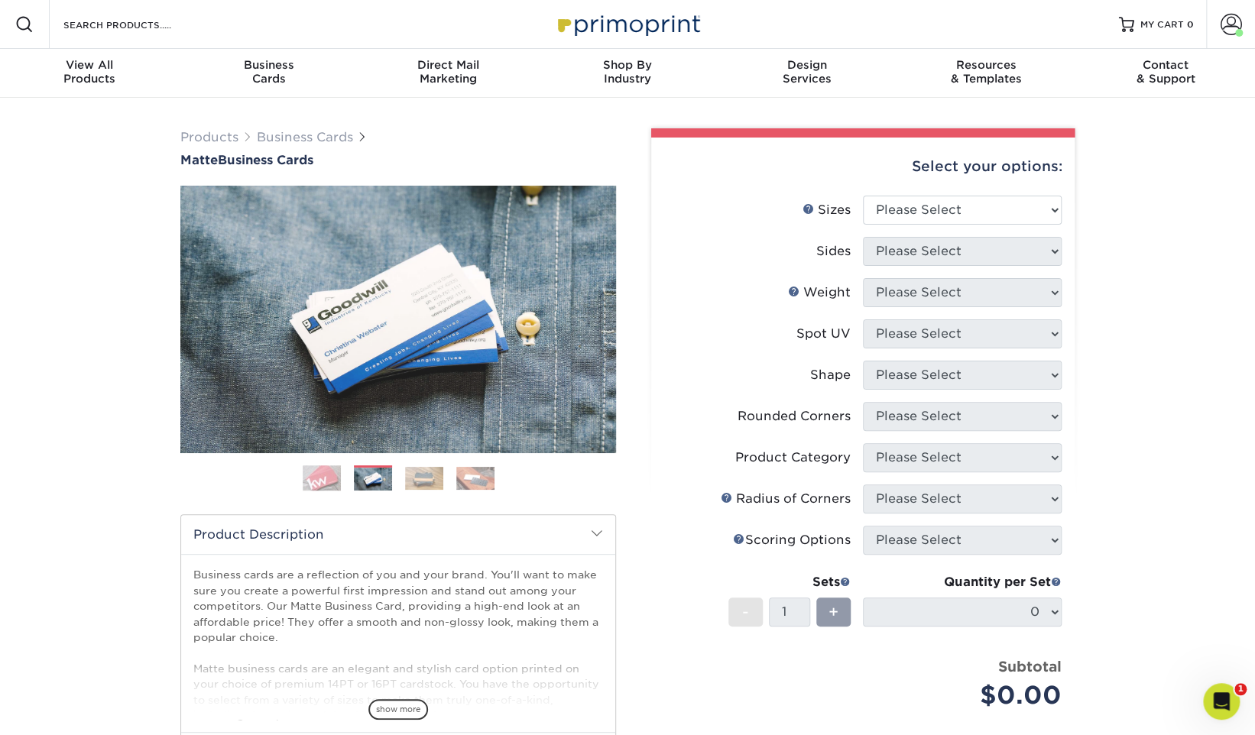
drag, startPoint x: 424, startPoint y: 478, endPoint x: 434, endPoint y: 478, distance: 9.9
click at [424, 478] on img at bounding box center [424, 478] width 38 height 23
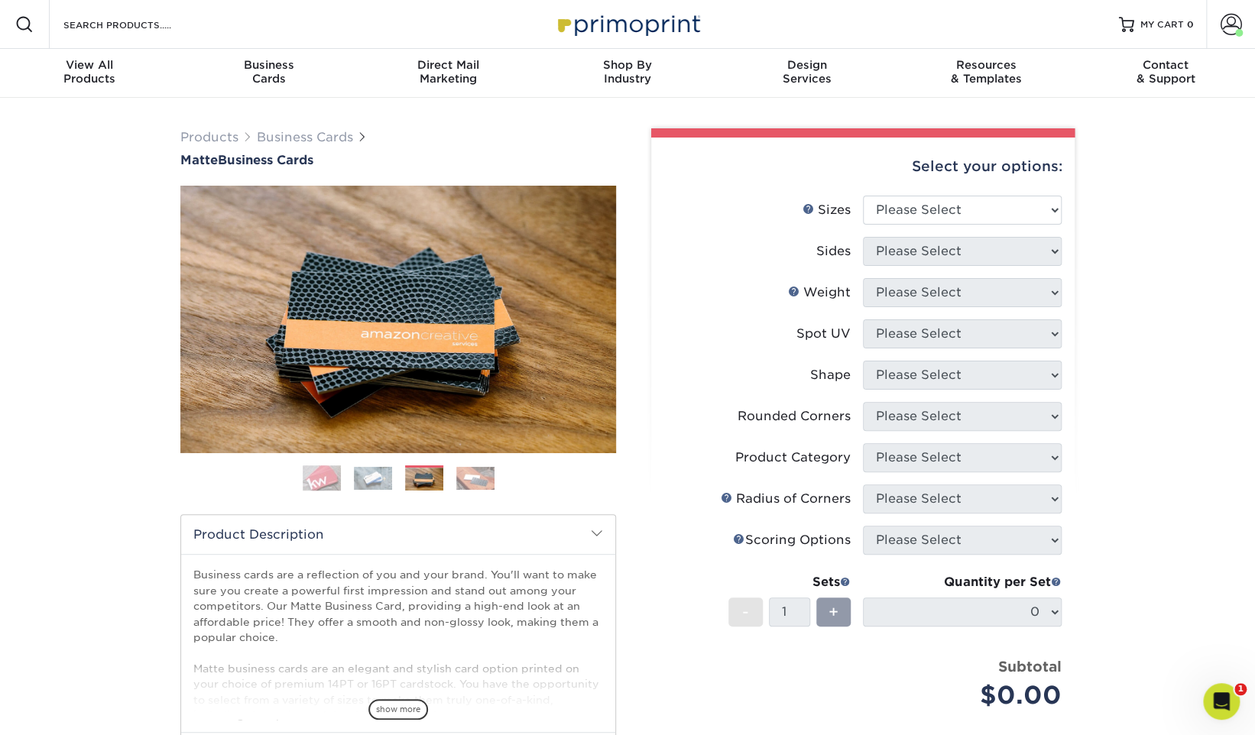
click at [465, 475] on img at bounding box center [475, 478] width 38 height 23
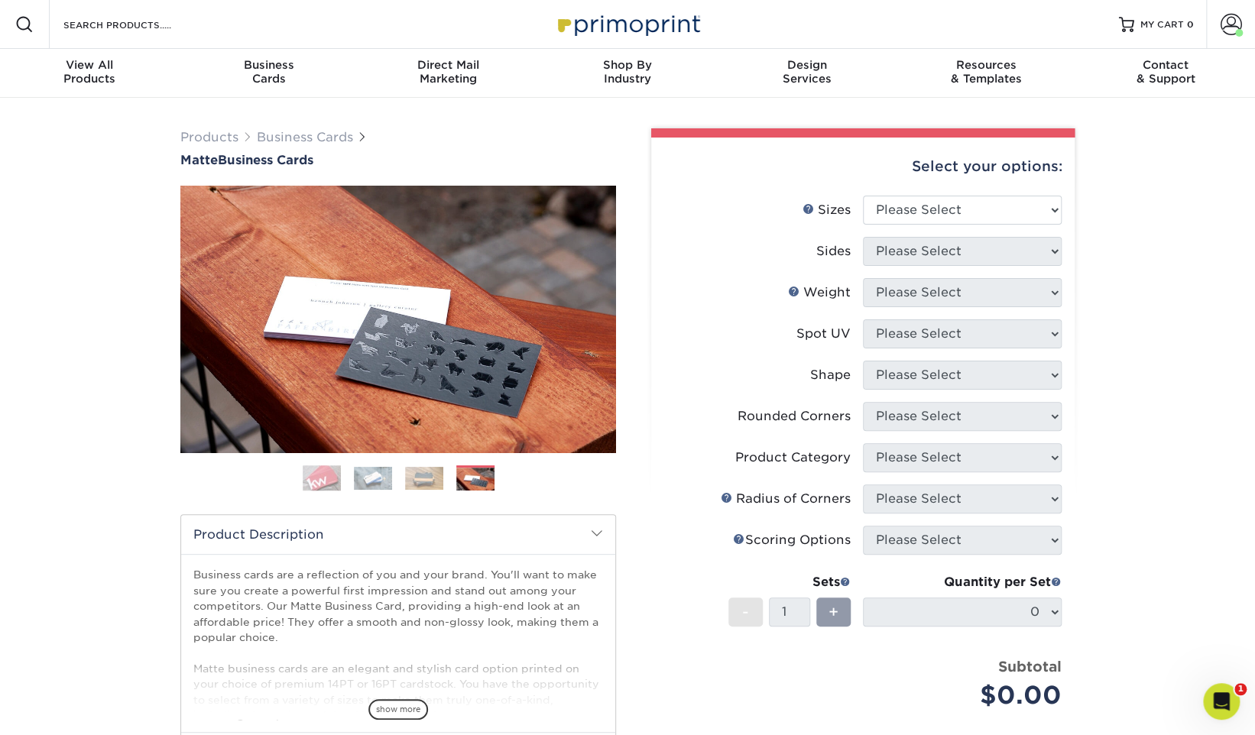
click at [364, 475] on img at bounding box center [373, 478] width 38 height 23
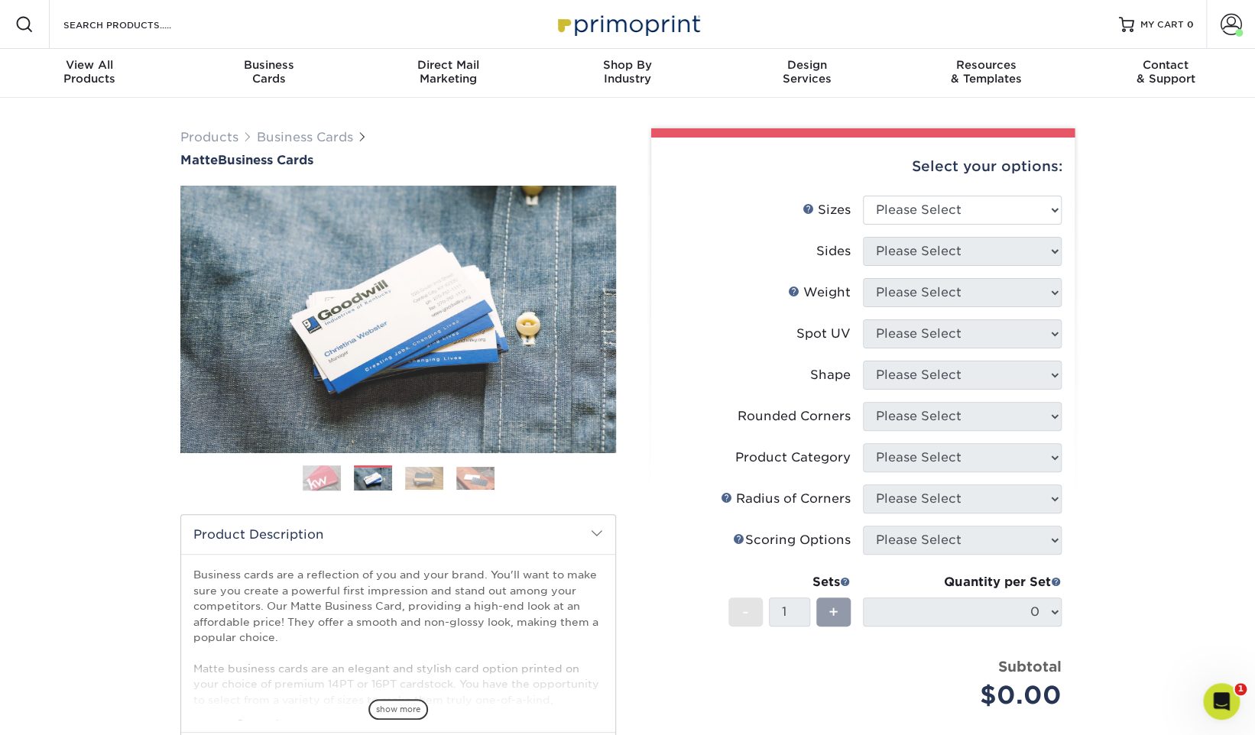
click at [325, 478] on img at bounding box center [322, 478] width 38 height 38
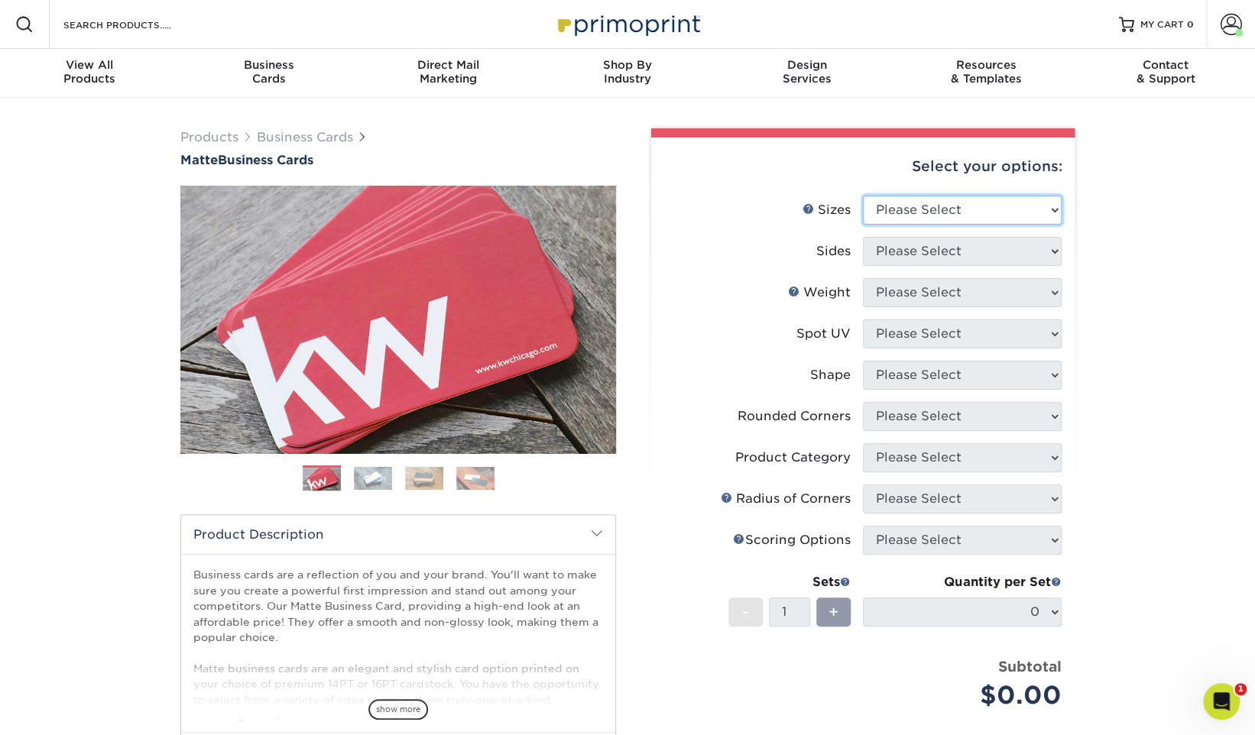
click at [941, 216] on select "Please Select 1.5" x 3.5" - Mini 1.75" x 3.5" - Mini 2" x 2" - Square 2" x 3" -…" at bounding box center [962, 210] width 199 height 29
click at [984, 206] on select "Please Select 1.5" x 3.5" - Mini 1.75" x 3.5" - Mini 2" x 2" - Square 2" x 3" -…" at bounding box center [962, 210] width 199 height 29
select select "2.00x3.50"
click at [863, 196] on select "Please Select 1.5" x 3.5" - Mini 1.75" x 3.5" - Mini 2" x 2" - Square 2" x 3" -…" at bounding box center [962, 210] width 199 height 29
click at [956, 252] on select "Please Select Print Both Sides Print Front Only" at bounding box center [962, 251] width 199 height 29
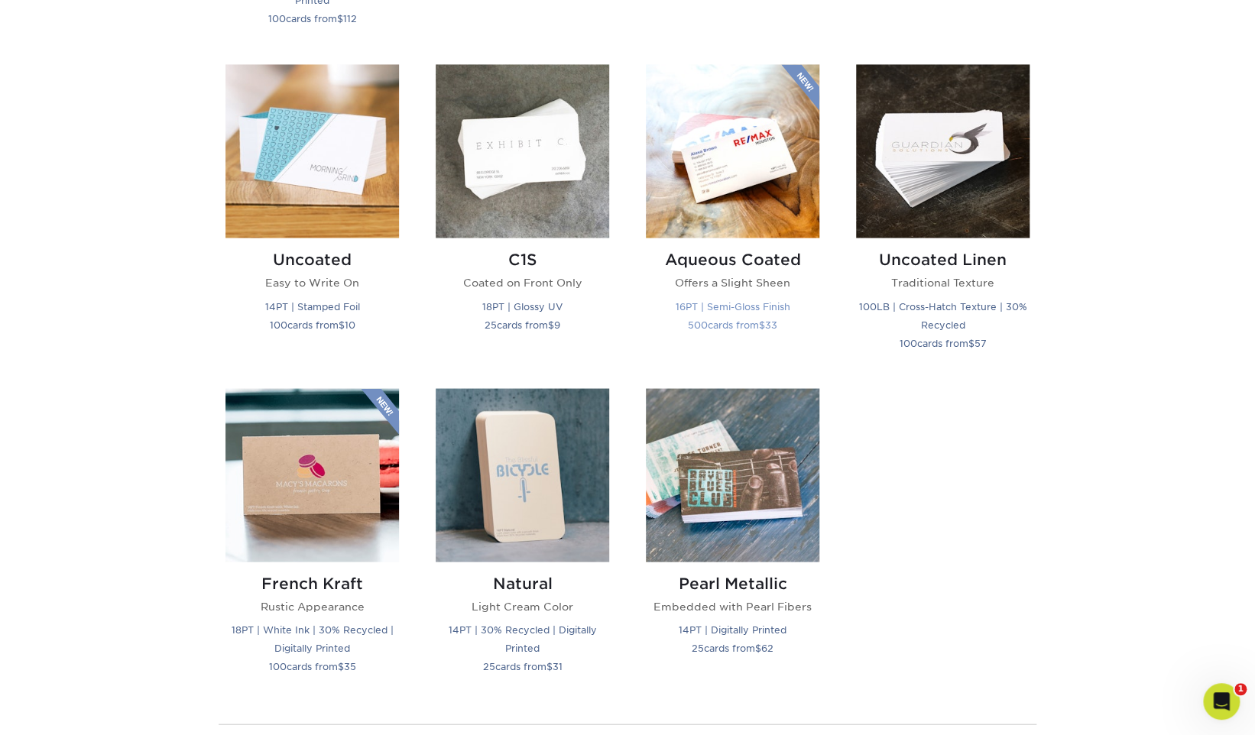
scroll to position [1352, 0]
click at [732, 168] on img at bounding box center [732, 151] width 173 height 173
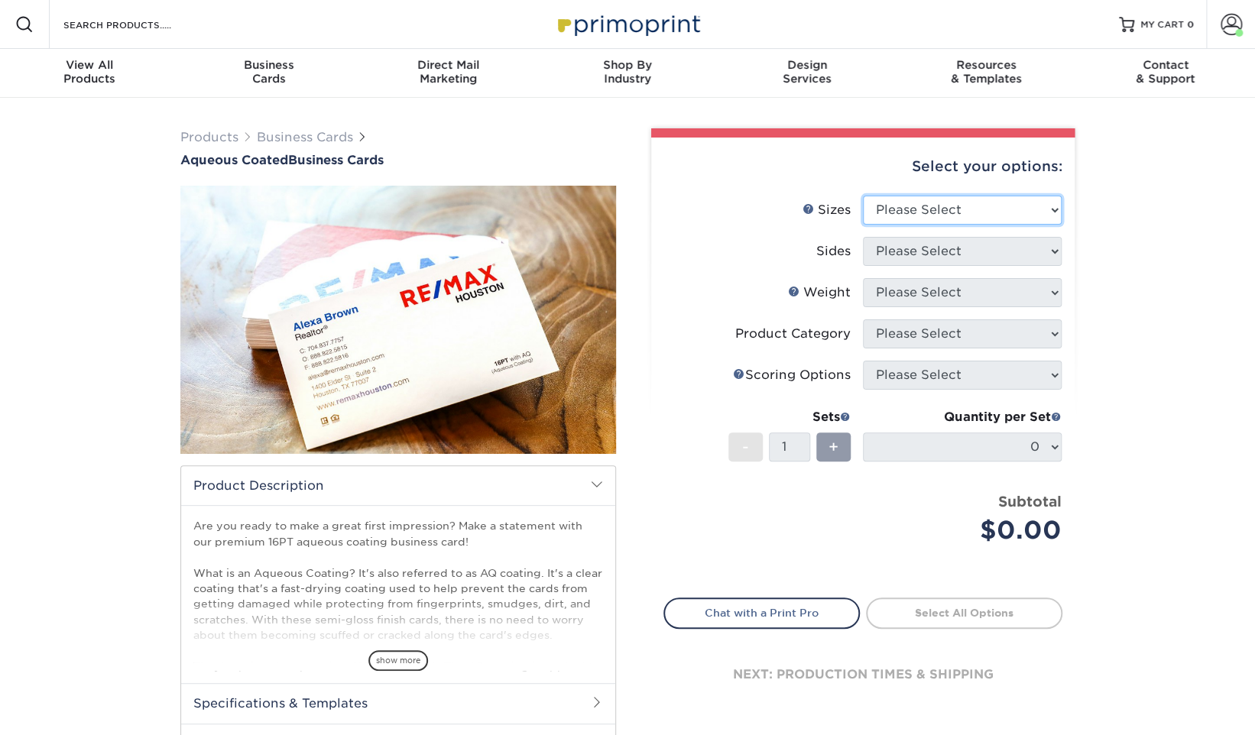
click at [970, 208] on select "Please Select 1.5" x 3.5" - Mini 1.75" x 3.5" - Mini 2" x 3" - Mini 2" x 3.5" -…" at bounding box center [962, 210] width 199 height 29
select select "2.00x3.50"
click at [863, 196] on select "Please Select 1.5" x 3.5" - Mini 1.75" x 3.5" - Mini 2" x 3" - Mini 2" x 3.5" -…" at bounding box center [962, 210] width 199 height 29
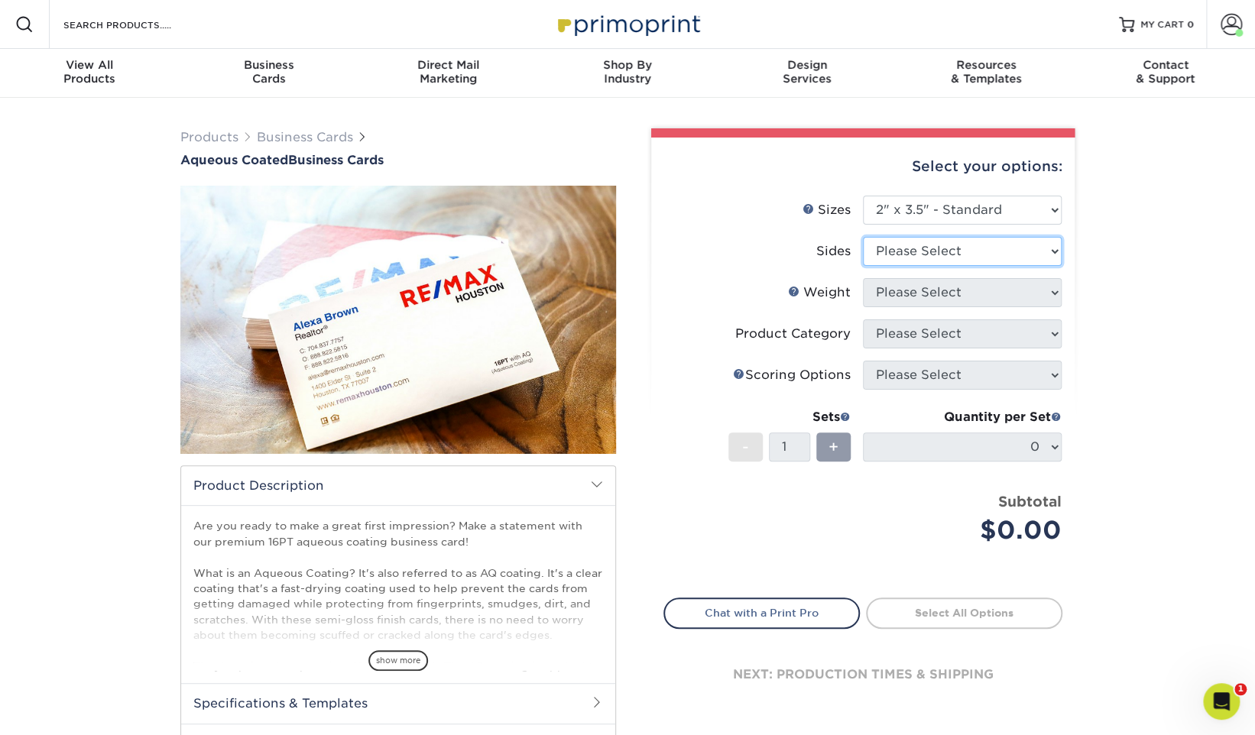
click at [960, 252] on select "Please Select Print Both Sides Print Front Only" at bounding box center [962, 251] width 199 height 29
select select "32d3c223-f82c-492b-b915-ba065a00862f"
click at [863, 237] on select "Please Select Print Both Sides Print Front Only" at bounding box center [962, 251] width 199 height 29
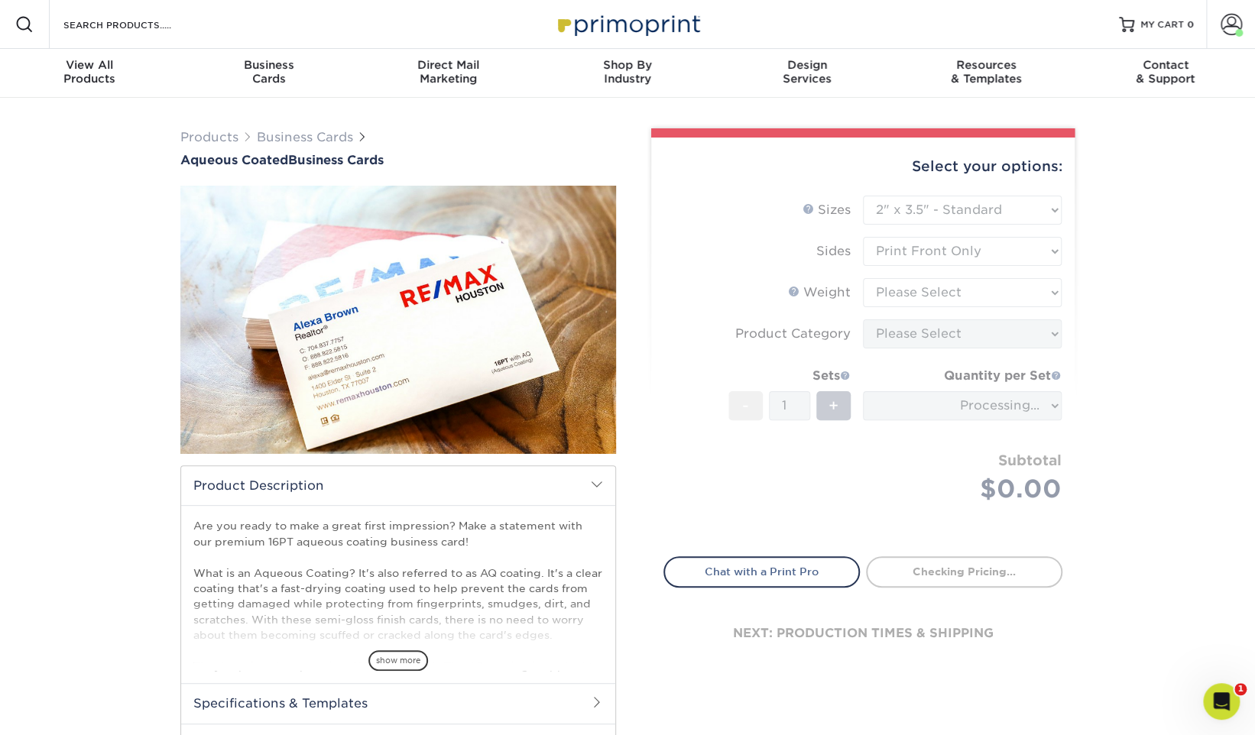
click at [935, 284] on form "Sizes Help Sizes Please Select 1.5" x 3.5" - Mini 1.75" x 3.5" - Mini 2" x 3" -…" at bounding box center [862, 367] width 399 height 343
click at [956, 292] on select "Please Select 16PT" at bounding box center [962, 292] width 199 height 29
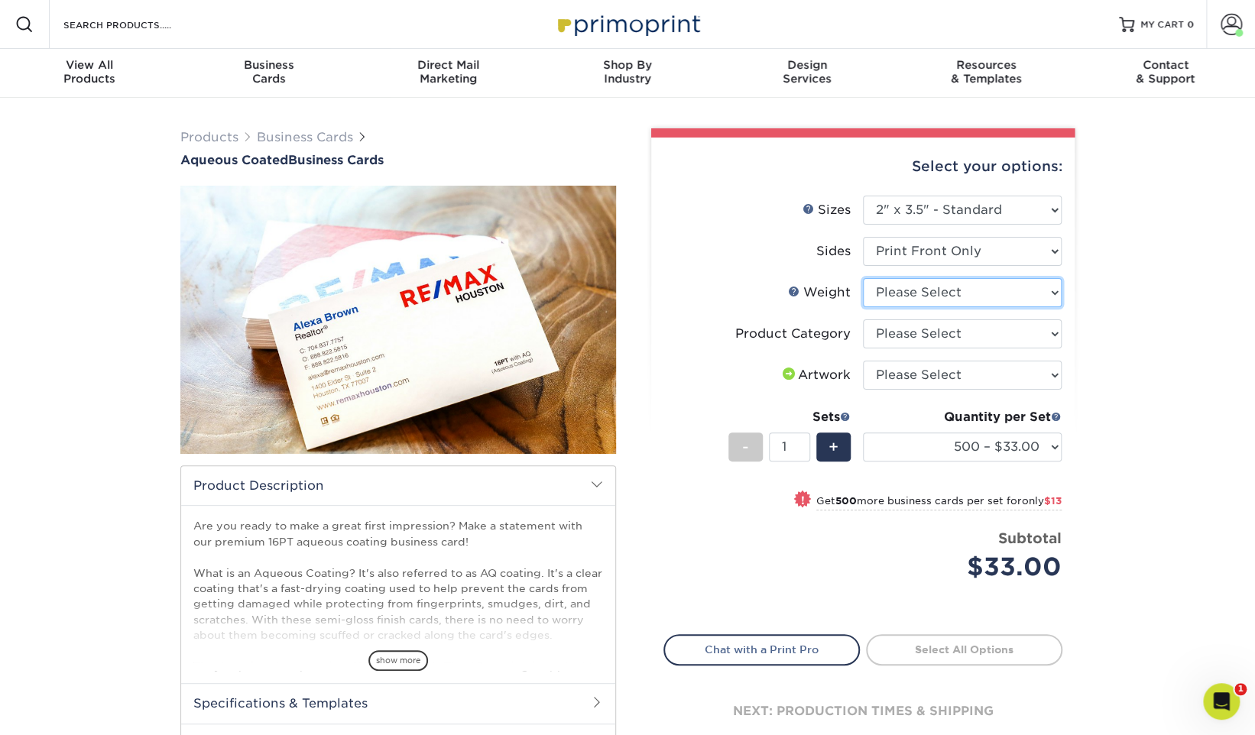
select select "16PT"
click at [863, 278] on select "Please Select 16PT" at bounding box center [962, 292] width 199 height 29
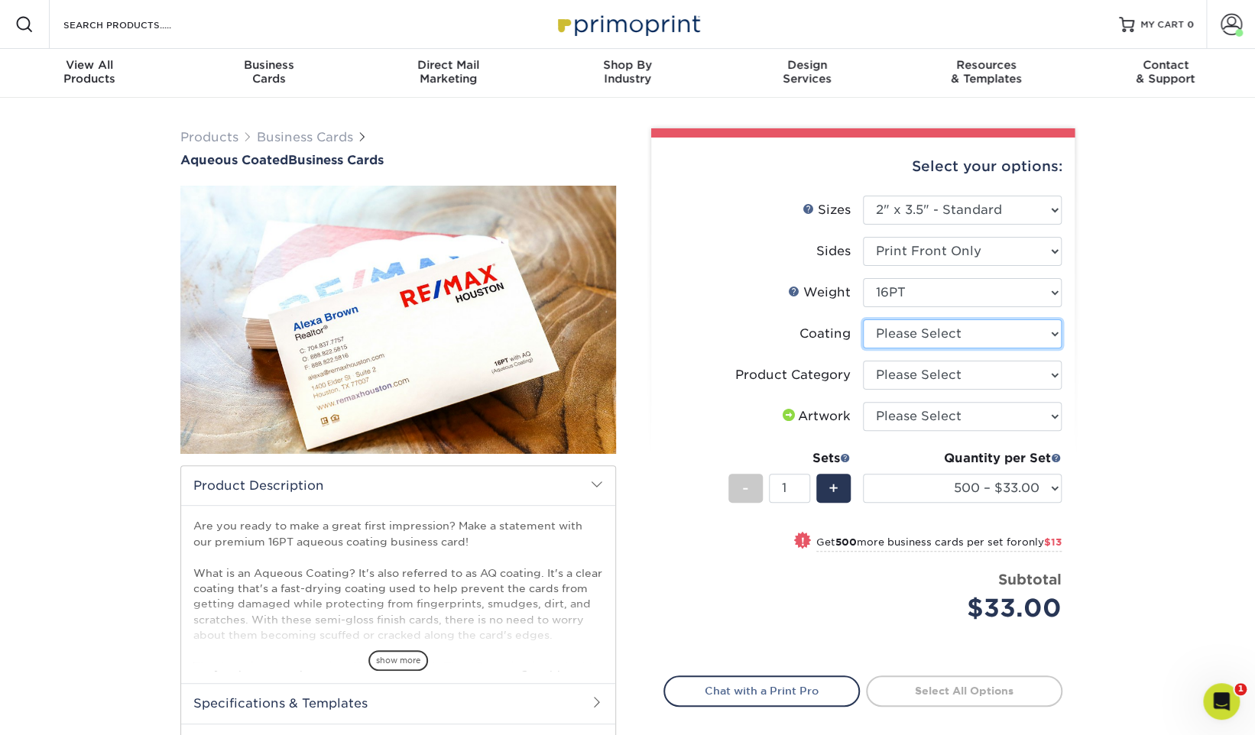
click at [952, 333] on select at bounding box center [962, 333] width 199 height 29
select select "d41dab50-ff65-4f4f-bb17-2afe4d36ae33"
click at [863, 319] on select at bounding box center [962, 333] width 199 height 29
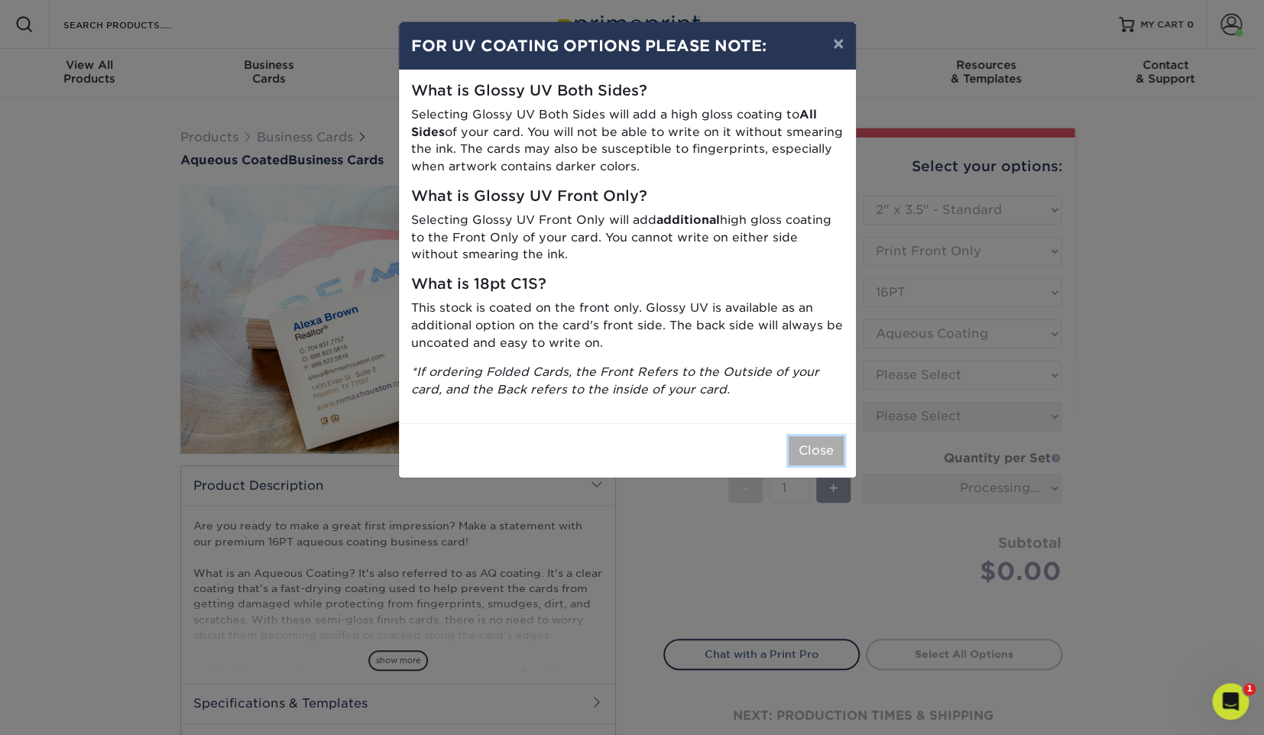
click at [821, 451] on button "Close" at bounding box center [816, 450] width 55 height 29
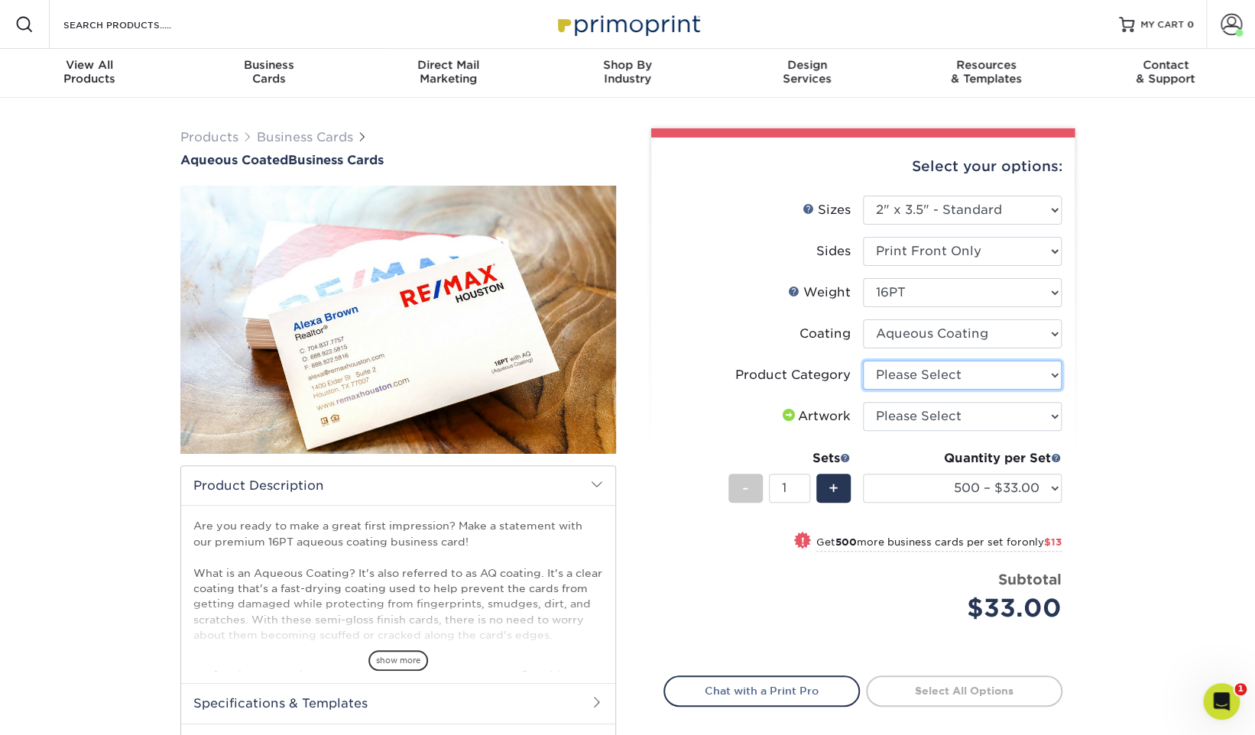
click at [966, 372] on select "Please Select Business Cards" at bounding box center [962, 375] width 199 height 29
select select "3b5148f1-0588-4f88-a218-97bcfdce65c1"
click at [863, 361] on select "Please Select Business Cards" at bounding box center [962, 375] width 199 height 29
click at [967, 408] on select "Please Select I will upload files I need a design - $100" at bounding box center [962, 416] width 199 height 29
select select "upload"
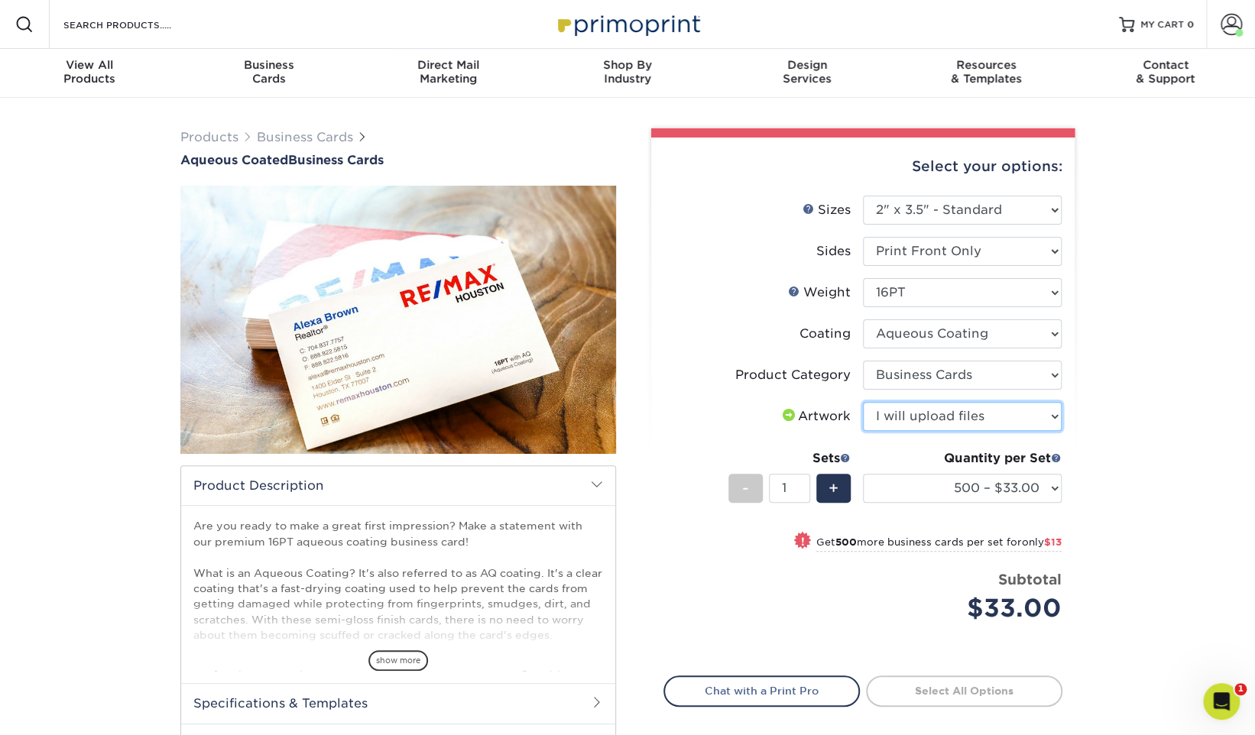
click at [863, 402] on select "Please Select I will upload files I need a design - $100" at bounding box center [962, 416] width 199 height 29
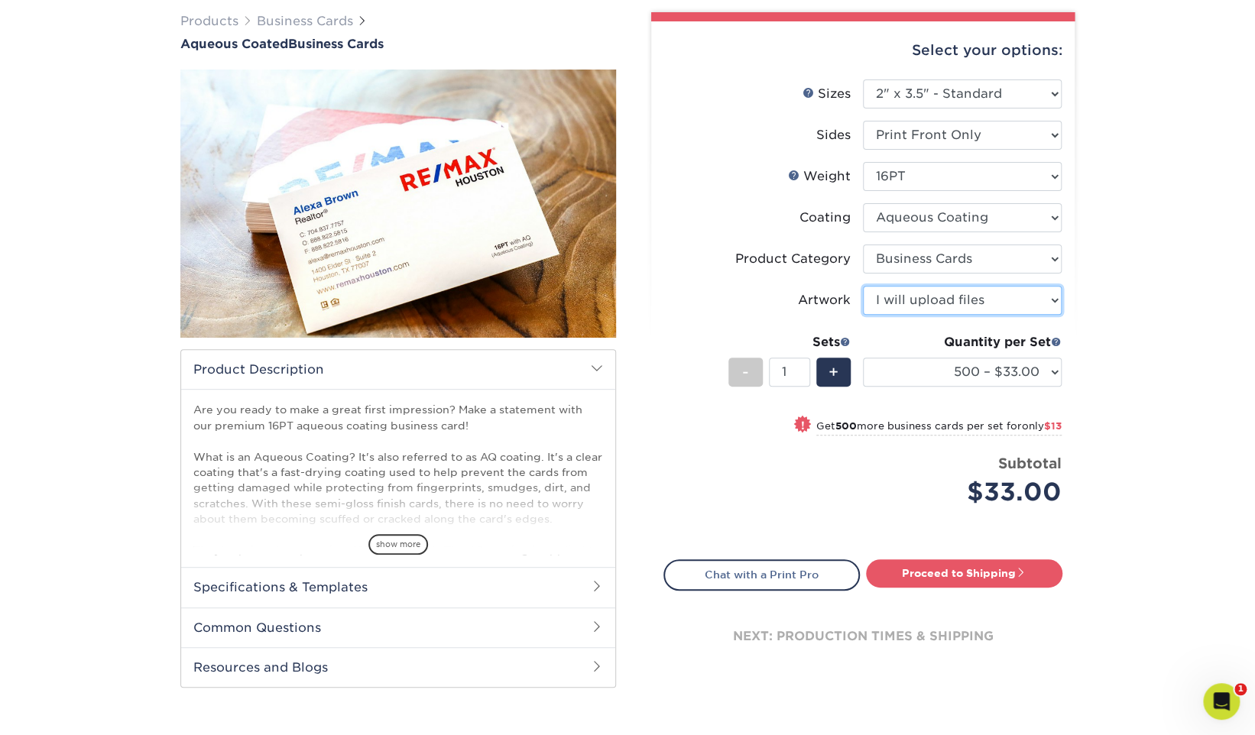
scroll to position [117, 0]
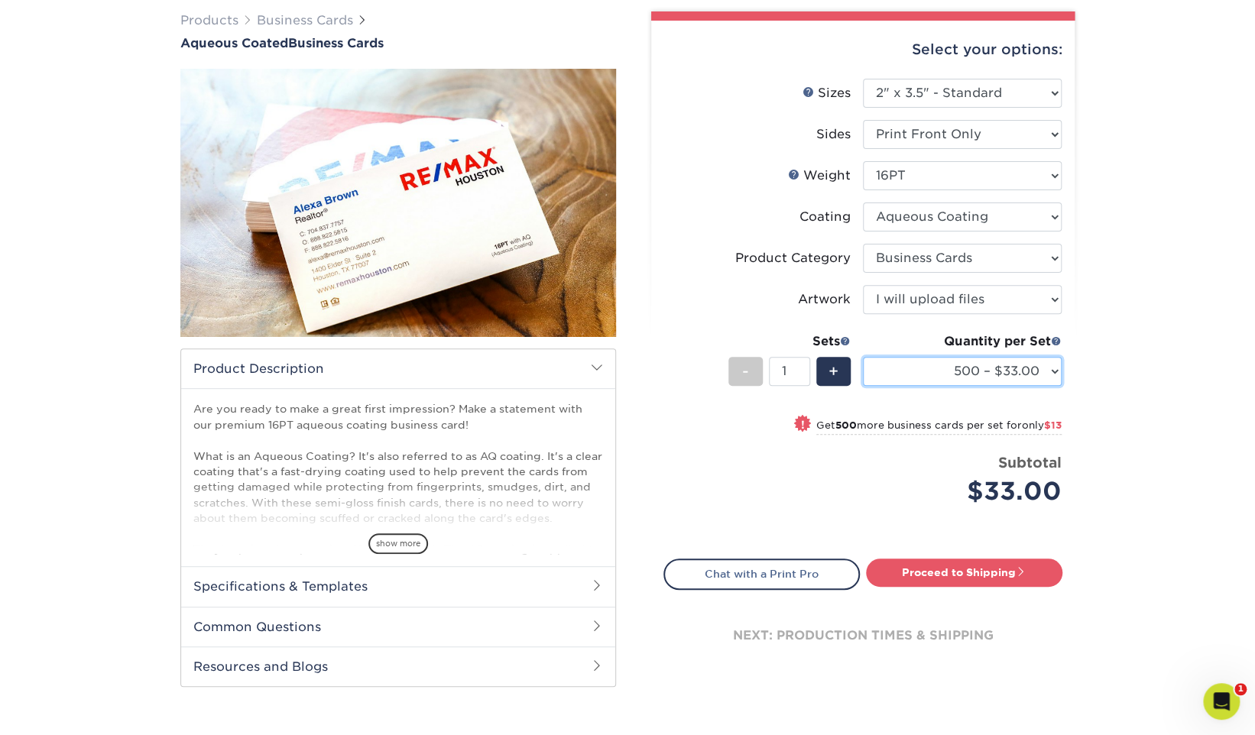
click at [1002, 370] on select "500 – $33.00 1000 – $46.00 2500 – $95.00 5000 – $141.00 7500 – $220.00 10000 – …" at bounding box center [962, 371] width 199 height 29
select select "1000 – $46.00"
click at [863, 357] on select "500 – $33.00 1000 – $46.00 2500 – $95.00 5000 – $141.00 7500 – $220.00 10000 – …" at bounding box center [962, 371] width 199 height 29
click at [1037, 372] on select "500 – $33.00 1000 – $46.00 2500 – $95.00 5000 – $141.00 7500 – $220.00 10000 – …" at bounding box center [962, 371] width 199 height 29
click at [980, 559] on link "Proceed to Shipping" at bounding box center [964, 573] width 196 height 28
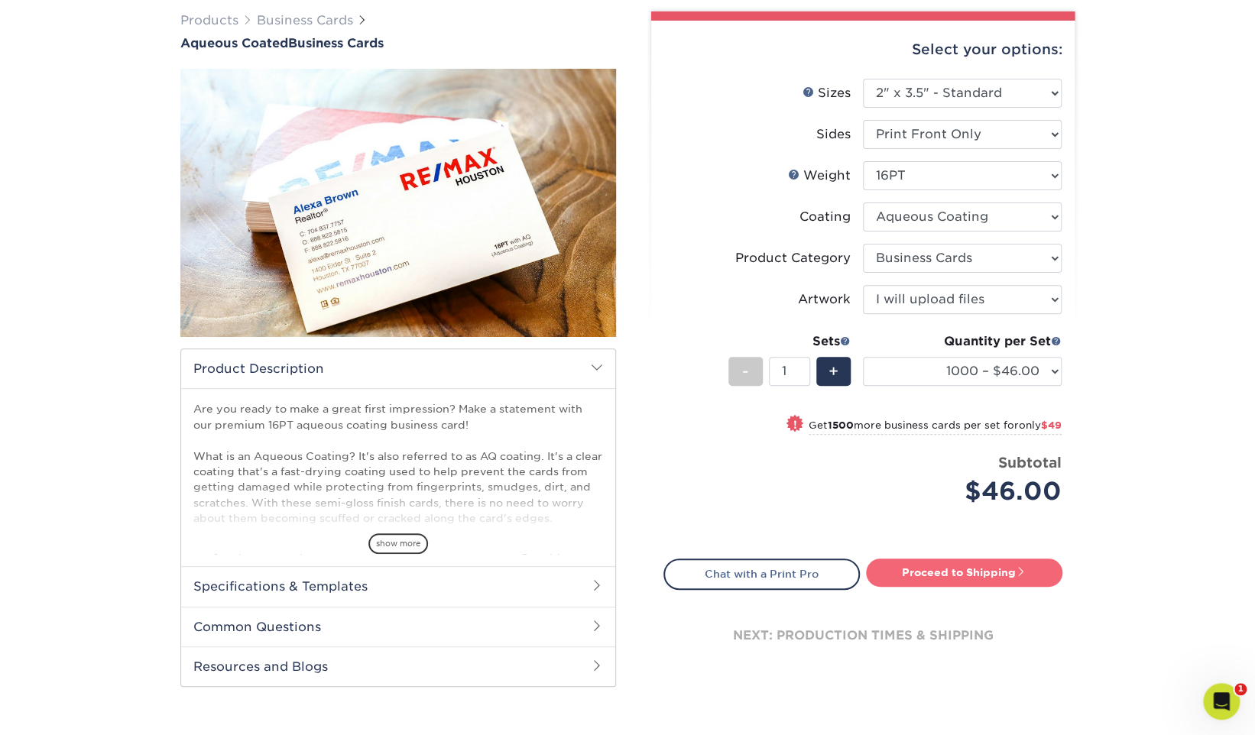
type input "Set 1"
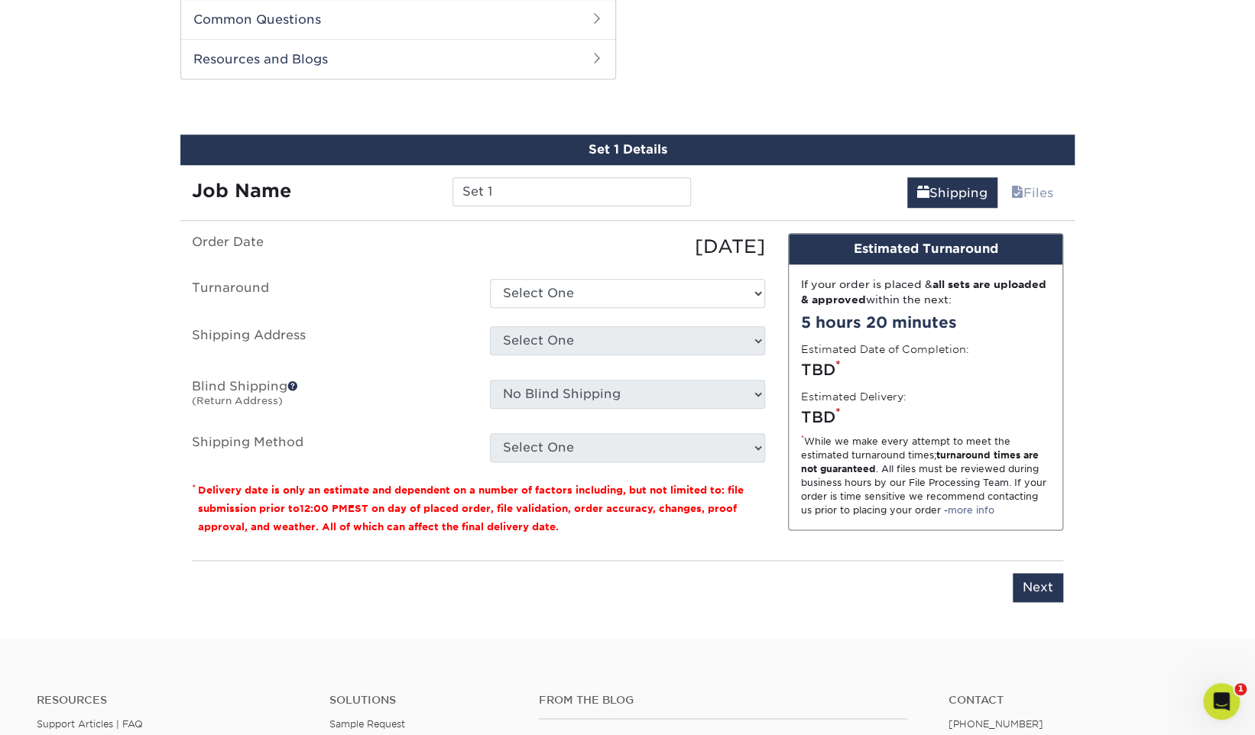
scroll to position [727, 0]
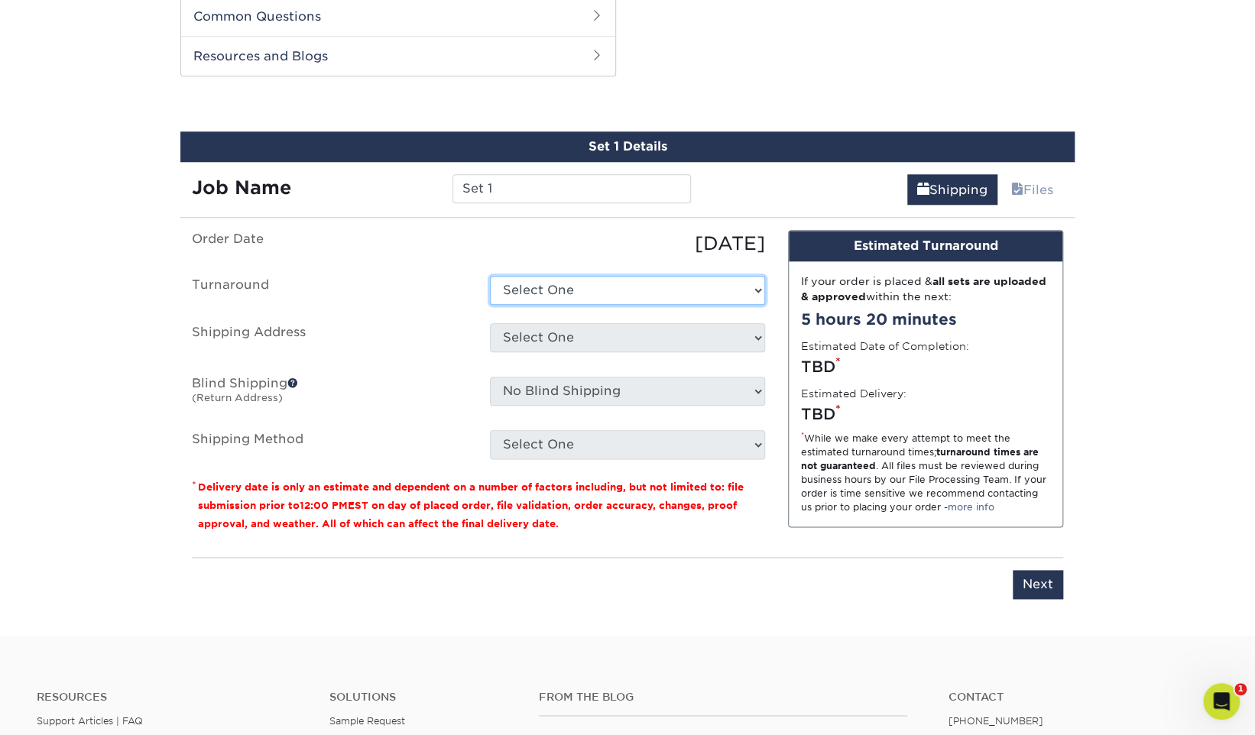
click at [582, 286] on select "Select One 2-4 Business Days 2 Day Next Business Day" at bounding box center [627, 290] width 275 height 29
select select "748479ad-057e-412f-9196-e20c964351b9"
click at [490, 276] on select "Select One 2-4 Business Days 2 Day Next Business Day" at bounding box center [627, 290] width 275 height 29
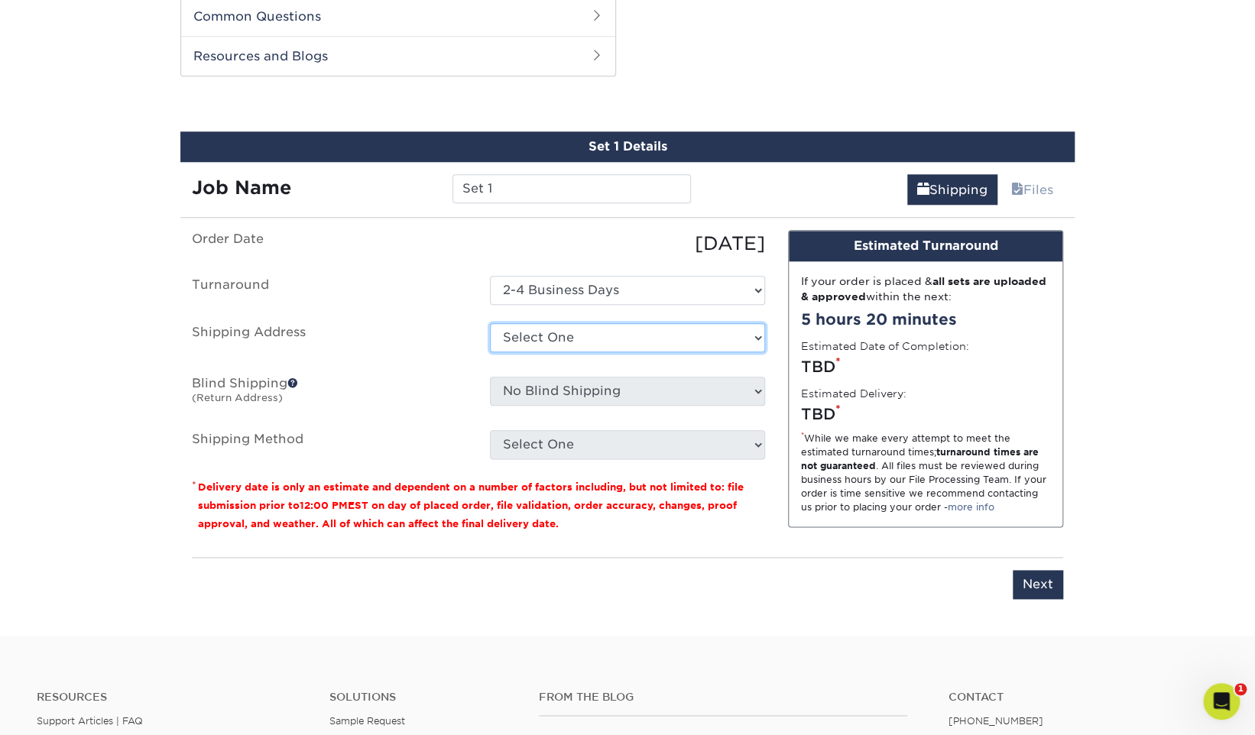
click at [608, 342] on select "Select One site + Add New Address" at bounding box center [627, 337] width 275 height 29
select select "285678"
click at [599, 358] on p at bounding box center [627, 358] width 275 height 0
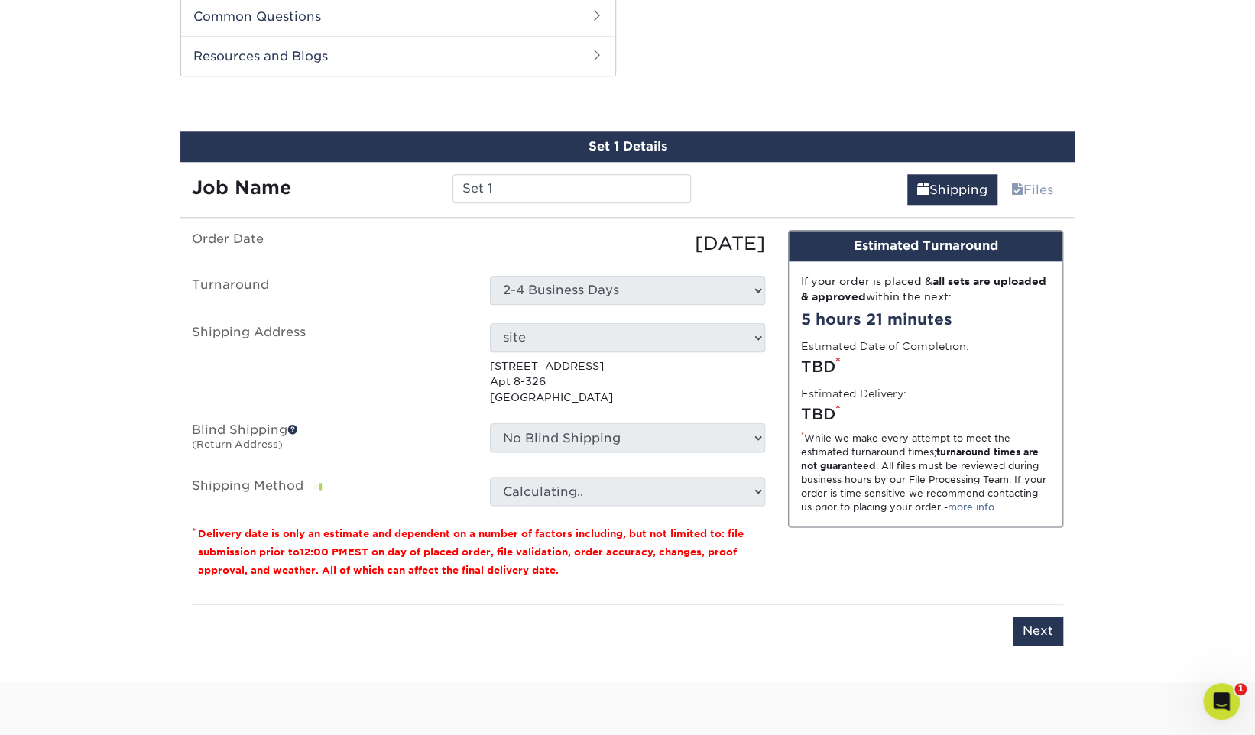
click at [597, 411] on ul "Order Date 09/04/2025 Turnaround Select One 2-4 Business Days 2 Day Next Busine…" at bounding box center [478, 368] width 573 height 276
click at [622, 487] on select "Calculating.." at bounding box center [627, 491] width 275 height 29
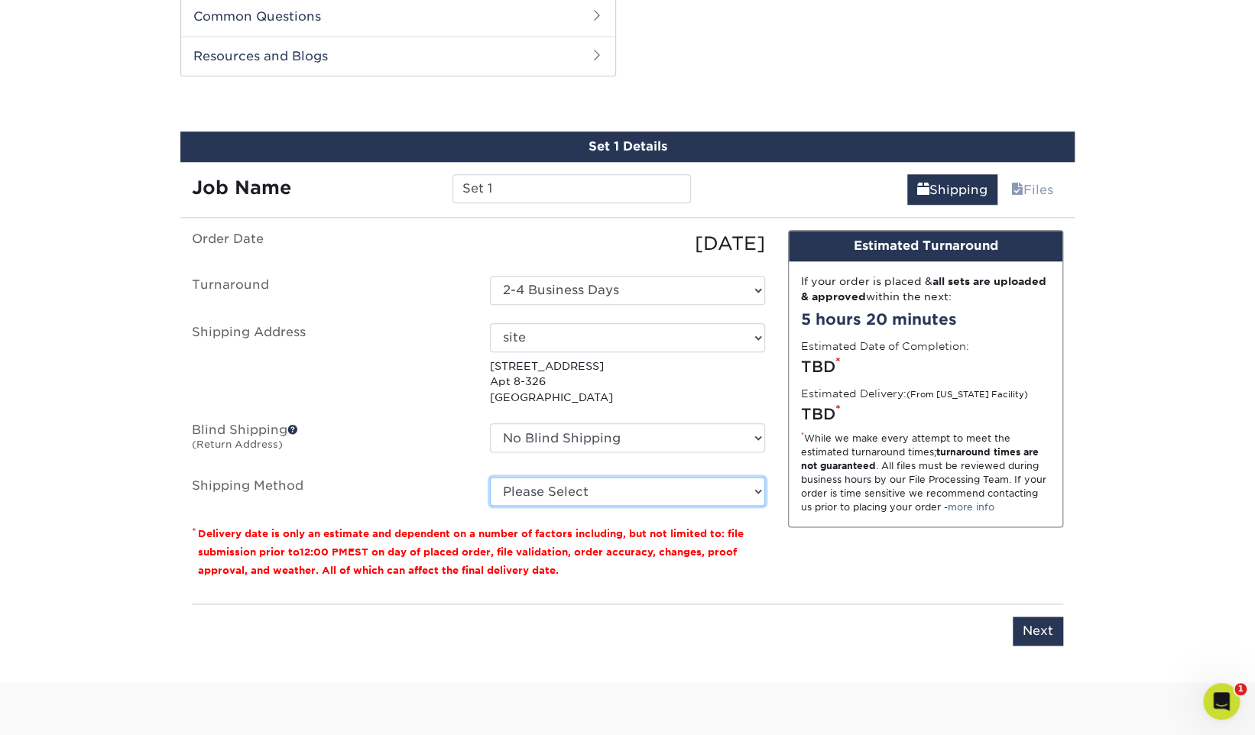
select select "03"
click at [490, 477] on select "Please Select Ground Shipping (+$8.96) 3 Day Shipping Service (+$20.04) 2 Day A…" at bounding box center [627, 491] width 275 height 29
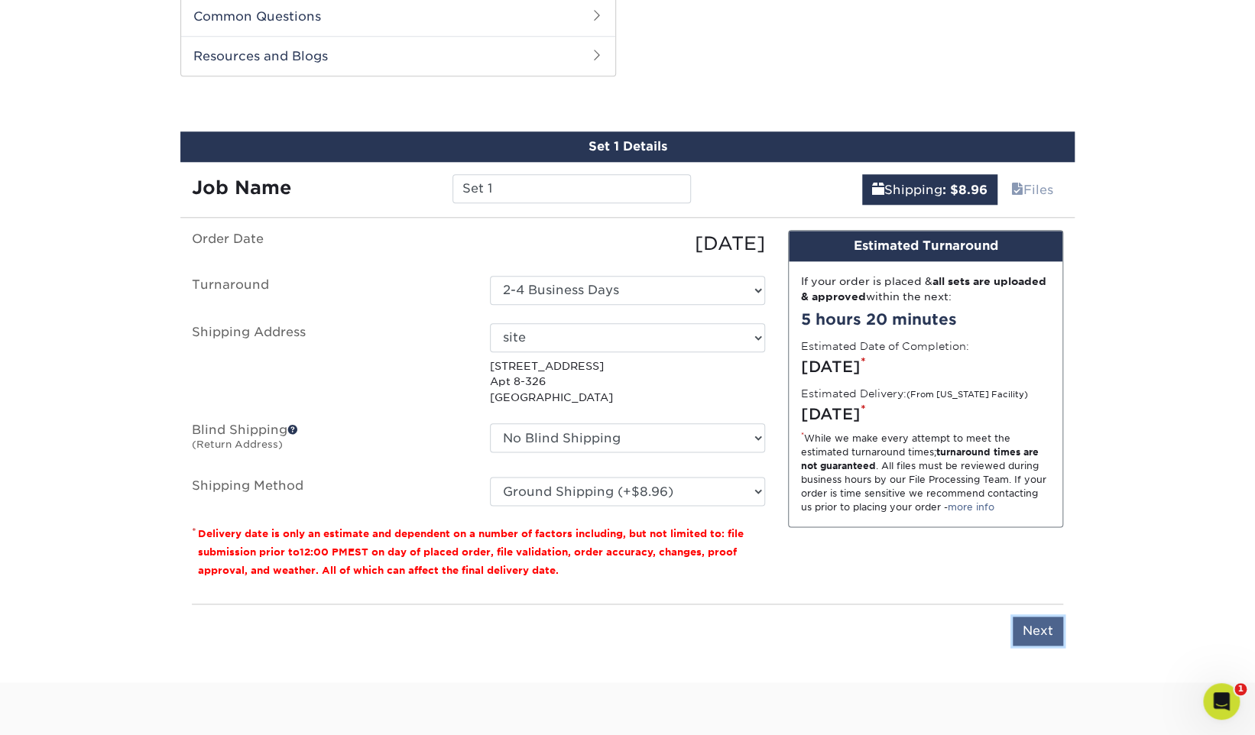
click at [1030, 619] on input "Next" at bounding box center [1037, 631] width 50 height 29
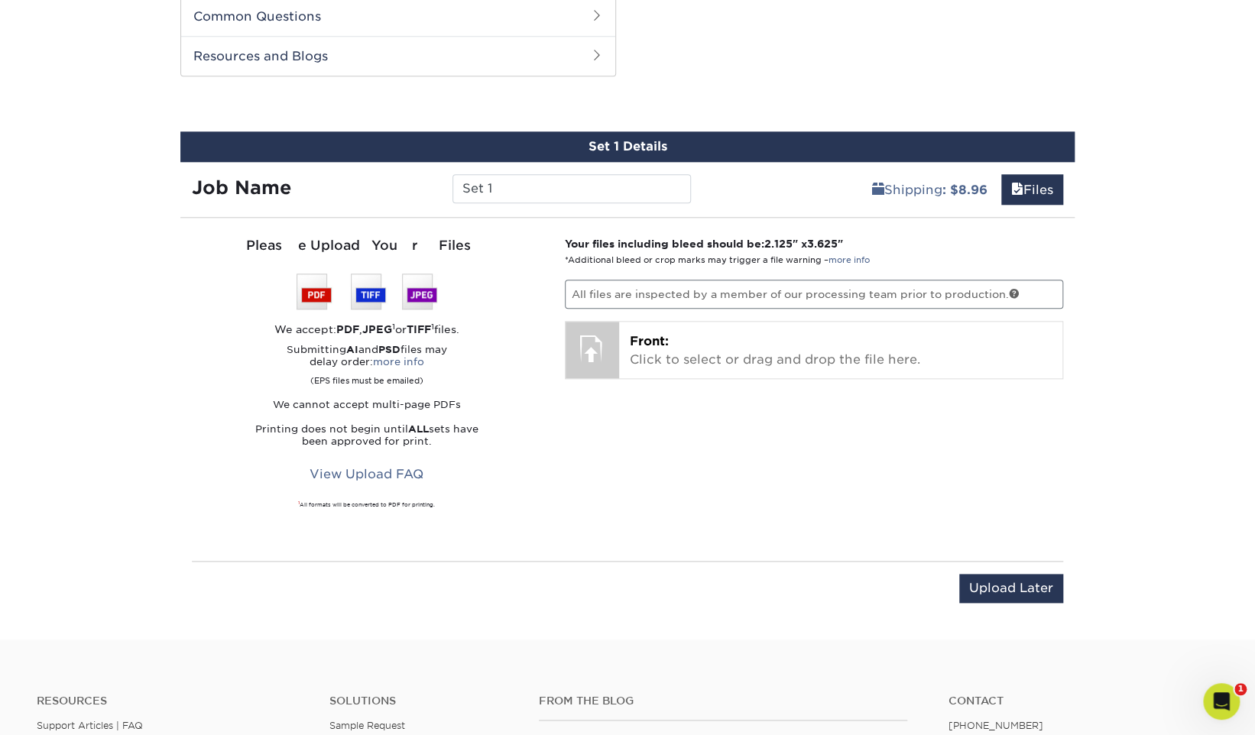
click at [717, 282] on p "All files are inspected by a member of our processing team prior to production." at bounding box center [814, 294] width 499 height 29
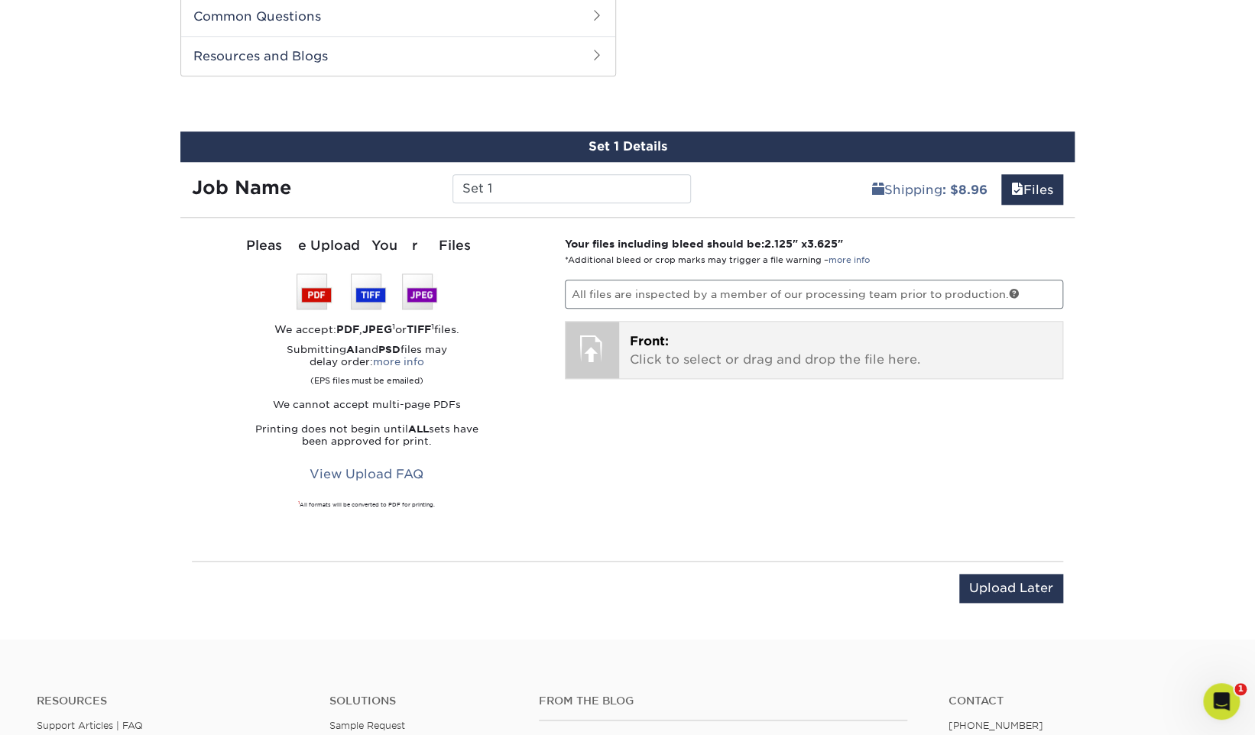
click at [692, 336] on p "Front: Click to select or drag and drop the file here." at bounding box center [841, 350] width 423 height 37
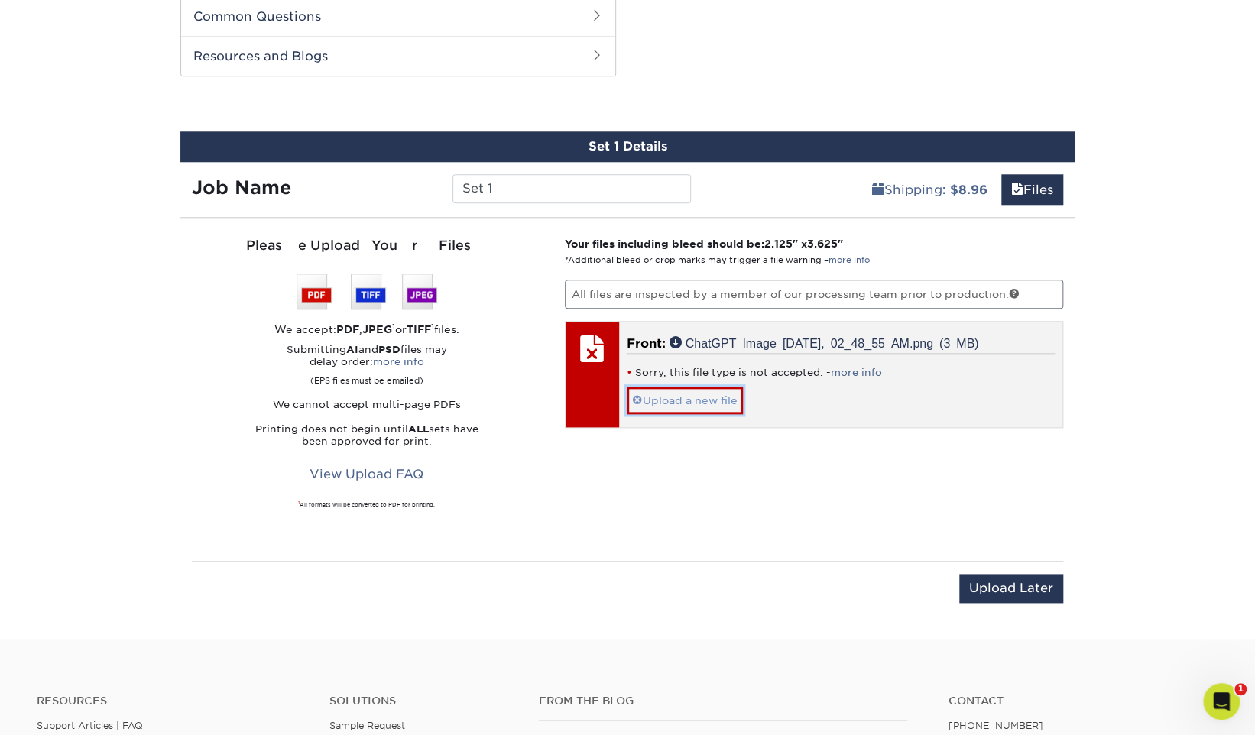
click at [699, 395] on link "Upload a new file" at bounding box center [685, 400] width 116 height 27
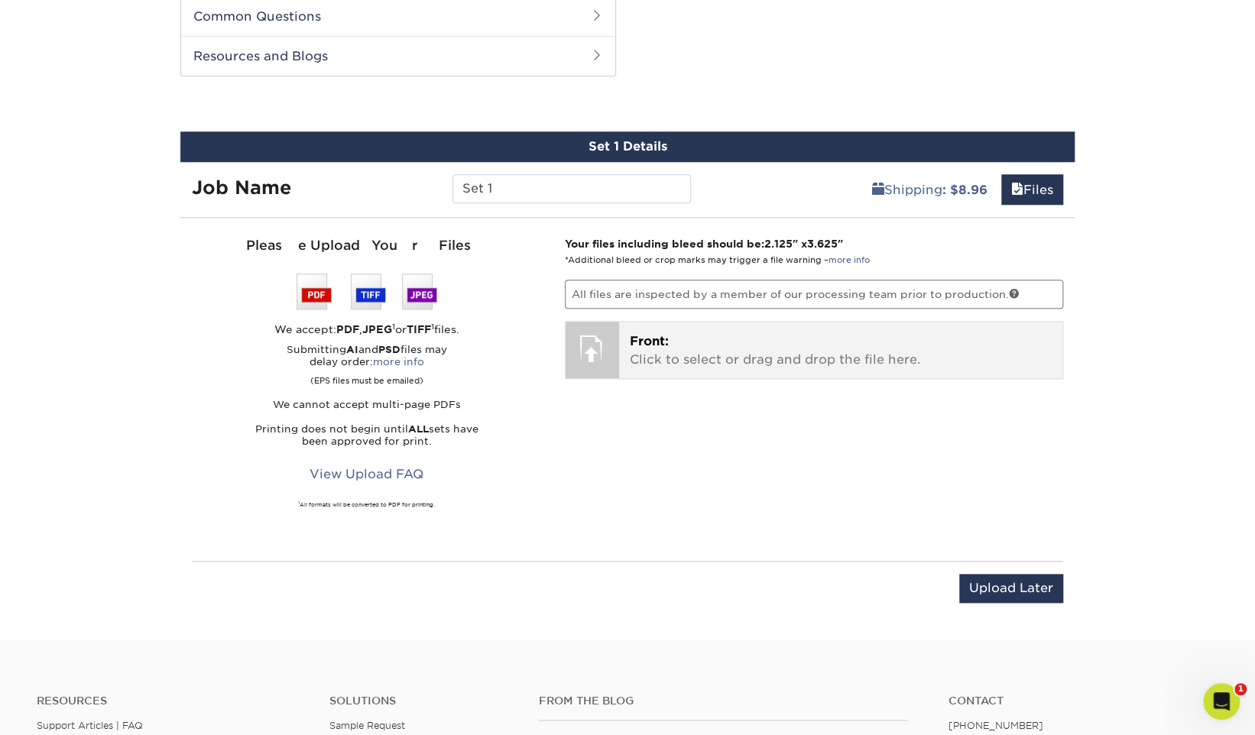
click at [766, 371] on div "Front: Click to select or drag and drop the file here. Choose file ChatGPT Imag…" at bounding box center [841, 350] width 444 height 57
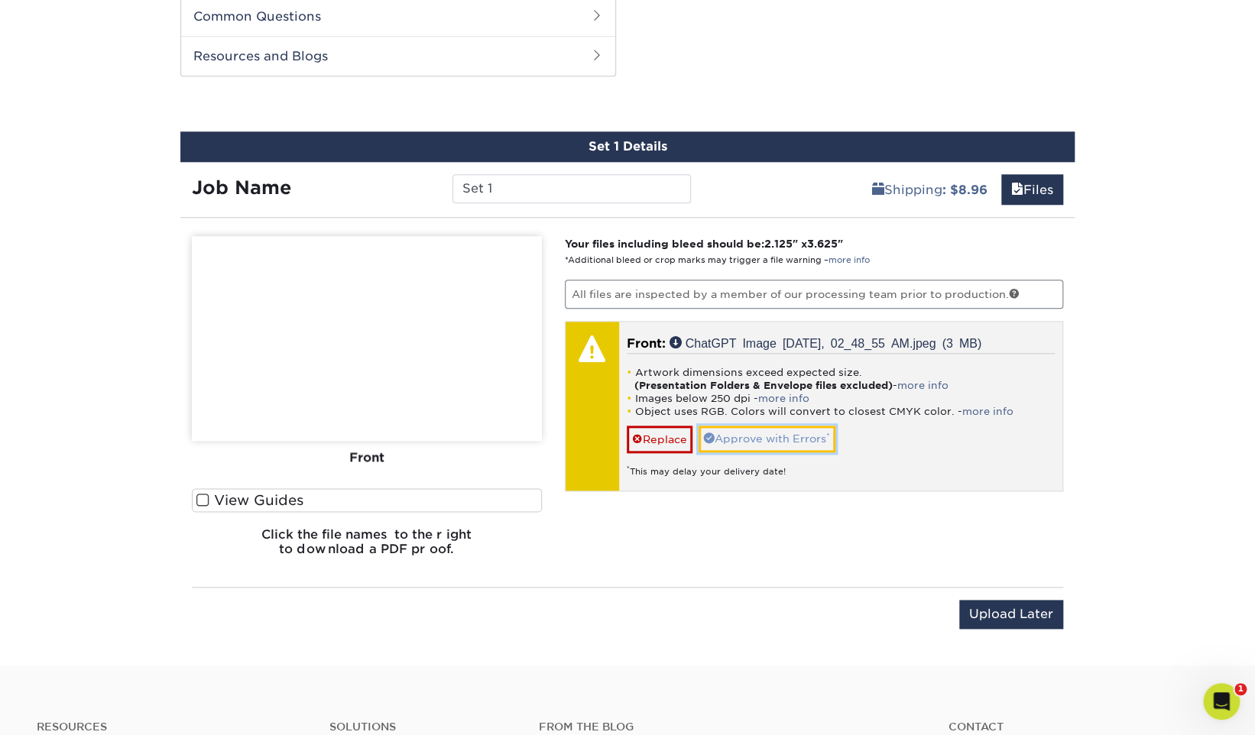
click at [746, 441] on link "Approve with Errors *" at bounding box center [766, 439] width 137 height 26
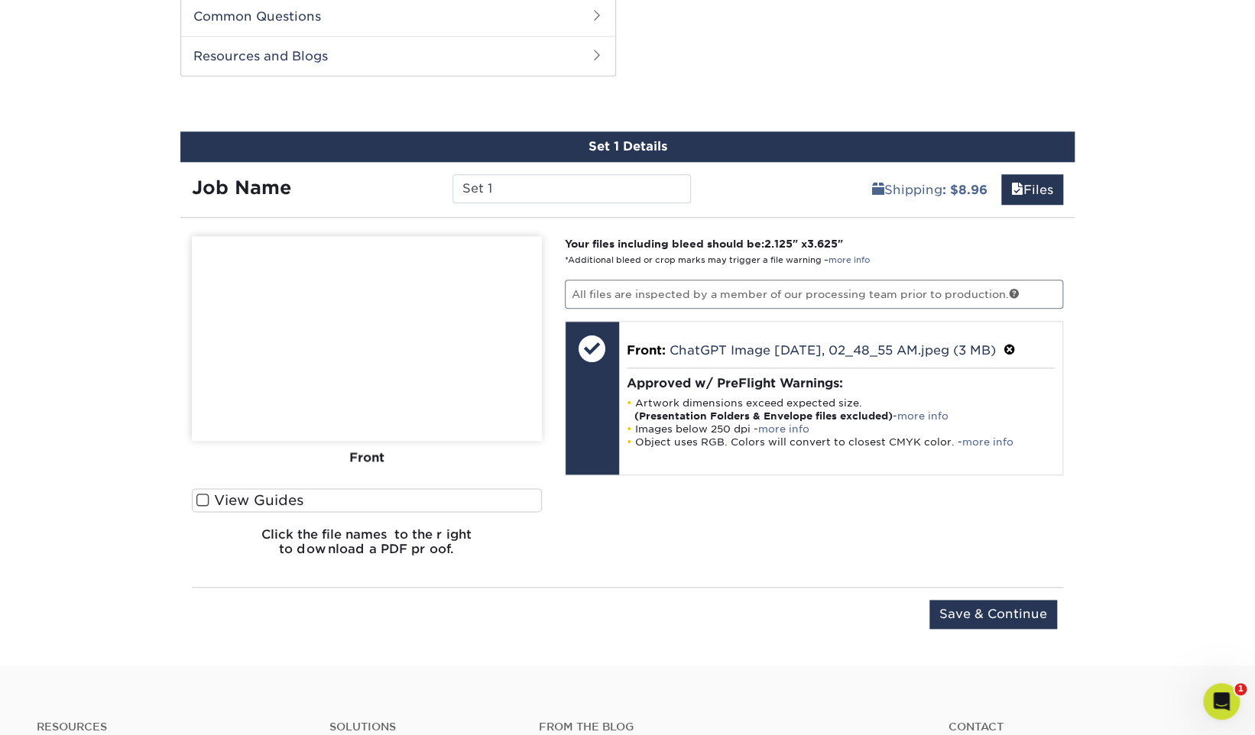
click at [353, 338] on img at bounding box center [367, 338] width 350 height 205
click at [374, 362] on img at bounding box center [367, 338] width 350 height 205
click at [418, 546] on h6 "Click the file names to the right to download a PDF proof." at bounding box center [367, 547] width 350 height 41
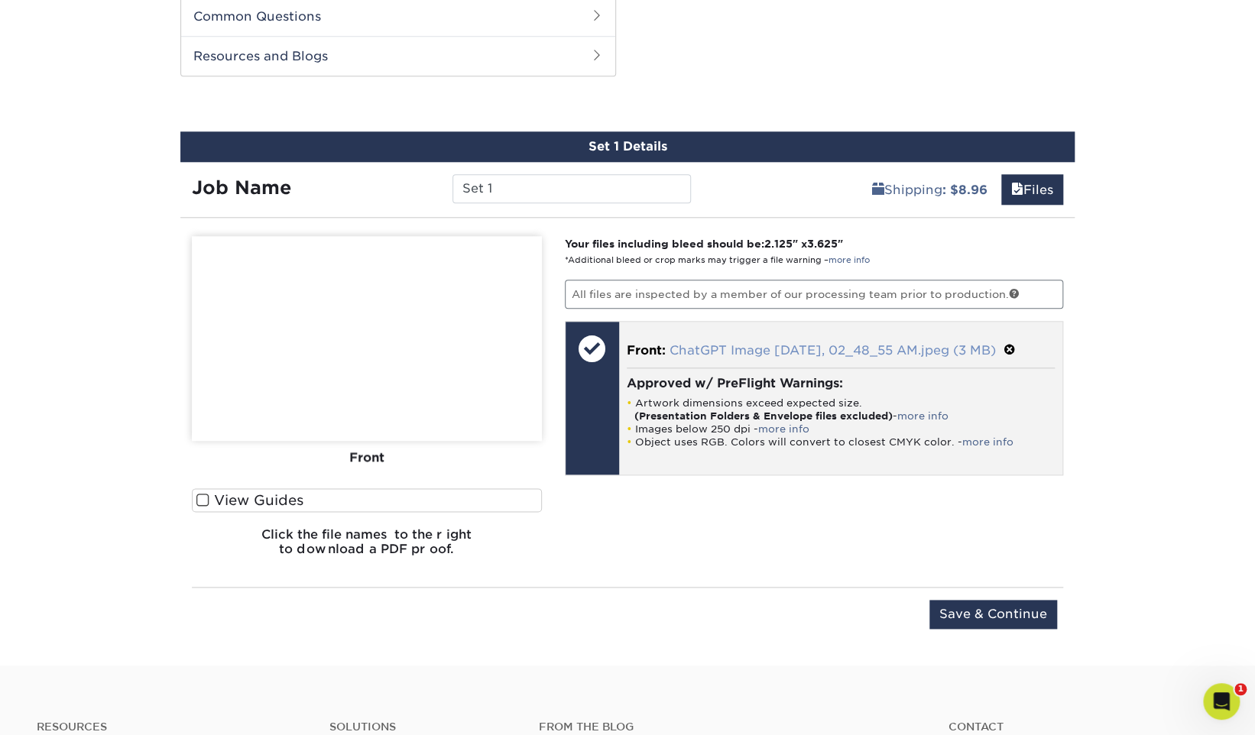
click at [767, 347] on link "ChatGPT Image Sep 4, 2025, 02_48_55 AM.jpeg (3 MB)" at bounding box center [832, 350] width 326 height 15
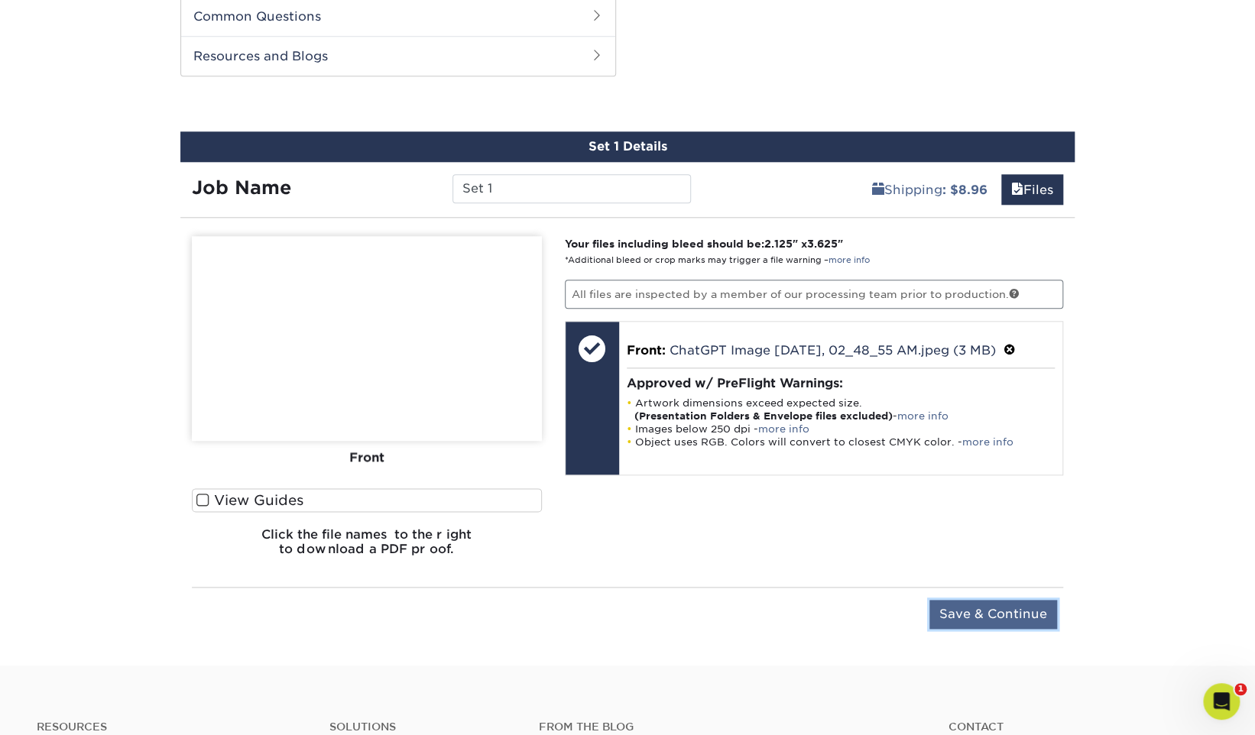
click at [989, 607] on input "Save & Continue" at bounding box center [993, 614] width 128 height 29
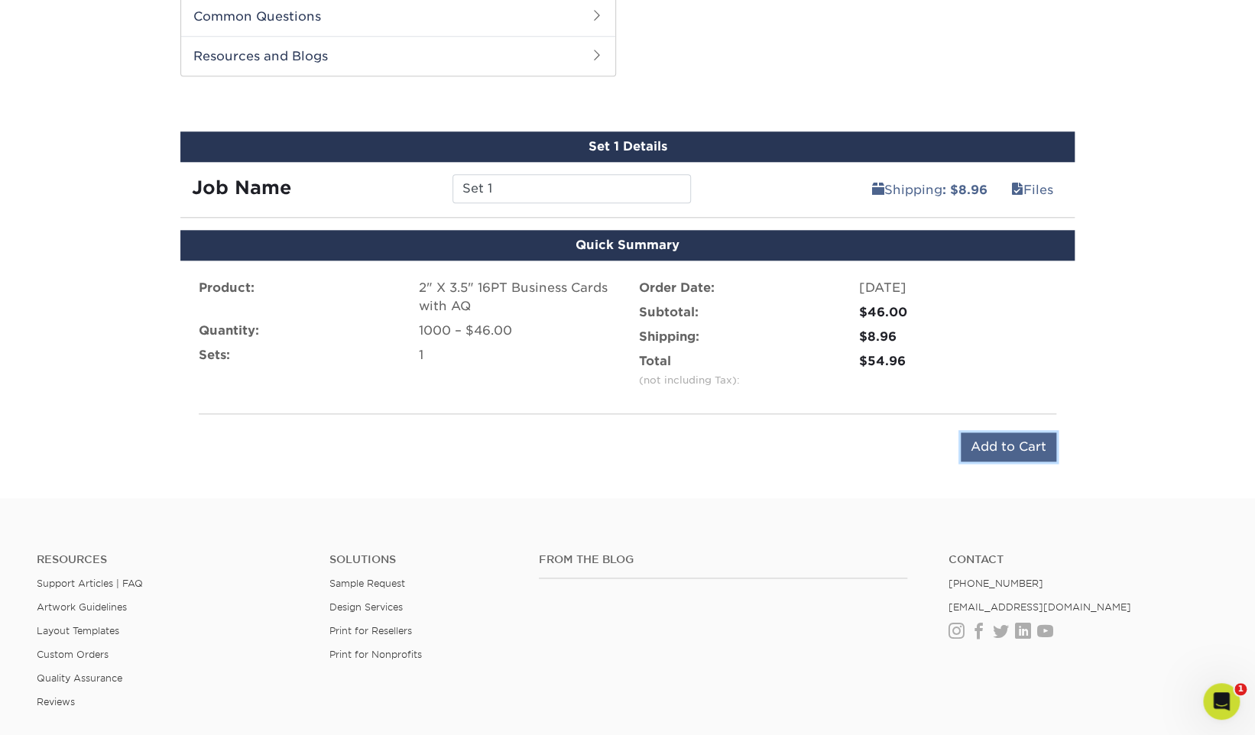
click at [994, 445] on input "Add to Cart" at bounding box center [1008, 446] width 96 height 29
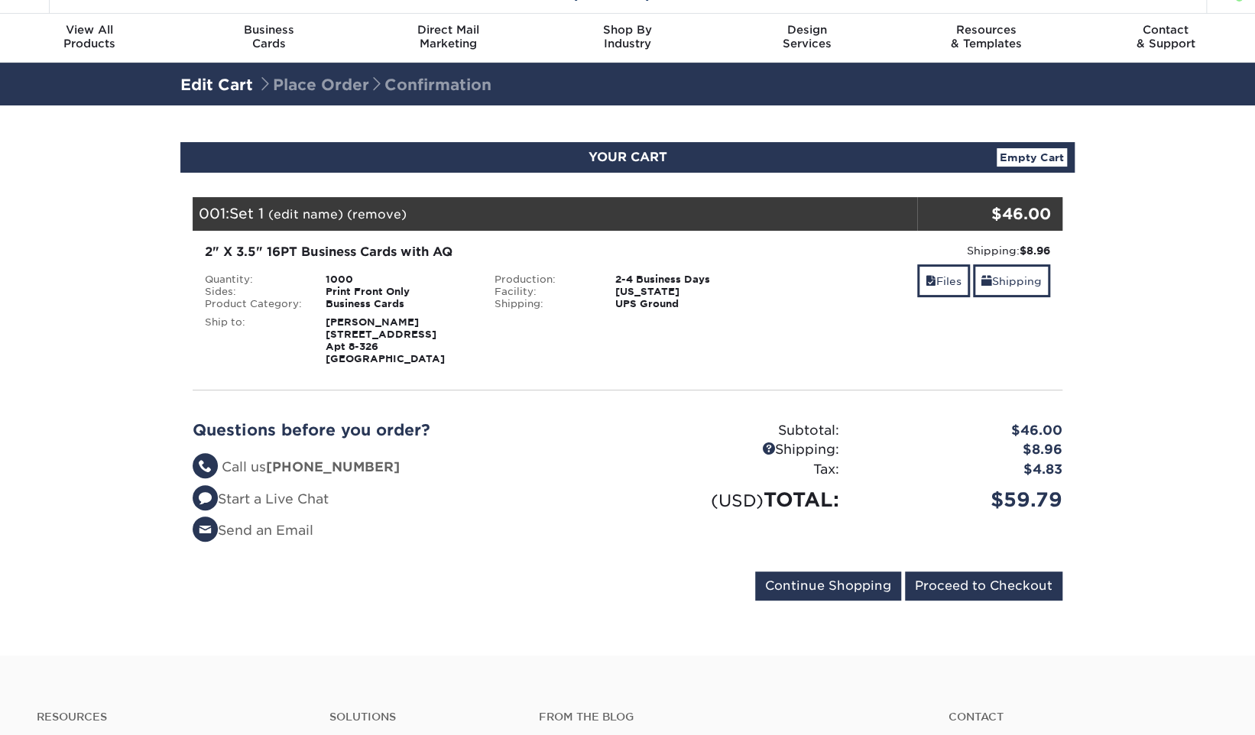
scroll to position [37, 0]
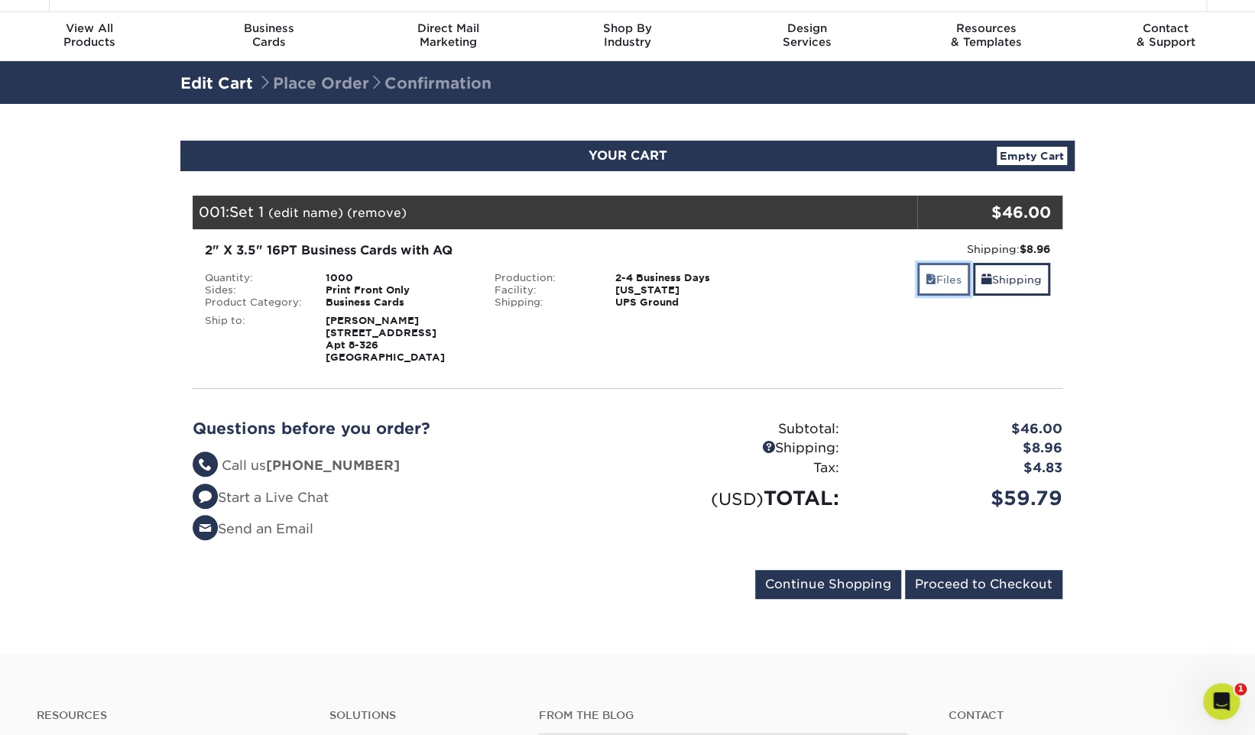
click at [939, 280] on link "Files" at bounding box center [943, 279] width 53 height 33
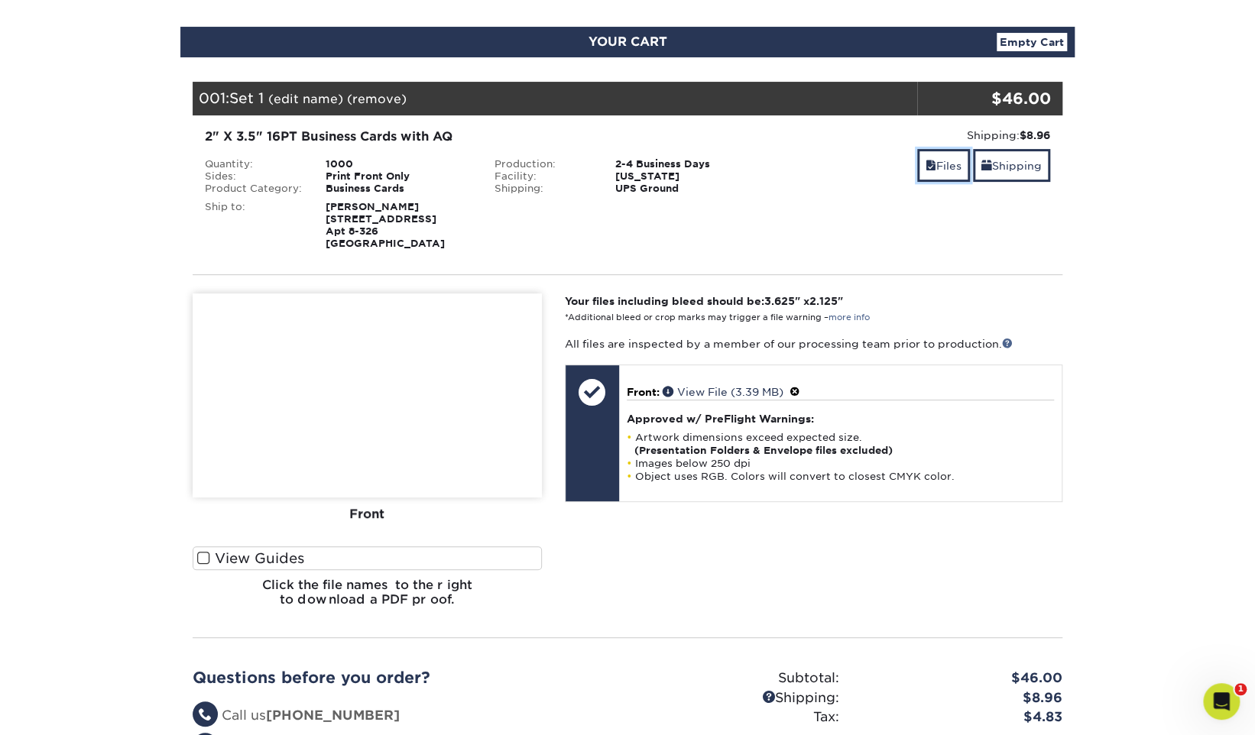
scroll to position [156, 0]
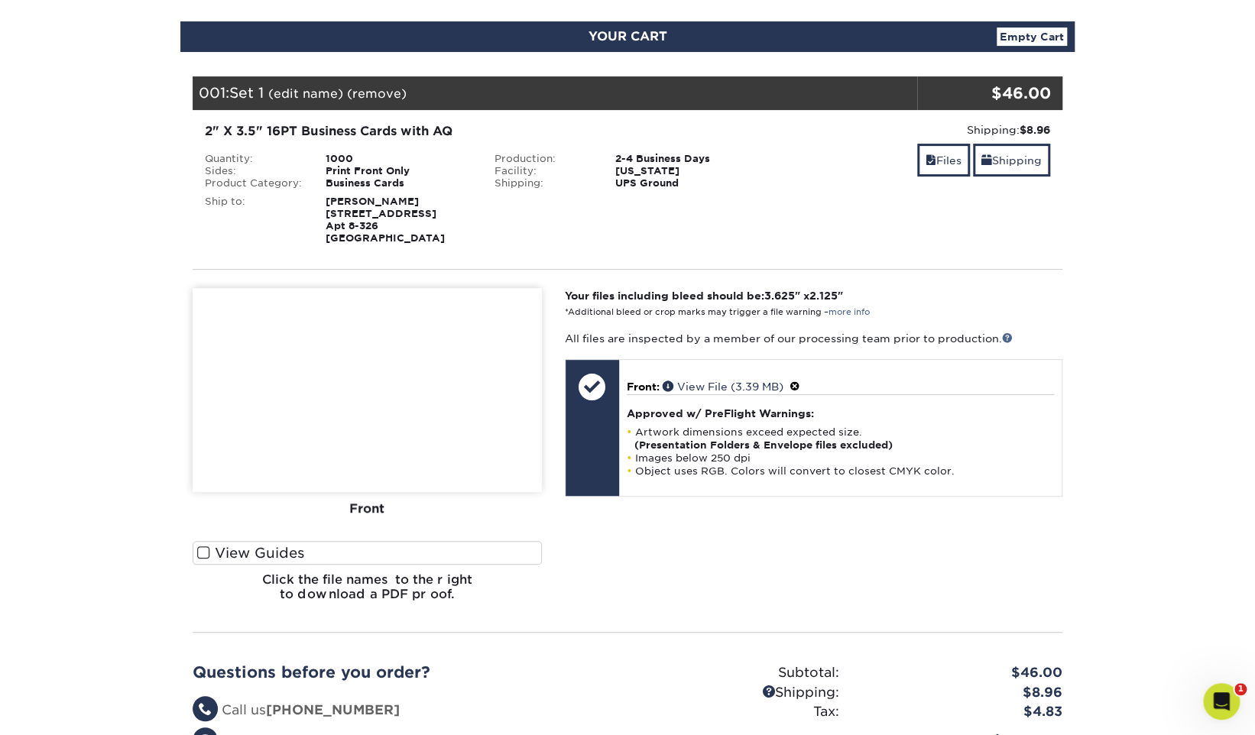
click at [411, 416] on img at bounding box center [367, 390] width 349 height 204
click at [394, 415] on img at bounding box center [367, 390] width 349 height 204
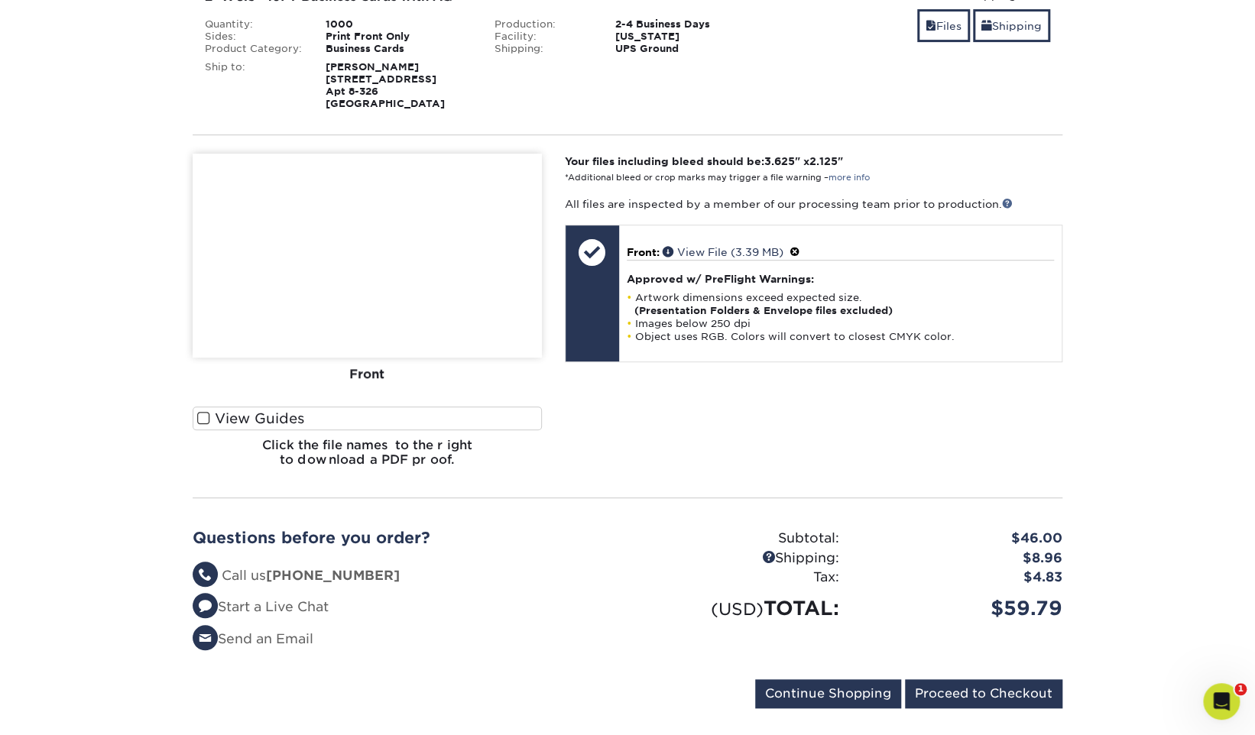
scroll to position [311, 0]
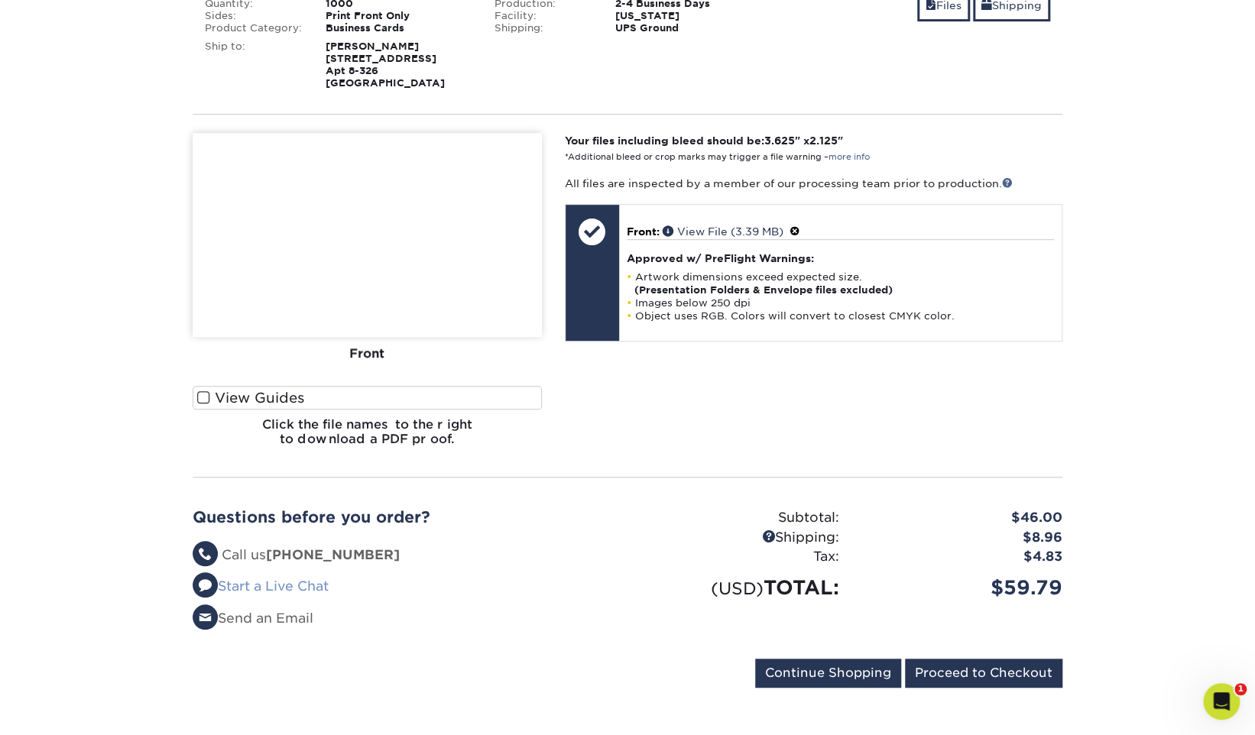
click at [212, 576] on span at bounding box center [205, 584] width 25 height 25
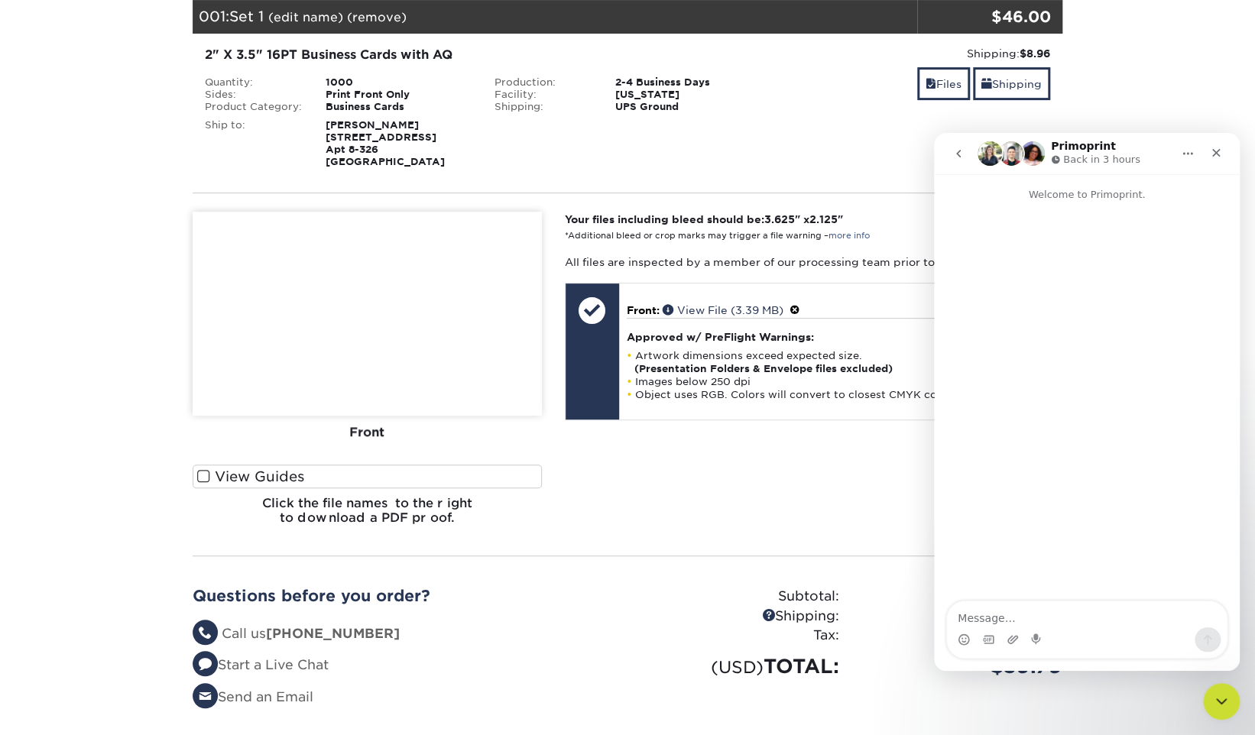
scroll to position [231, 0]
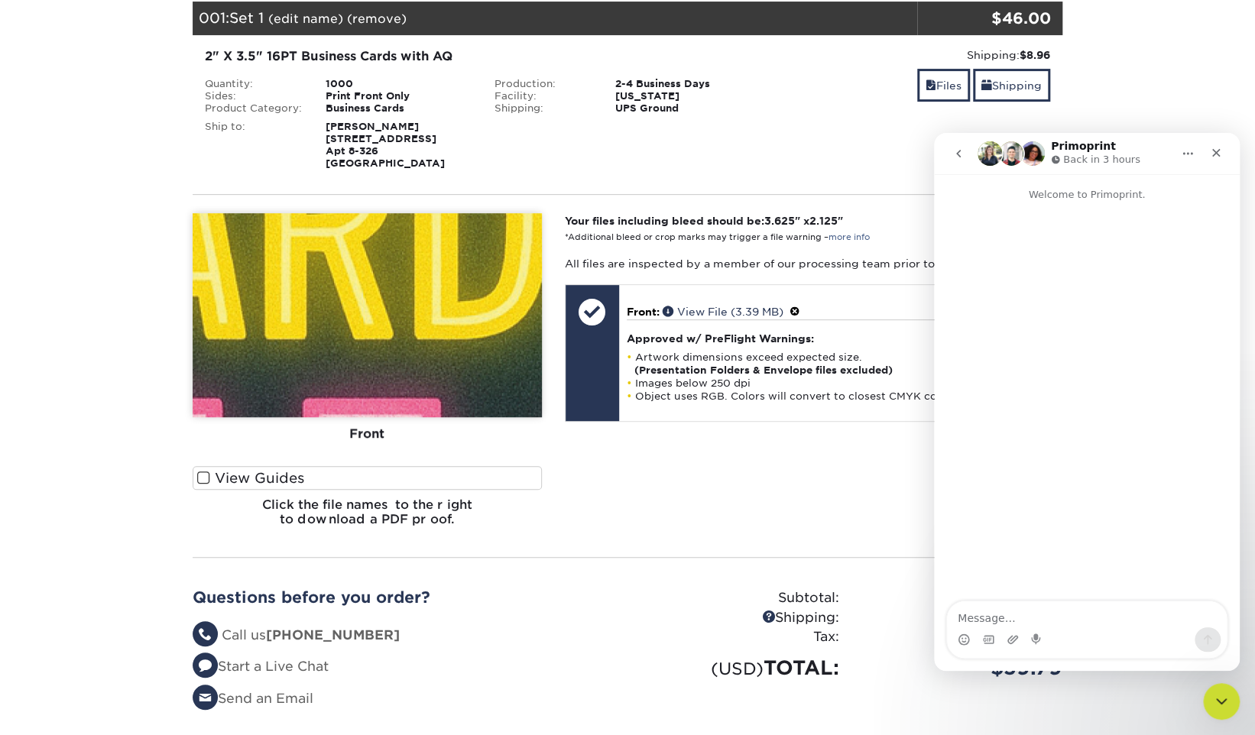
click at [1080, 632] on div "Intercom messenger" at bounding box center [1087, 639] width 280 height 24
click at [1070, 620] on textarea "Message…" at bounding box center [1087, 614] width 280 height 26
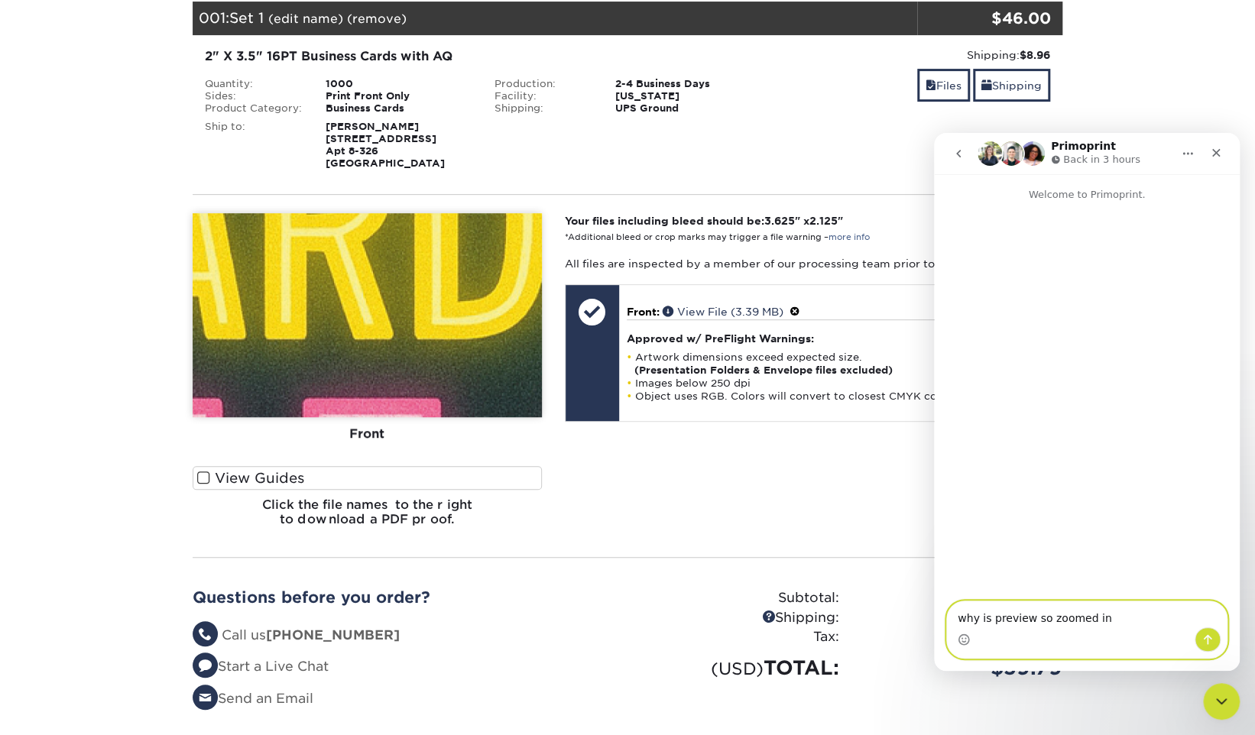
type textarea "why is preview so zoomed in?"
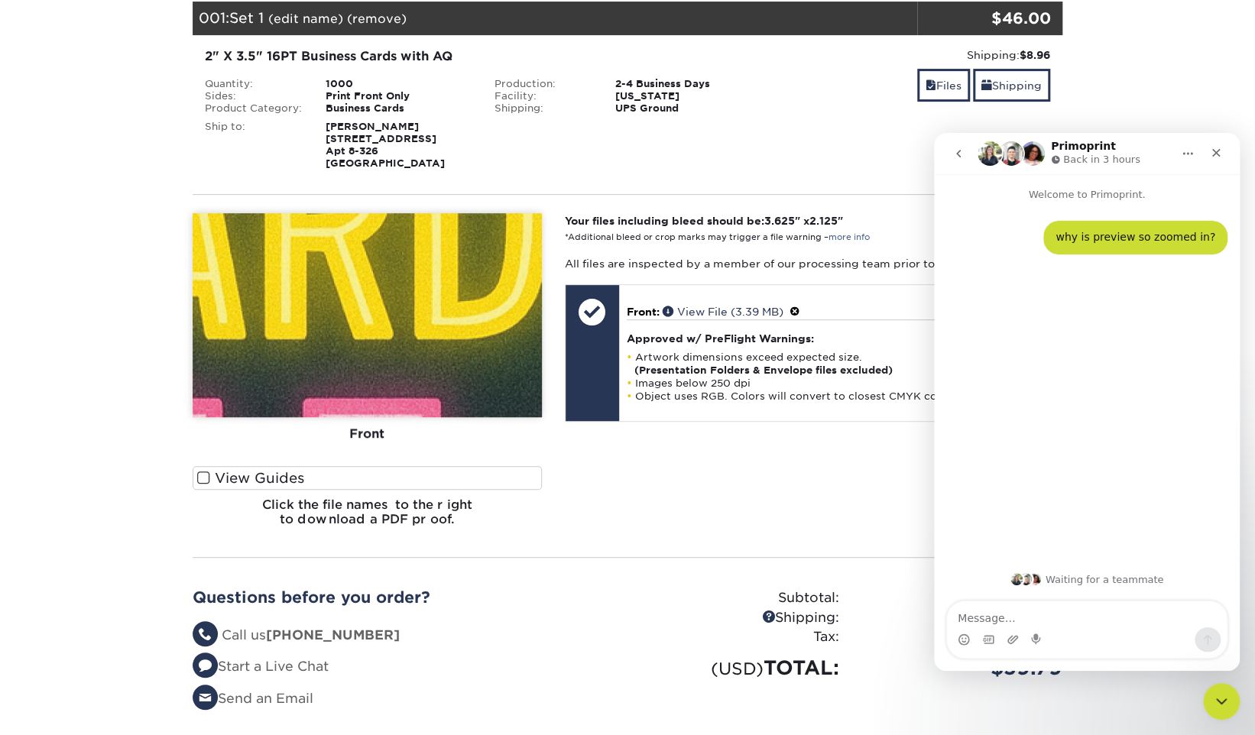
click at [347, 403] on img at bounding box center [367, 315] width 349 height 204
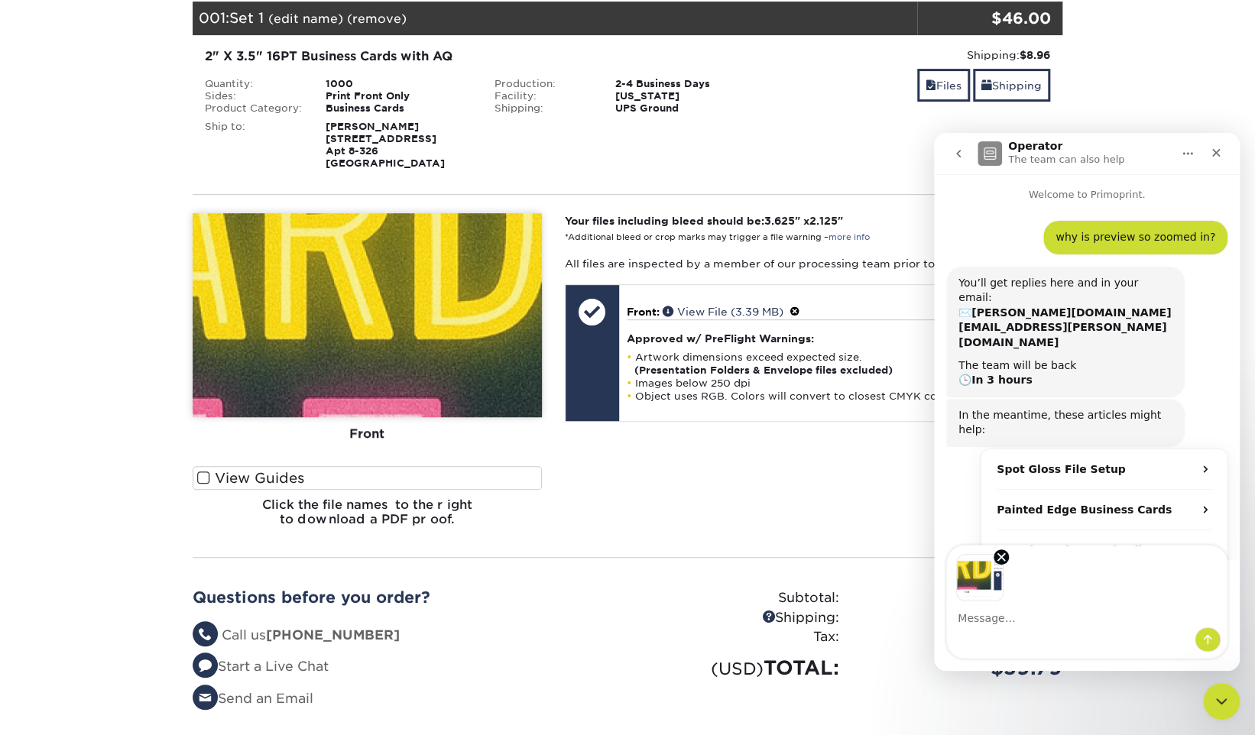
scroll to position [19, 0]
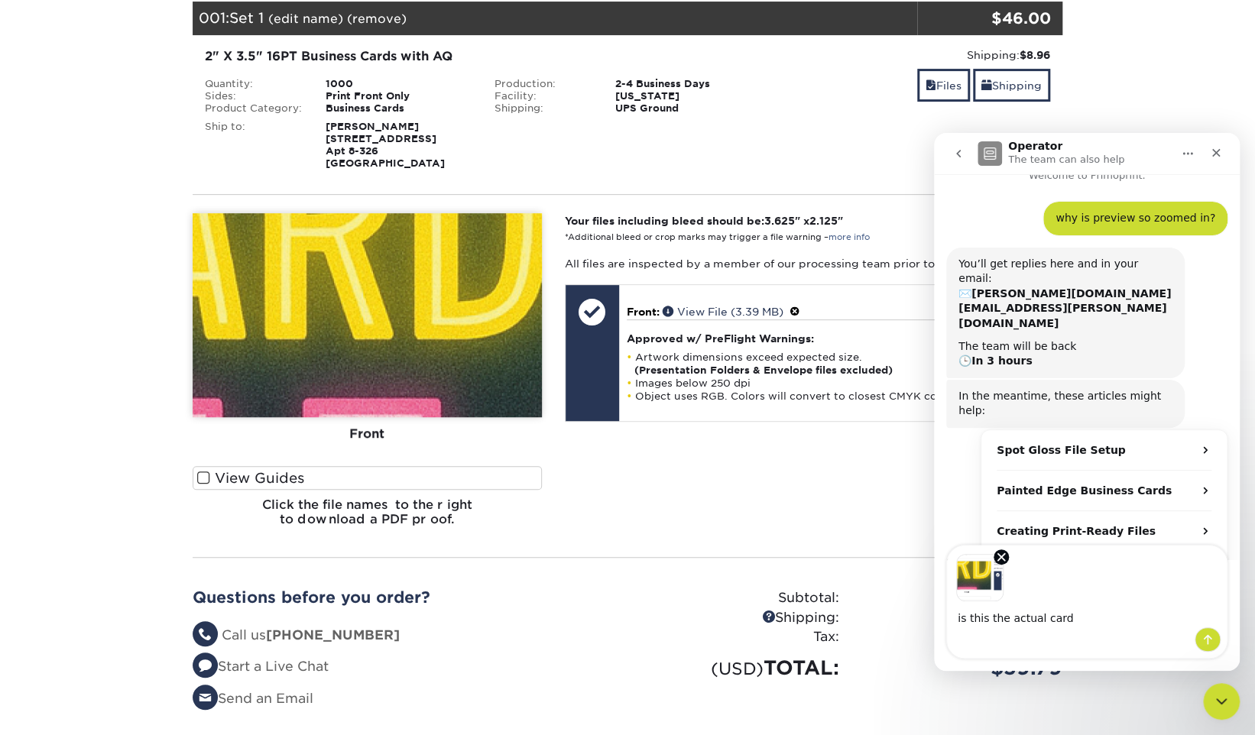
type textarea "is this the actual card?"
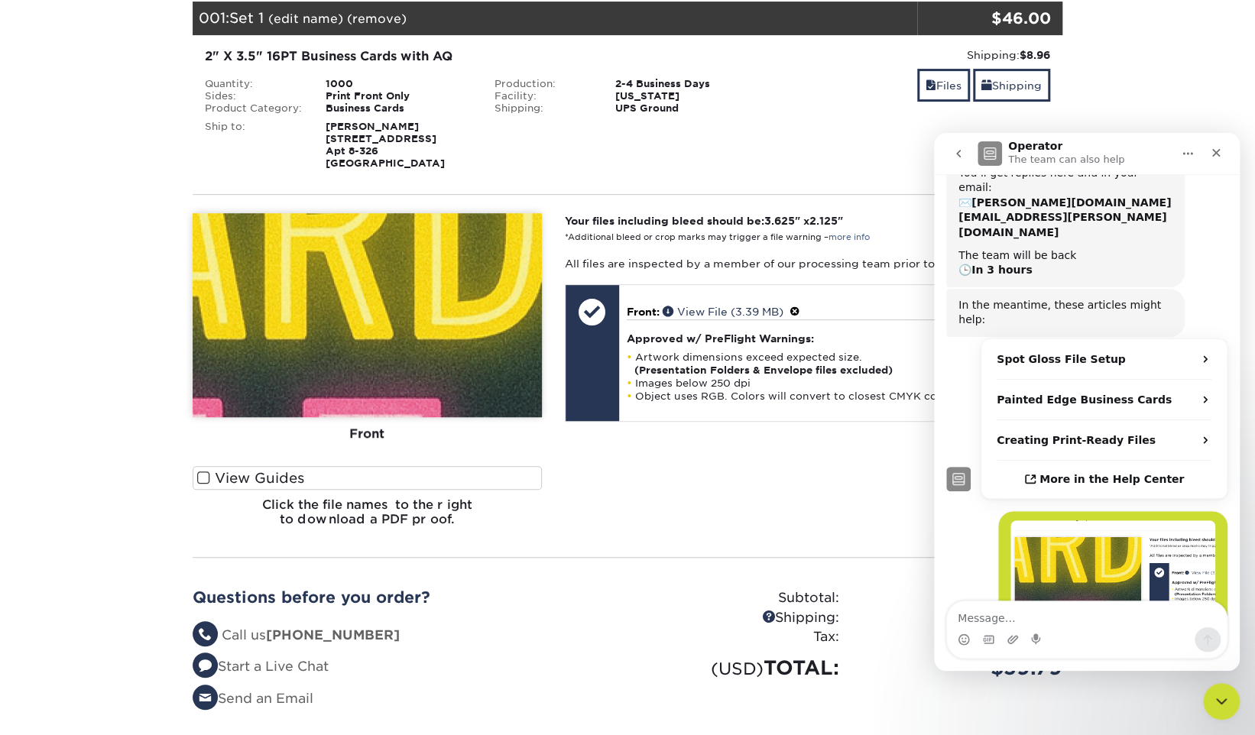
scroll to position [136, 0]
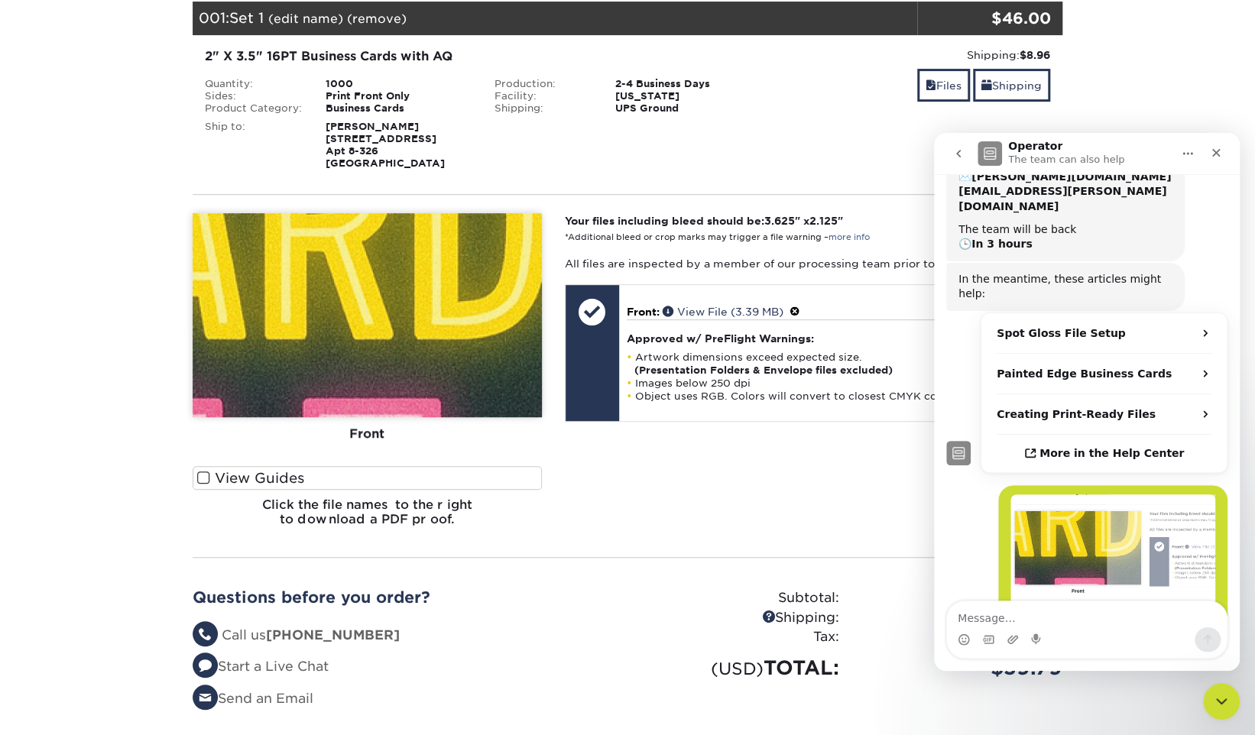
click at [1063, 494] on img "user says…" at bounding box center [1112, 554] width 205 height 120
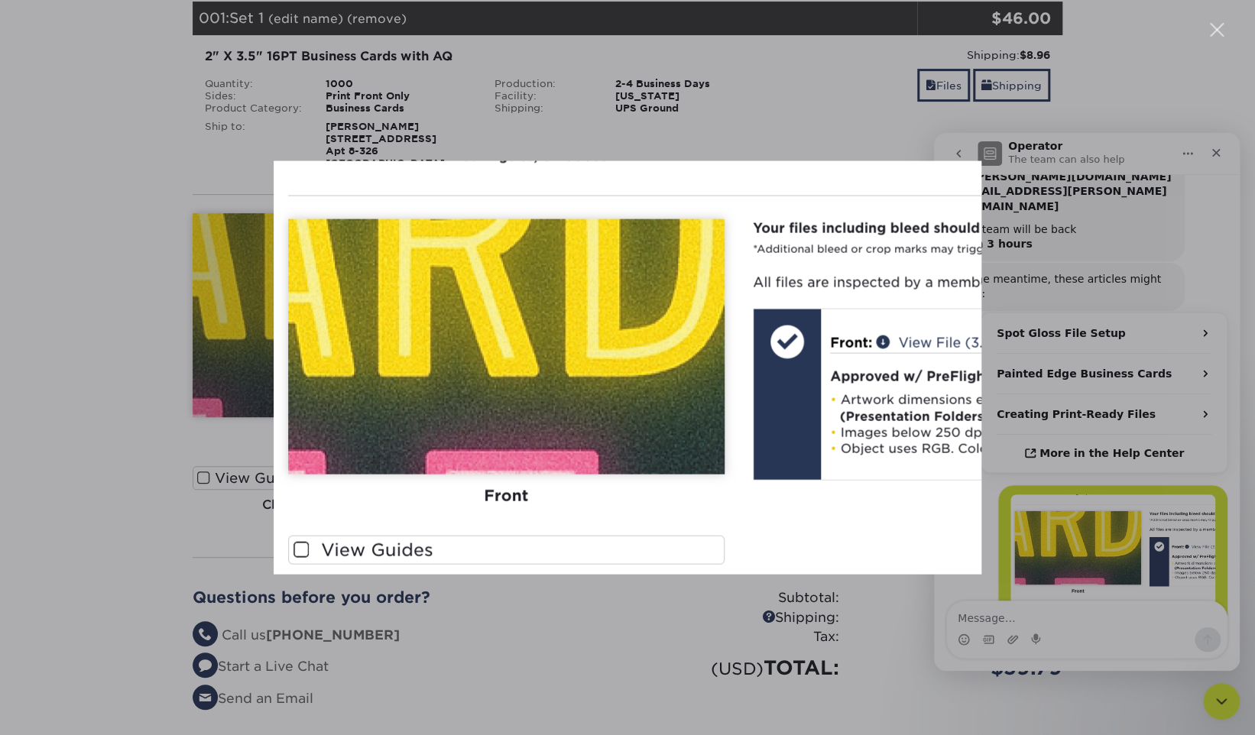
scroll to position [0, 0]
click at [665, 669] on div "Intercom messenger" at bounding box center [627, 367] width 1255 height 735
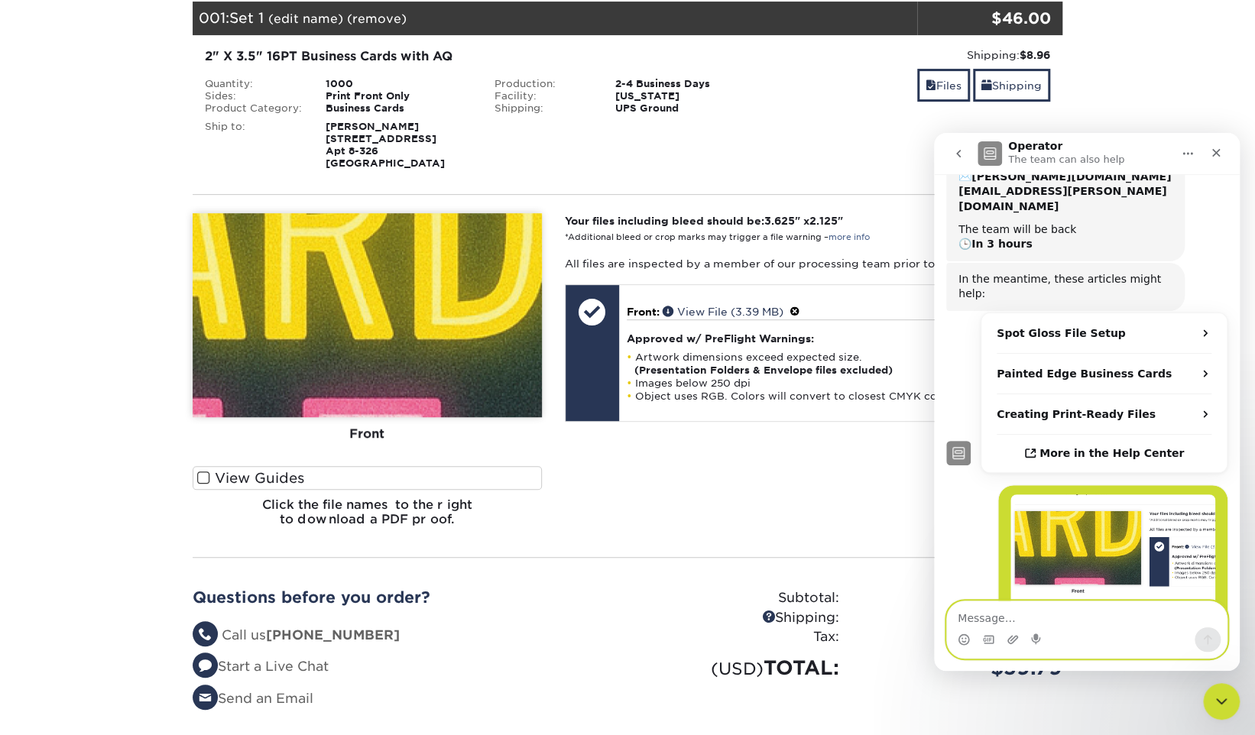
click at [1086, 621] on textarea "Message…" at bounding box center [1087, 614] width 280 height 26
type textarea "or is view file more accurate"
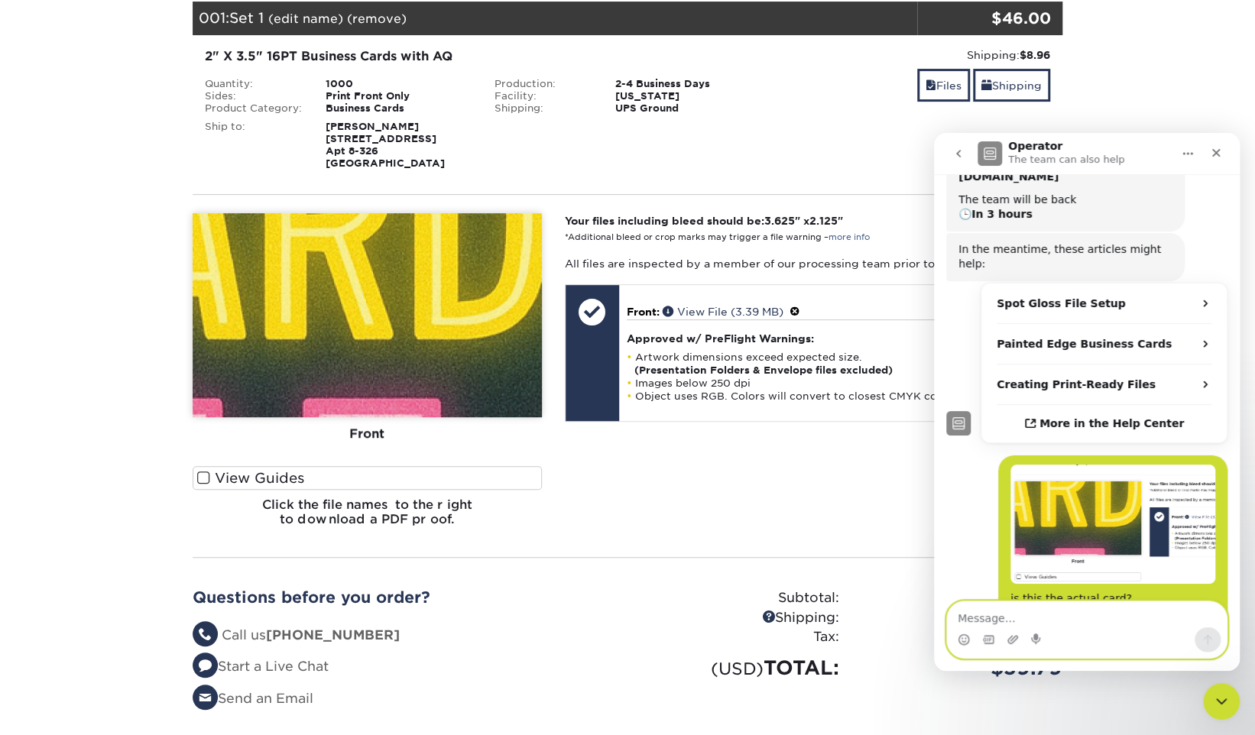
scroll to position [171, 0]
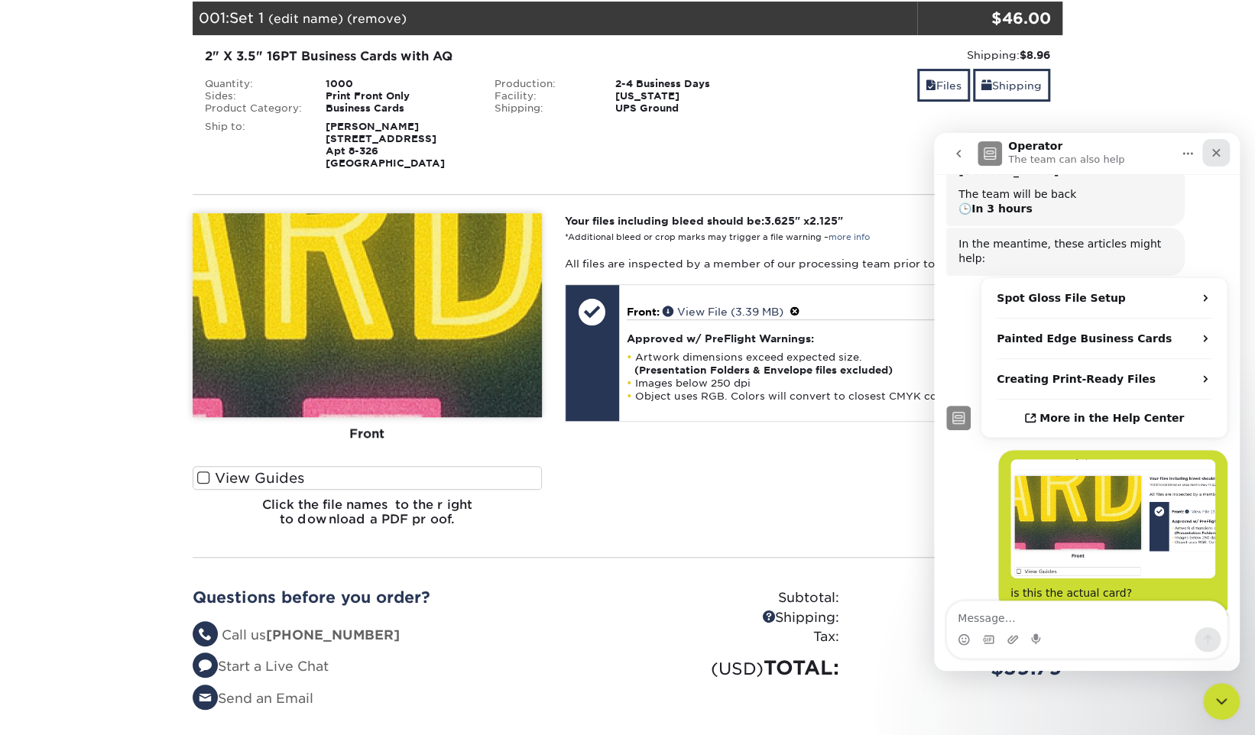
click at [1224, 145] on div "Close" at bounding box center [1216, 153] width 28 height 28
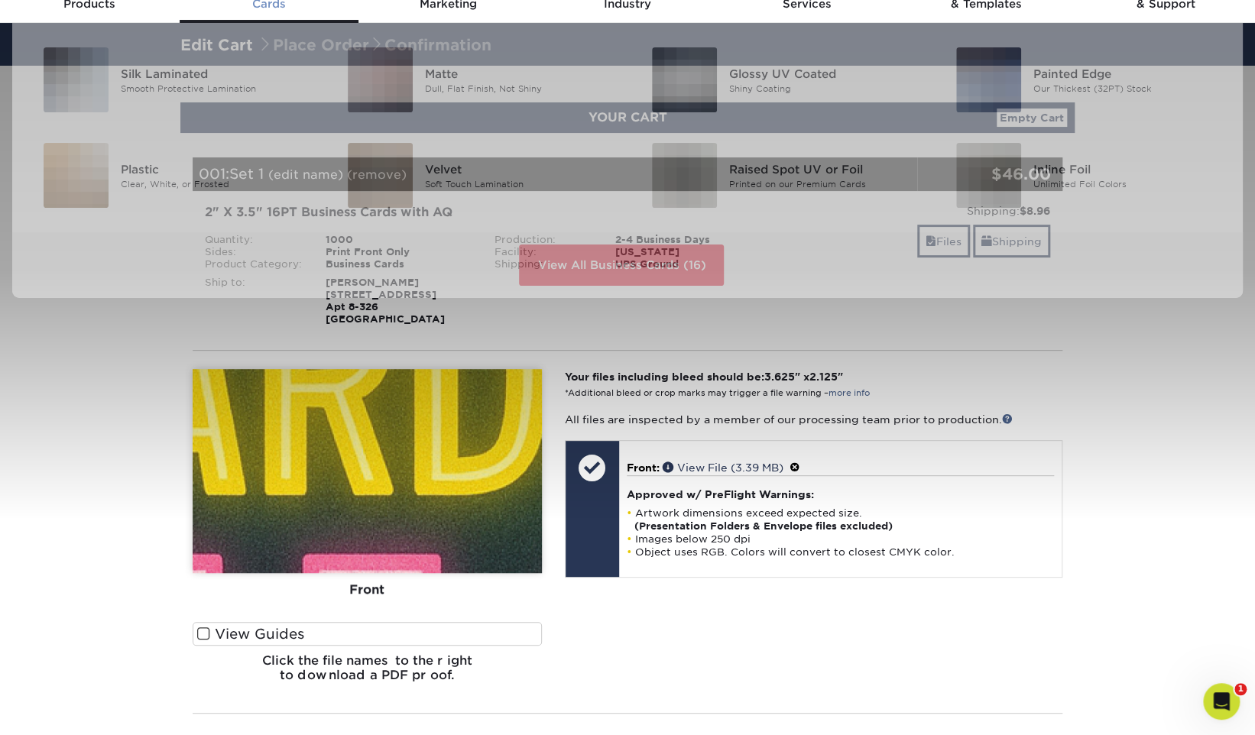
scroll to position [76, 0]
